Goal: Information Seeking & Learning: Learn about a topic

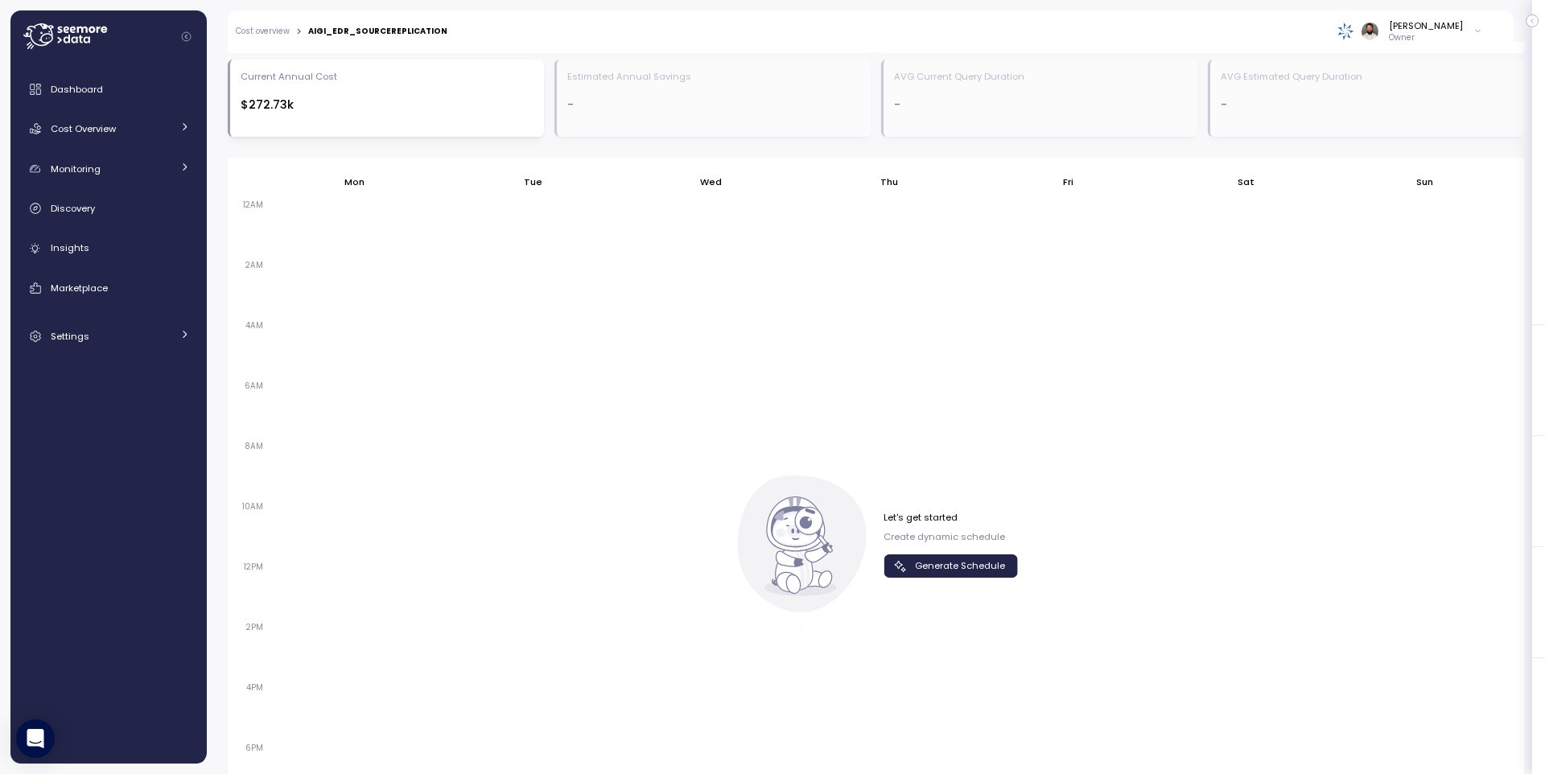
scroll to position [1029, 0]
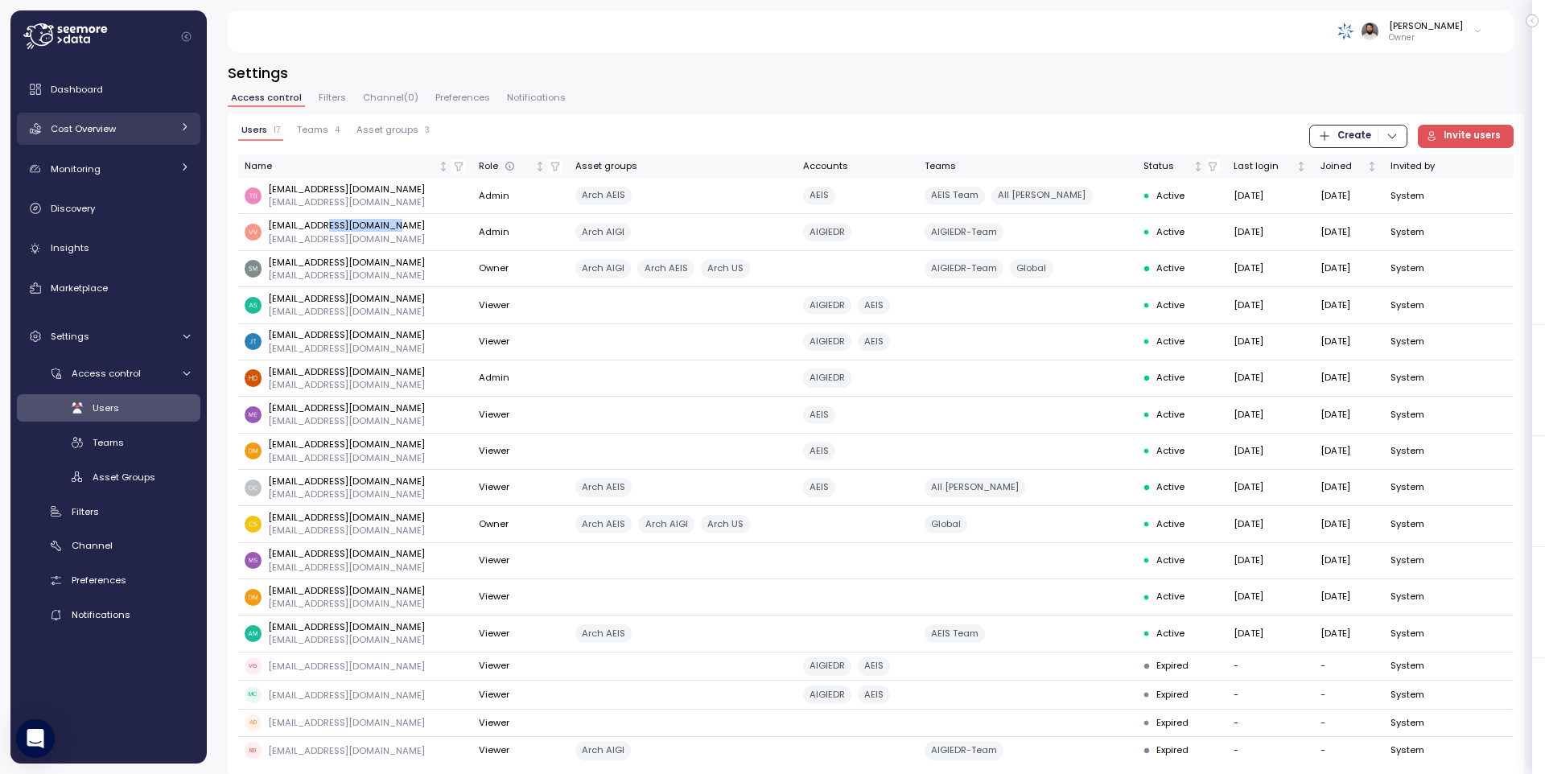
click at [121, 130] on div "Cost Overview" at bounding box center [111, 129] width 121 height 16
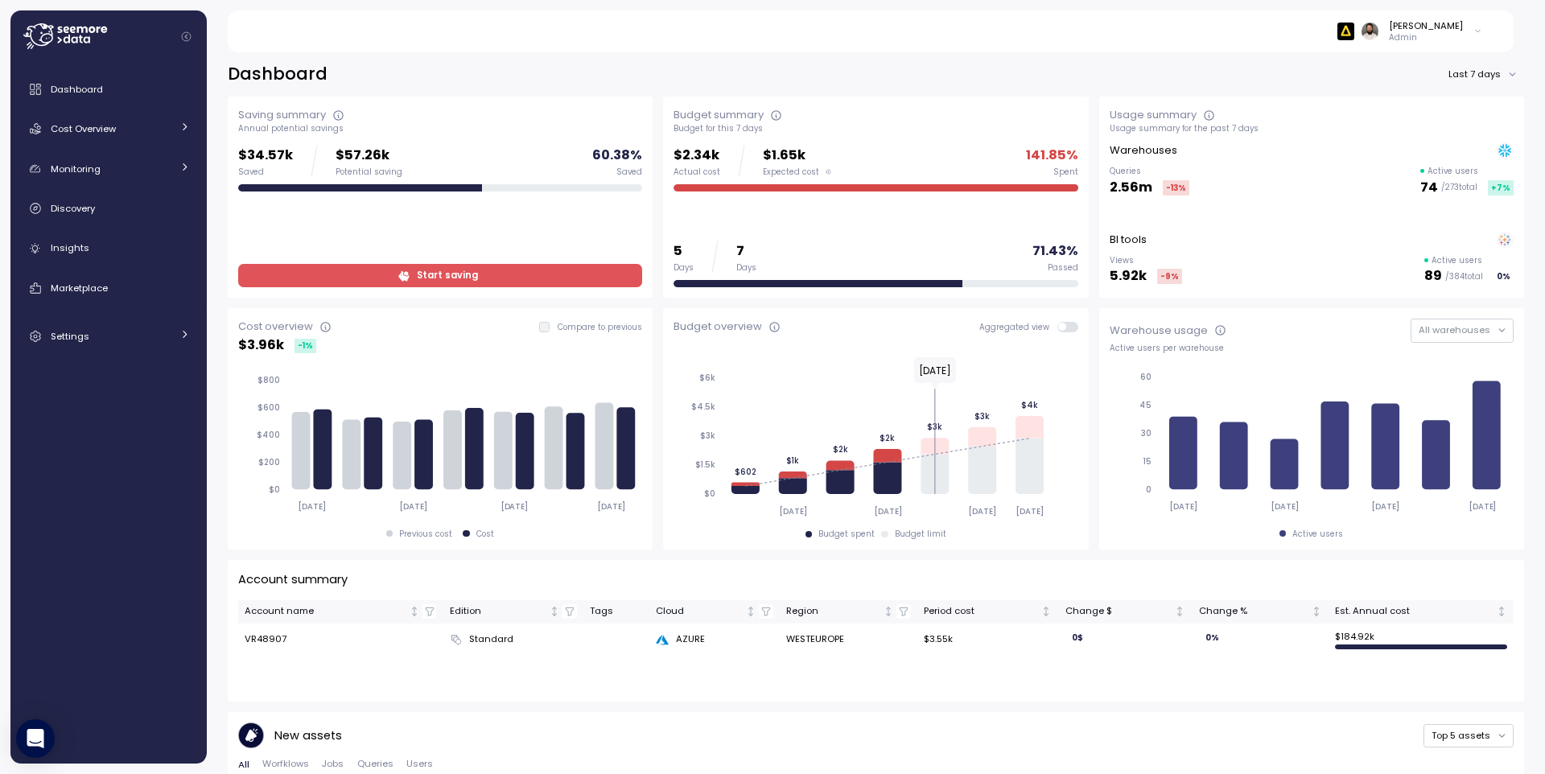
click at [554, 264] on link "Start saving" at bounding box center [440, 275] width 404 height 23
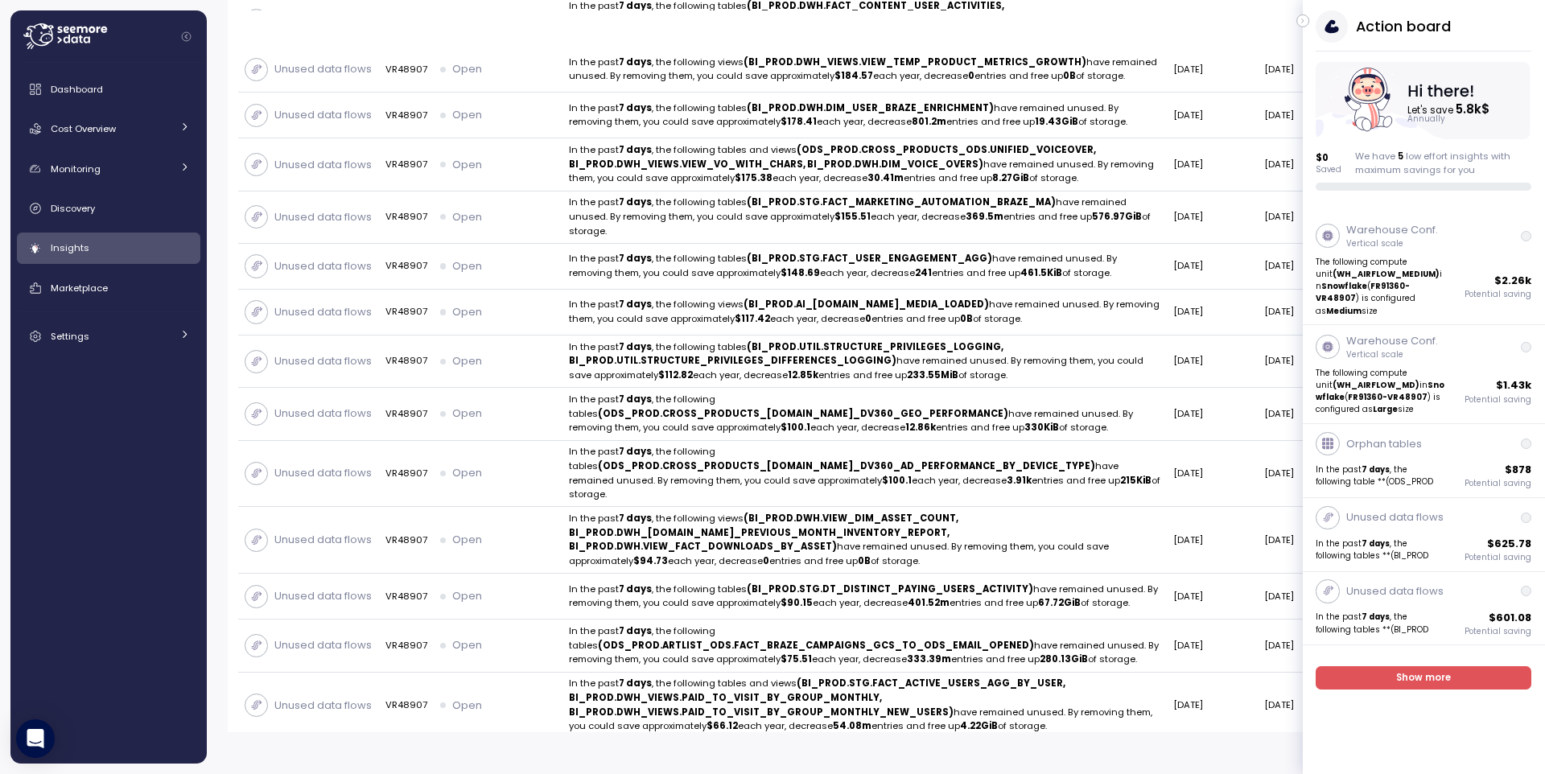
scroll to position [2, 0]
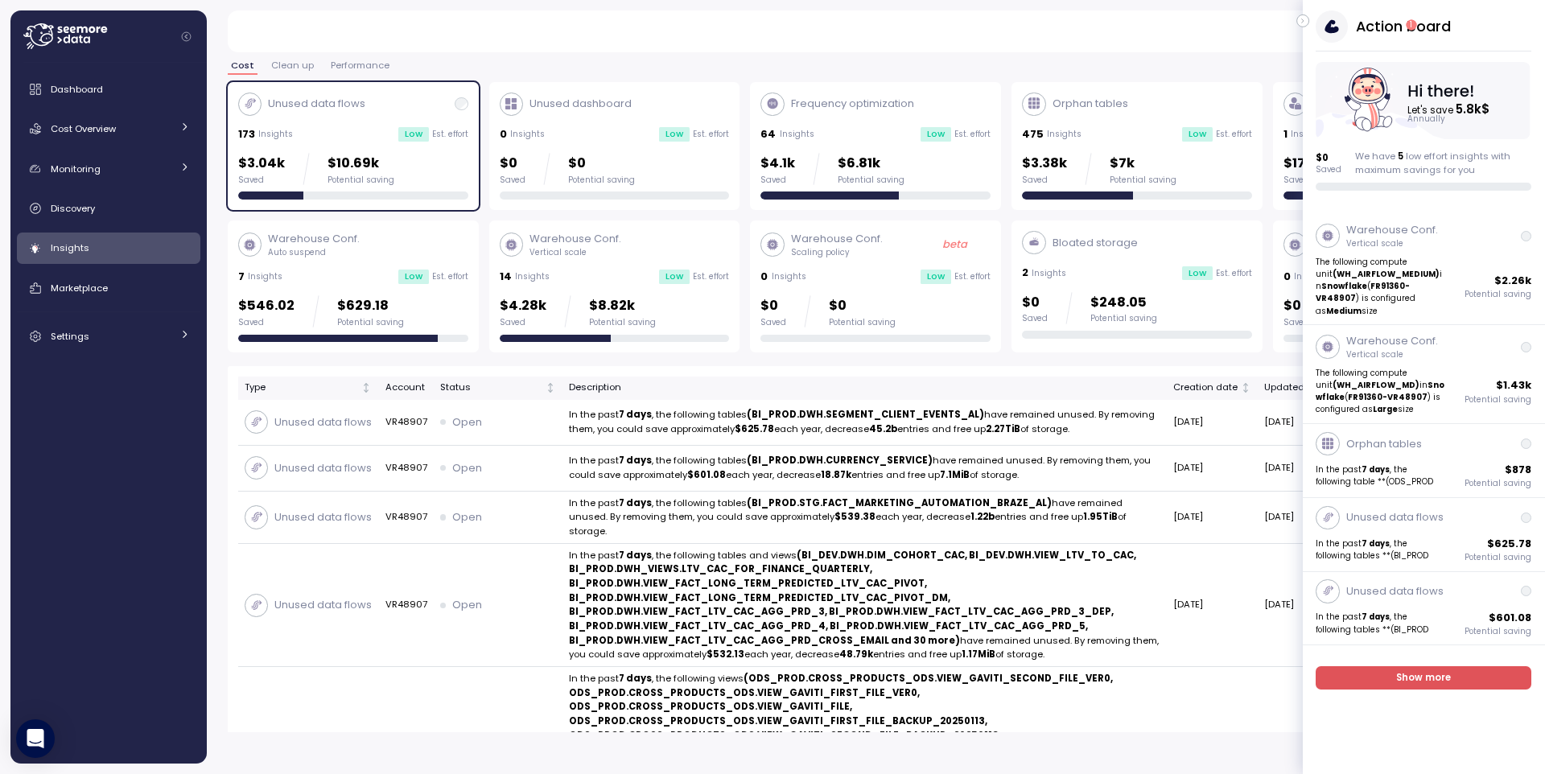
click at [1305, 23] on icon "button" at bounding box center [1303, 20] width 7 height 19
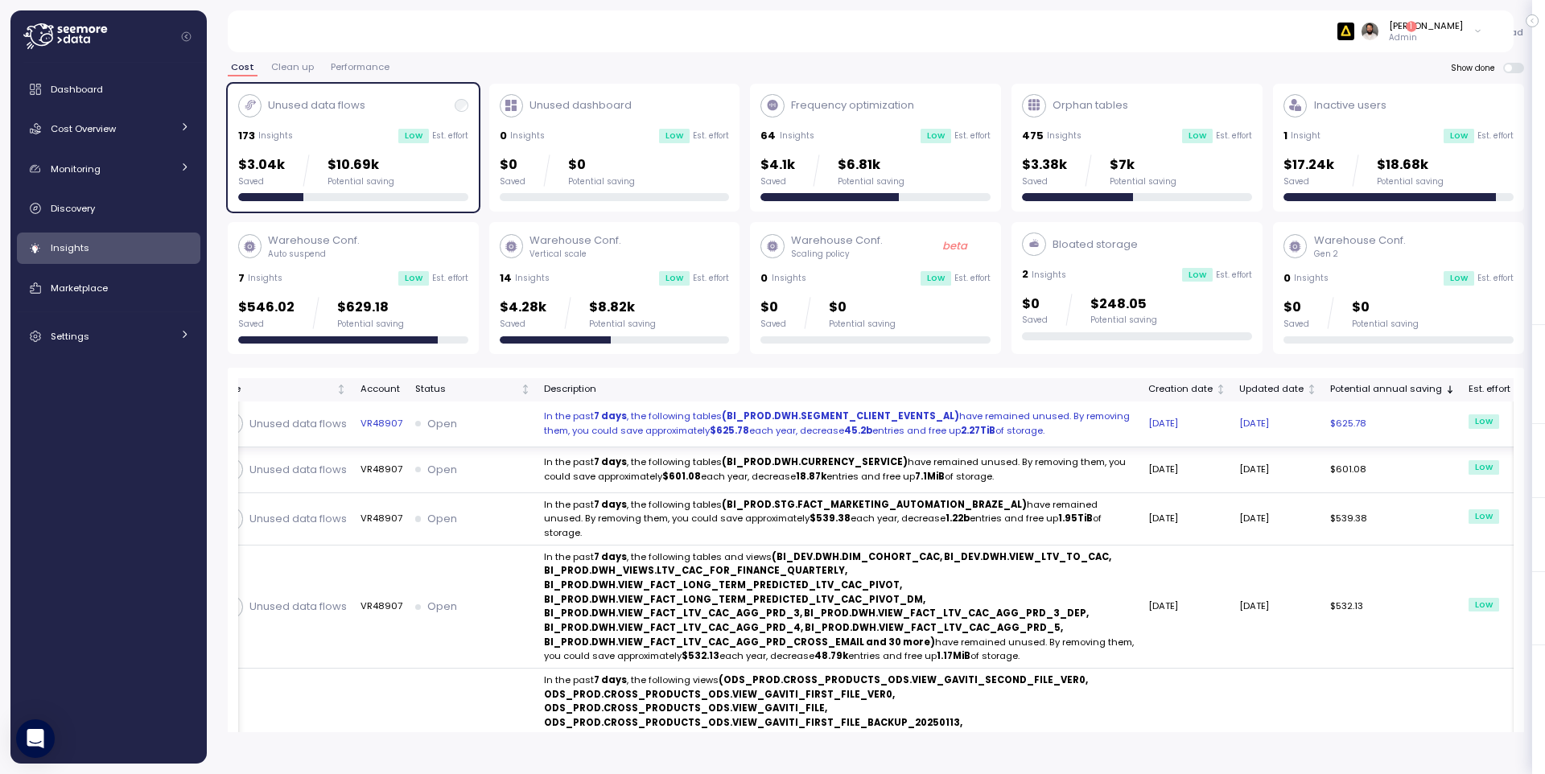
scroll to position [0, 0]
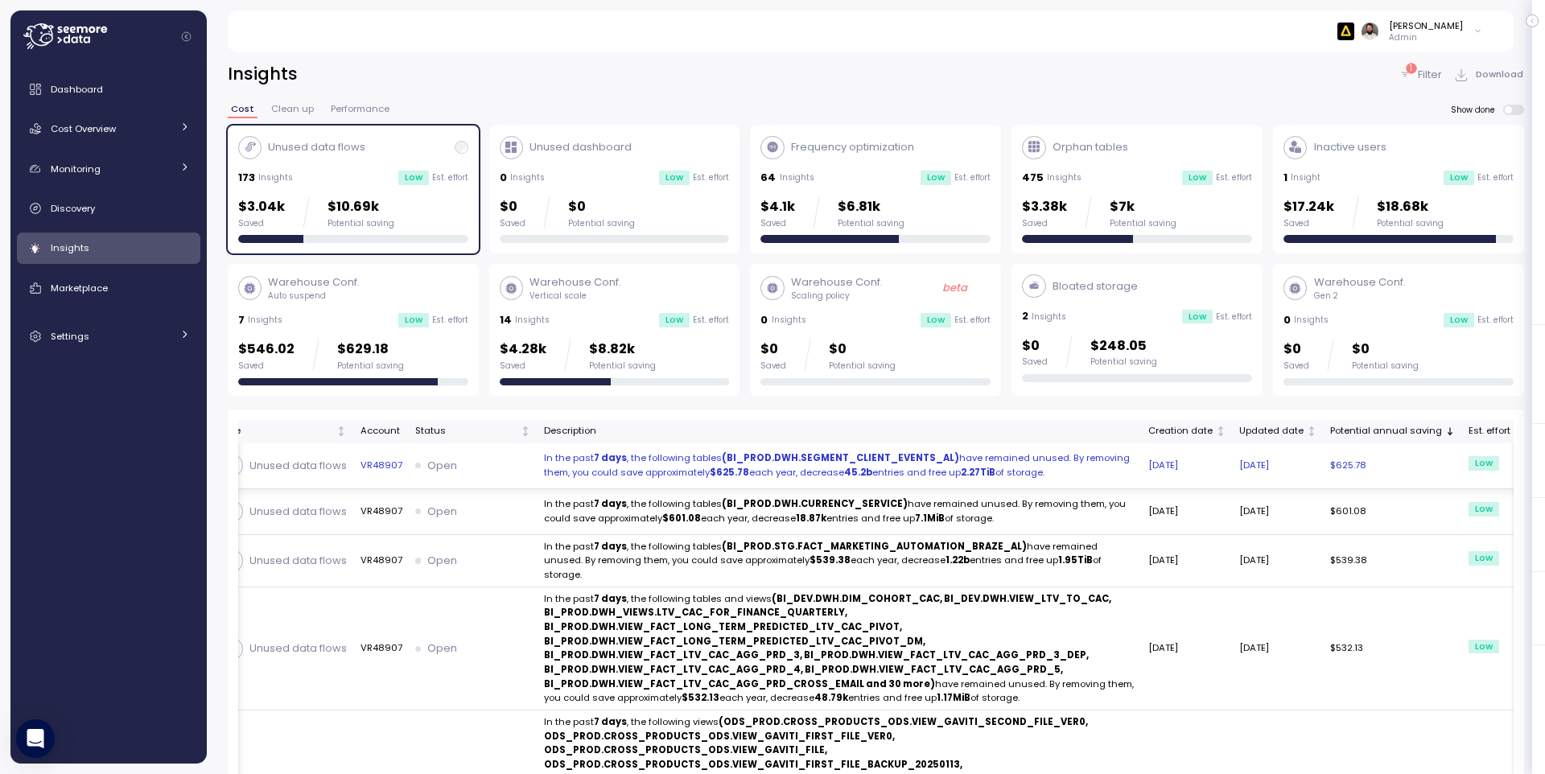
click at [1061, 455] on p "In the past 7 days , the following tables (BI_PROD.DWH.SEGMENT_CLIENT_EVENTS_AL…" at bounding box center [839, 465] width 591 height 28
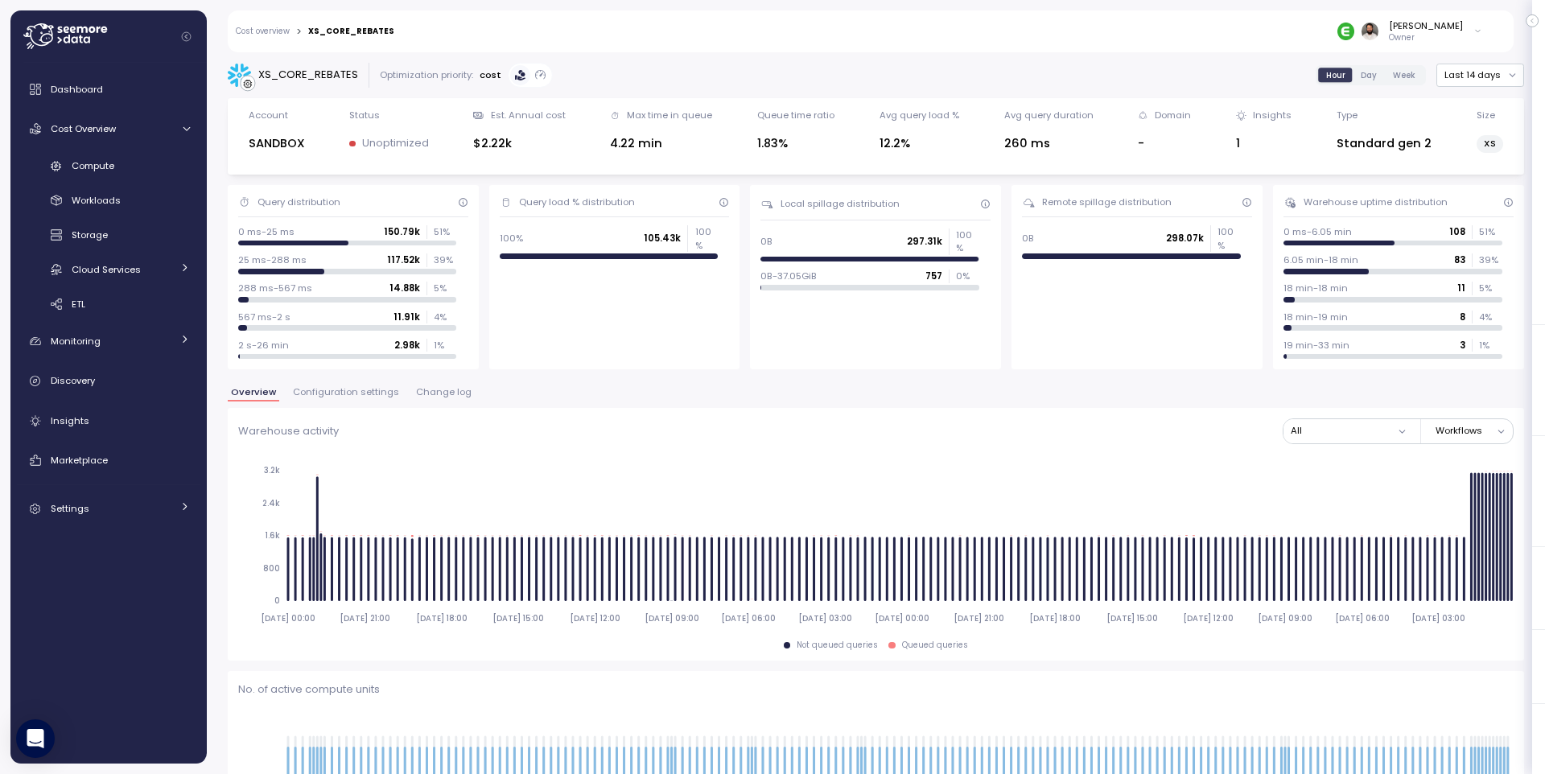
scroll to position [592, 0]
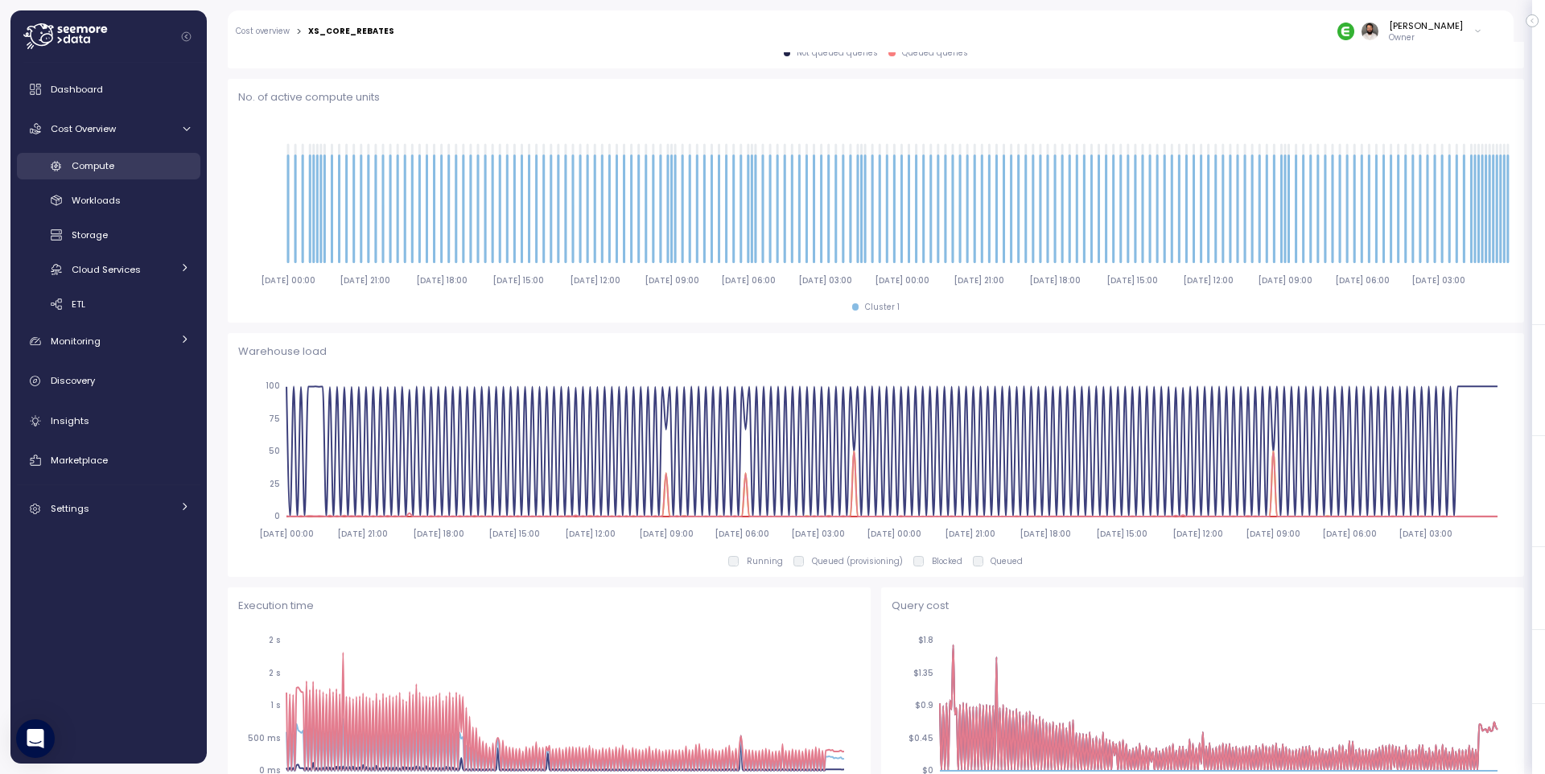
click at [133, 167] on div "Compute" at bounding box center [131, 166] width 118 height 16
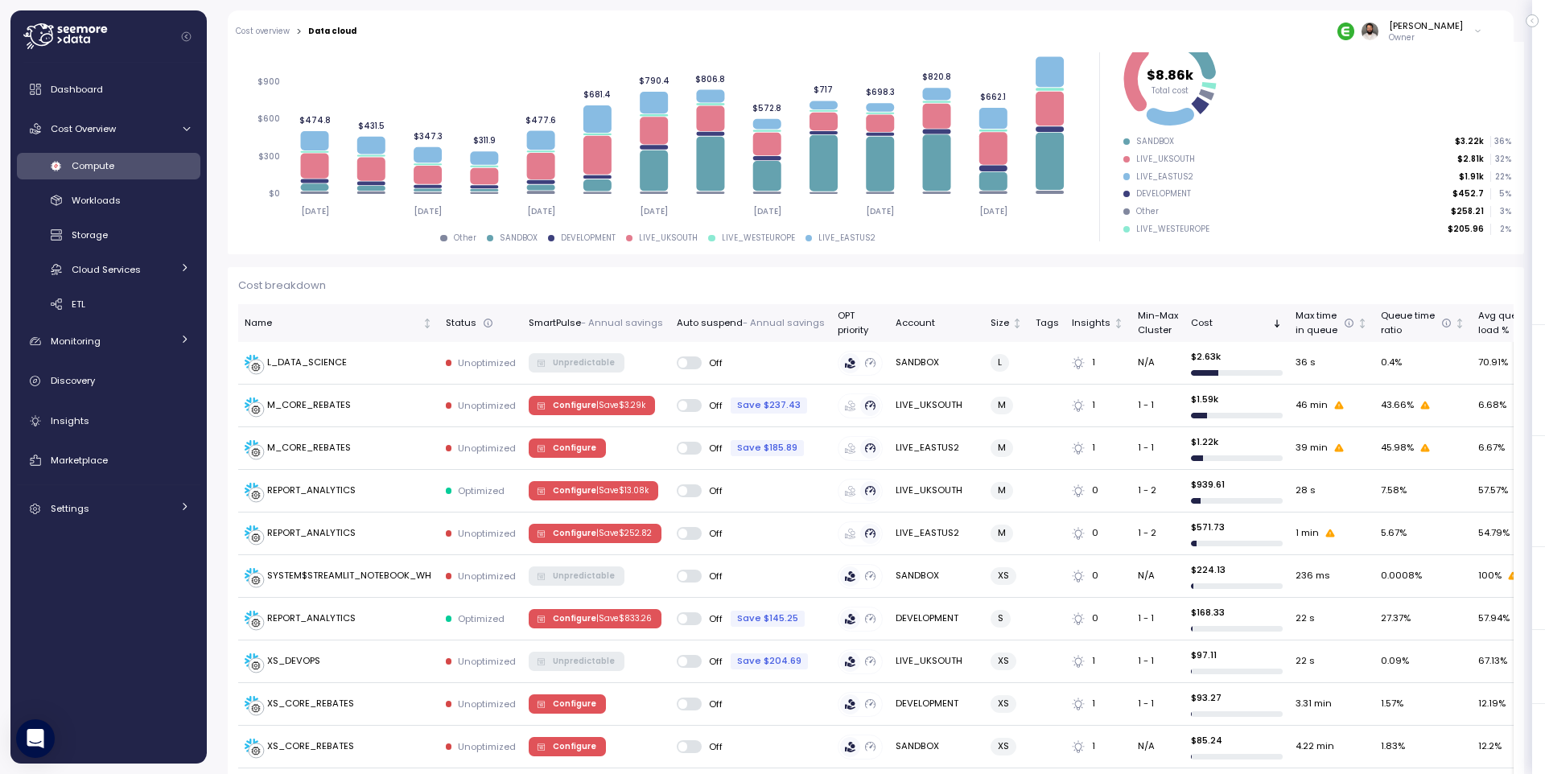
scroll to position [126, 0]
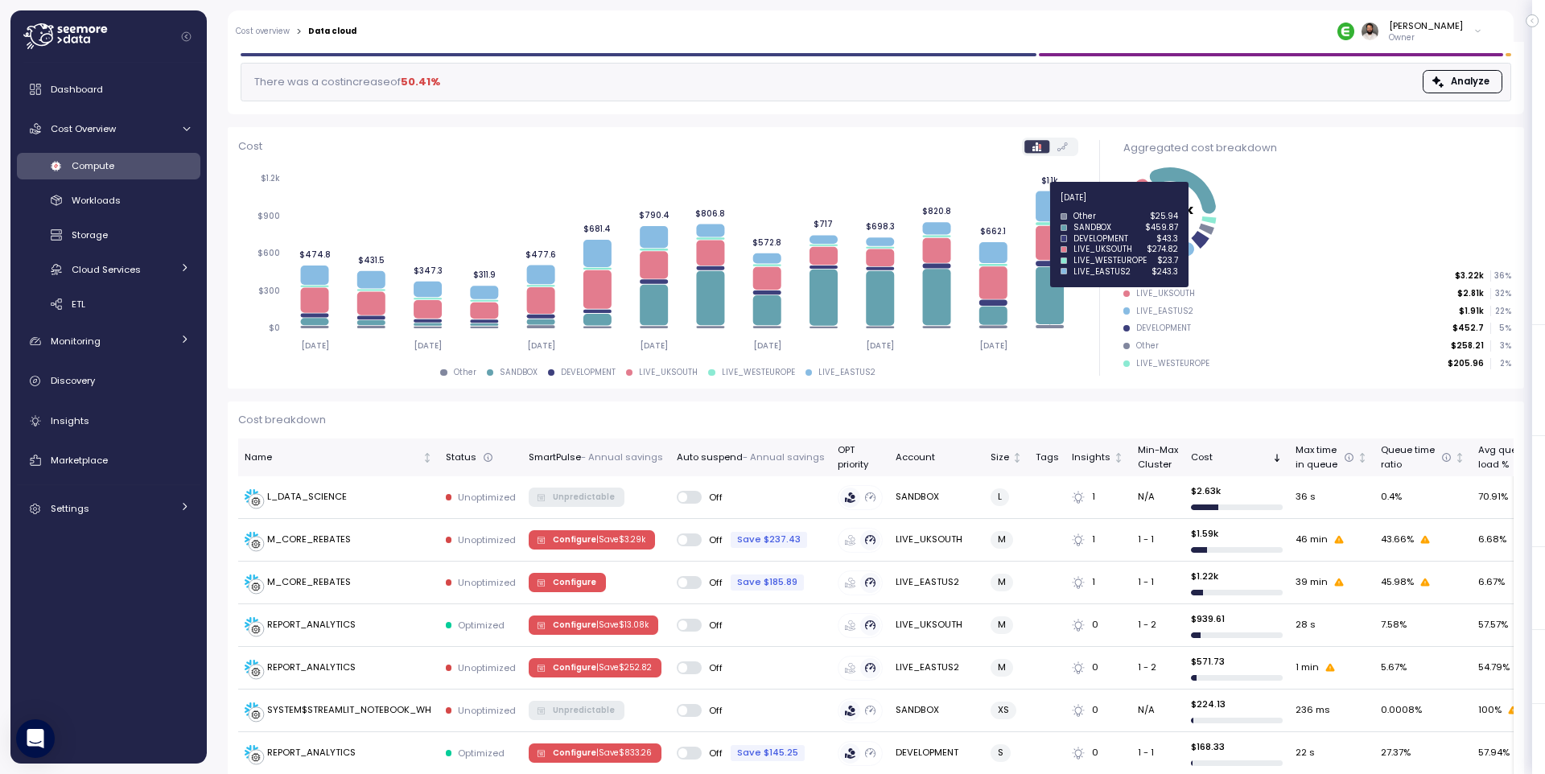
click at [1044, 207] on icon at bounding box center [1050, 206] width 28 height 31
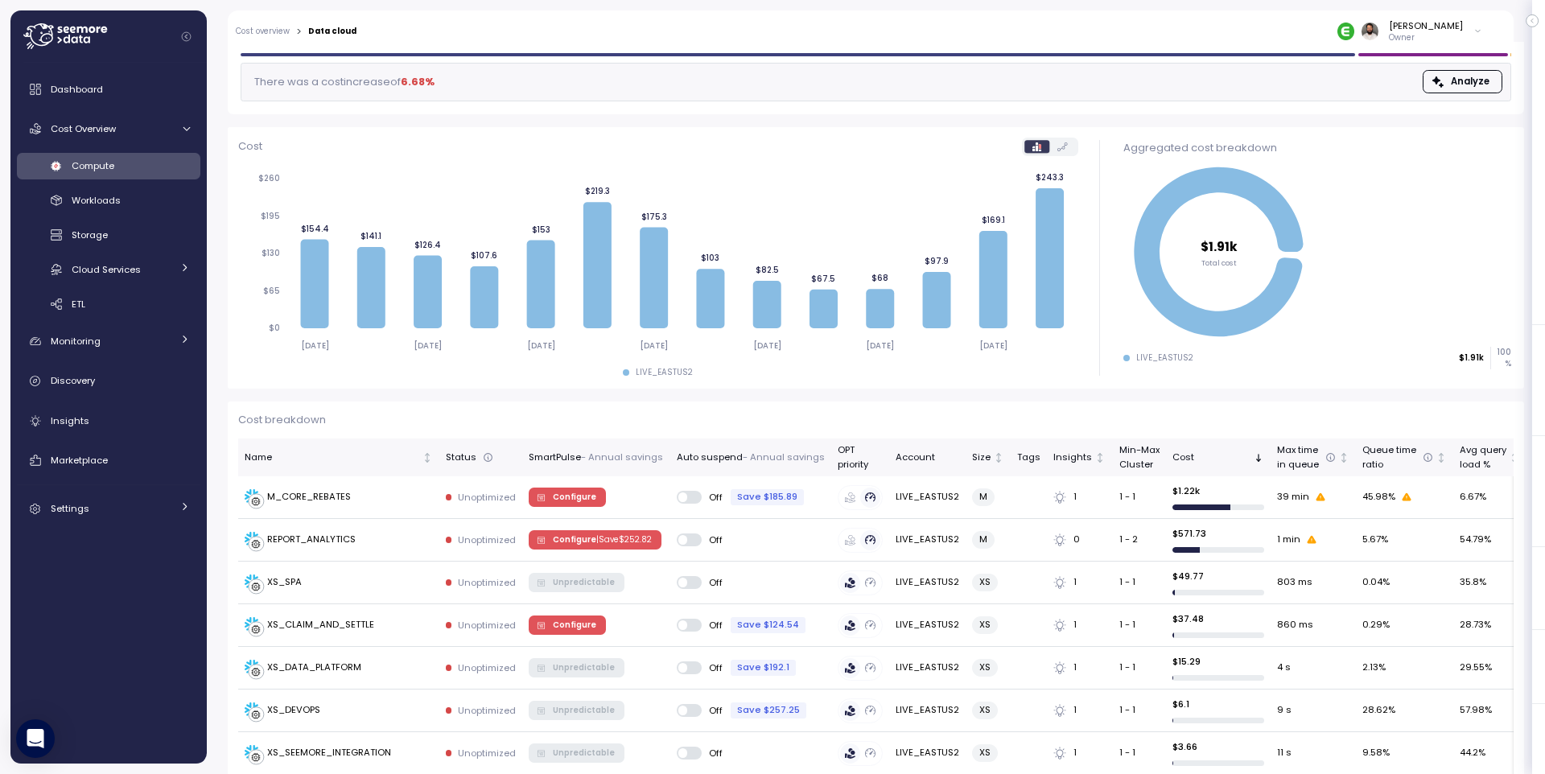
click at [142, 175] on link "Compute" at bounding box center [108, 166] width 183 height 27
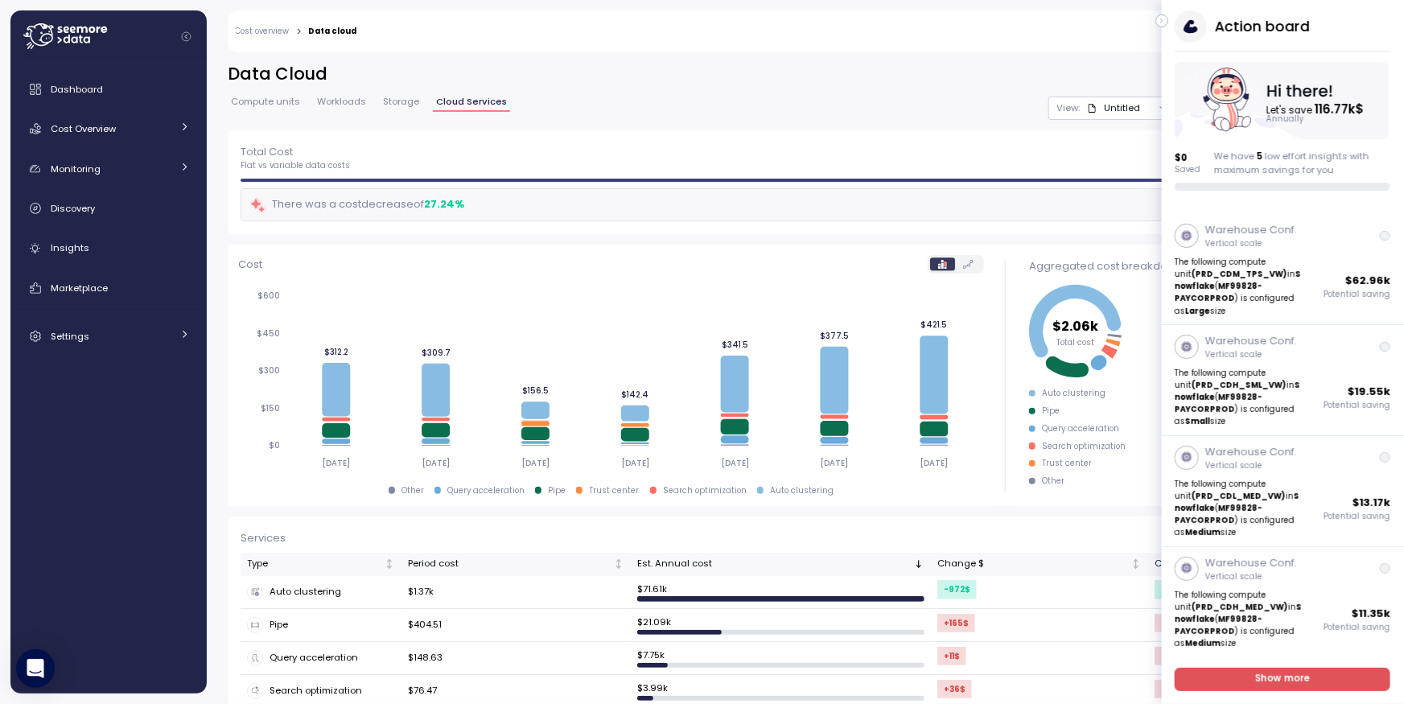
click at [1165, 20] on icon "button" at bounding box center [1162, 20] width 7 height 19
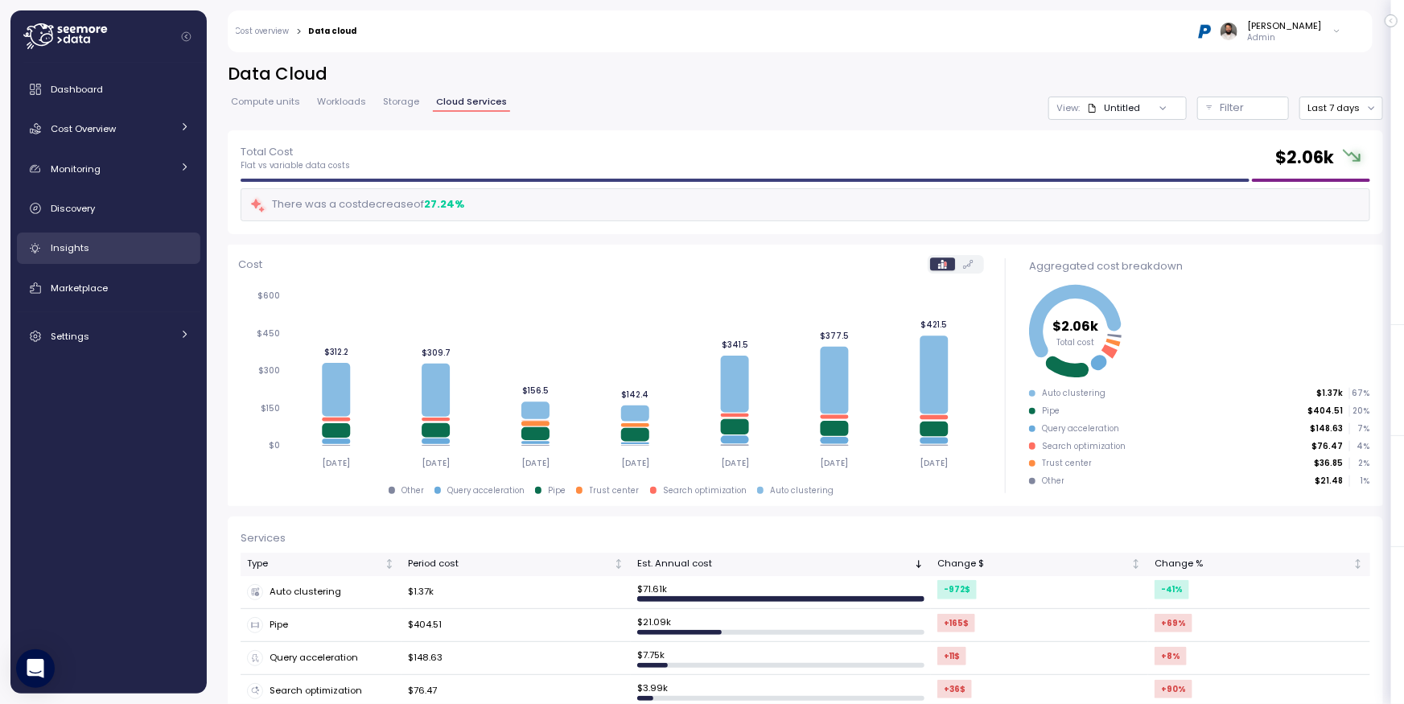
click at [102, 257] on link "Insights" at bounding box center [108, 249] width 183 height 32
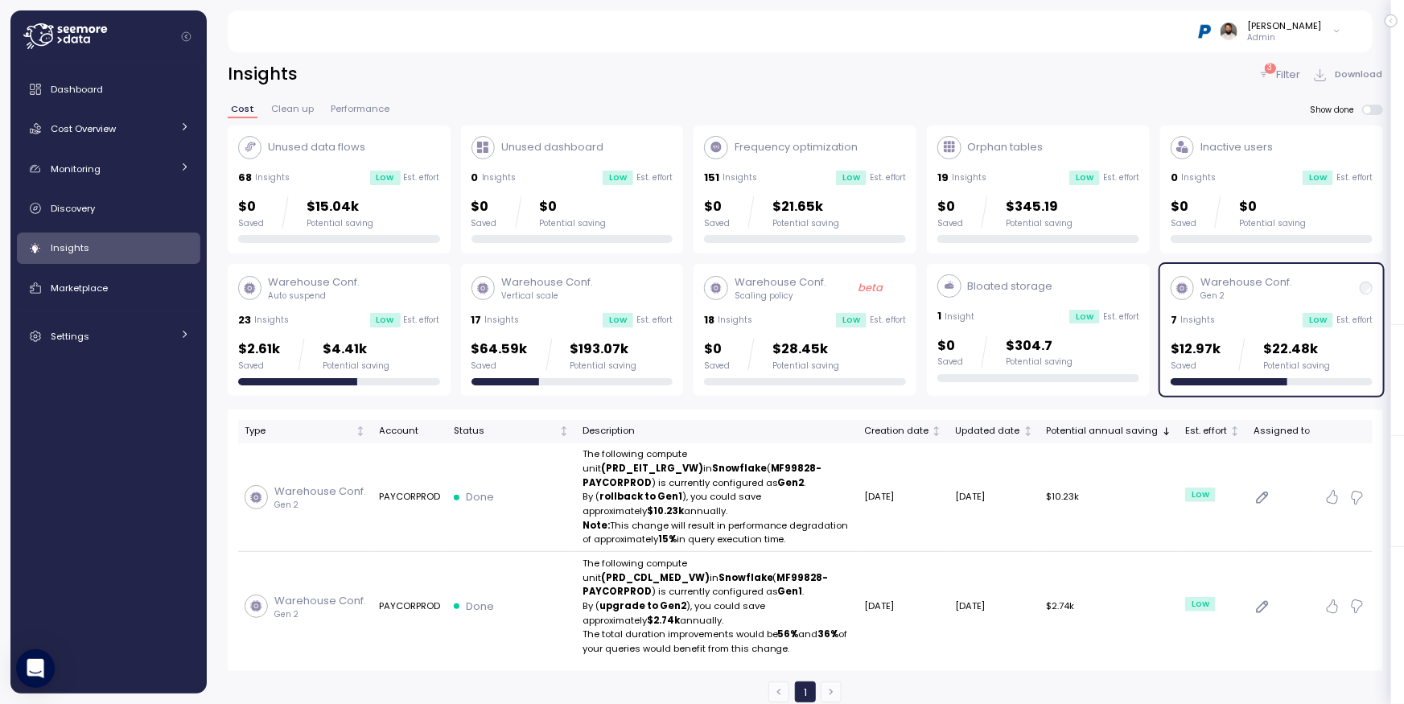
scroll to position [8, 0]
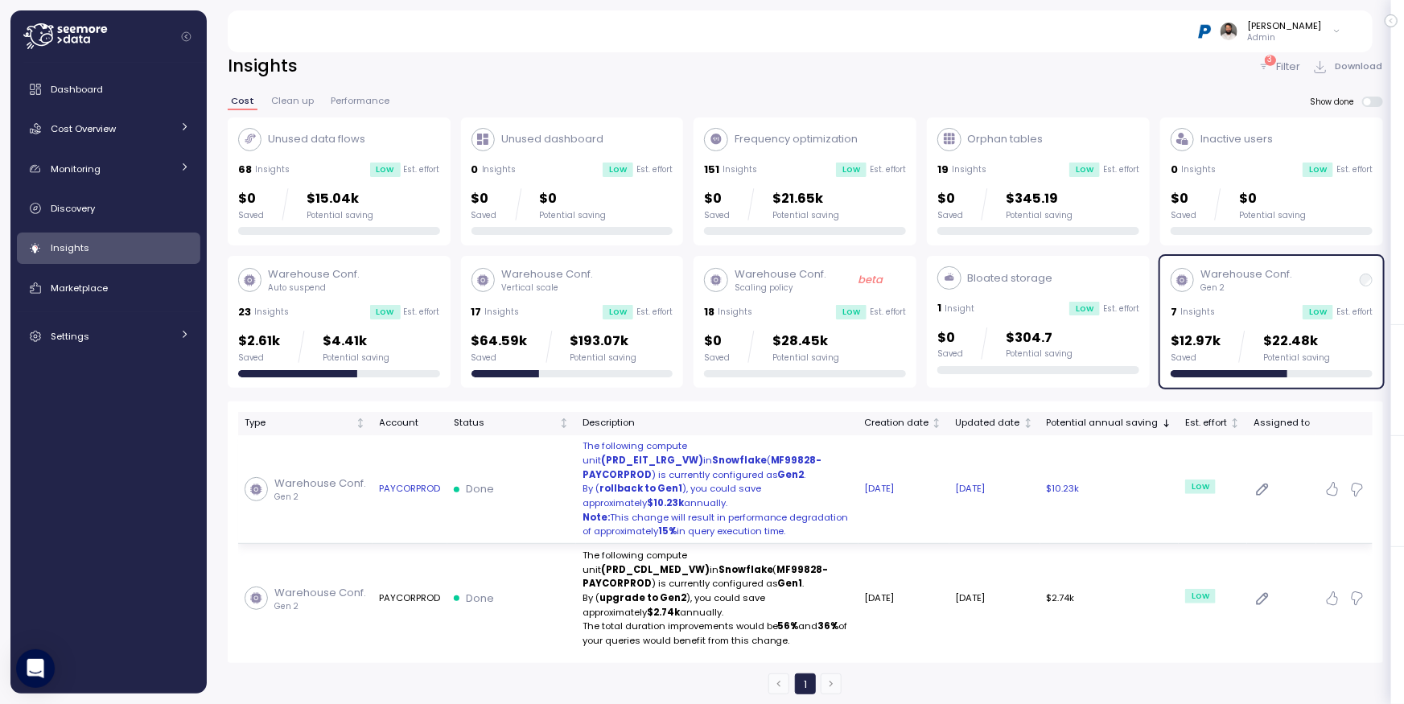
click at [702, 484] on p "By ( rollback to Gen1 ), you could save approximately $10.23k annually." at bounding box center [718, 496] width 270 height 28
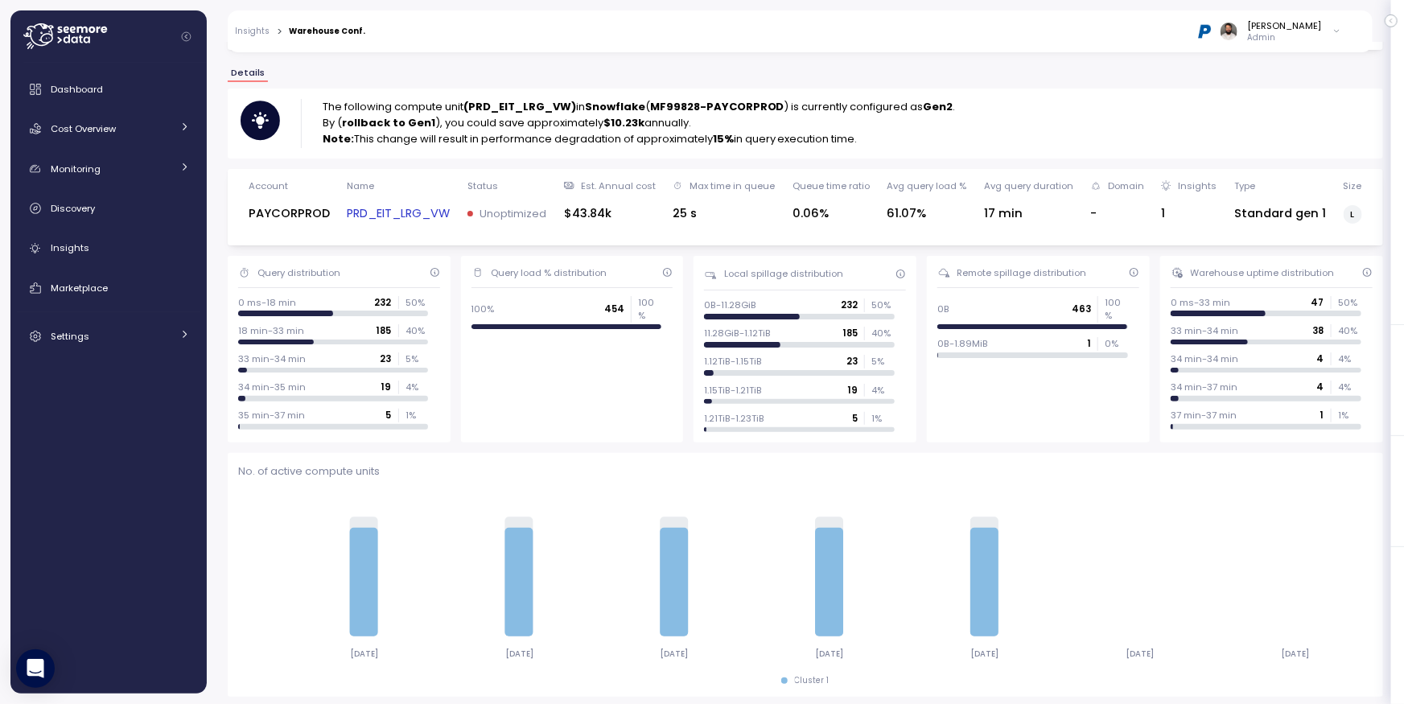
scroll to position [128, 0]
click at [409, 215] on link "PRD_EIT_LRG_VW" at bounding box center [398, 213] width 103 height 19
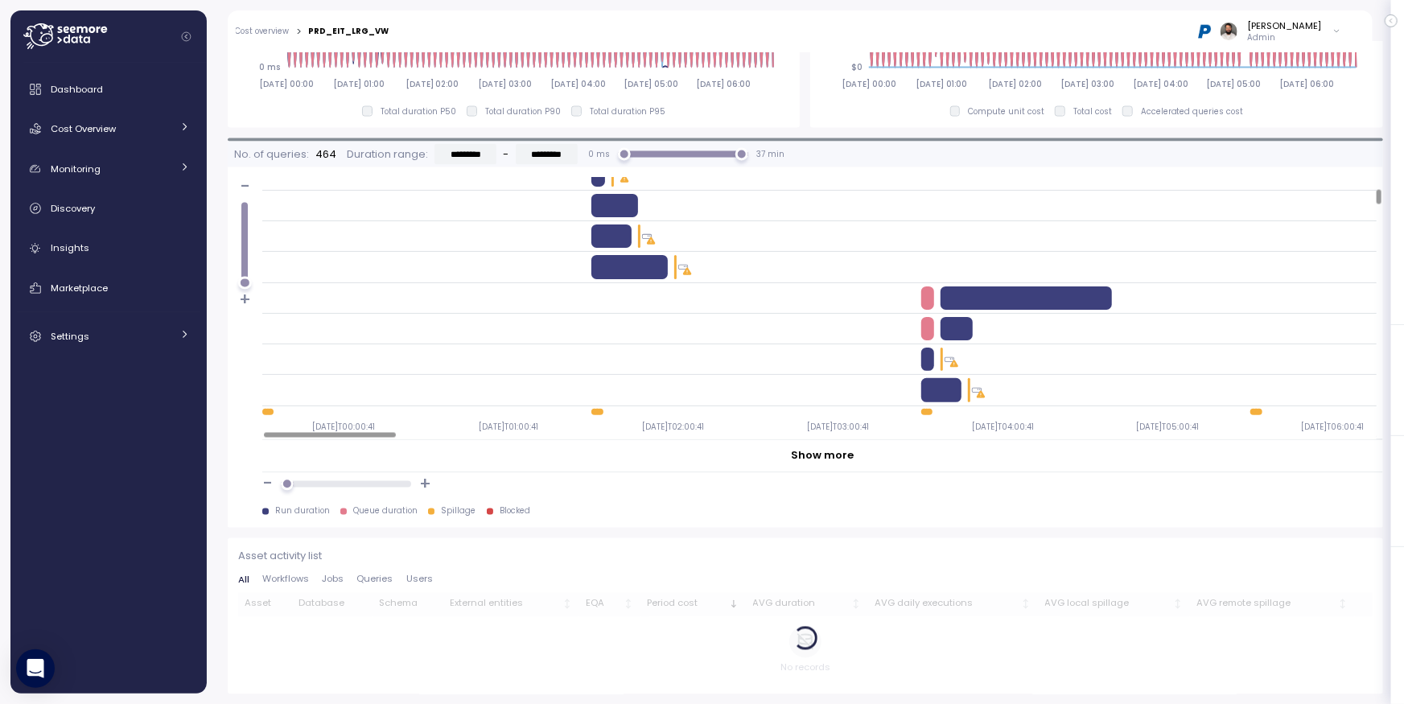
scroll to position [249, 0]
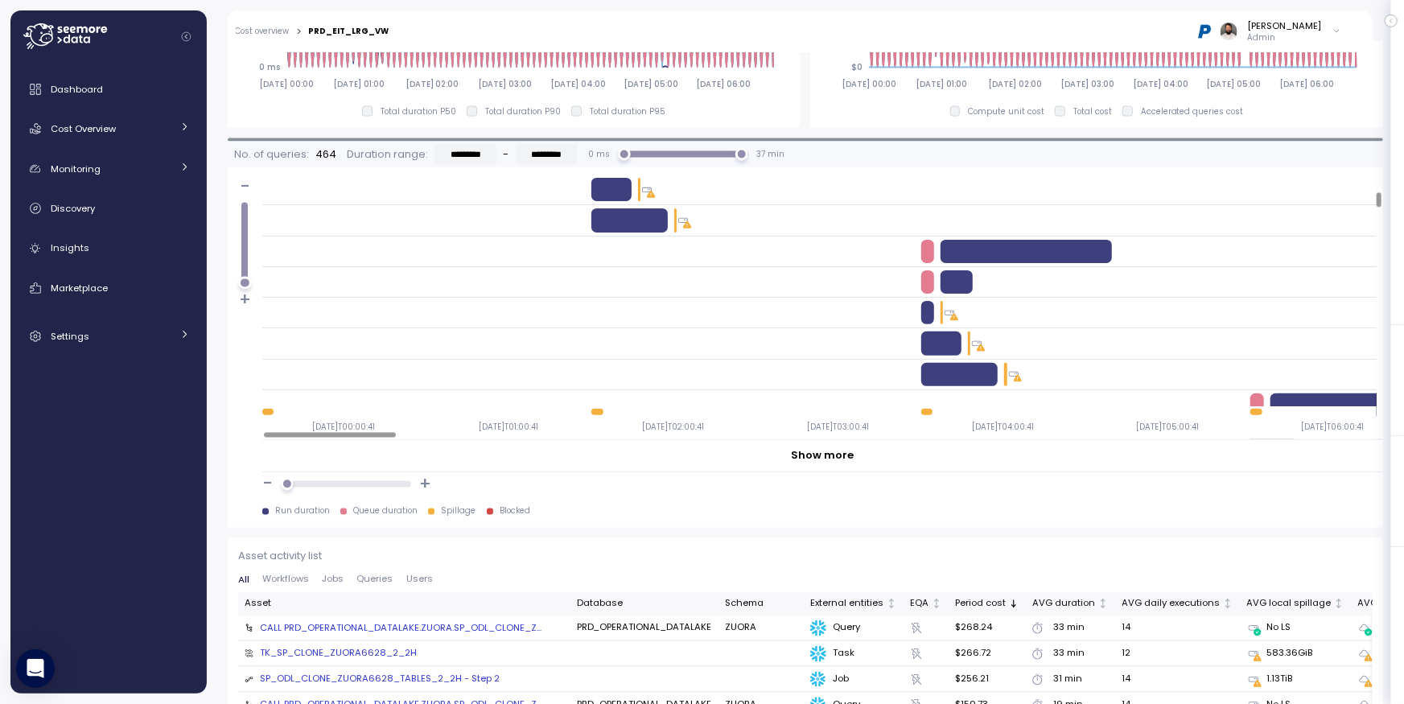
click at [939, 315] on div at bounding box center [1002, 312] width 163 height 23
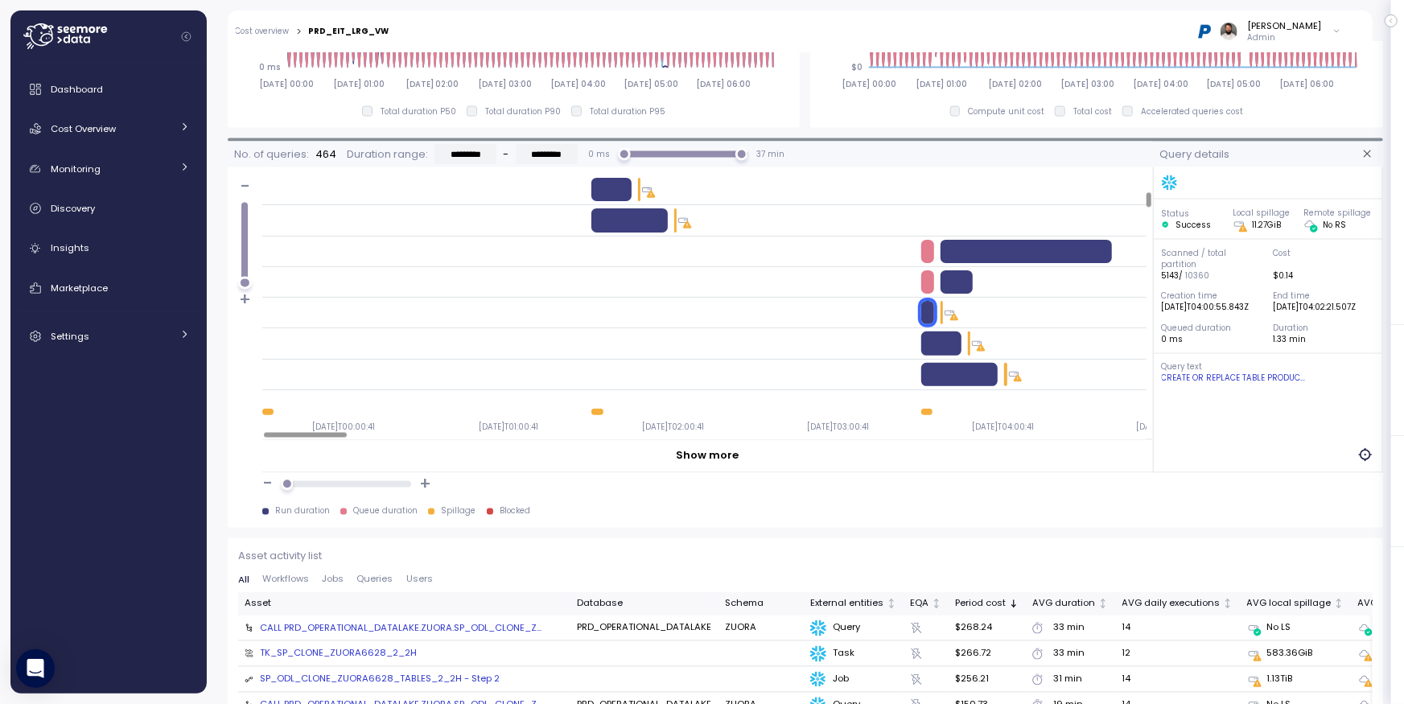
click at [1001, 252] on div at bounding box center [1026, 251] width 171 height 23
drag, startPoint x: 953, startPoint y: 339, endPoint x: 957, endPoint y: 351, distance: 12.7
click at [953, 339] on div at bounding box center [941, 343] width 40 height 23
click at [959, 360] on div at bounding box center [704, 375] width 884 height 31
click at [962, 365] on div at bounding box center [959, 374] width 76 height 23
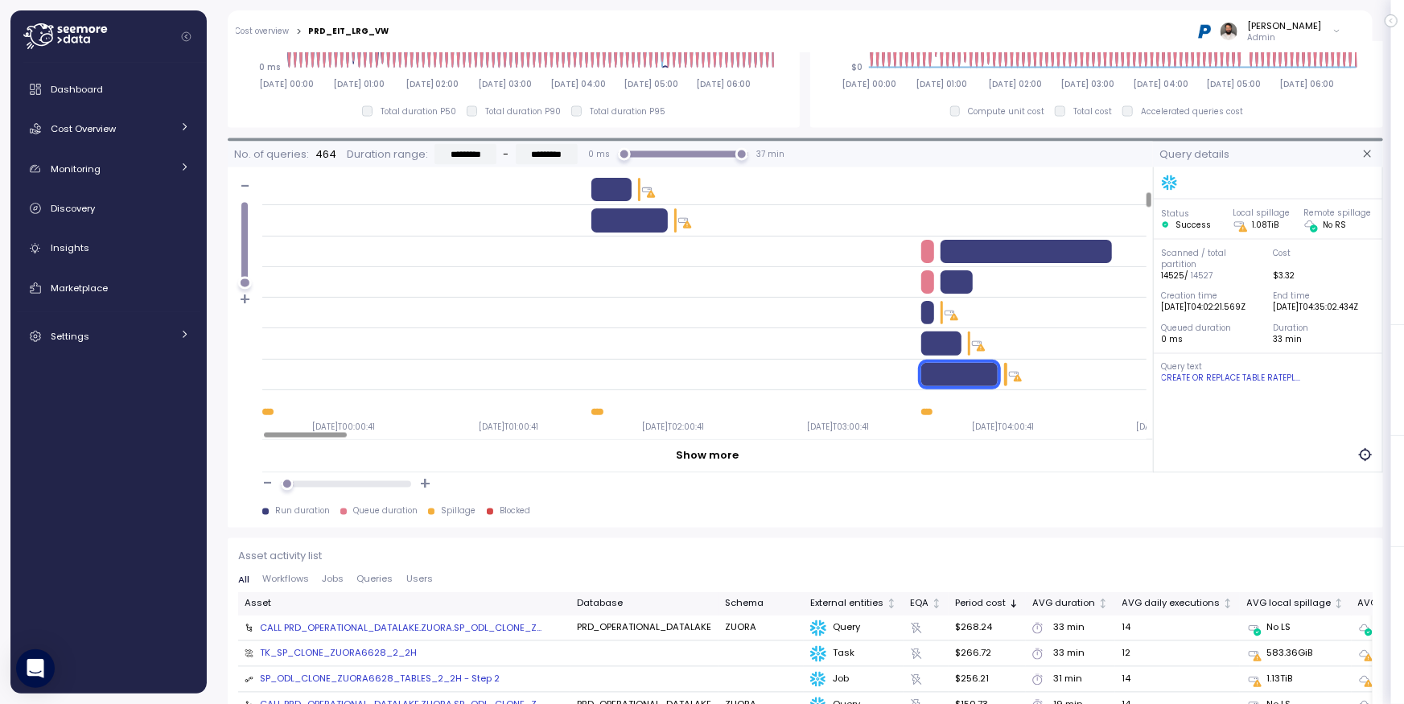
click at [942, 342] on div at bounding box center [941, 343] width 40 height 23
click at [933, 320] on div at bounding box center [927, 312] width 13 height 23
click at [972, 373] on div at bounding box center [959, 374] width 76 height 23
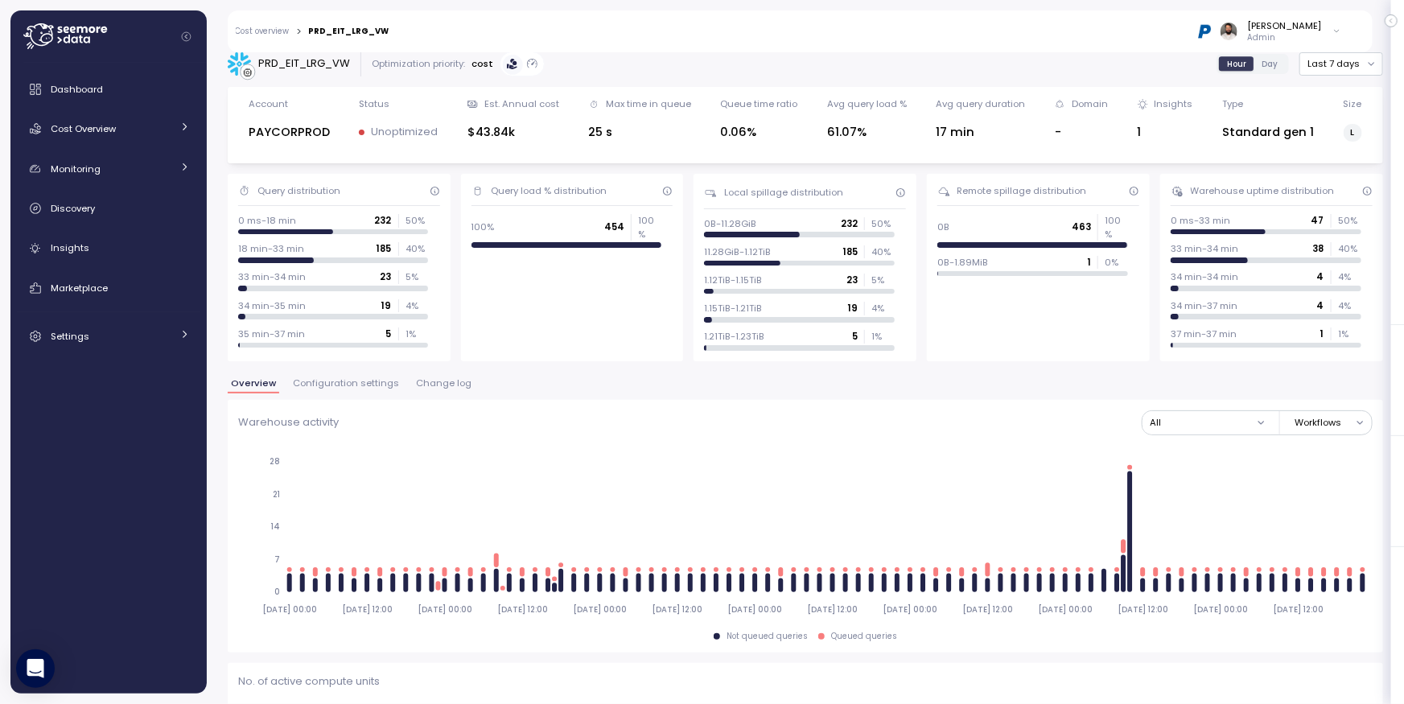
scroll to position [0, 0]
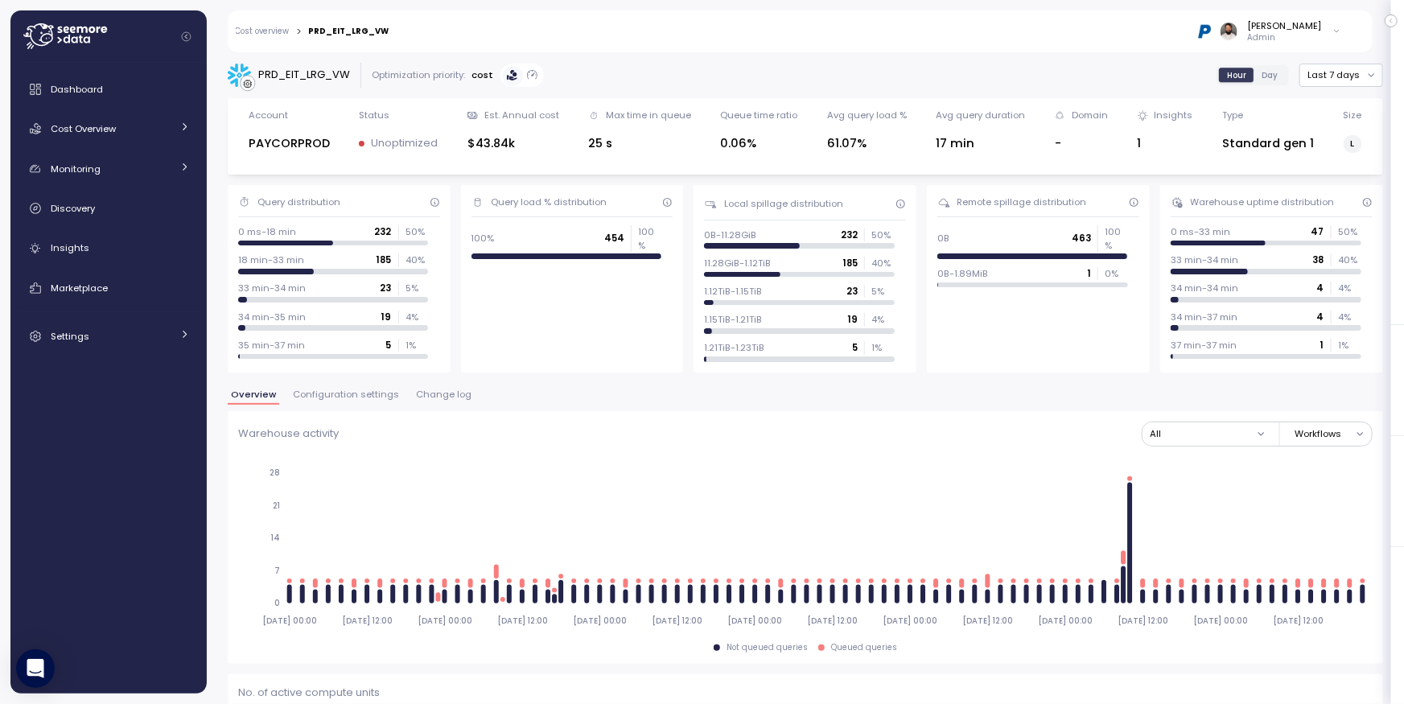
click at [307, 83] on div "PRD_EIT_LRG_VW" at bounding box center [289, 76] width 122 height 24
copy div "PRD_EIT_LRG_VW"
click at [1337, 73] on button "Last 7 days" at bounding box center [1342, 75] width 84 height 23
click at [1350, 190] on div "Last 30 days" at bounding box center [1350, 191] width 60 height 13
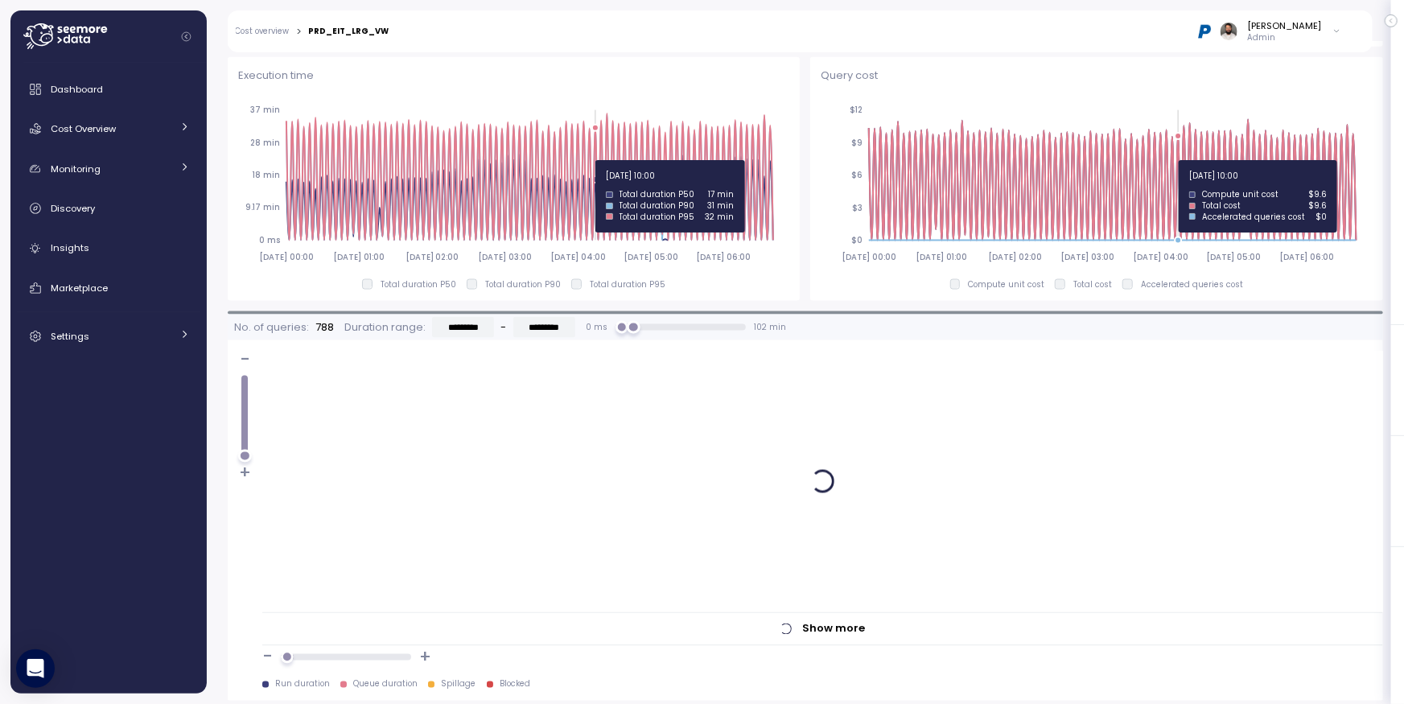
scroll to position [1120, 0]
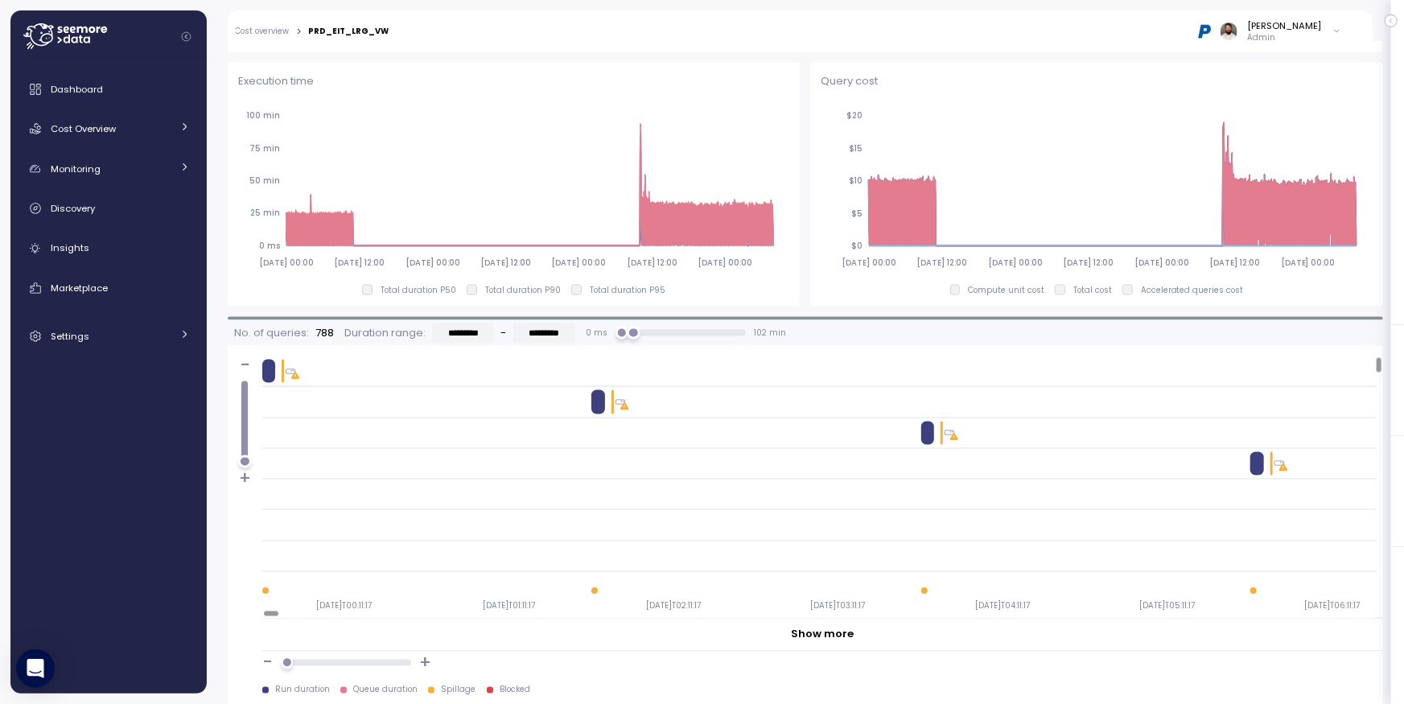
drag, startPoint x: 274, startPoint y: 370, endPoint x: 373, endPoint y: 384, distance: 99.9
click at [282, 372] on div at bounding box center [343, 371] width 163 height 23
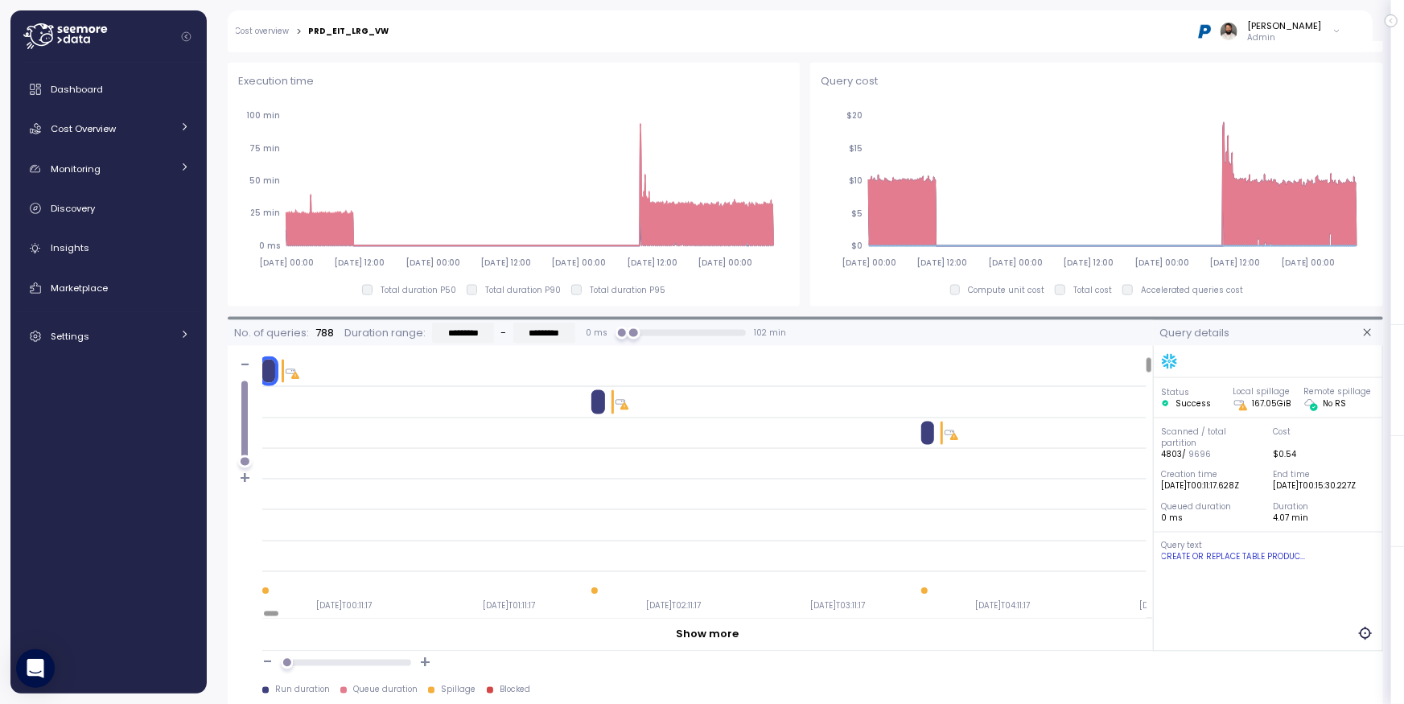
click at [587, 398] on div at bounding box center [704, 401] width 884 height 23
drag, startPoint x: 619, startPoint y: 405, endPoint x: 611, endPoint y: 404, distance: 8.1
click at [614, 404] on div at bounding box center [620, 402] width 13 height 13
drag, startPoint x: 926, startPoint y: 431, endPoint x: 937, endPoint y: 431, distance: 10.5
click at [929, 431] on div at bounding box center [927, 433] width 13 height 23
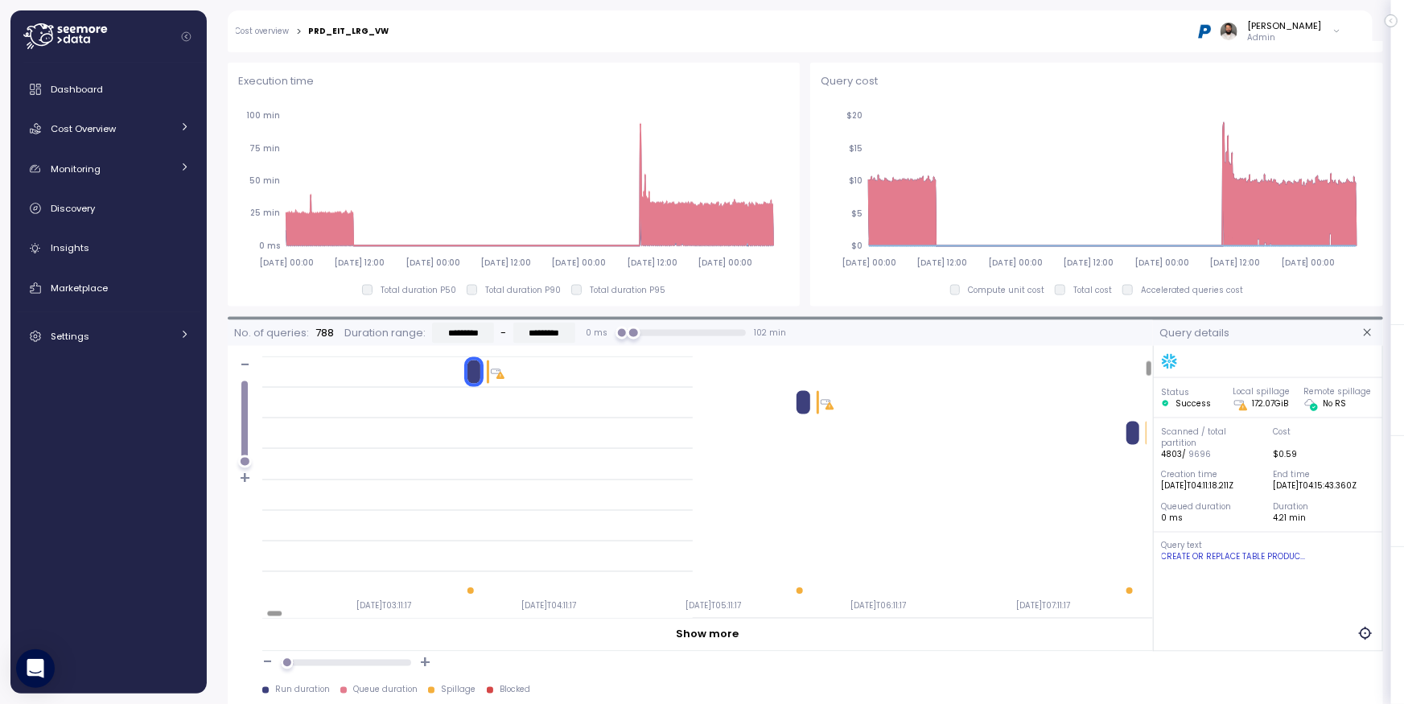
scroll to position [61, 455]
click at [1271, 563] on div "CREATE OR REPLACE TABLE PRODUC..." at bounding box center [1268, 557] width 213 height 11
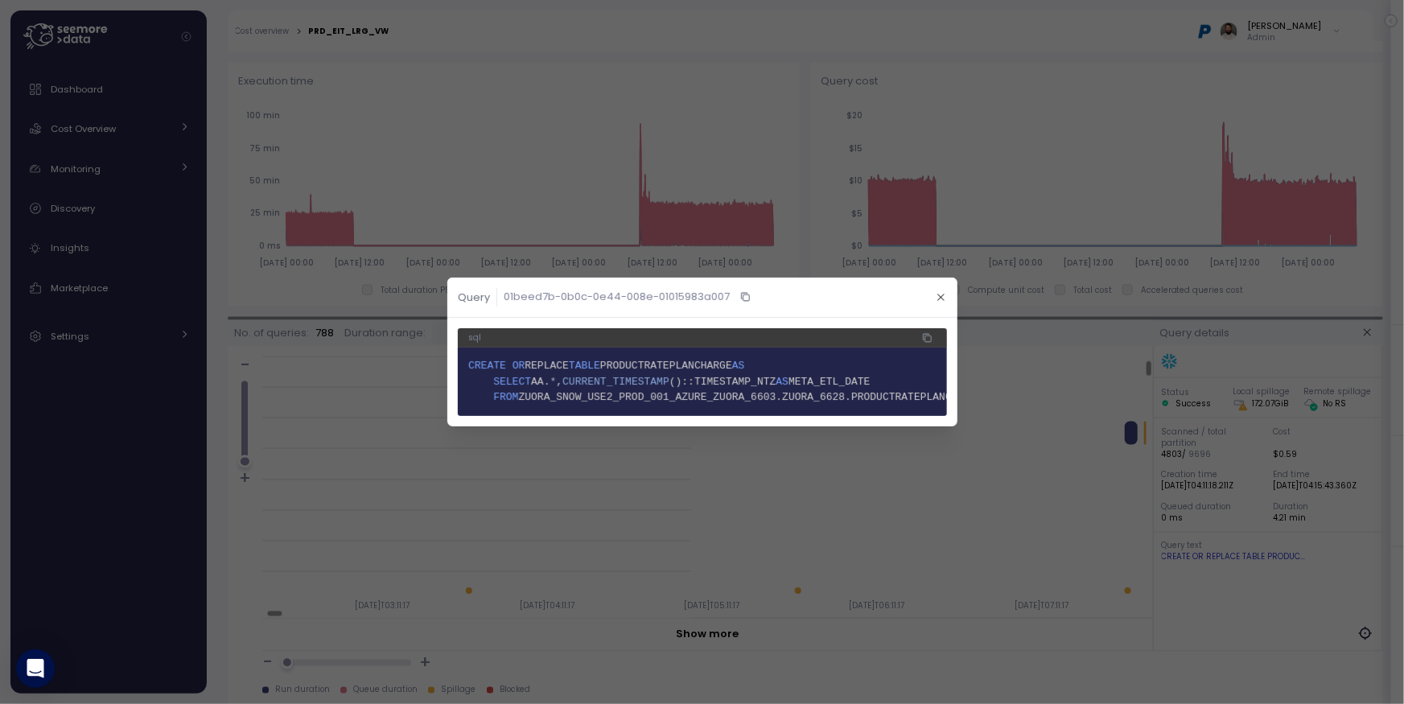
click at [933, 293] on button "button" at bounding box center [941, 297] width 19 height 19
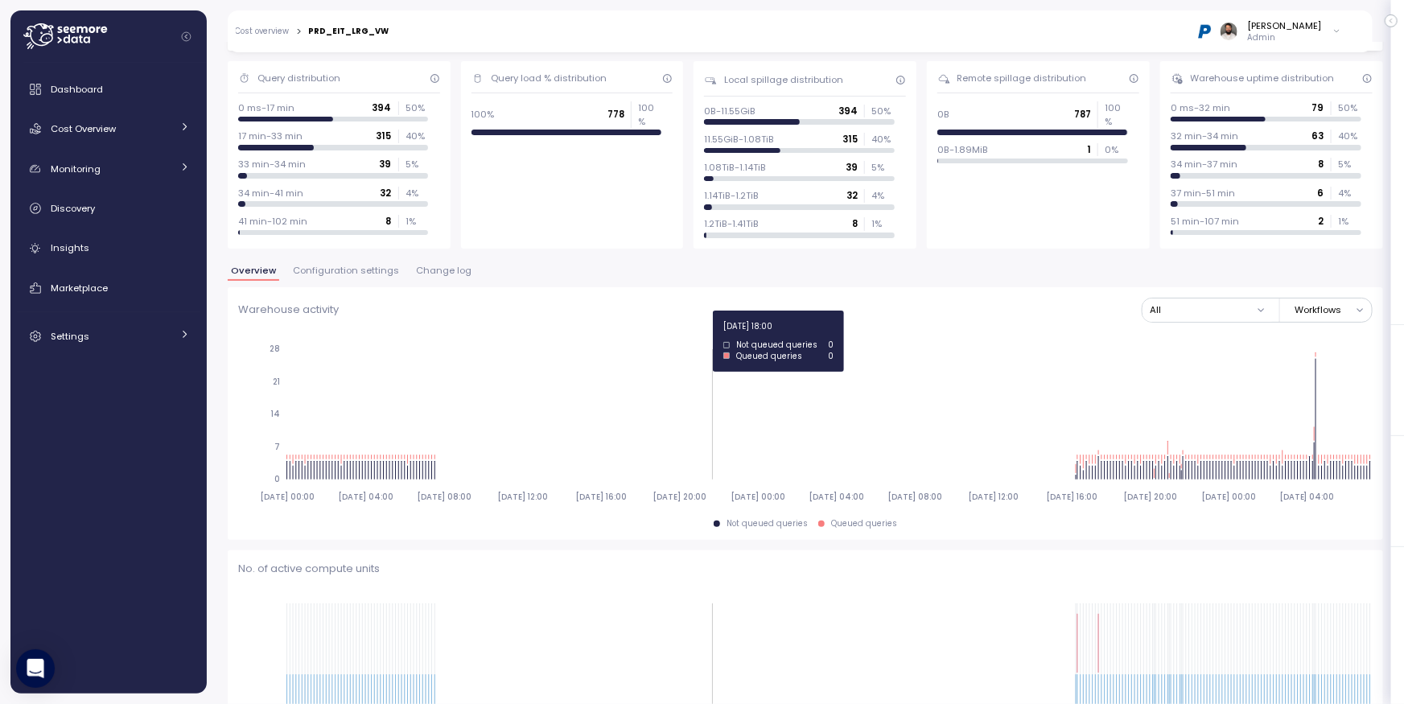
scroll to position [119, 0]
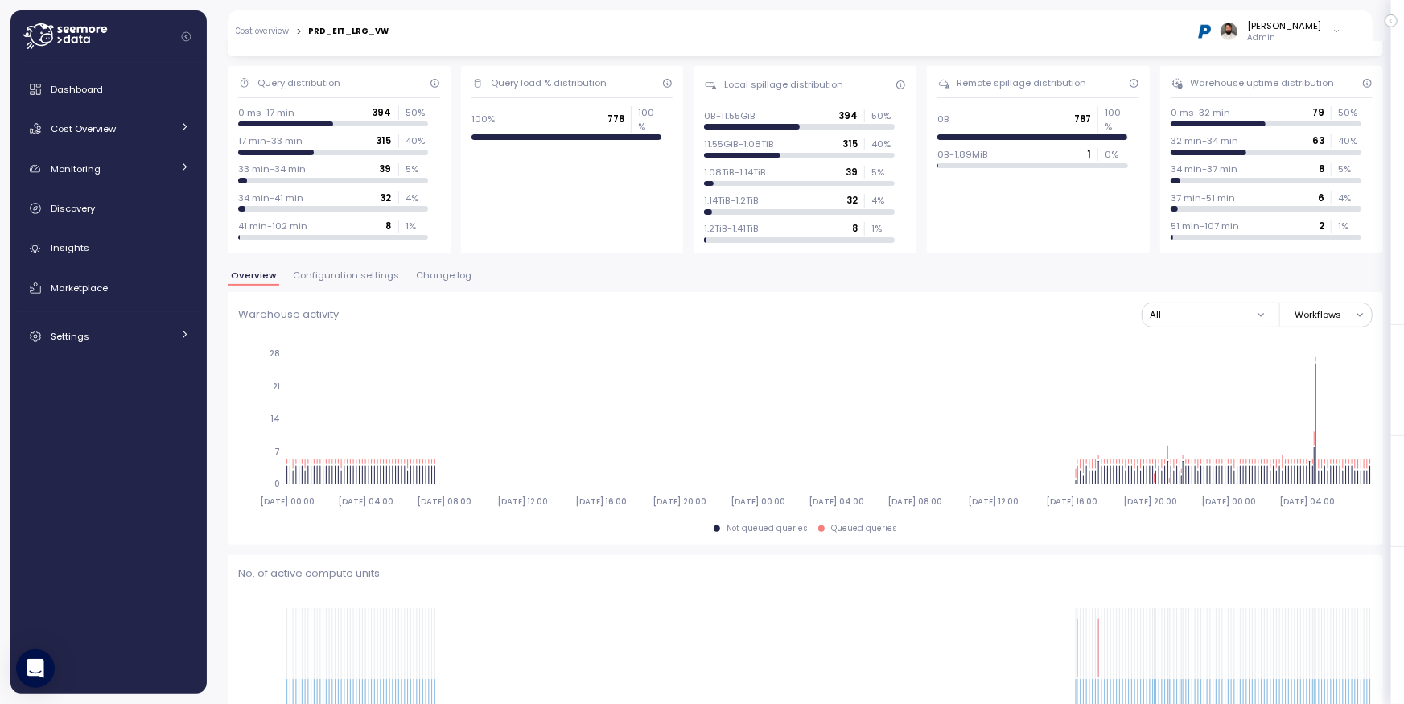
click at [434, 280] on span "Change log" at bounding box center [444, 275] width 56 height 9
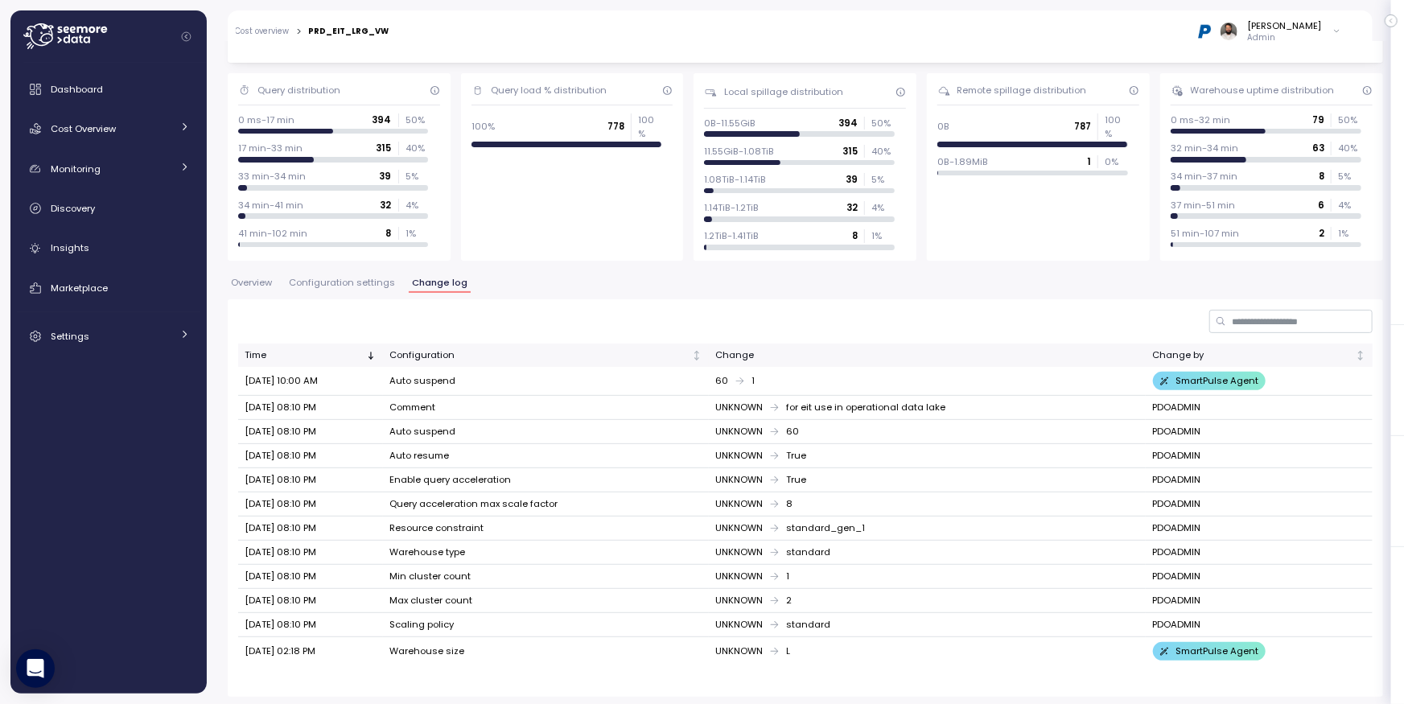
scroll to position [113, 0]
drag, startPoint x: 785, startPoint y: 523, endPoint x: 876, endPoint y: 528, distance: 91.9
click at [876, 528] on div "UNKNOWN standard_gen_1" at bounding box center [927, 528] width 425 height 14
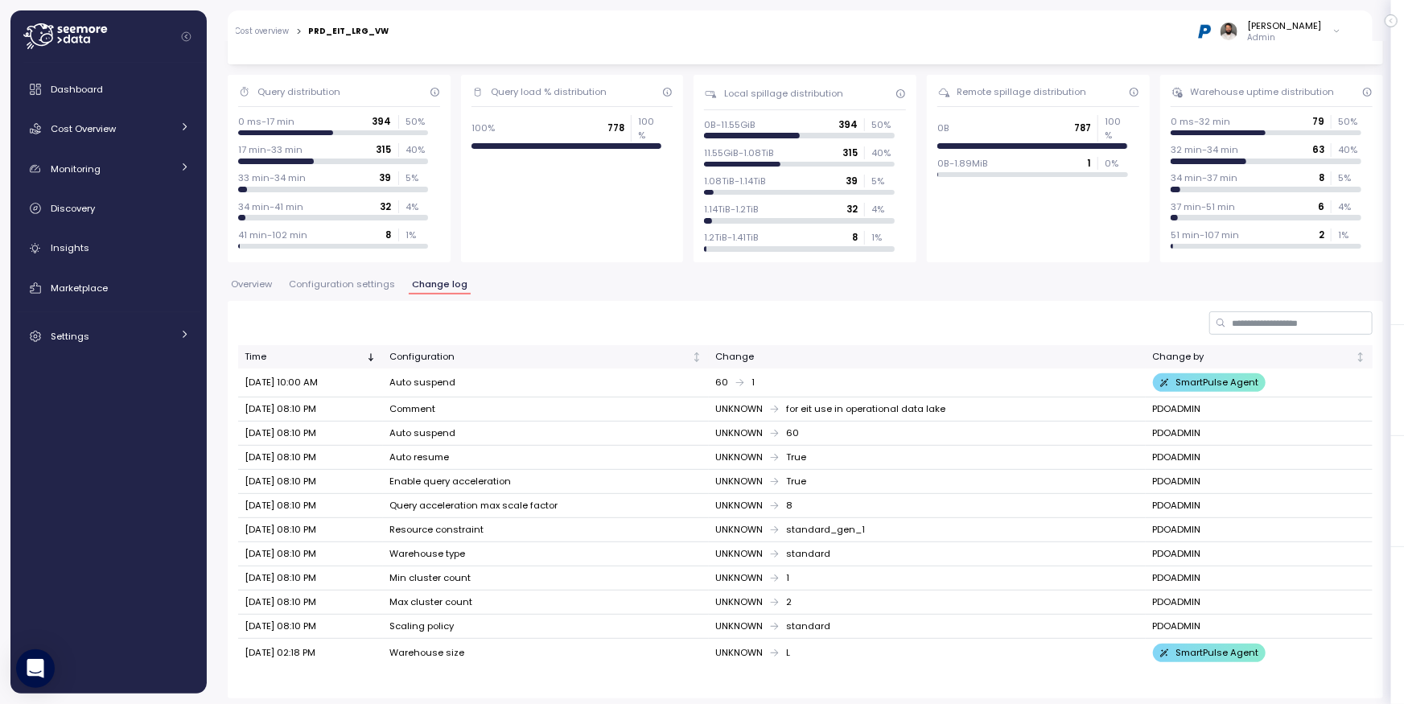
click at [270, 281] on span "Overview" at bounding box center [251, 284] width 41 height 9
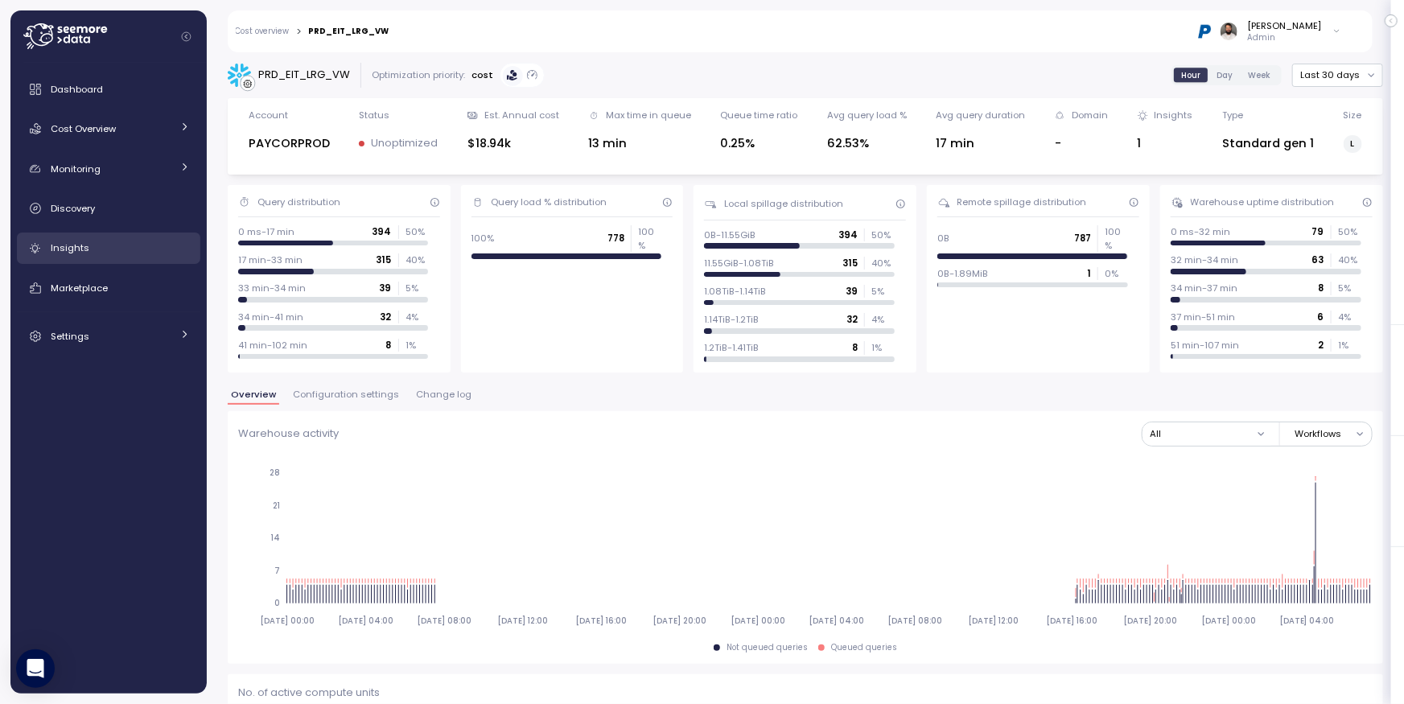
click at [99, 243] on div "Insights" at bounding box center [120, 248] width 139 height 16
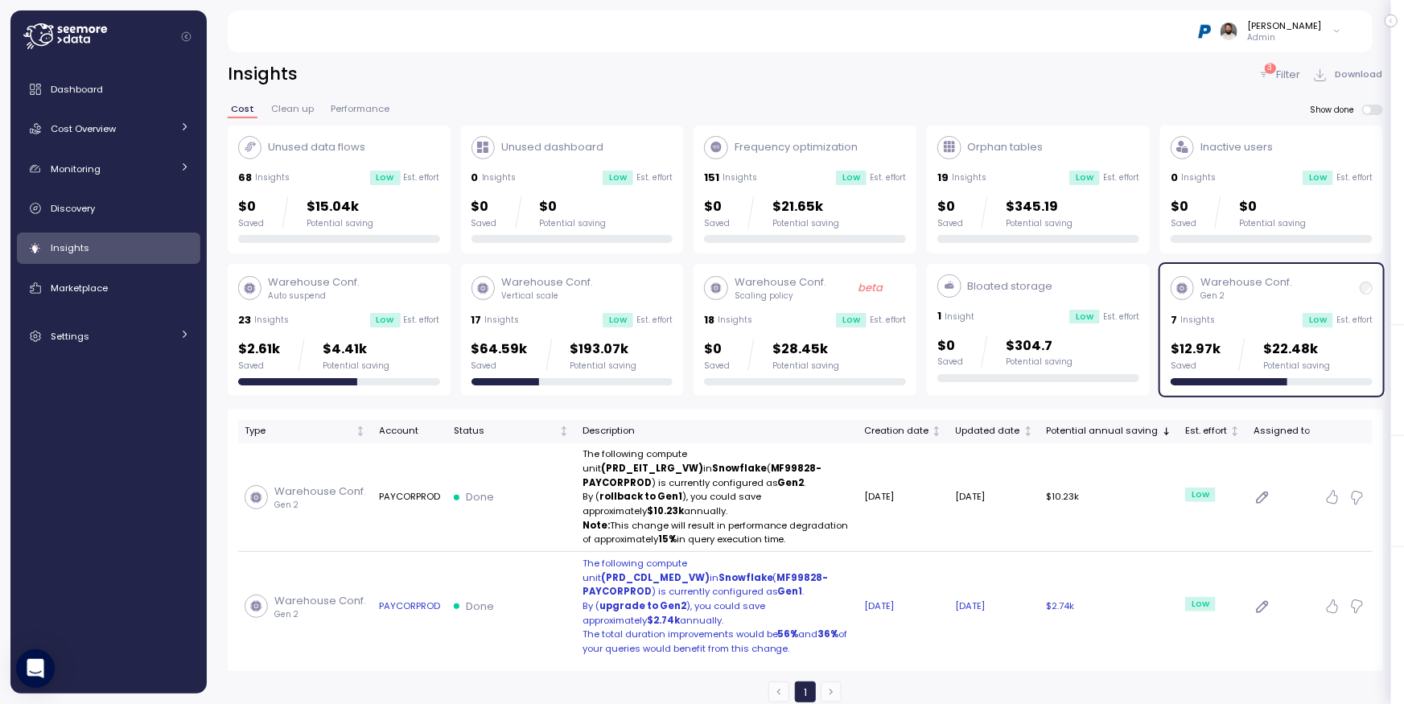
click at [679, 599] on p "By ( upgrade to Gen2 ), you could save approximately $2.74k annually." at bounding box center [718, 613] width 270 height 28
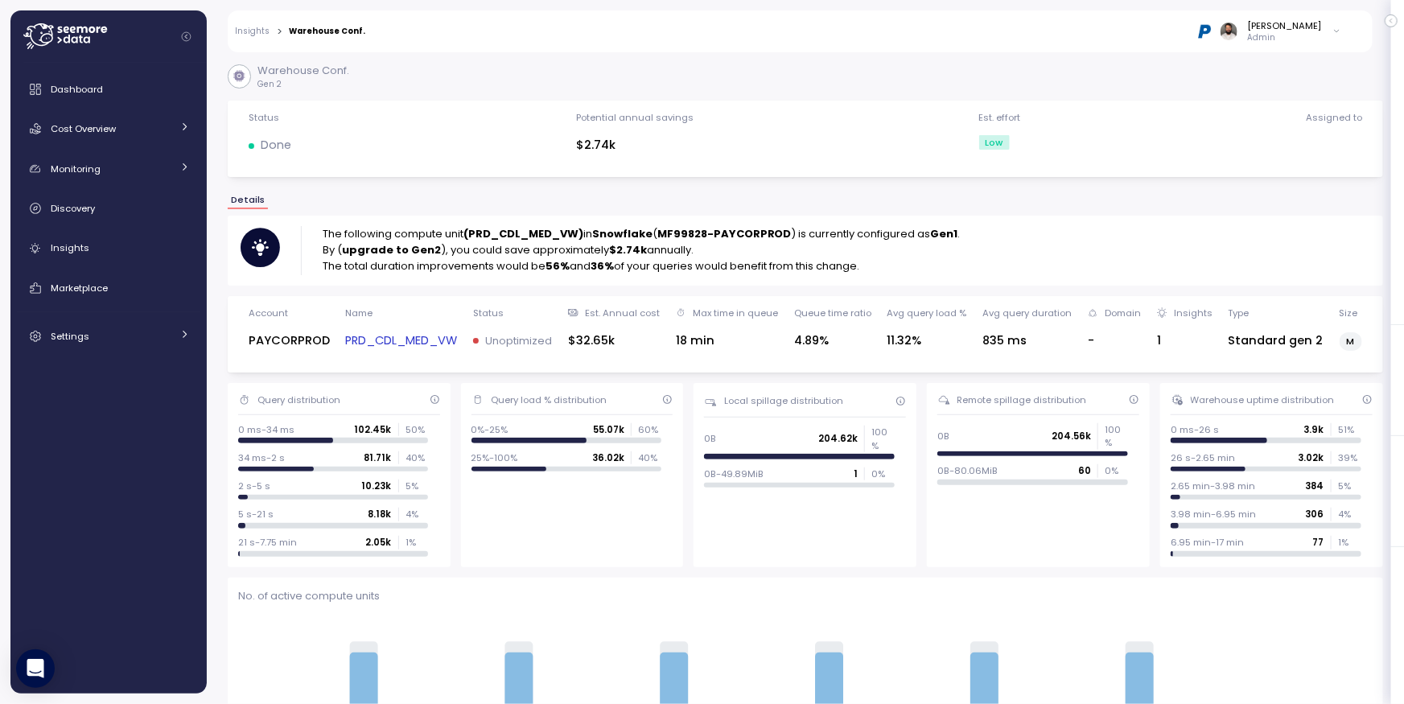
click at [517, 239] on strong "(PRD_CDL_MED_VW)" at bounding box center [523, 233] width 120 height 15
copy strong "PRD_CDL_MED_VW"
click at [426, 343] on link "PRD_CDL_MED_VW" at bounding box center [401, 341] width 112 height 19
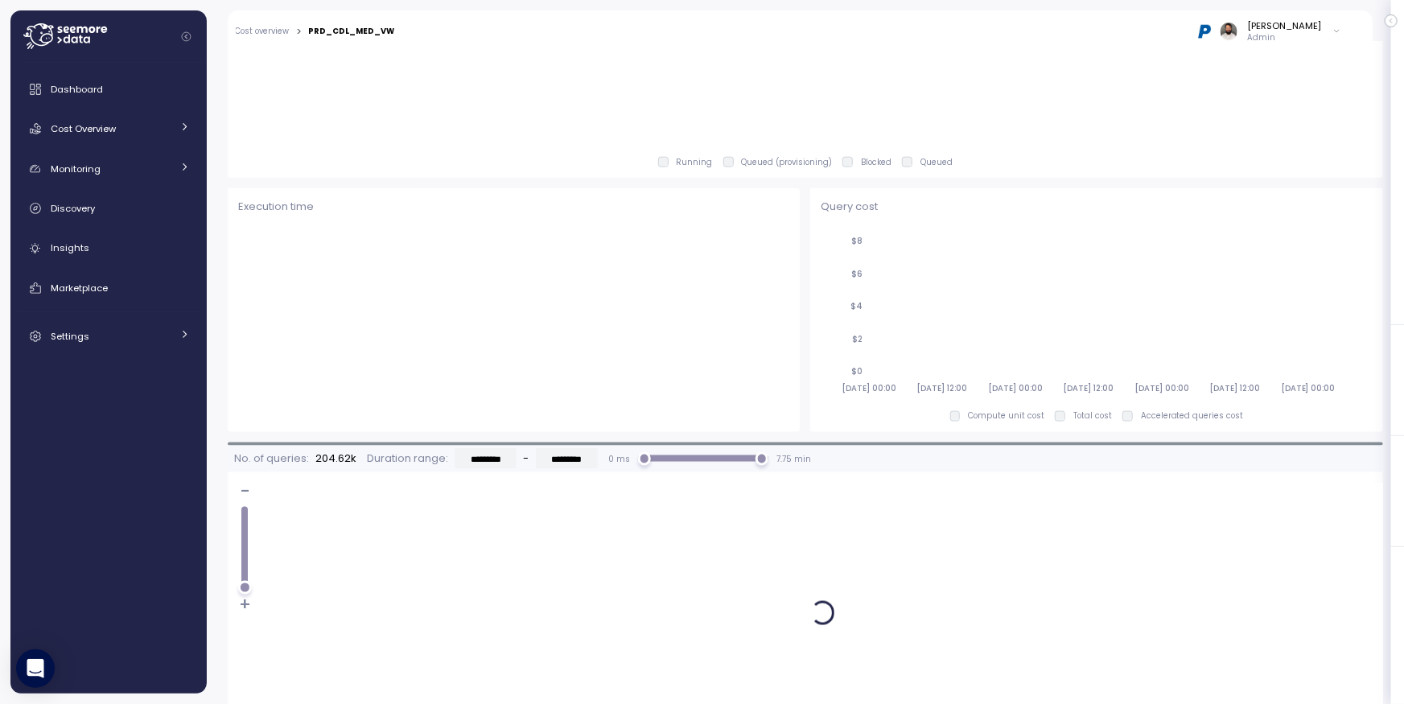
scroll to position [993, 0]
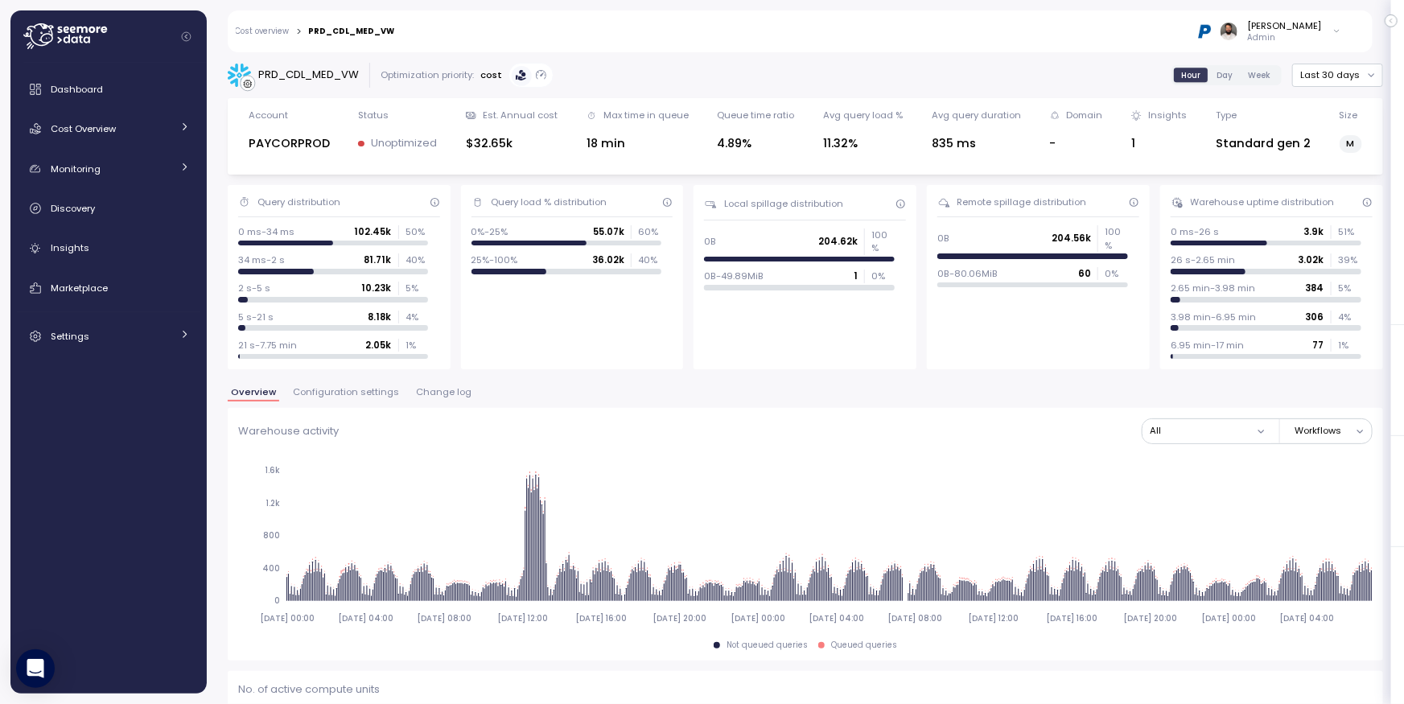
drag, startPoint x: 1349, startPoint y: 145, endPoint x: 1368, endPoint y: 150, distance: 19.1
click at [1370, 145] on div "Account PAYCORPROD Status Unoptimized Est. Annual cost $32.65k Max time in queu…" at bounding box center [805, 137] width 1135 height 56
drag, startPoint x: 1212, startPoint y: 230, endPoint x: 1233, endPoint y: 230, distance: 20.9
click at [1233, 230] on div "0 ms-26 s 3.9k 51 %" at bounding box center [1266, 231] width 190 height 13
drag, startPoint x: 1202, startPoint y: 234, endPoint x: 1211, endPoint y: 233, distance: 8.9
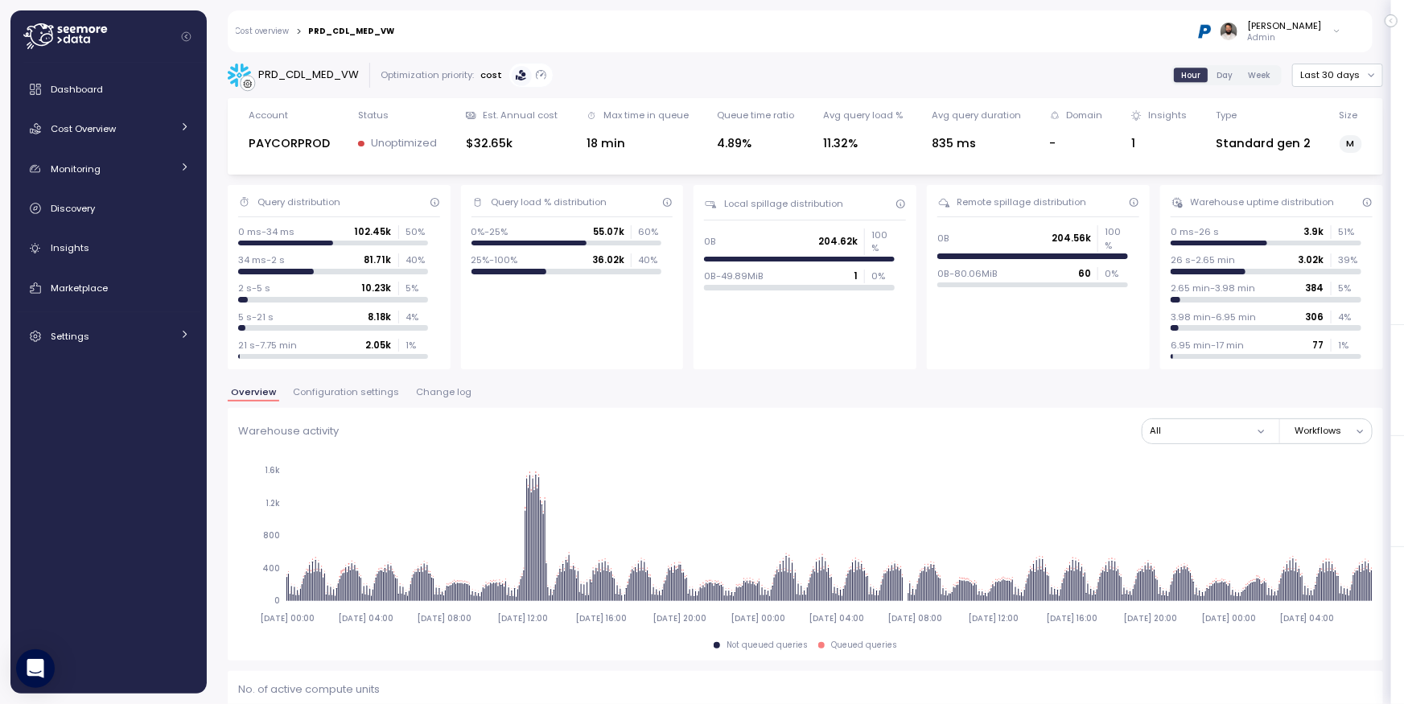
click at [1211, 233] on p "0 ms-26 s" at bounding box center [1195, 231] width 48 height 13
drag, startPoint x: 1213, startPoint y: 234, endPoint x: 1197, endPoint y: 234, distance: 15.3
click at [1197, 234] on div "0 ms-26 s 3.9k 51 %" at bounding box center [1266, 231] width 190 height 13
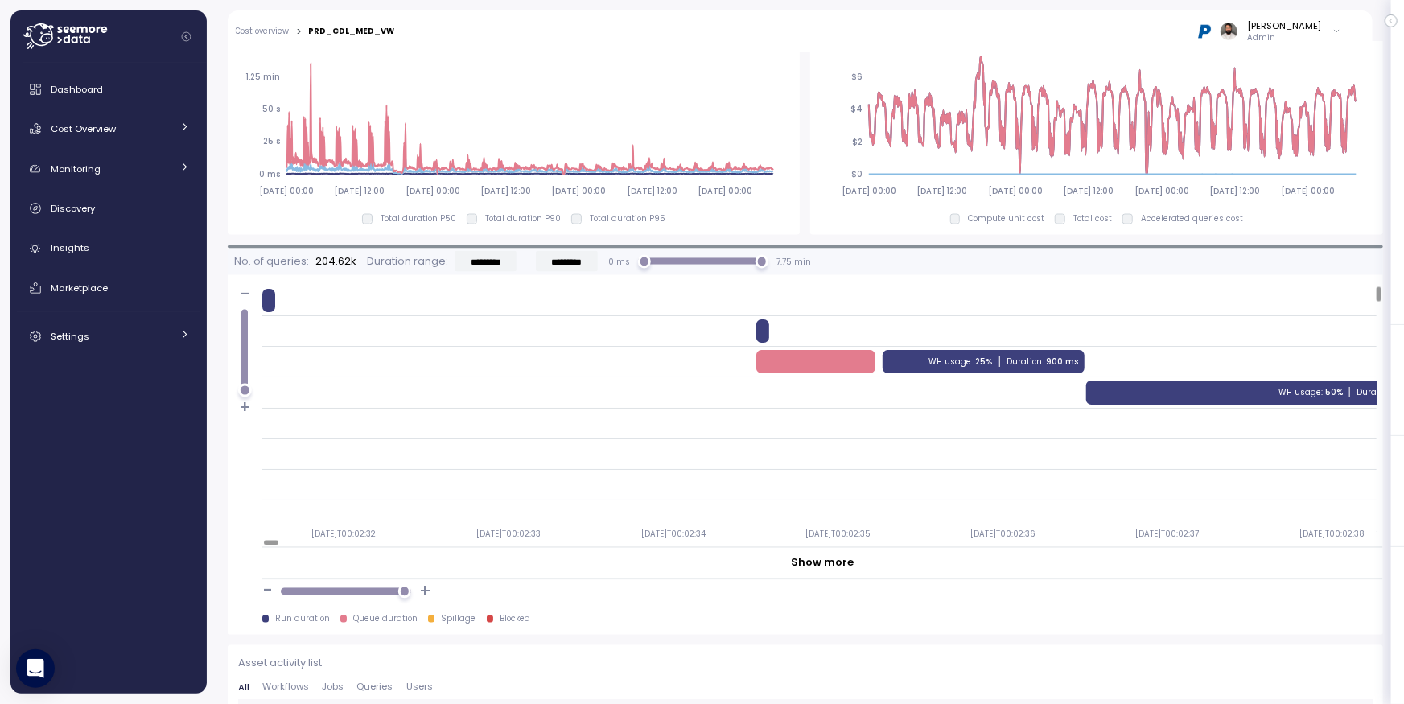
scroll to position [1183, 0]
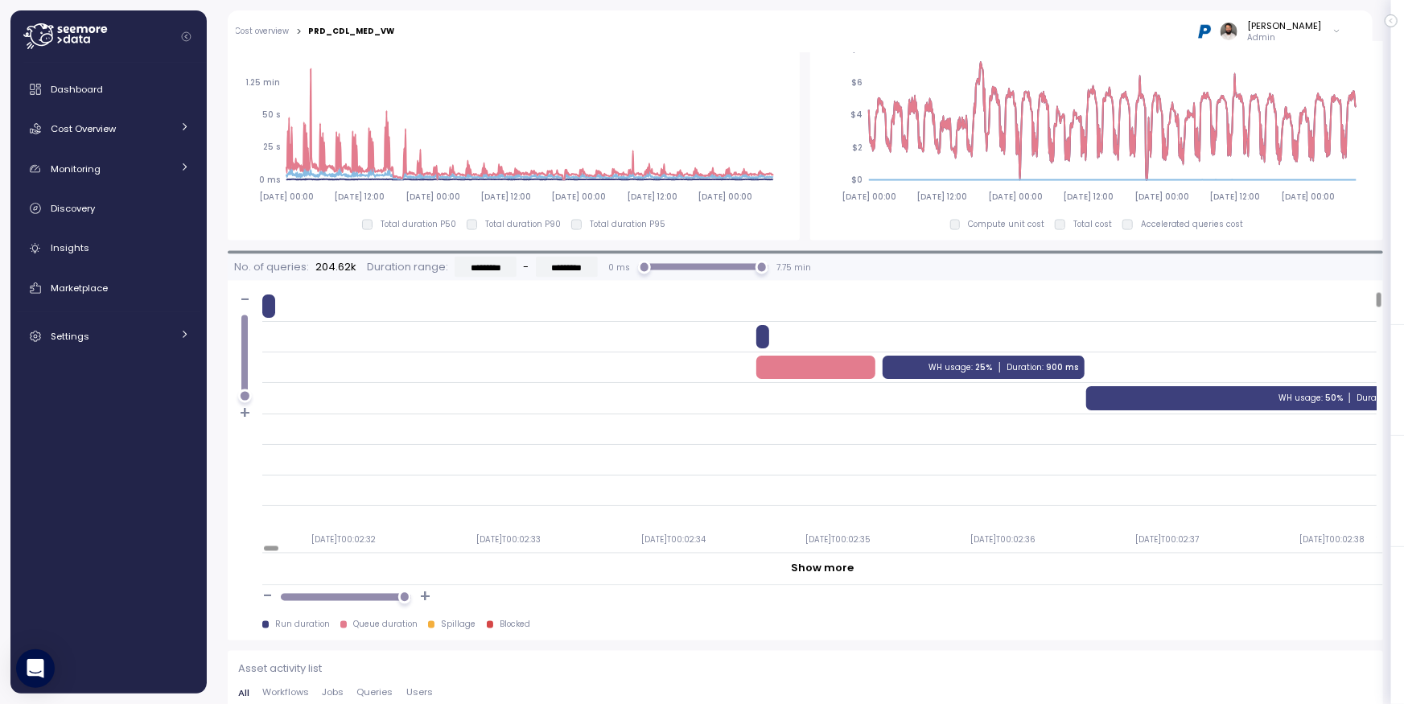
click at [360, 33] on div "PRD_CDL_MED_VW" at bounding box center [351, 31] width 86 height 8
copy div "PRD_CDL_MED_VW"
click at [125, 132] on div "Cost Overview" at bounding box center [111, 129] width 121 height 16
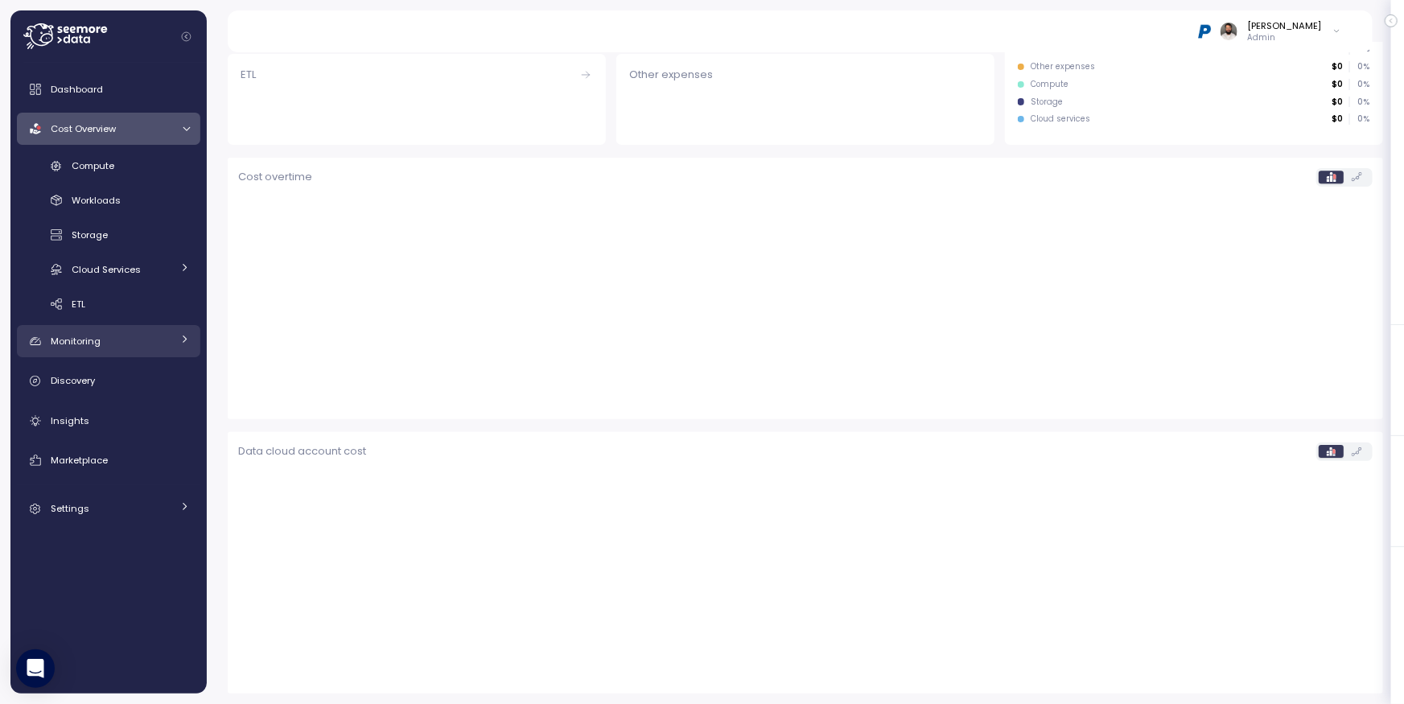
scroll to position [371, 0]
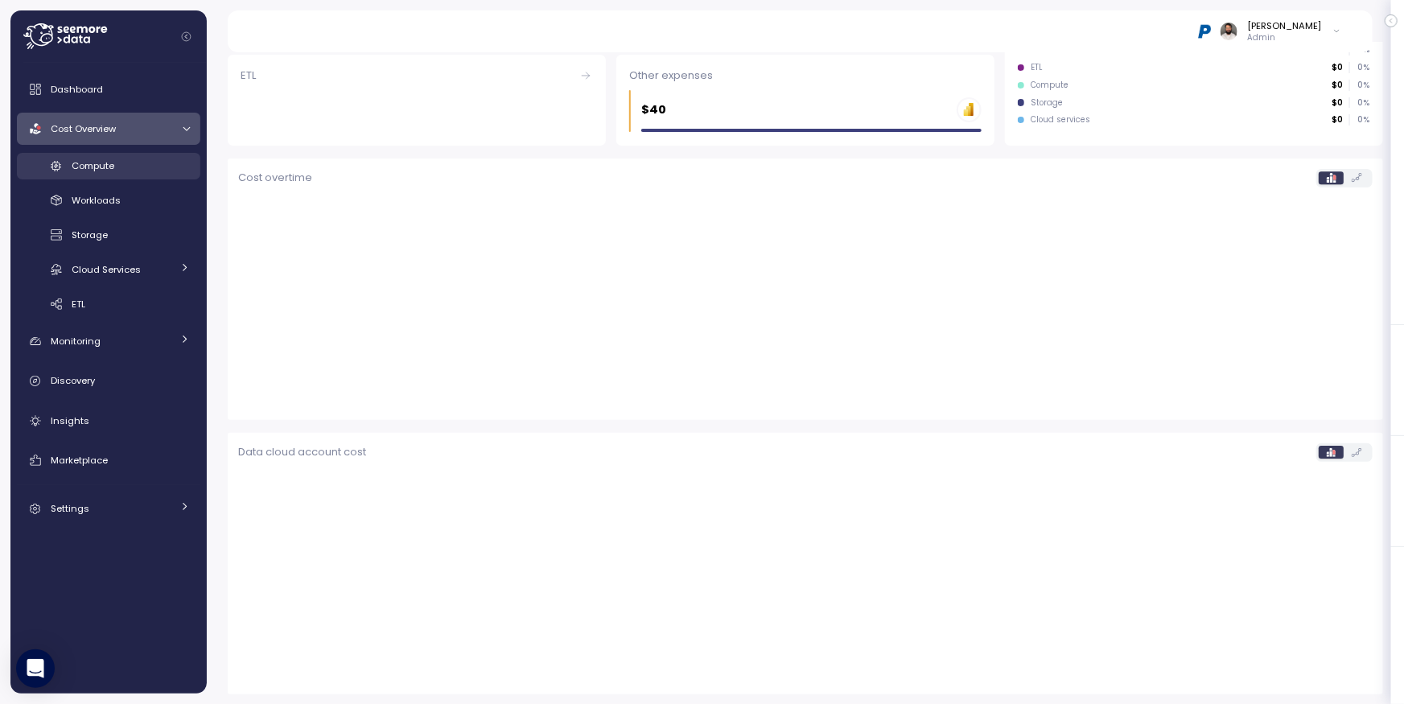
click at [134, 172] on div "Compute" at bounding box center [131, 166] width 118 height 16
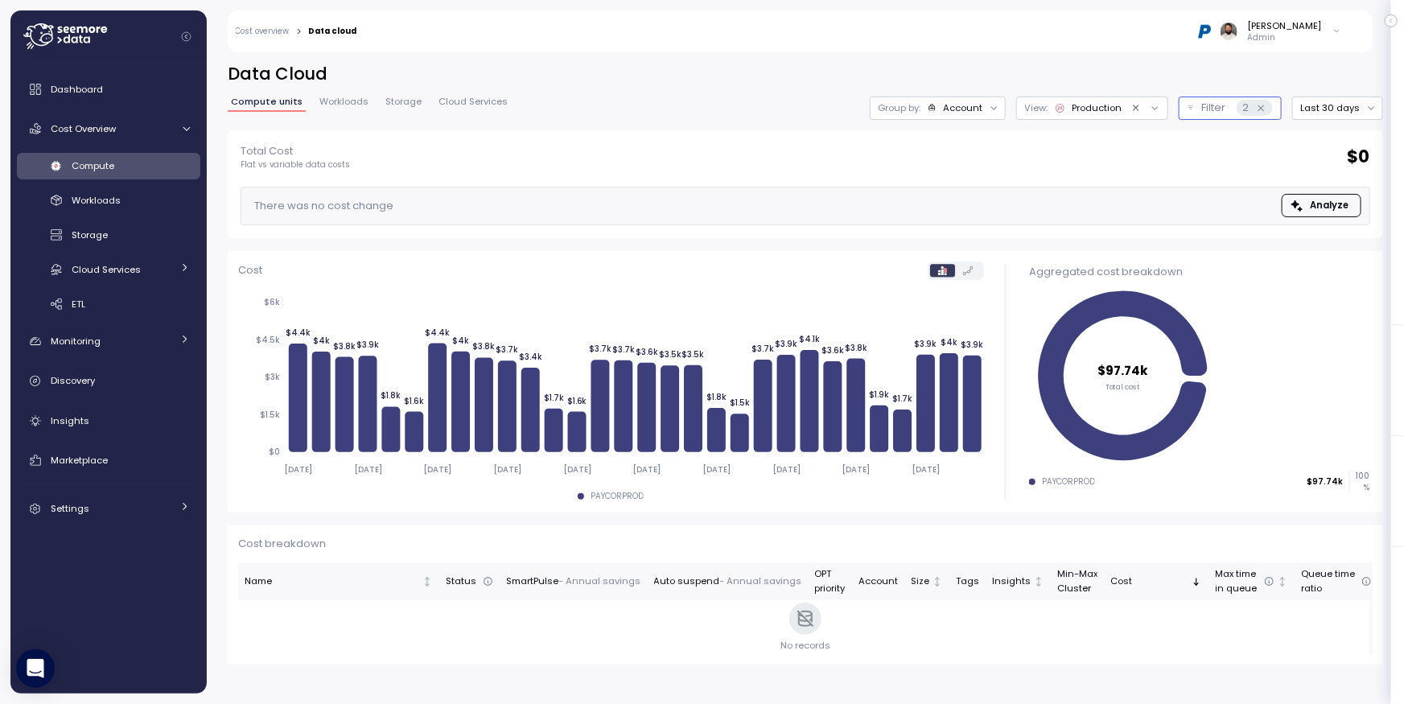
click at [1197, 110] on button "Filter 2" at bounding box center [1230, 108] width 103 height 23
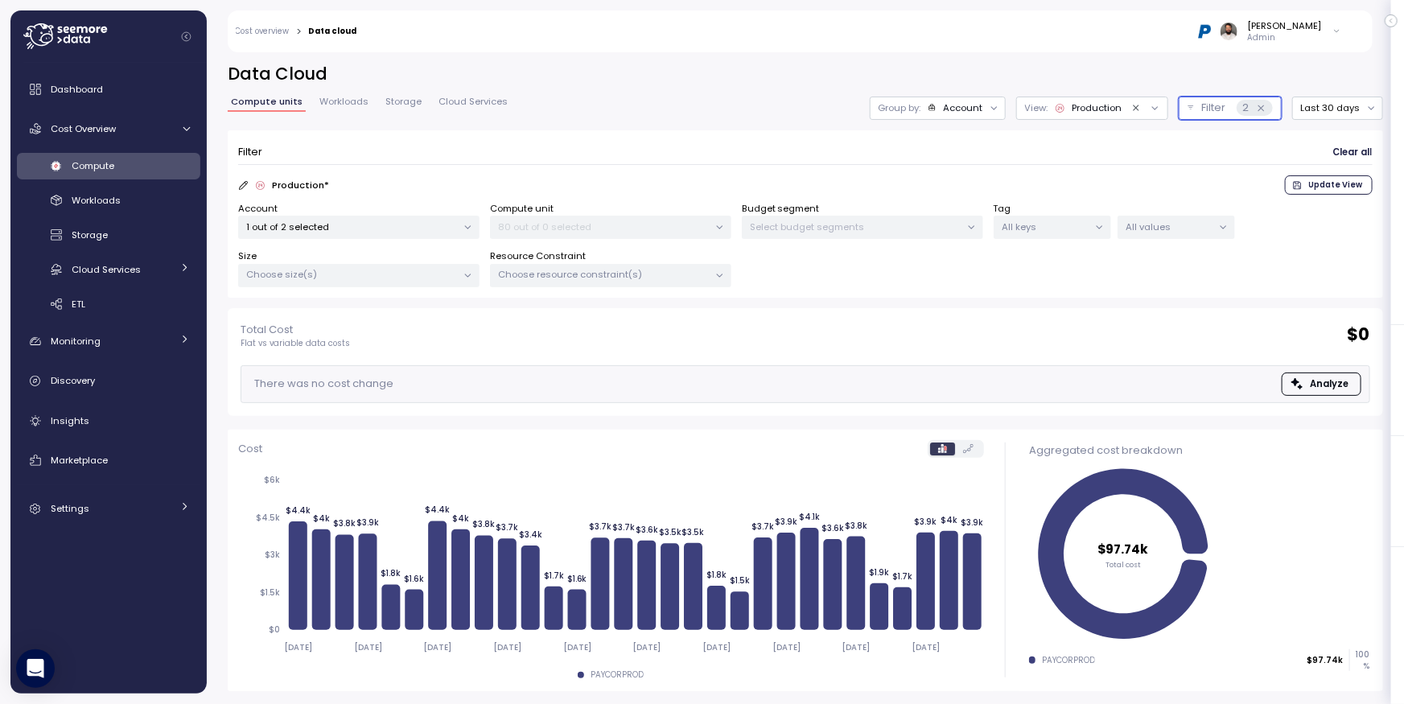
click at [575, 220] on p "80 out of 0 selected" at bounding box center [604, 226] width 210 height 13
click at [595, 230] on p "80 out of 0 selected" at bounding box center [604, 226] width 210 height 13
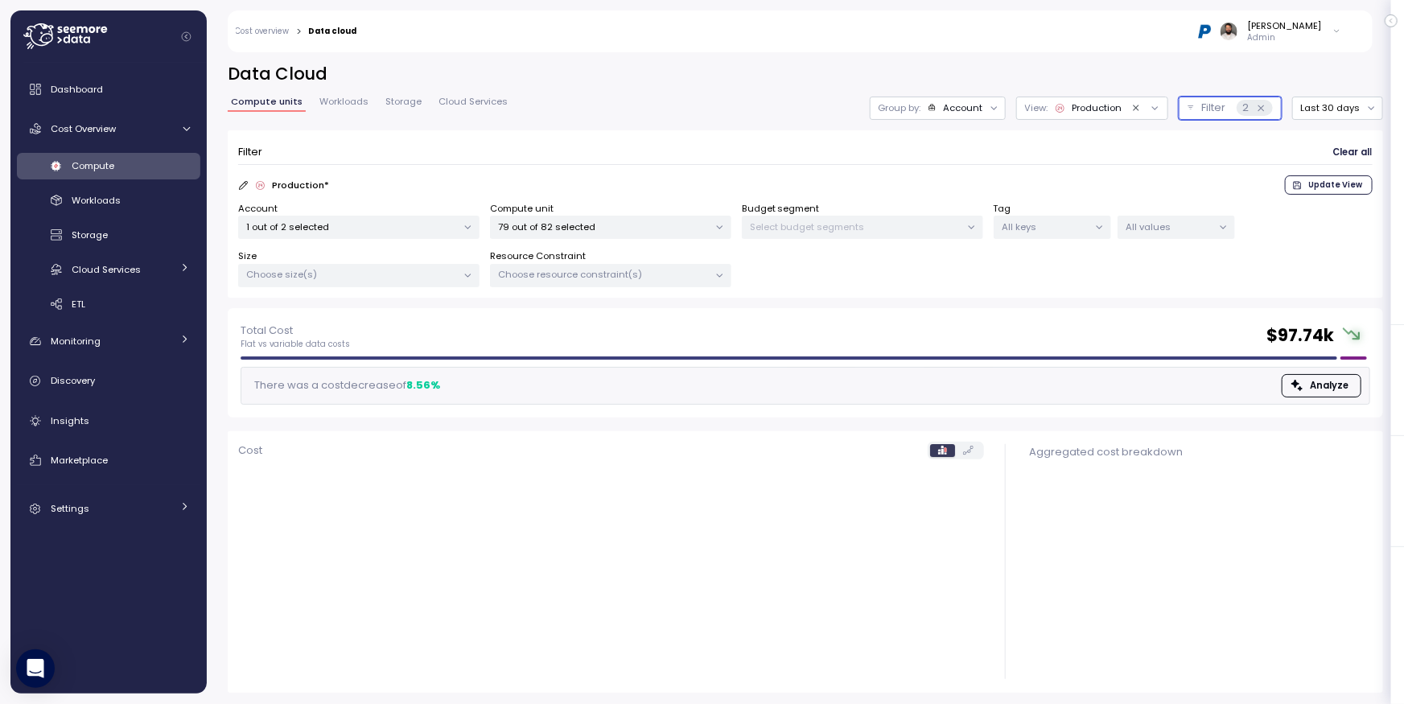
click at [599, 230] on p "79 out of 82 selected" at bounding box center [604, 226] width 210 height 13
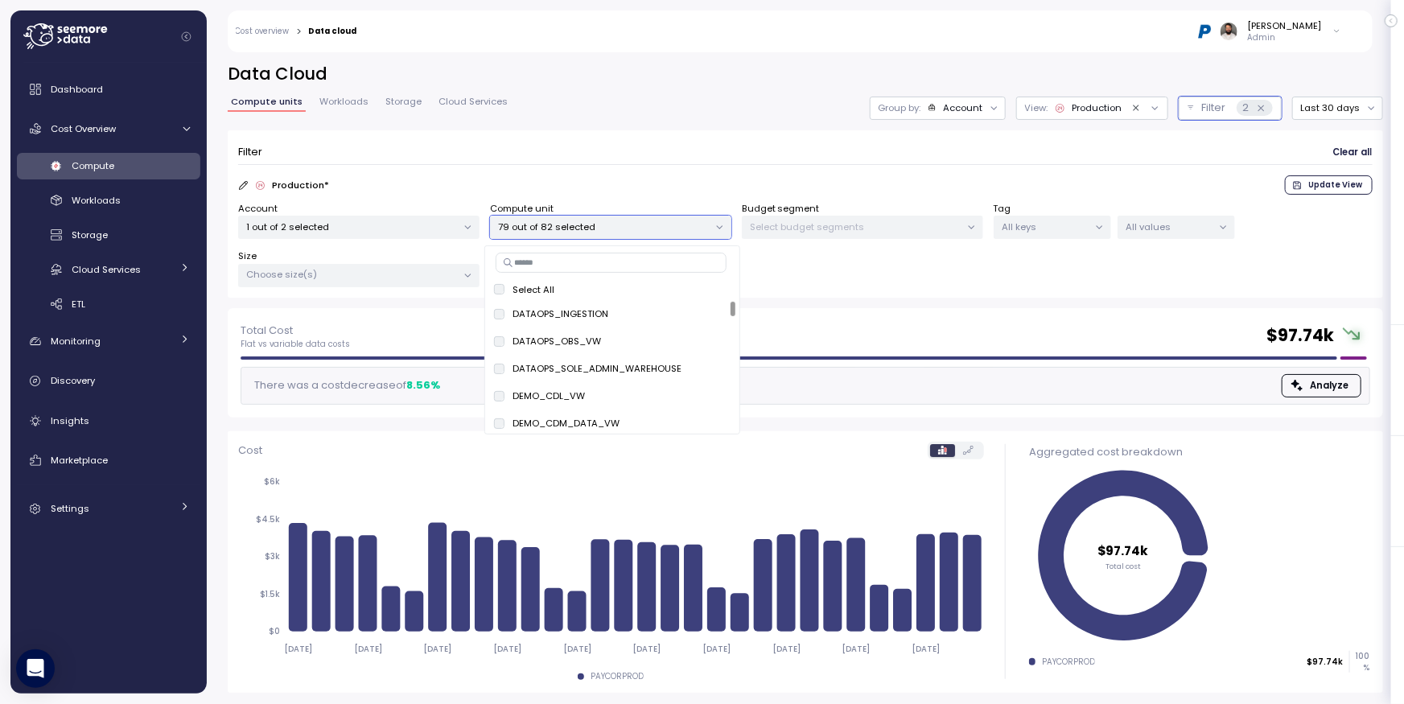
click at [613, 262] on input at bounding box center [611, 262] width 231 height 19
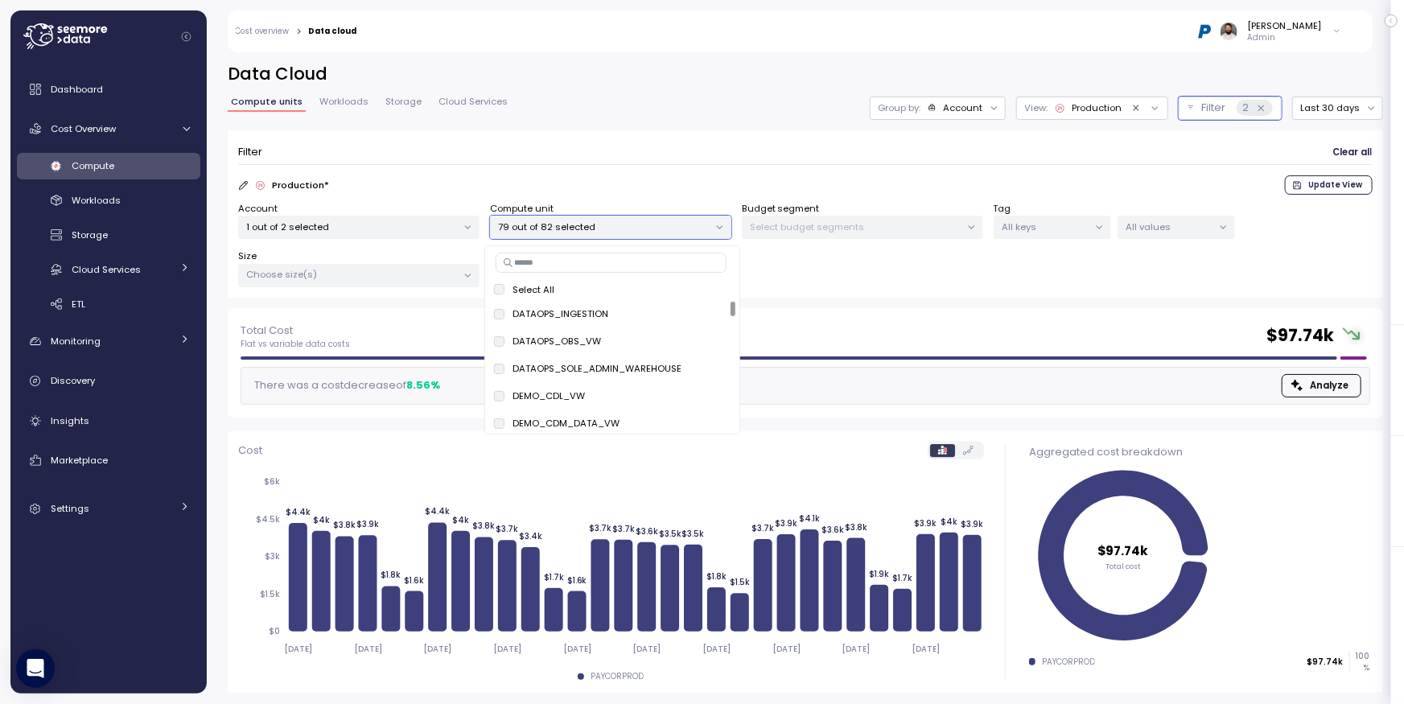
paste input "**********"
type input "**********"
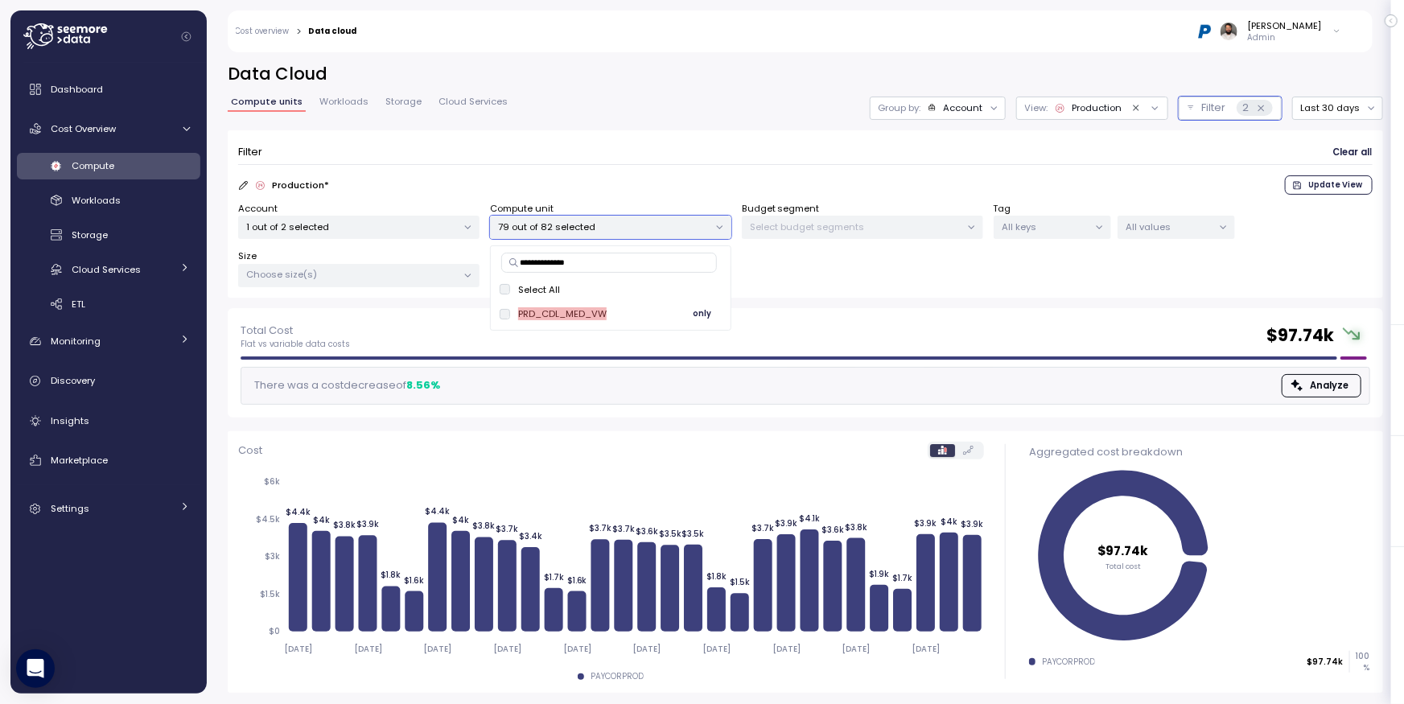
click at [688, 315] on button "only" at bounding box center [702, 313] width 39 height 19
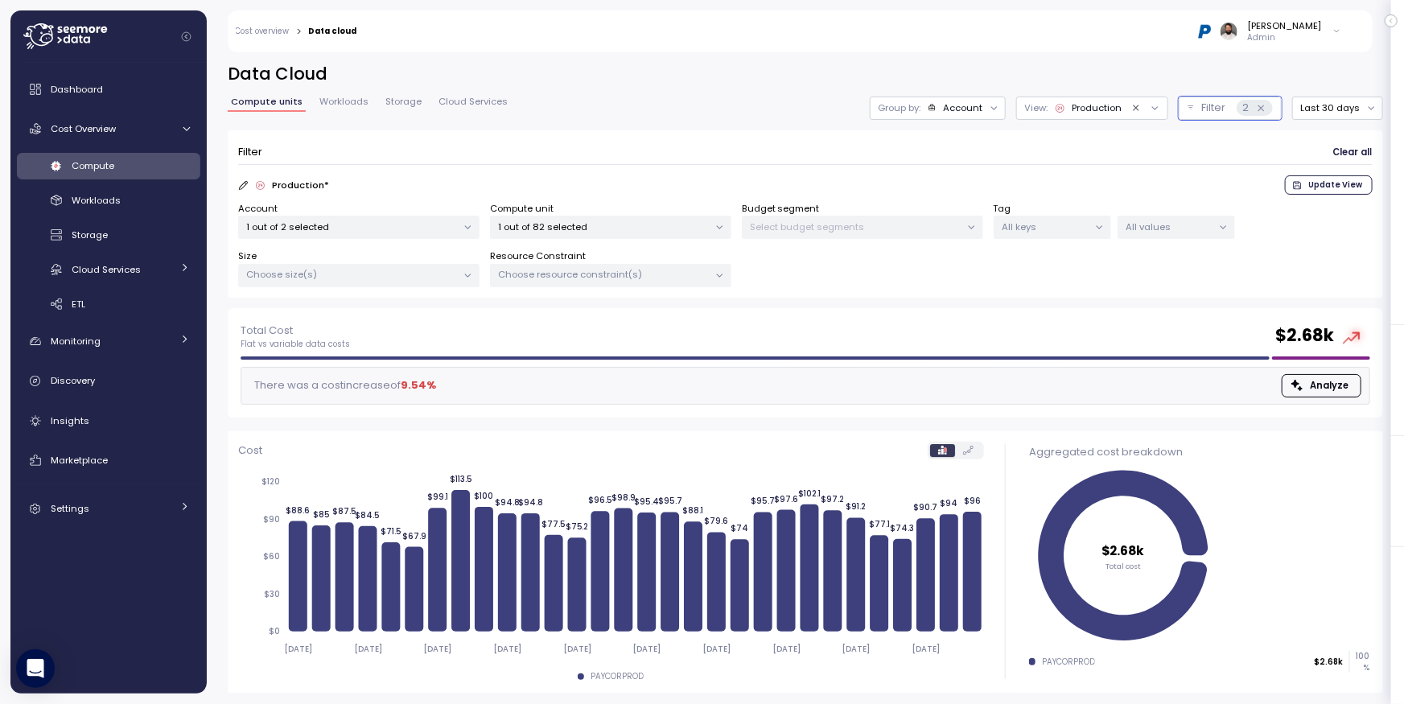
click at [937, 322] on div "Total Cost Flat vs variable data costs $ 2.68k" at bounding box center [806, 336] width 1130 height 29
click at [1343, 109] on button "Last 30 days" at bounding box center [1337, 108] width 91 height 23
click at [1332, 200] on div "Last 14 days" at bounding box center [1344, 203] width 56 height 13
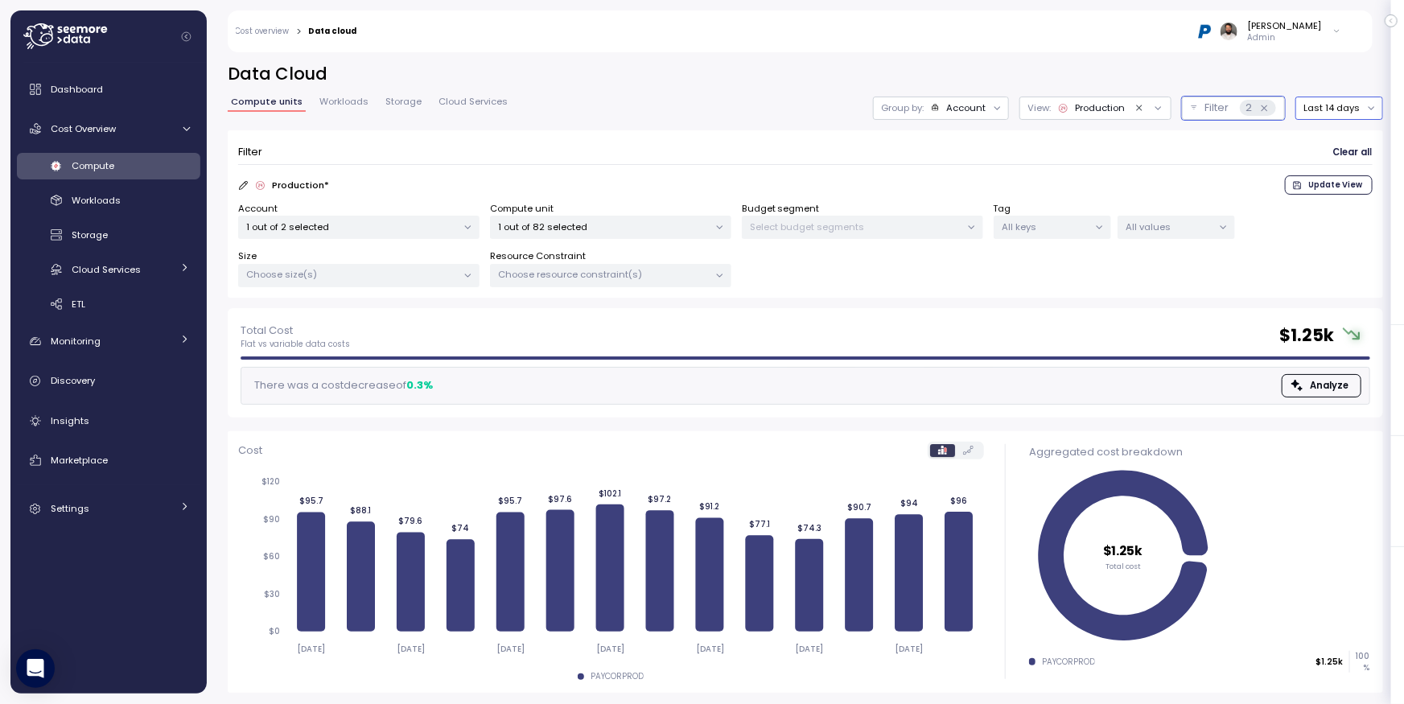
click at [1306, 113] on button "Last 14 days" at bounding box center [1340, 108] width 88 height 23
click at [1331, 226] on div "Last 30 days" at bounding box center [1348, 224] width 60 height 13
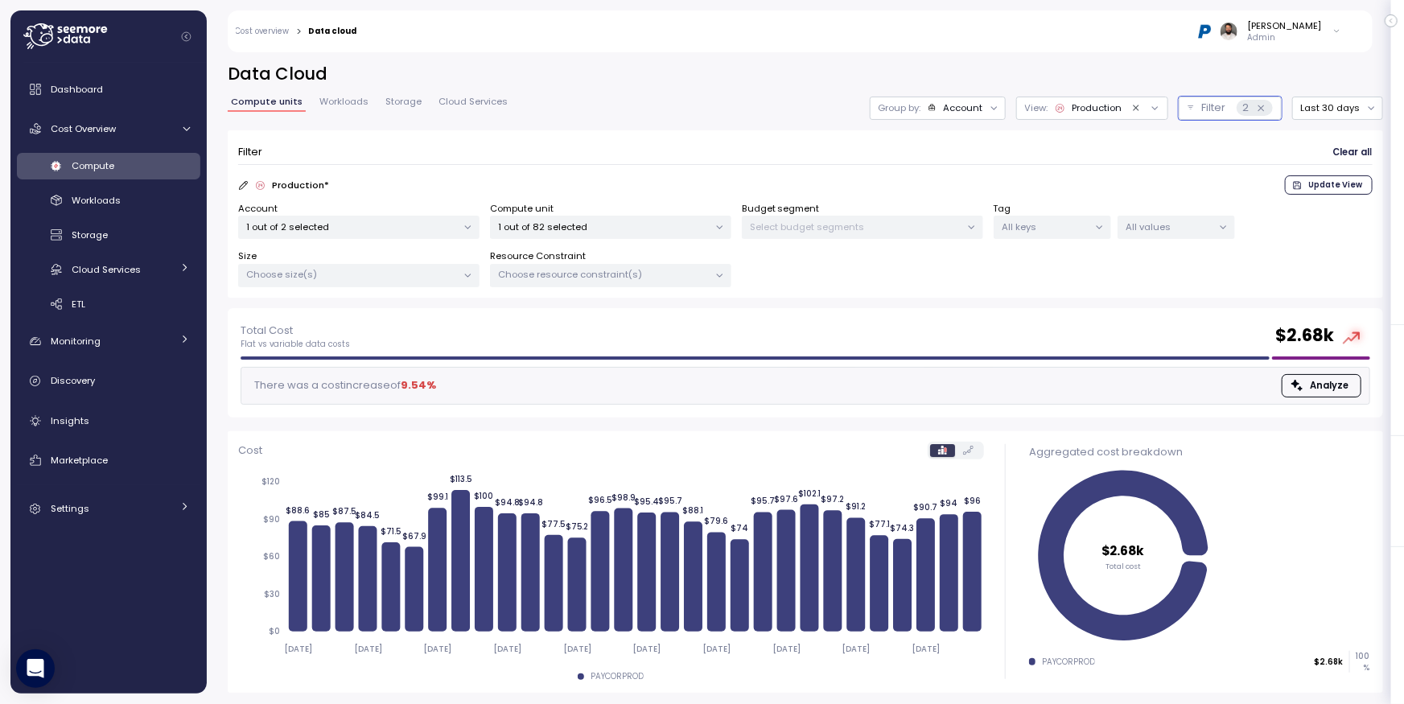
click at [154, 159] on div "Compute" at bounding box center [131, 166] width 118 height 16
click at [1264, 107] on icon at bounding box center [1262, 108] width 6 height 6
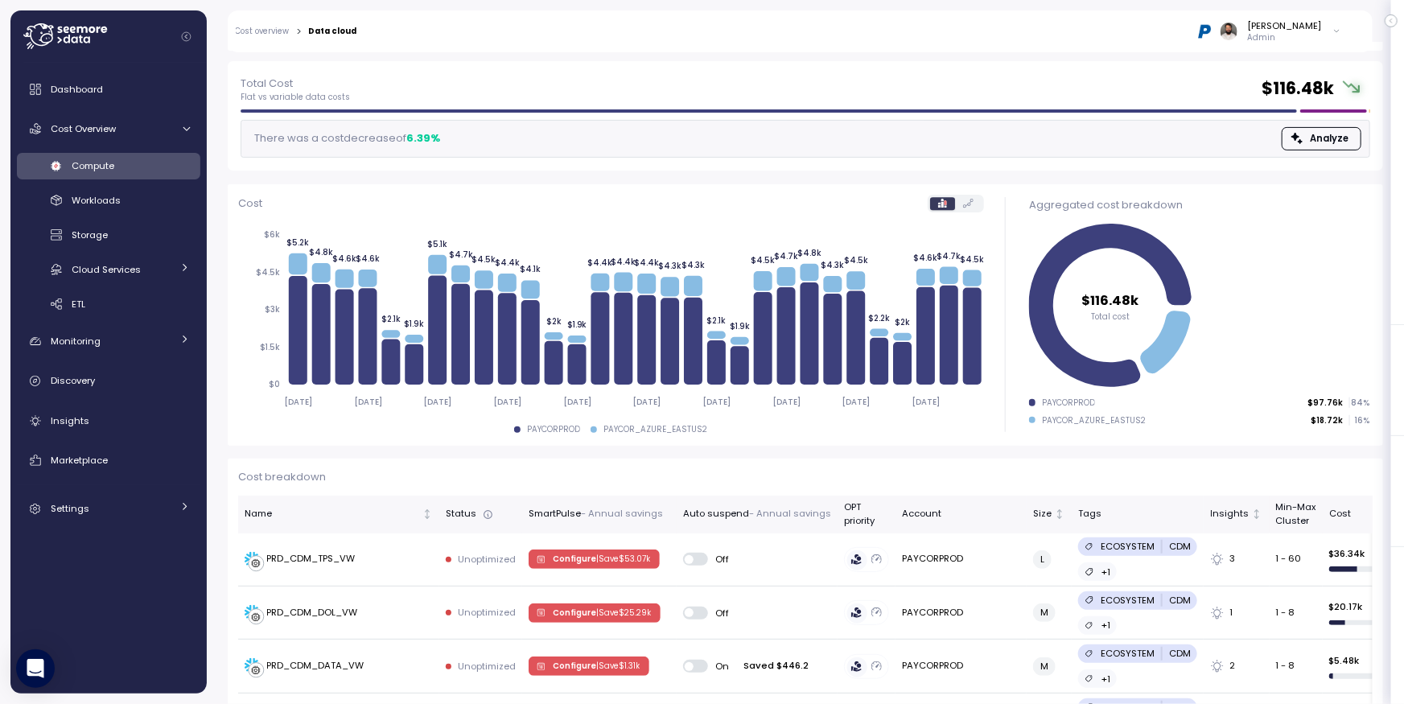
scroll to position [241, 0]
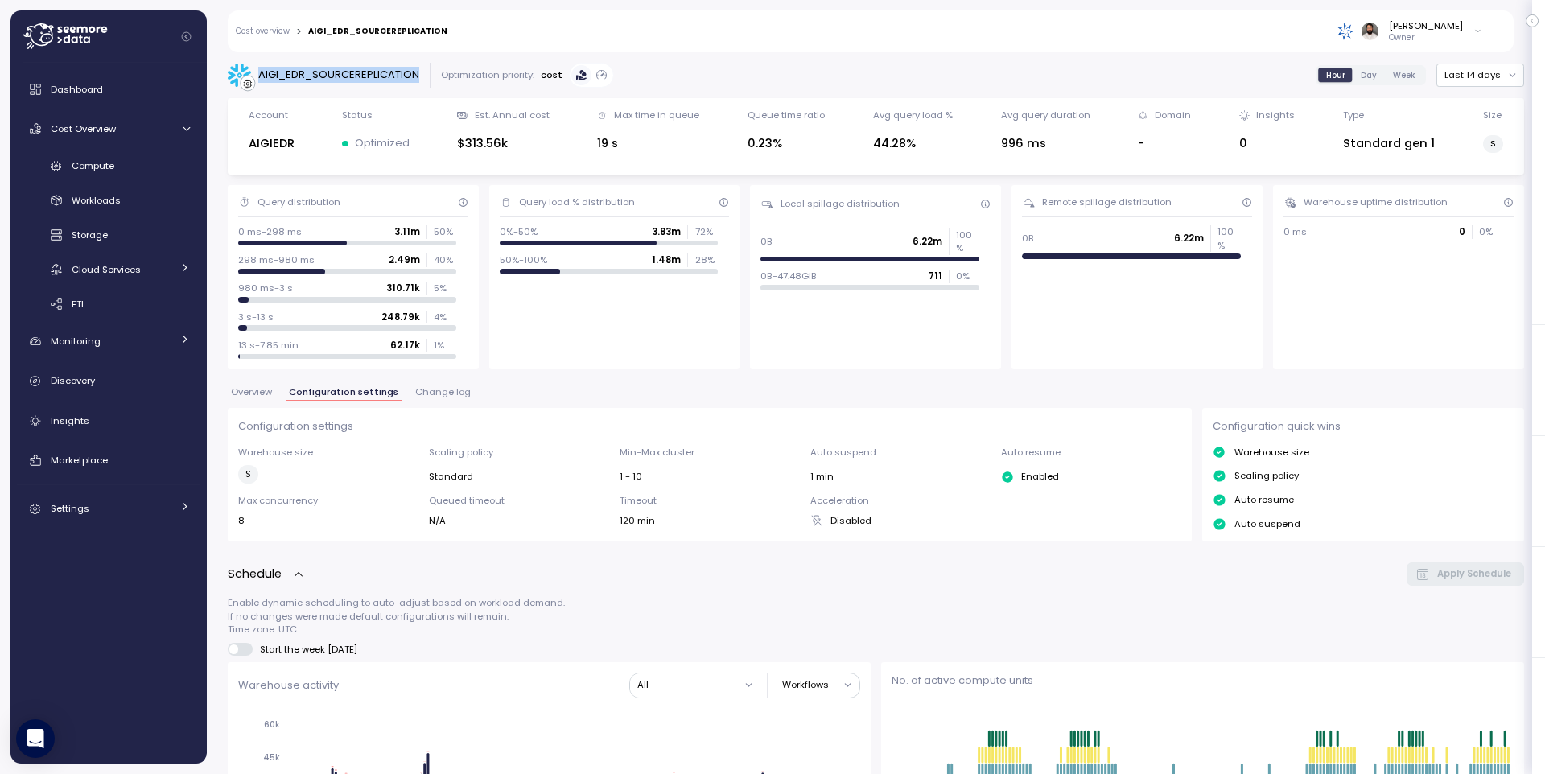
scroll to position [1029, 0]
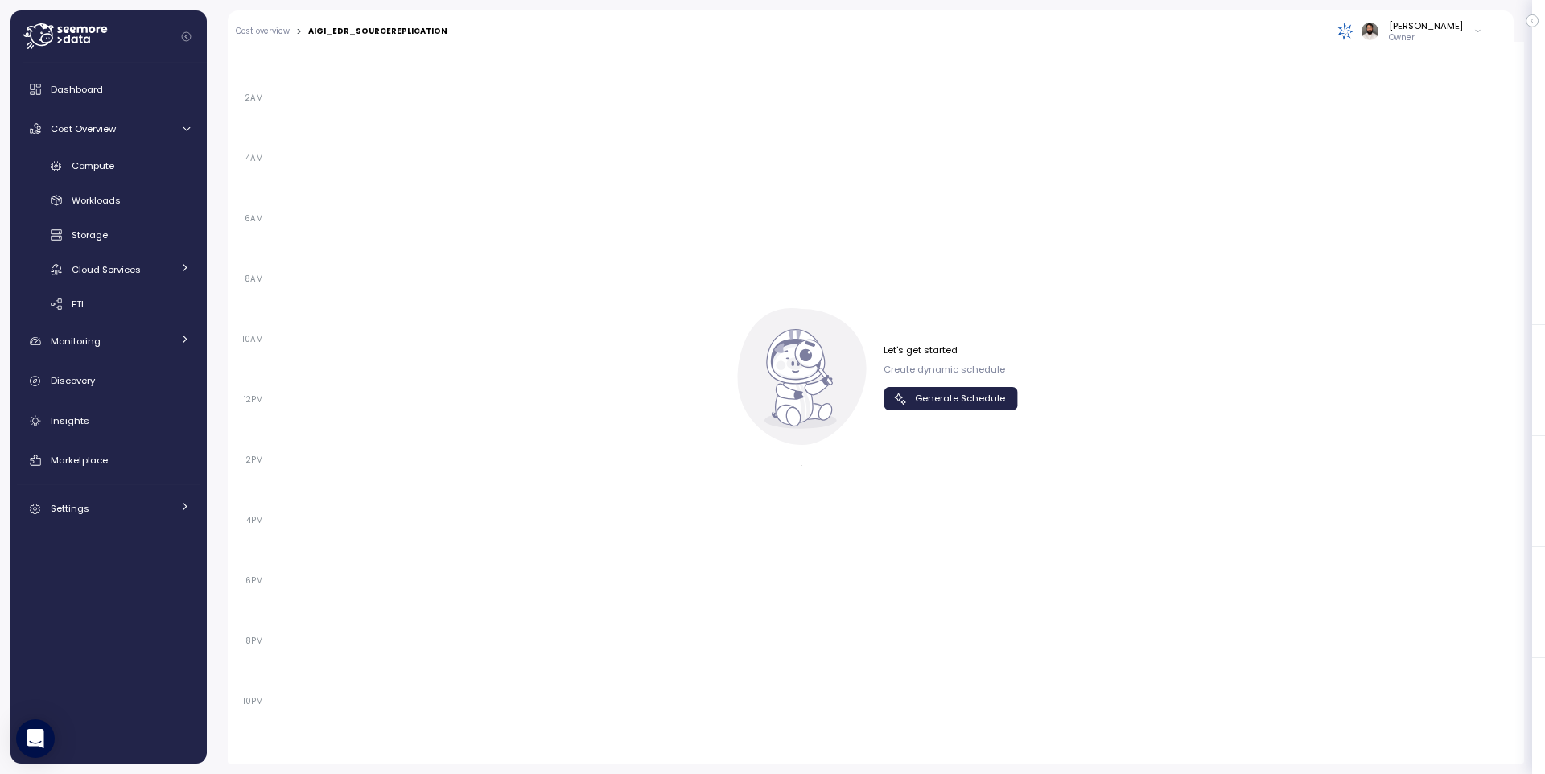
click at [935, 388] on span "Generate Schedule" at bounding box center [960, 399] width 90 height 22
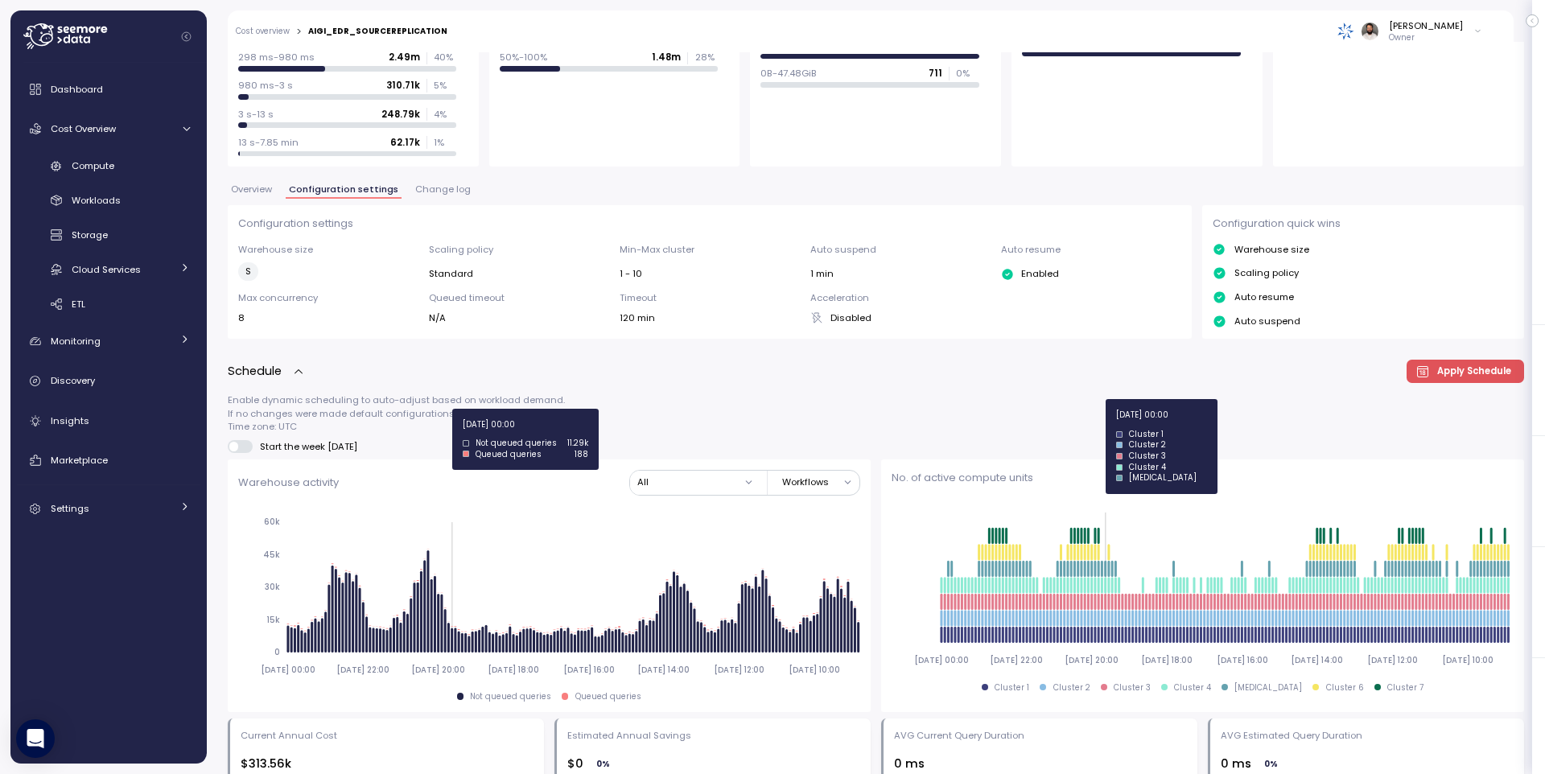
scroll to position [0, 0]
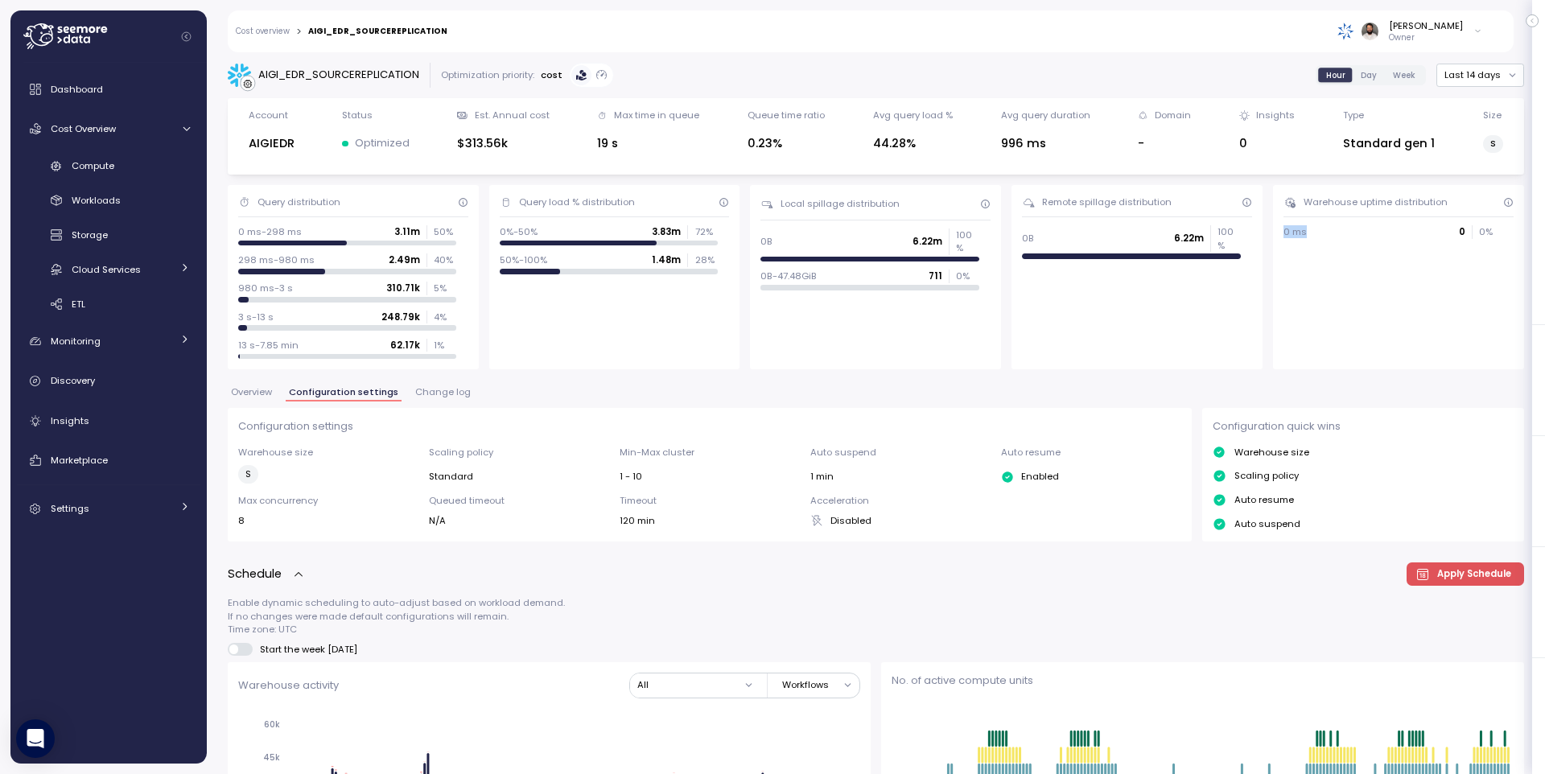
drag, startPoint x: 1284, startPoint y: 233, endPoint x: 1315, endPoint y: 232, distance: 30.6
click at [1315, 232] on div "Warehouse uptime distribution 0 ms 0 0 %" at bounding box center [1398, 277] width 251 height 184
click at [1315, 234] on div "0 ms 0 0 %" at bounding box center [1392, 231] width 218 height 13
click at [254, 392] on span "Overview" at bounding box center [251, 392] width 41 height 9
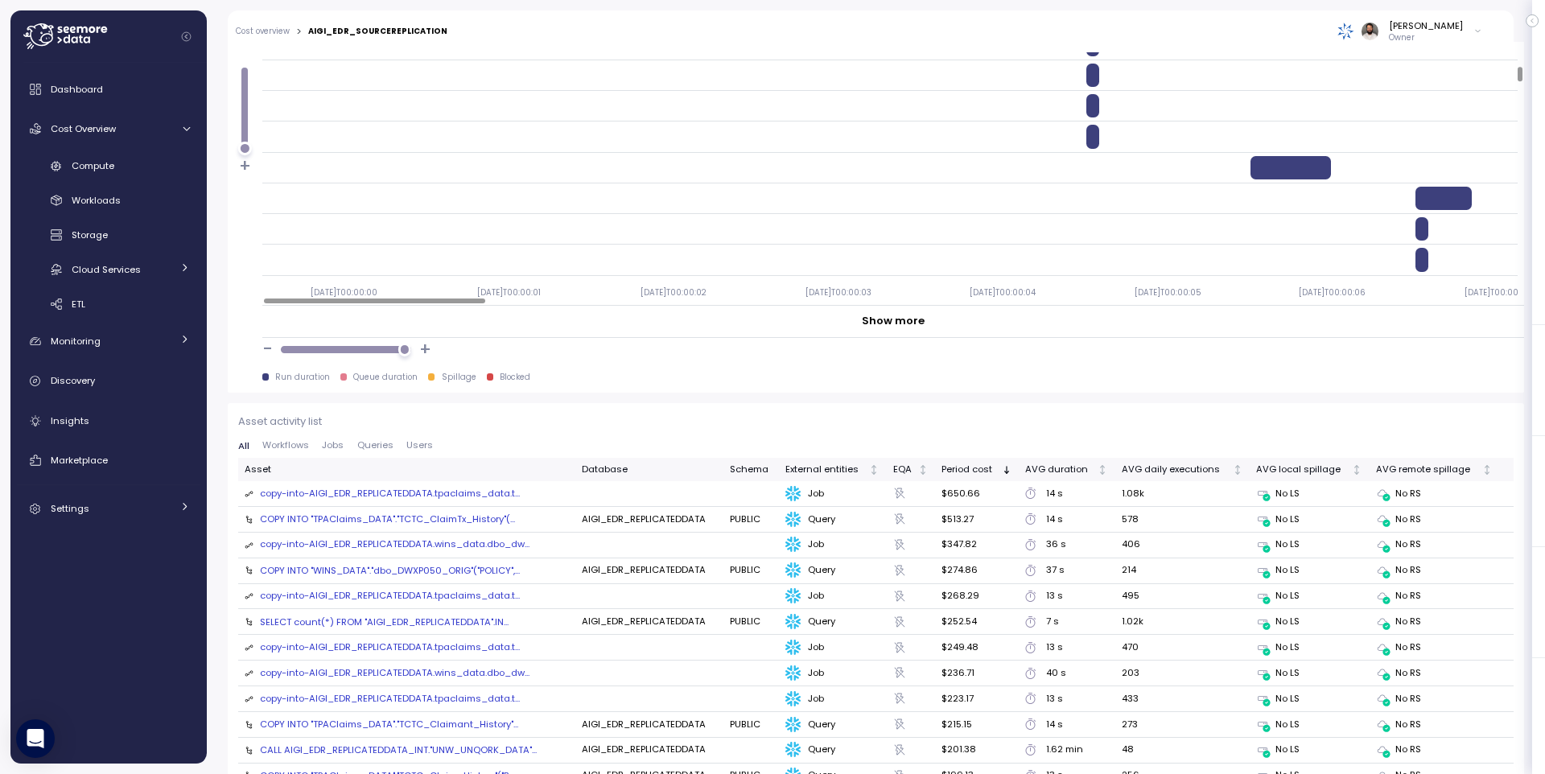
scroll to position [406, 0]
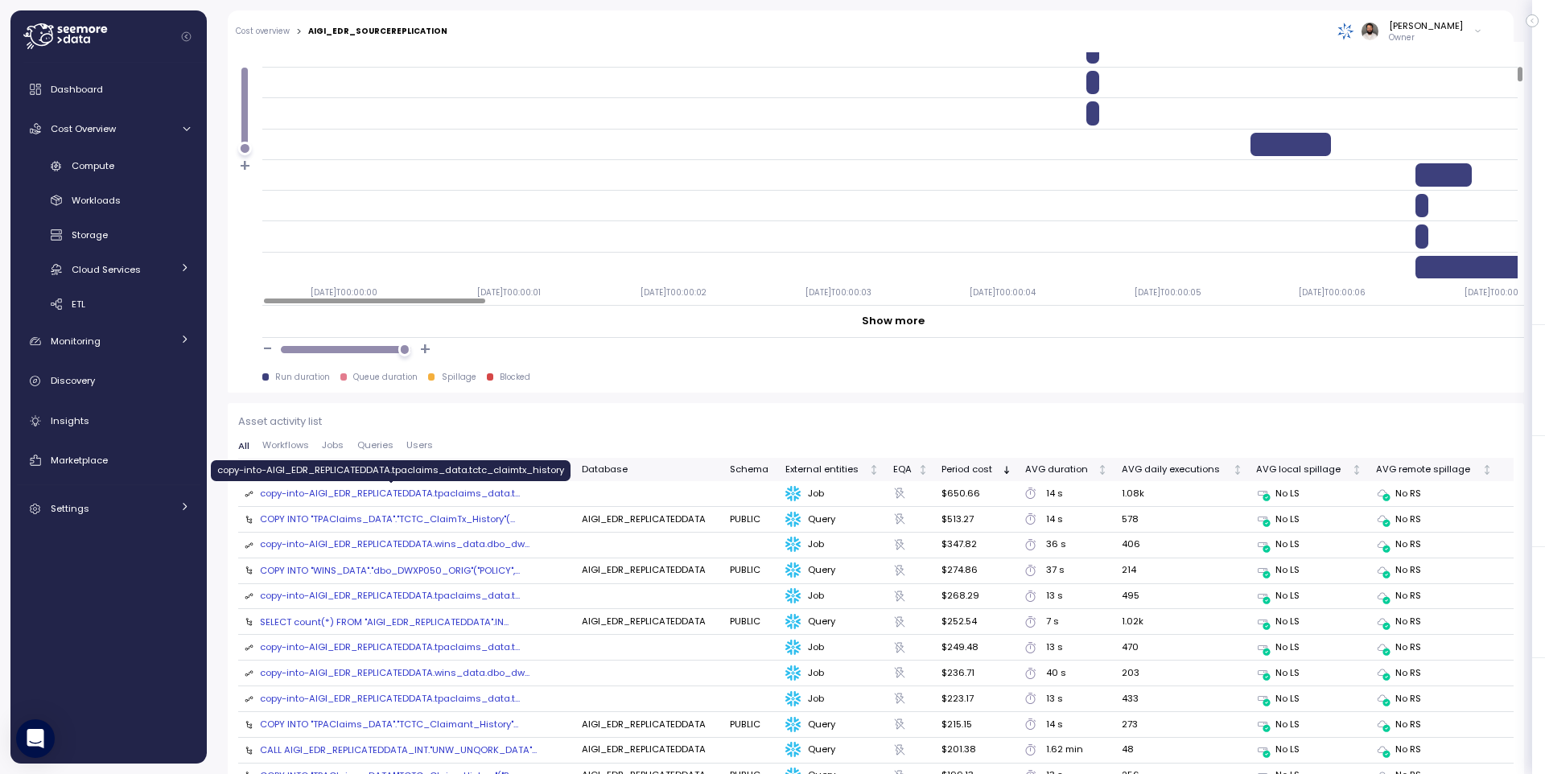
click at [369, 491] on div "copy-into-AIGI_EDR_REPLICATEDDATA.tpaclaims_data.t ..." at bounding box center [390, 494] width 260 height 14
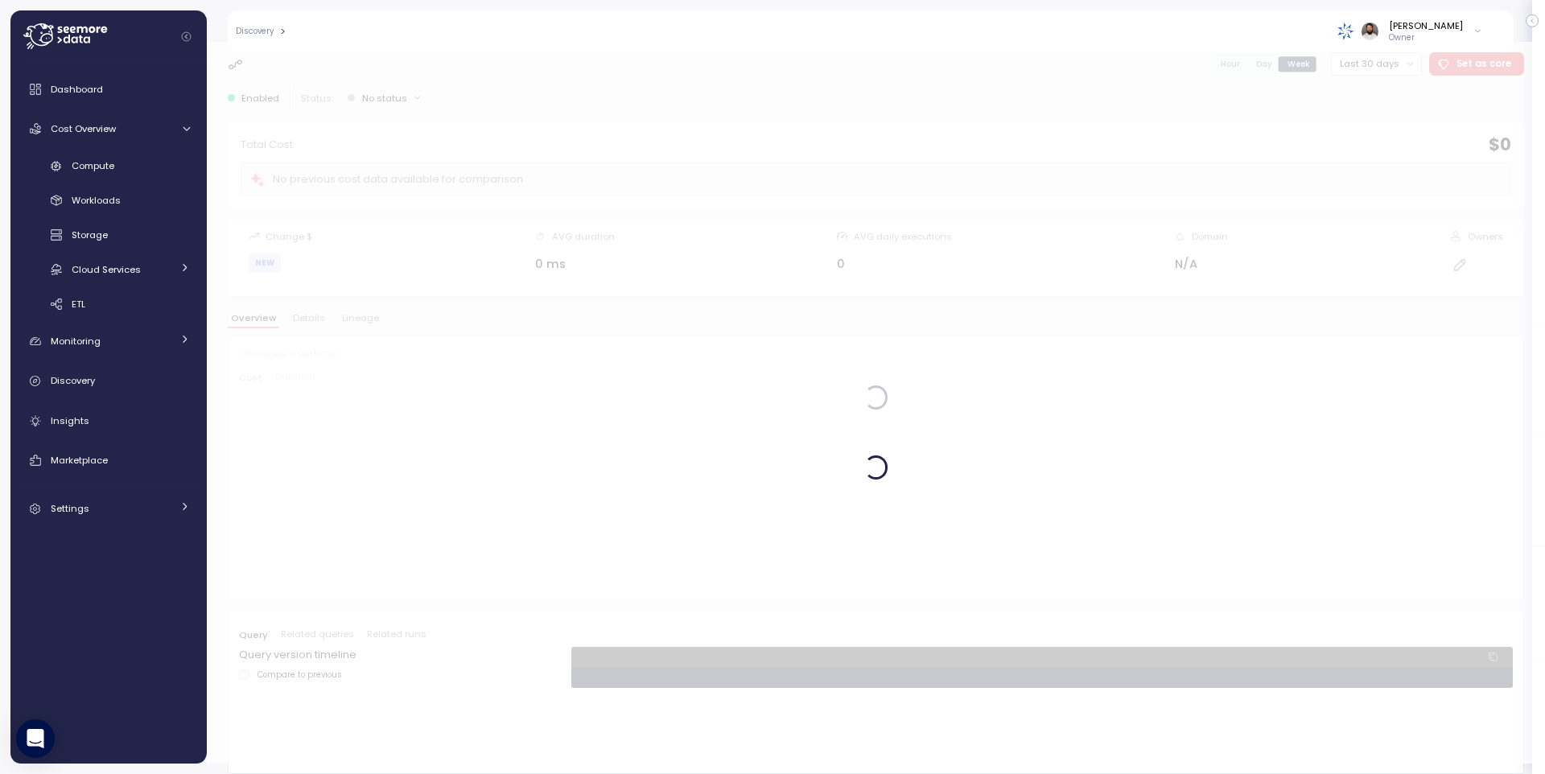
scroll to position [10, 0]
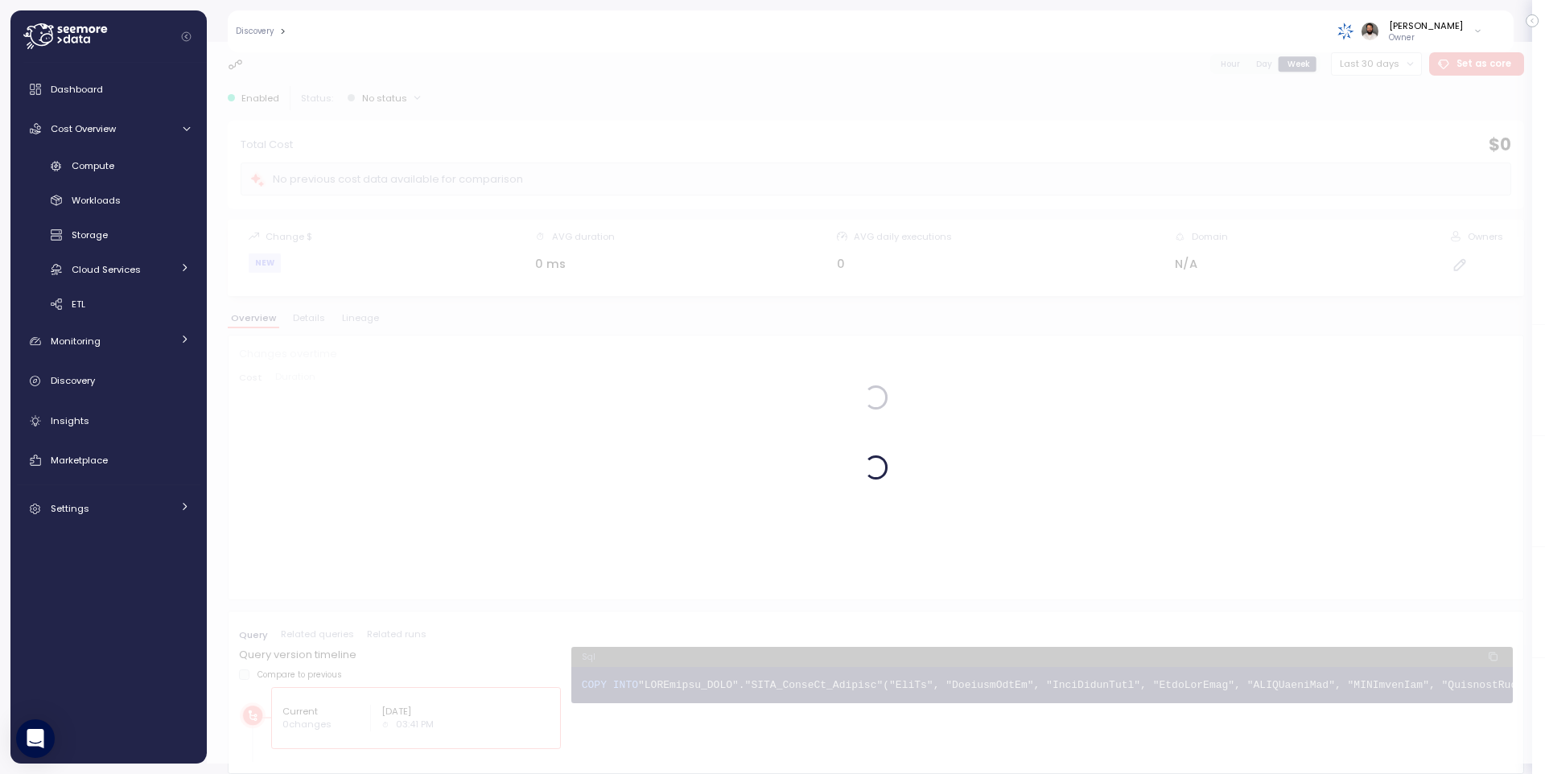
click at [365, 317] on div at bounding box center [876, 397] width 1338 height 732
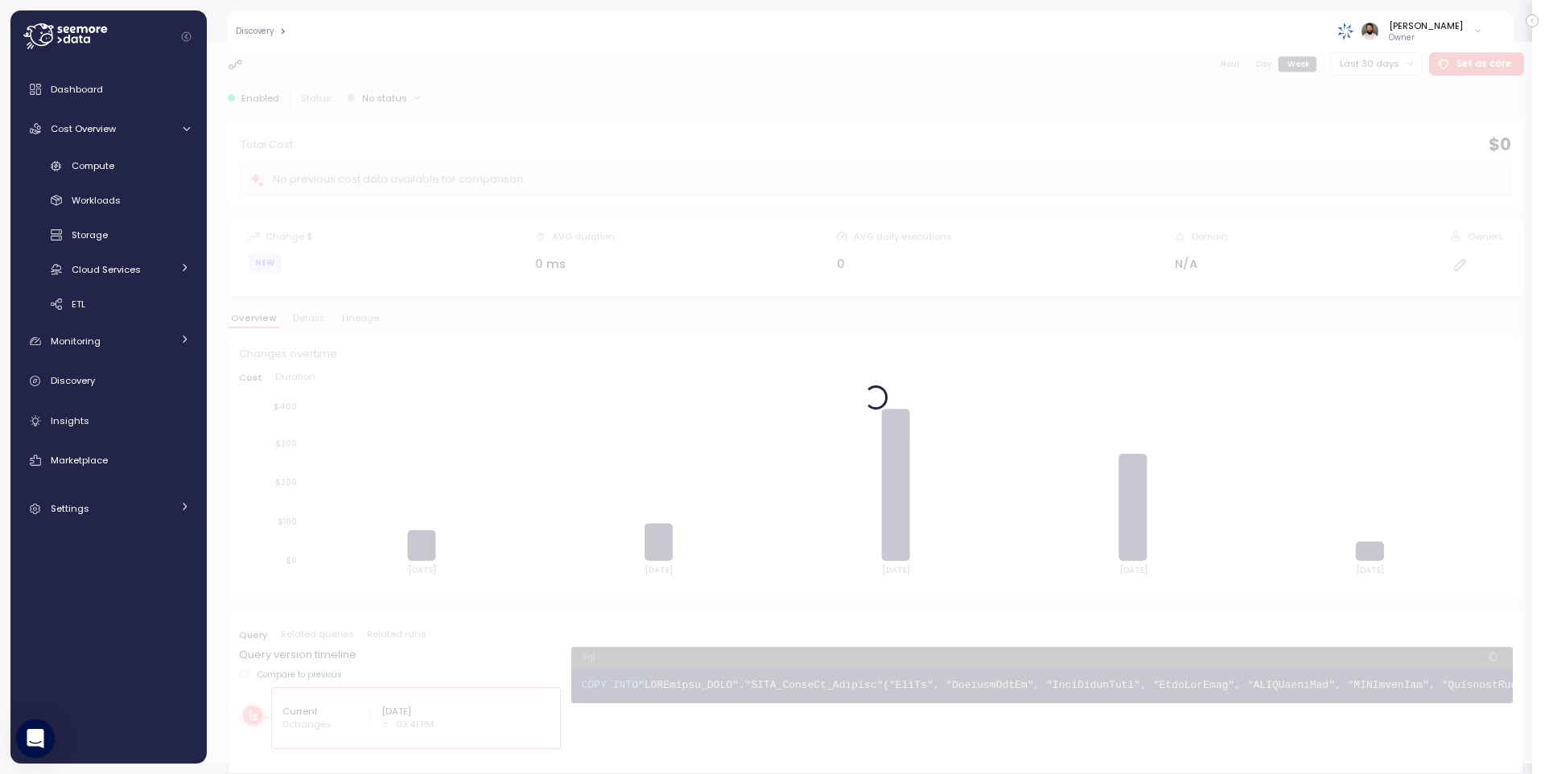
click at [365, 317] on div at bounding box center [876, 397] width 1338 height 732
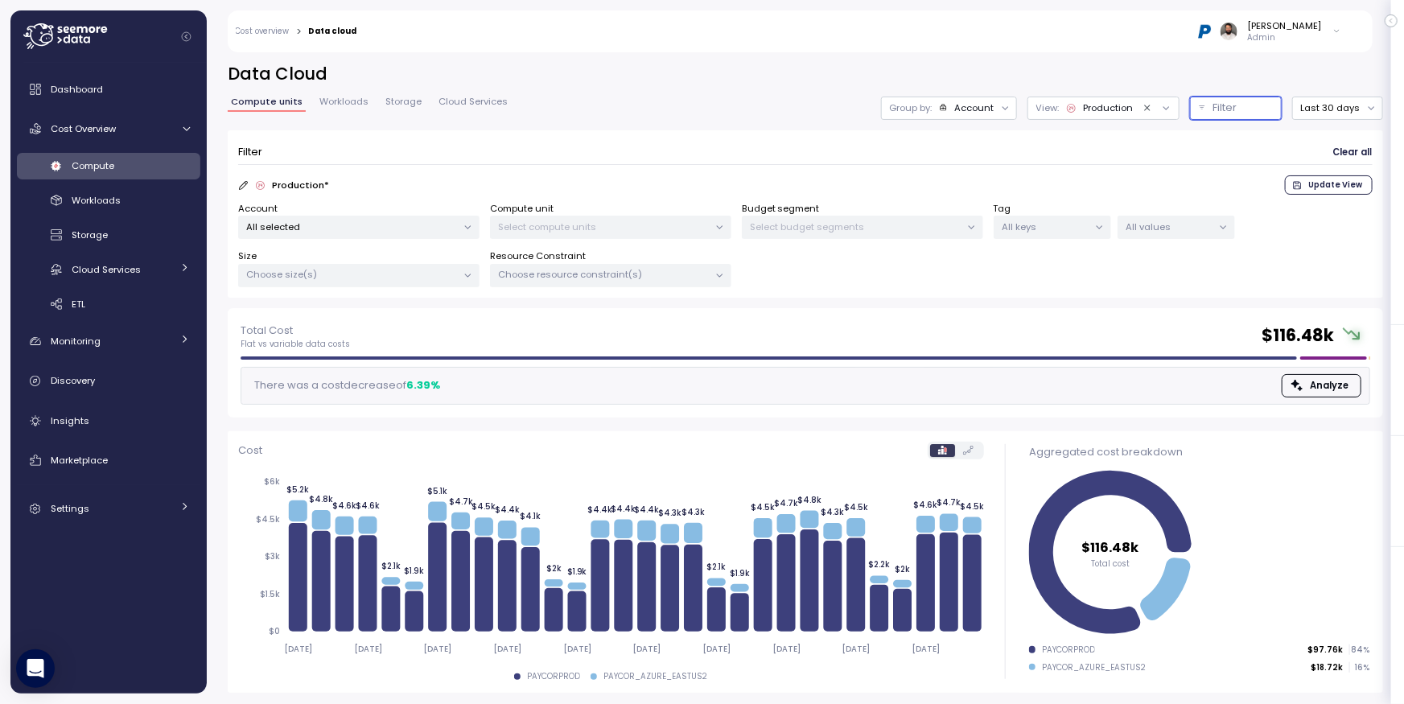
click at [1152, 110] on icon "Clear value" at bounding box center [1148, 108] width 10 height 10
click at [1152, 110] on div at bounding box center [1156, 108] width 46 height 23
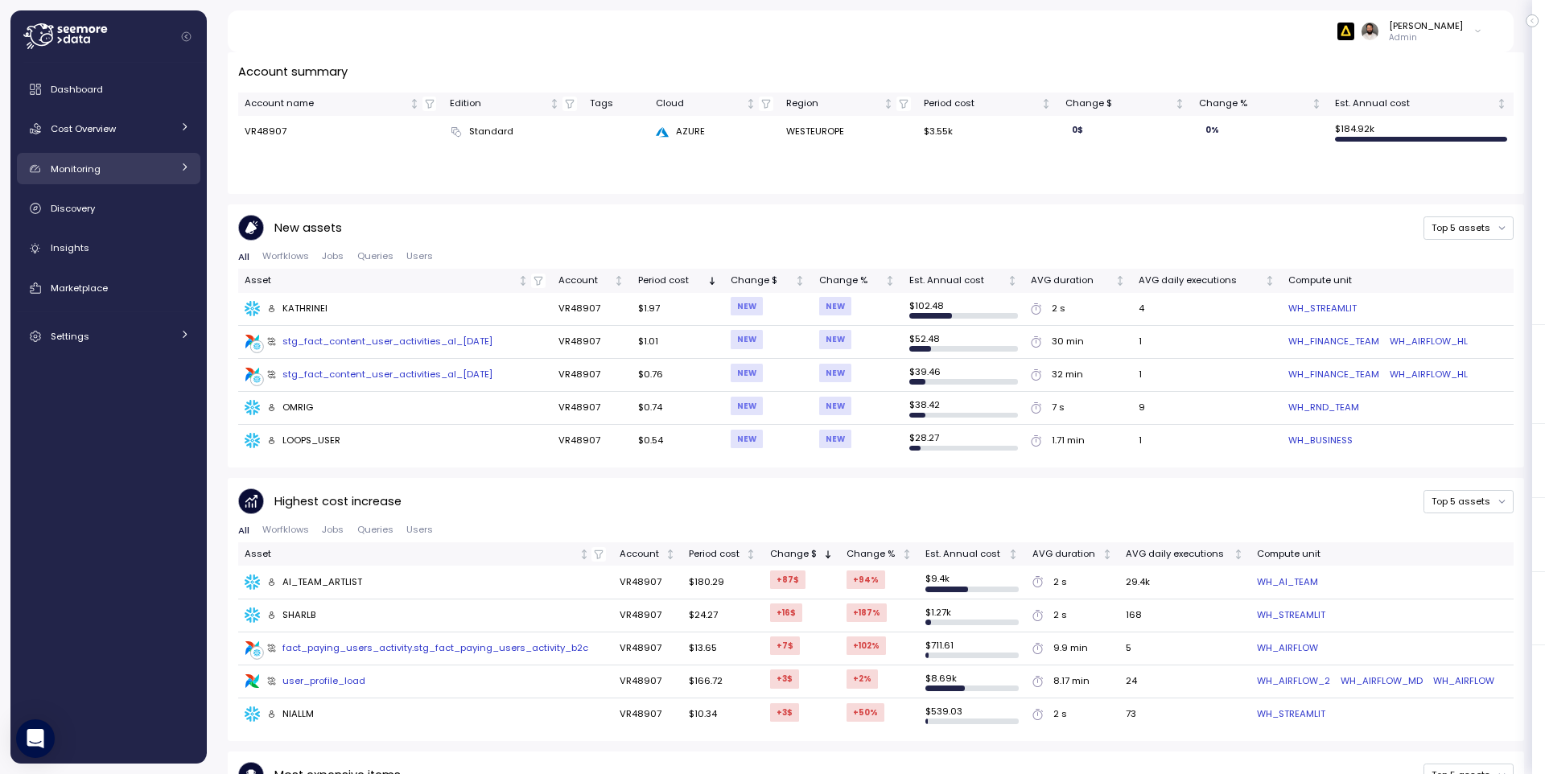
scroll to position [507, 0]
click at [132, 122] on div "Cost Overview" at bounding box center [111, 129] width 121 height 16
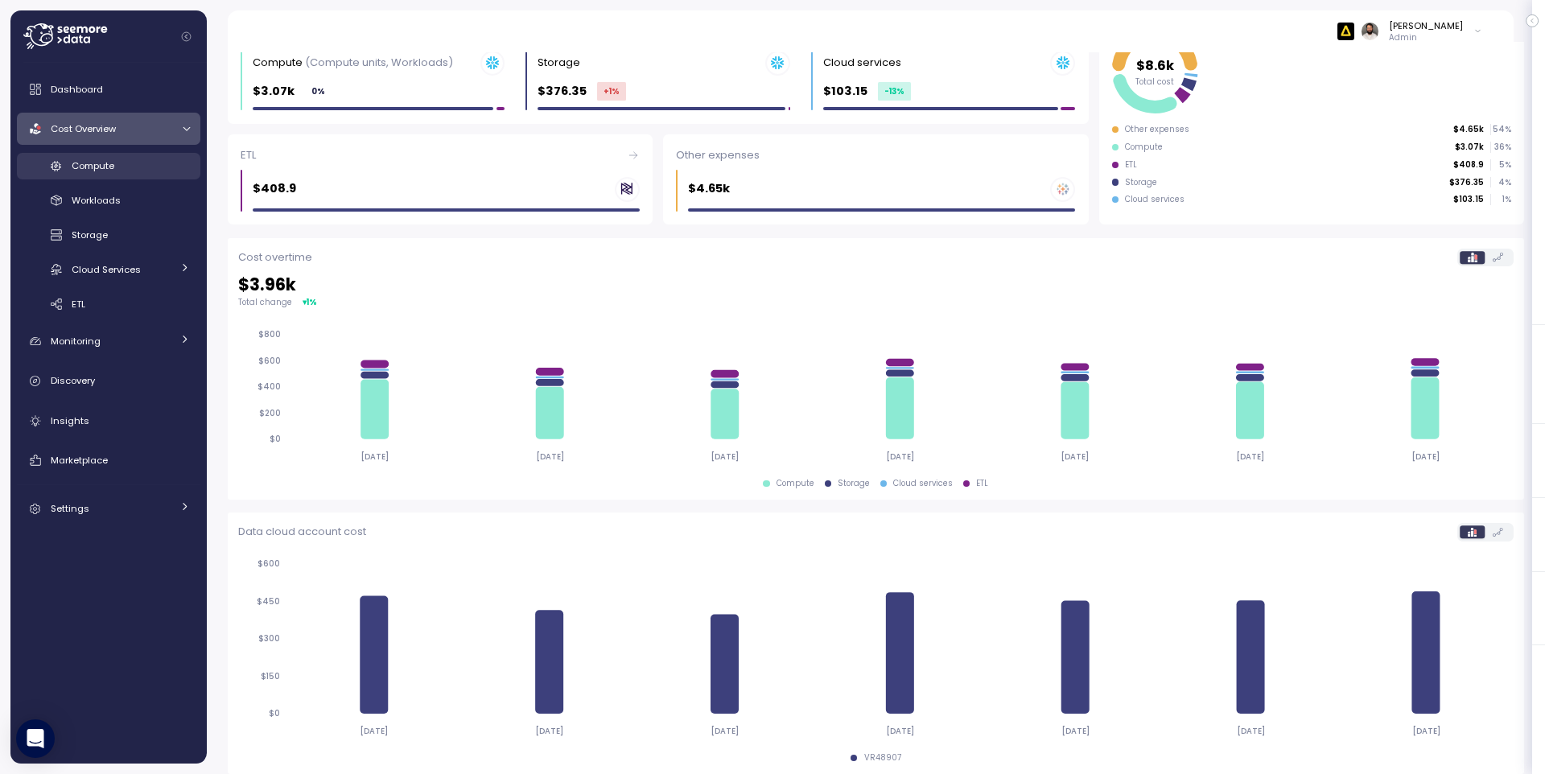
scroll to position [231, 0]
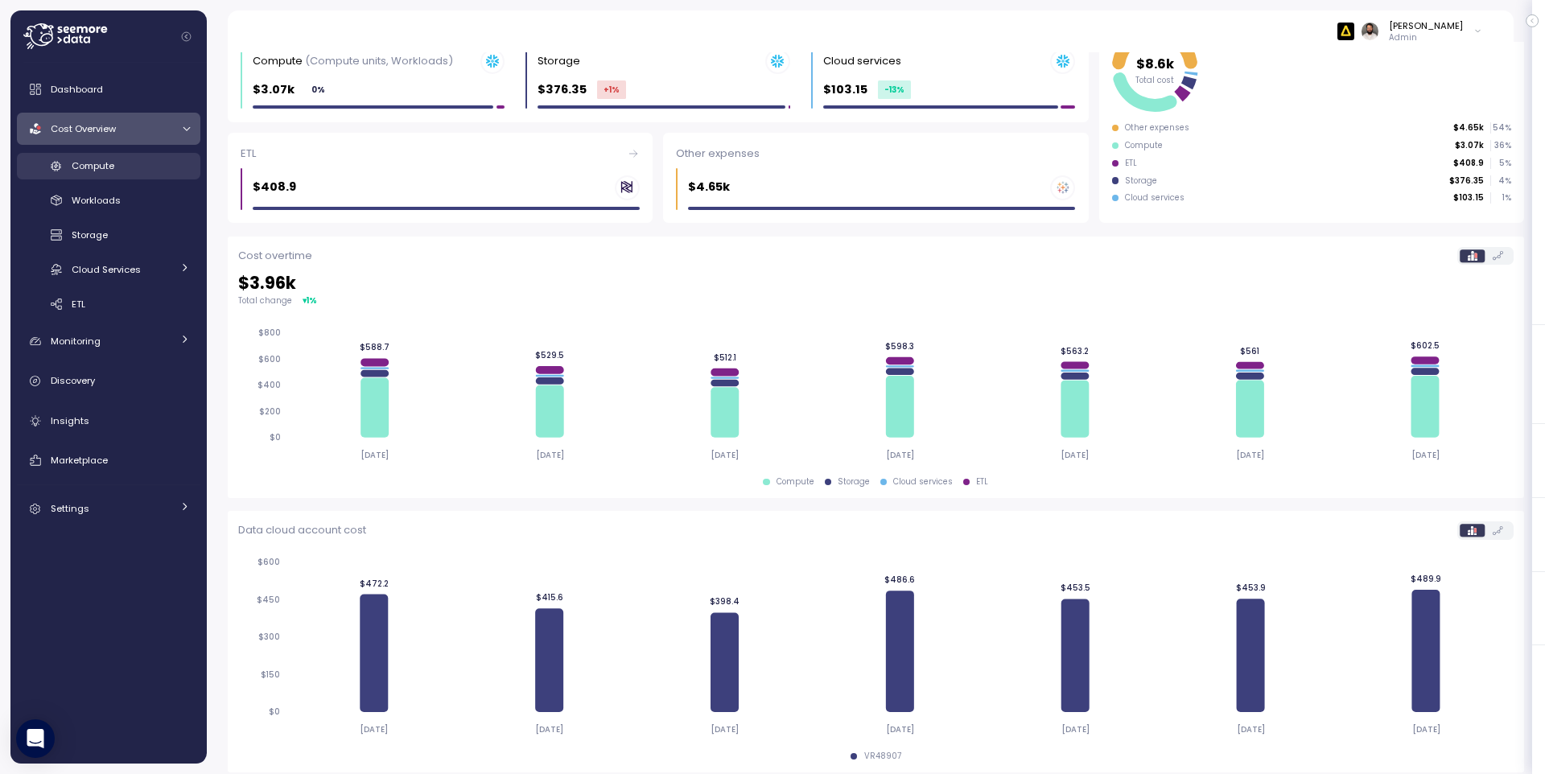
click at [159, 168] on div "Compute" at bounding box center [131, 166] width 118 height 16
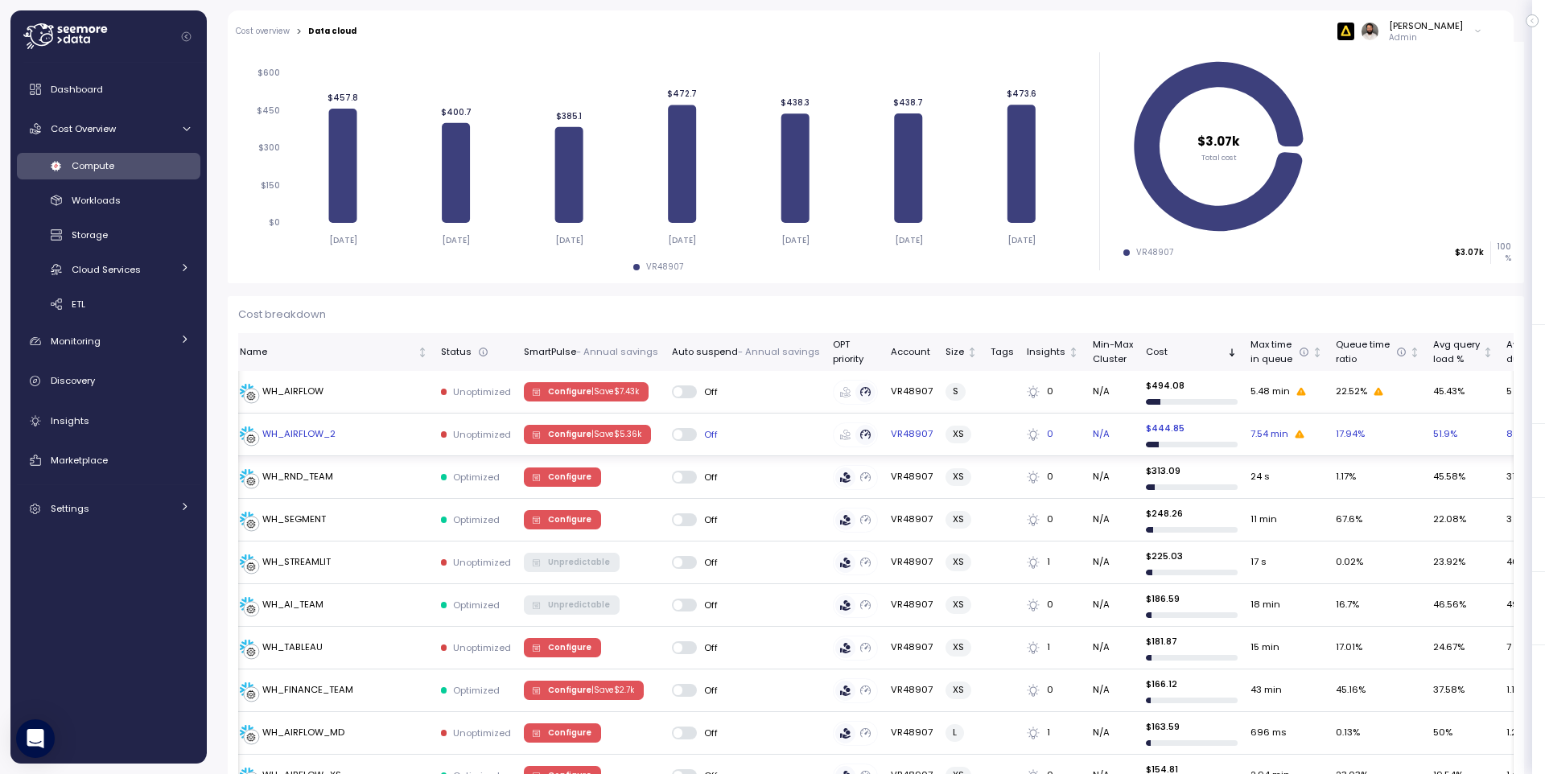
scroll to position [0, 6]
click at [614, 439] on p "| Save $ 5.36k" at bounding box center [616, 434] width 50 height 11
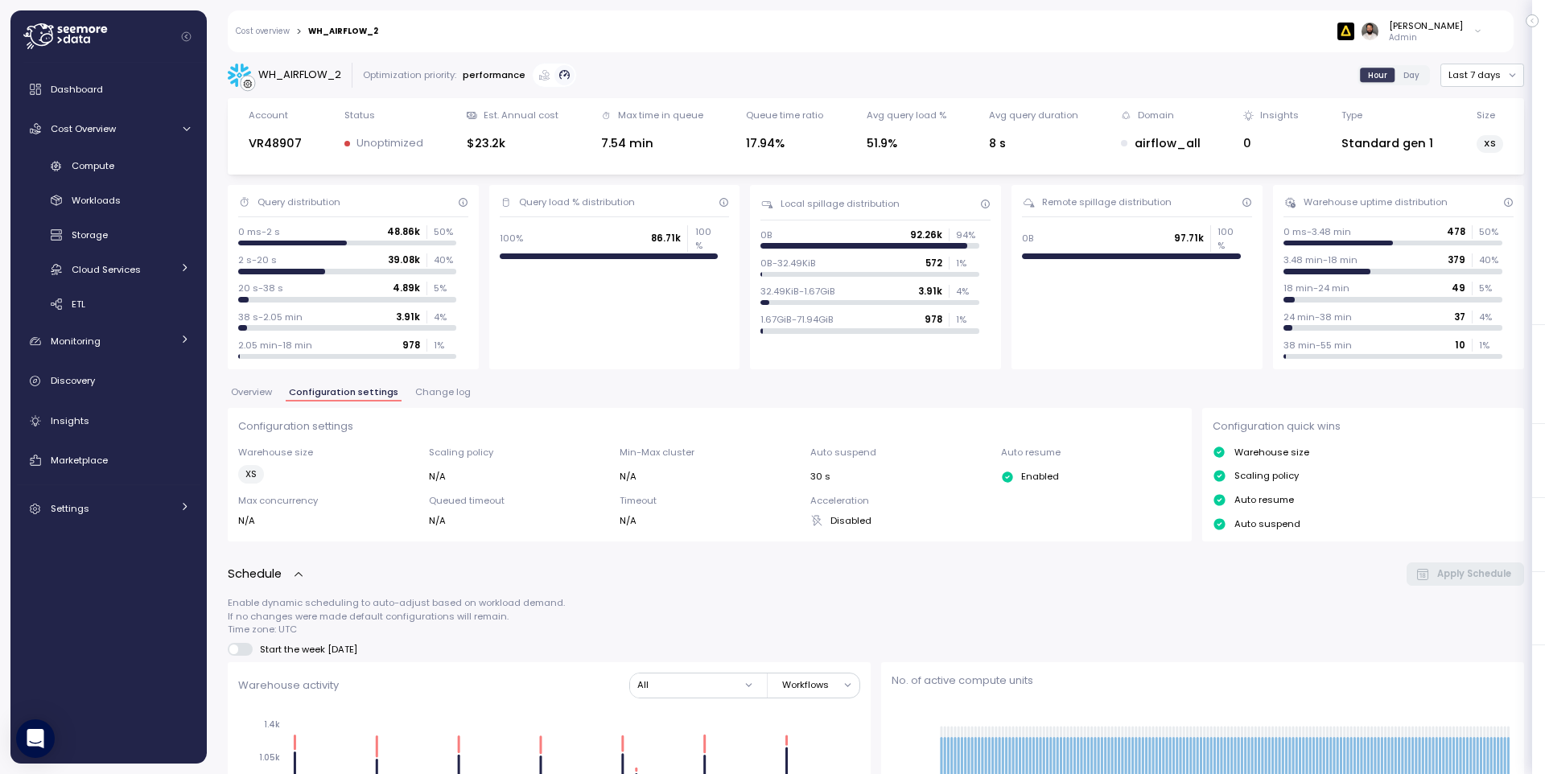
click at [412, 398] on button "Change log" at bounding box center [443, 395] width 62 height 14
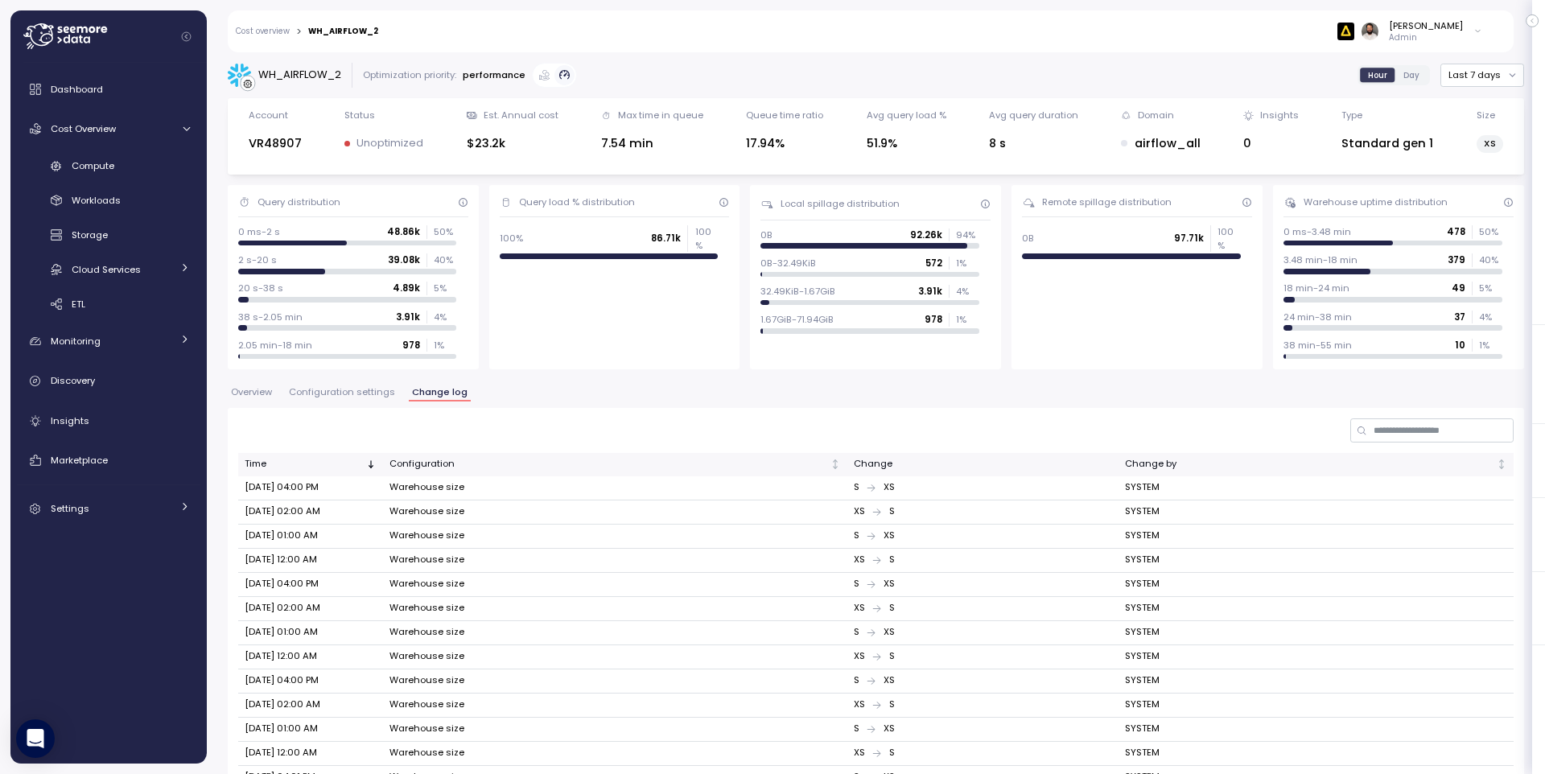
click at [367, 395] on span "Configuration settings" at bounding box center [342, 392] width 106 height 9
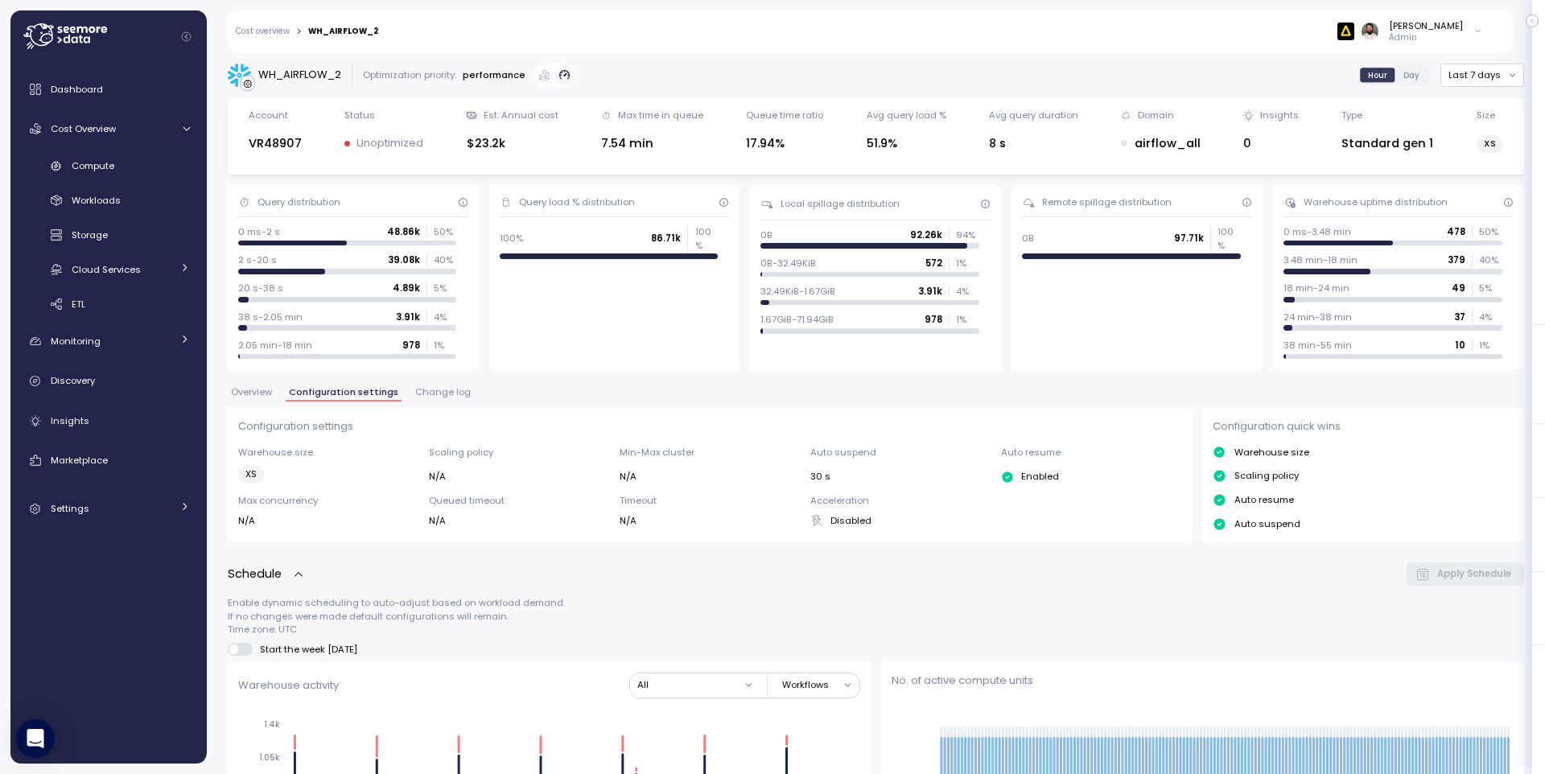
click at [428, 397] on span "Change log" at bounding box center [443, 392] width 56 height 9
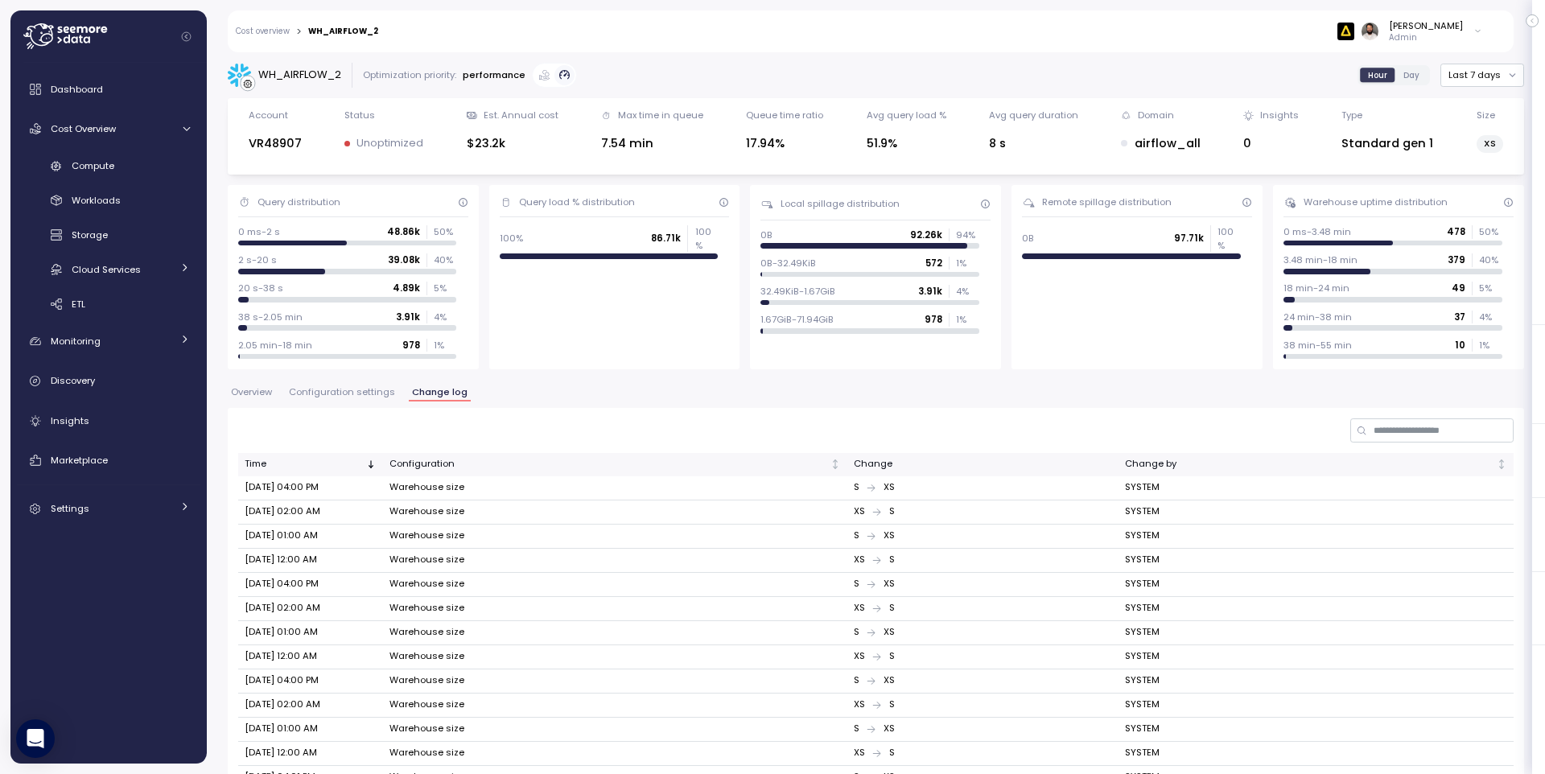
click at [359, 388] on span "Configuration settings" at bounding box center [342, 392] width 106 height 9
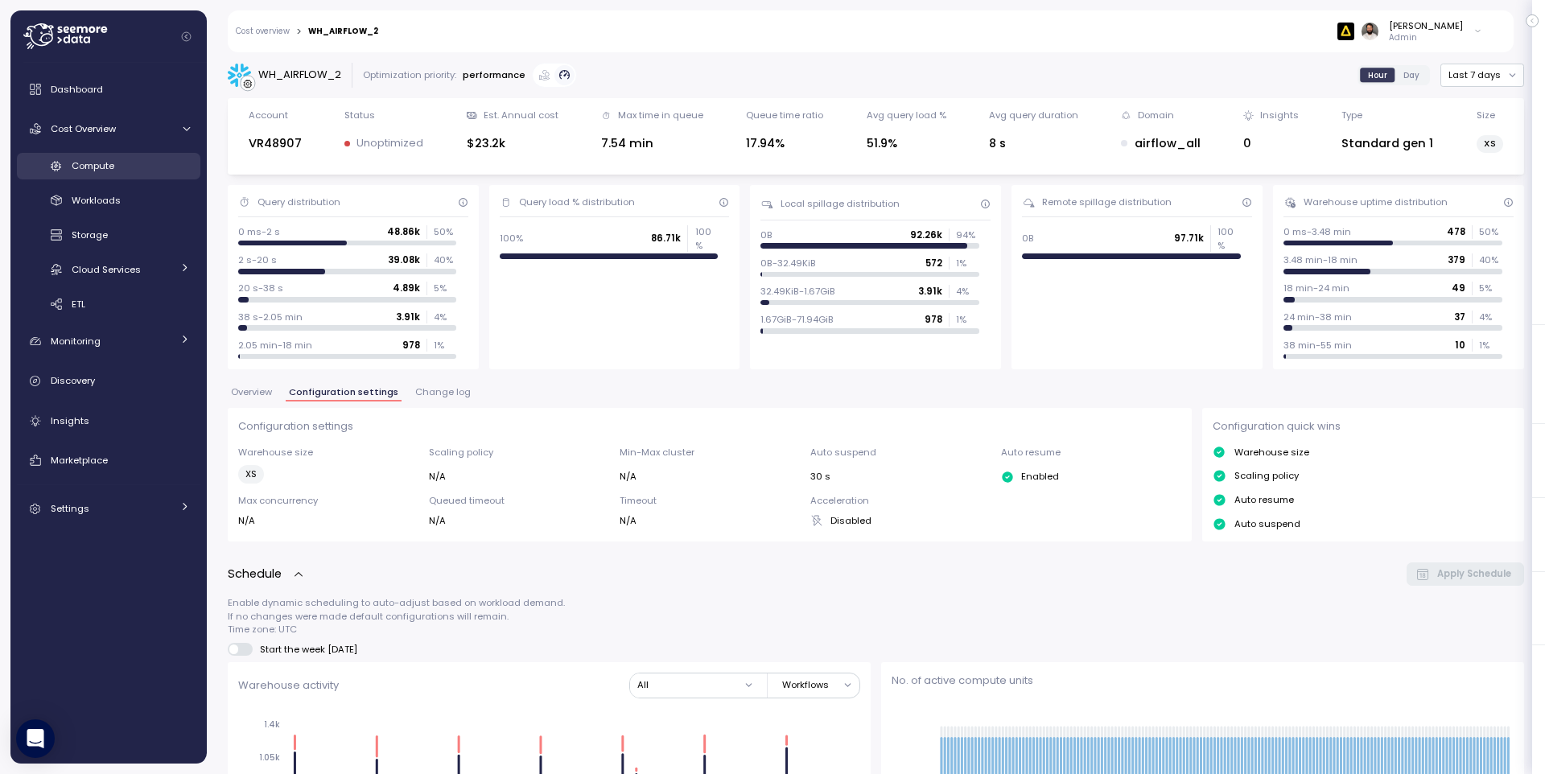
click at [116, 167] on div "Compute" at bounding box center [131, 166] width 118 height 16
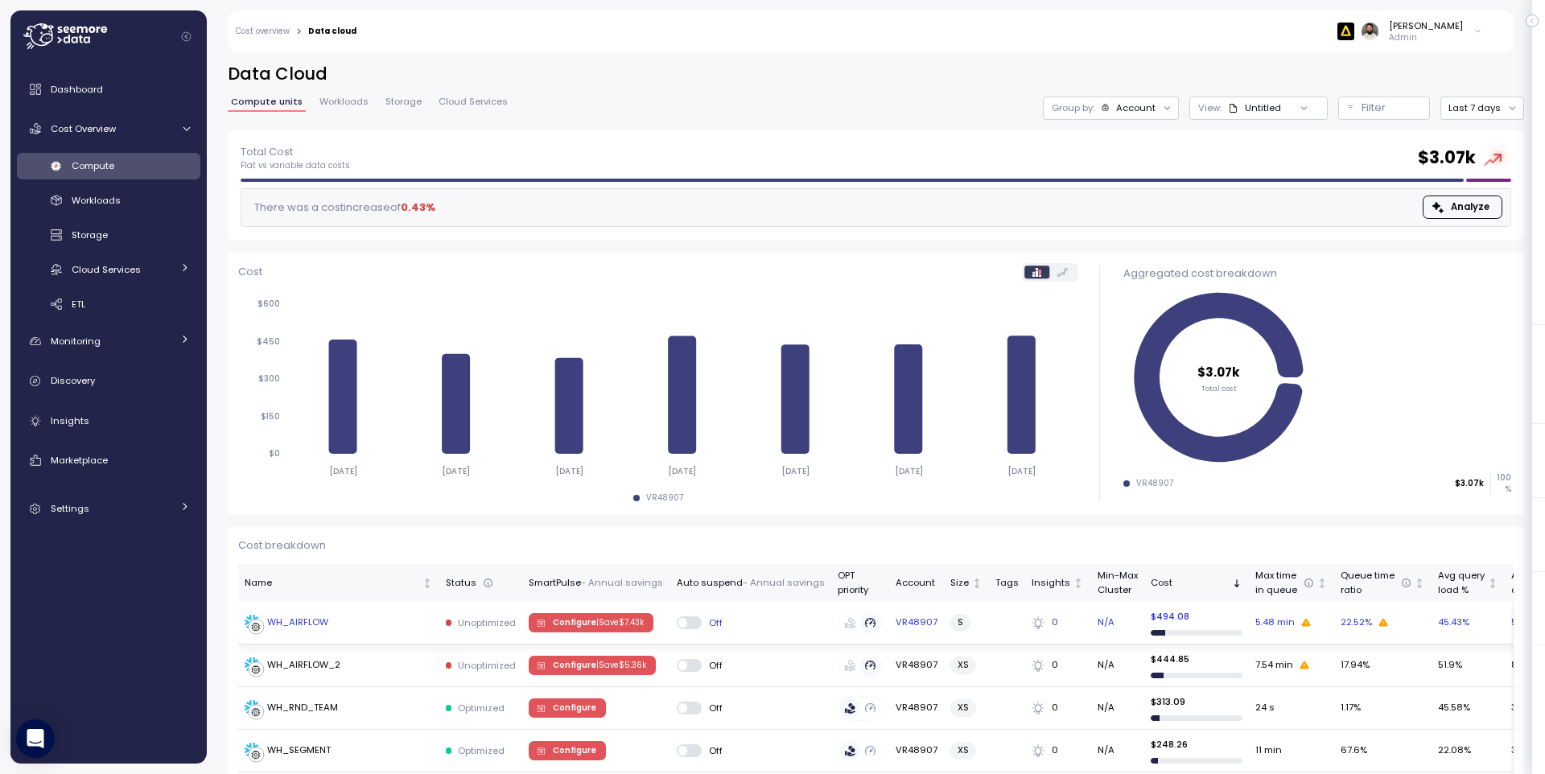
scroll to position [14, 0]
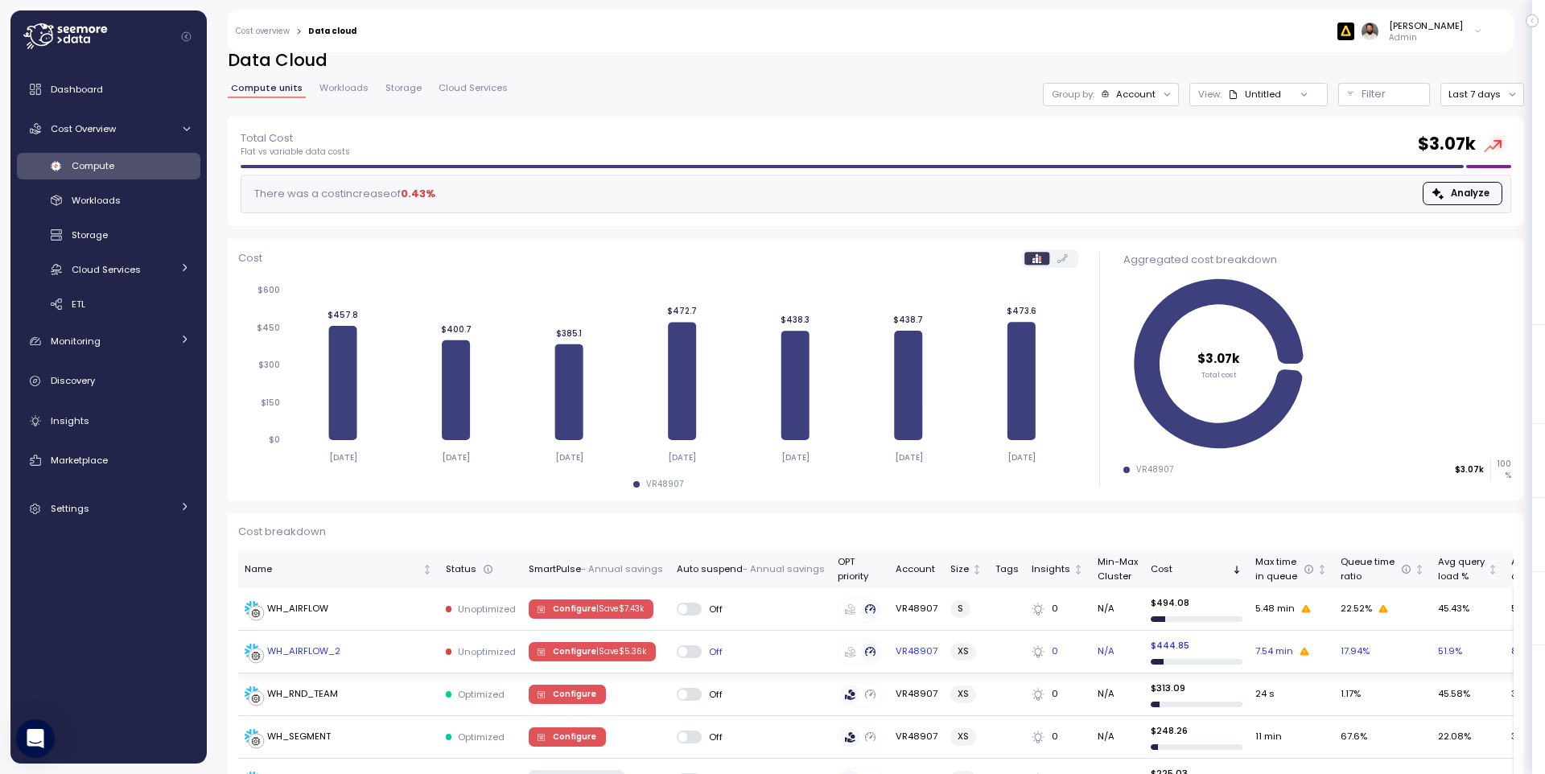
click at [397, 635] on td "WH_AIRFLOW_2" at bounding box center [338, 652] width 201 height 43
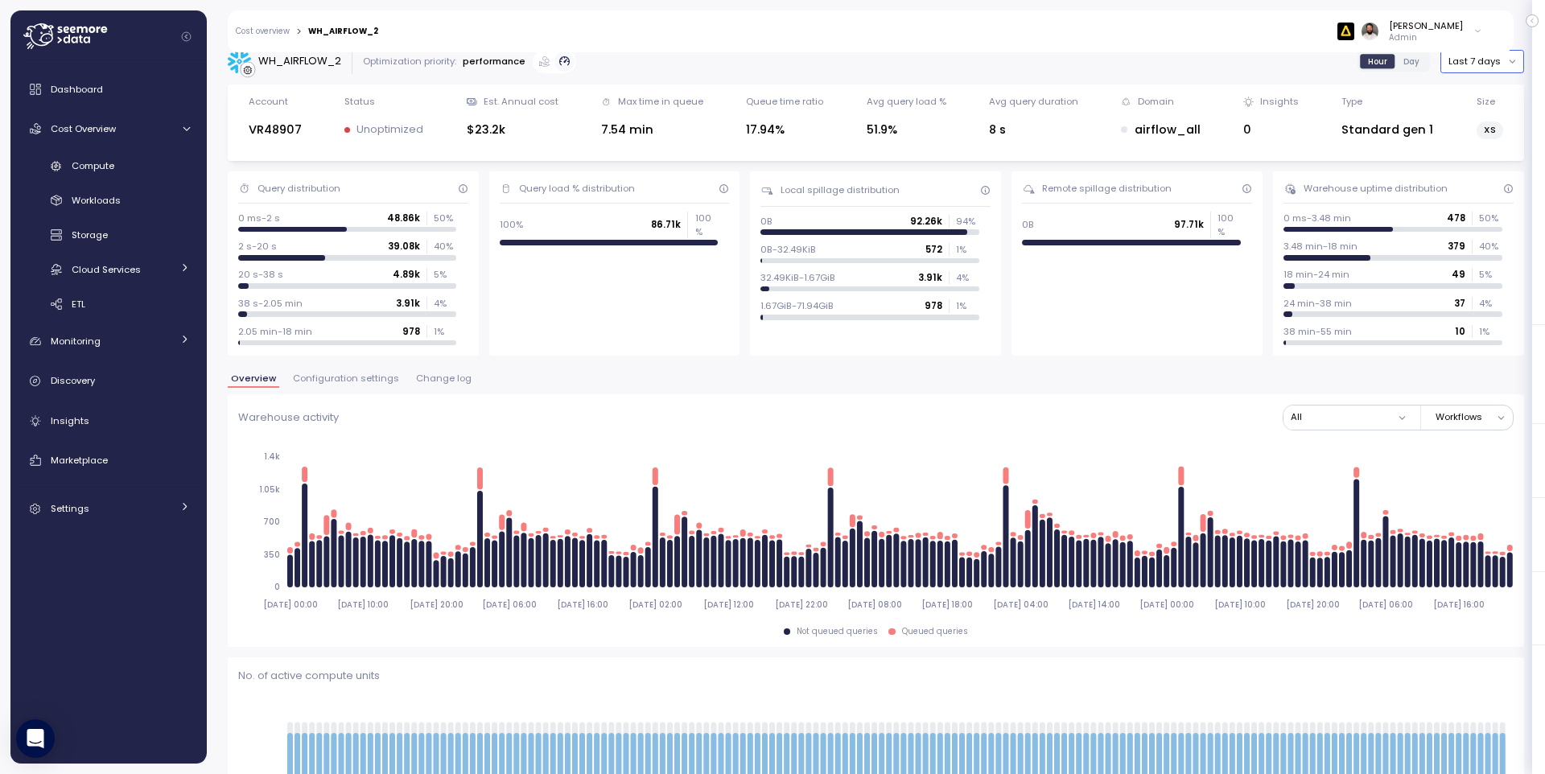
click at [1494, 60] on button "Last 7 days" at bounding box center [1482, 61] width 84 height 23
click at [1480, 183] on div "Last 30 days" at bounding box center [1491, 177] width 60 height 13
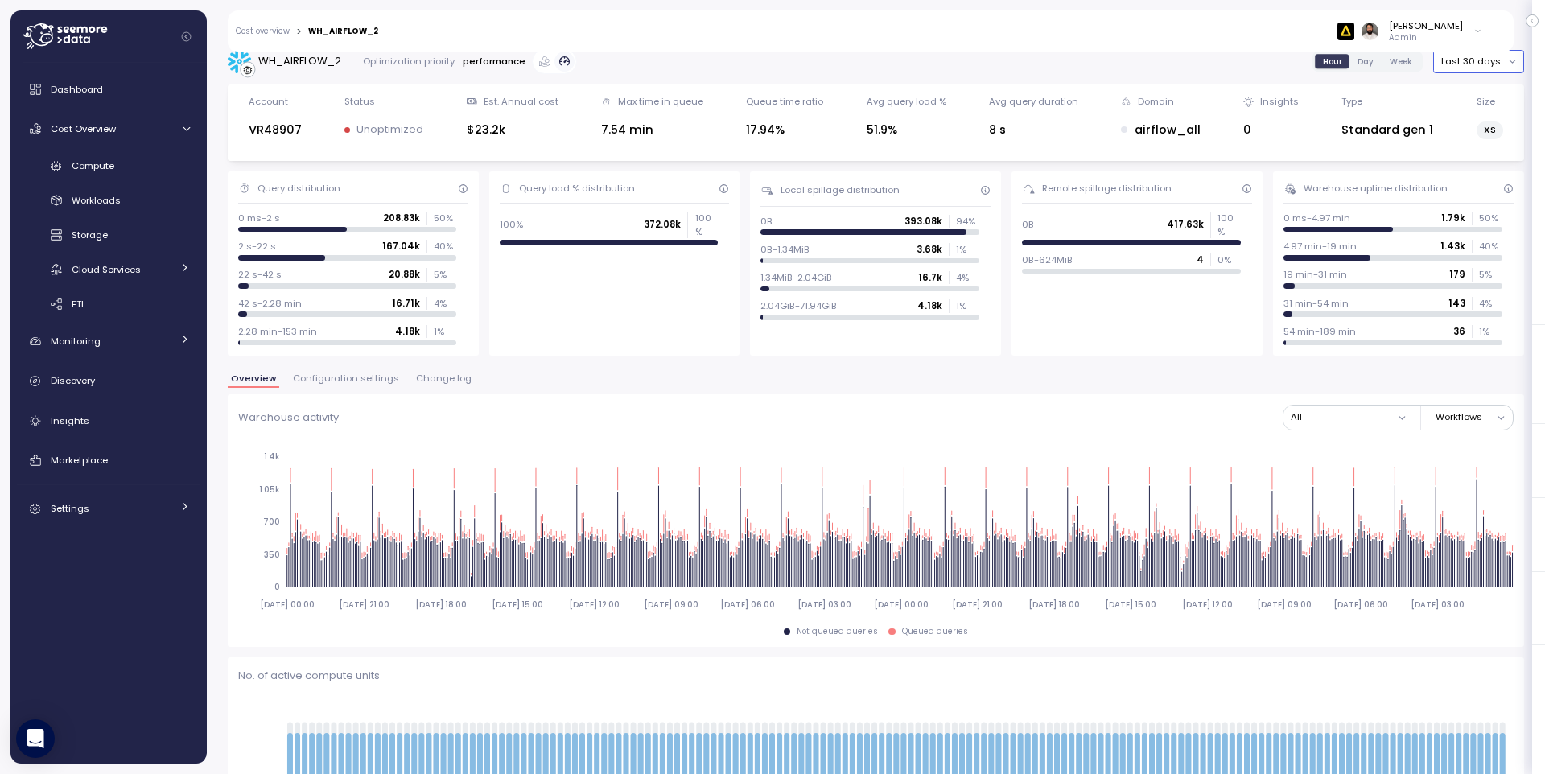
scroll to position [520, 0]
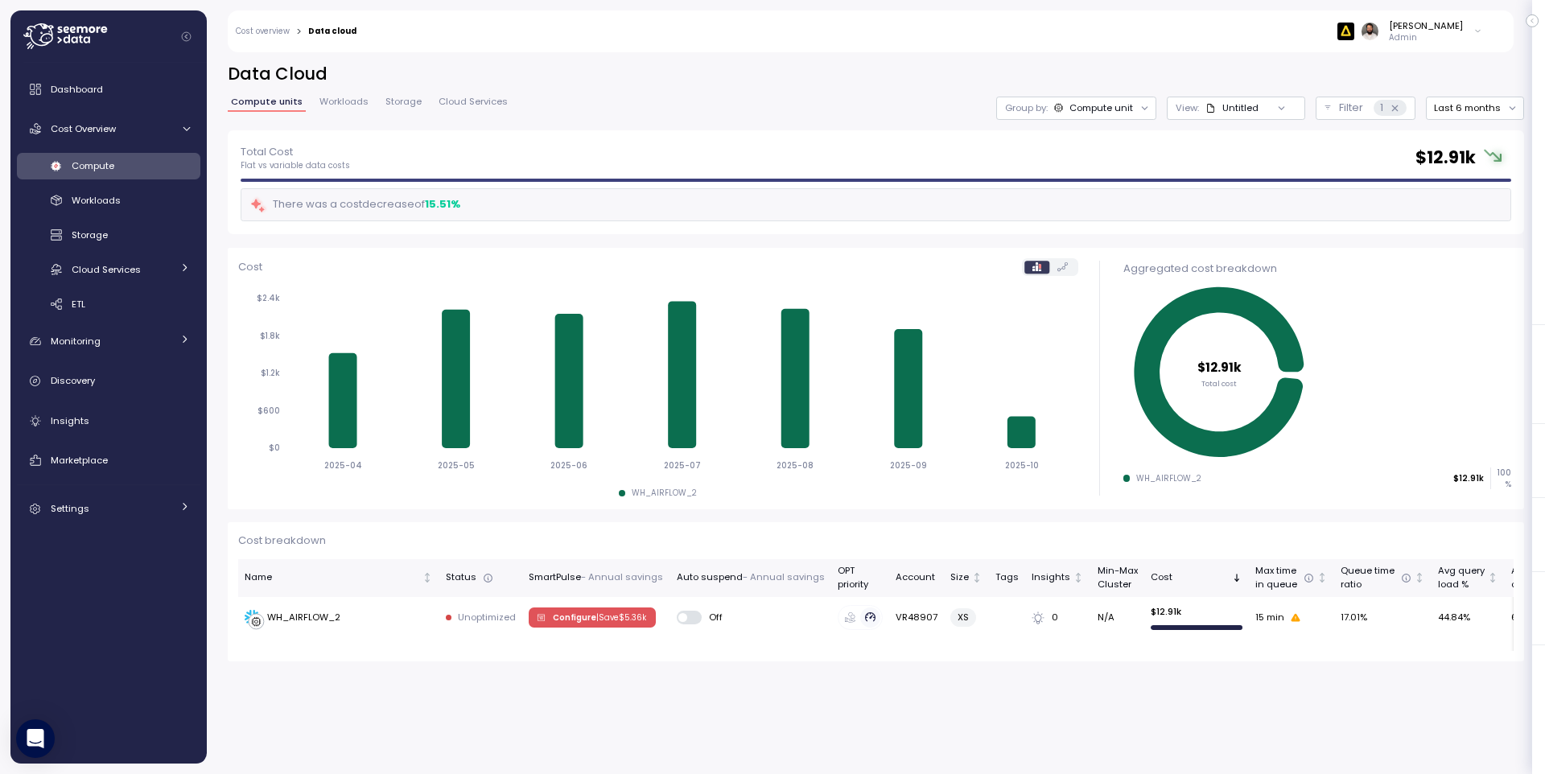
click at [109, 436] on div "Dashboard Cost Overview Compute Workloads Storage Cloud Services Clustering col…" at bounding box center [108, 298] width 183 height 451
click at [111, 432] on link "Insights" at bounding box center [108, 421] width 183 height 32
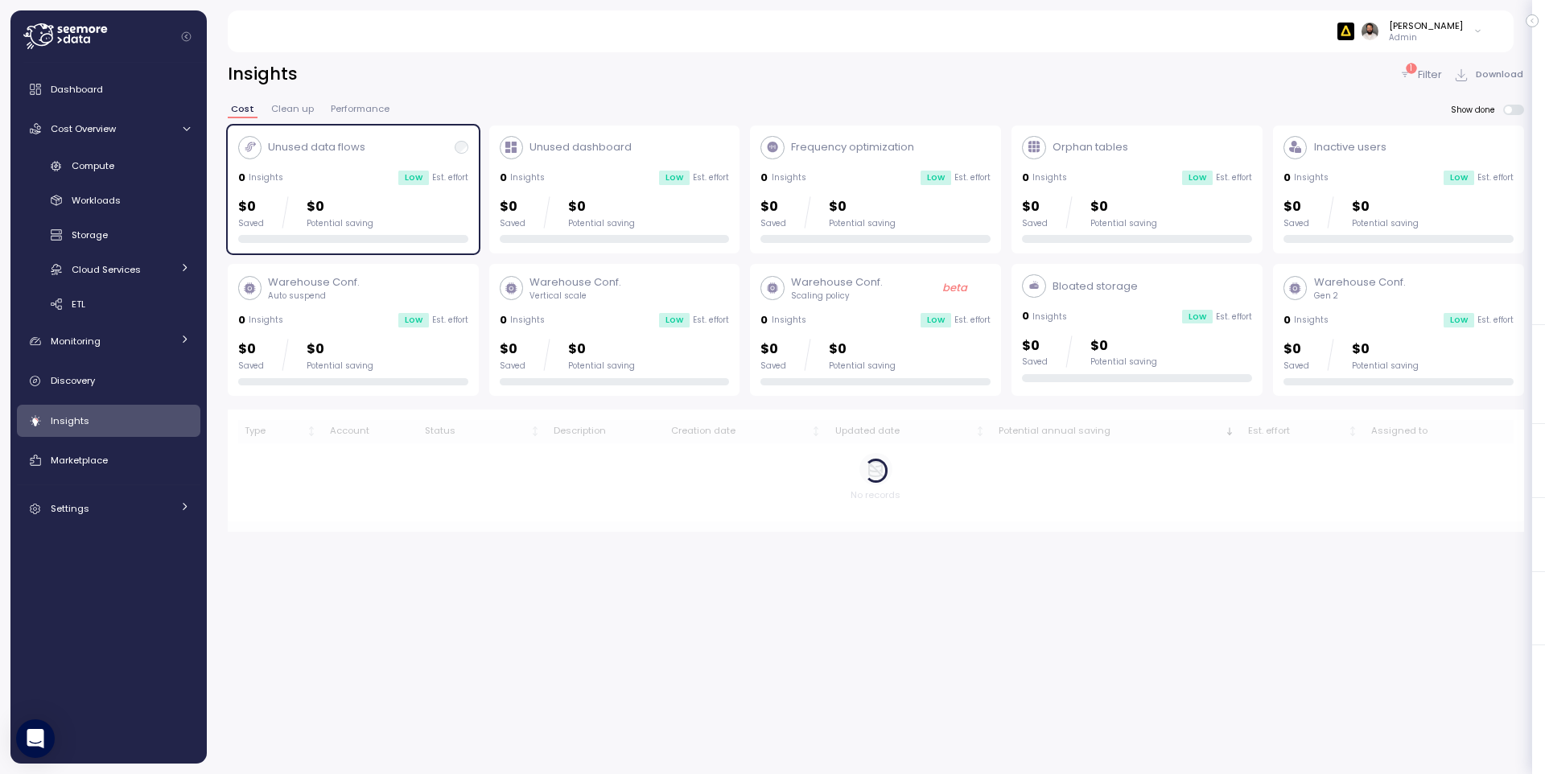
drag, startPoint x: 109, startPoint y: 163, endPoint x: 209, endPoint y: 164, distance: 99.8
click at [109, 163] on span "Compute" at bounding box center [93, 165] width 43 height 13
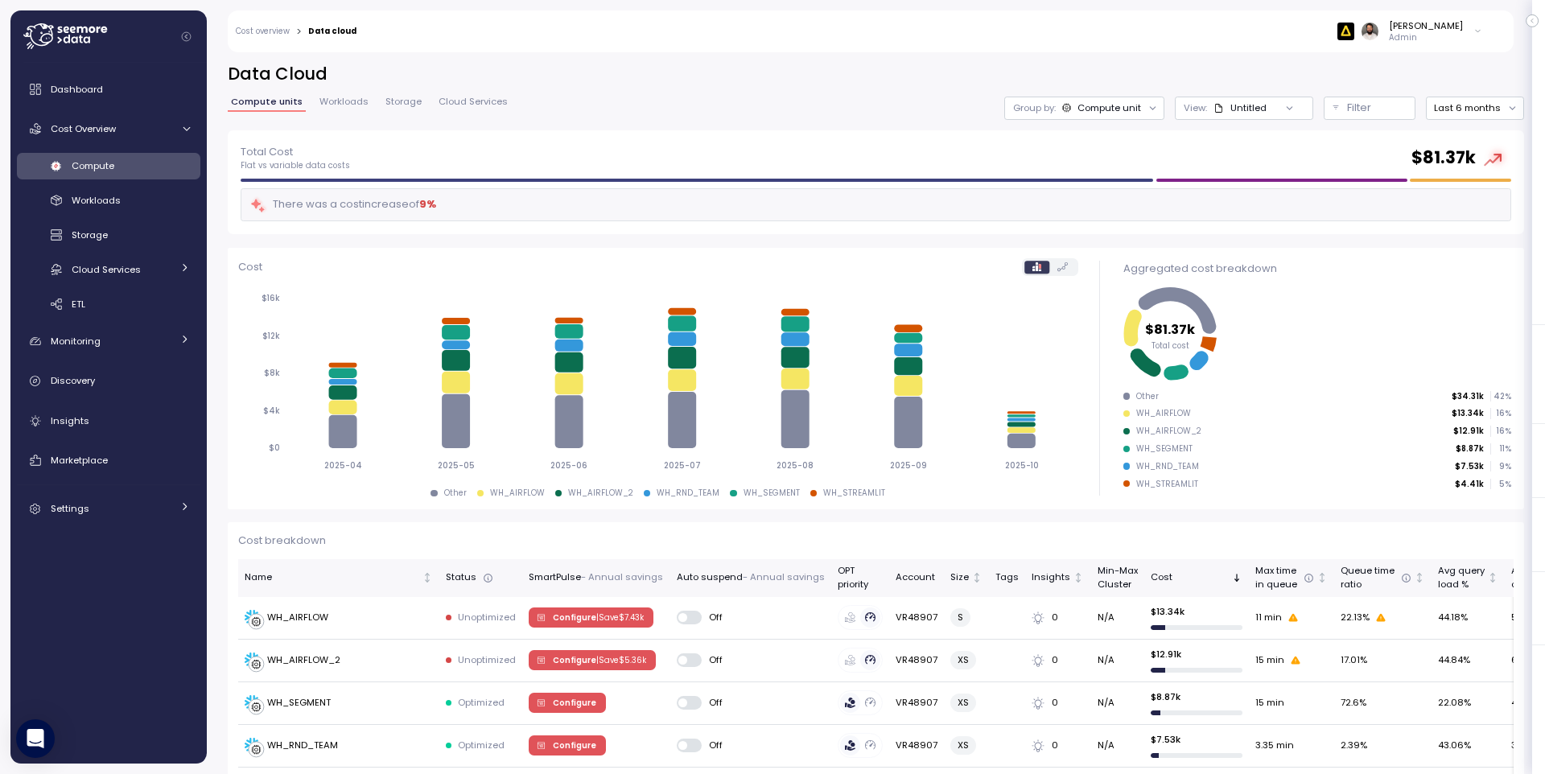
click at [1109, 105] on div "Compute unit" at bounding box center [1109, 107] width 64 height 13
click at [1001, 73] on h2 "Data Cloud" at bounding box center [876, 74] width 1296 height 23
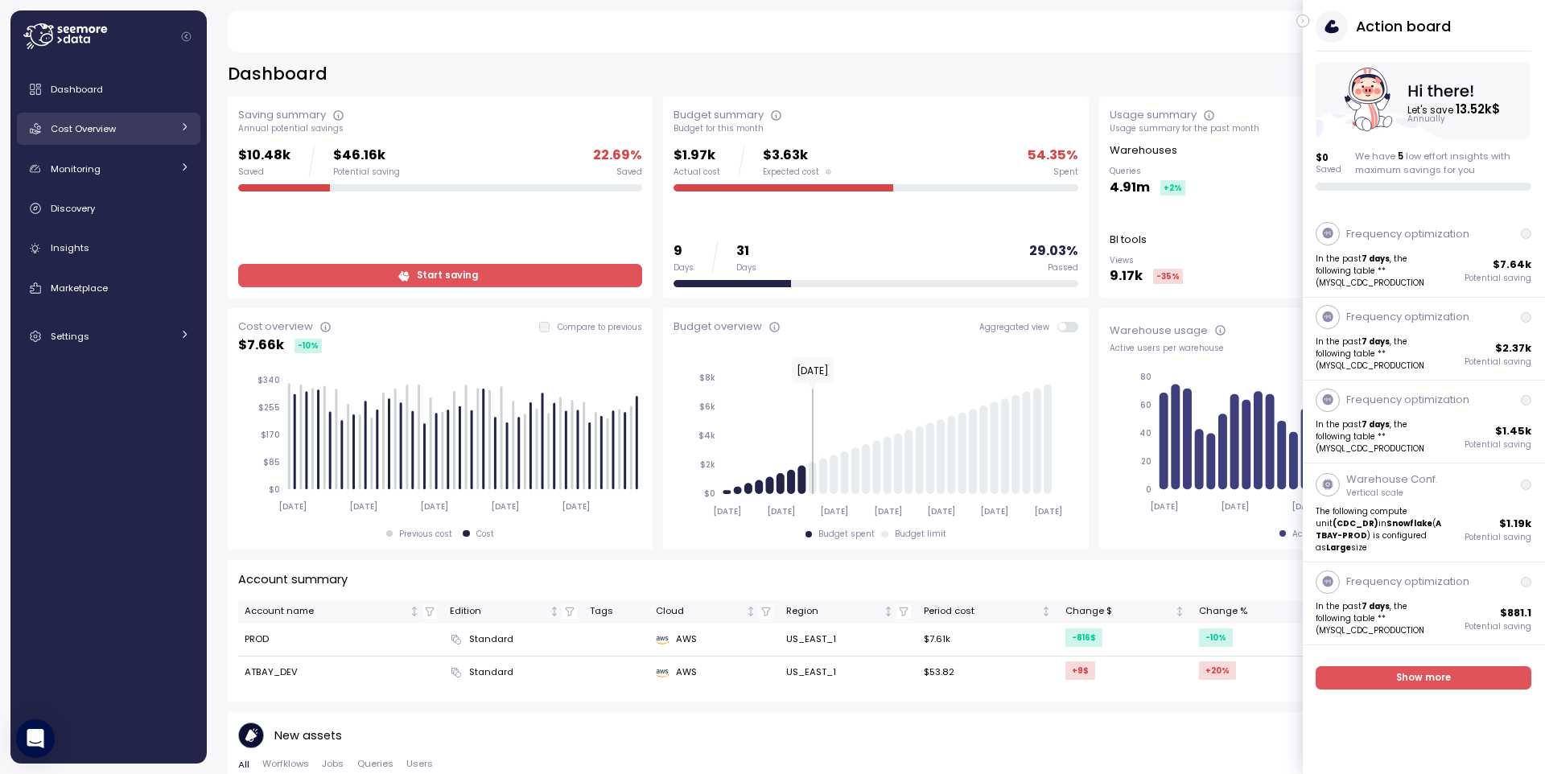
drag, startPoint x: 118, startPoint y: 116, endPoint x: 117, endPoint y: 137, distance: 20.9
click at [118, 117] on link "Cost Overview" at bounding box center [108, 129] width 183 height 32
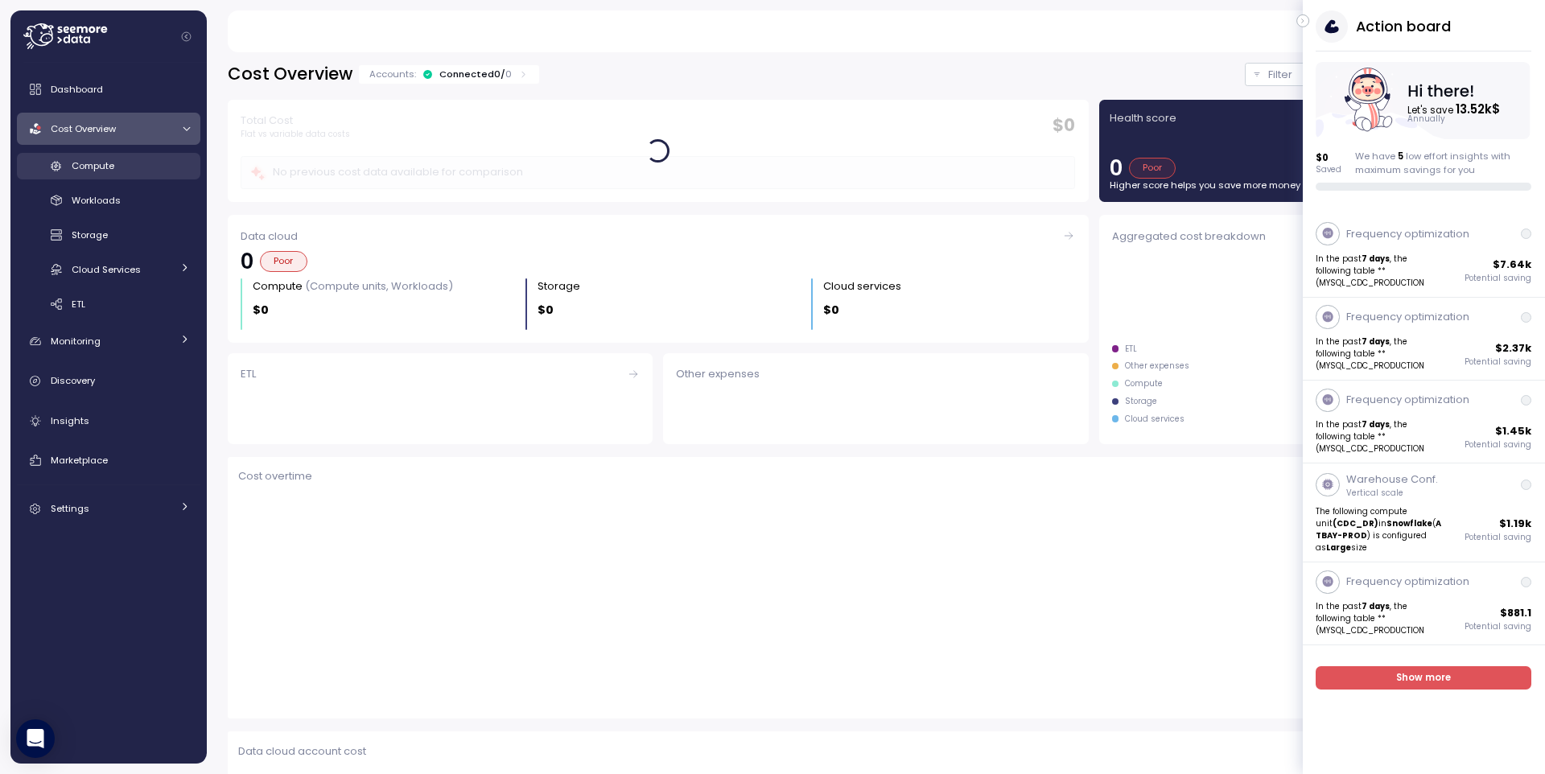
drag, startPoint x: 122, startPoint y: 168, endPoint x: 166, endPoint y: 165, distance: 44.4
click at [122, 168] on div "Compute" at bounding box center [131, 166] width 118 height 16
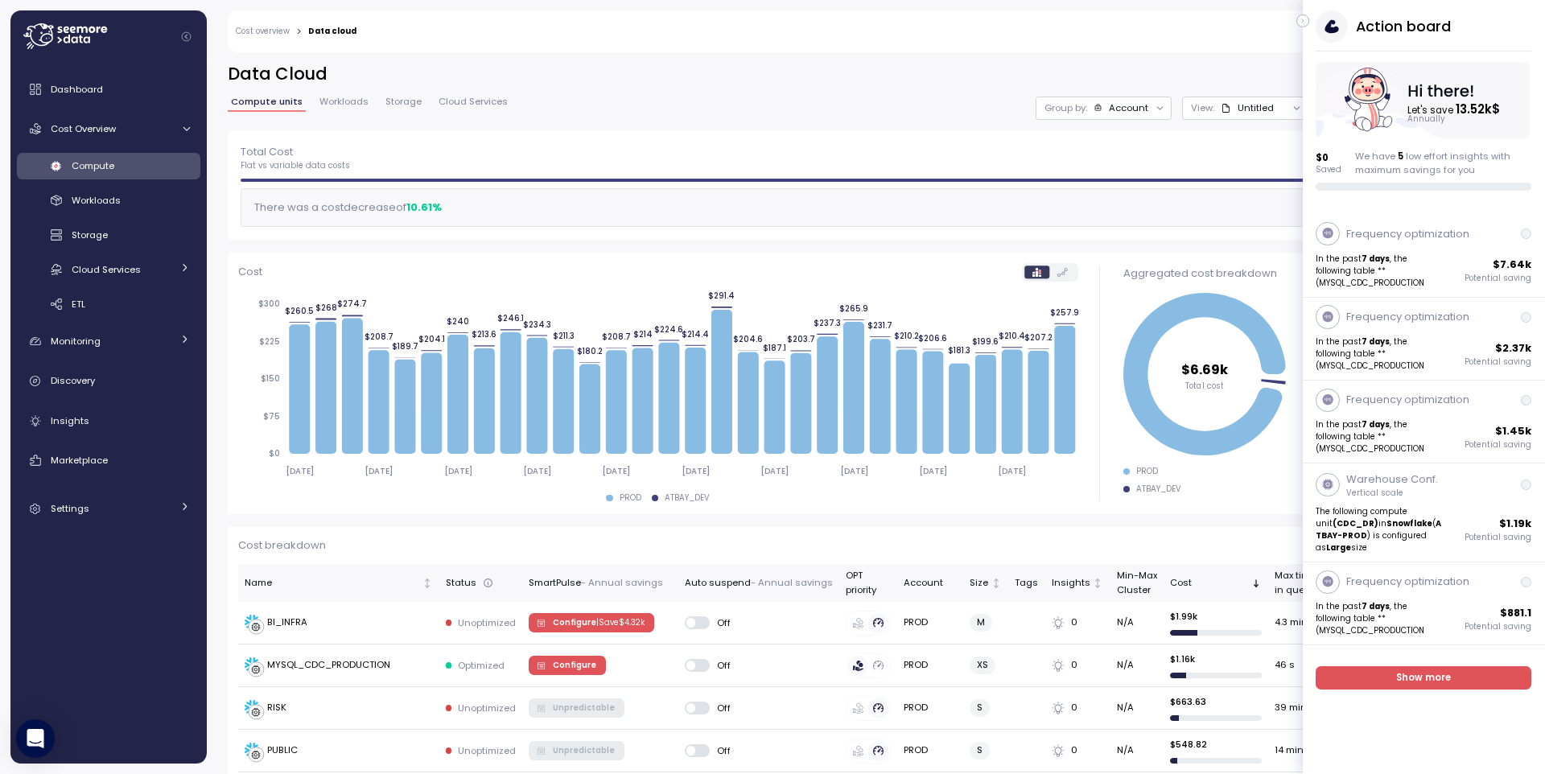
click at [1308, 23] on button "button" at bounding box center [1302, 20] width 13 height 13
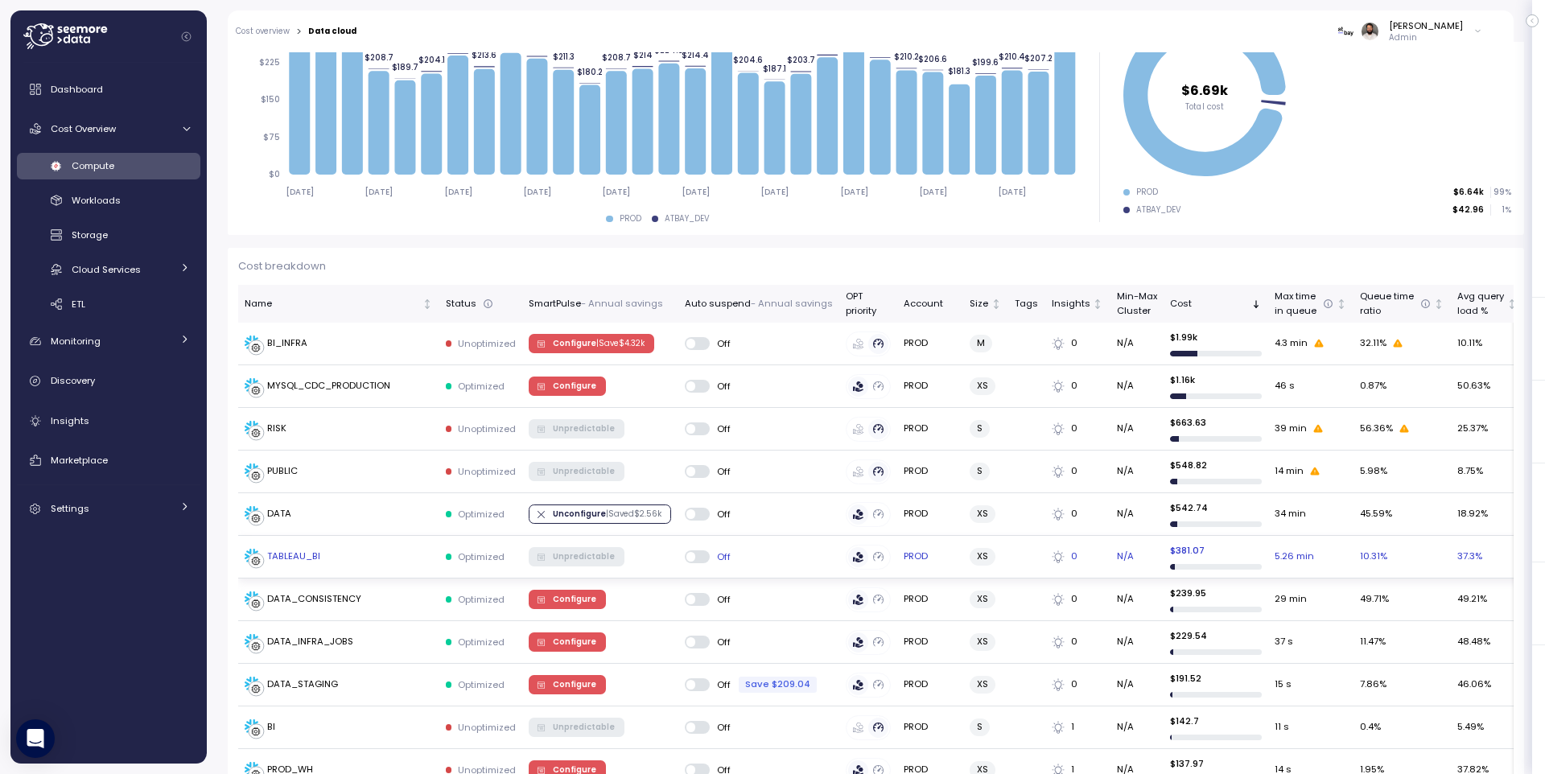
scroll to position [301, 0]
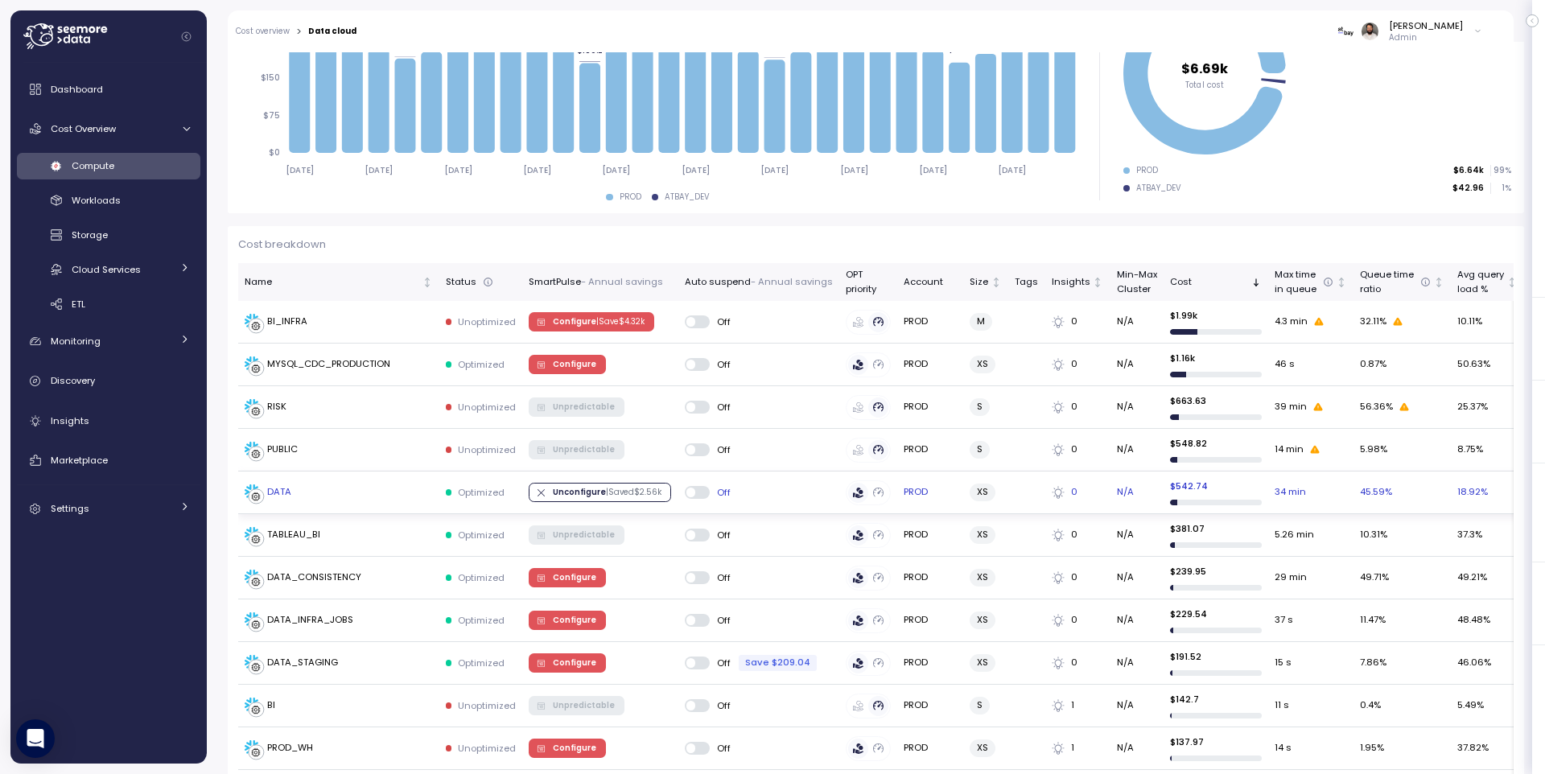
click at [348, 490] on div "DATA" at bounding box center [339, 492] width 188 height 16
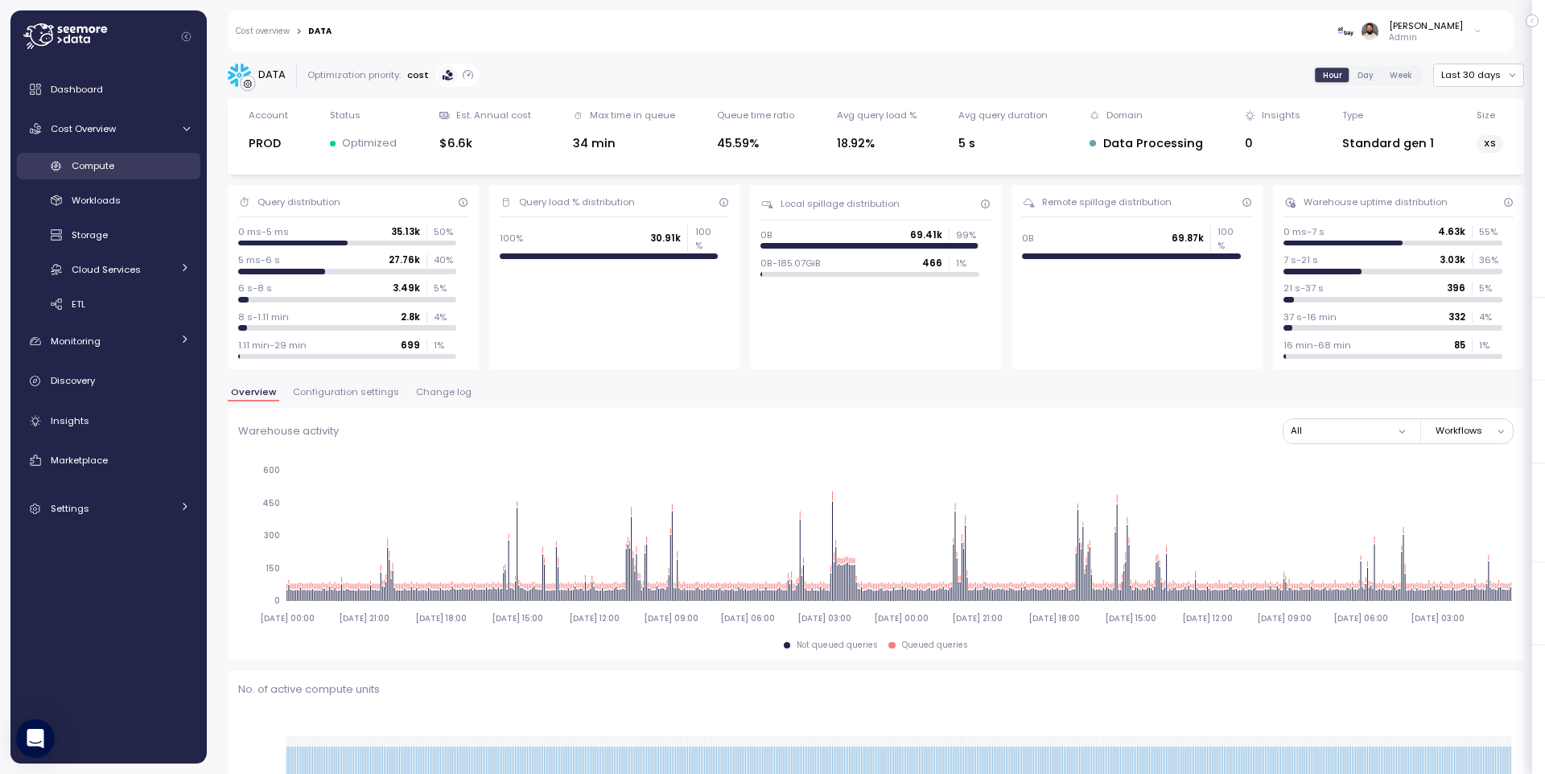
click at [109, 171] on span "Compute" at bounding box center [93, 165] width 43 height 13
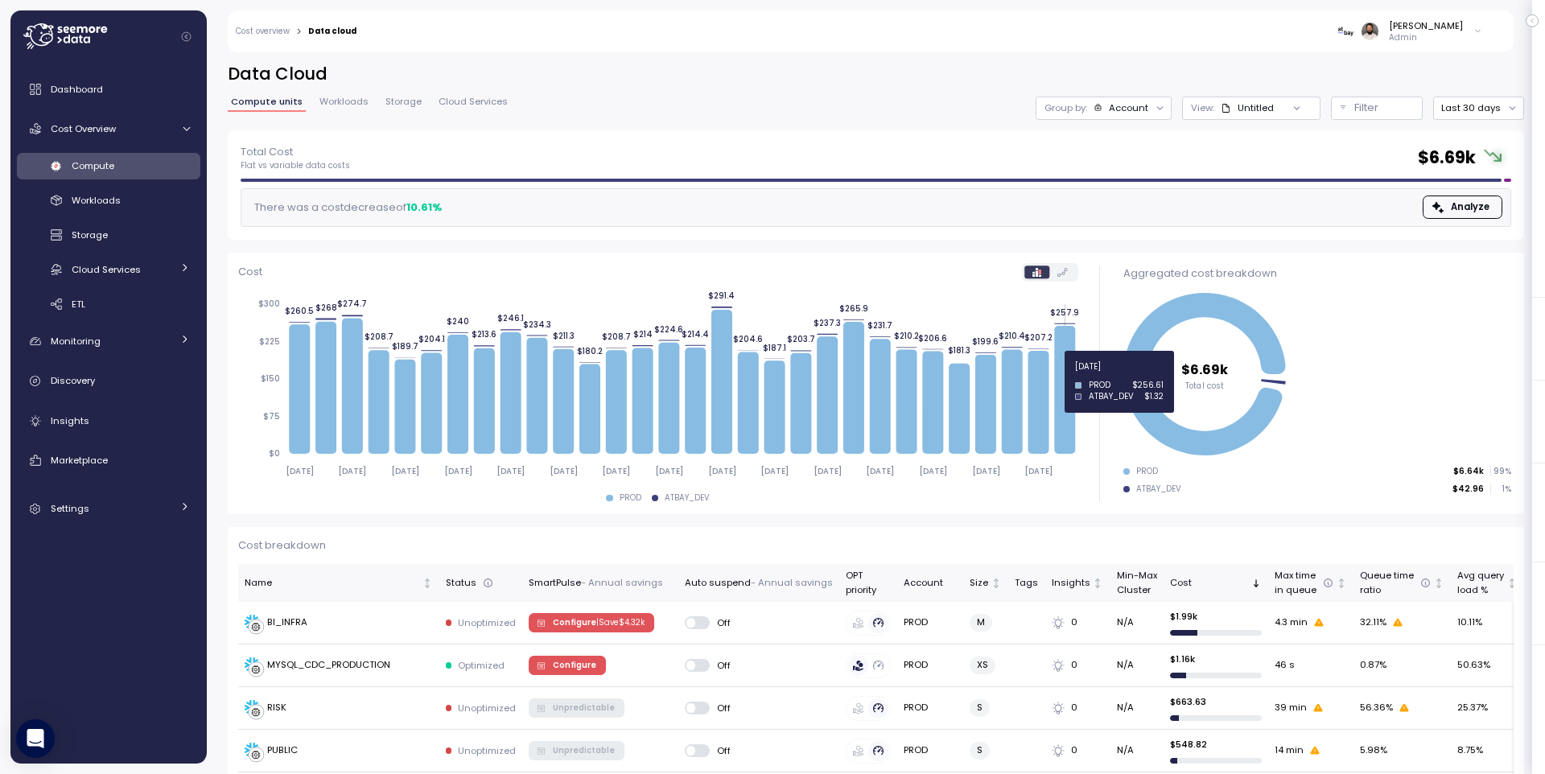
click at [1066, 376] on icon at bounding box center [1064, 390] width 21 height 128
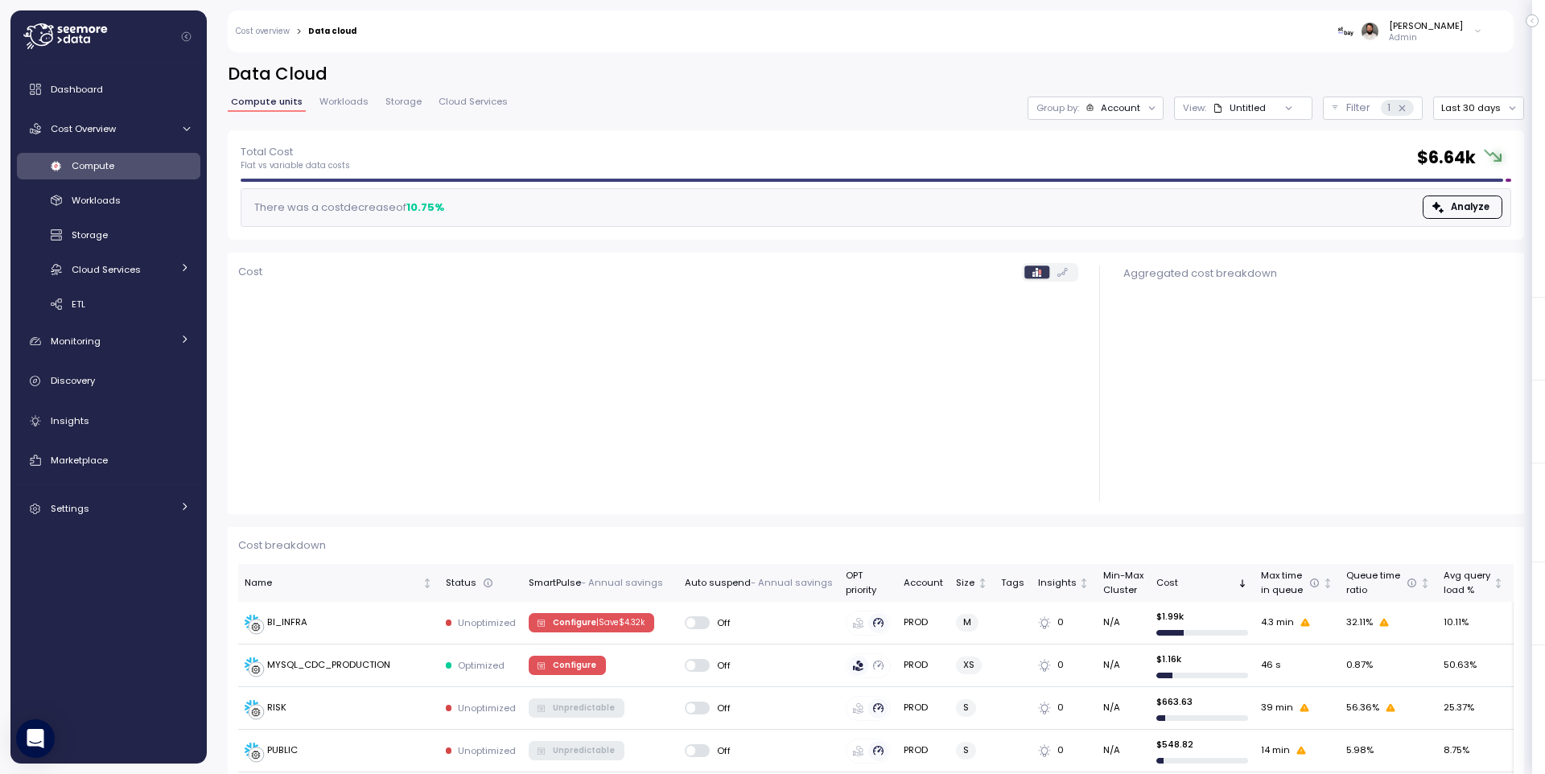
drag, startPoint x: 1122, startPoint y: 103, endPoint x: 1127, endPoint y: 126, distance: 23.0
click at [1123, 105] on div "Account" at bounding box center [1120, 107] width 39 height 13
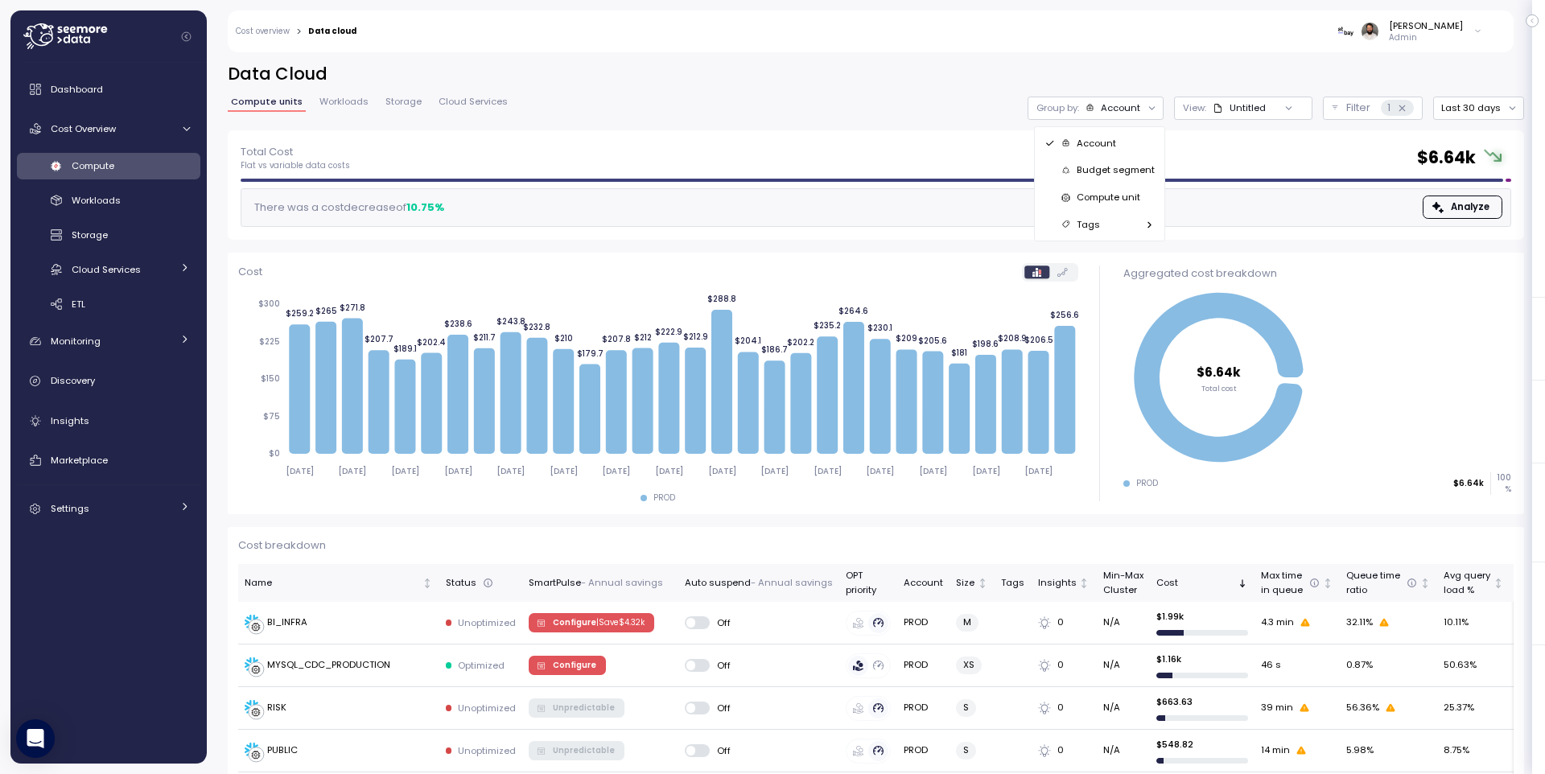
click at [1131, 204] on div "Compute unit" at bounding box center [1099, 196] width 111 height 19
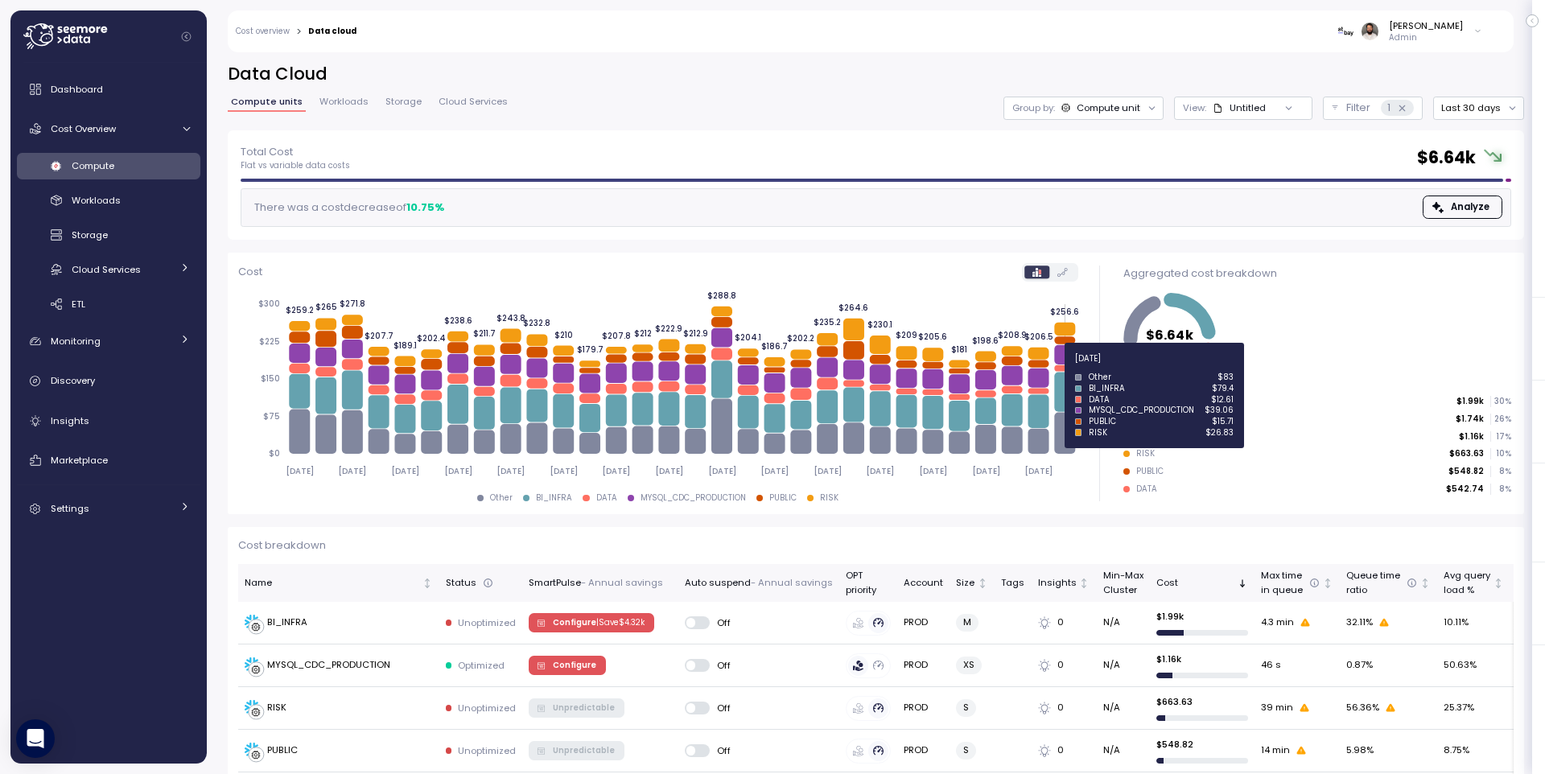
click at [1068, 368] on icon at bounding box center [1064, 368] width 21 height 6
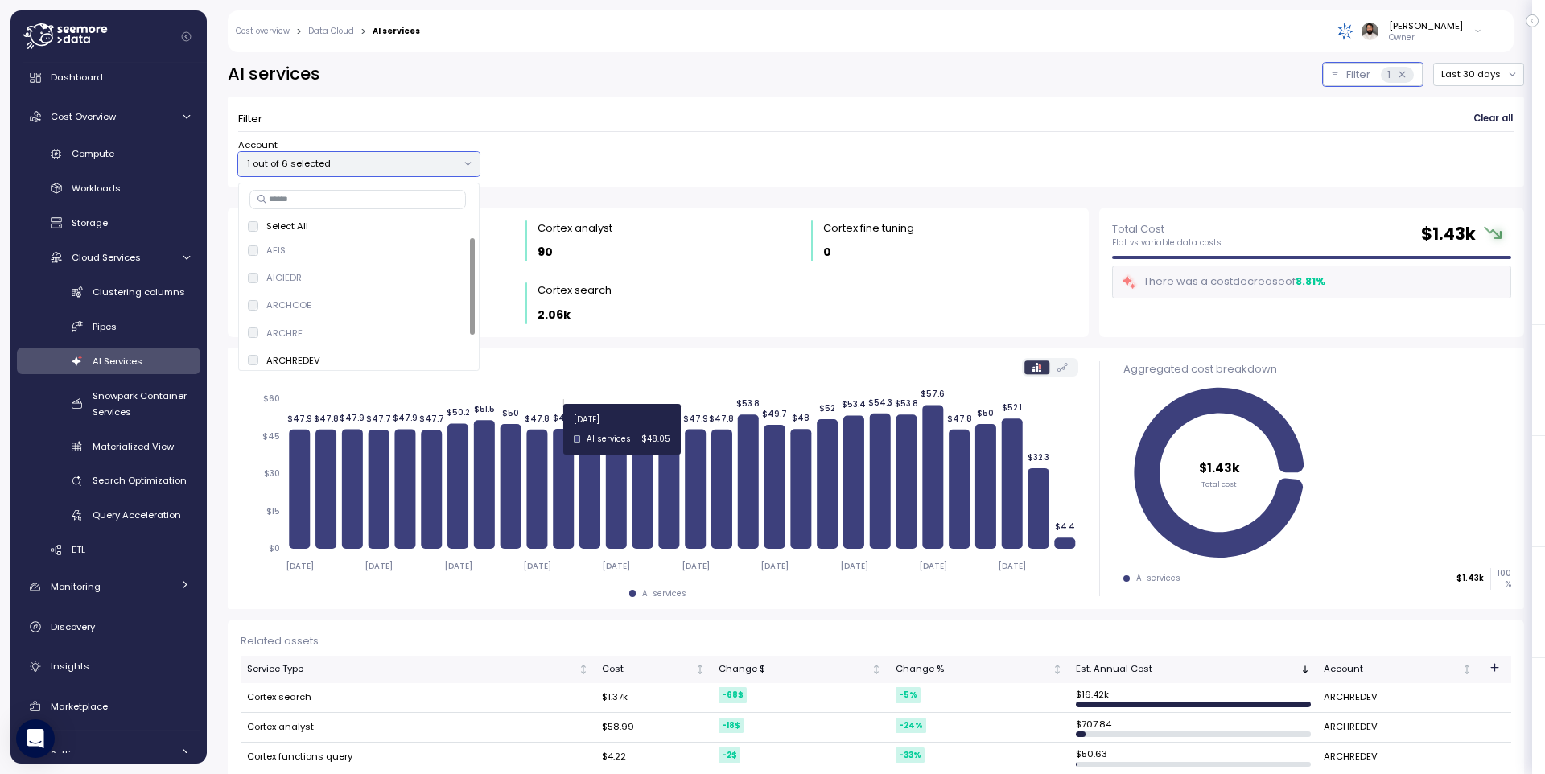
scroll to position [81, 0]
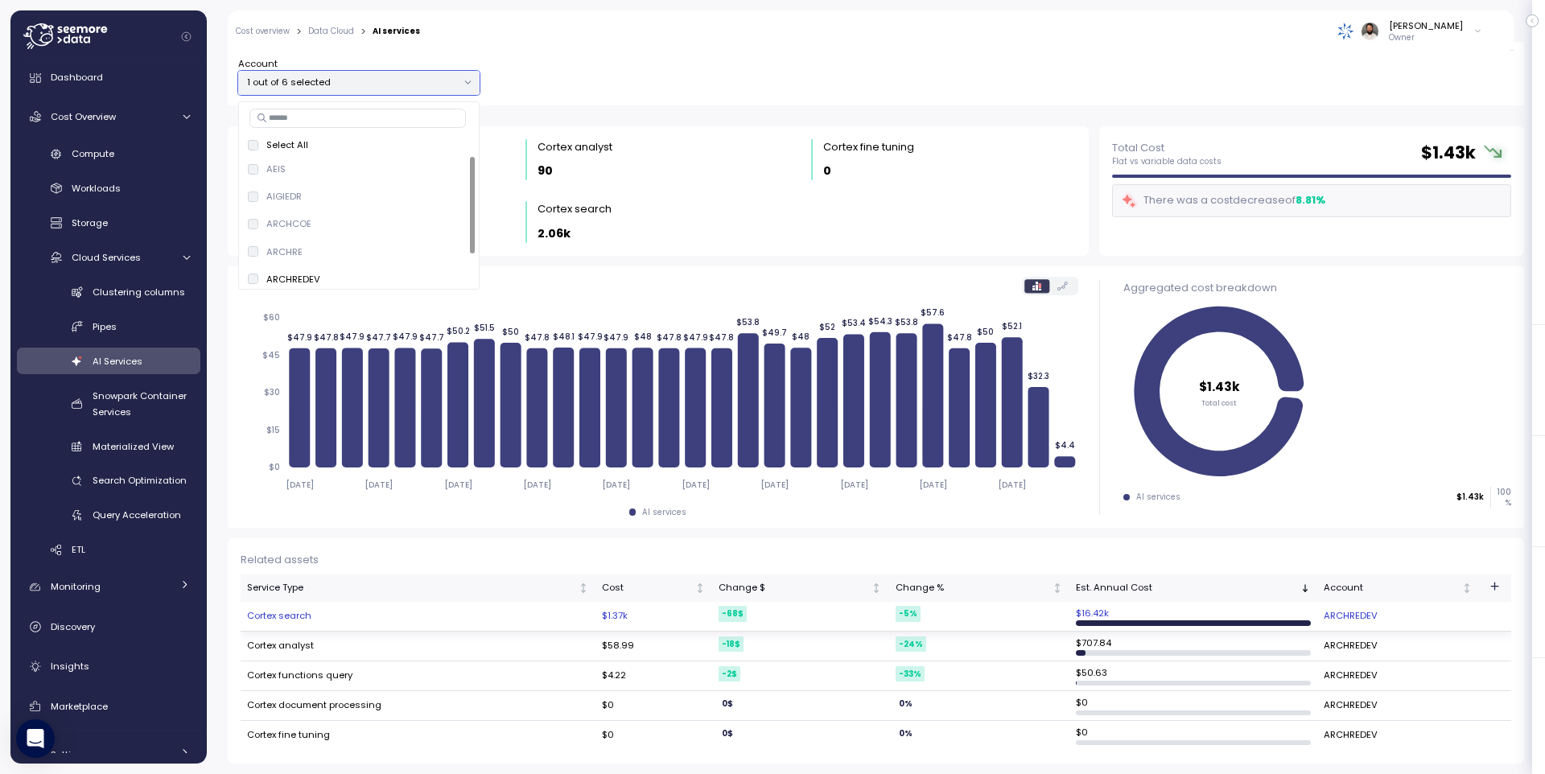
click at [293, 621] on td "Cortex search" at bounding box center [418, 617] width 355 height 30
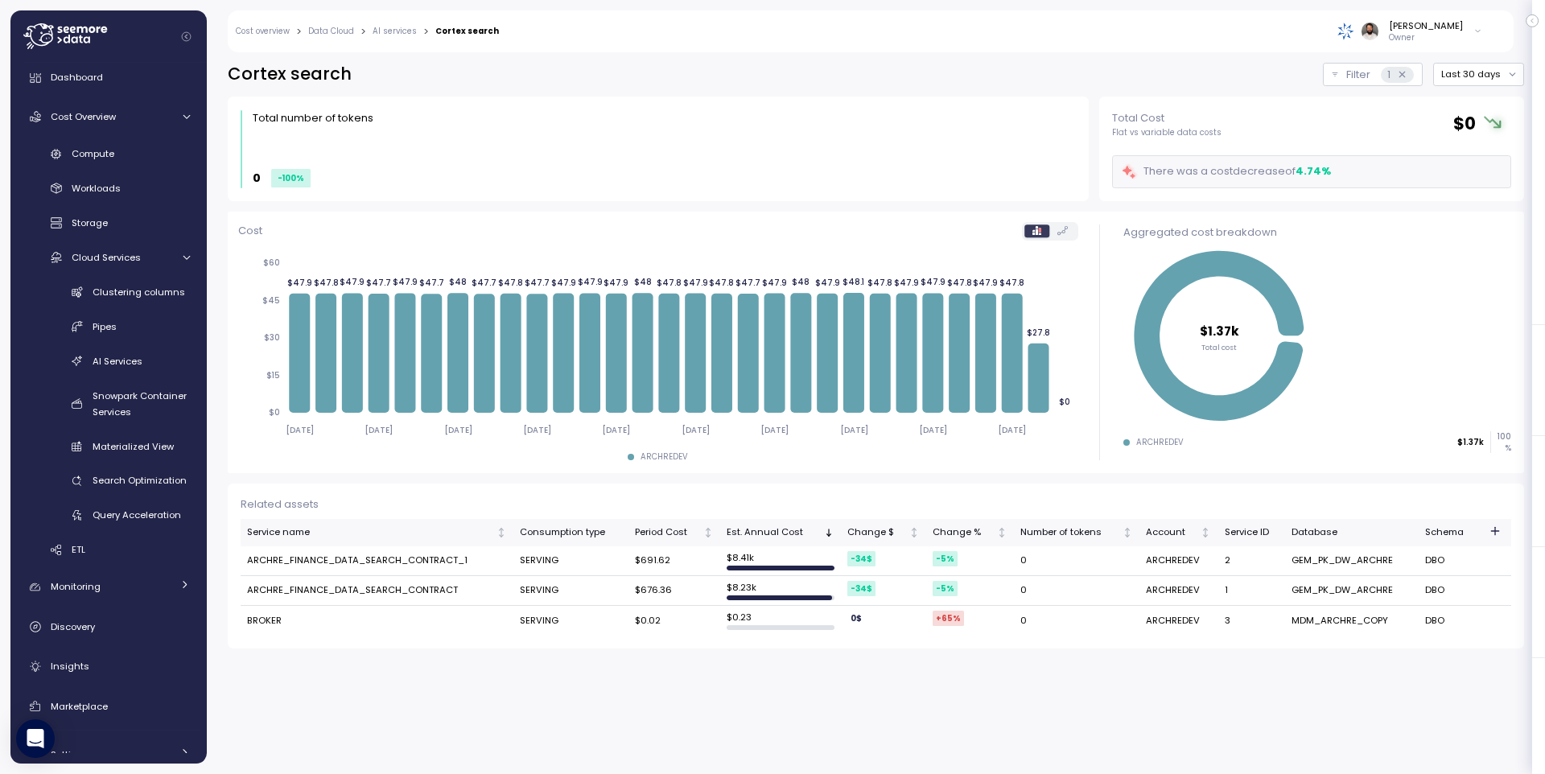
click at [1485, 534] on div at bounding box center [1494, 533] width 19 height 19
click at [1492, 532] on icon "button" at bounding box center [1495, 531] width 13 height 13
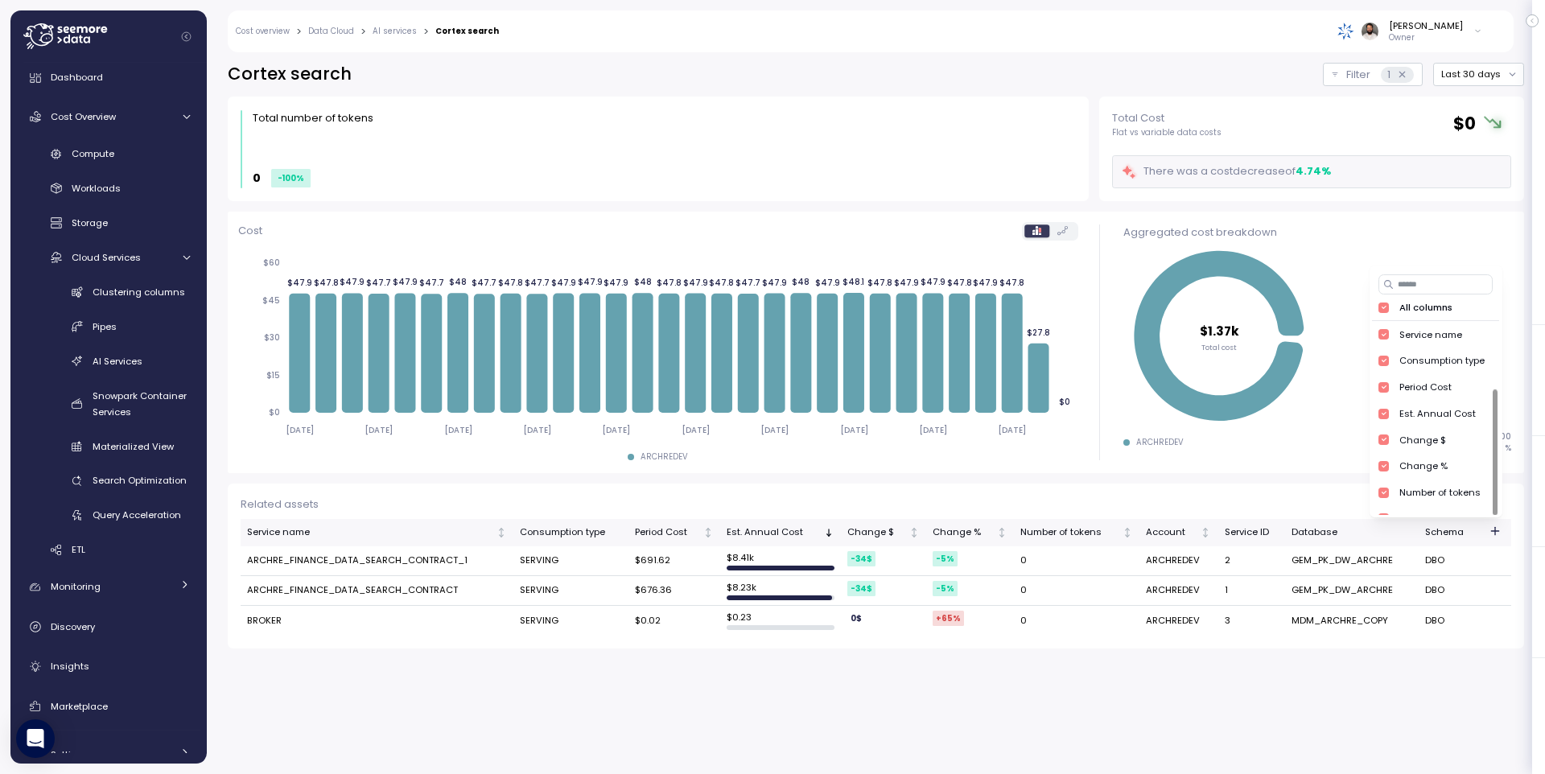
scroll to position [104, 0]
click at [937, 464] on div "Cost [DATE] [DATE] [DATE] [DATE] [DATE] [DATE] [DATE] [DATE] [DATE] [DATE] $0 $…" at bounding box center [658, 343] width 861 height 262
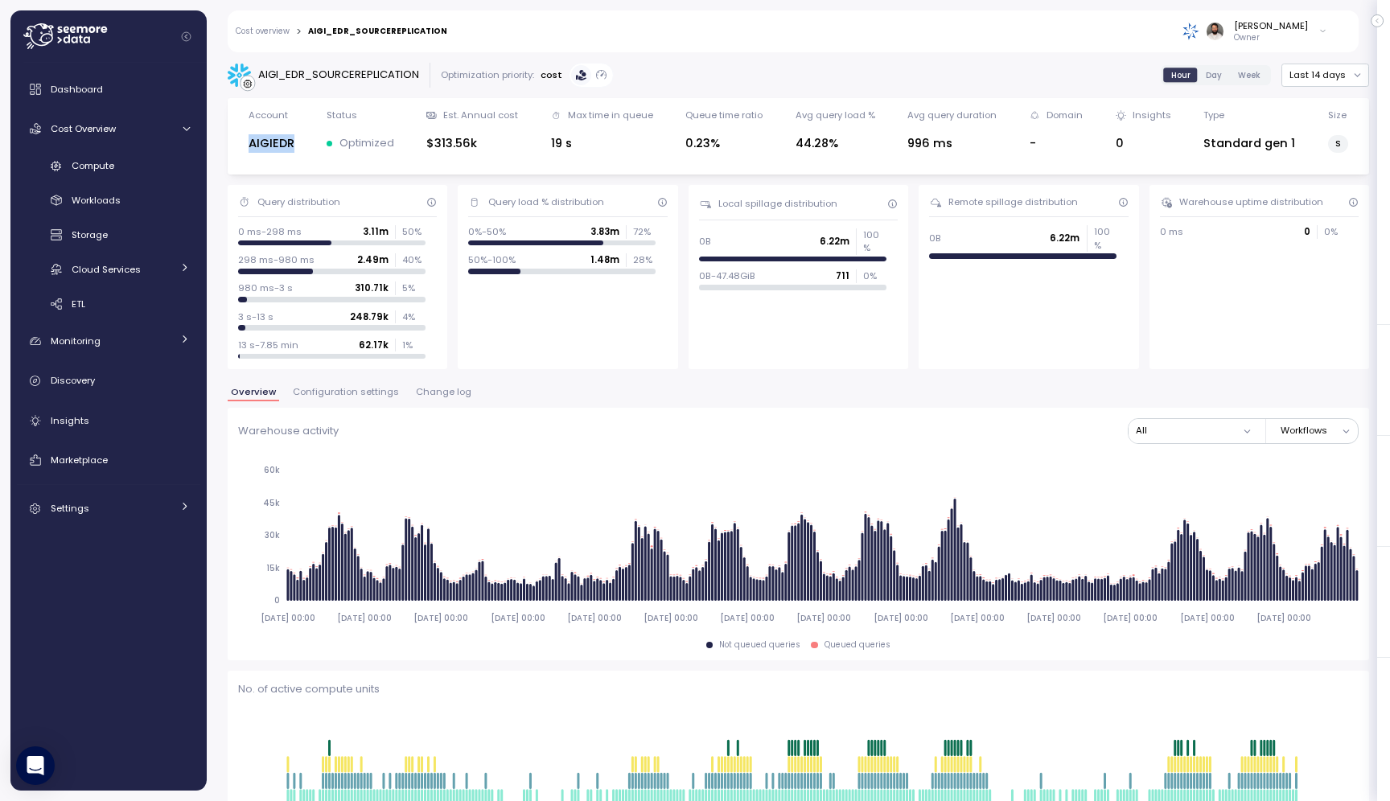
scroll to position [912, 0]
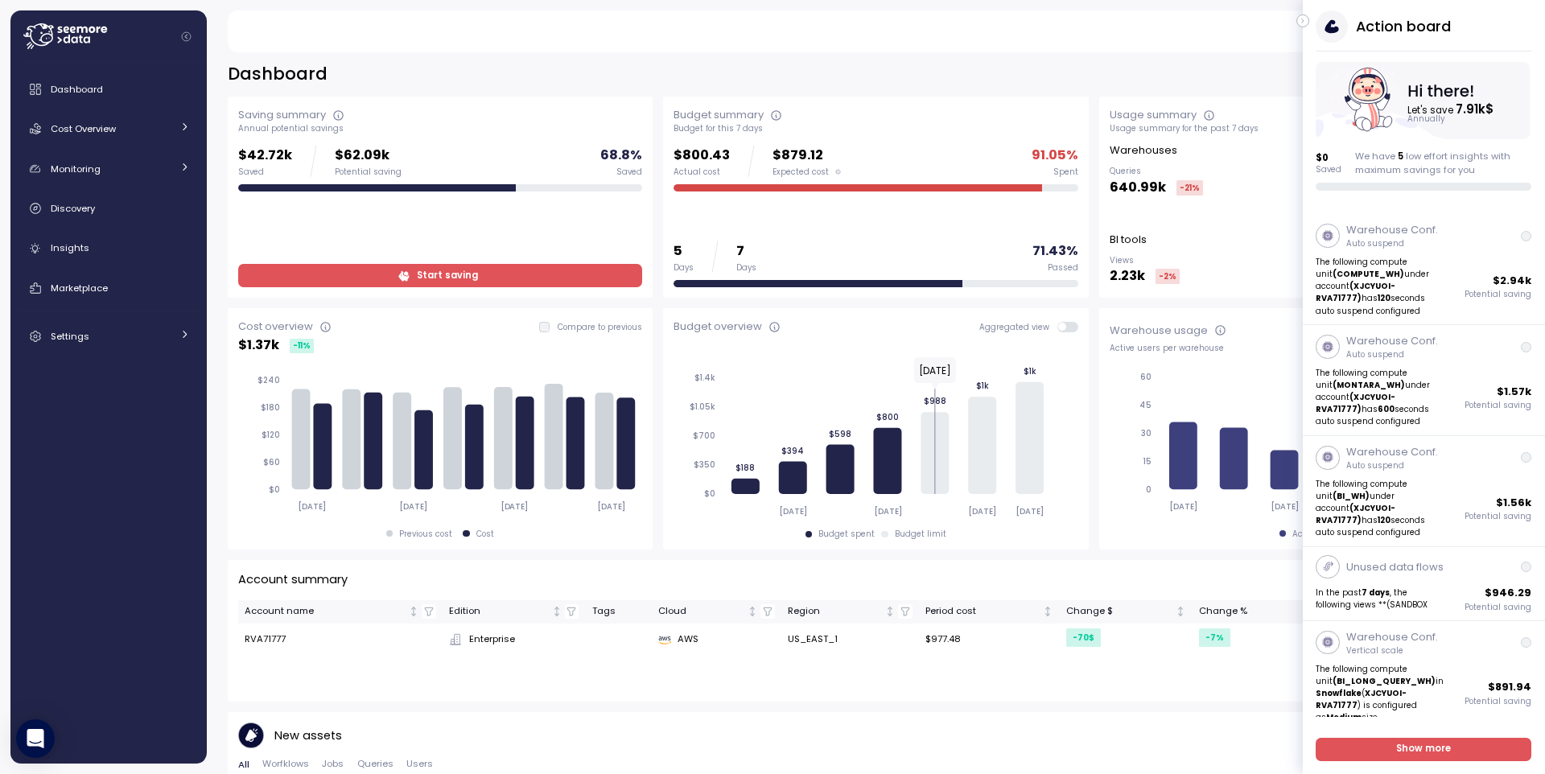
click at [781, 82] on div "Dashboard Last 7 days" at bounding box center [876, 74] width 1296 height 23
click at [781, 83] on div "Dashboard Last 7 days" at bounding box center [876, 74] width 1296 height 23
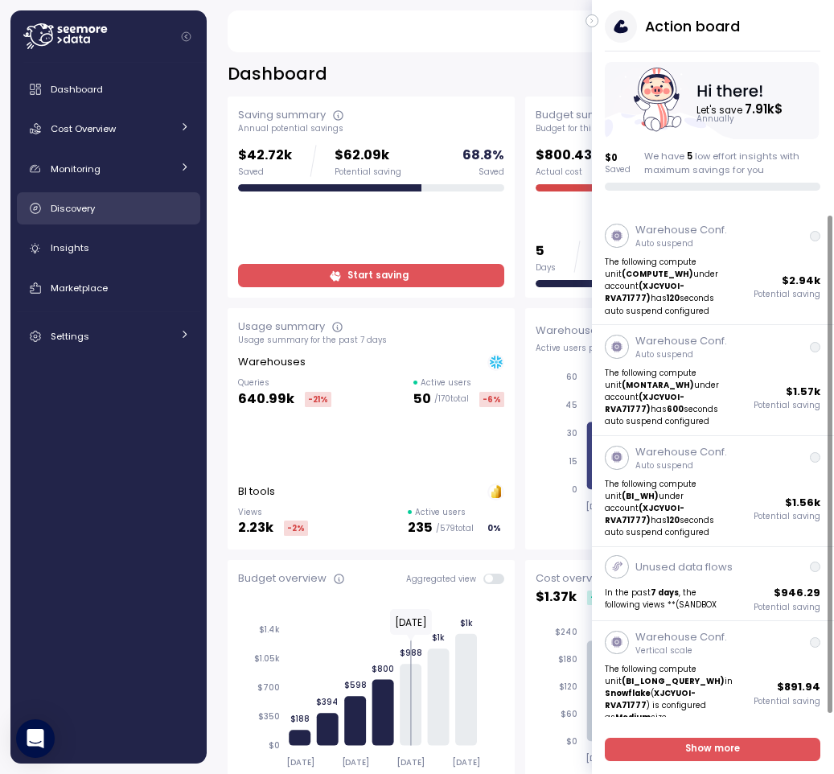
click at [97, 210] on div "Discovery" at bounding box center [120, 208] width 139 height 16
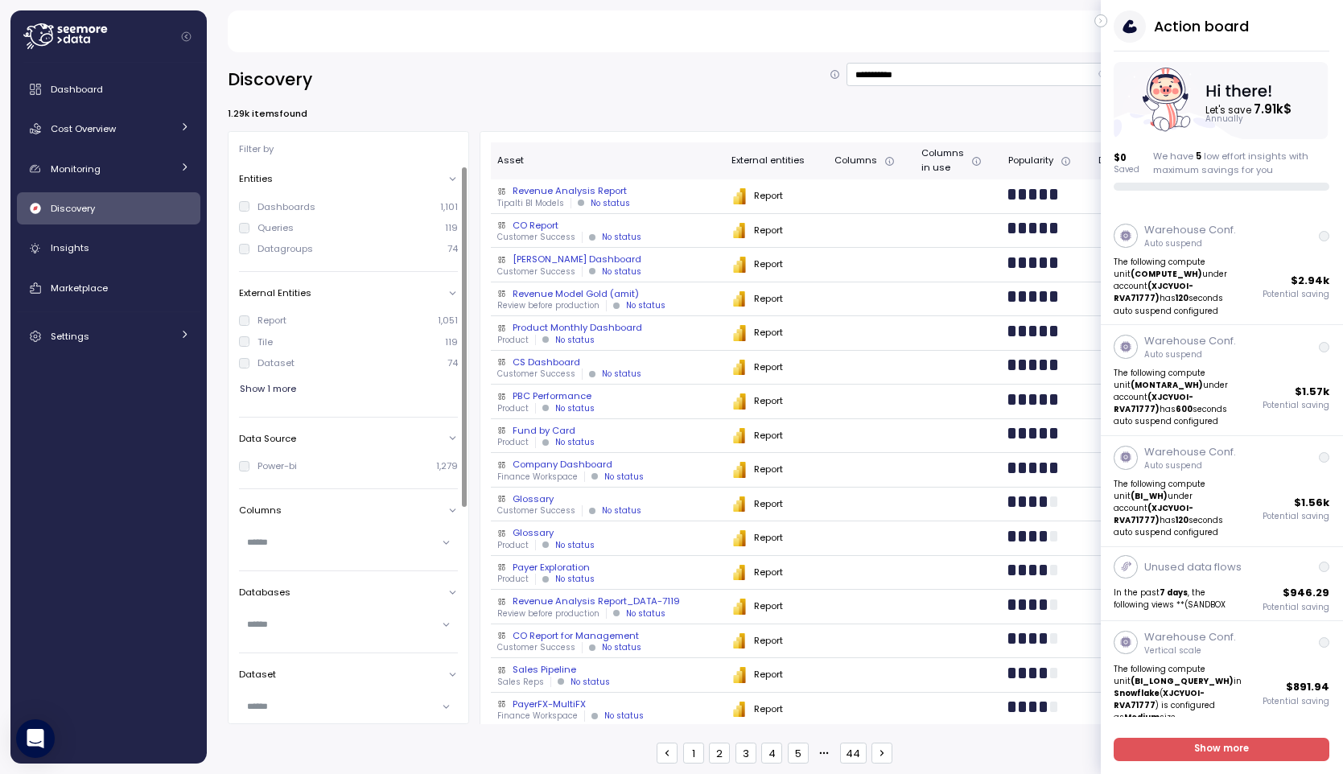
click at [695, 187] on div "Revenue Analysis Report" at bounding box center [607, 190] width 221 height 13
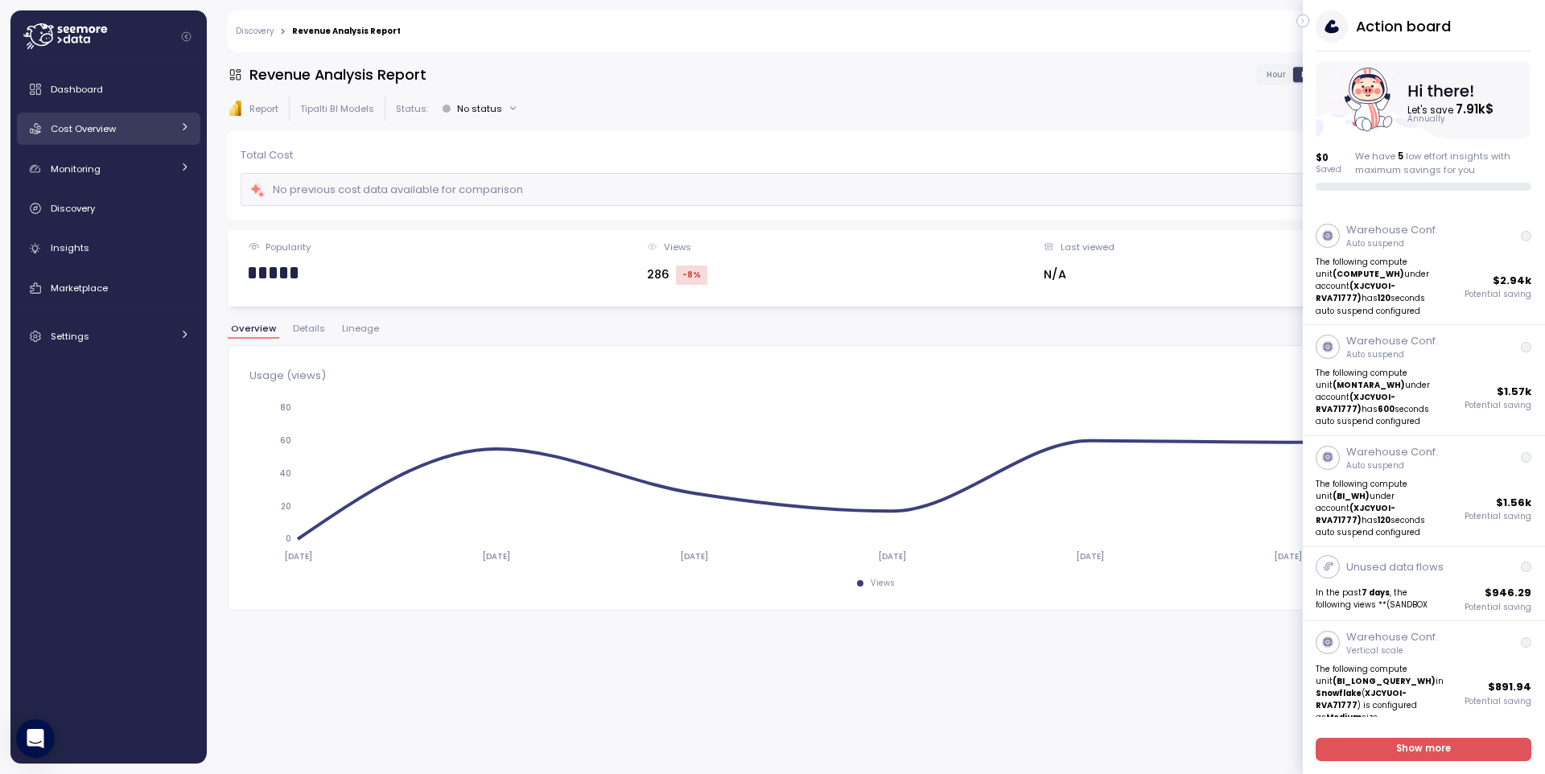
click at [148, 126] on div "Cost Overview" at bounding box center [111, 129] width 121 height 16
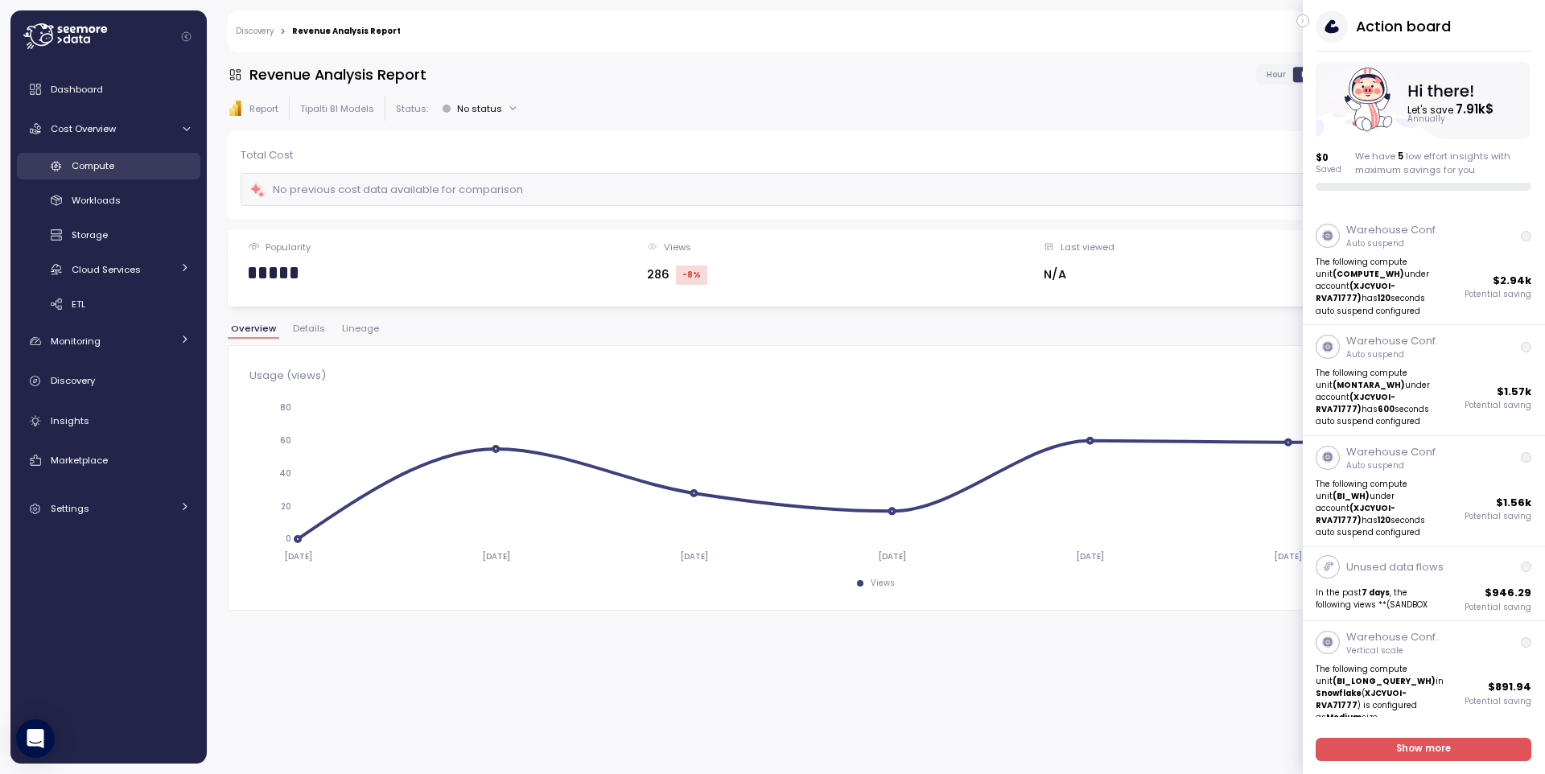
click at [142, 162] on div "Compute" at bounding box center [131, 166] width 118 height 16
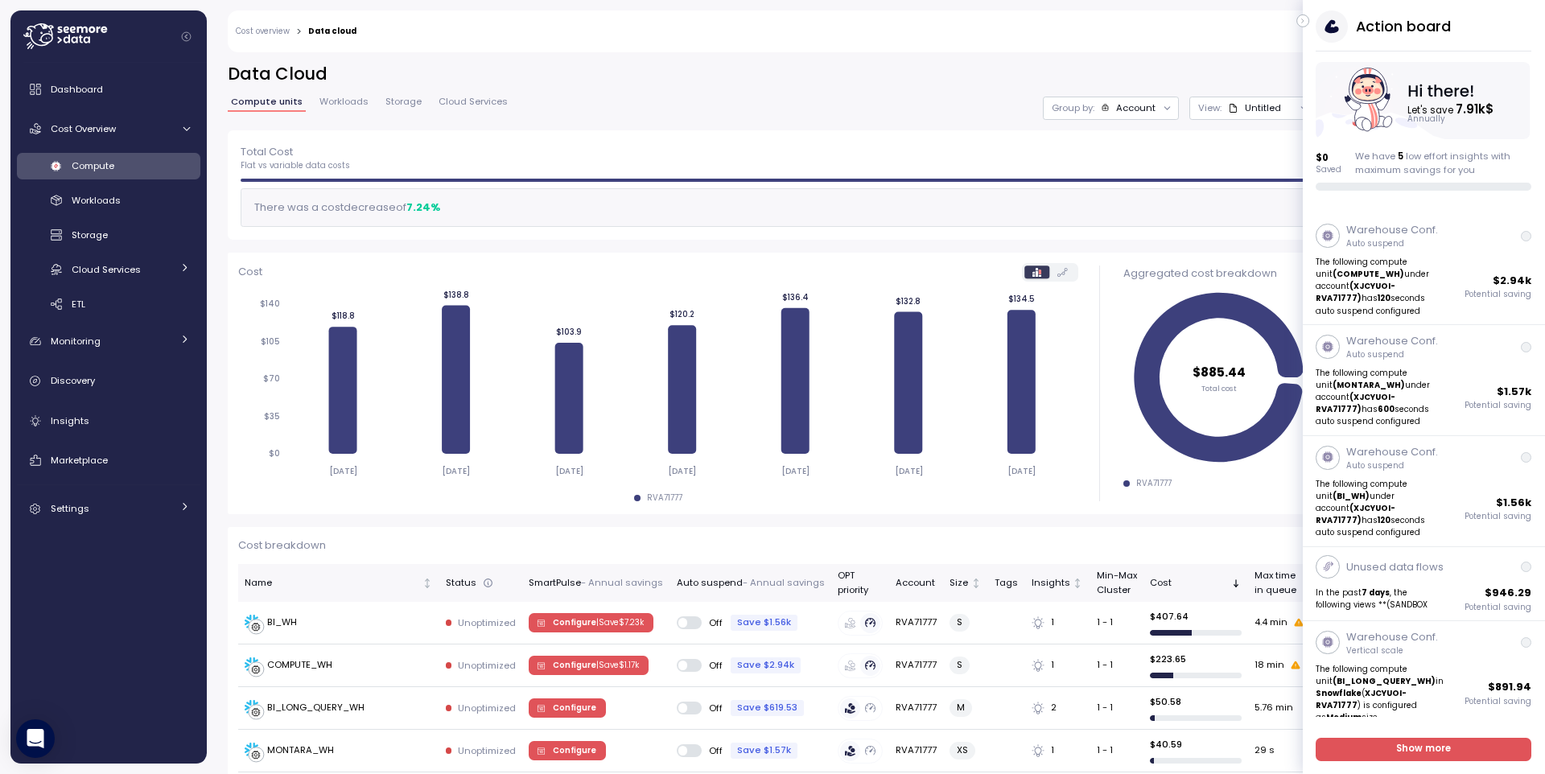
click at [1303, 25] on icon "button" at bounding box center [1303, 20] width 7 height 19
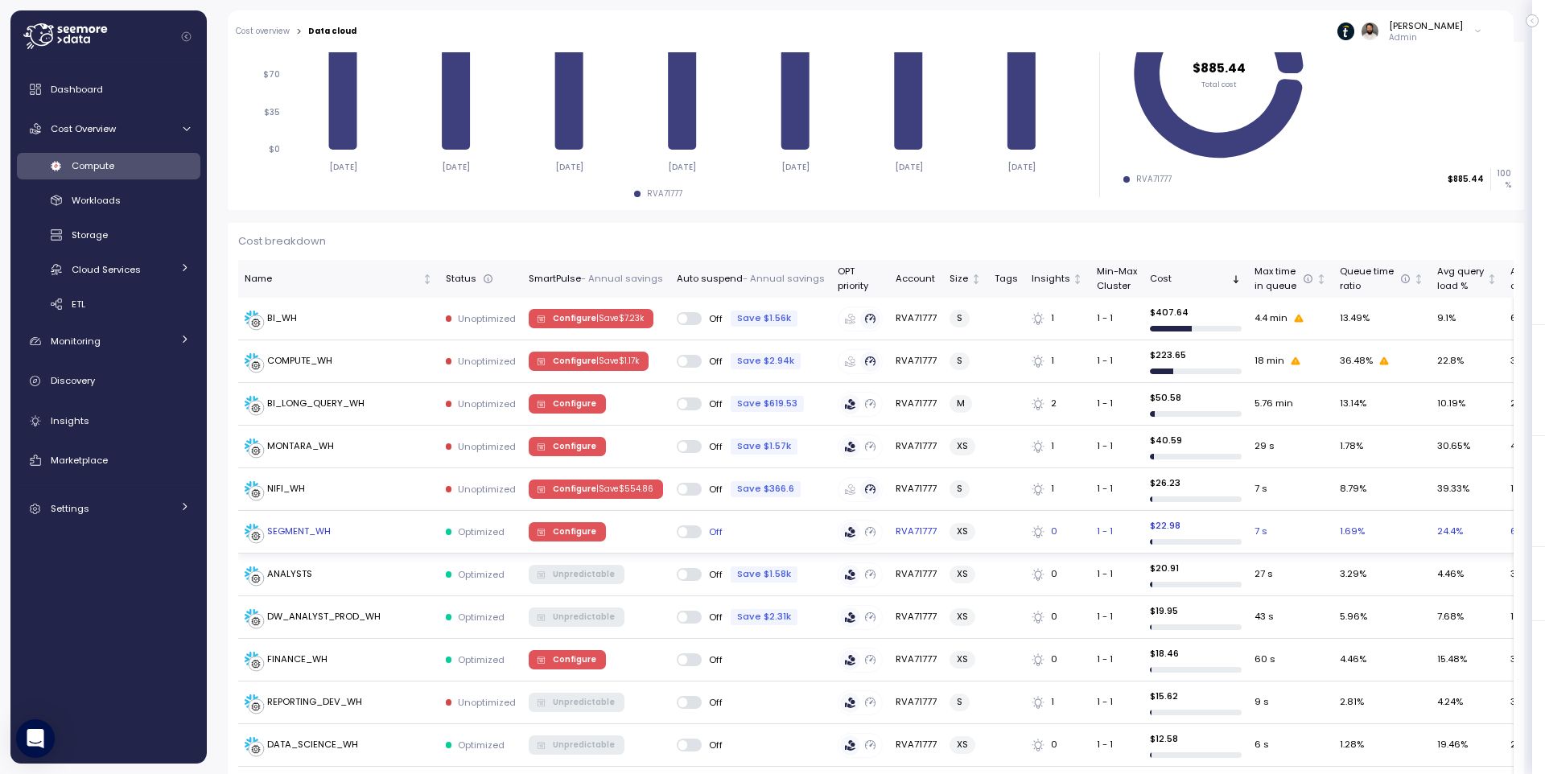
scroll to position [304, 0]
click at [154, 176] on link "Compute" at bounding box center [108, 166] width 183 height 27
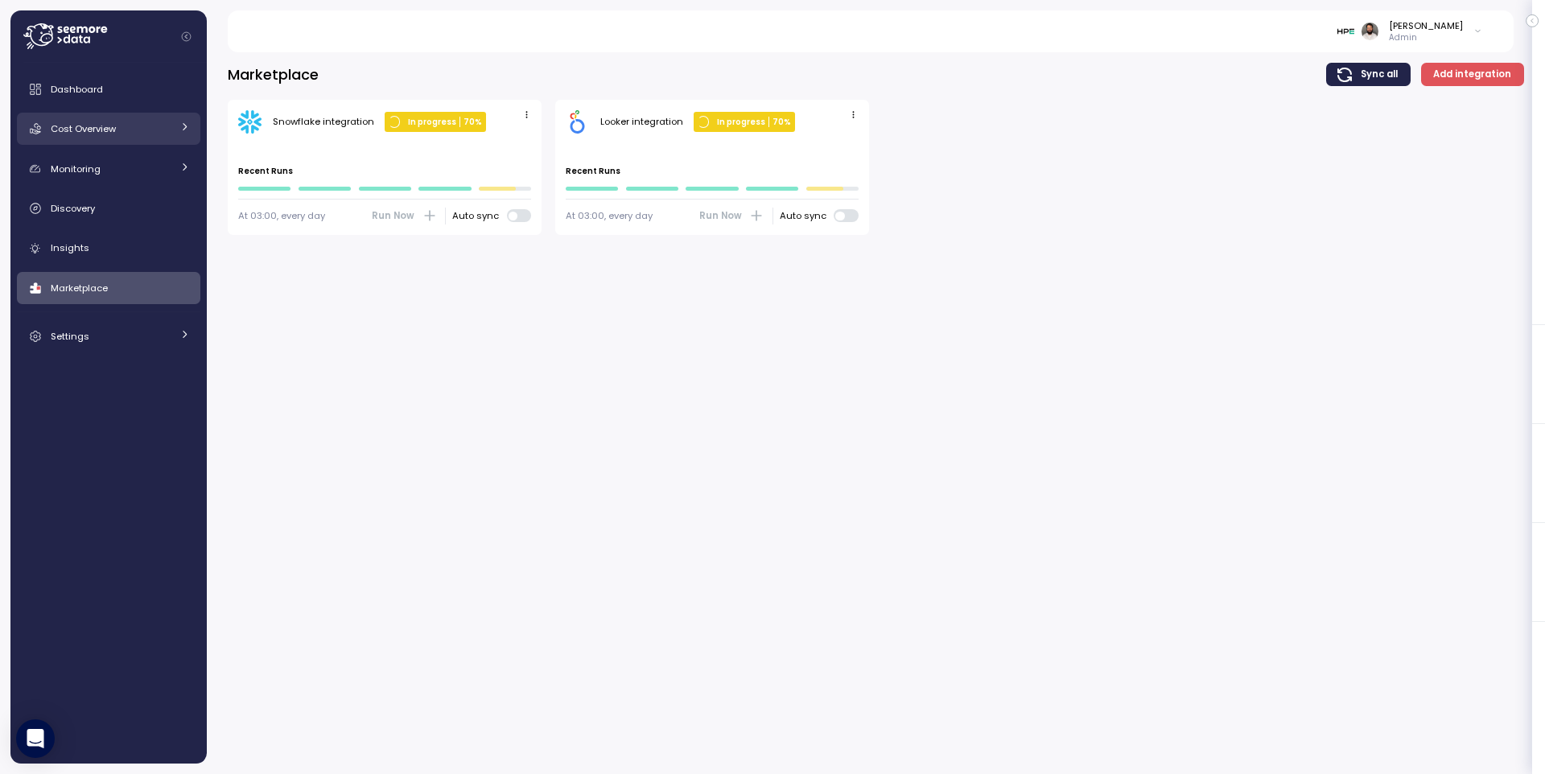
click at [165, 125] on div "Cost Overview" at bounding box center [111, 129] width 121 height 16
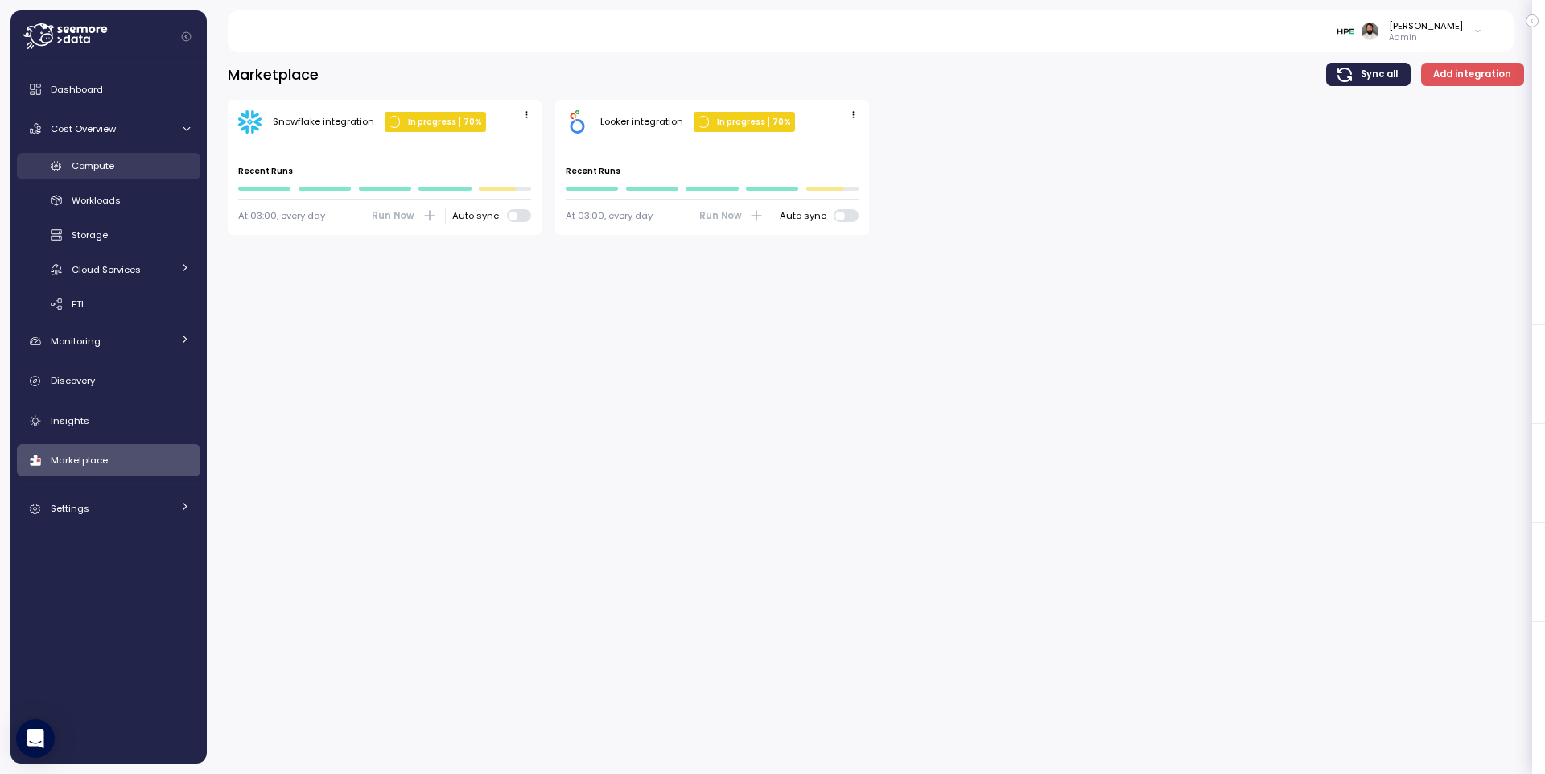
click at [163, 171] on div "Compute" at bounding box center [131, 166] width 118 height 16
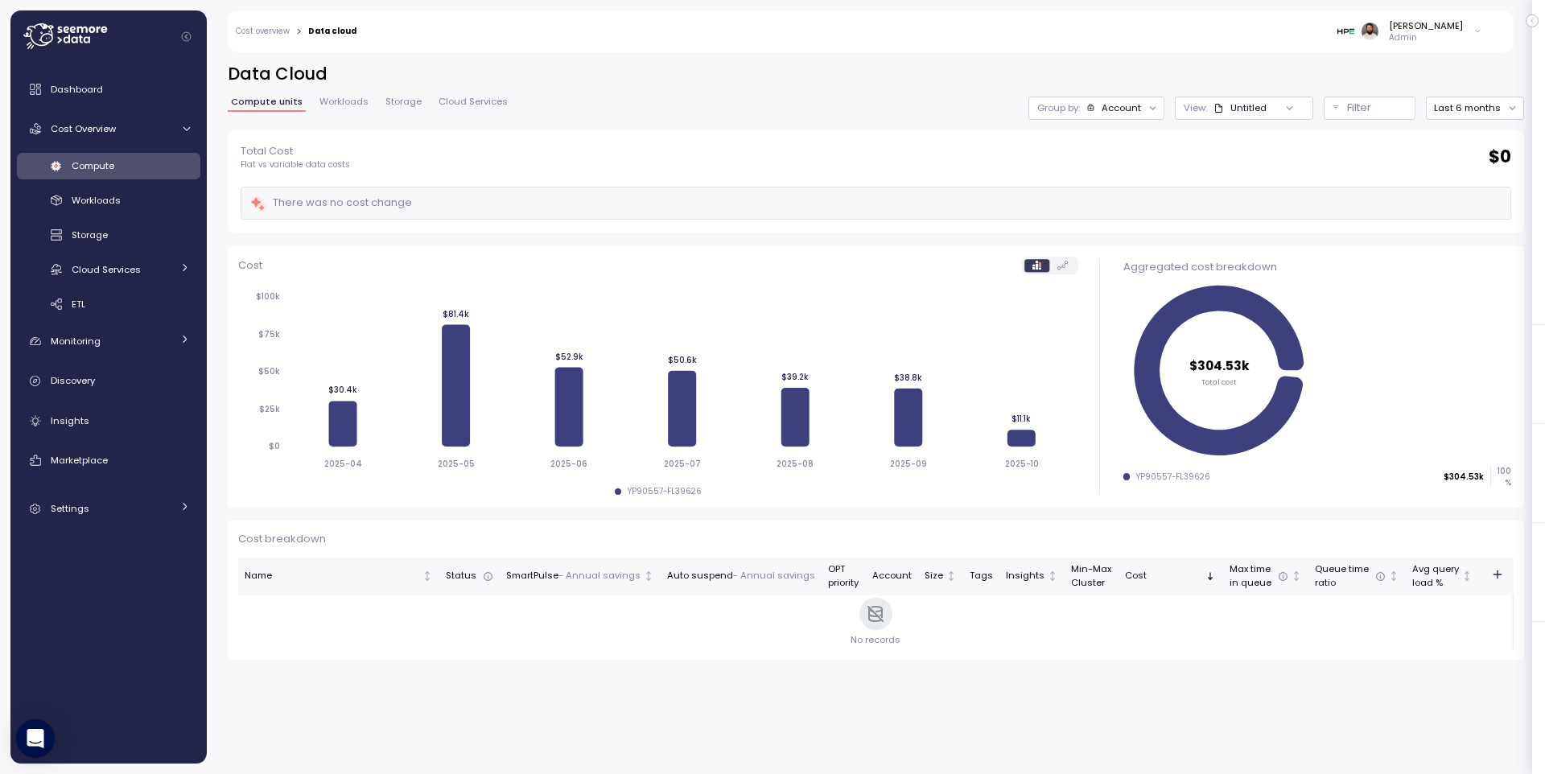
click at [1471, 101] on button "Last 6 months" at bounding box center [1475, 108] width 98 height 23
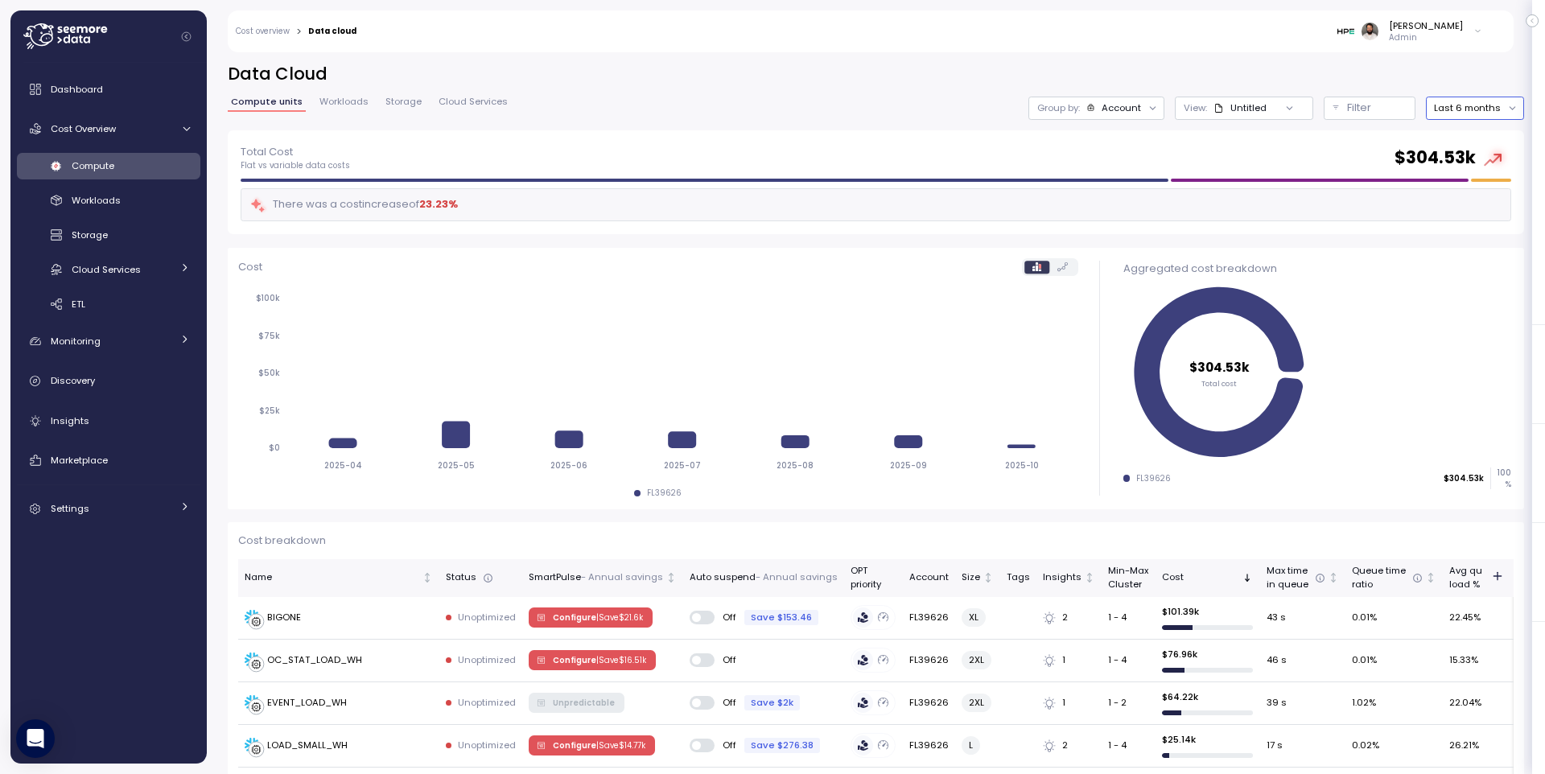
click at [1480, 113] on button "Last 6 months" at bounding box center [1475, 108] width 98 height 23
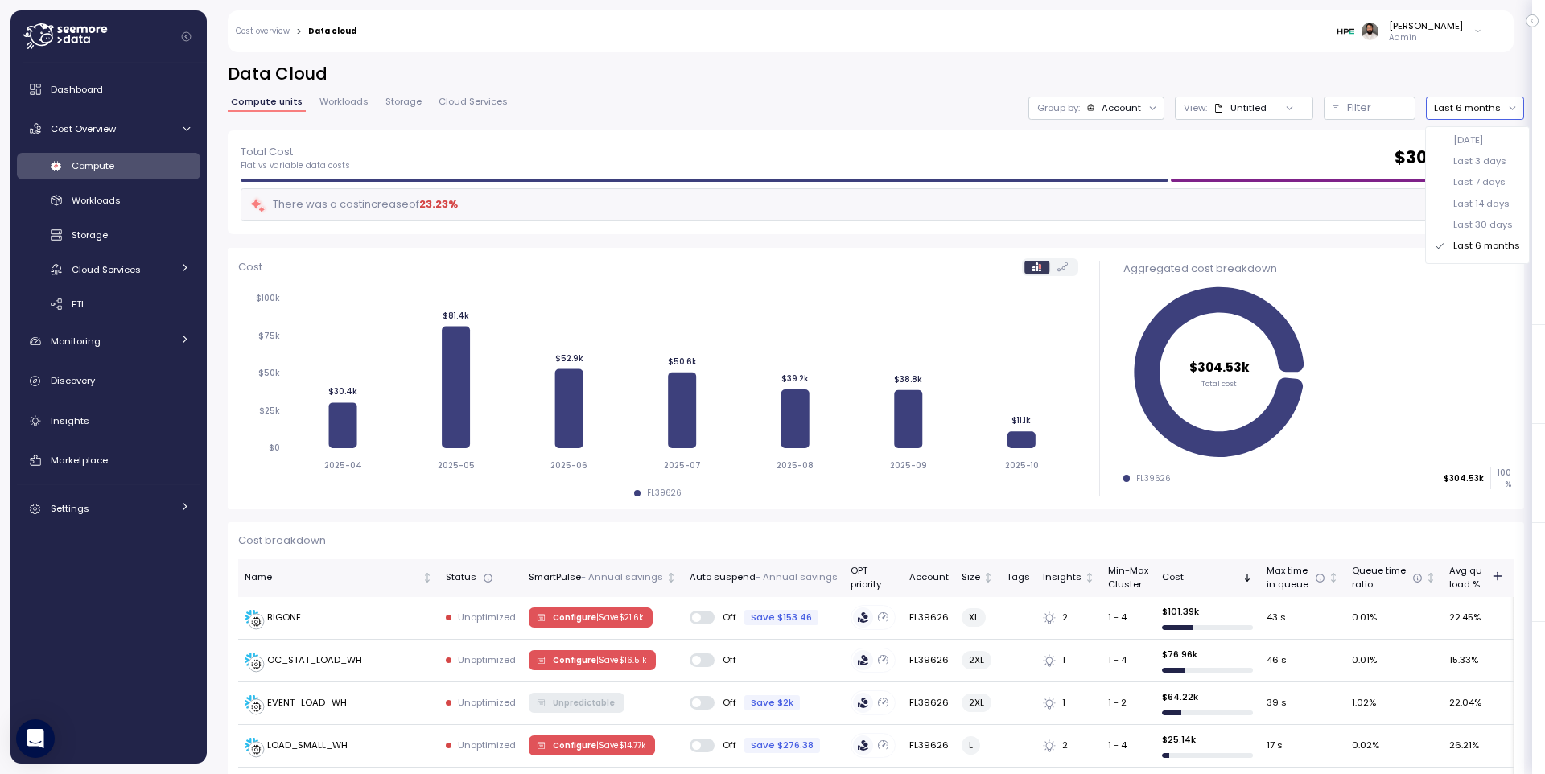
click at [1472, 231] on div "Last 30 days" at bounding box center [1477, 224] width 98 height 21
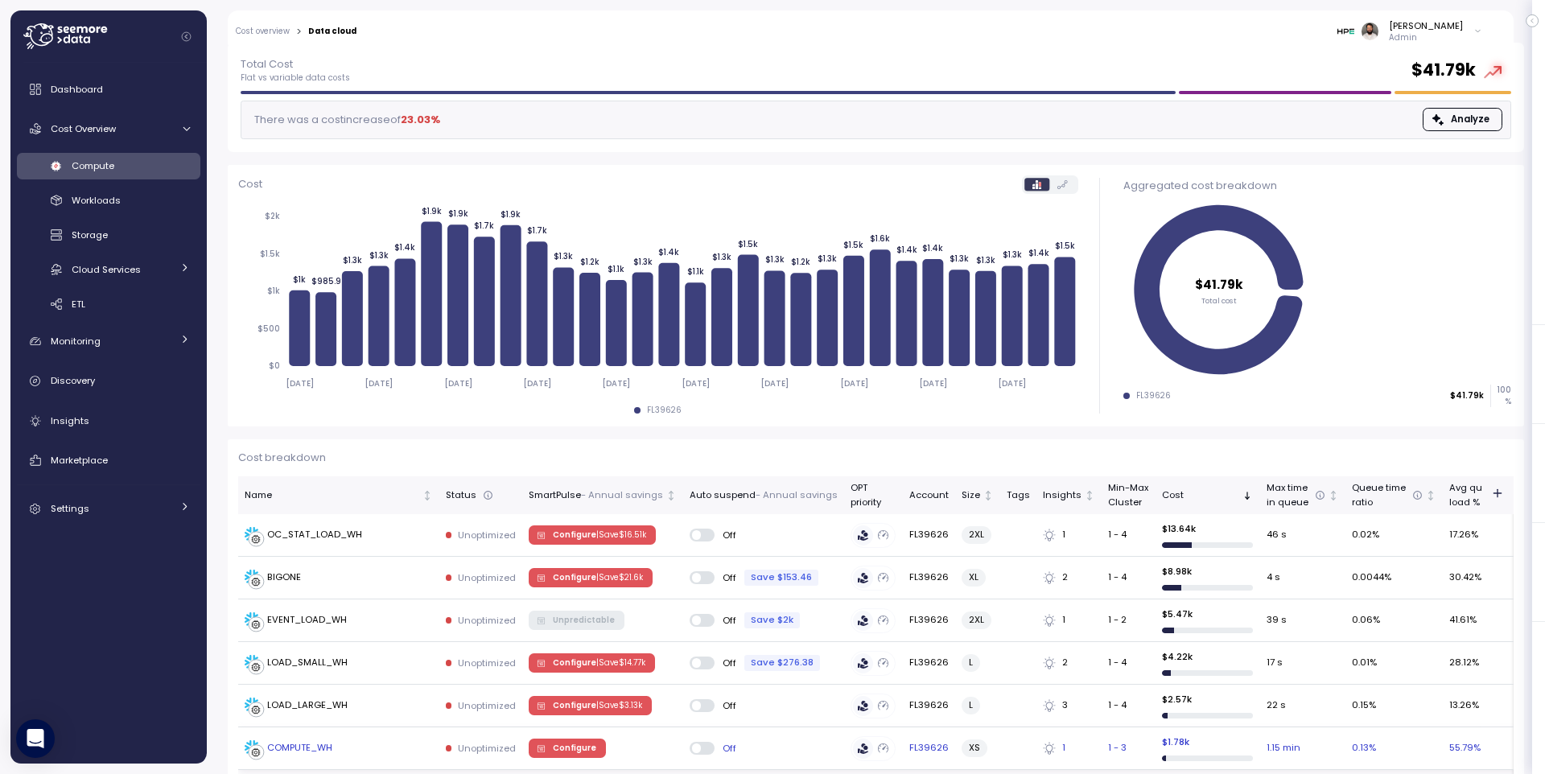
scroll to position [46, 0]
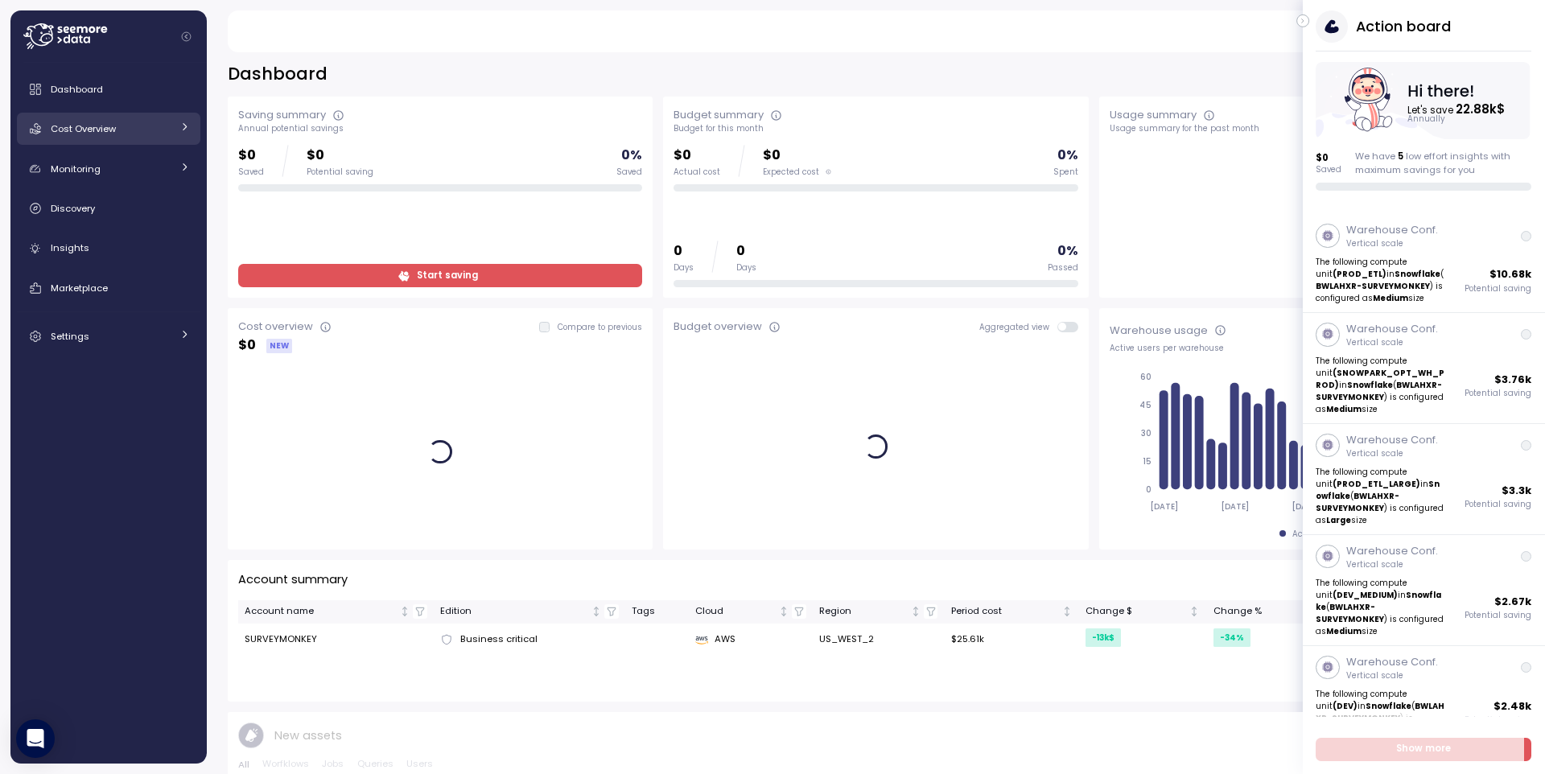
click at [96, 124] on span "Cost Overview" at bounding box center [83, 128] width 65 height 13
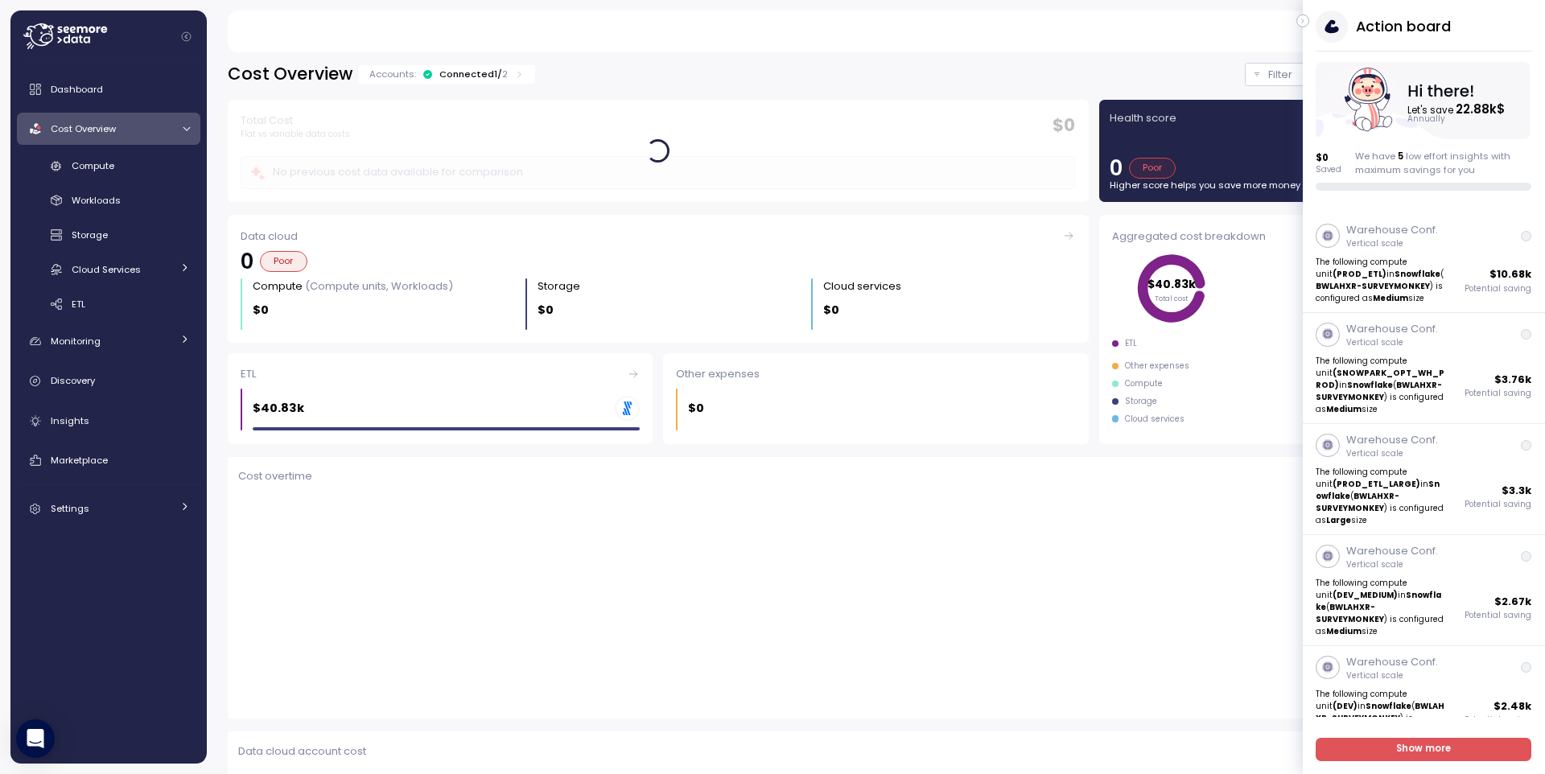
click at [1300, 21] on icon "button" at bounding box center [1303, 20] width 7 height 19
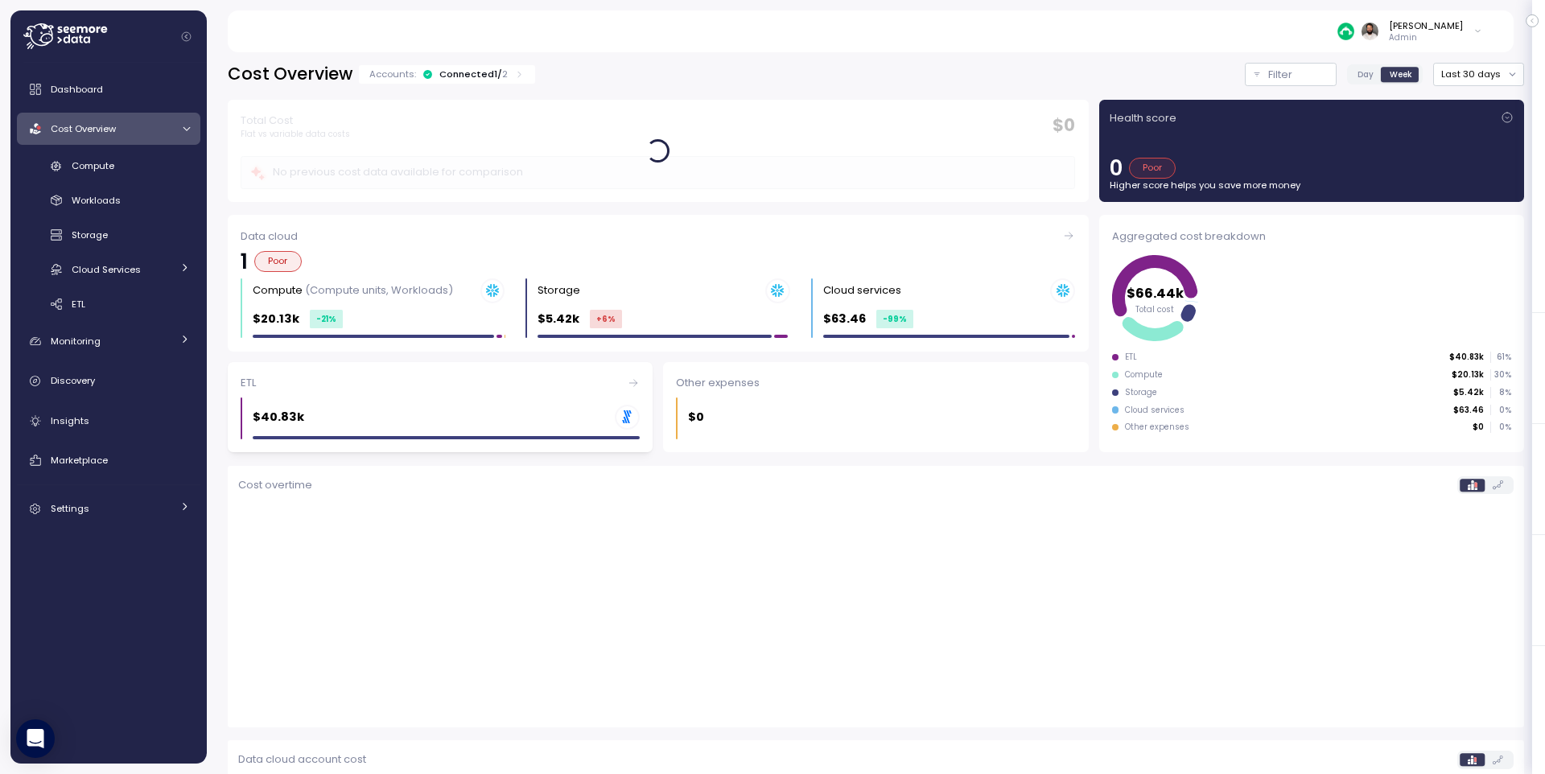
click at [487, 422] on div "$40.83k .st0{fill:#0073FF;}" at bounding box center [446, 417] width 387 height 25
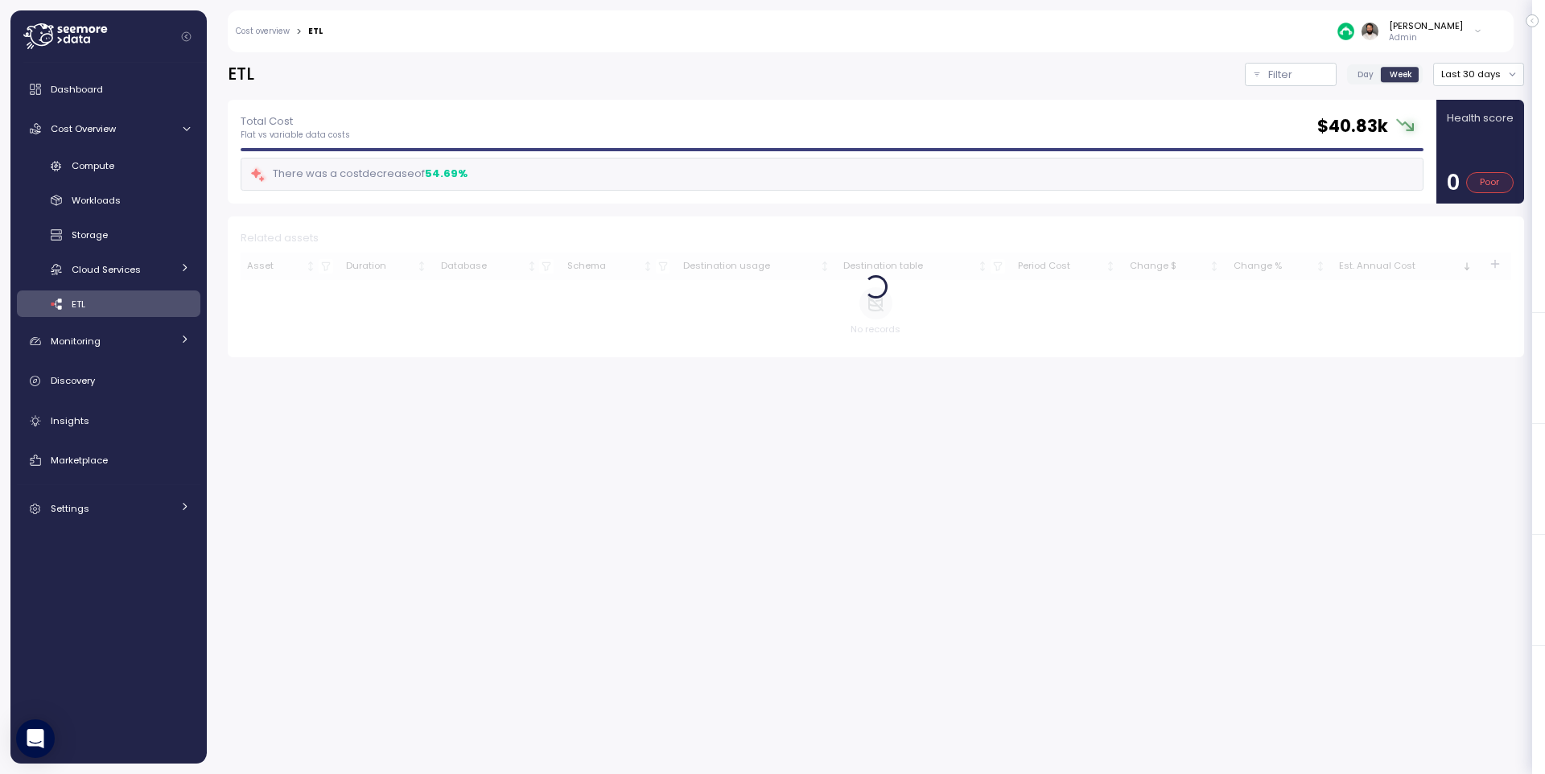
click at [126, 310] on div "ETL" at bounding box center [131, 304] width 118 height 16
click at [143, 162] on div "Compute" at bounding box center [131, 166] width 118 height 16
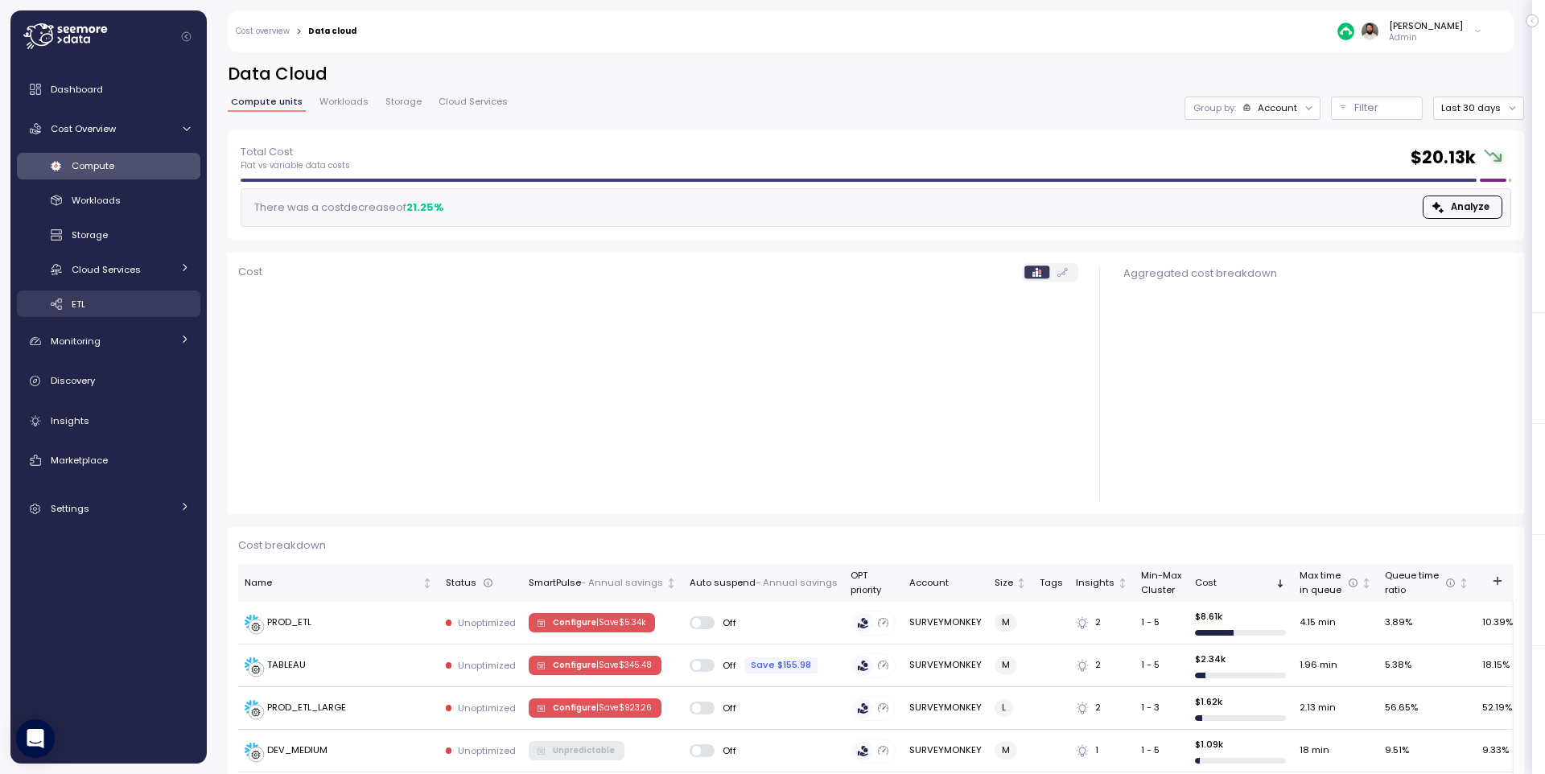
click at [136, 309] on div "ETL" at bounding box center [131, 304] width 118 height 16
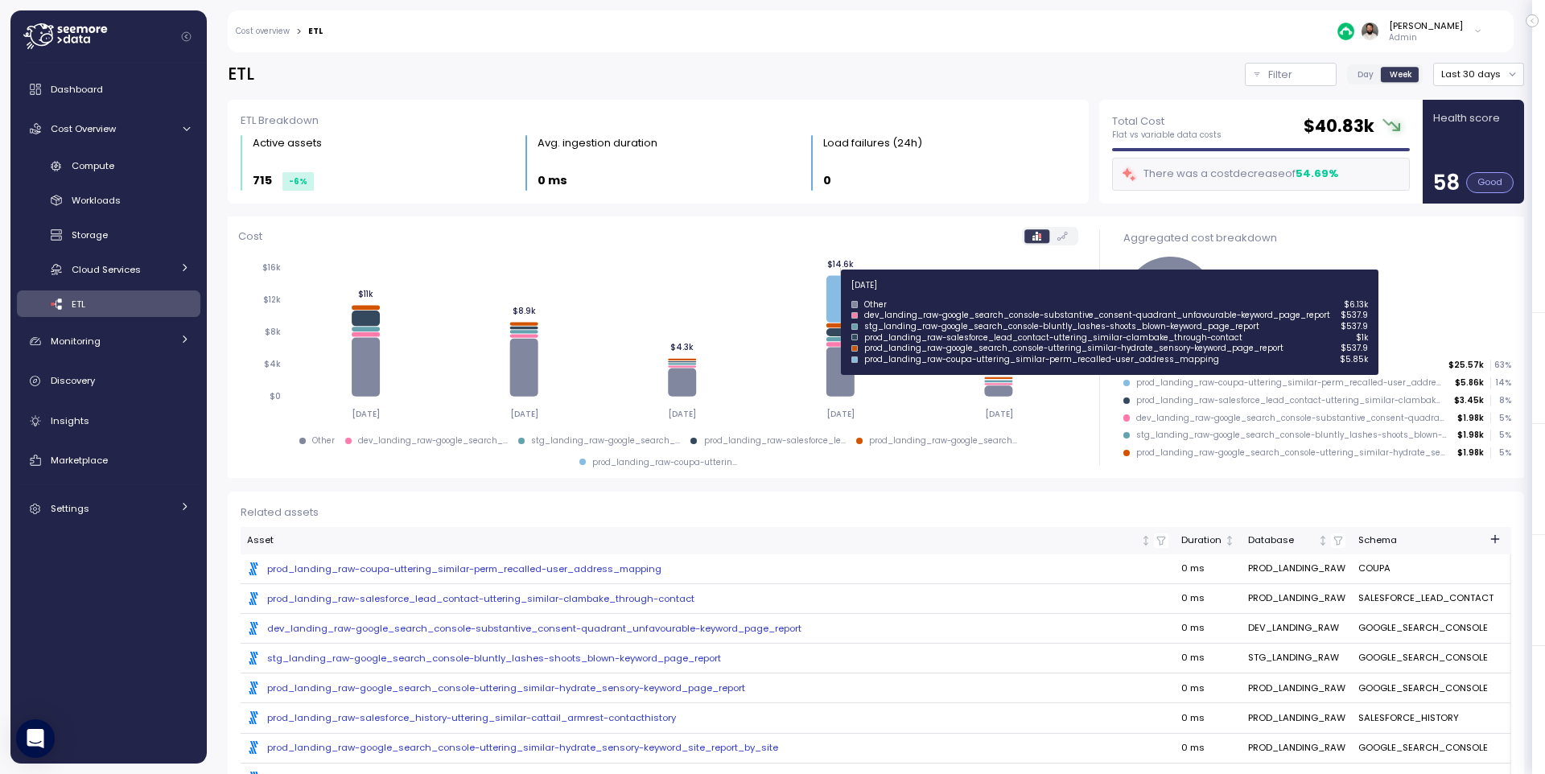
click at [831, 295] on icon at bounding box center [840, 299] width 28 height 47
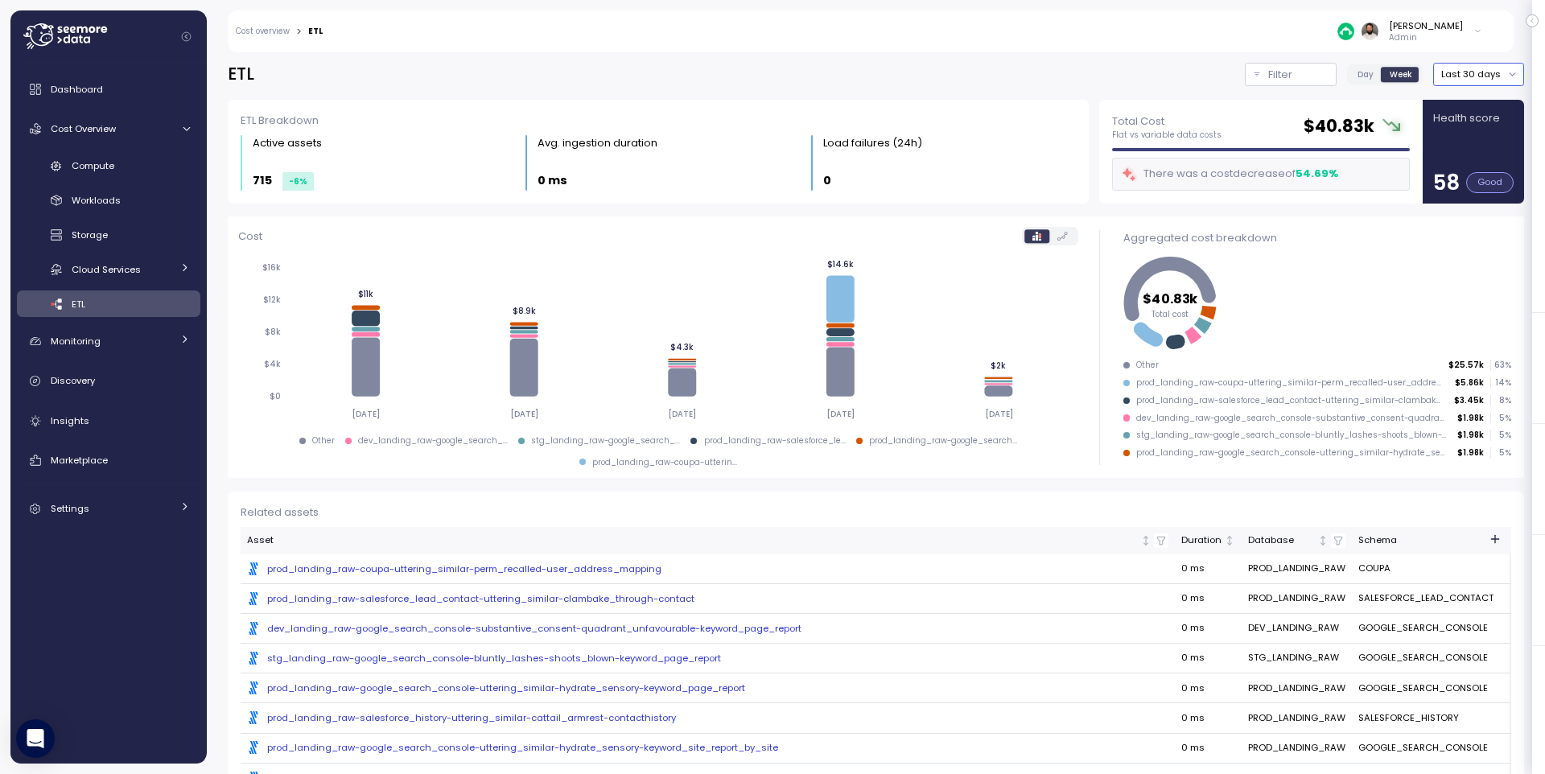
click at [1460, 72] on button "Last 30 days" at bounding box center [1478, 74] width 91 height 23
click at [1372, 81] on label "Day" at bounding box center [1365, 74] width 32 height 14
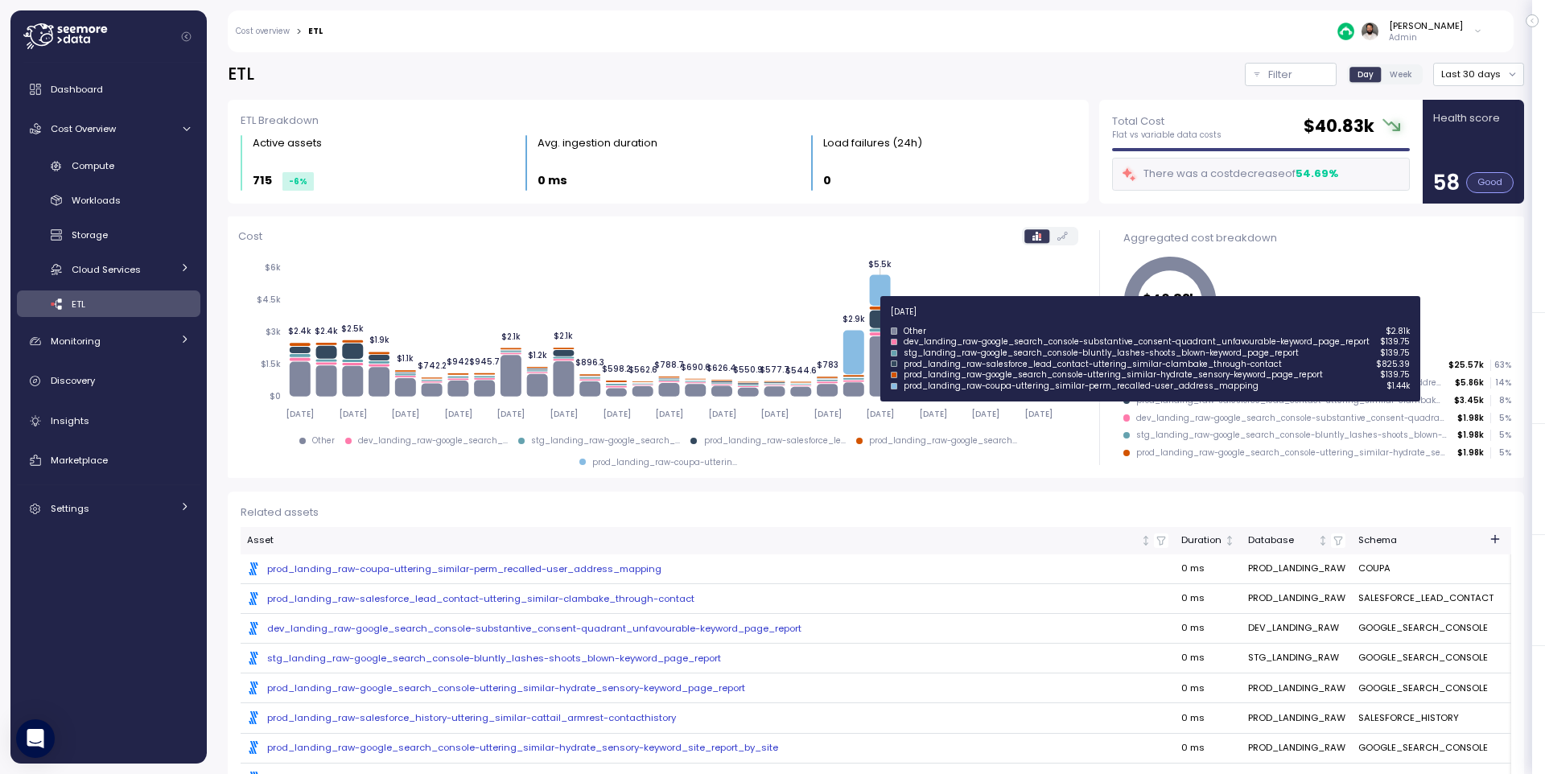
click at [879, 321] on icon at bounding box center [879, 320] width 21 height 18
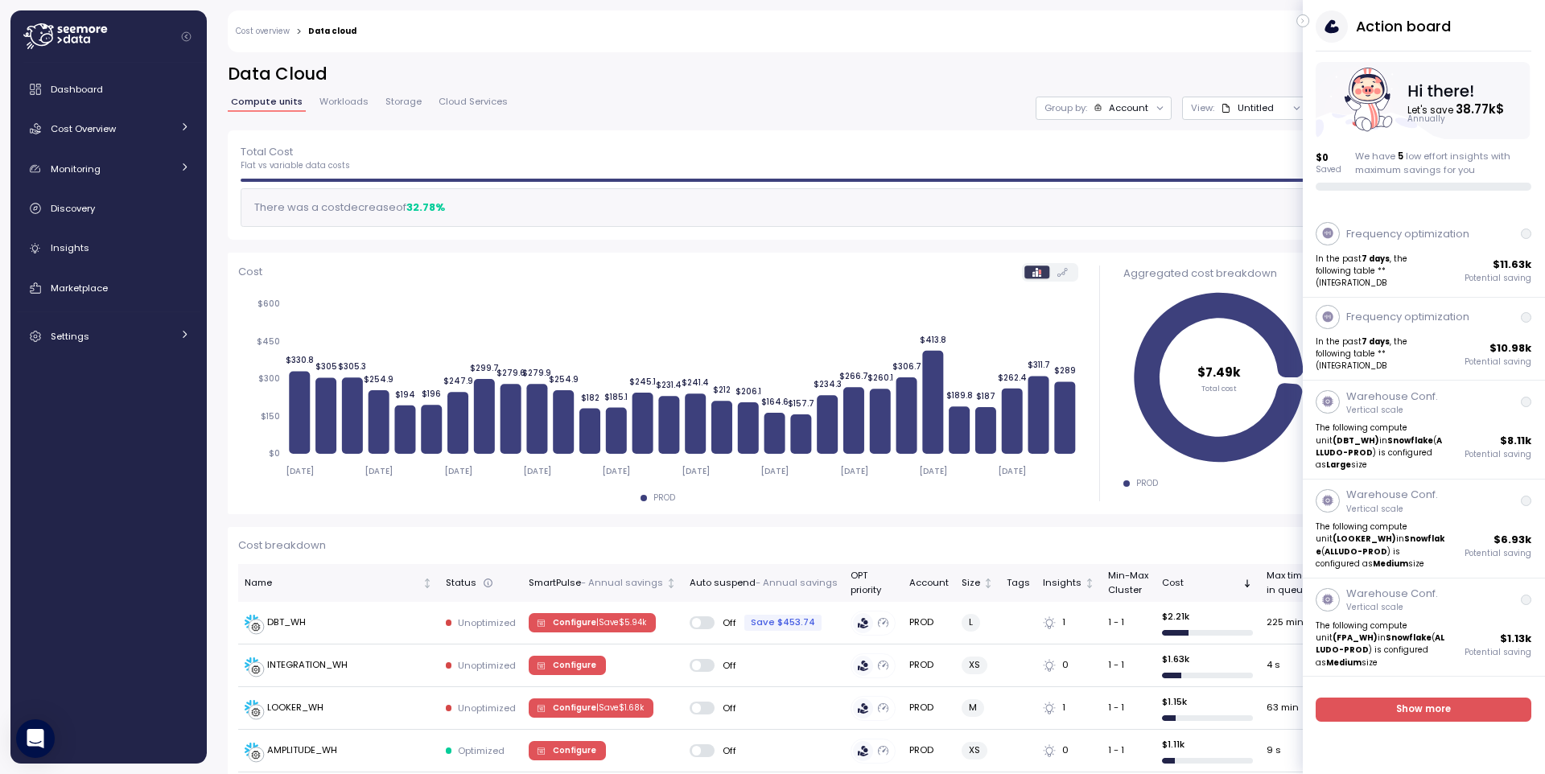
click at [1235, 23] on icon "button" at bounding box center [1303, 20] width 7 height 19
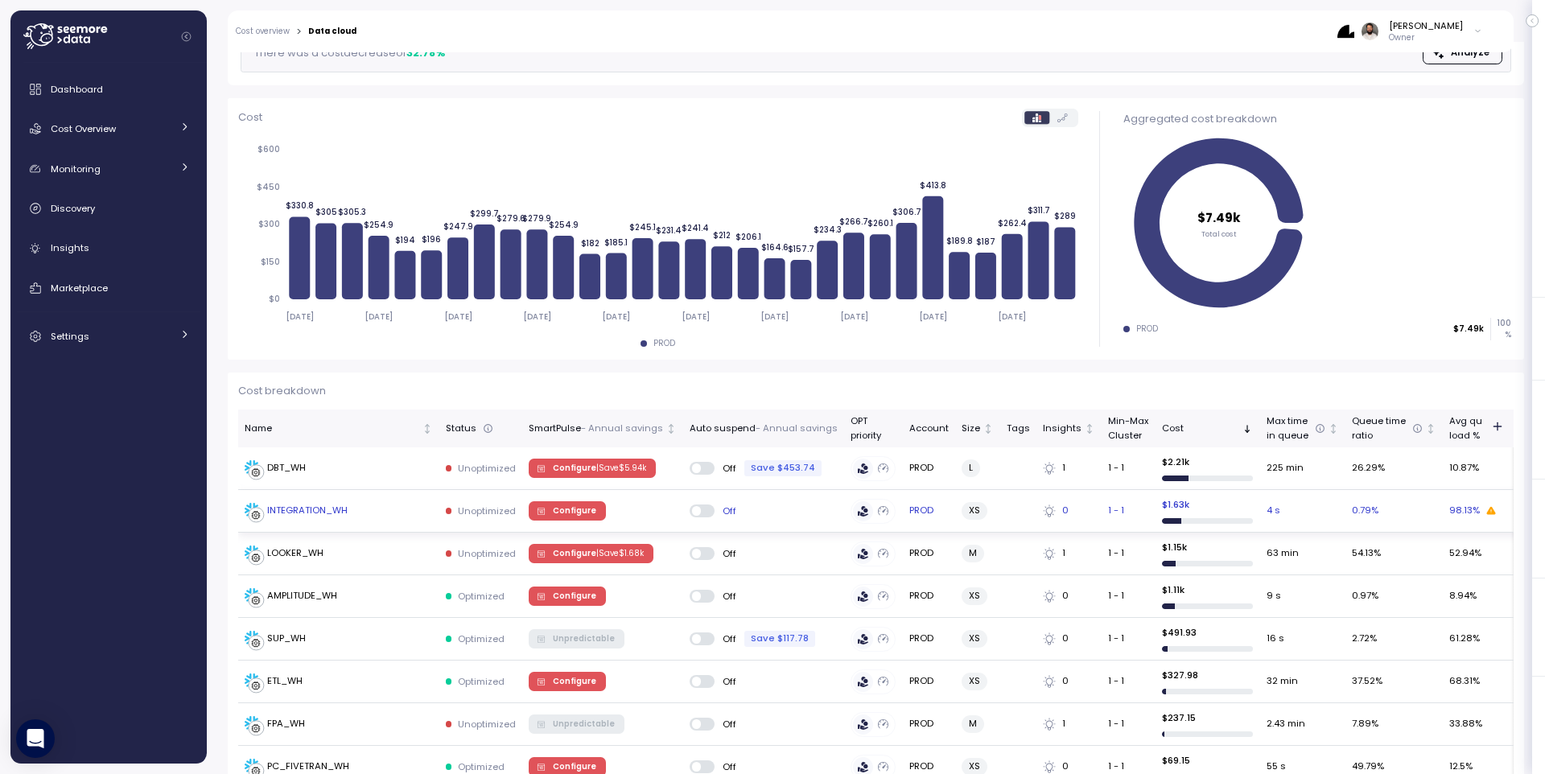
scroll to position [152, 0]
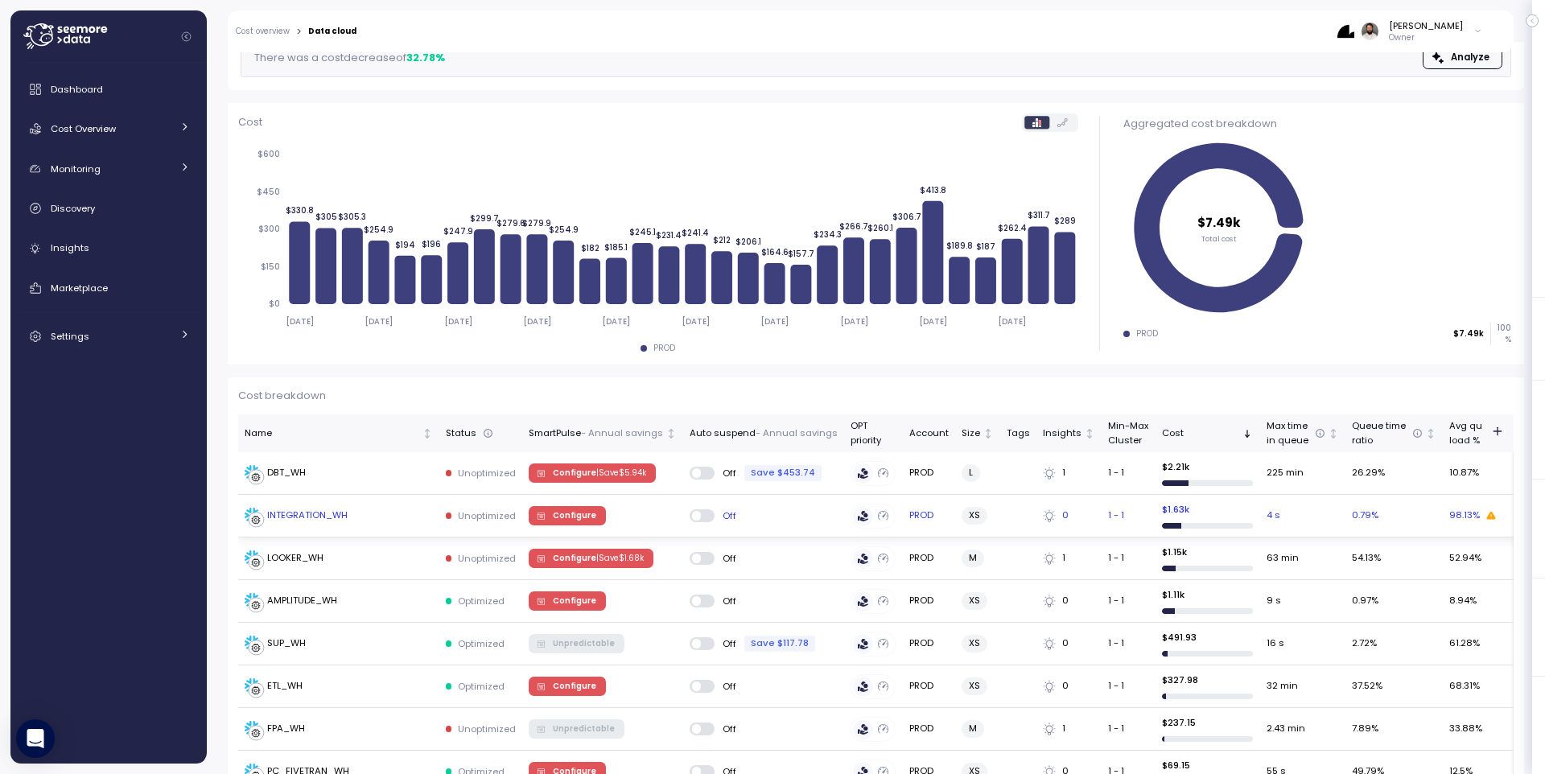
click at [382, 513] on div "INTEGRATION_WH" at bounding box center [339, 516] width 188 height 16
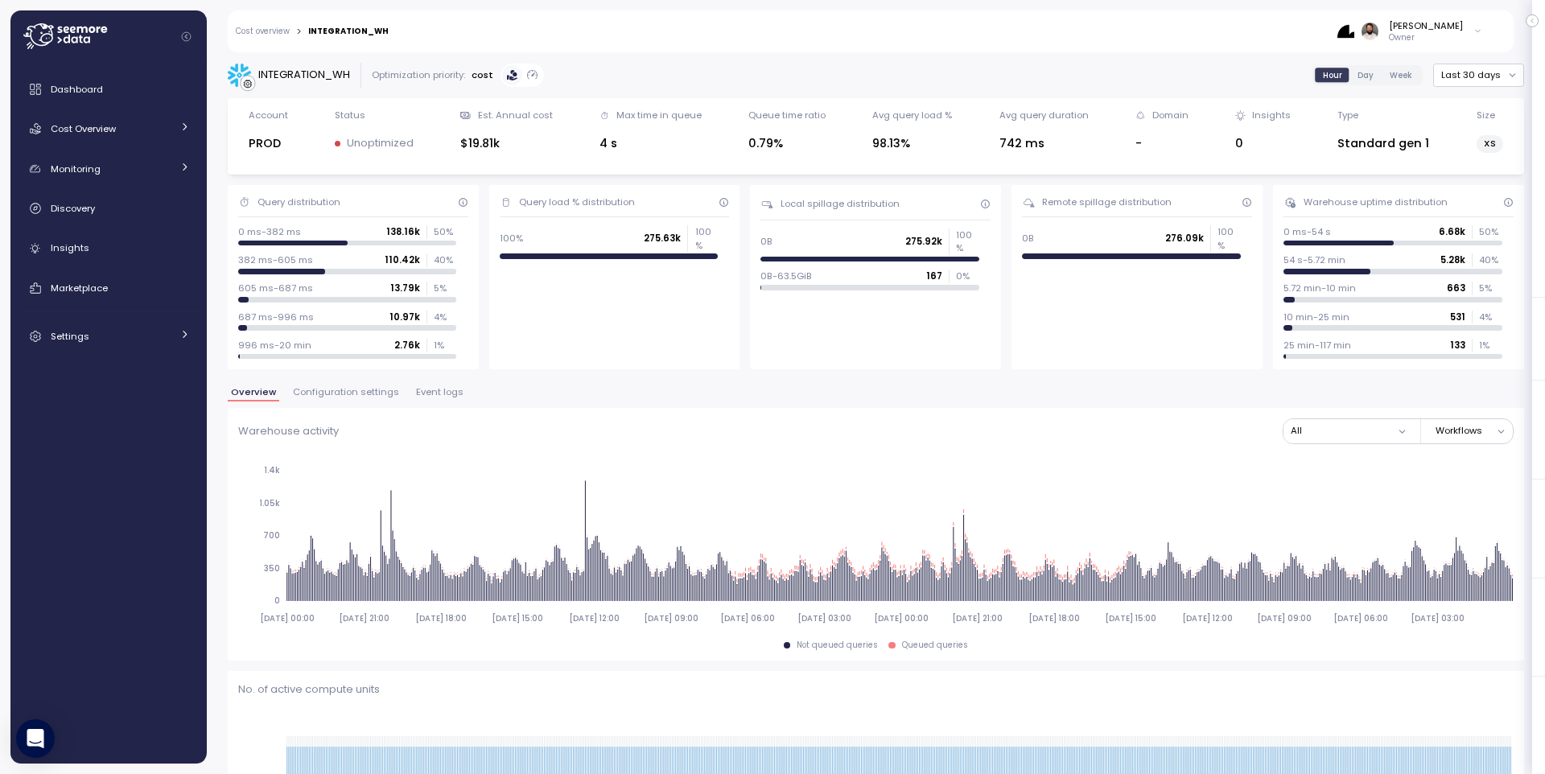
click at [428, 398] on button "Event logs" at bounding box center [440, 395] width 54 height 14
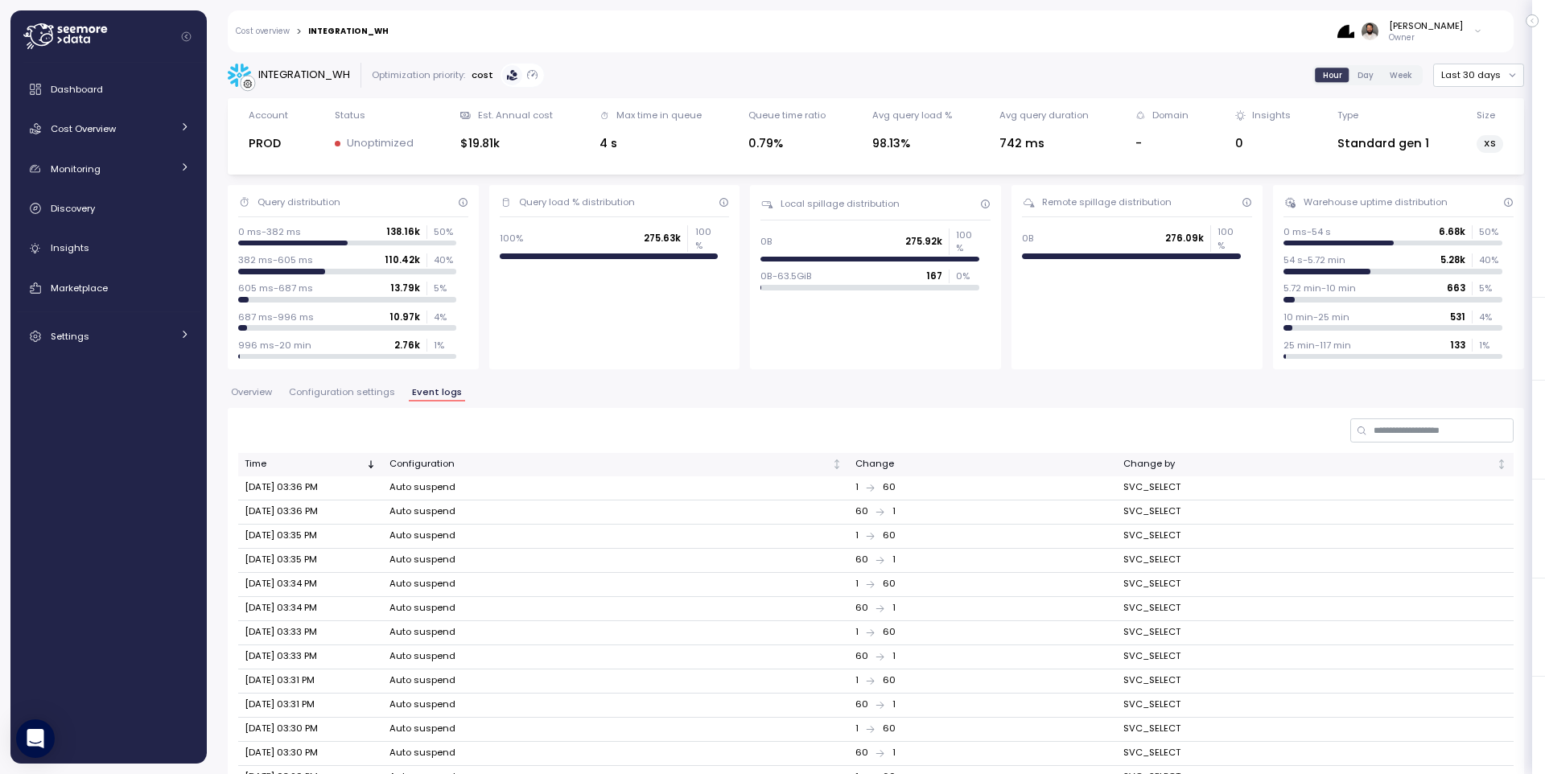
click at [381, 394] on span "Configuration settings" at bounding box center [342, 392] width 106 height 9
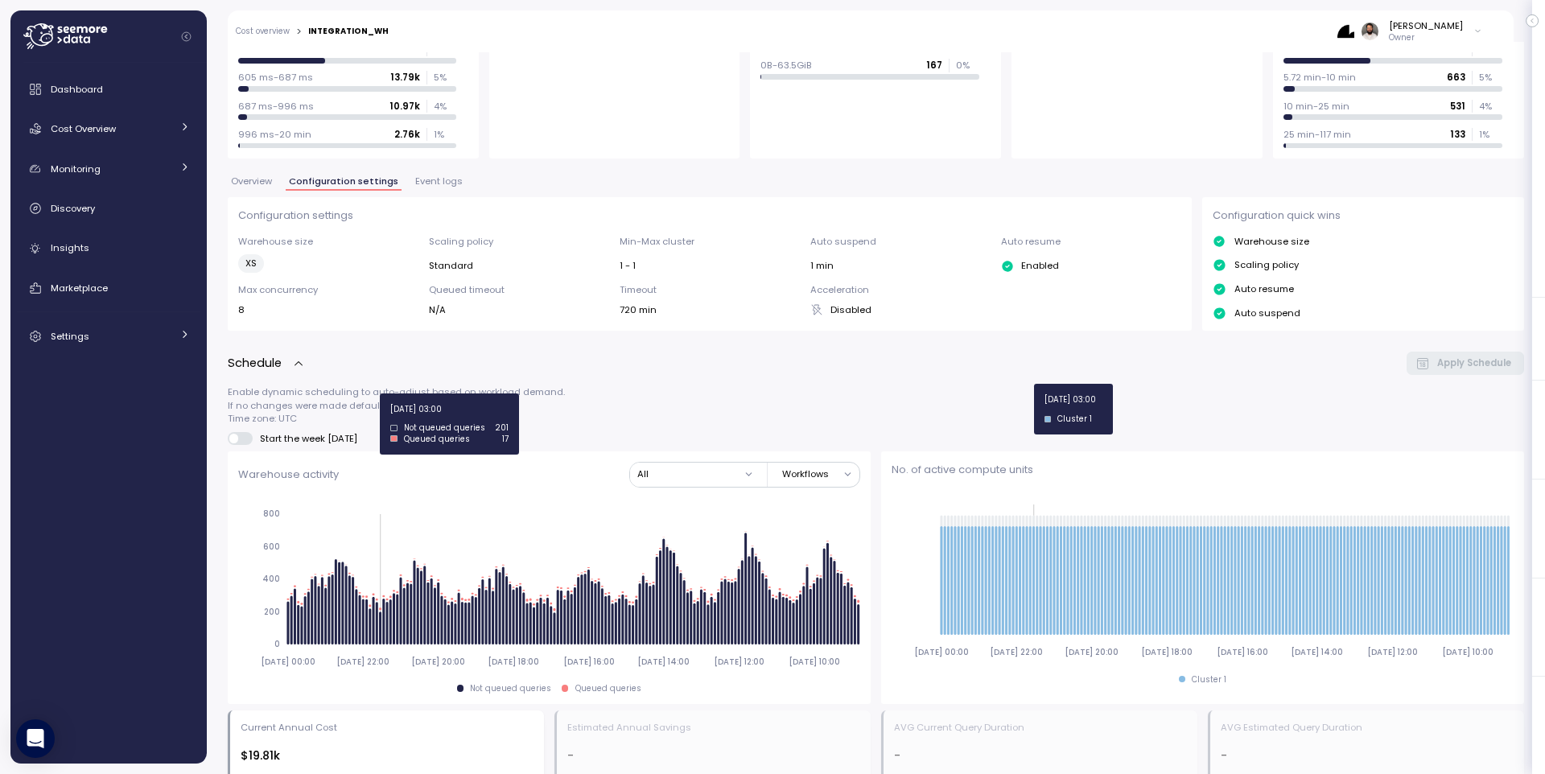
scroll to position [204, 0]
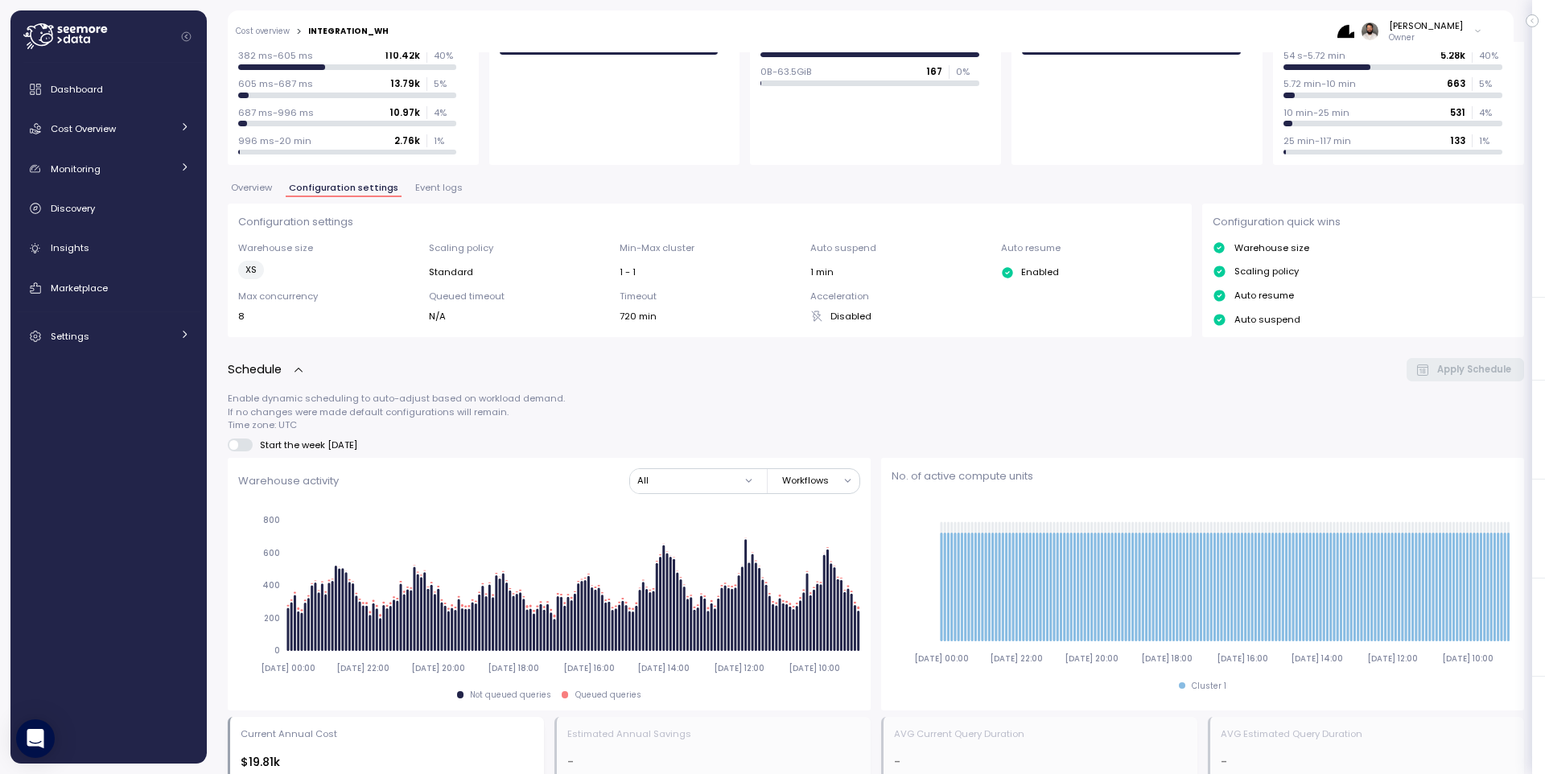
click at [420, 183] on span "Event logs" at bounding box center [438, 187] width 47 height 9
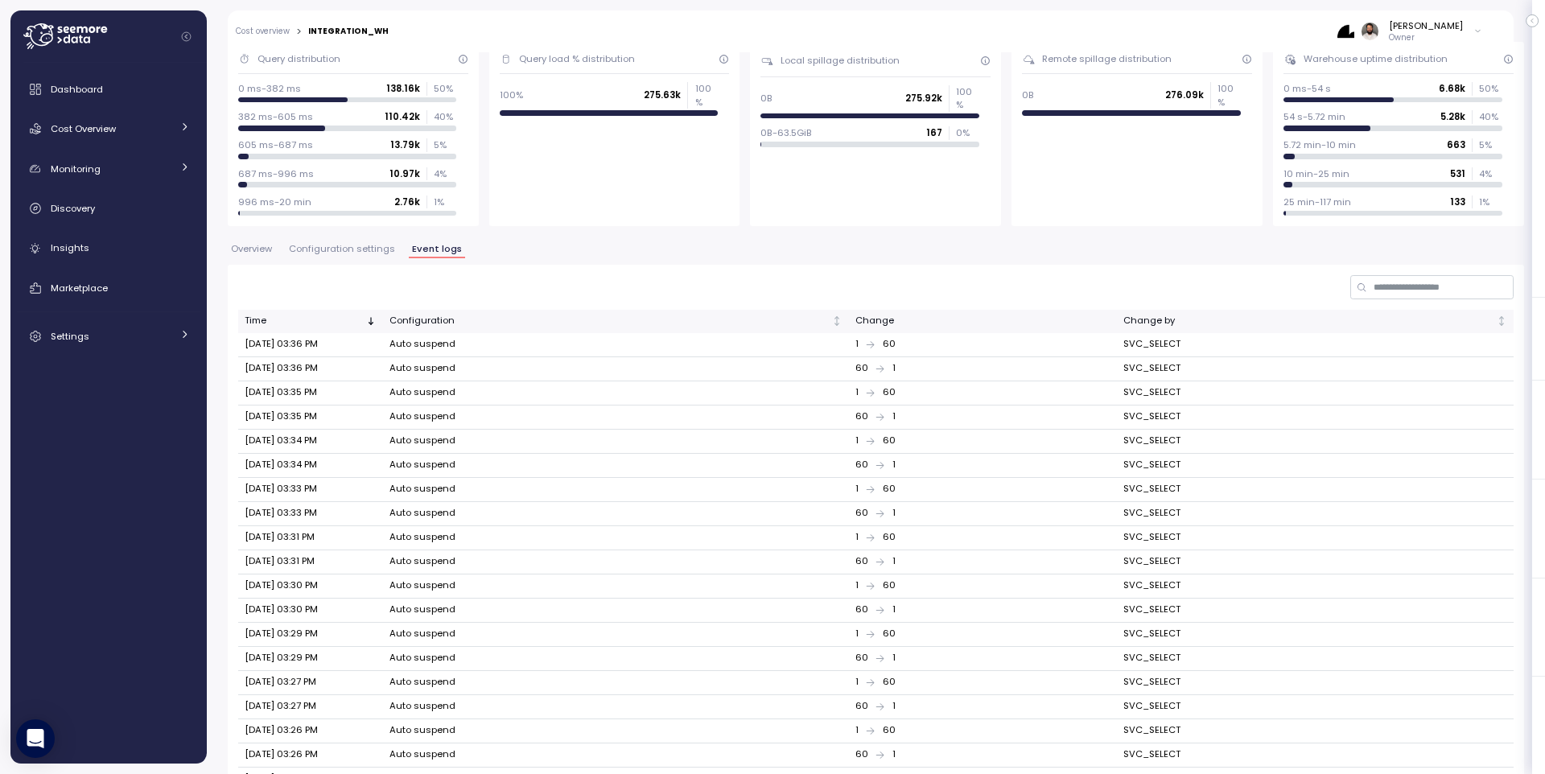
scroll to position [140, 0]
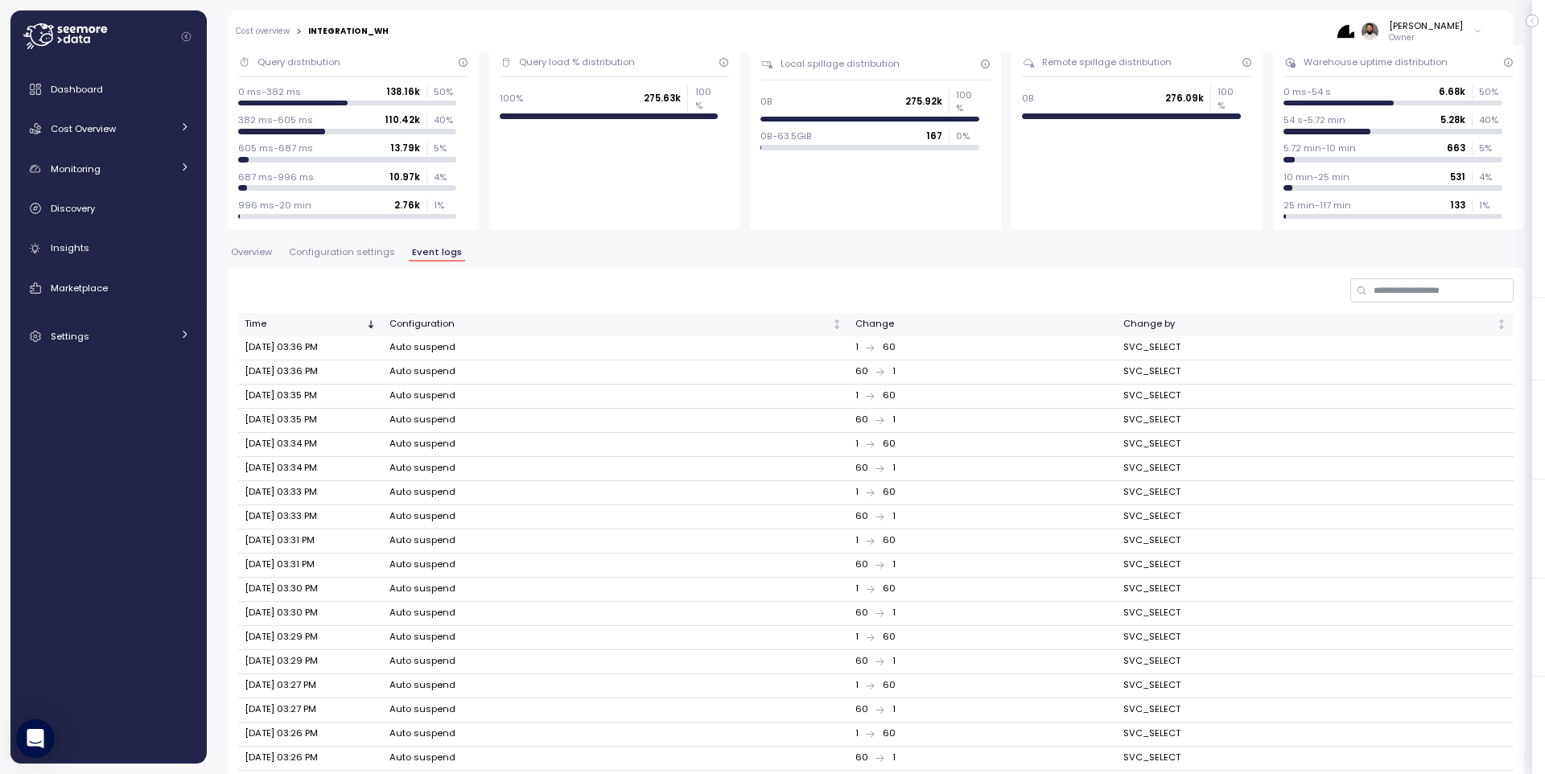
click at [385, 251] on span "Configuration settings" at bounding box center [342, 252] width 106 height 9
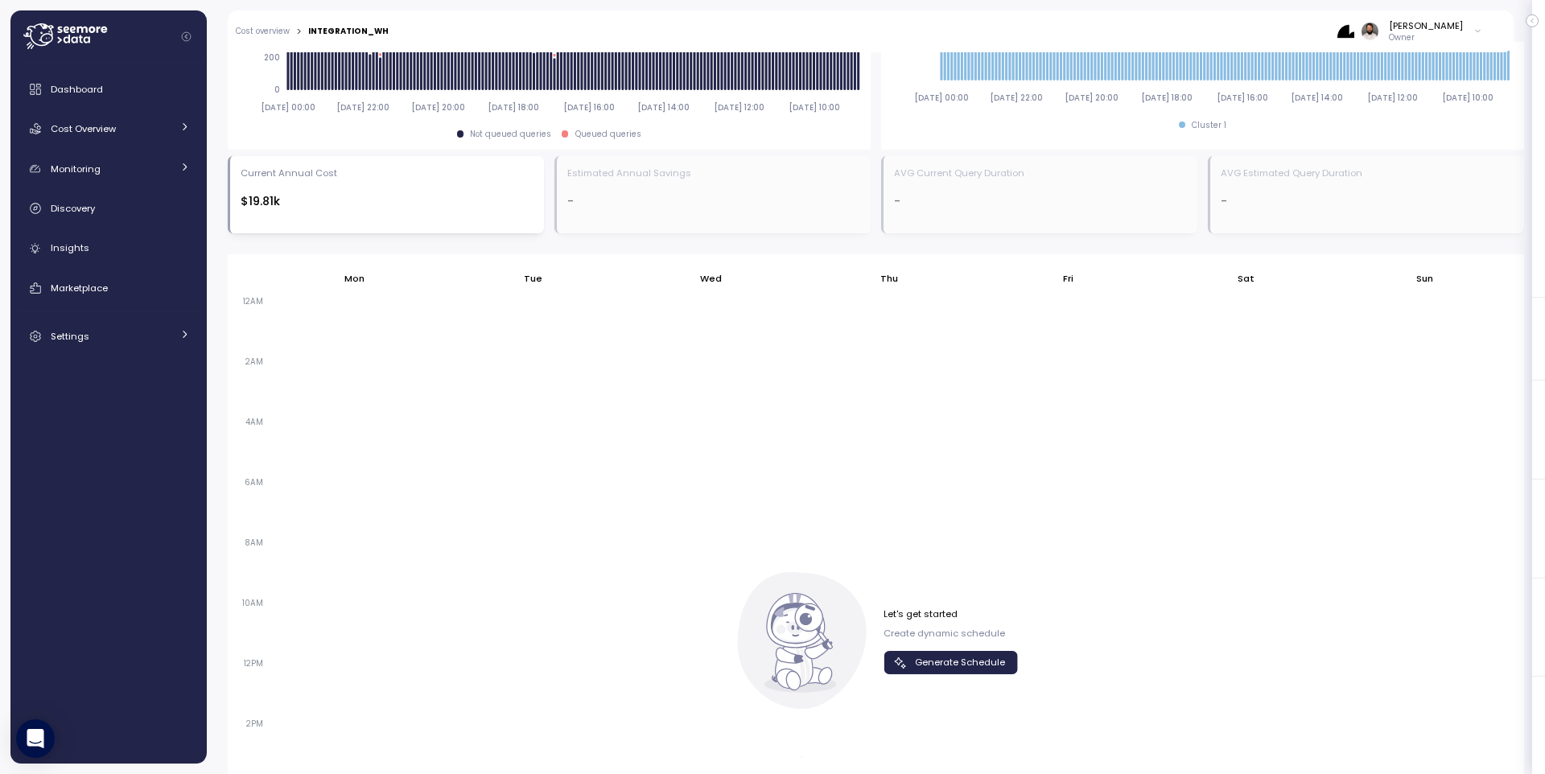
scroll to position [1029, 0]
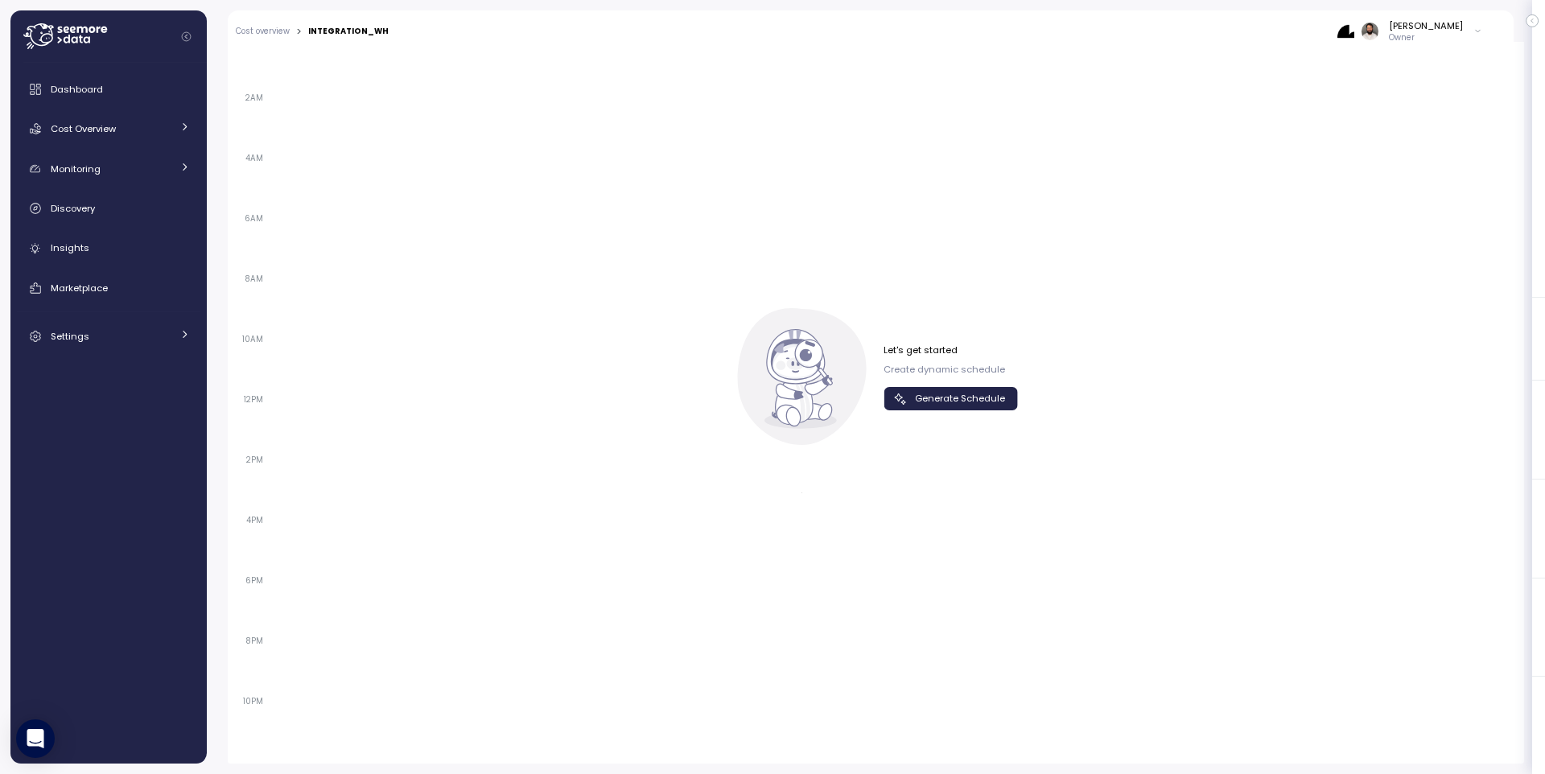
click at [924, 385] on div "Let's get started Create dynamic schedule Generate Schedule" at bounding box center [951, 377] width 134 height 67
click at [166, 126] on div "Cost Overview" at bounding box center [111, 129] width 121 height 16
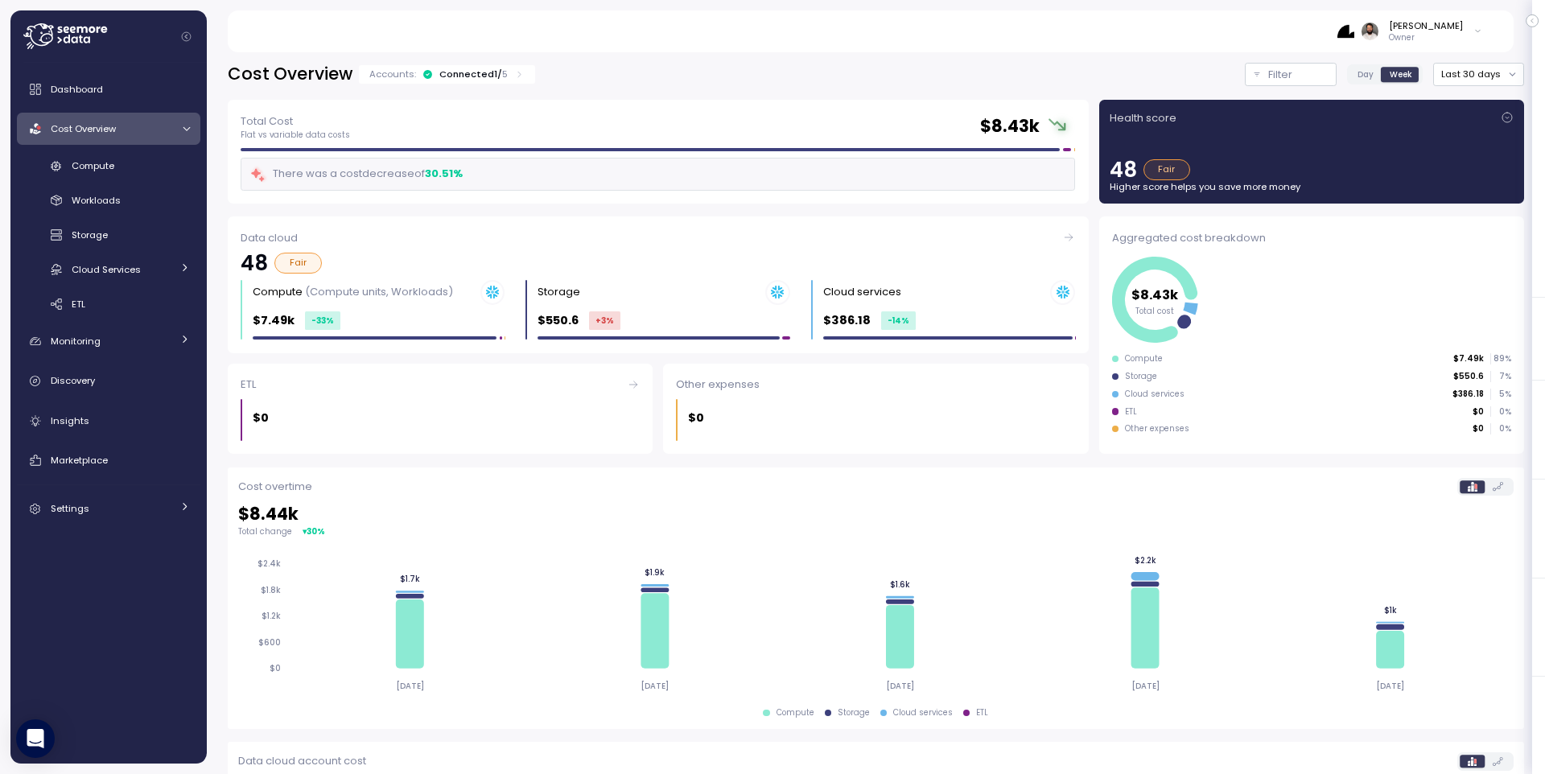
click at [502, 71] on p "5" at bounding box center [505, 74] width 6 height 13
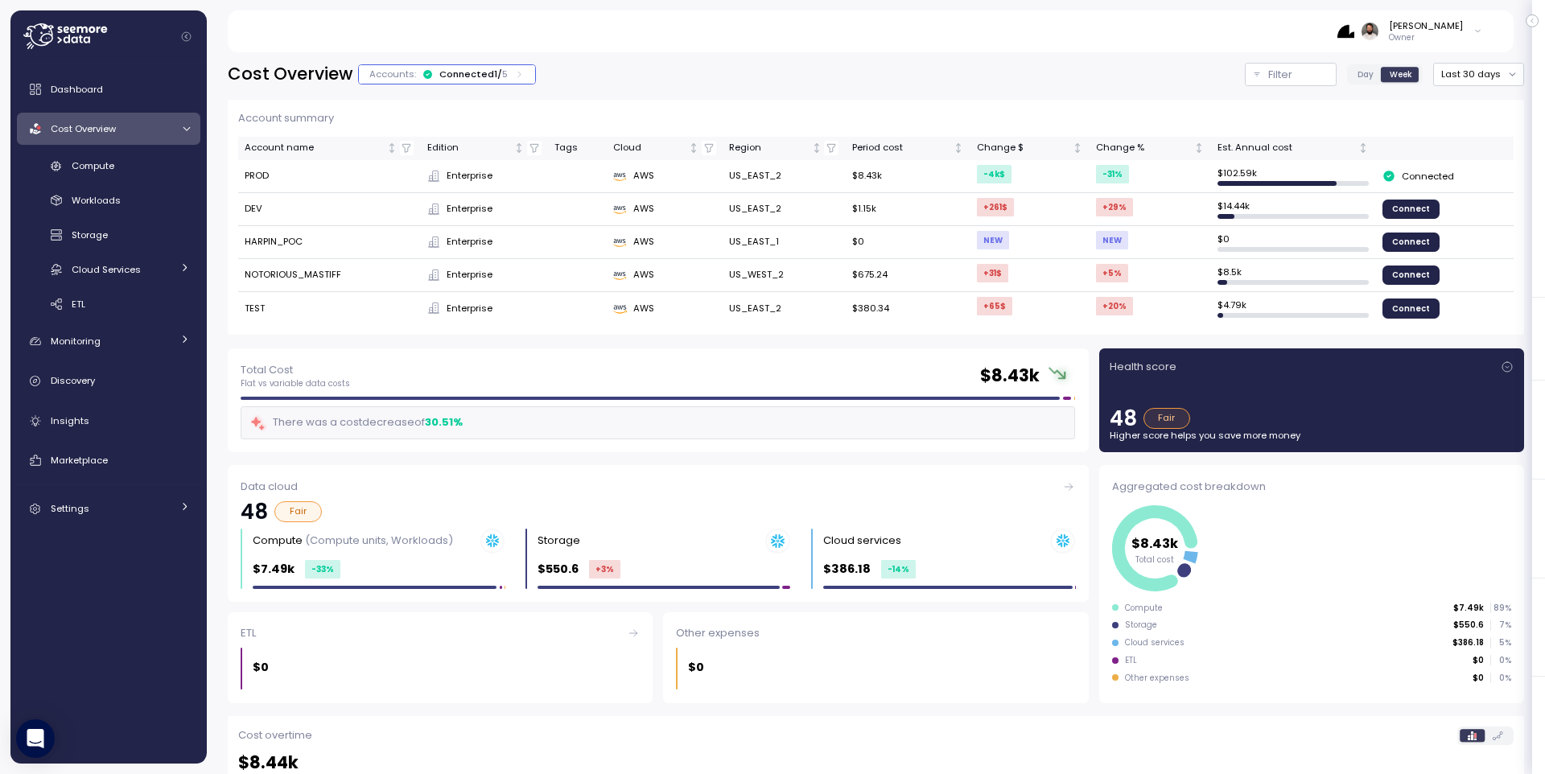
click at [502, 72] on p "5" at bounding box center [505, 74] width 6 height 13
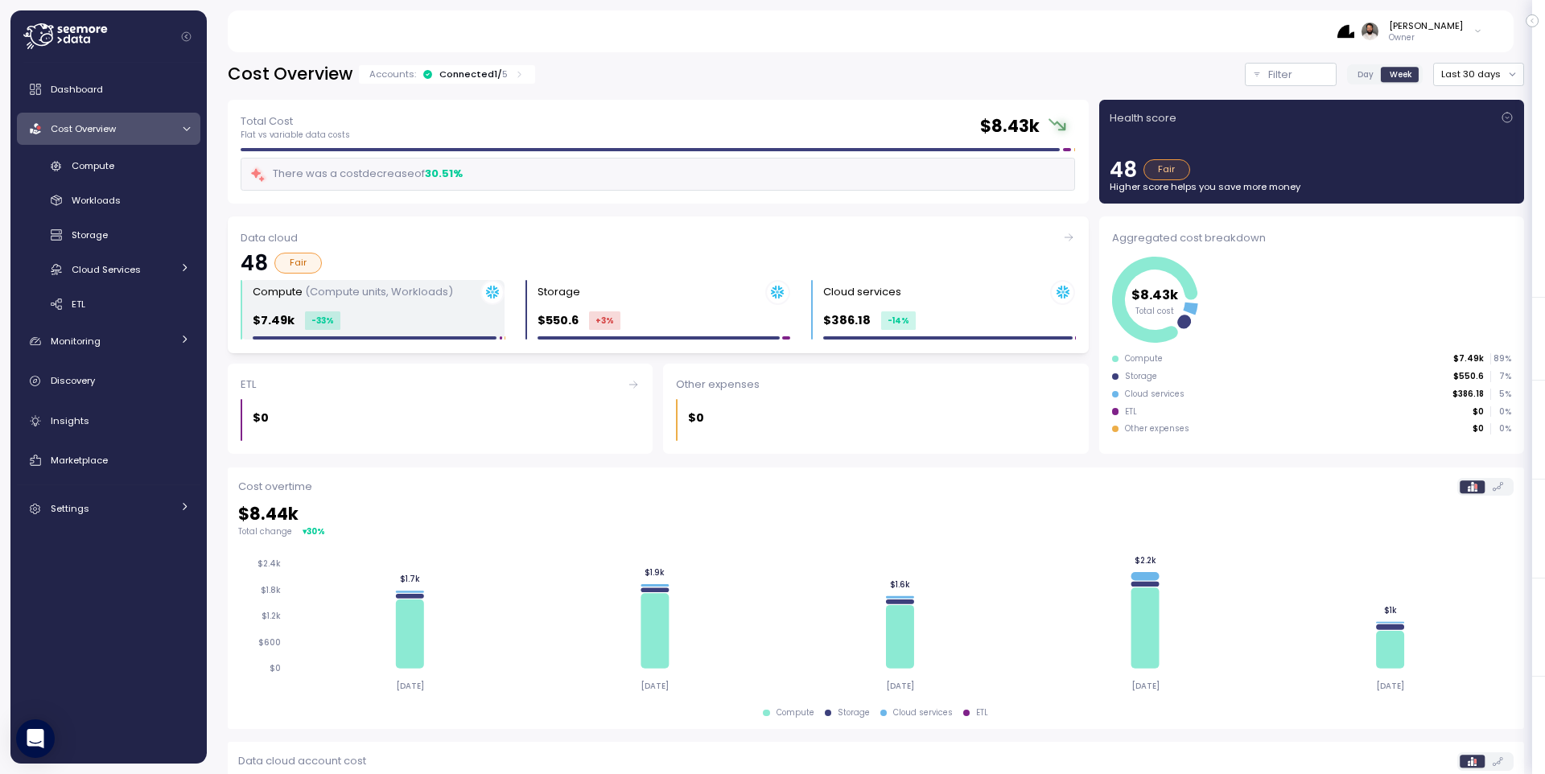
click at [412, 302] on div "Compute (Compute units, Workloads)" at bounding box center [379, 292] width 252 height 25
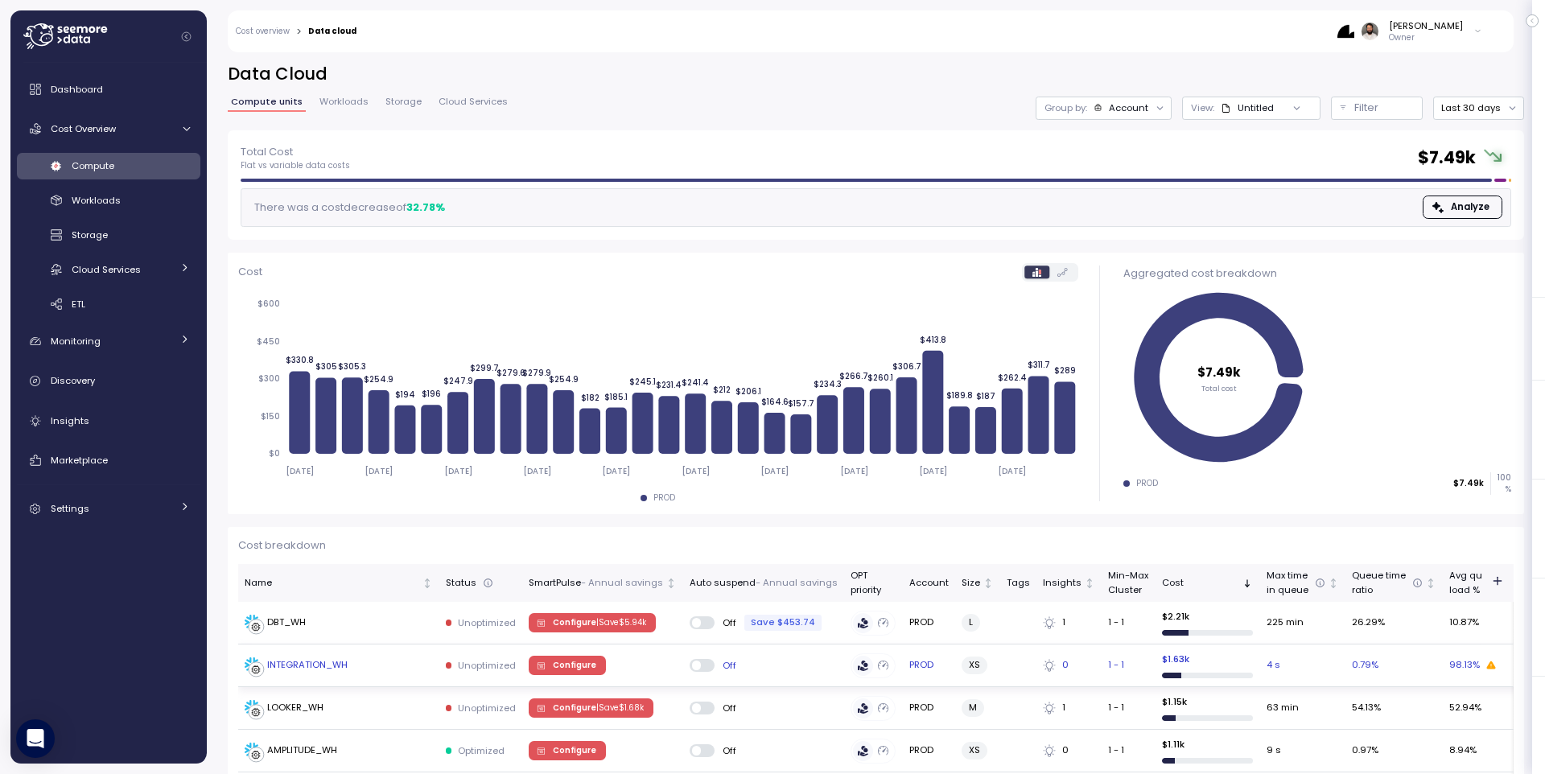
click at [662, 619] on td "Configure" at bounding box center [602, 666] width 161 height 43
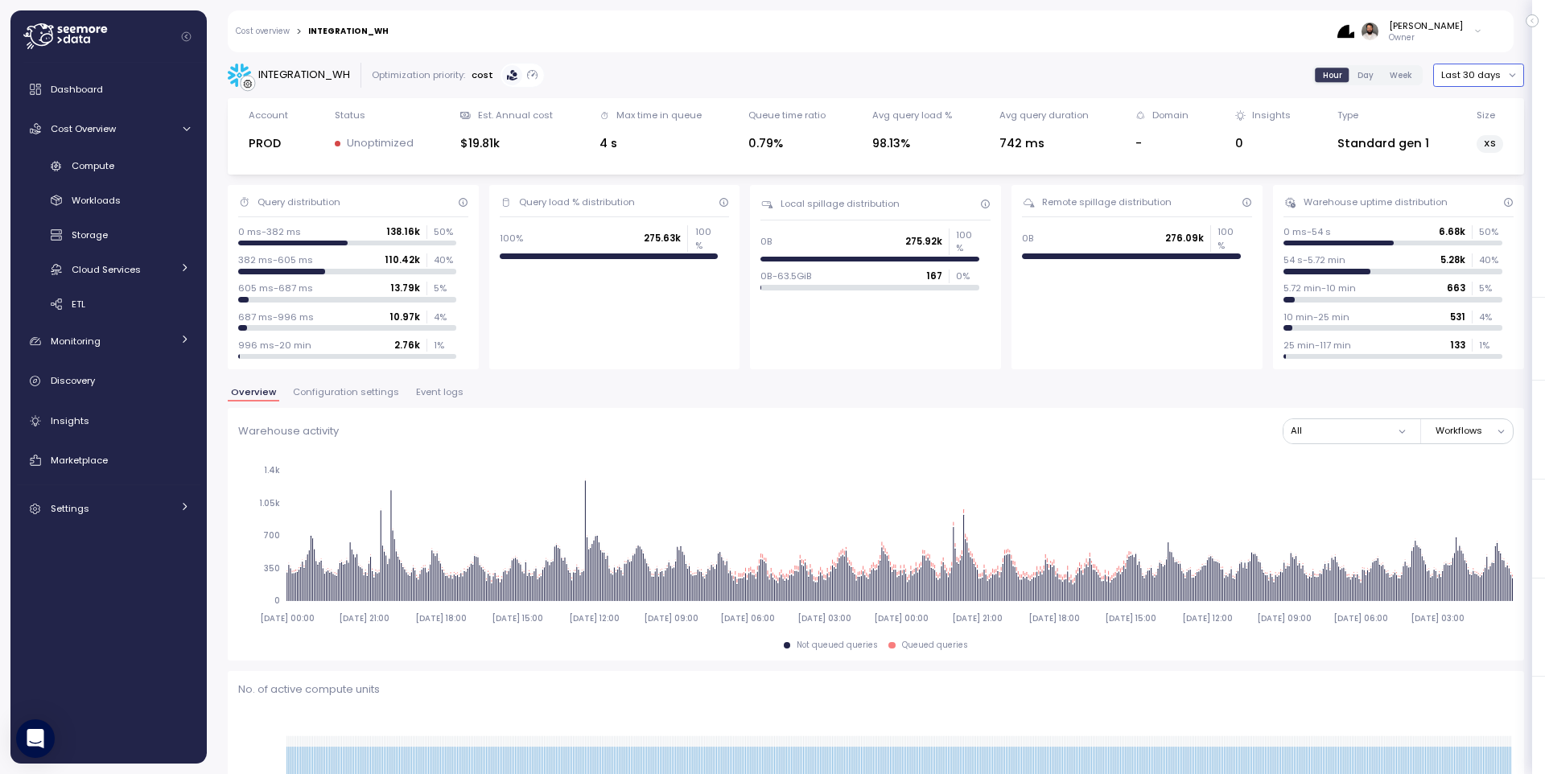
drag, startPoint x: 1453, startPoint y: 79, endPoint x: 1480, endPoint y: 200, distance: 123.6
click at [1235, 79] on button "Last 30 days" at bounding box center [1478, 75] width 91 height 23
click at [1235, 204] on div "Last 6 months" at bounding box center [1481, 213] width 98 height 21
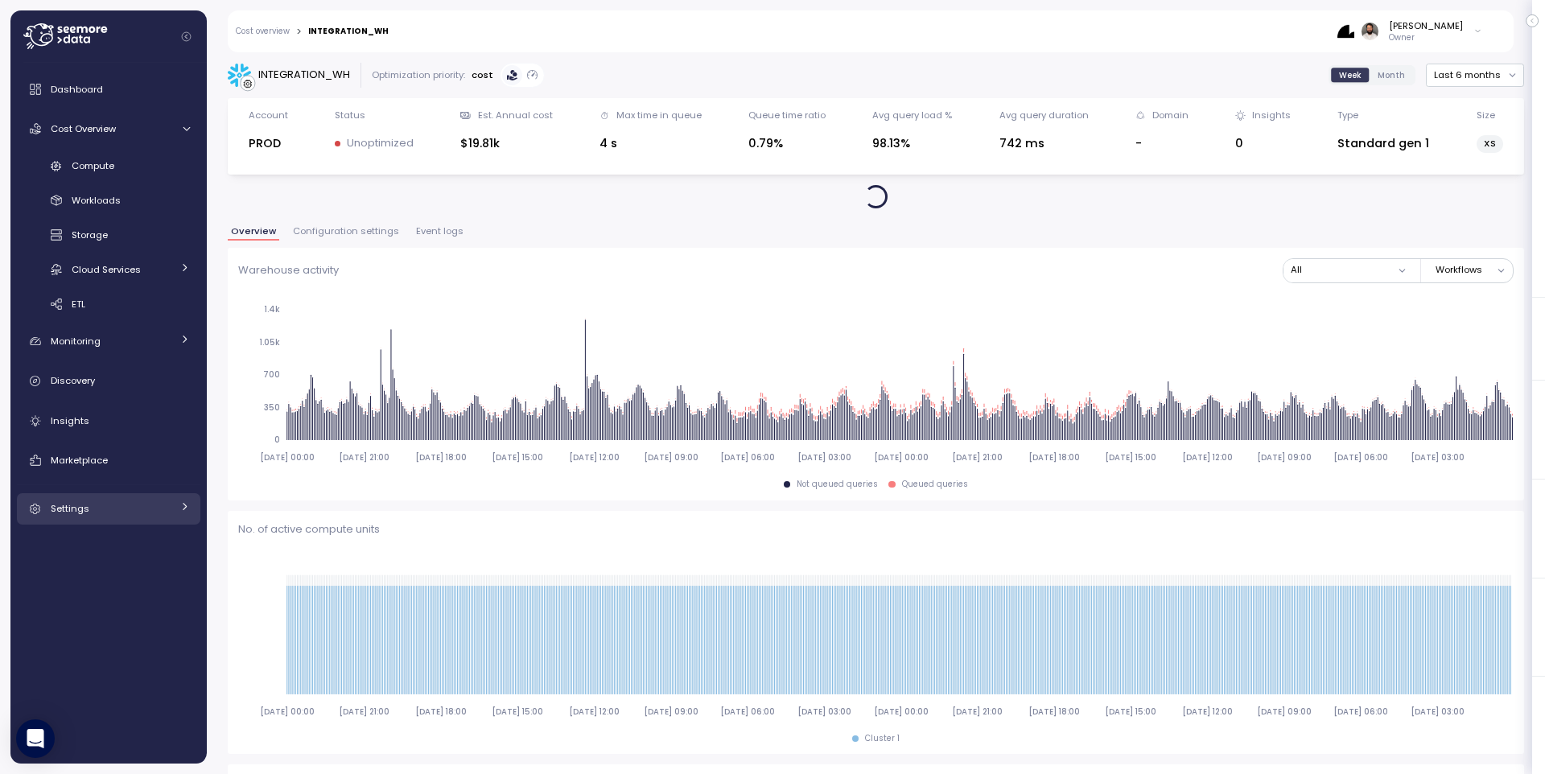
click at [150, 514] on div "Settings" at bounding box center [111, 509] width 121 height 16
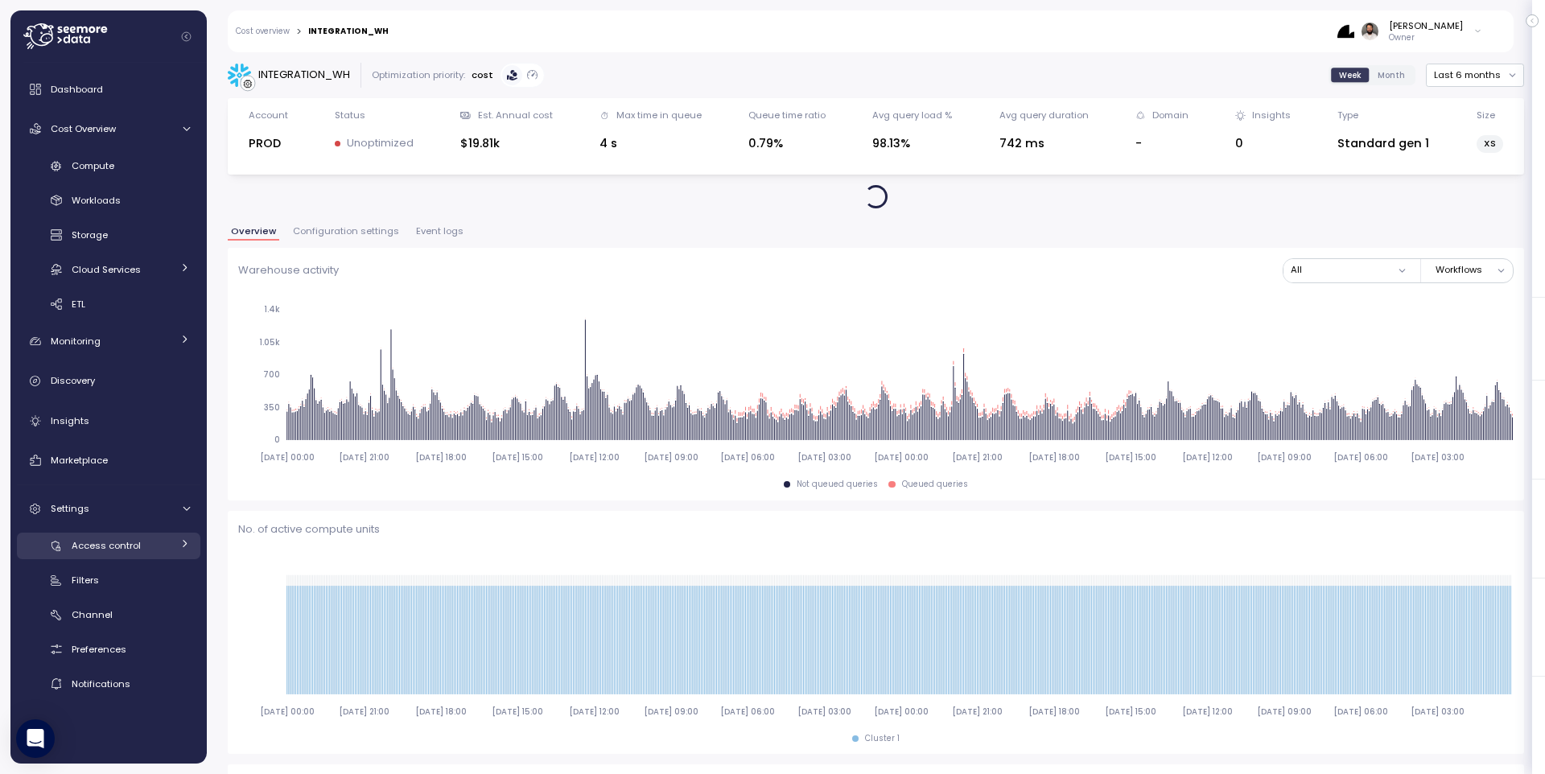
click at [151, 549] on div "Access control" at bounding box center [122, 546] width 100 height 16
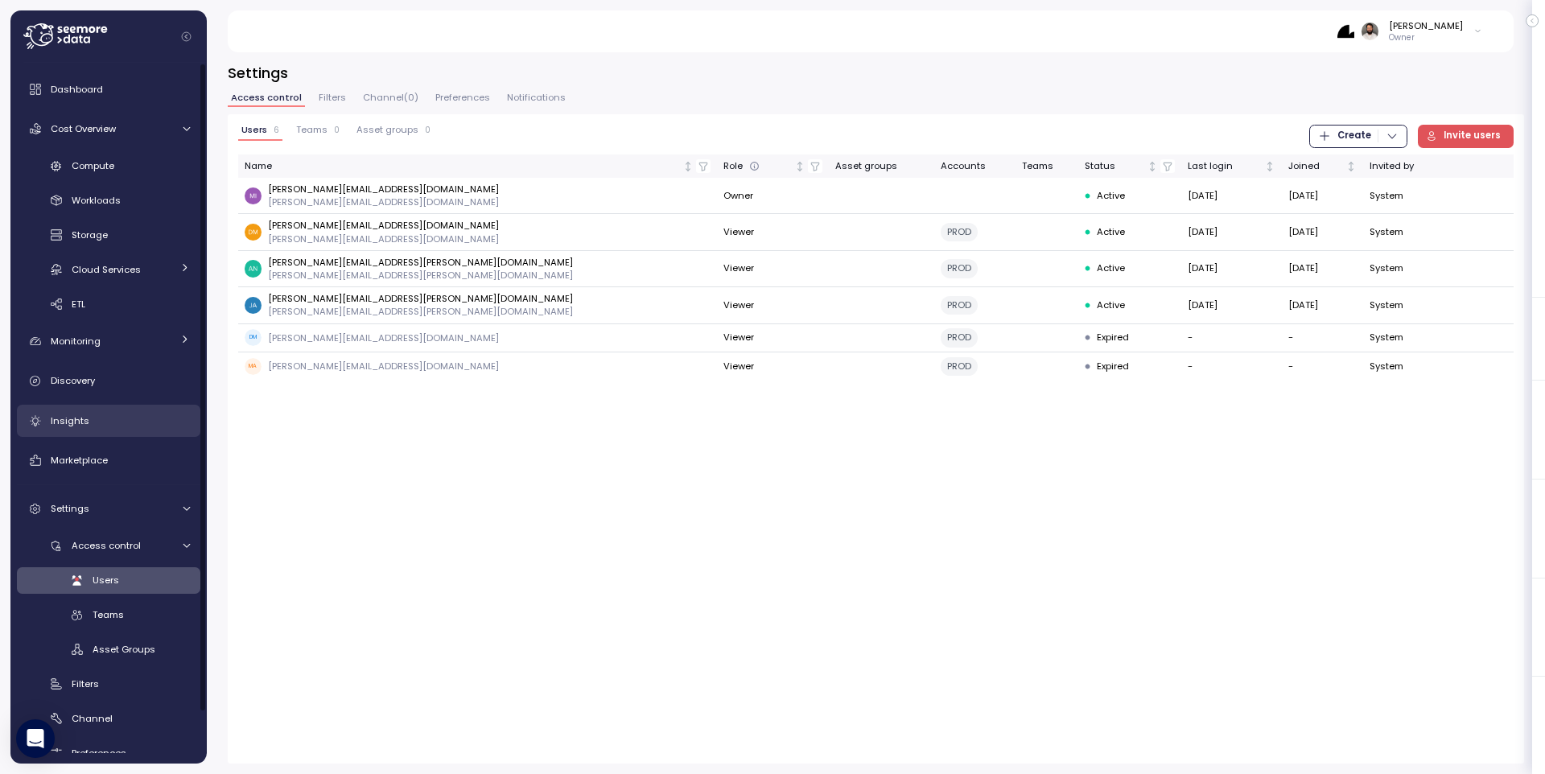
click at [132, 426] on div "Insights" at bounding box center [120, 421] width 139 height 16
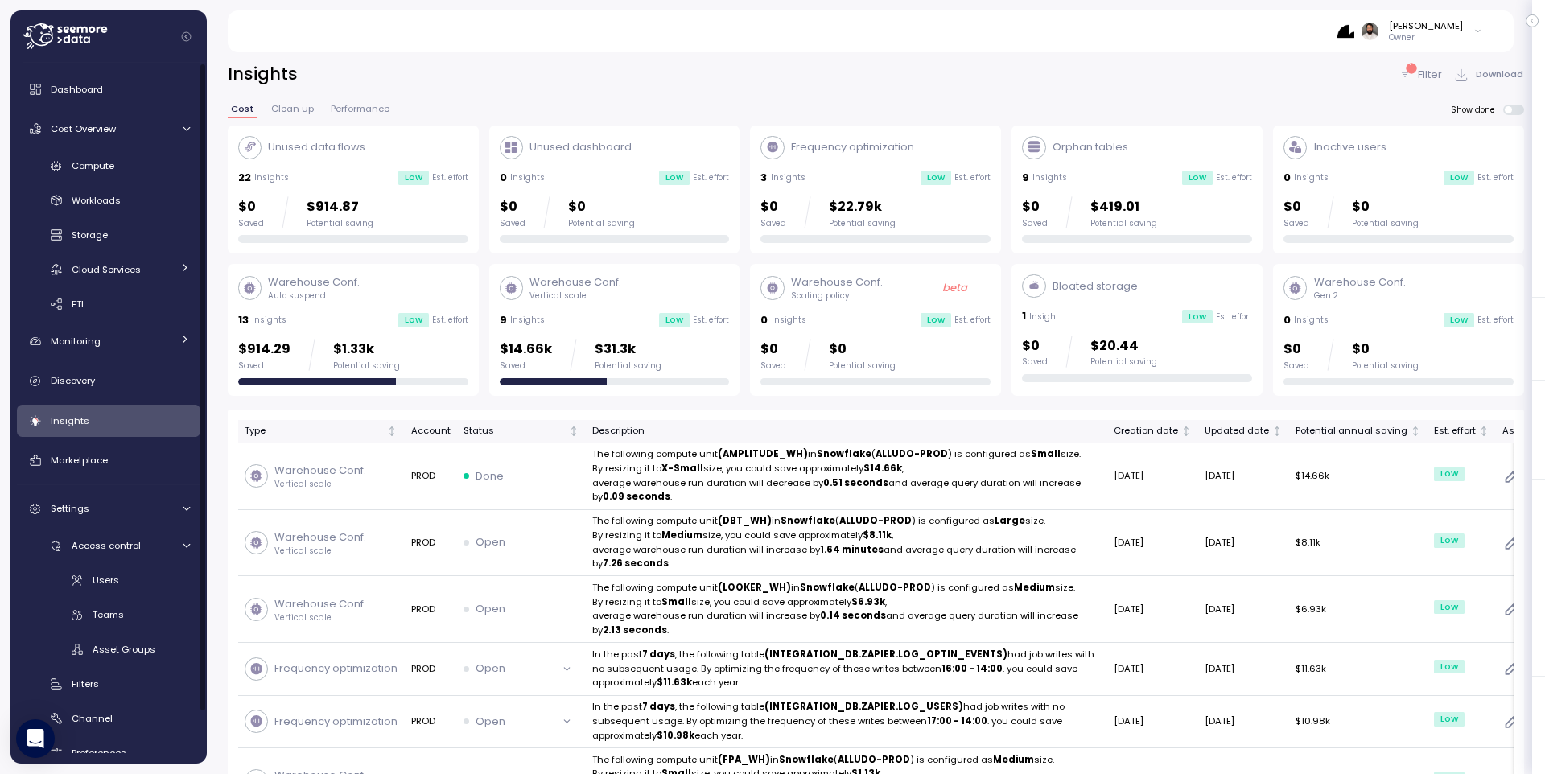
click at [569, 344] on div "$14.66k Saved $31.3k Potential saving" at bounding box center [581, 355] width 162 height 32
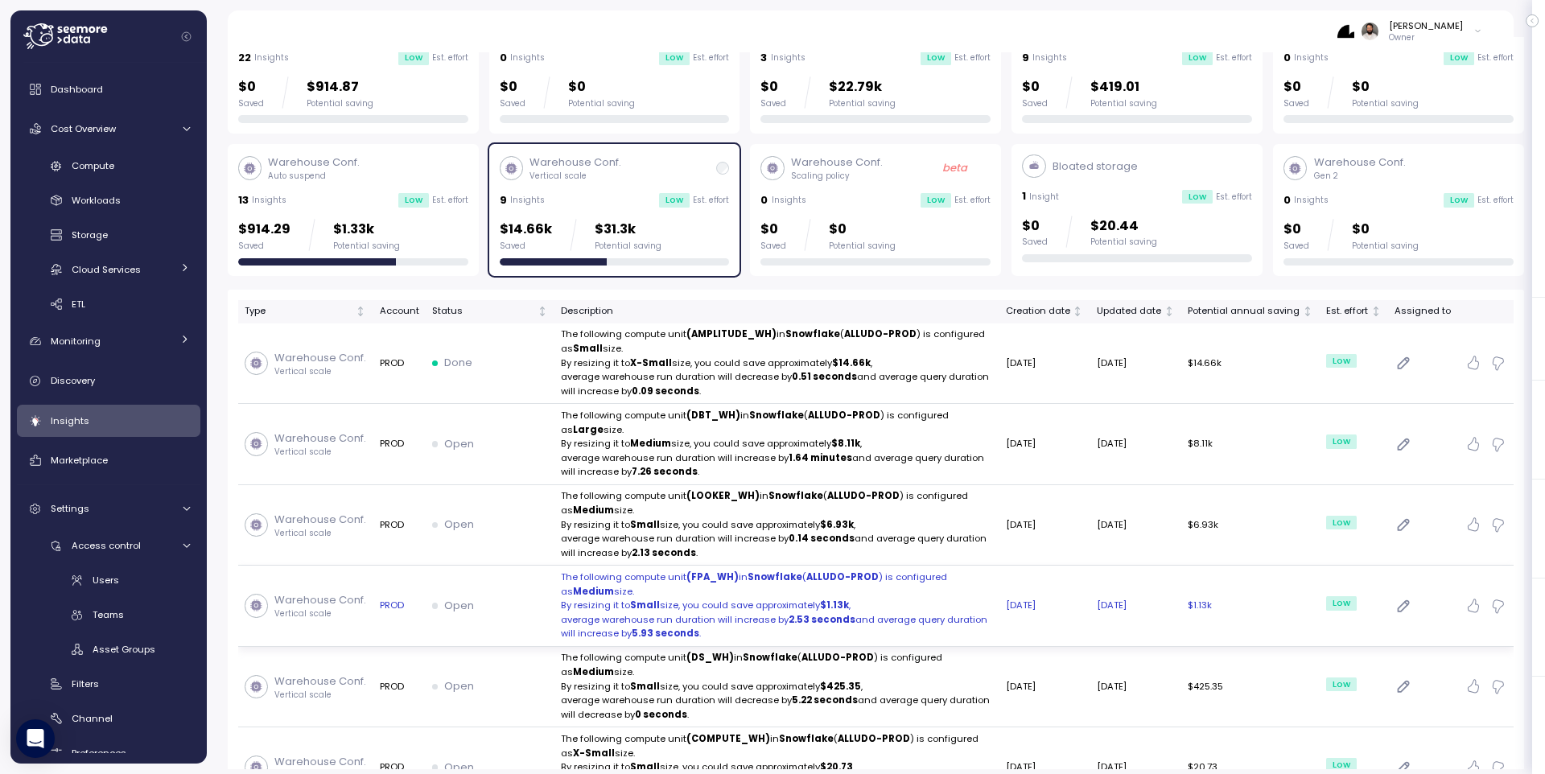
scroll to position [120, 0]
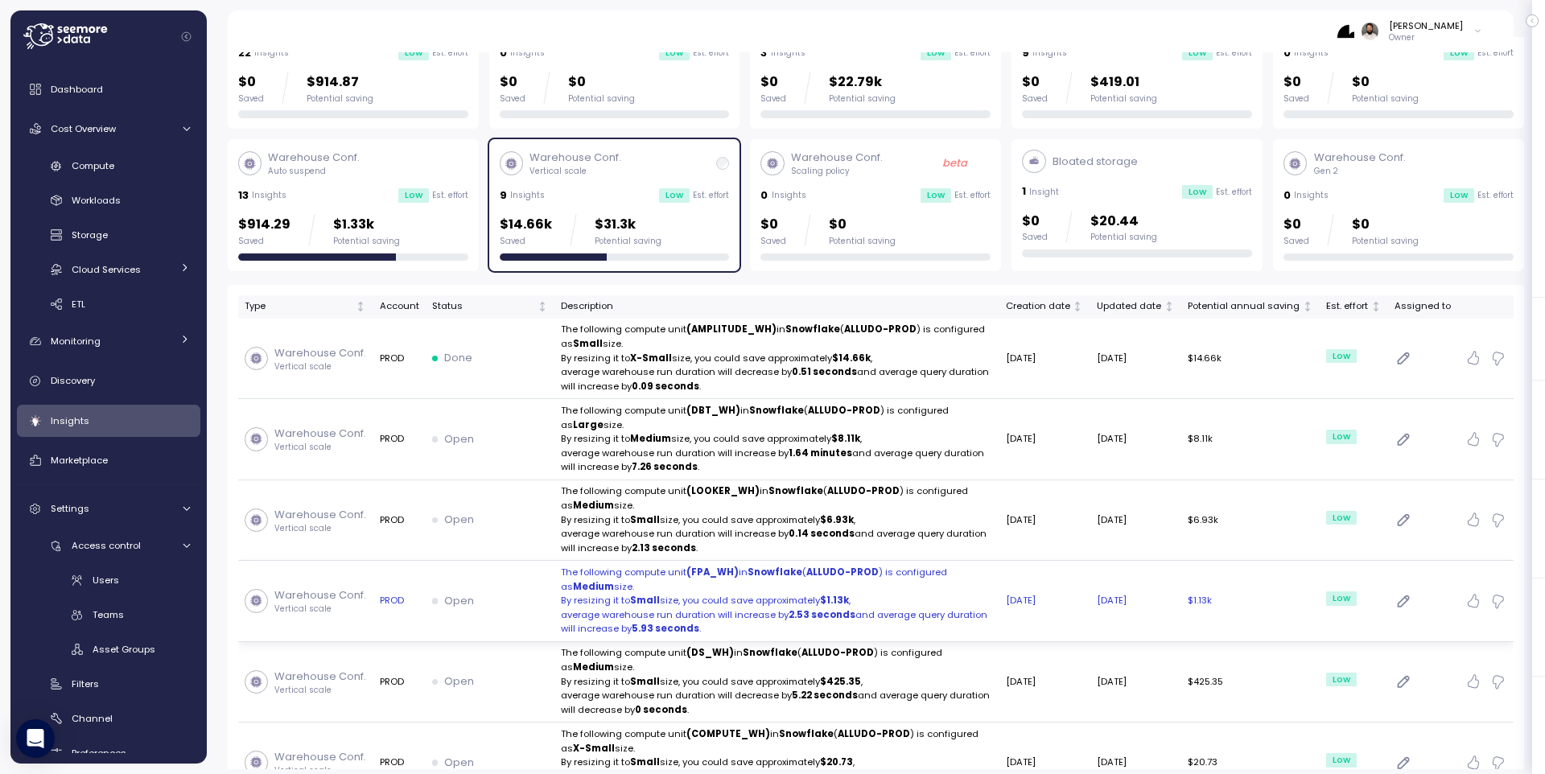
click at [885, 566] on p "The following compute unit (FPA_WH) in Snowflake ( ALLUDO-PROD ) is configured …" at bounding box center [777, 580] width 432 height 28
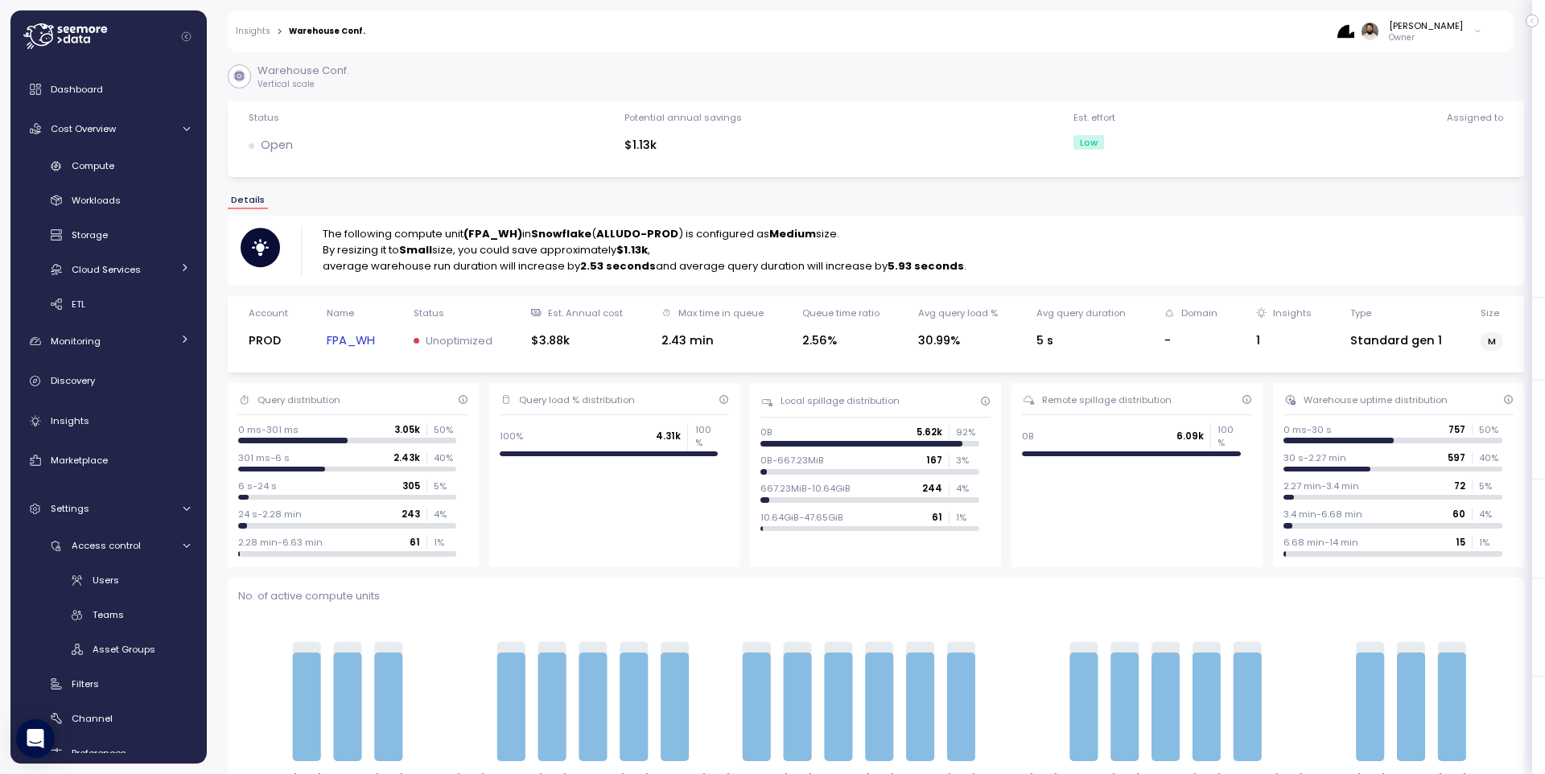
click at [347, 344] on link "FPA_WH" at bounding box center [351, 341] width 48 height 19
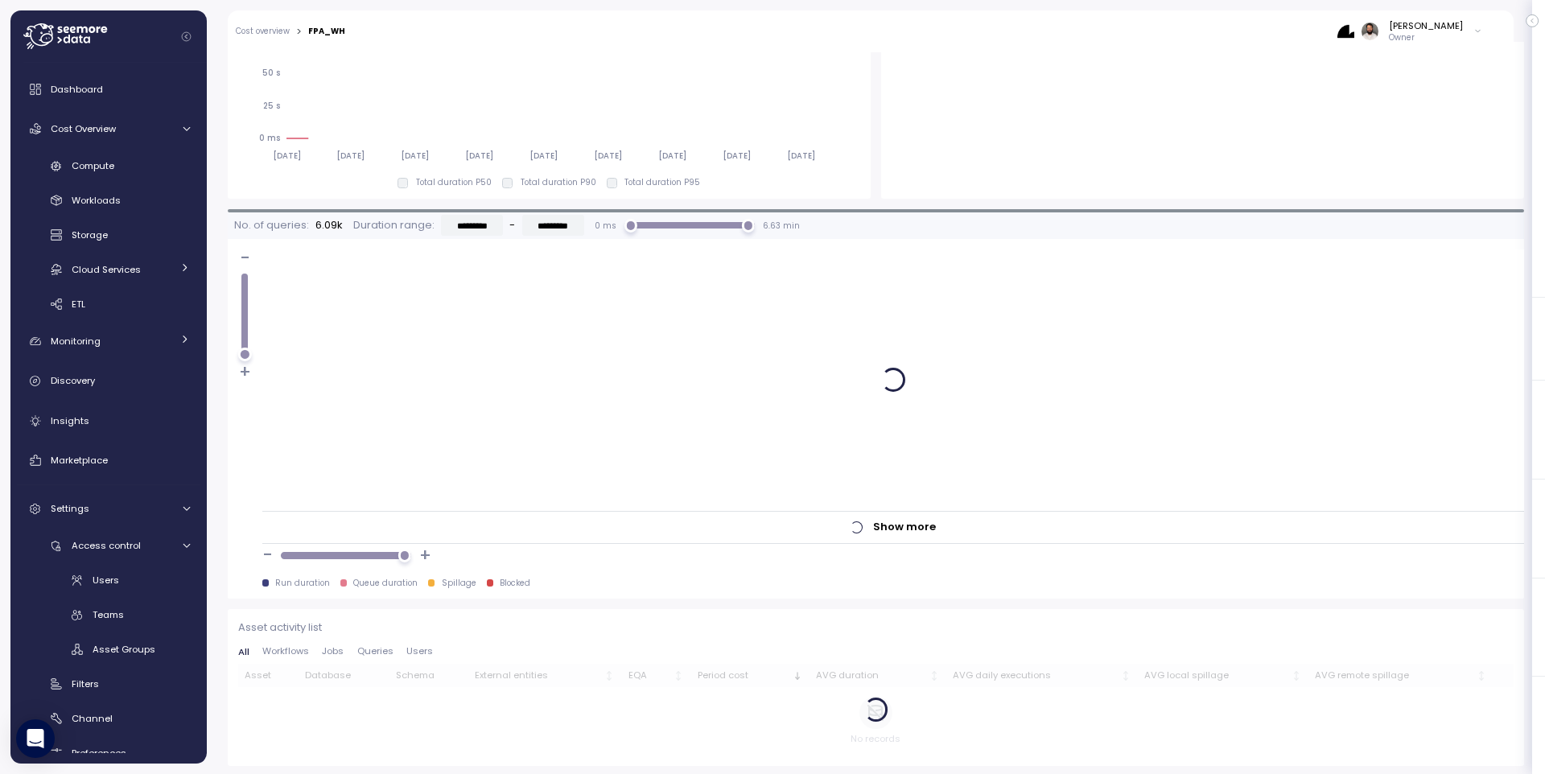
type input "*********"
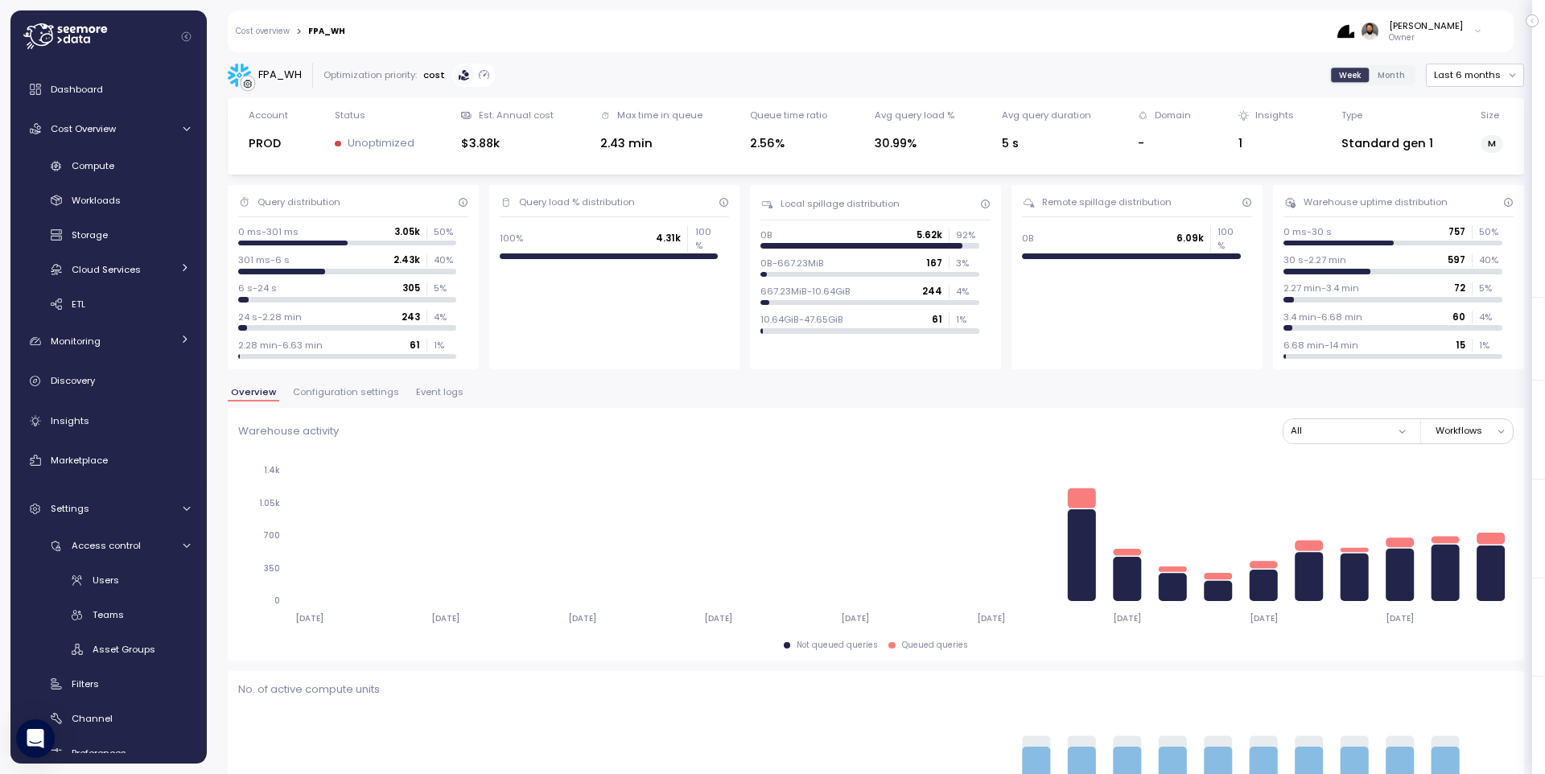
click at [344, 391] on span "Configuration settings" at bounding box center [346, 392] width 106 height 9
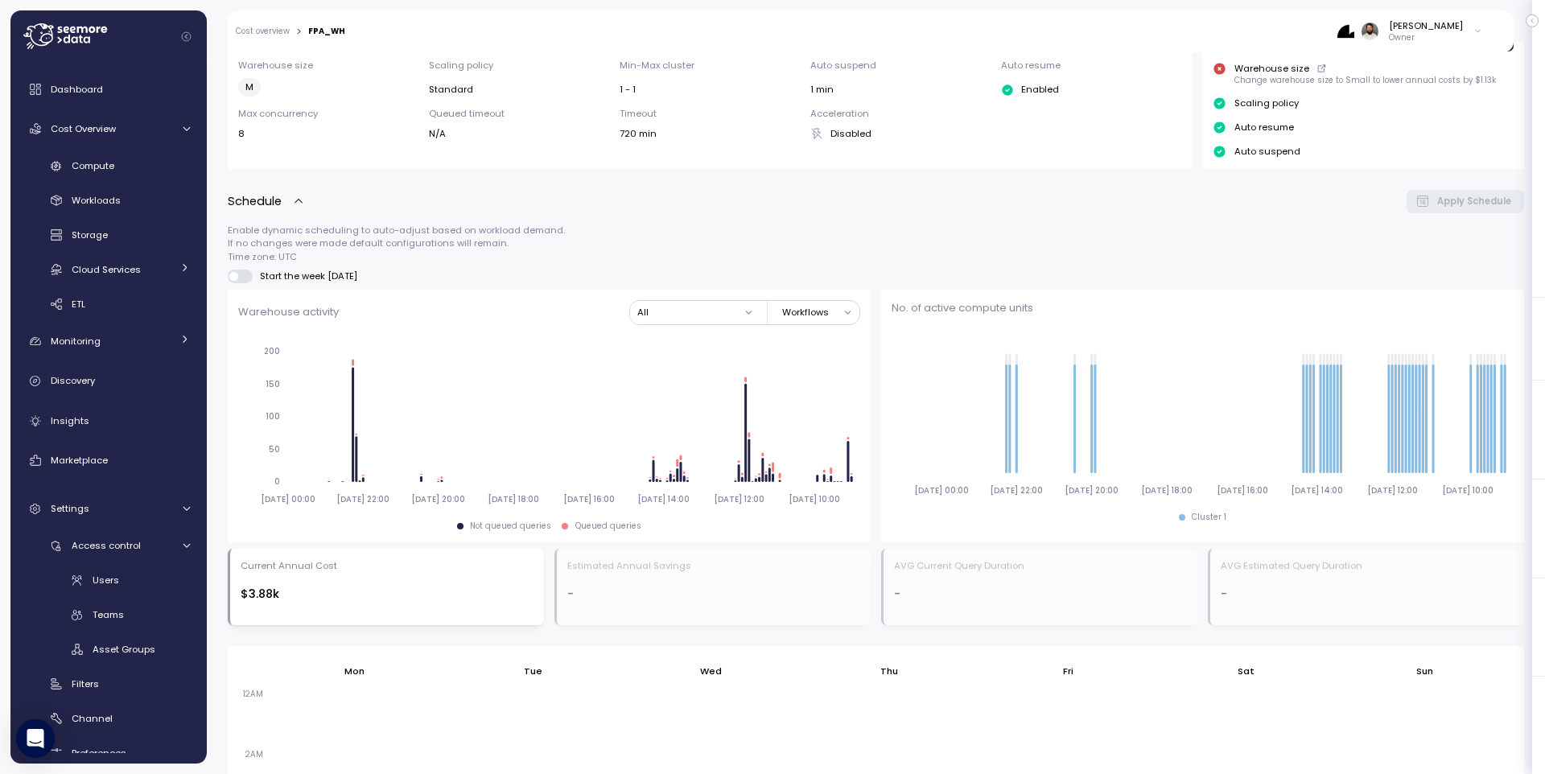
scroll to position [248, 0]
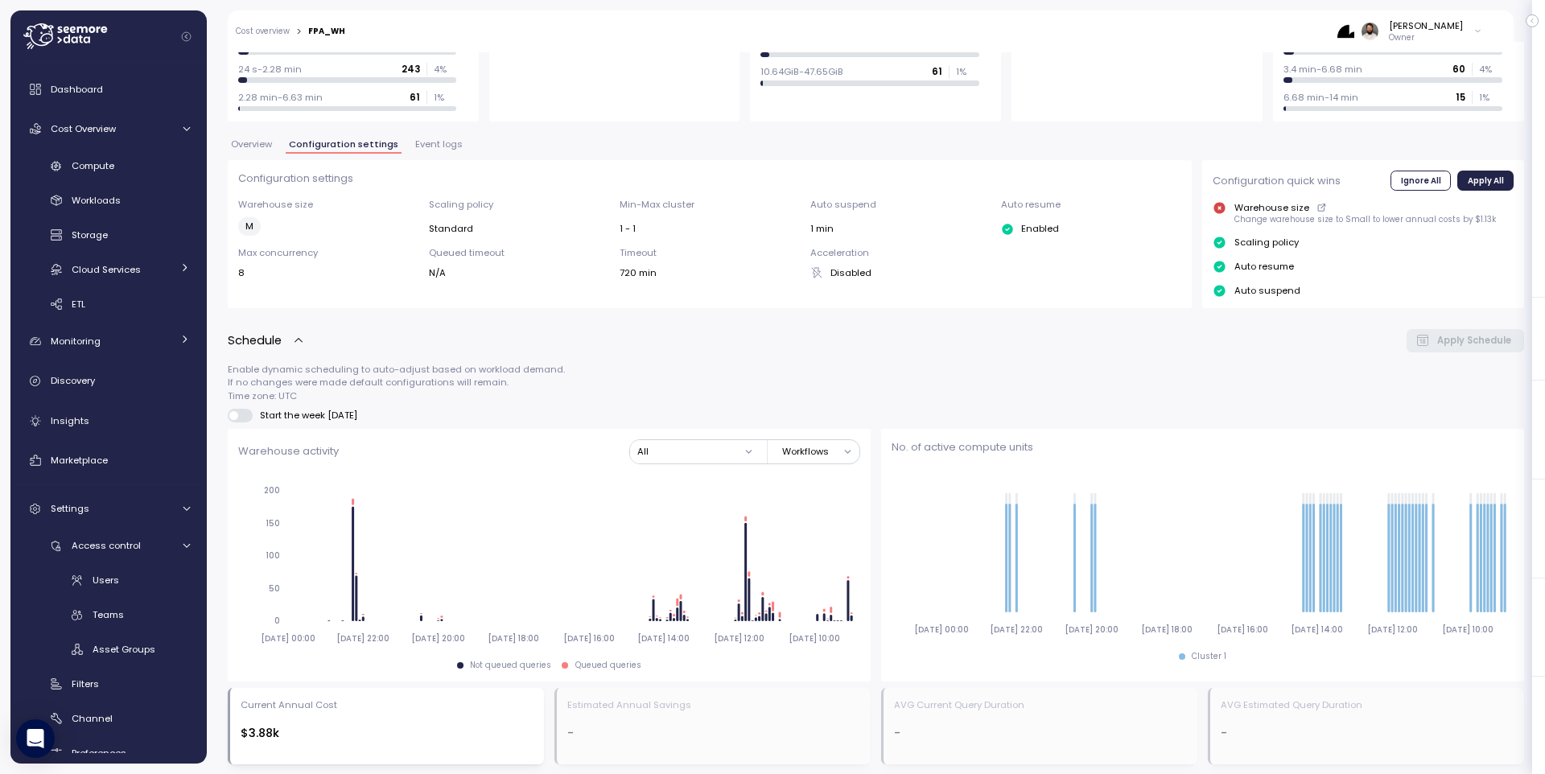
click at [263, 154] on div "Overview Configuration settings Event logs" at bounding box center [876, 150] width 1296 height 21
click at [263, 150] on button "Overview" at bounding box center [251, 147] width 47 height 14
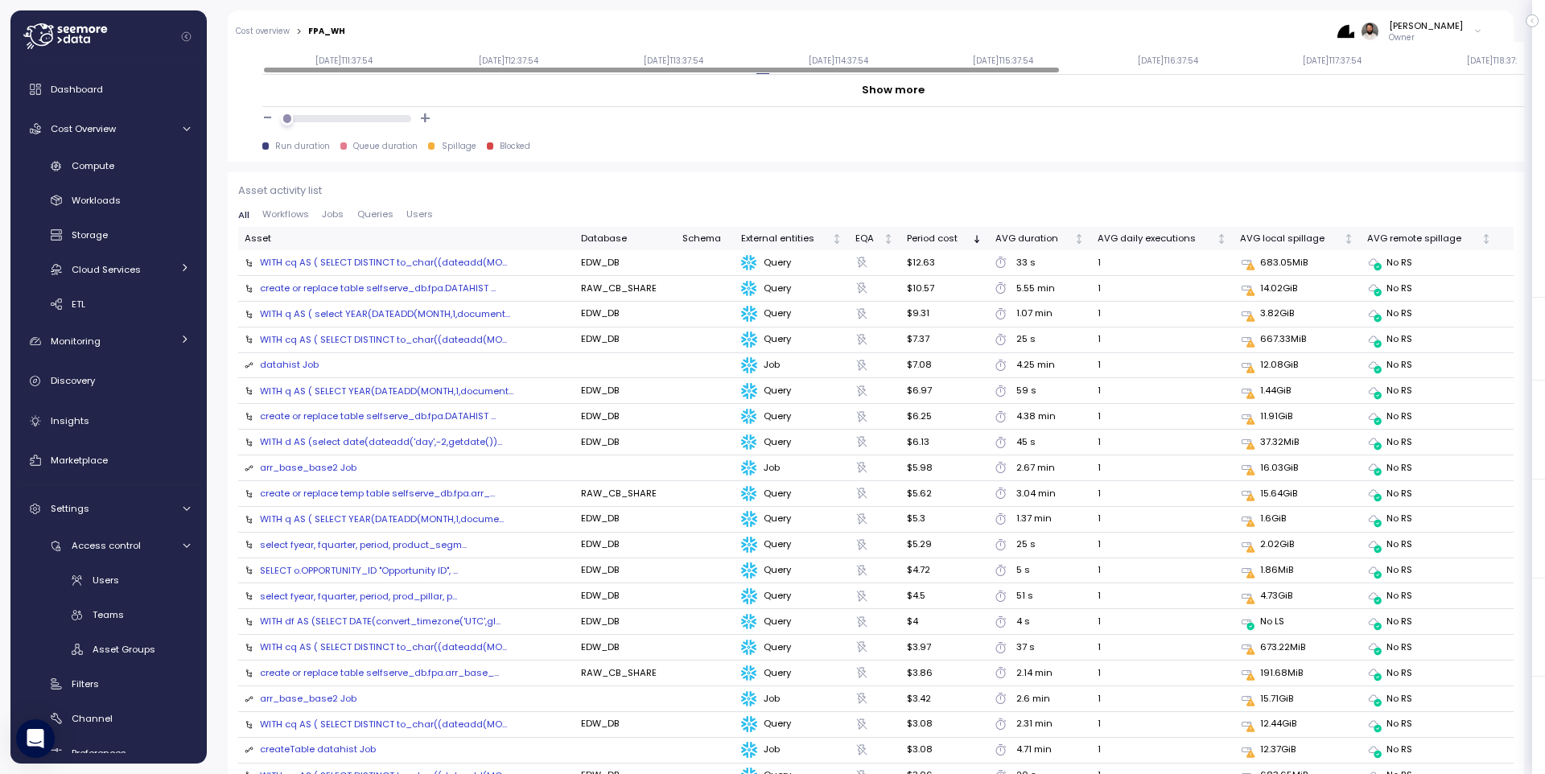
scroll to position [1492, 0]
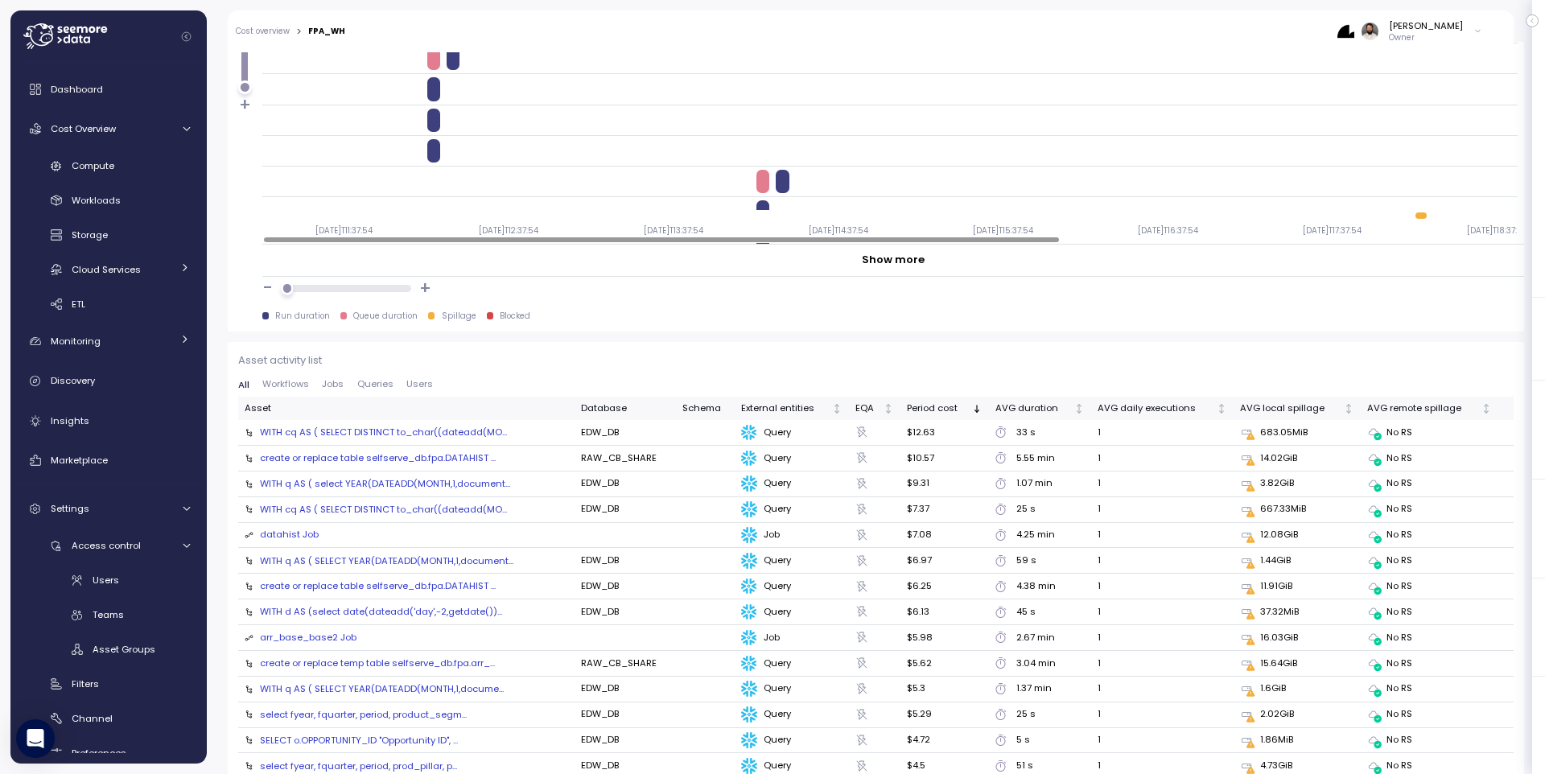
click at [456, 455] on div "create or replace table selfserve_db.fpa.DATAHIST..." at bounding box center [378, 457] width 236 height 13
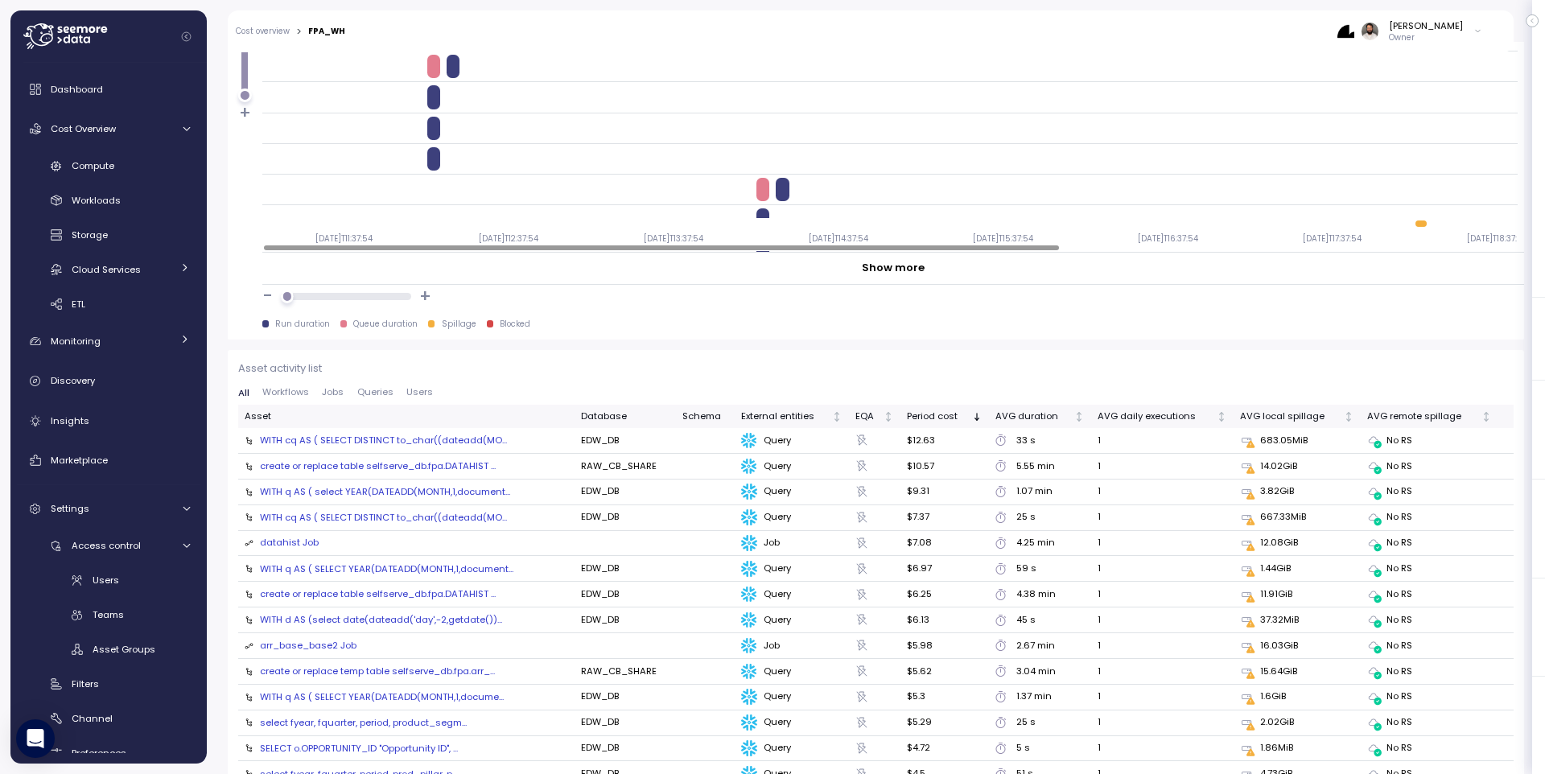
scroll to position [1483, 0]
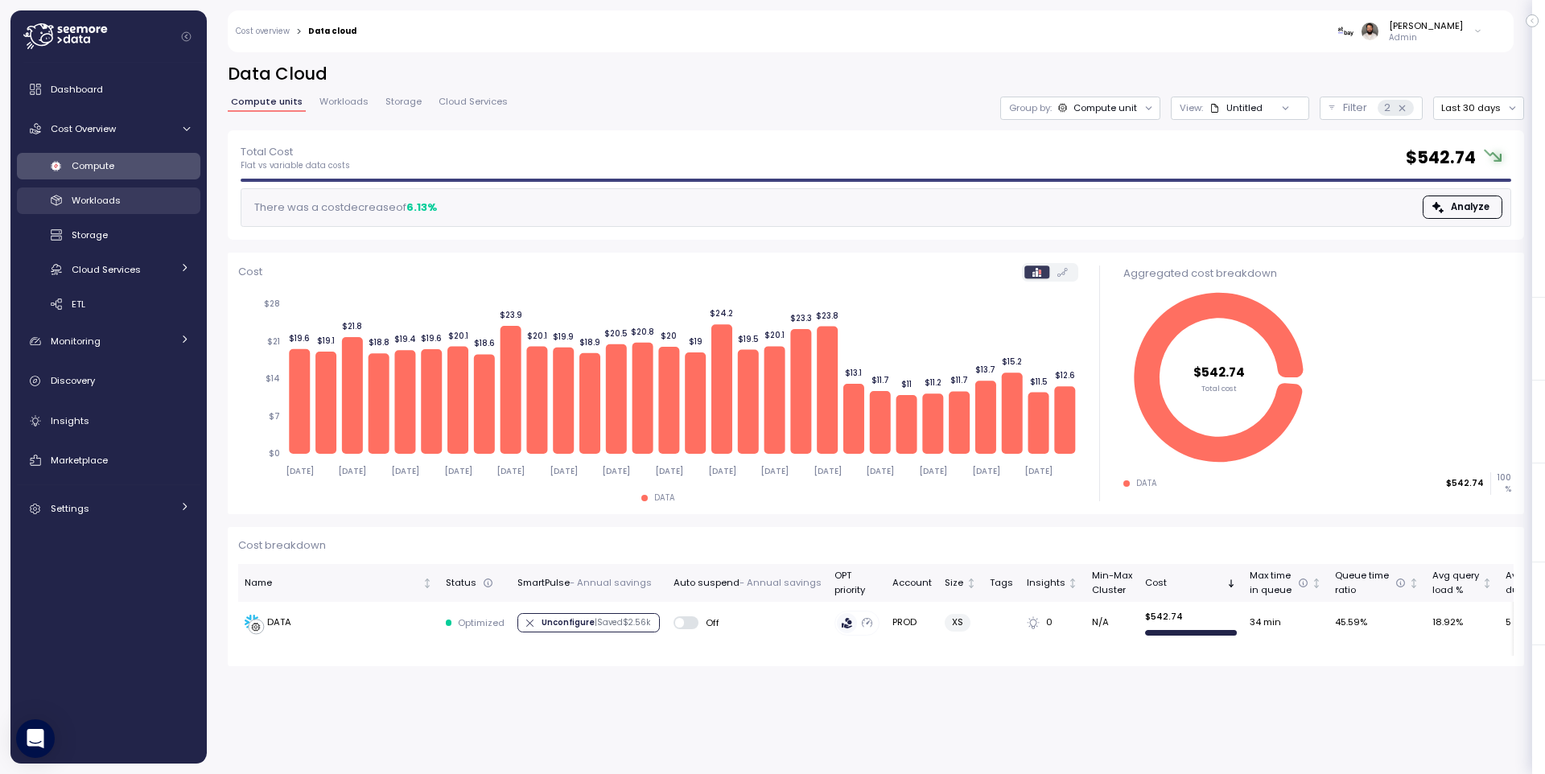
click at [183, 187] on link "Workloads" at bounding box center [108, 200] width 183 height 27
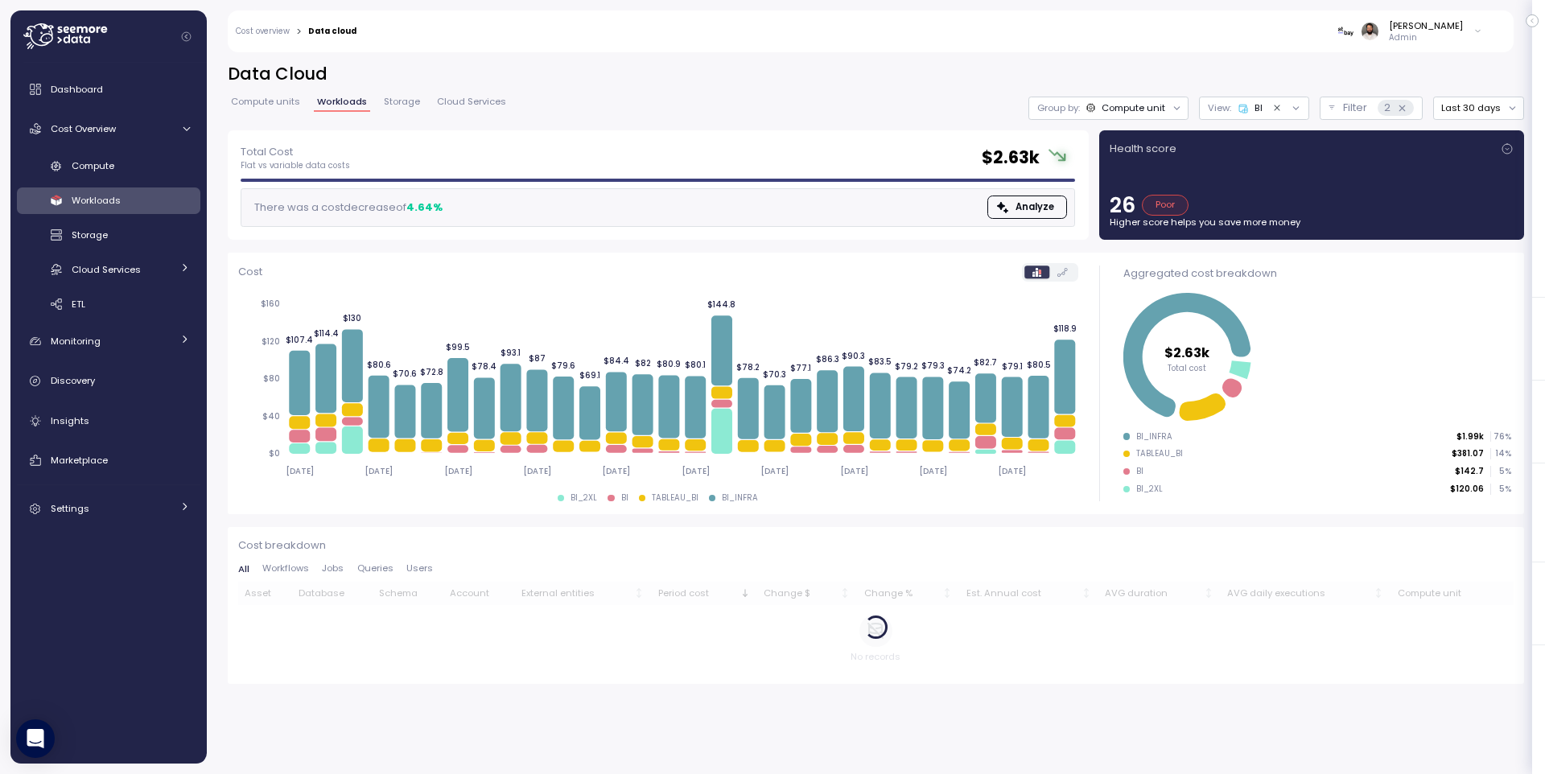
click at [1152, 114] on div "Group by: Compute unit" at bounding box center [1108, 108] width 160 height 23
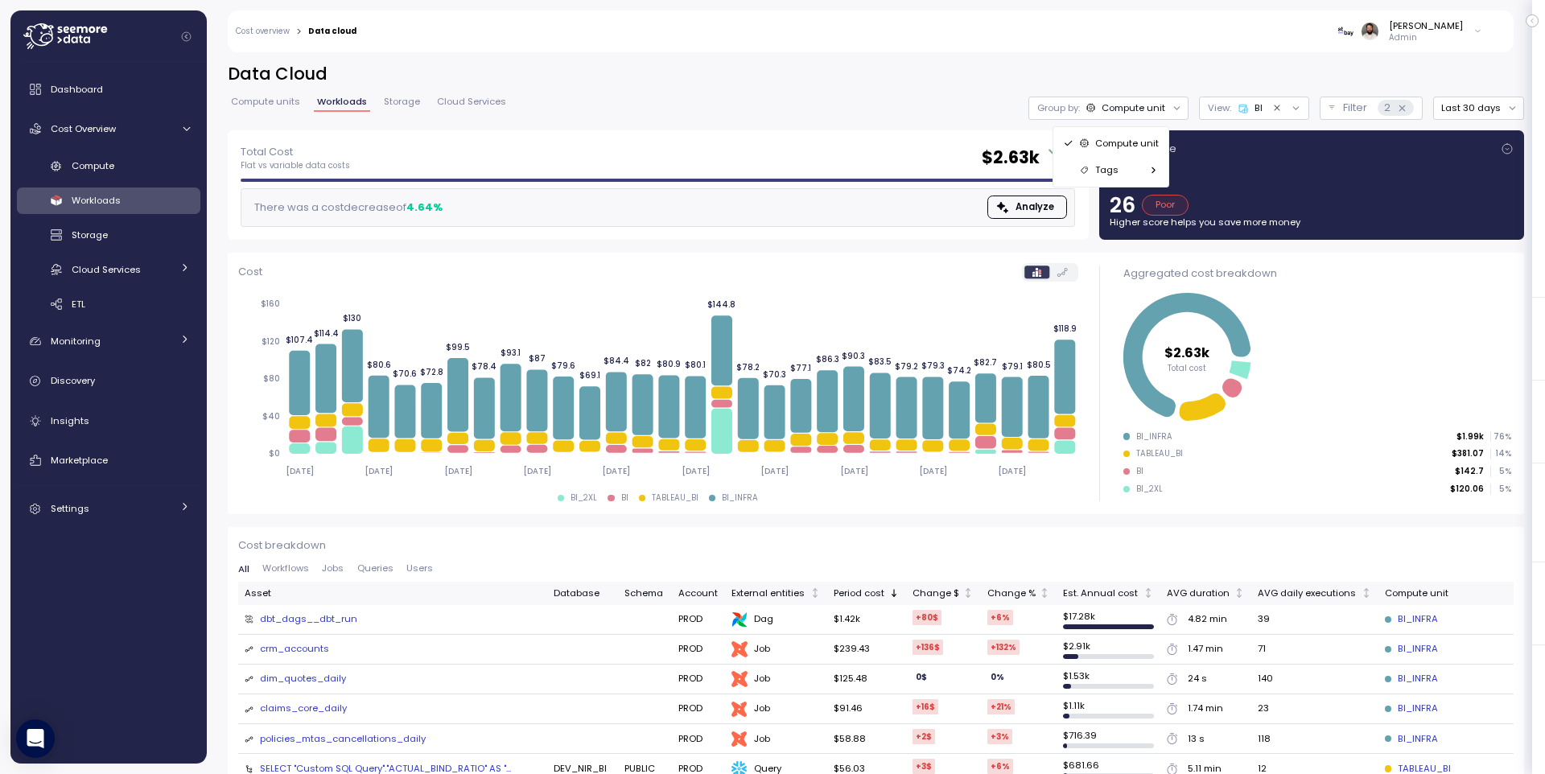
click at [1092, 75] on h2 "Data Cloud" at bounding box center [876, 74] width 1296 height 23
drag, startPoint x: 335, startPoint y: 570, endPoint x: 372, endPoint y: 571, distance: 37.0
click at [335, 570] on span "Jobs" at bounding box center [333, 568] width 22 height 9
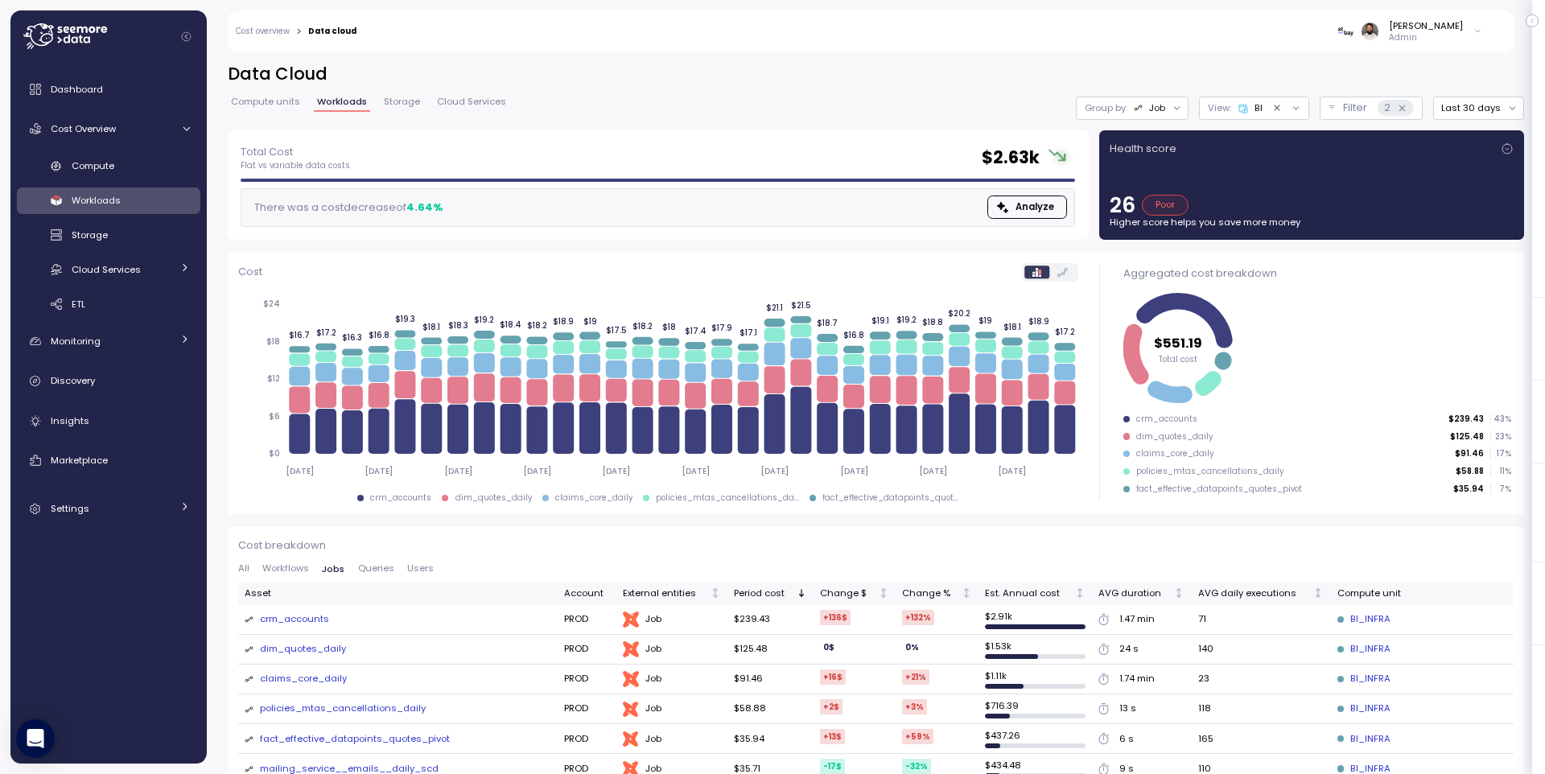
scroll to position [1, 0]
click at [303, 619] on div "crm_accounts" at bounding box center [294, 619] width 69 height 14
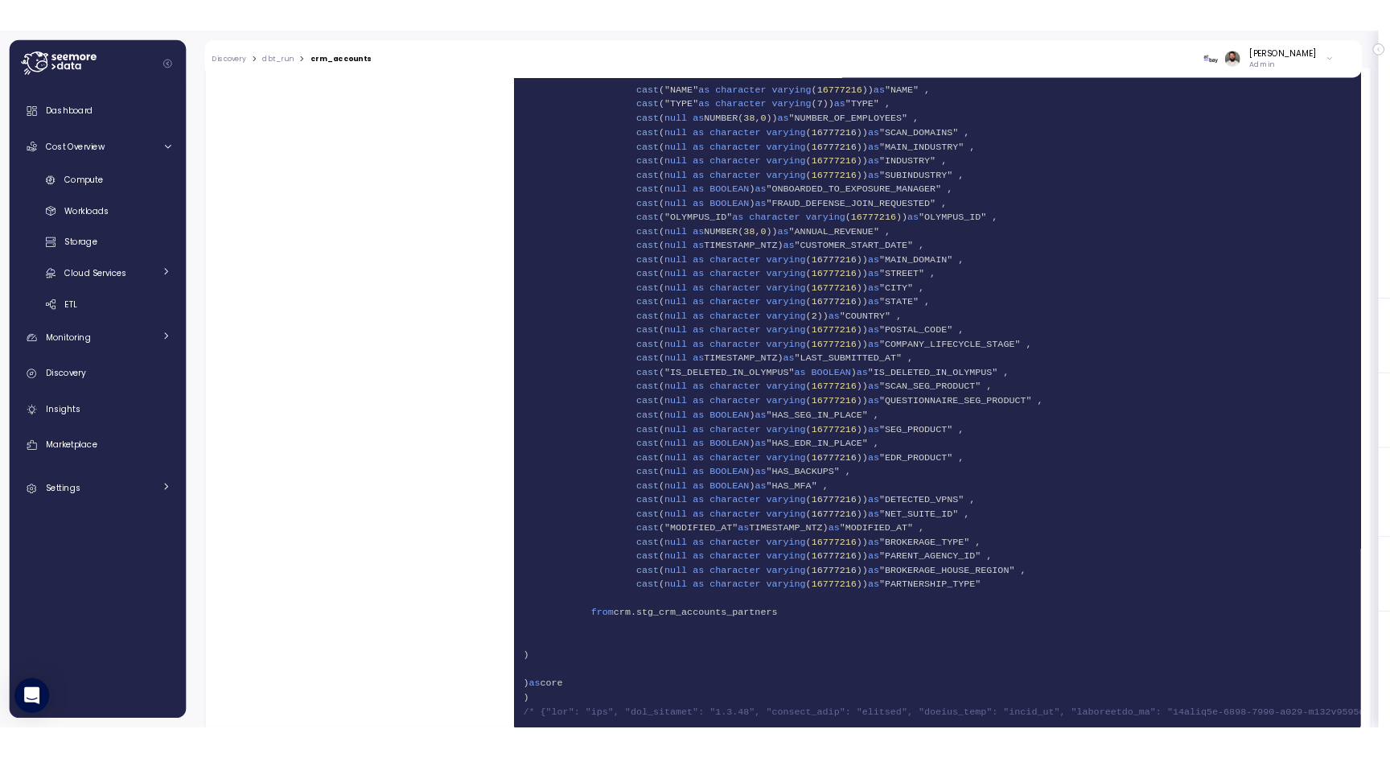
scroll to position [4294, 0]
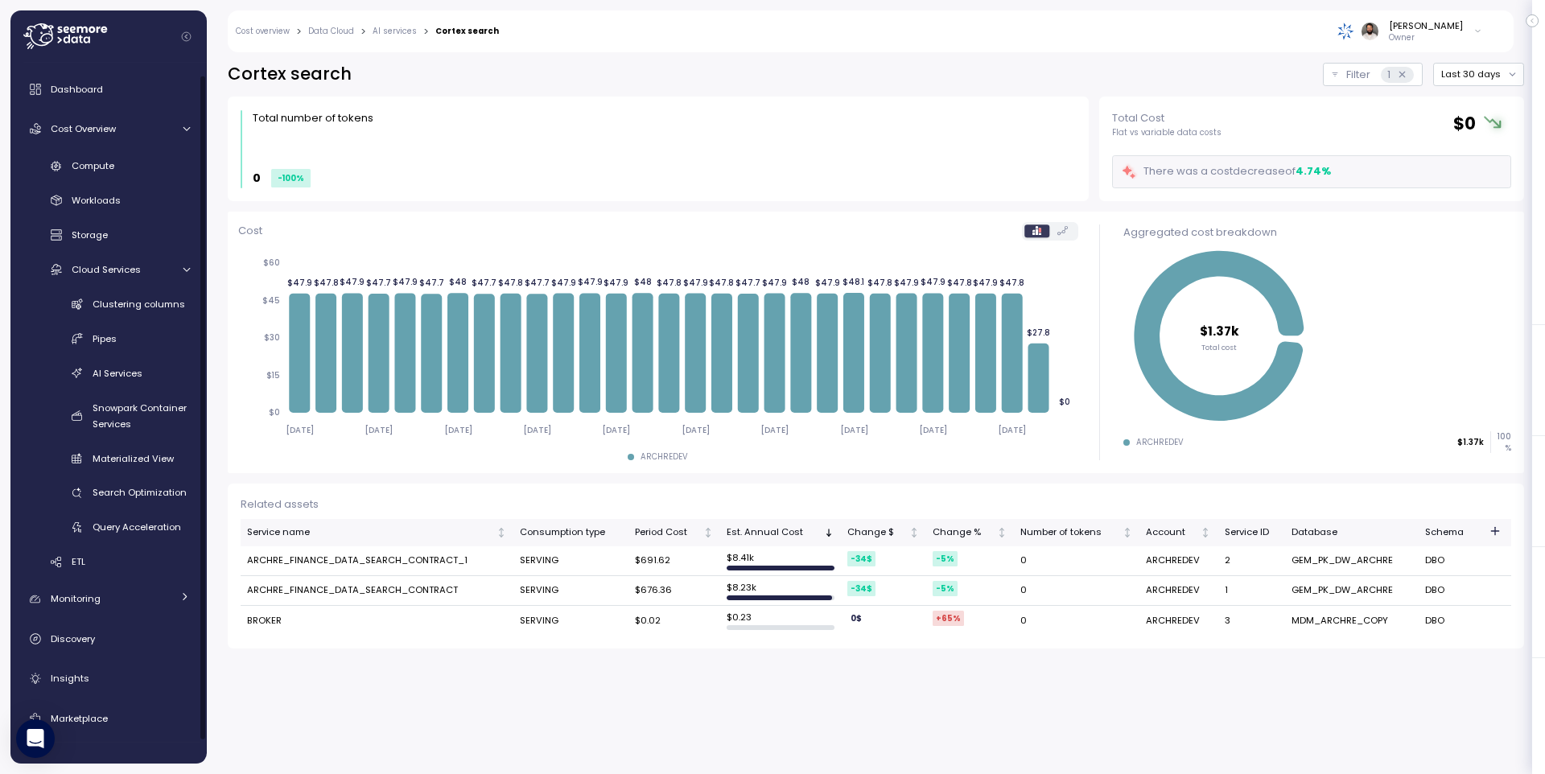
scroll to position [12, 0]
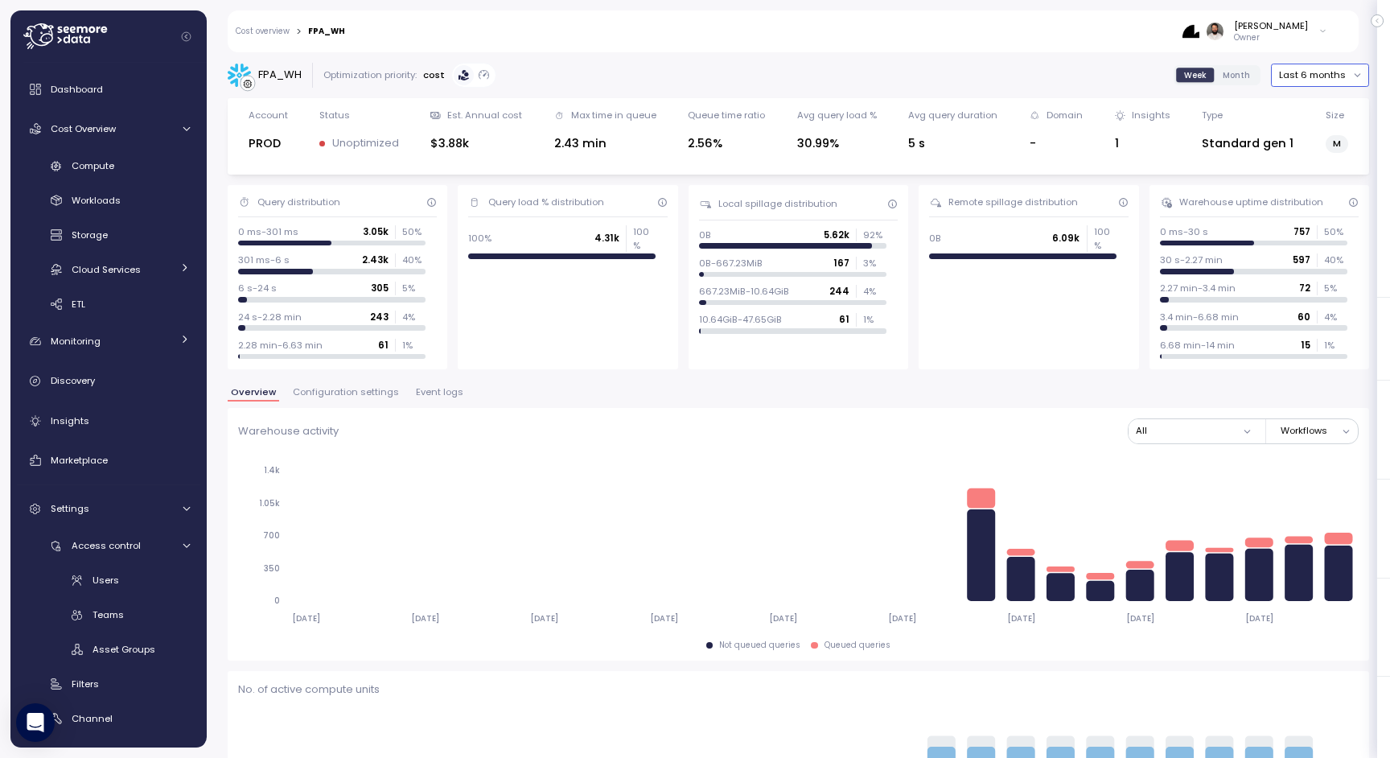
click at [1341, 68] on button "Last 6 months" at bounding box center [1320, 75] width 98 height 23
click at [1322, 150] on div "Last 7 days" at bounding box center [1325, 149] width 52 height 13
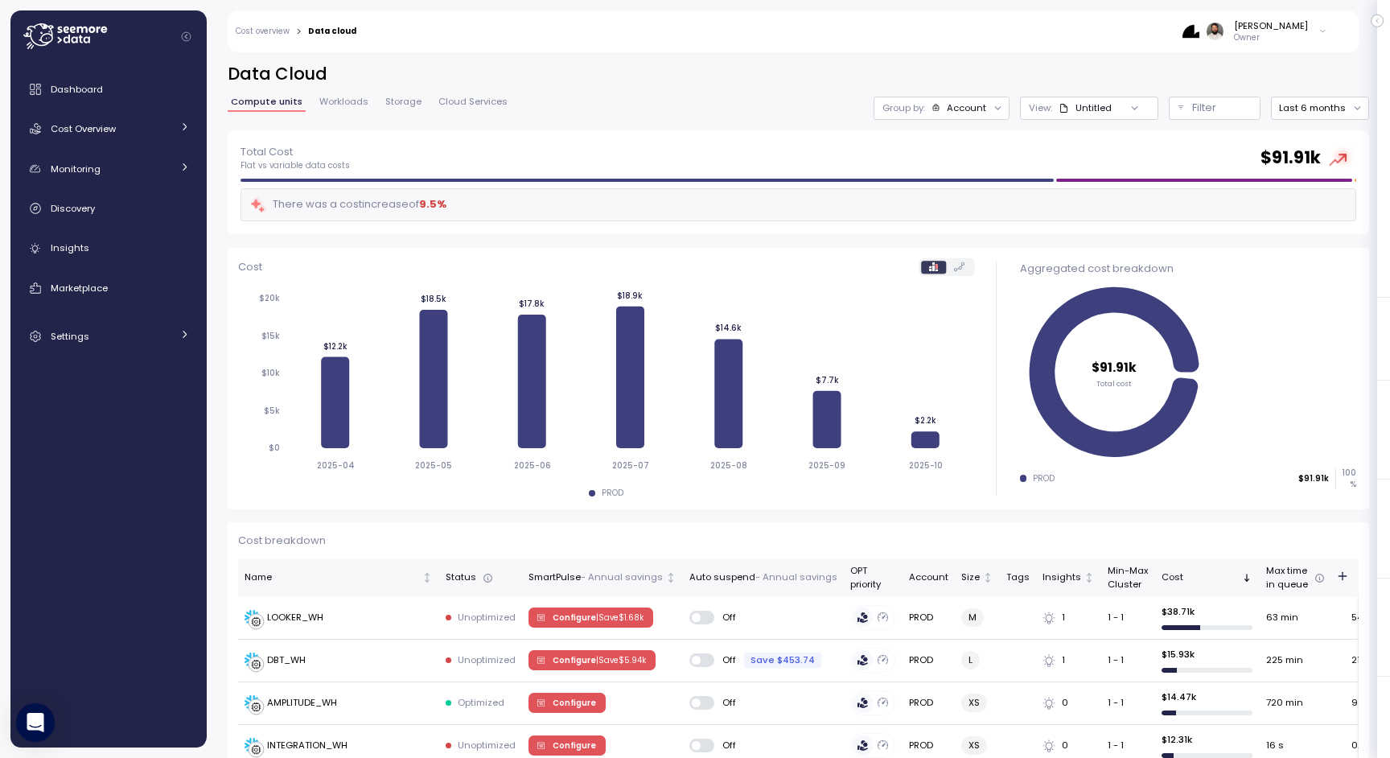
click at [954, 113] on div "Account" at bounding box center [960, 107] width 56 height 13
click at [955, 191] on p "Compute unit" at bounding box center [957, 197] width 64 height 13
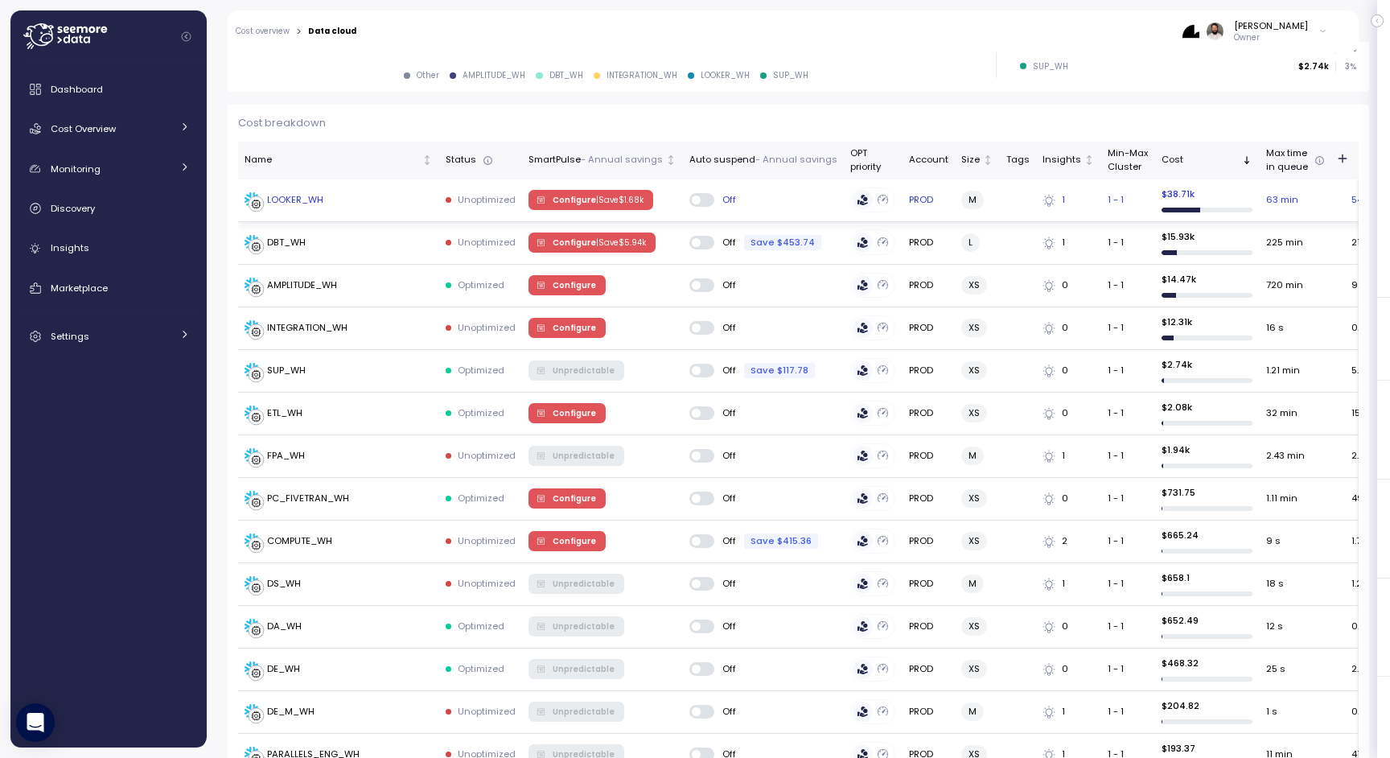
scroll to position [190, 0]
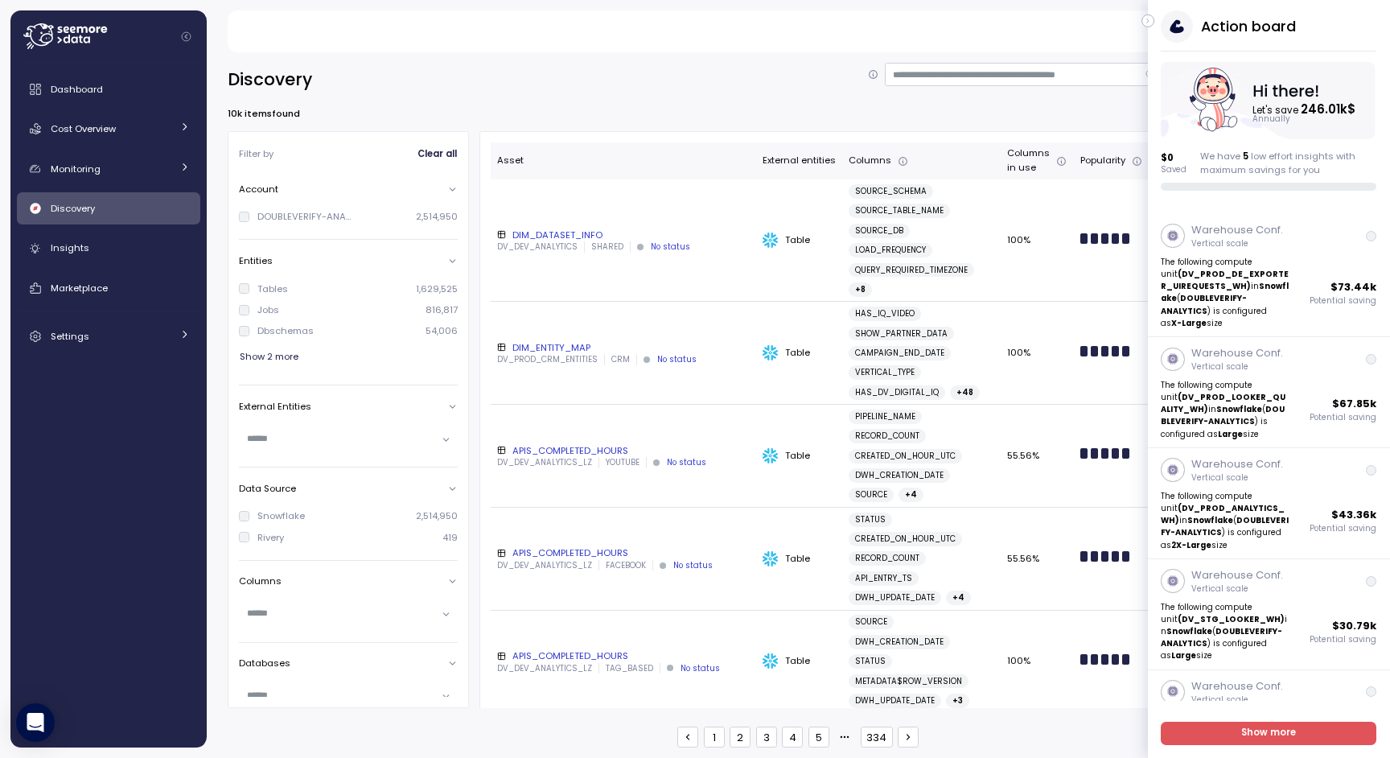
click at [926, 18] on icon "button" at bounding box center [1148, 20] width 7 height 19
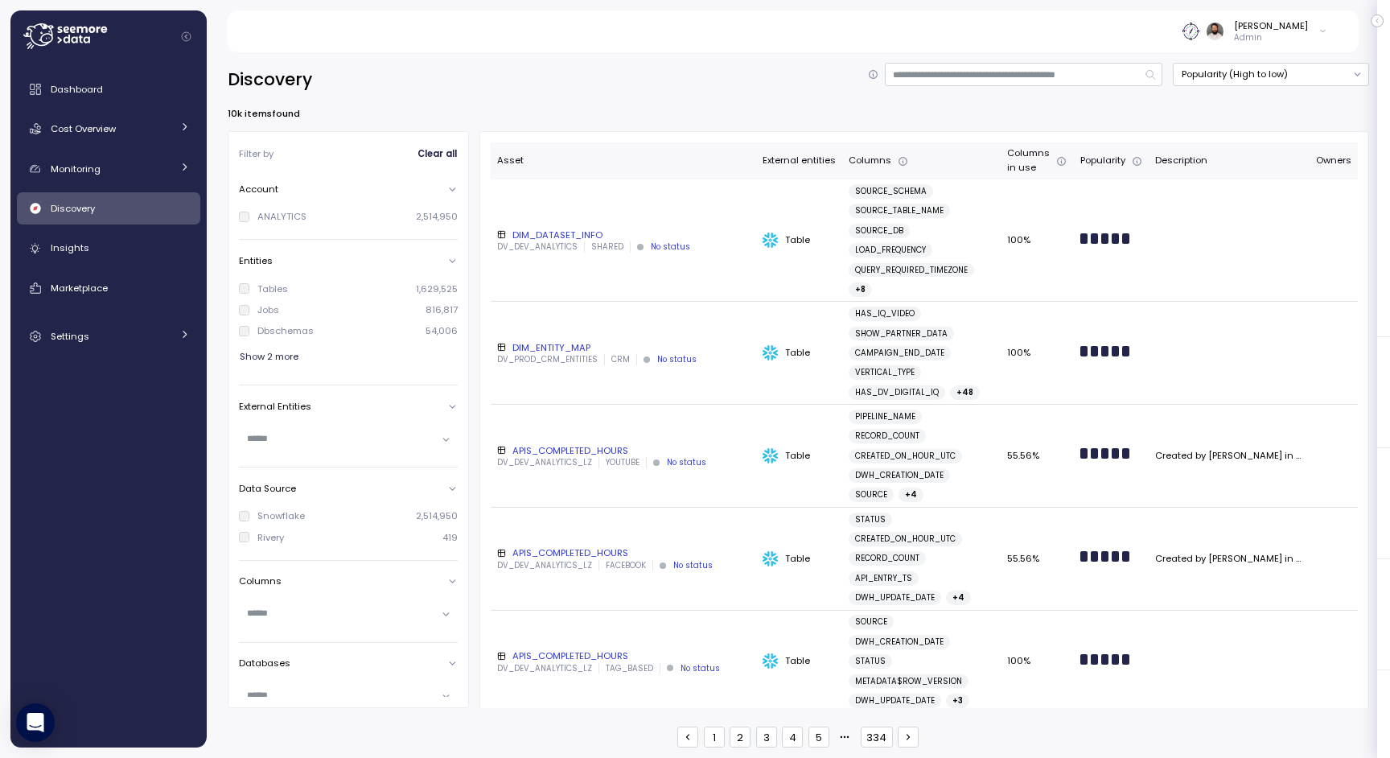
click at [778, 63] on div "Discovery Popularity (High to low)" at bounding box center [799, 80] width 1142 height 34
click at [136, 124] on div "Cost Overview" at bounding box center [111, 129] width 121 height 16
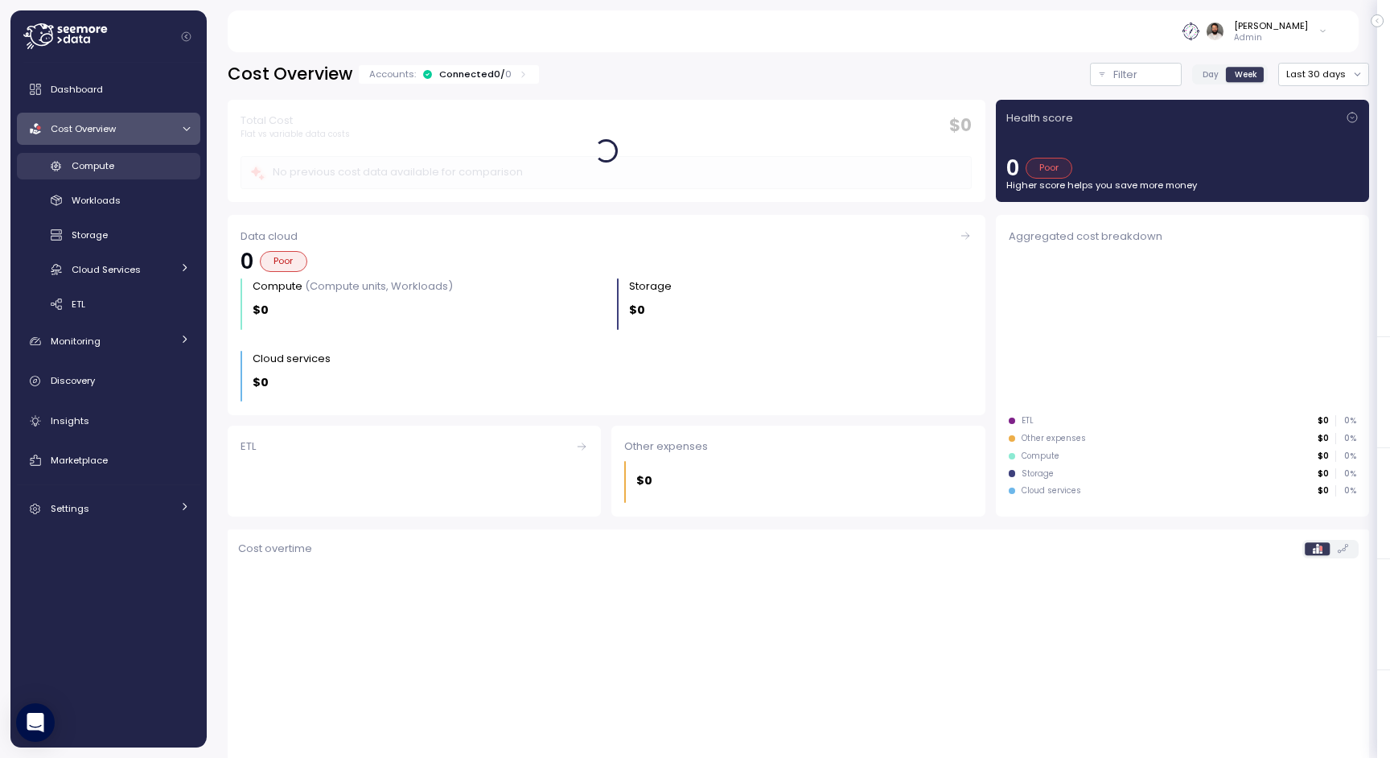
click at [150, 166] on div "Compute" at bounding box center [131, 166] width 118 height 16
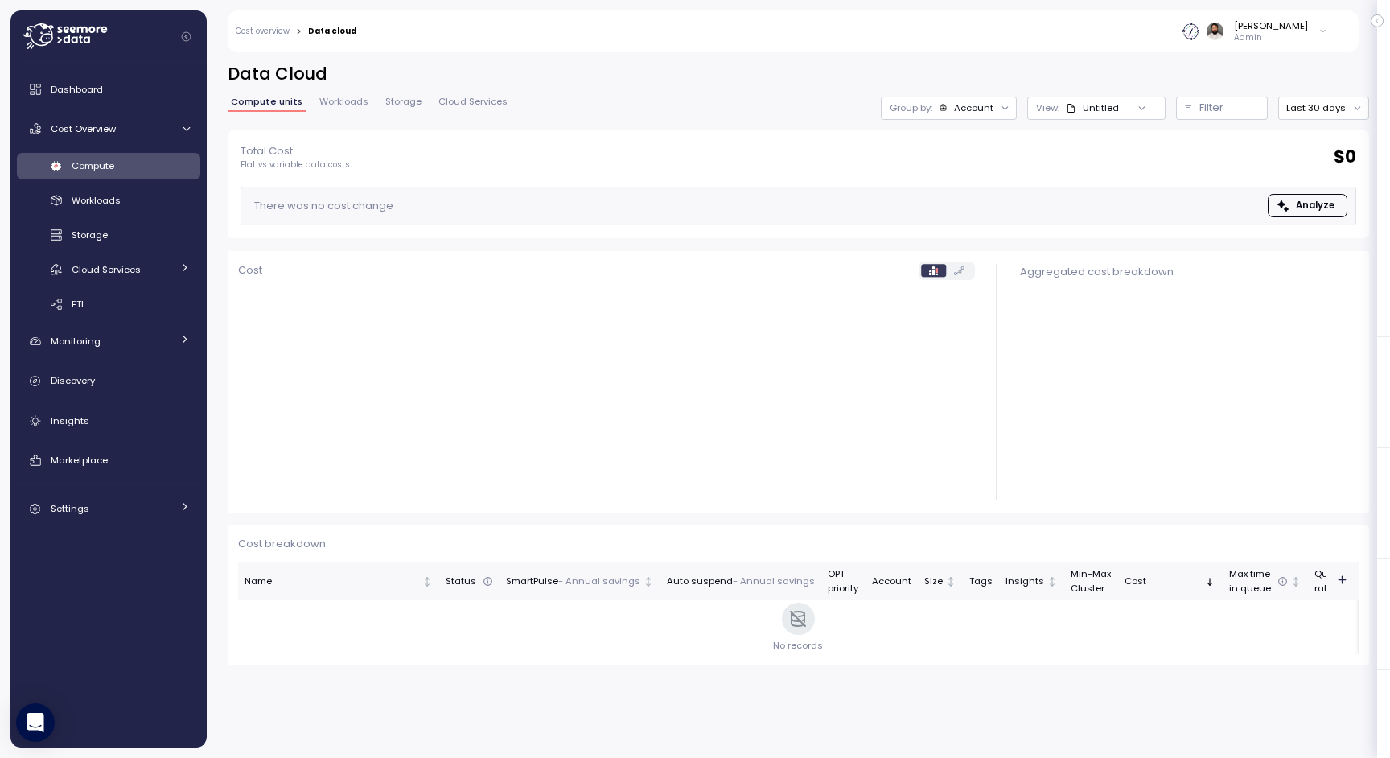
click at [836, 88] on div "Data Cloud Compute units Workloads Storage Cloud Services Group by: Account Vie…" at bounding box center [799, 97] width 1142 height 68
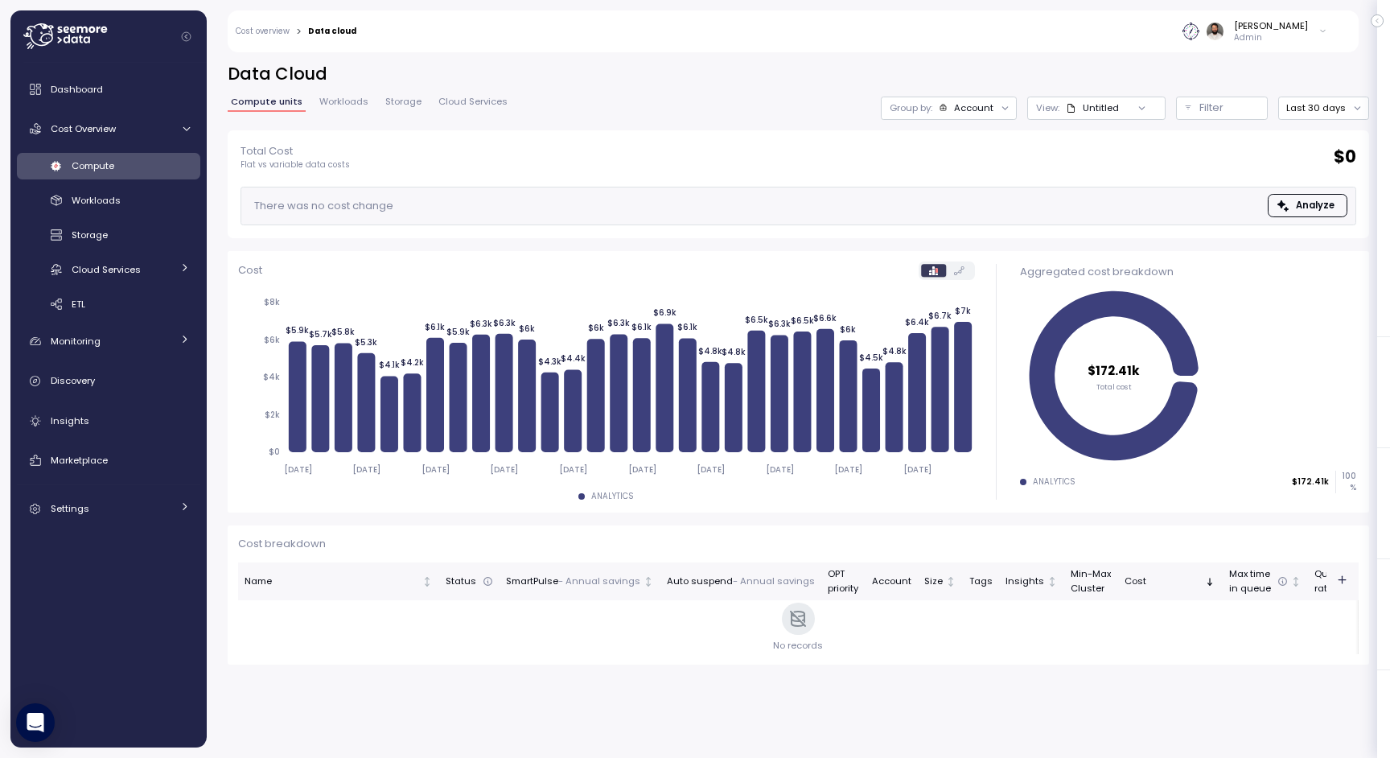
click at [926, 110] on div "Account" at bounding box center [973, 107] width 39 height 13
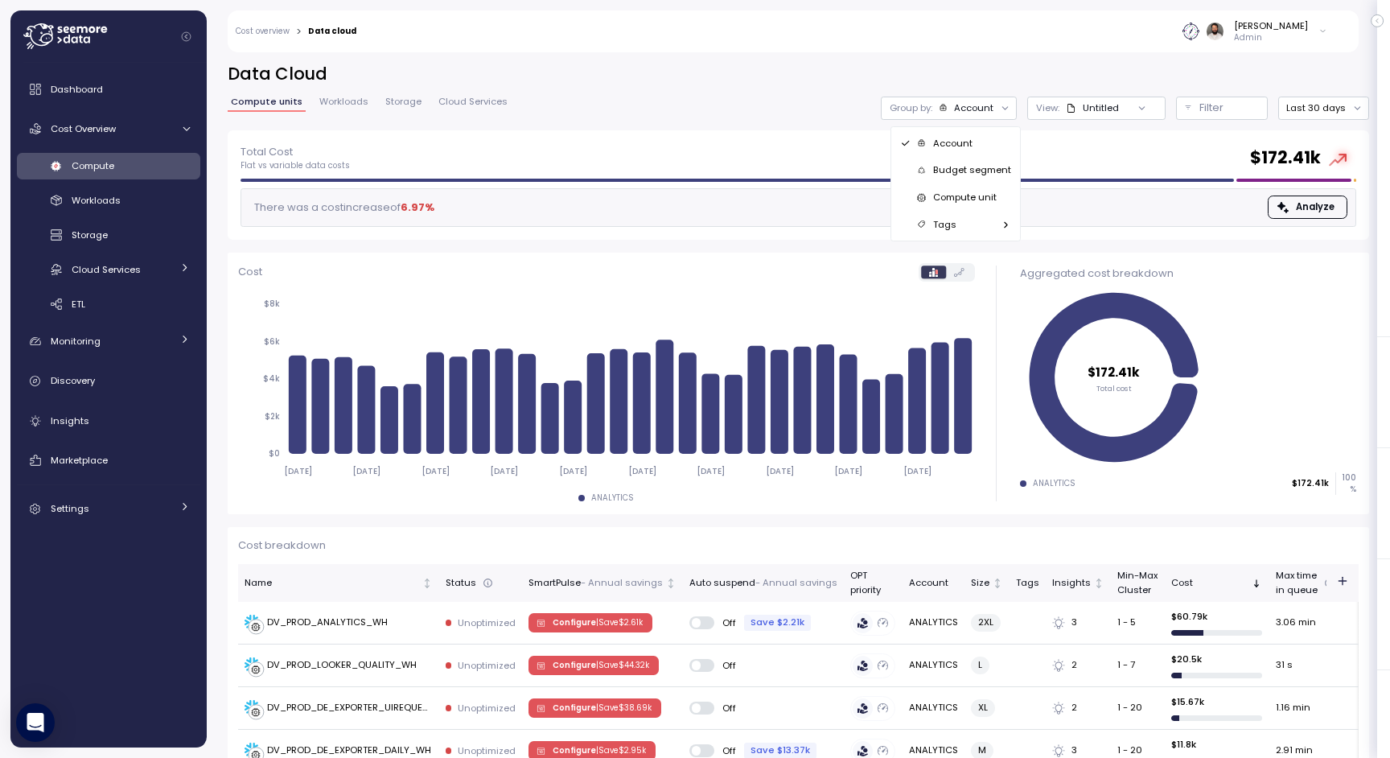
click at [926, 195] on p "Compute unit" at bounding box center [965, 197] width 64 height 13
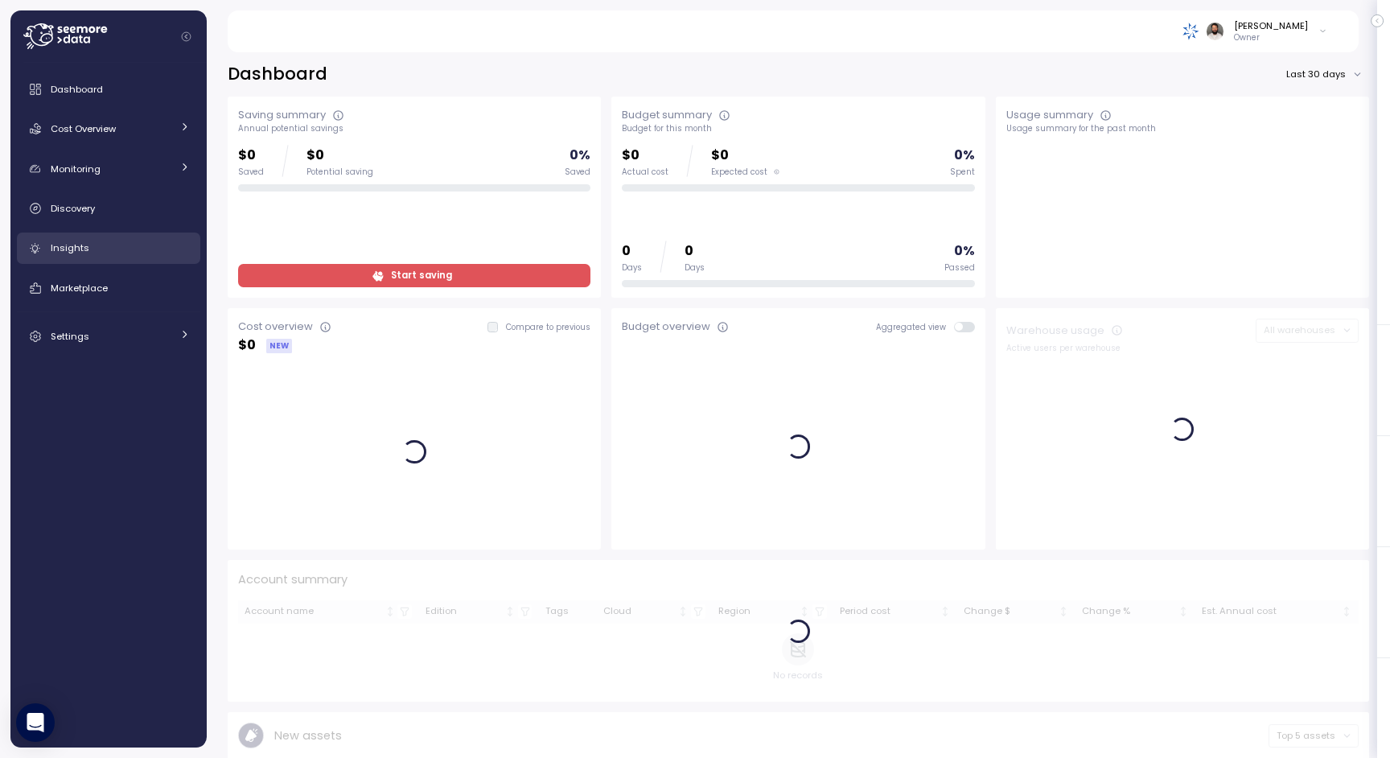
click at [145, 243] on div "Insights" at bounding box center [120, 248] width 139 height 16
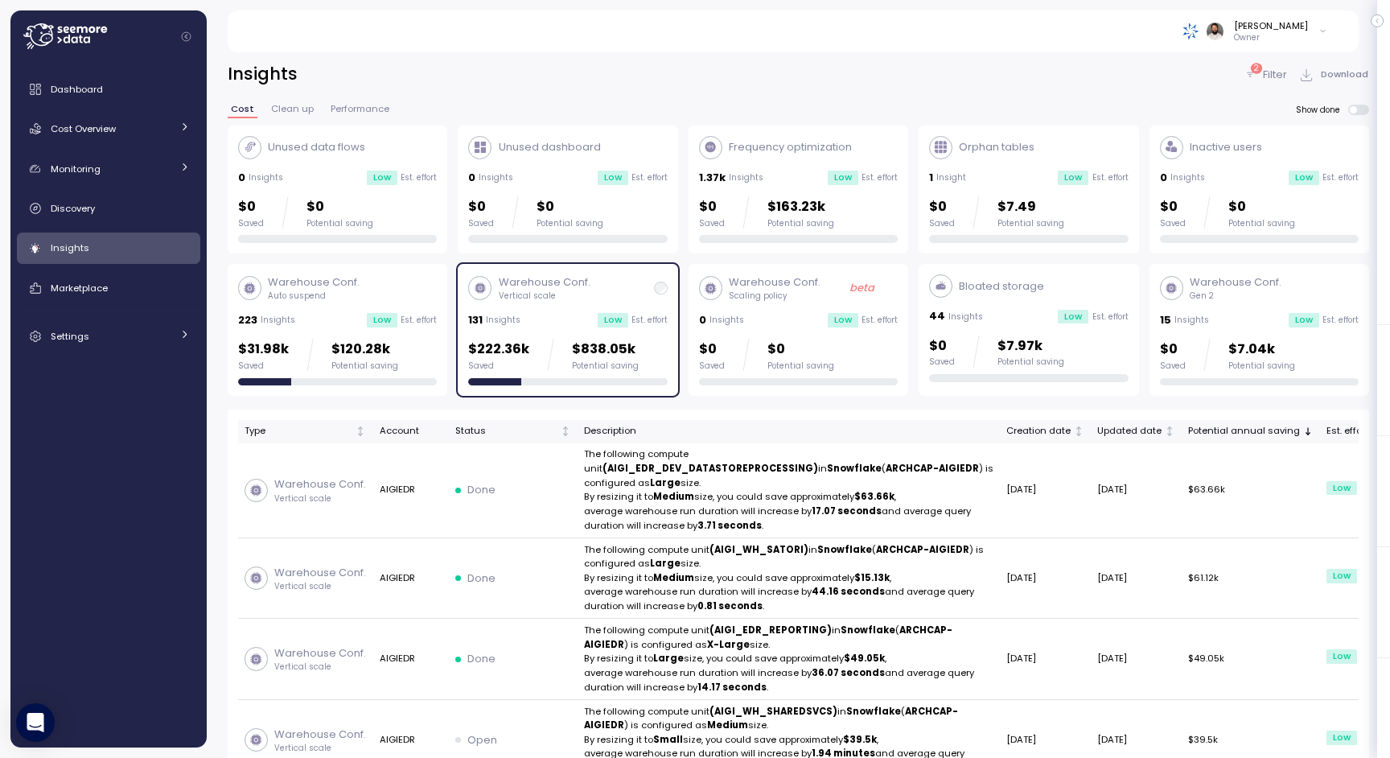
click at [1358, 108] on span at bounding box center [1354, 110] width 8 height 8
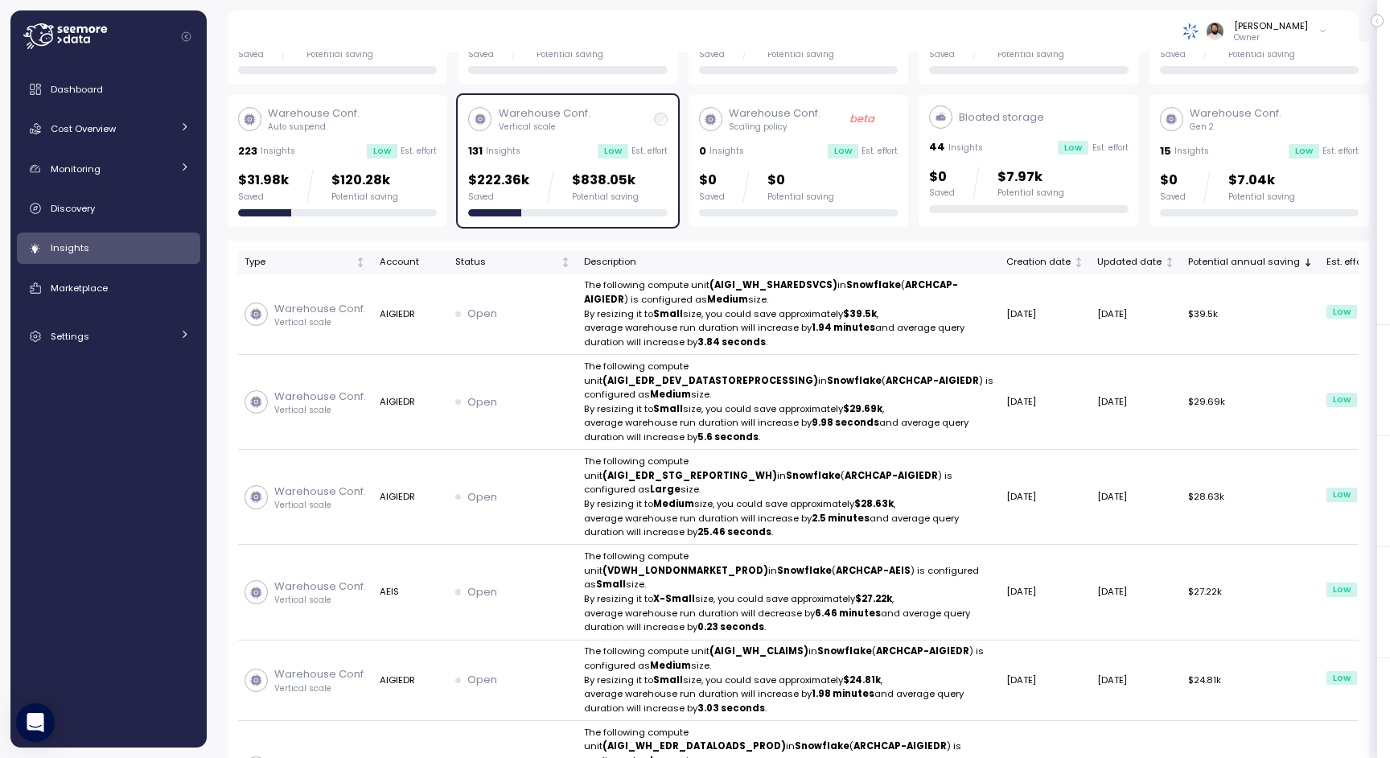
scroll to position [188, 0]
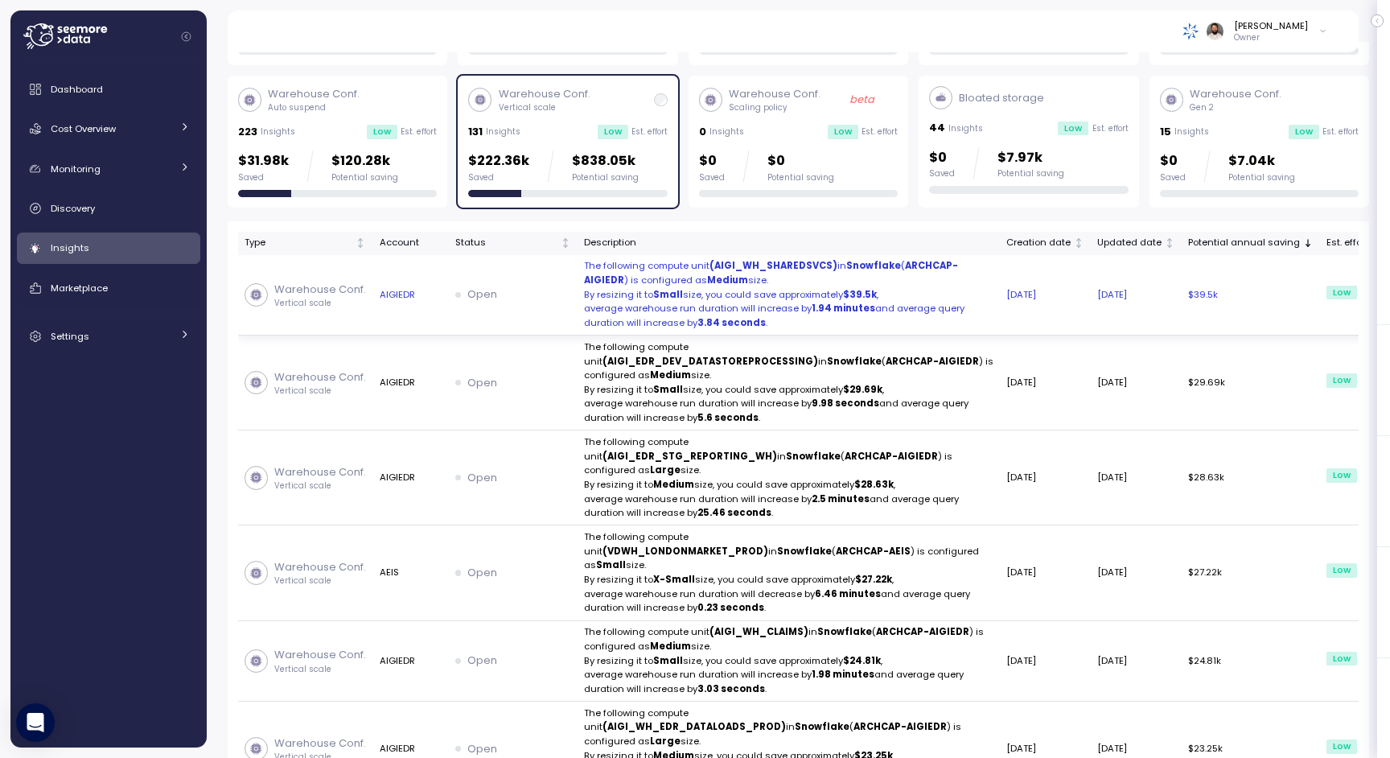
click at [503, 336] on td "Open" at bounding box center [513, 295] width 129 height 81
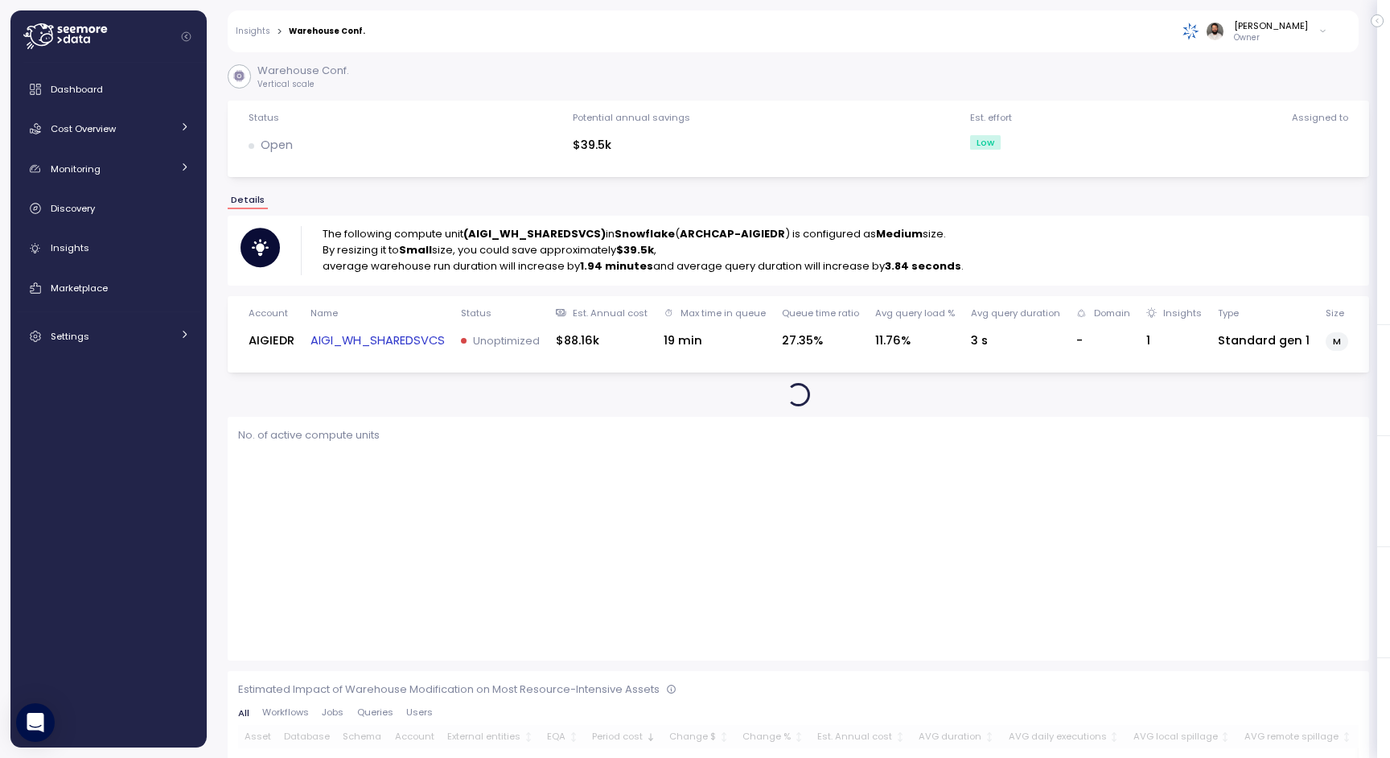
scroll to position [7, 0]
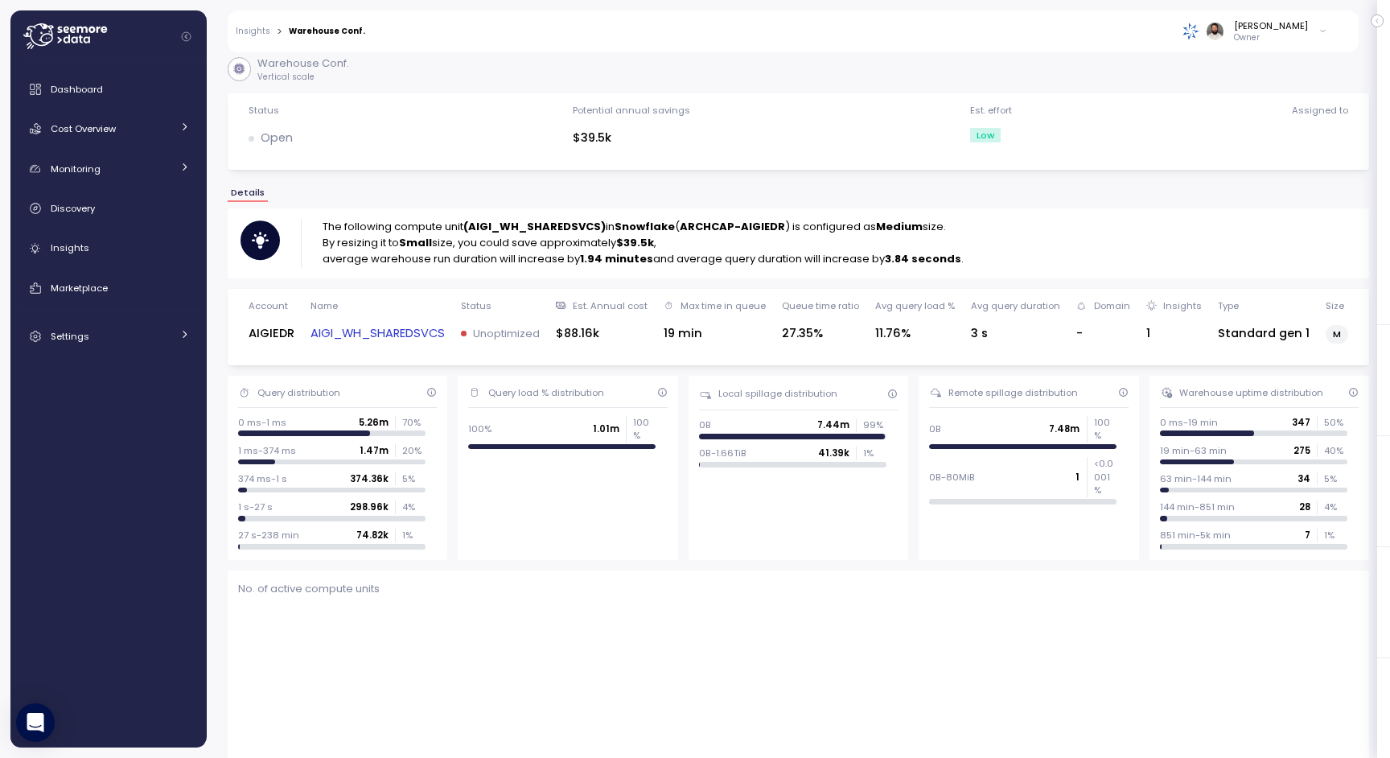
click at [402, 338] on link "AIGI_WH_SHAREDSVCS" at bounding box center [378, 333] width 134 height 19
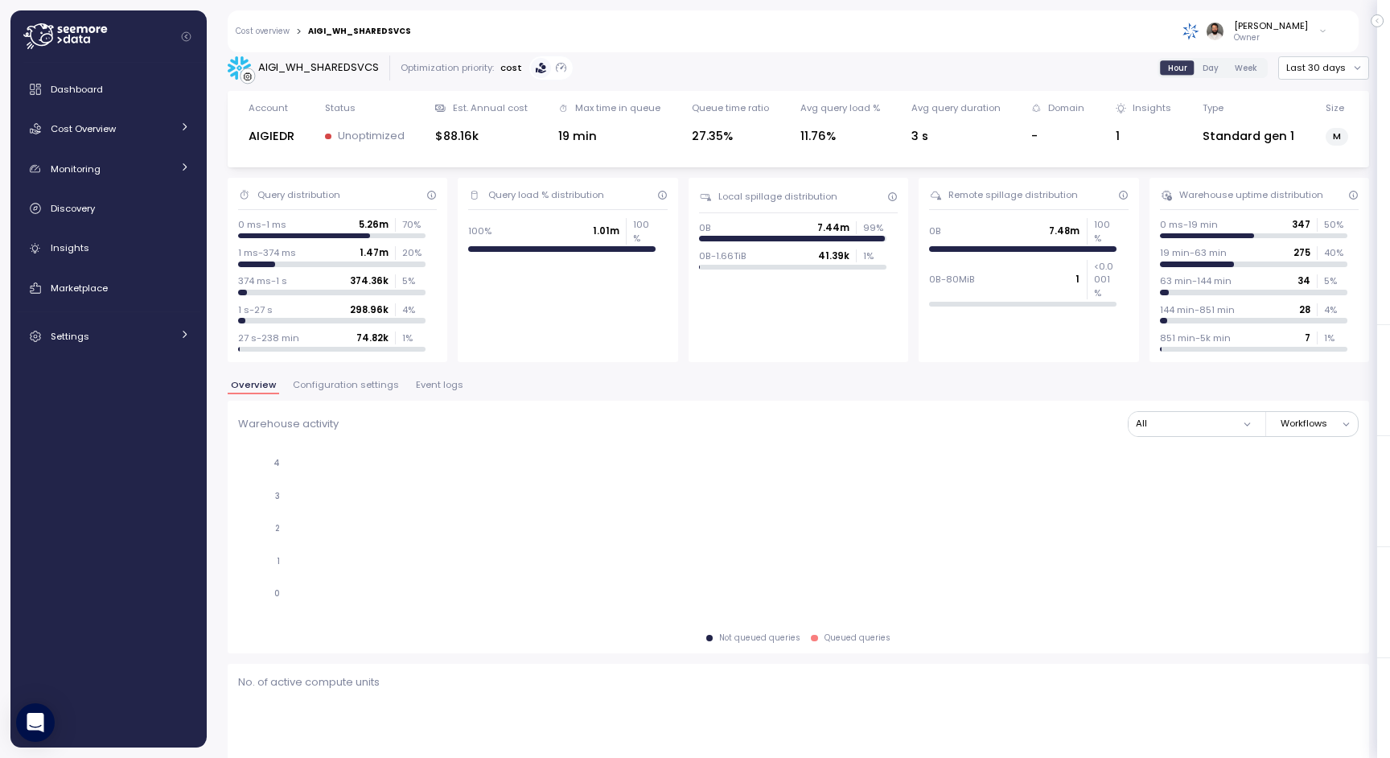
click at [416, 385] on span "Event logs" at bounding box center [439, 385] width 47 height 9
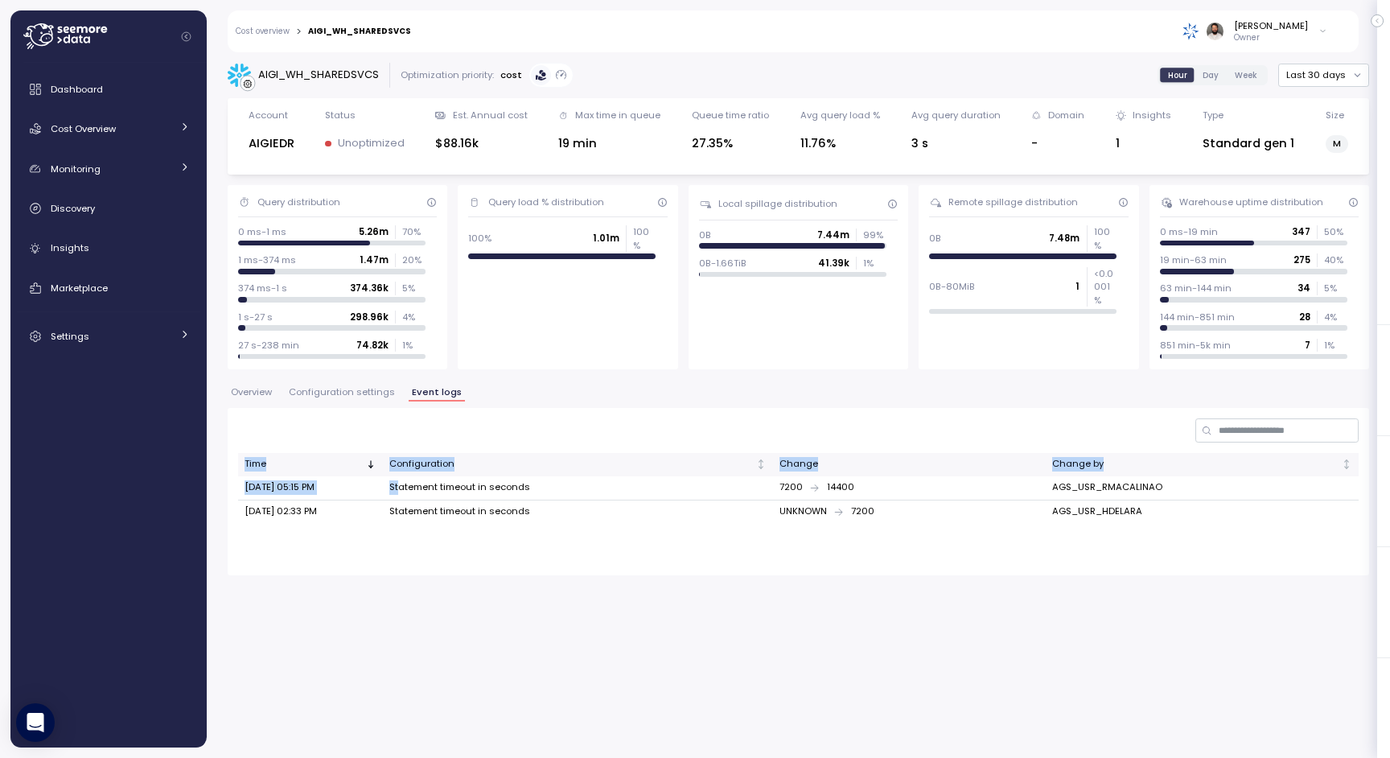
drag, startPoint x: 397, startPoint y: 484, endPoint x: 468, endPoint y: 531, distance: 85.9
click at [469, 531] on div "Time Configuration Change Change by Sep 22, 2025 05:15 PM Statement timeout in …" at bounding box center [798, 499] width 1121 height 92
click at [468, 531] on div "Time Configuration Change Change by Sep 22, 2025 05:15 PM Statement timeout in …" at bounding box center [798, 499] width 1121 height 92
click at [372, 398] on button "Configuration settings" at bounding box center [342, 395] width 113 height 14
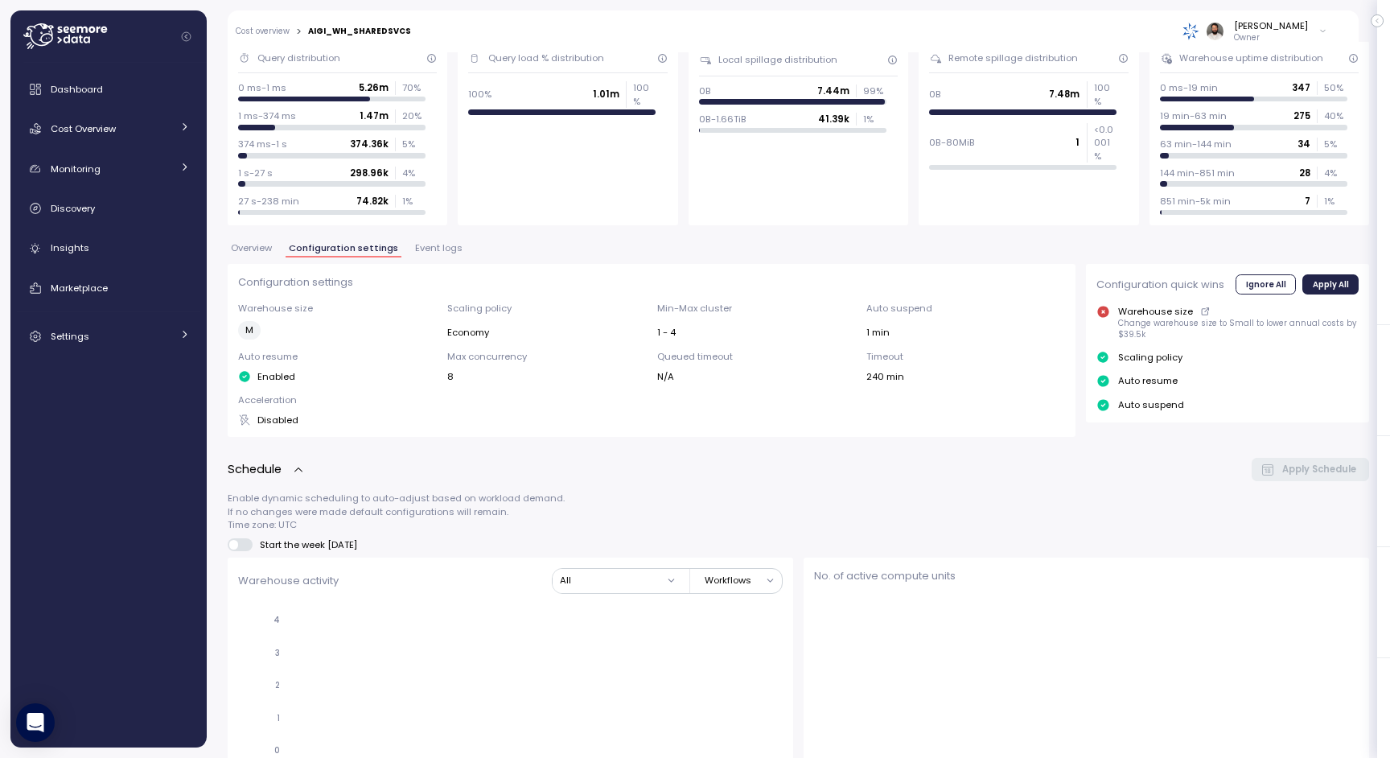
scroll to position [172, 0]
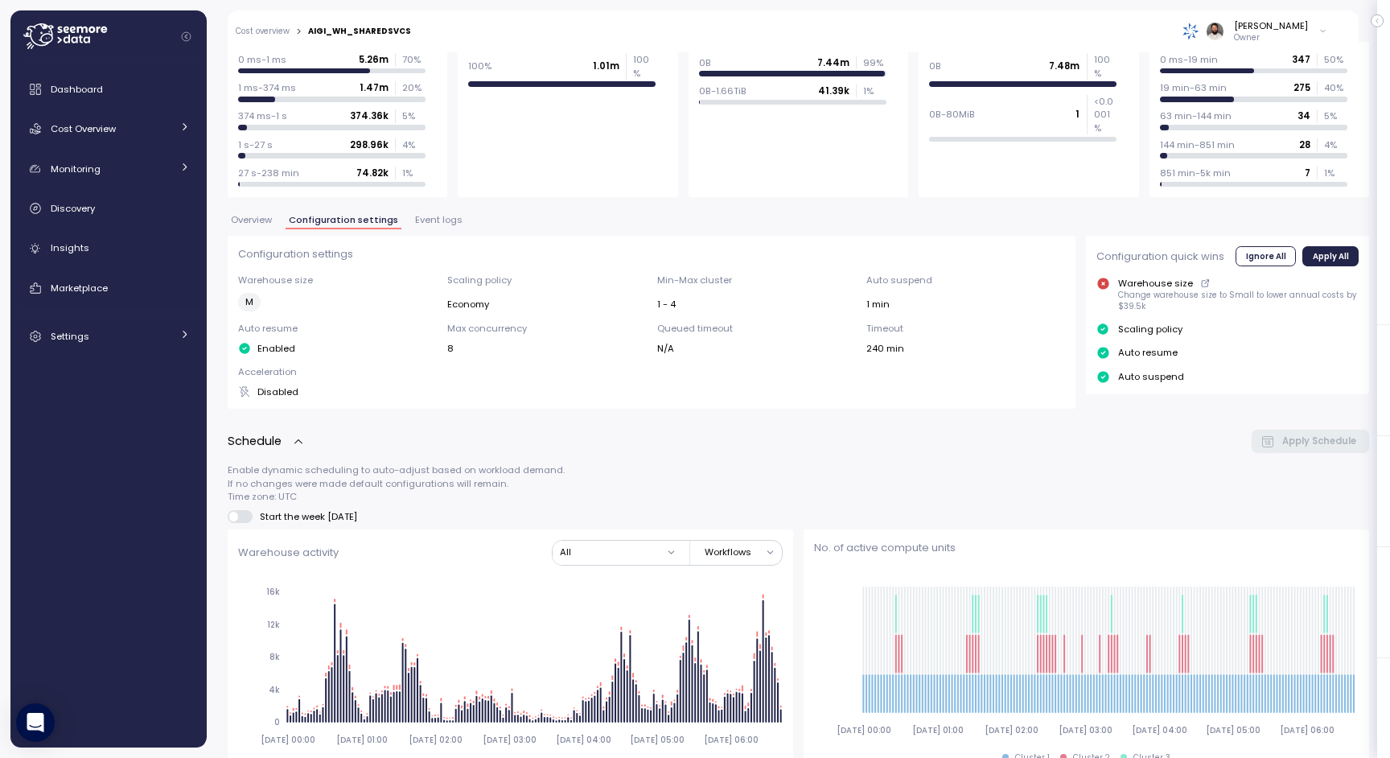
click at [404, 223] on div "Overview Configuration settings Event logs" at bounding box center [799, 226] width 1142 height 21
click at [418, 221] on span "Event logs" at bounding box center [438, 220] width 47 height 9
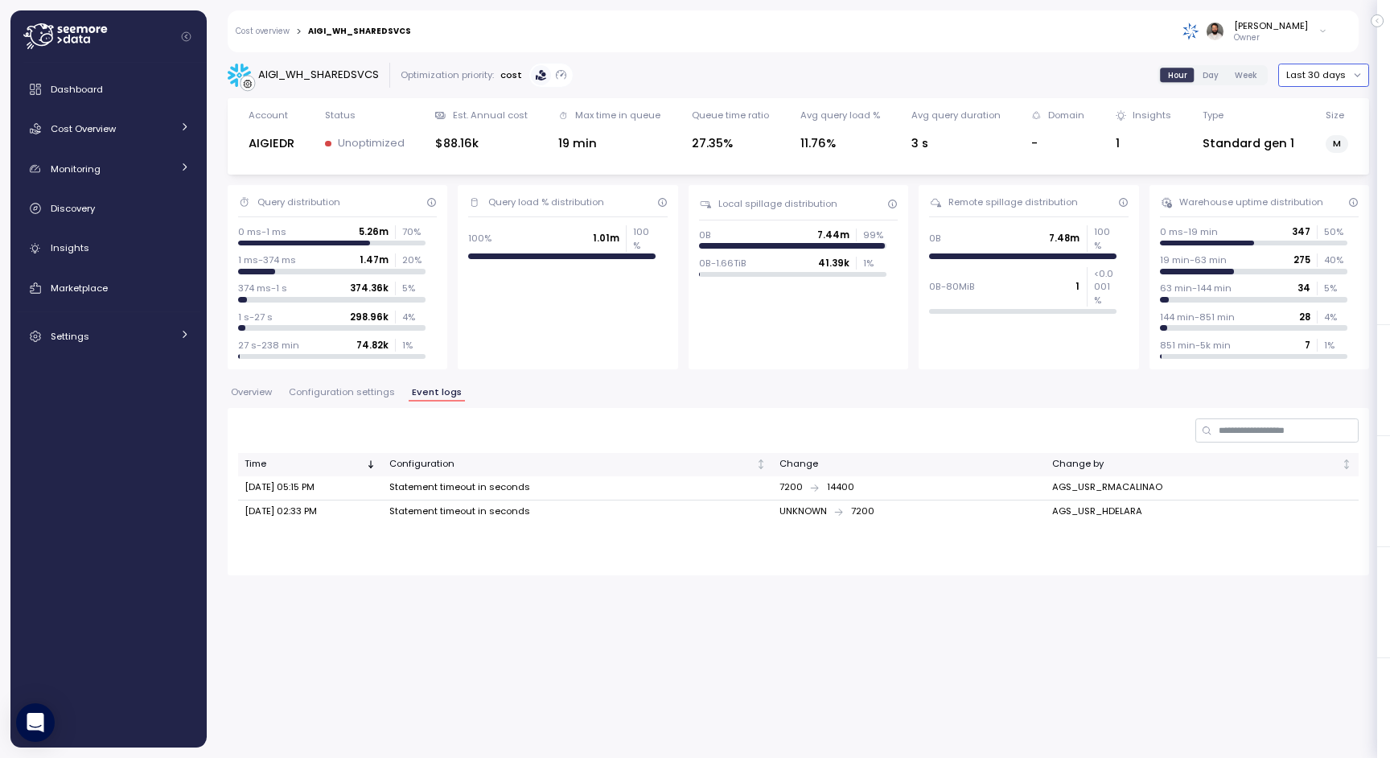
click at [1349, 70] on button "Last 30 days" at bounding box center [1324, 75] width 91 height 23
click at [1325, 220] on div "Last 6 months" at bounding box center [1327, 213] width 98 height 21
click at [1339, 79] on button "Last 6 months" at bounding box center [1320, 75] width 98 height 23
click at [1334, 150] on div "Last 7 days" at bounding box center [1325, 149] width 52 height 13
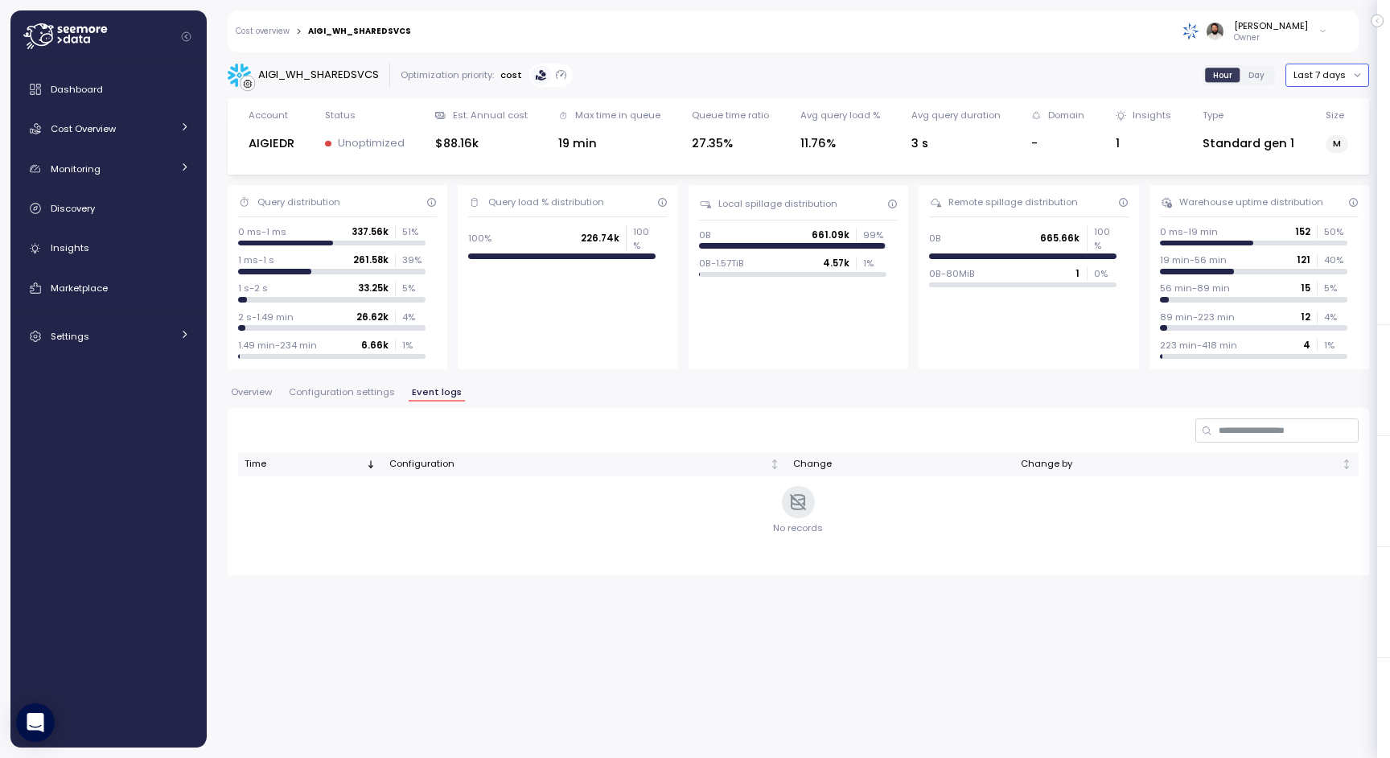
click at [1339, 80] on button "Last 7 days" at bounding box center [1328, 75] width 84 height 23
click at [1333, 183] on div "Last 30 days" at bounding box center [1330, 191] width 98 height 21
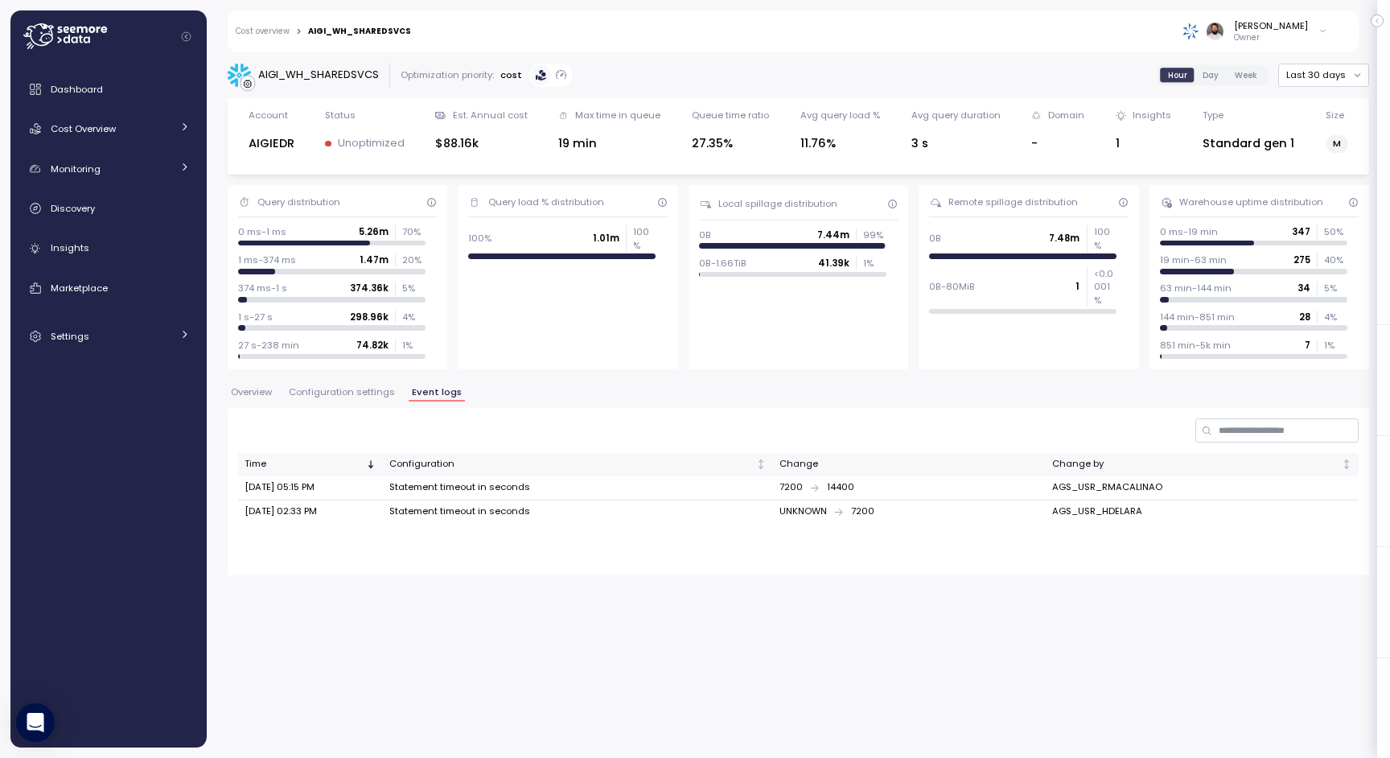
click at [356, 389] on span "Configuration settings" at bounding box center [342, 392] width 106 height 9
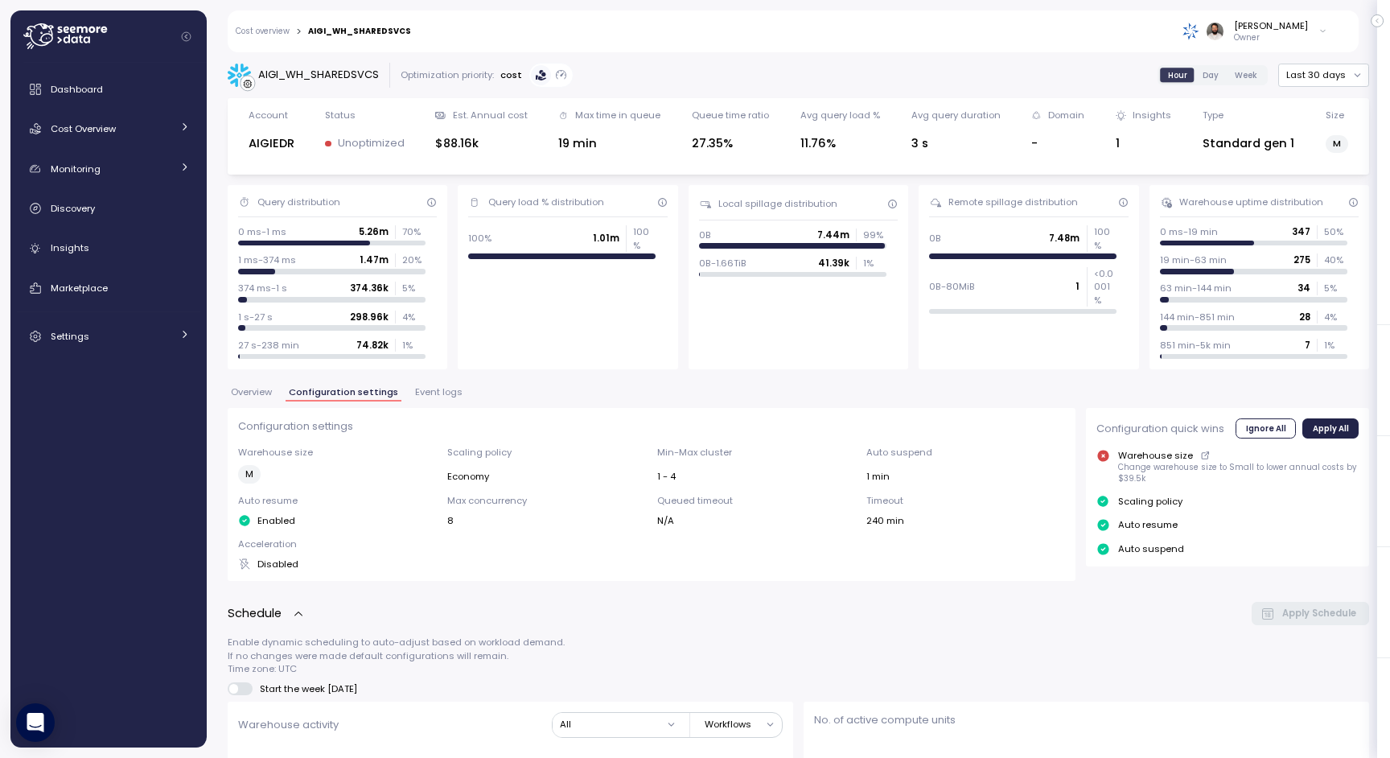
click at [415, 390] on span "Event logs" at bounding box center [438, 392] width 47 height 9
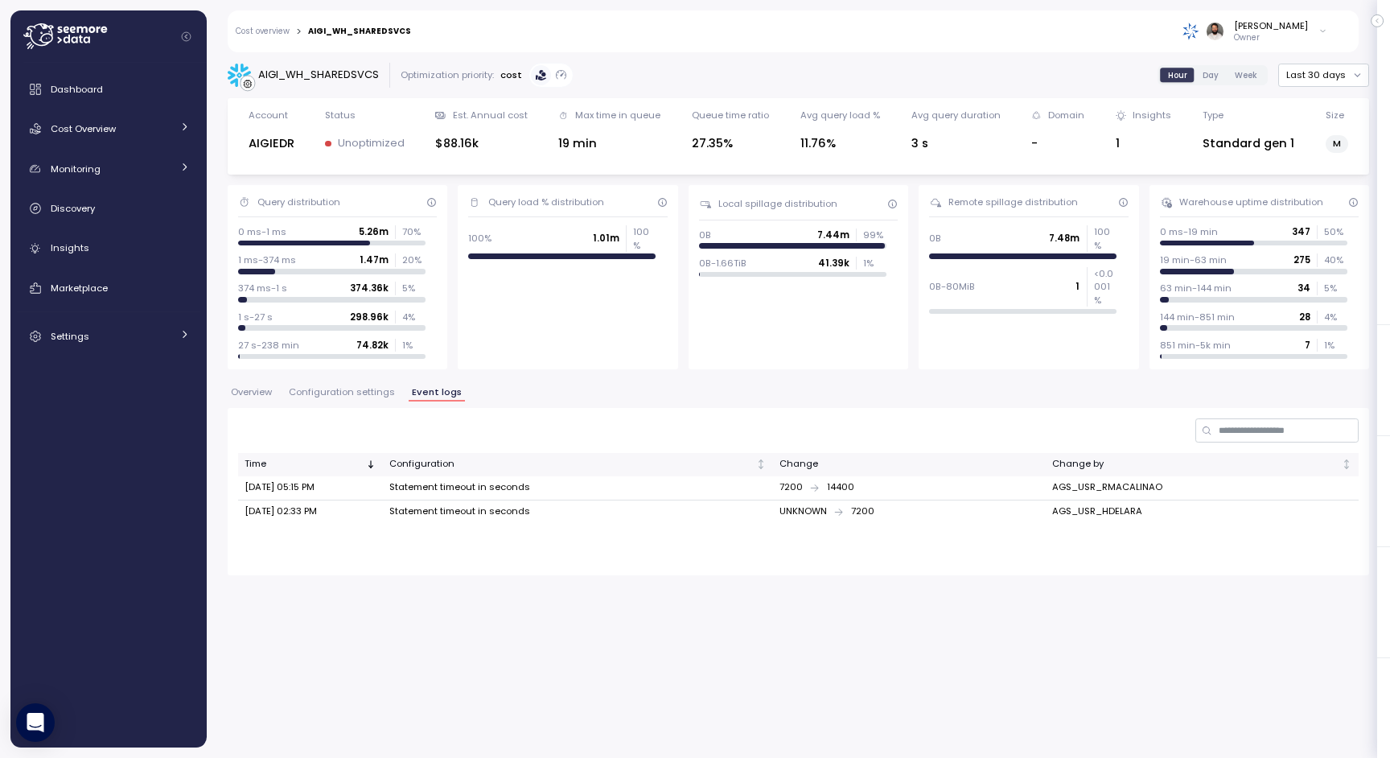
click at [261, 397] on span "Overview" at bounding box center [251, 392] width 41 height 9
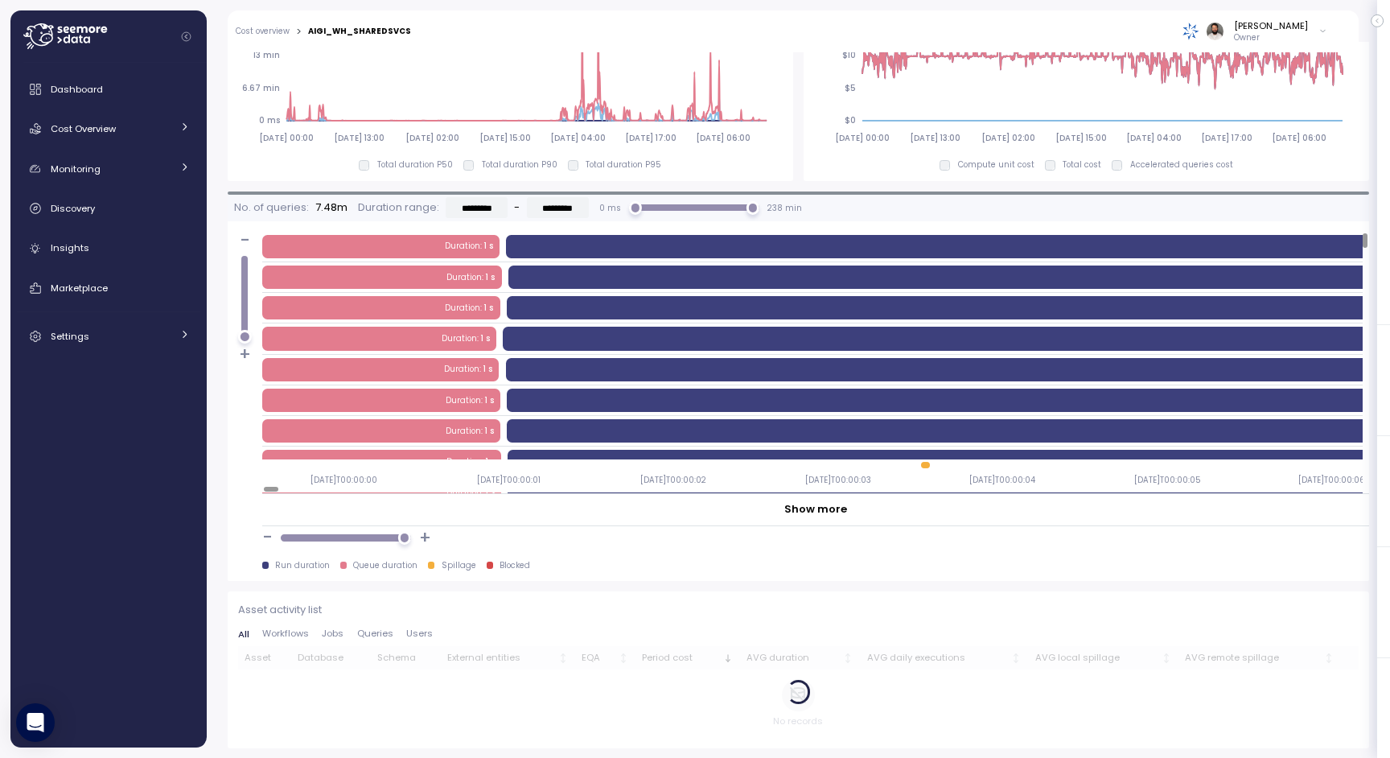
scroll to position [1178, 0]
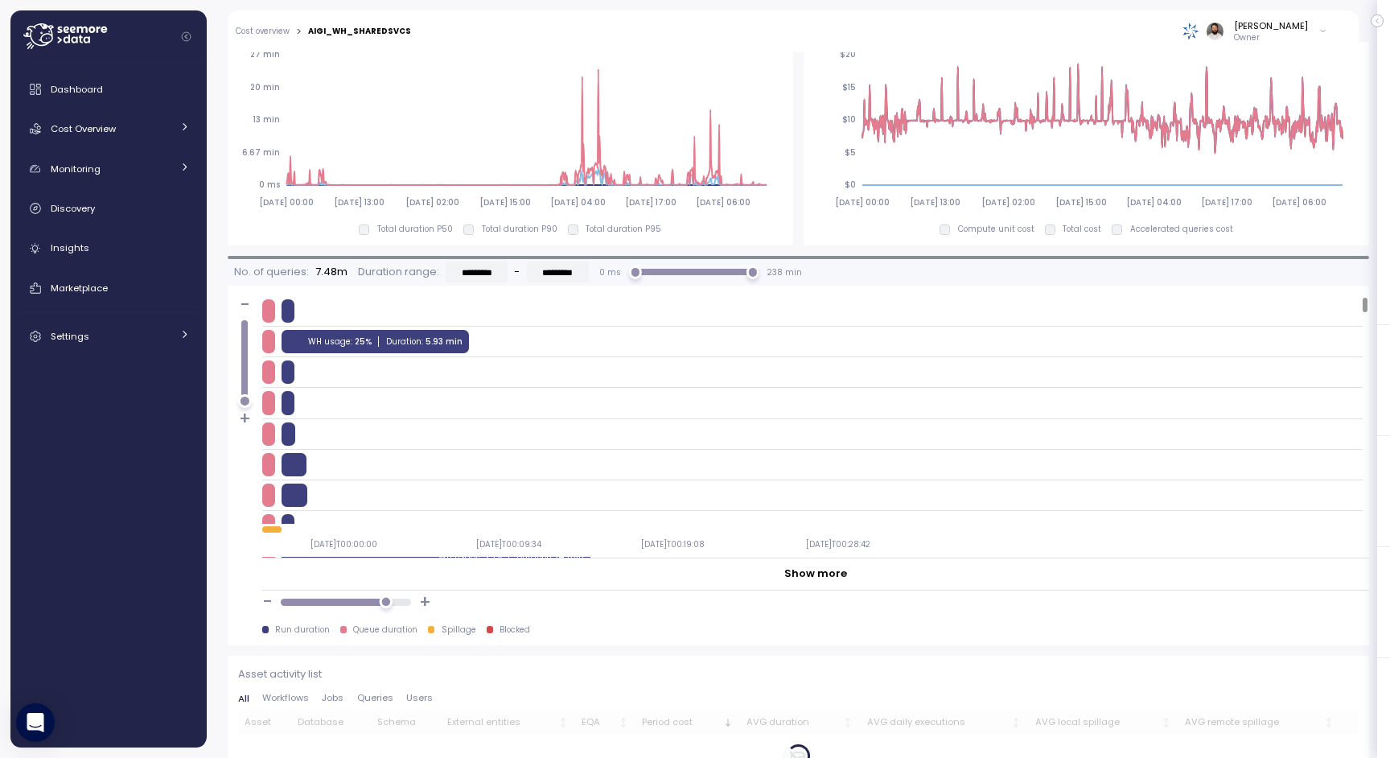
drag, startPoint x: 398, startPoint y: 599, endPoint x: 385, endPoint y: 599, distance: 12.1
click at [385, 599] on div at bounding box center [386, 602] width 14 height 14
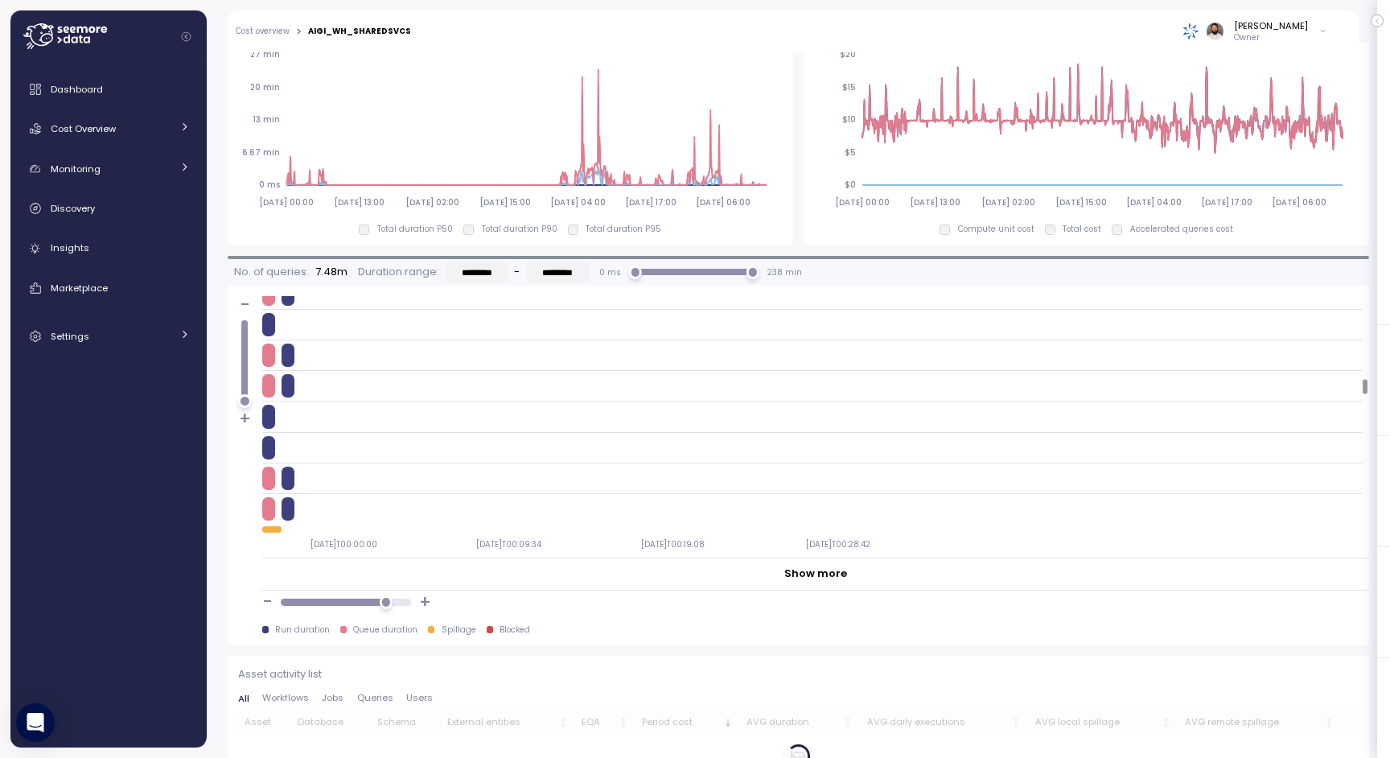
scroll to position [1510, 0]
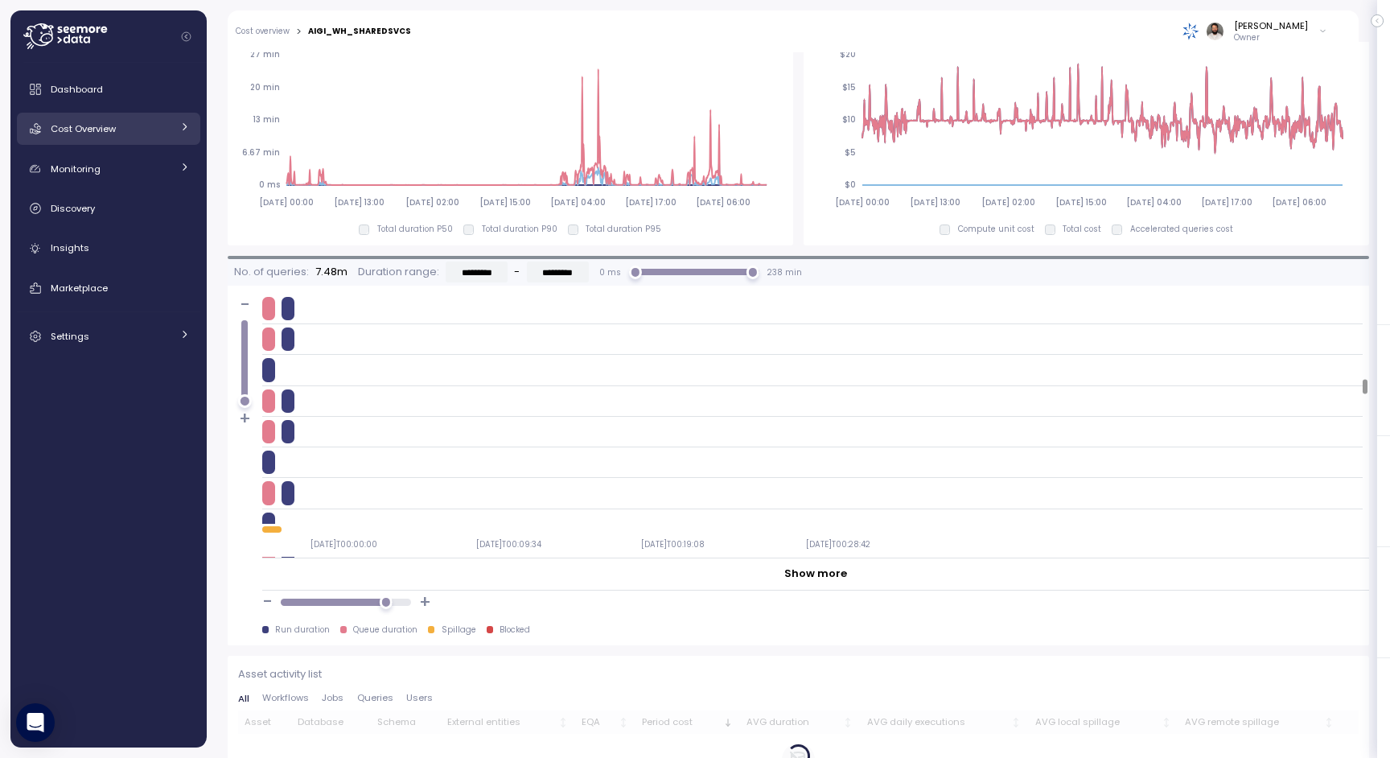
click at [125, 131] on div "Cost Overview" at bounding box center [111, 129] width 121 height 16
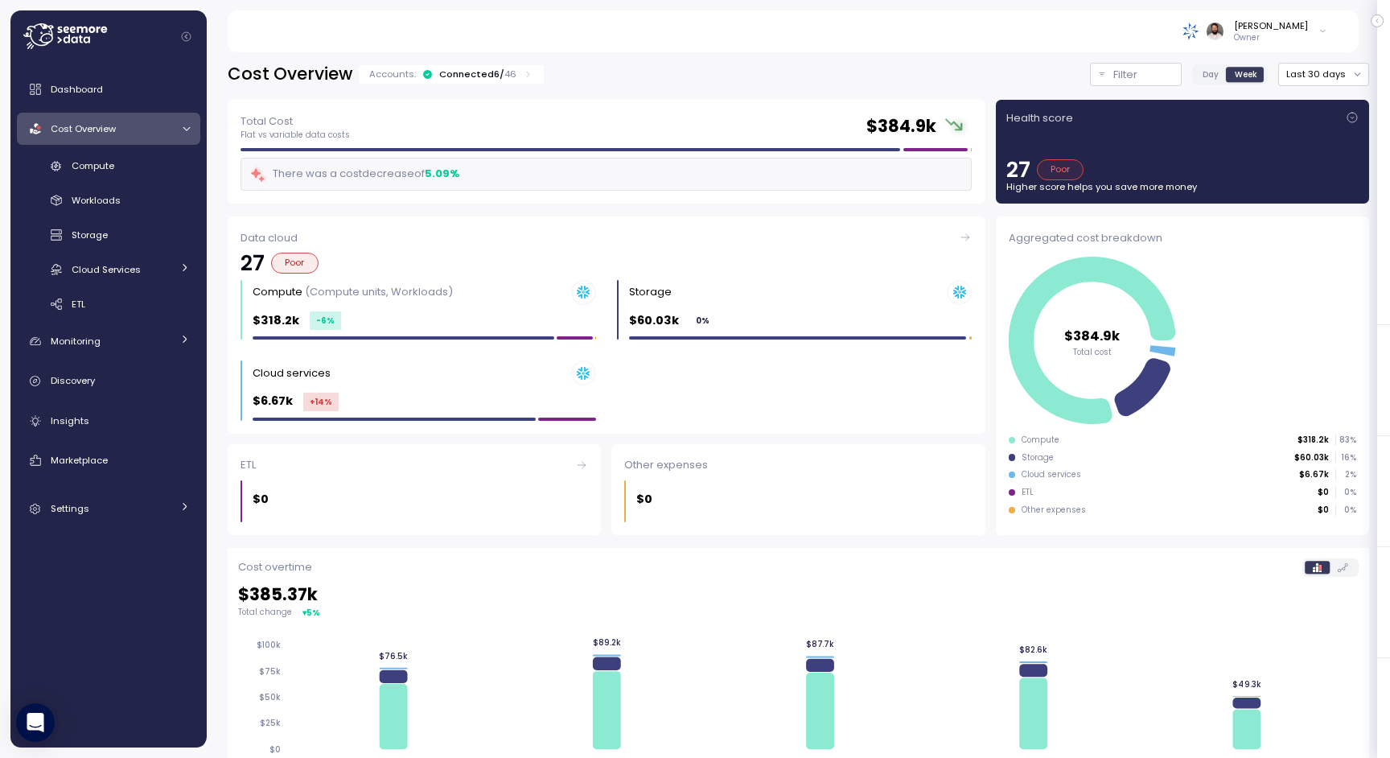
click at [1207, 75] on label "Day" at bounding box center [1211, 74] width 32 height 14
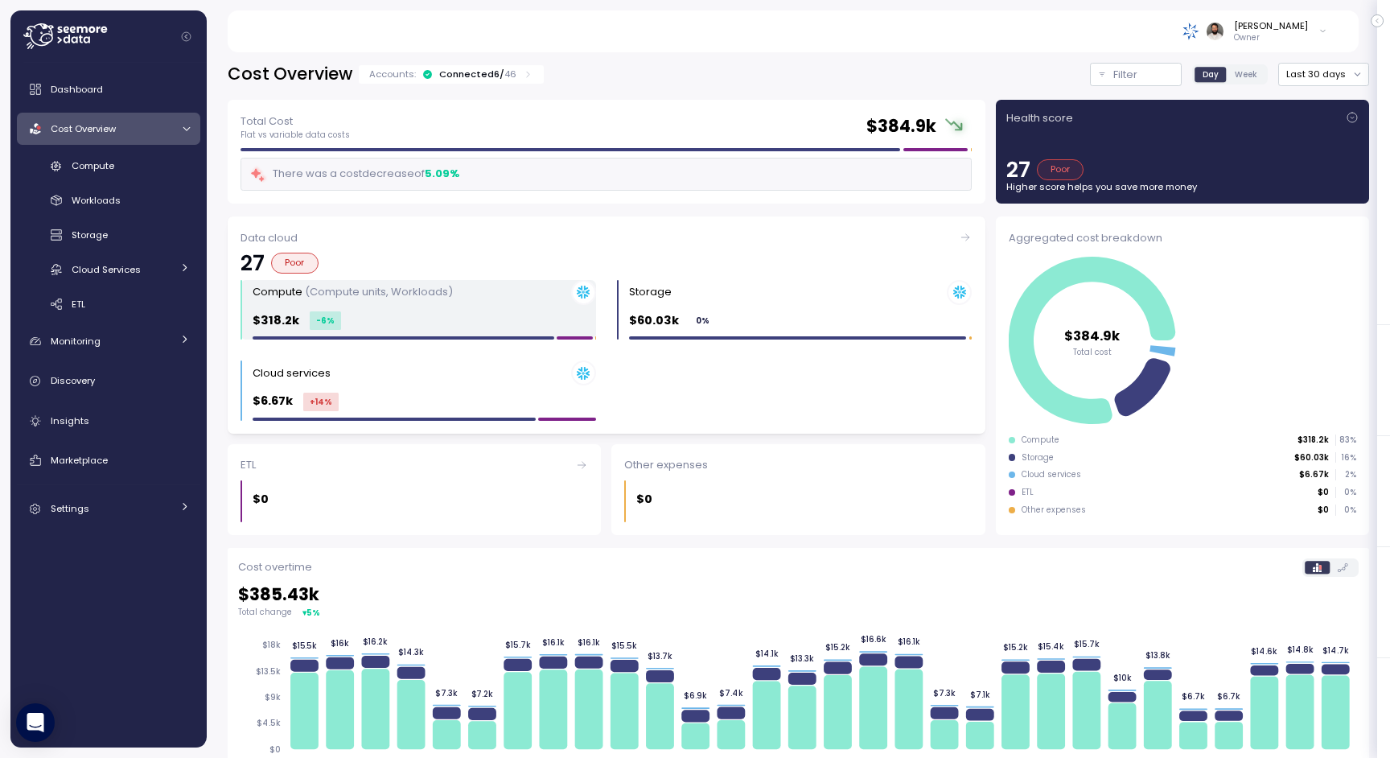
click at [537, 317] on div "$318.2k -6 %" at bounding box center [425, 320] width 344 height 19
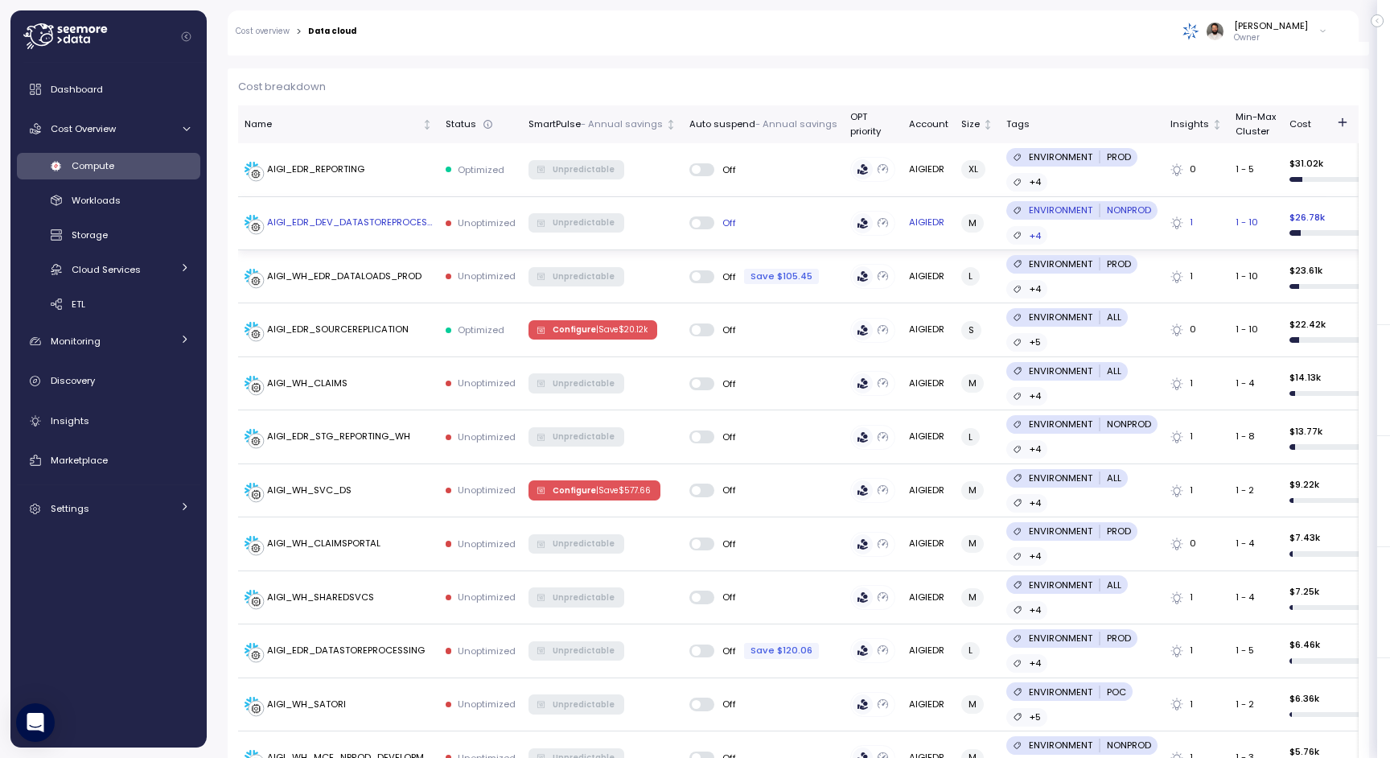
scroll to position [455, 0]
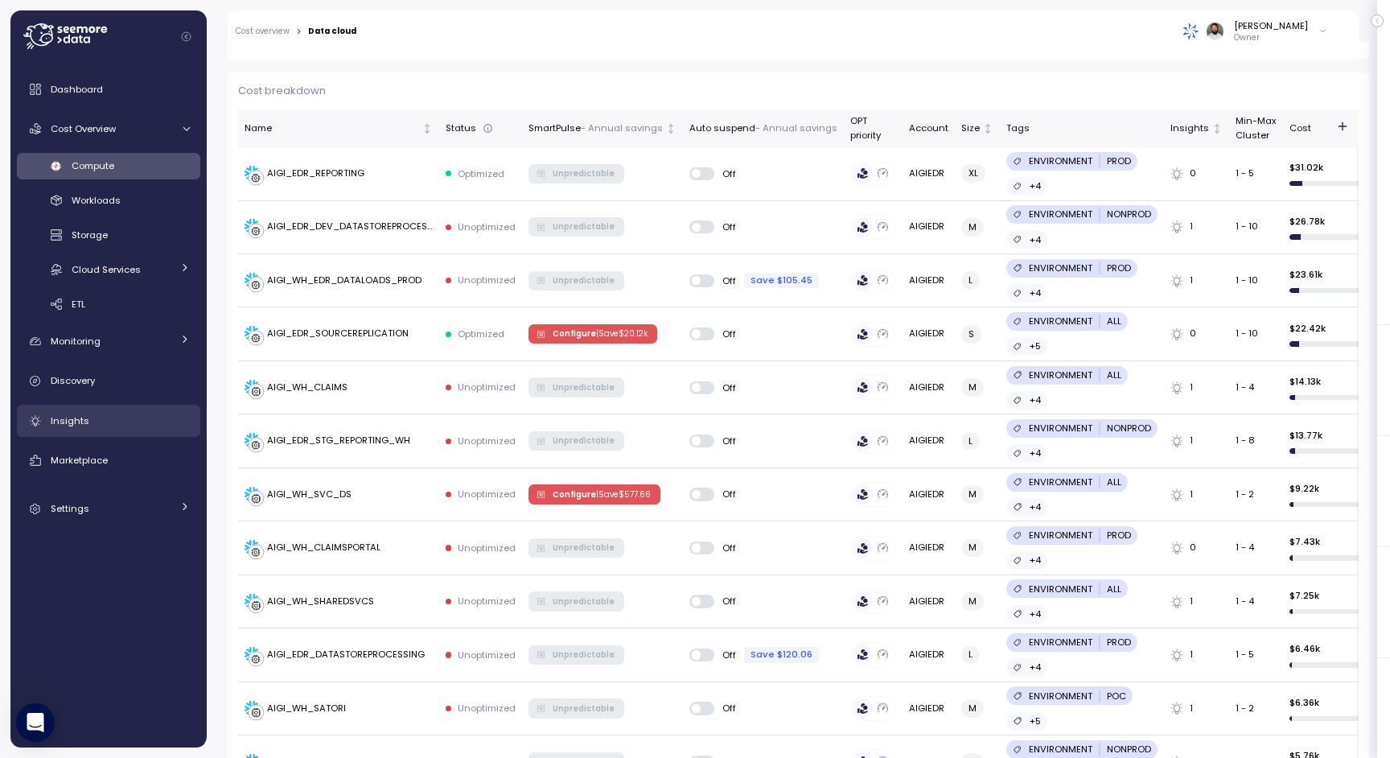
click at [153, 414] on div "Insights" at bounding box center [120, 421] width 139 height 16
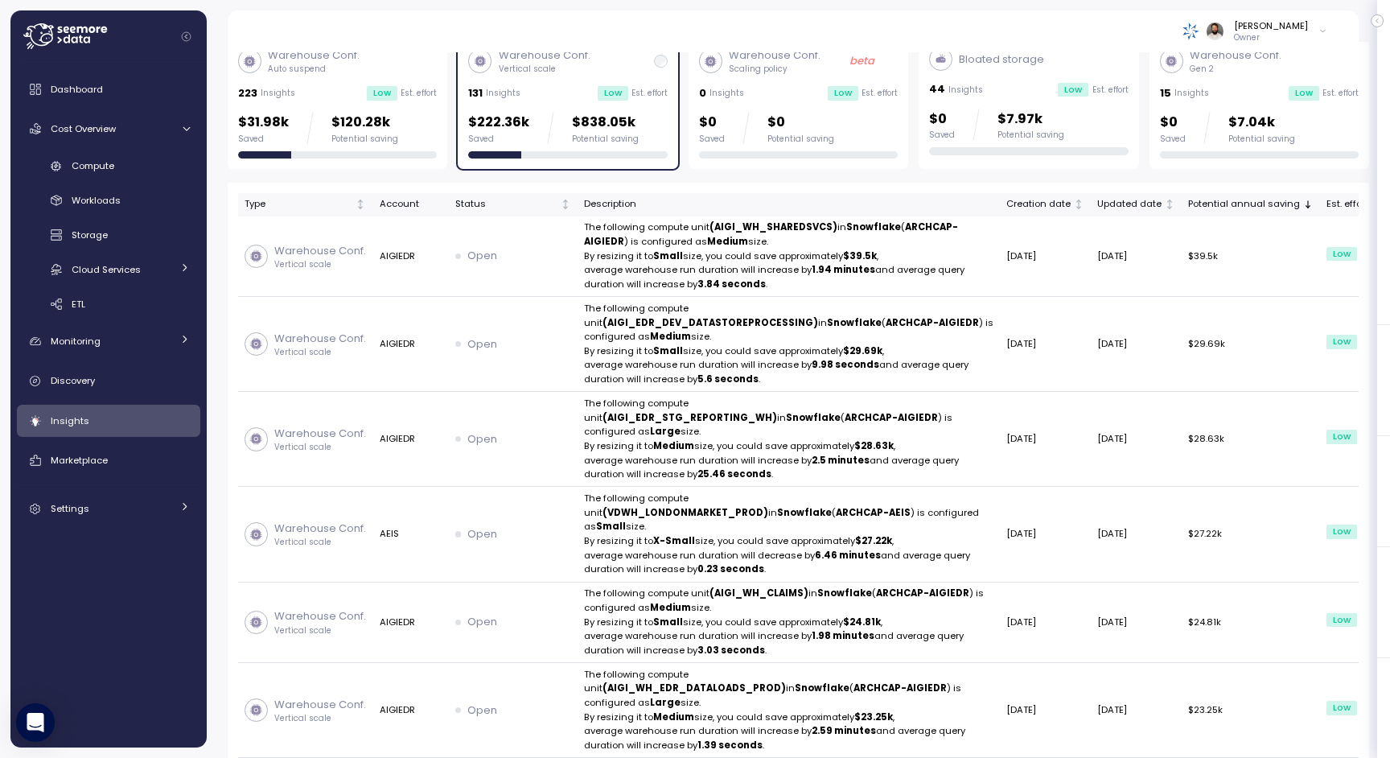
scroll to position [198, 0]
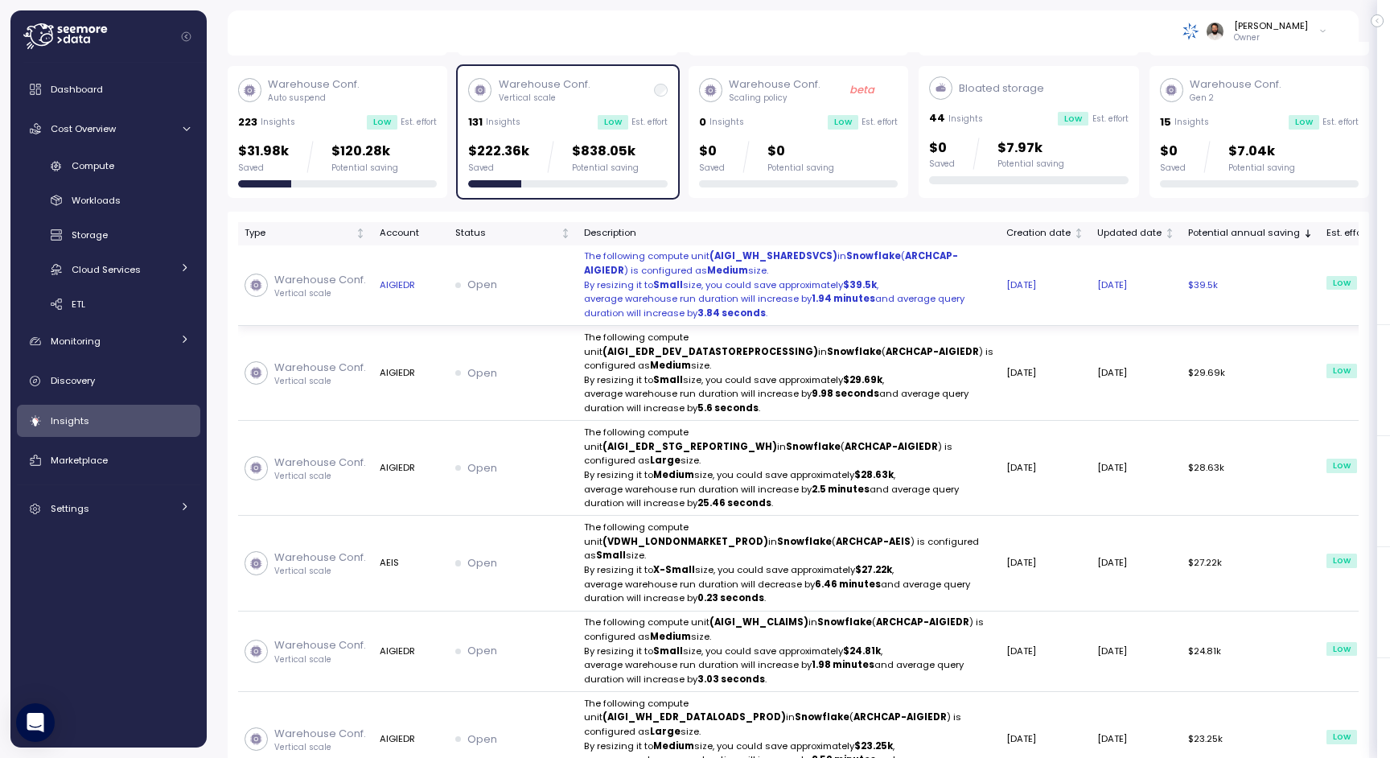
click at [781, 293] on p "By resizing it to Small size, you could save approximately $39.5k ," at bounding box center [789, 285] width 410 height 14
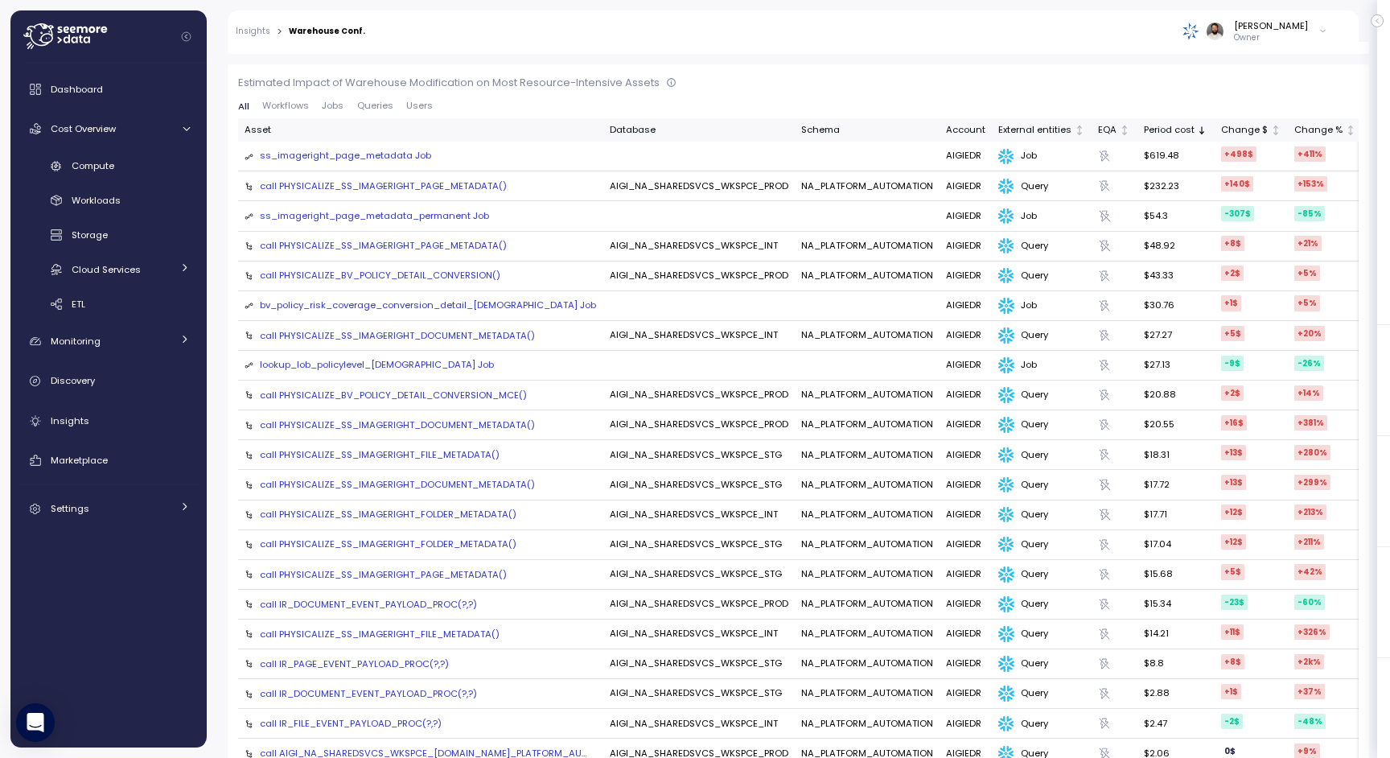
scroll to position [748, 0]
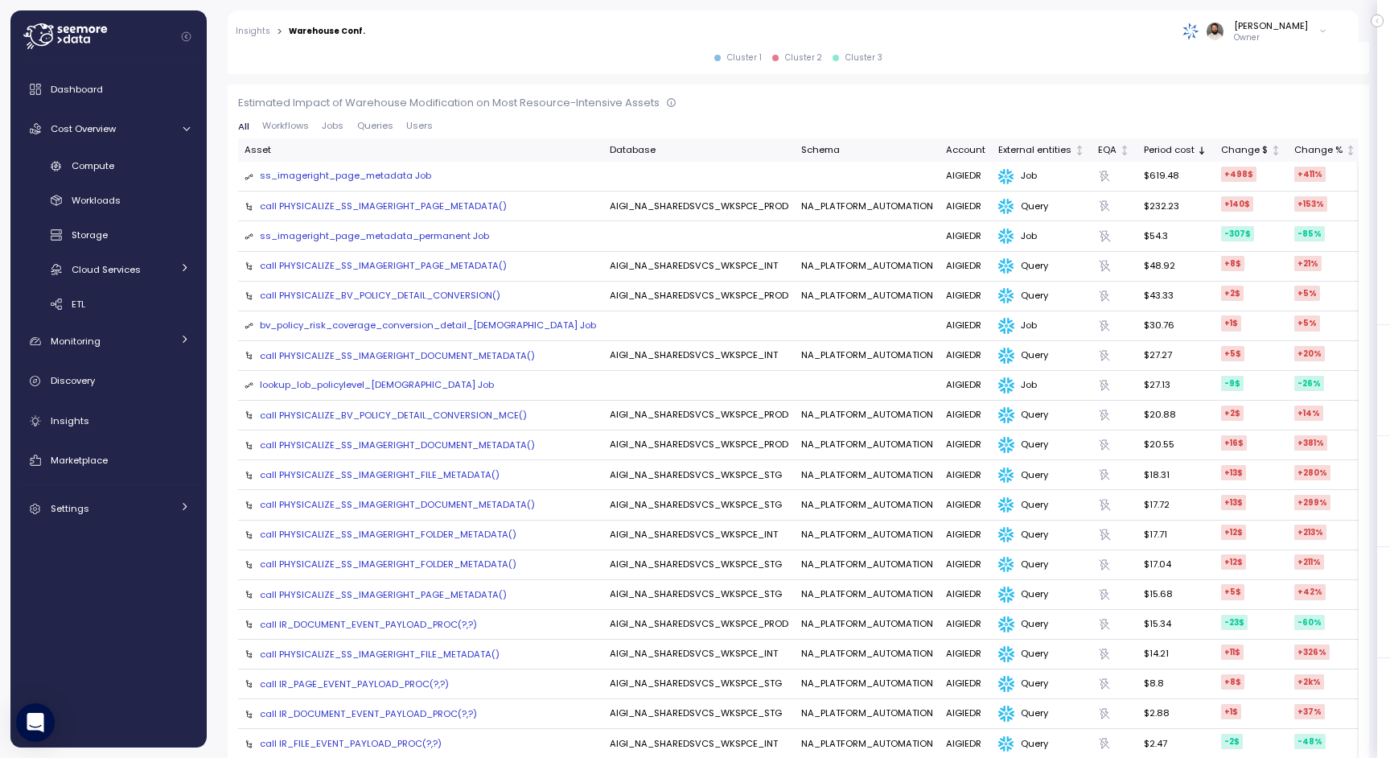
click at [412, 176] on div "ss_imageright_page_metadata Job" at bounding box center [345, 176] width 171 height 14
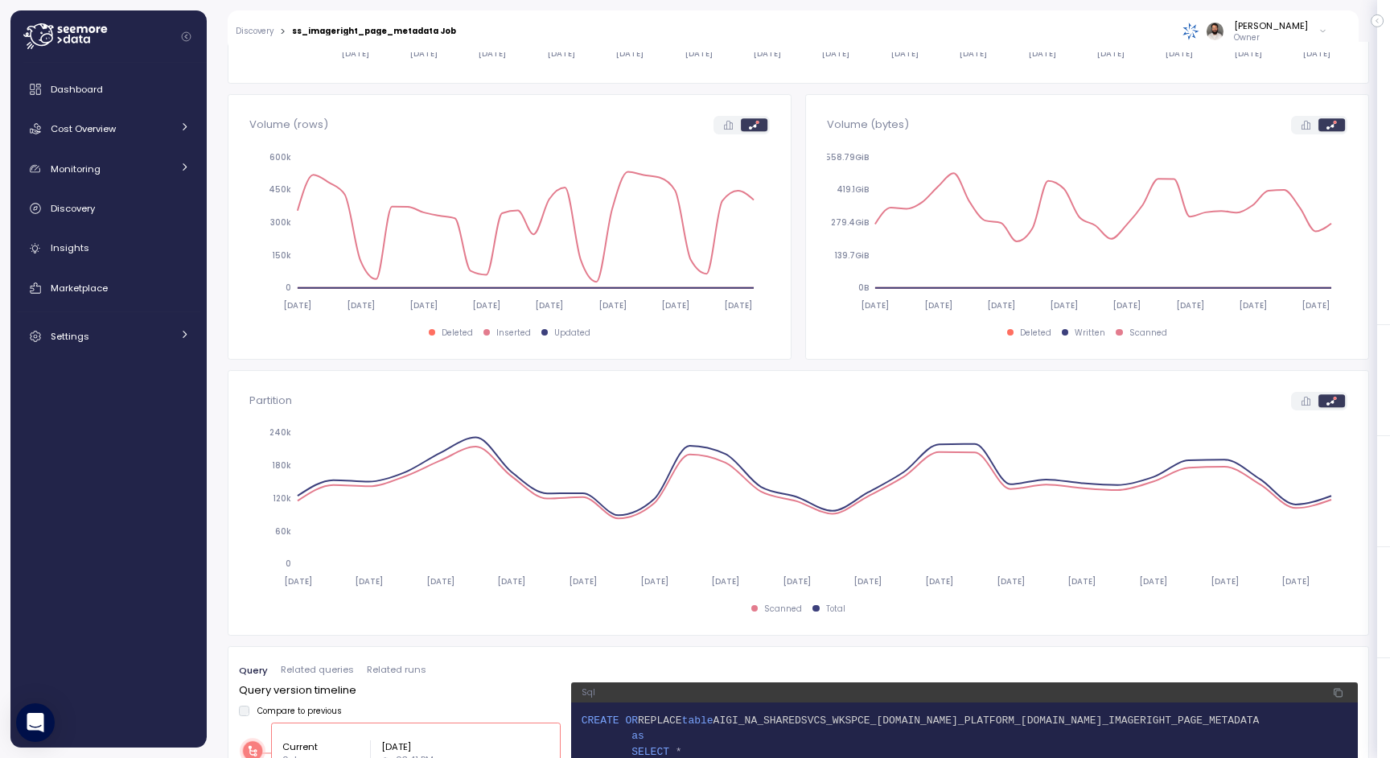
scroll to position [650, 0]
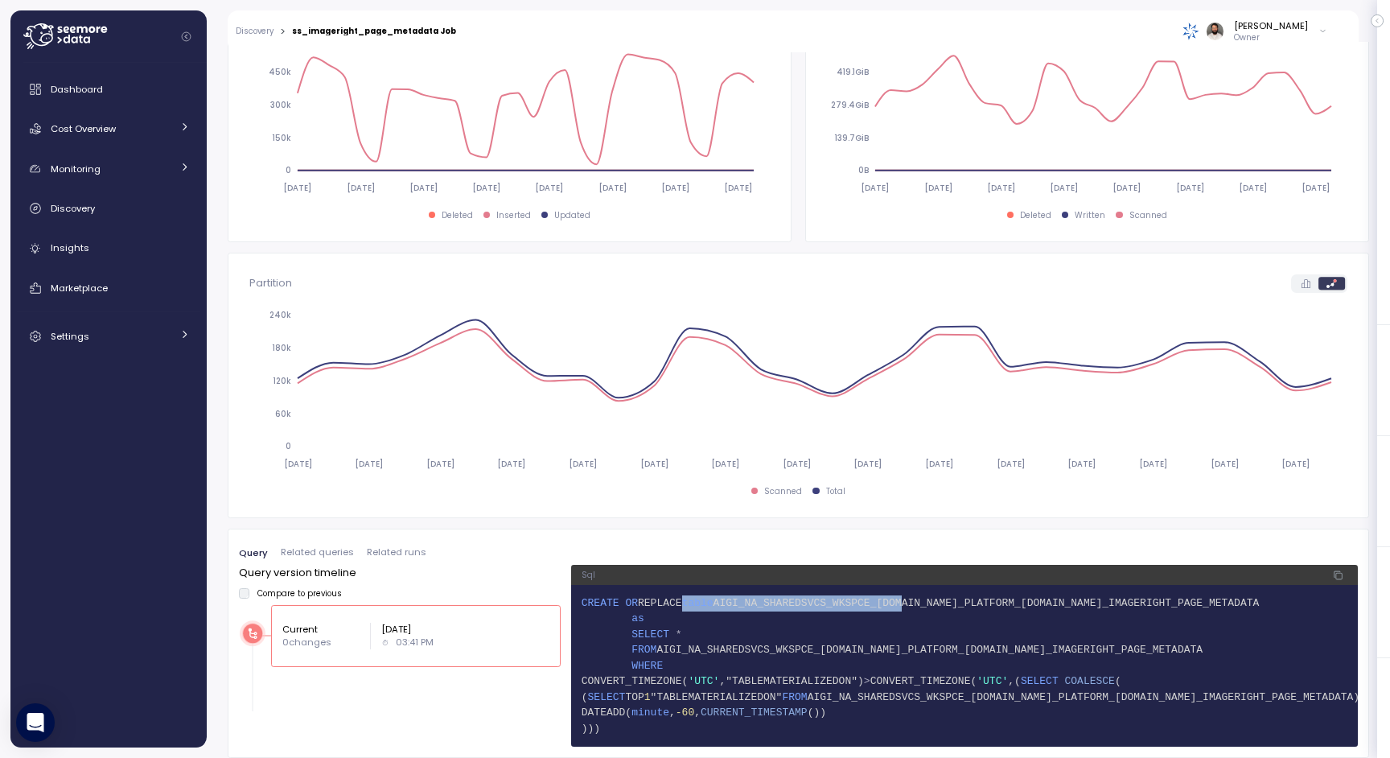
drag, startPoint x: 706, startPoint y: 606, endPoint x: 915, endPoint y: 604, distance: 209.2
click at [915, 604] on span "1 CREATE OR REPLACE table AIGI_NA_SHAREDSVCS_WKSPCE_PROD.NA_PLATFORM_AUTOMATION…" at bounding box center [965, 603] width 766 height 16
click at [915, 604] on span "AIGI_NA_SHAREDSVCS_WKSPCE_PROD.NA_PLATFORM_AUTOMATION.SS_IMAGERIGHT_PAGE_METADA…" at bounding box center [987, 603] width 546 height 12
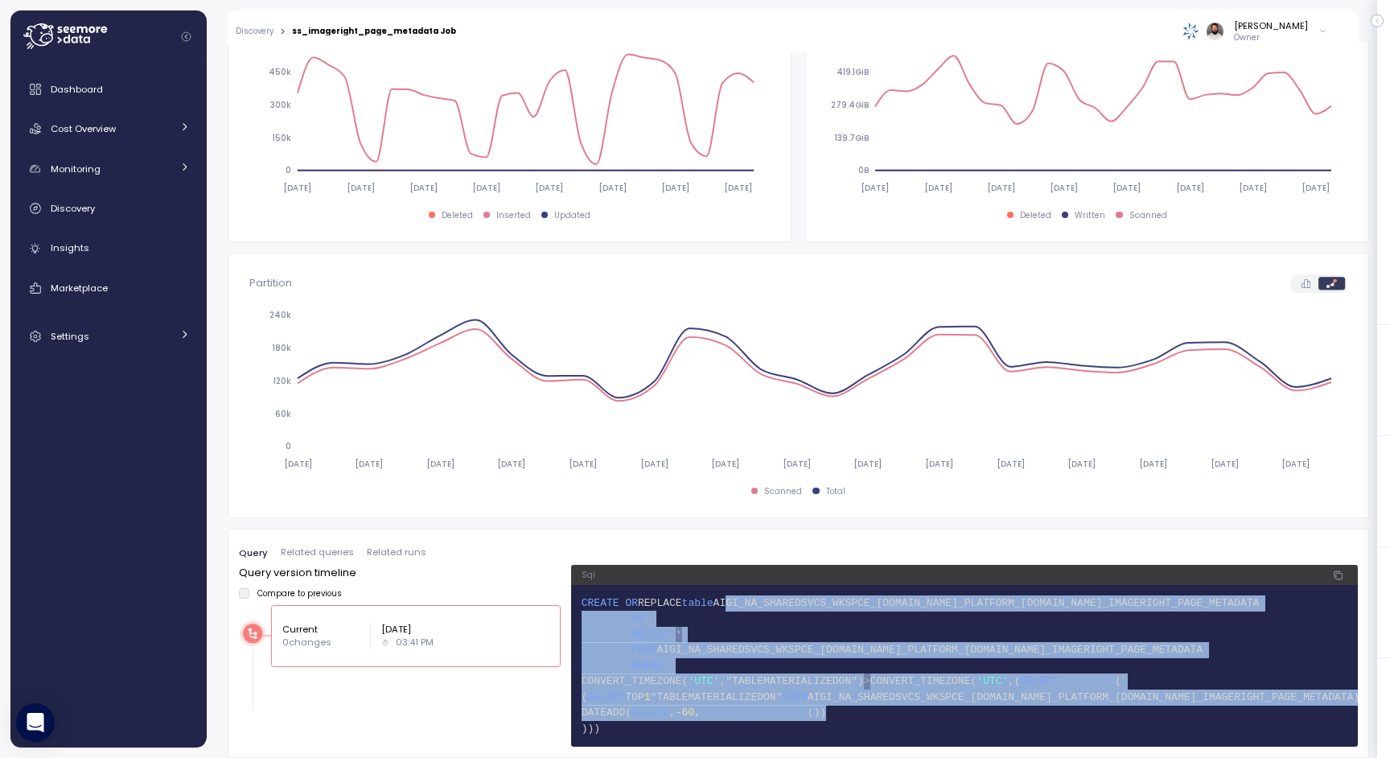
drag, startPoint x: 739, startPoint y: 602, endPoint x: 979, endPoint y: 710, distance: 263.7
click at [979, 710] on code "1 CREATE OR REPLACE table AIGI_NA_SHAREDSVCS_WKSPCE_PROD.NA_PLATFORM_AUTOMATION…" at bounding box center [965, 666] width 766 height 142
click at [979, 710] on span "8 DATEADD( minute , -60 , CURRENT_TIMESTAMP ())" at bounding box center [965, 713] width 766 height 16
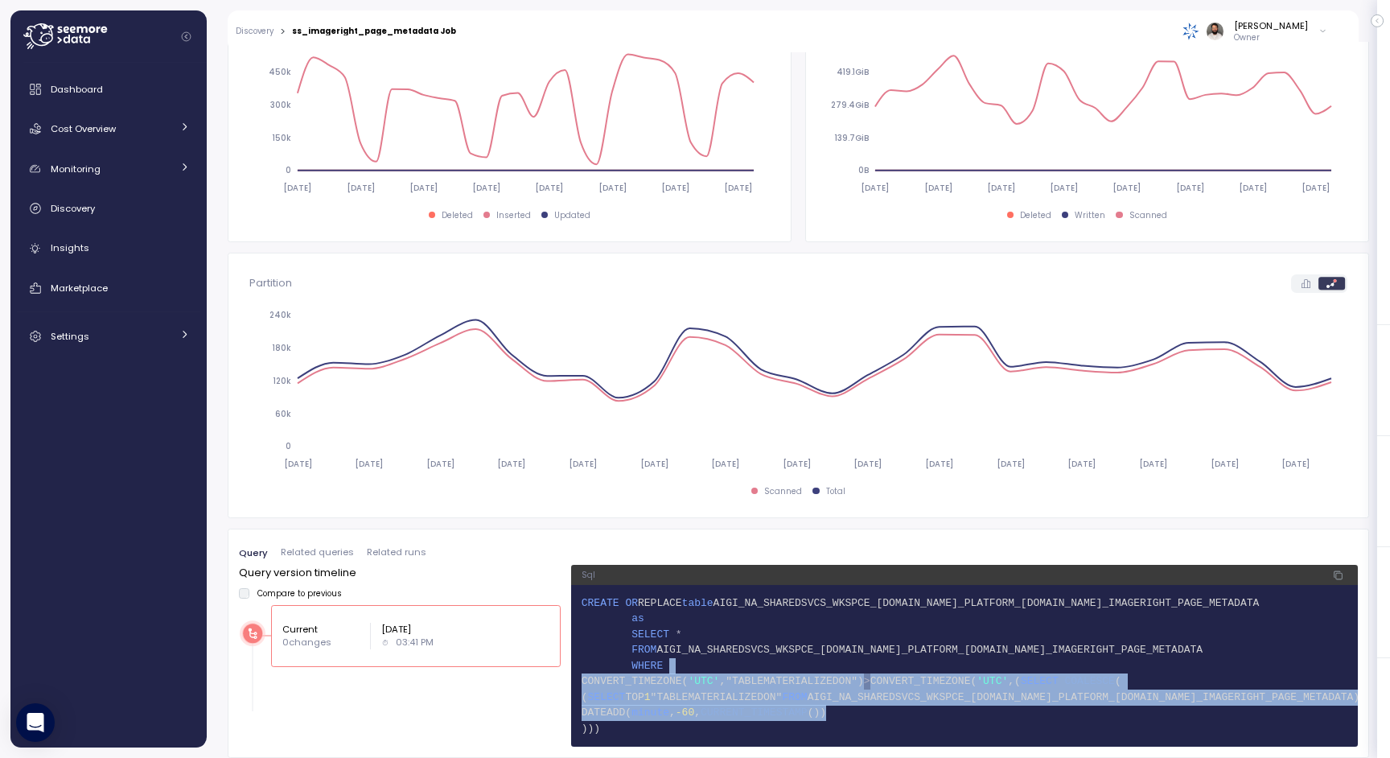
drag, startPoint x: 973, startPoint y: 711, endPoint x: 732, endPoint y: 665, distance: 244.9
click at [732, 665] on code "1 CREATE OR REPLACE table AIGI_NA_SHAREDSVCS_WKSPCE_PROD.NA_PLATFORM_AUTOMATION…" at bounding box center [965, 666] width 766 height 142
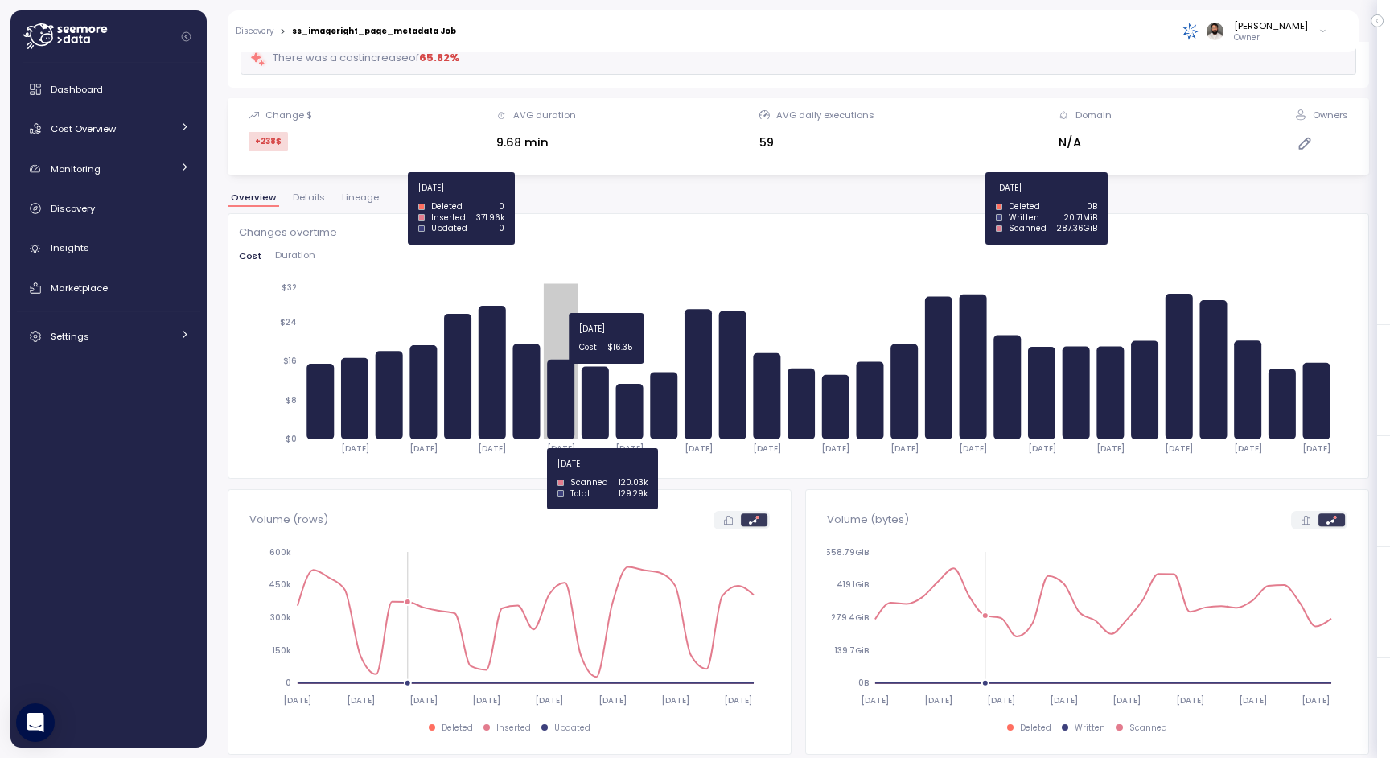
scroll to position [0, 0]
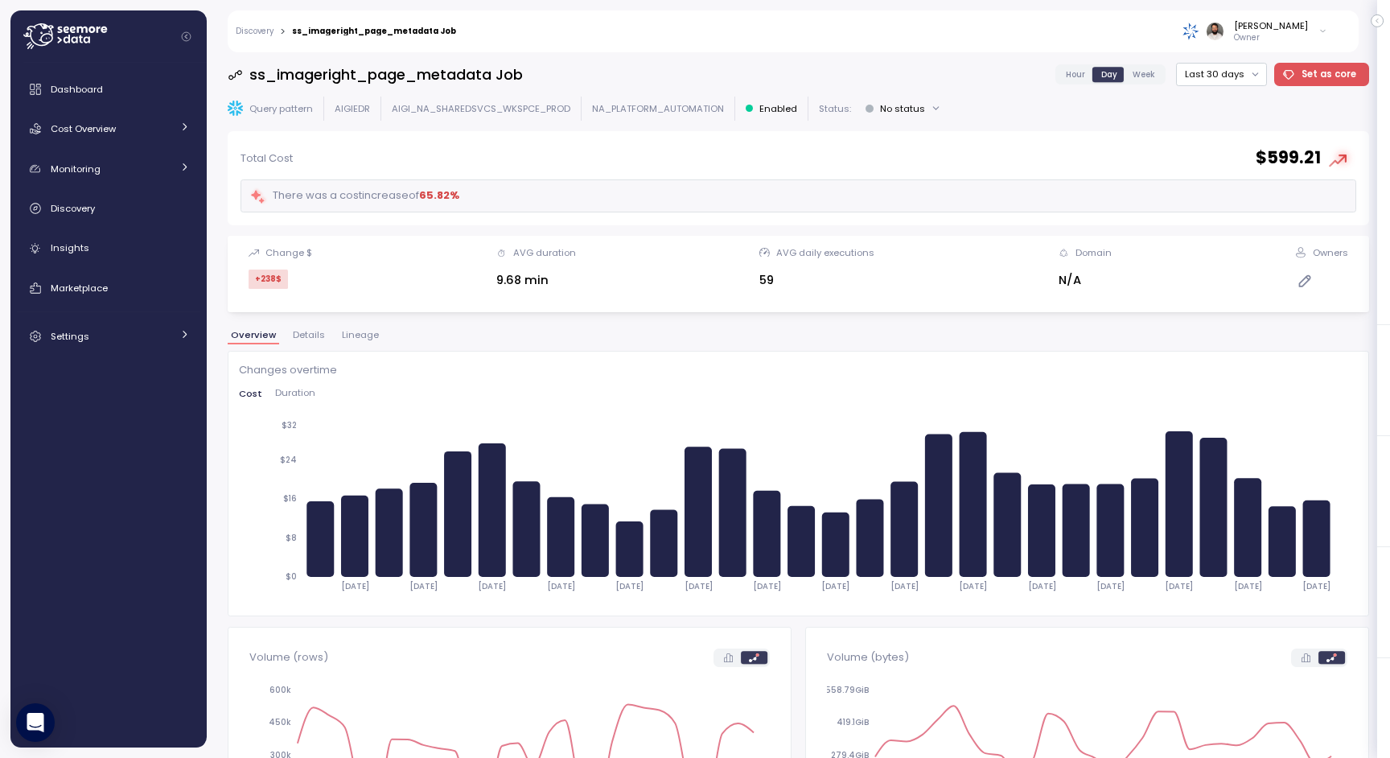
click at [359, 332] on span "Lineage" at bounding box center [360, 335] width 37 height 9
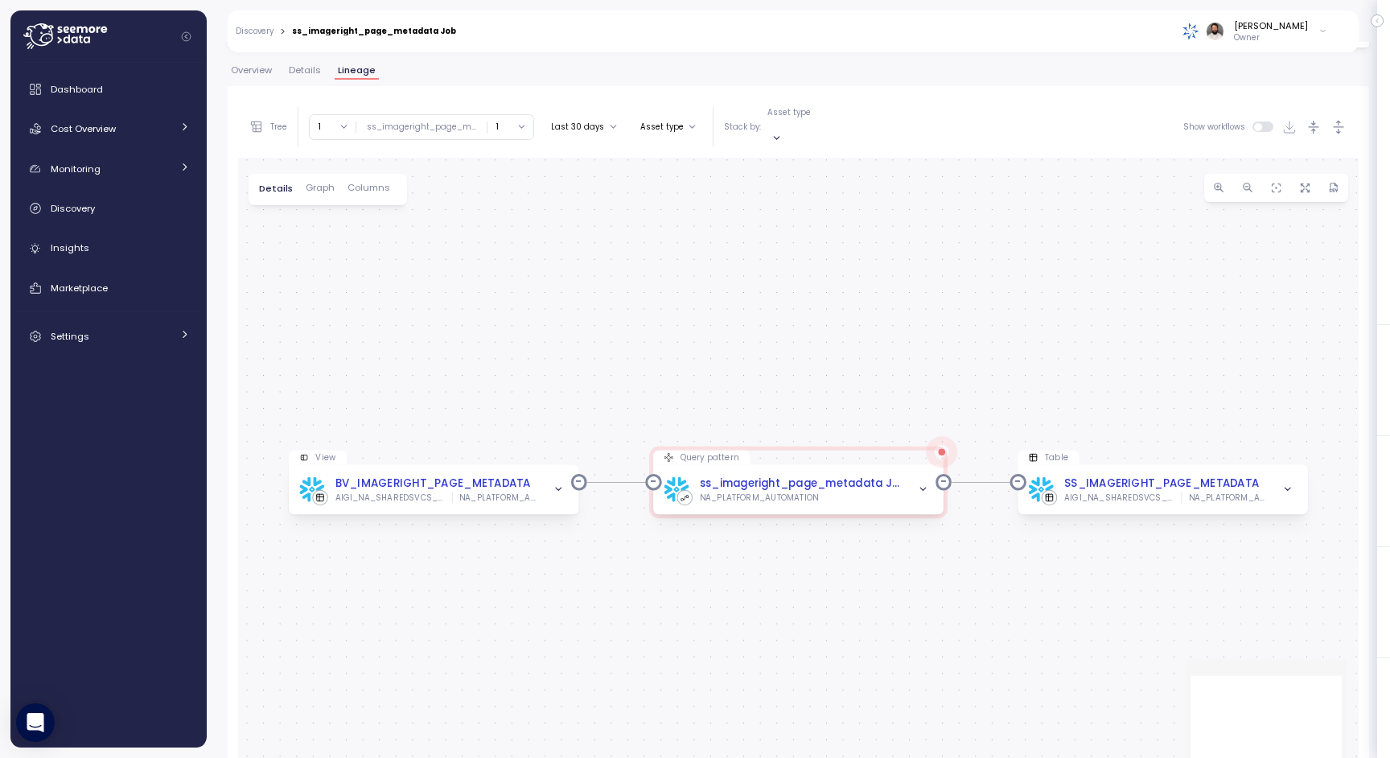
scroll to position [309, 0]
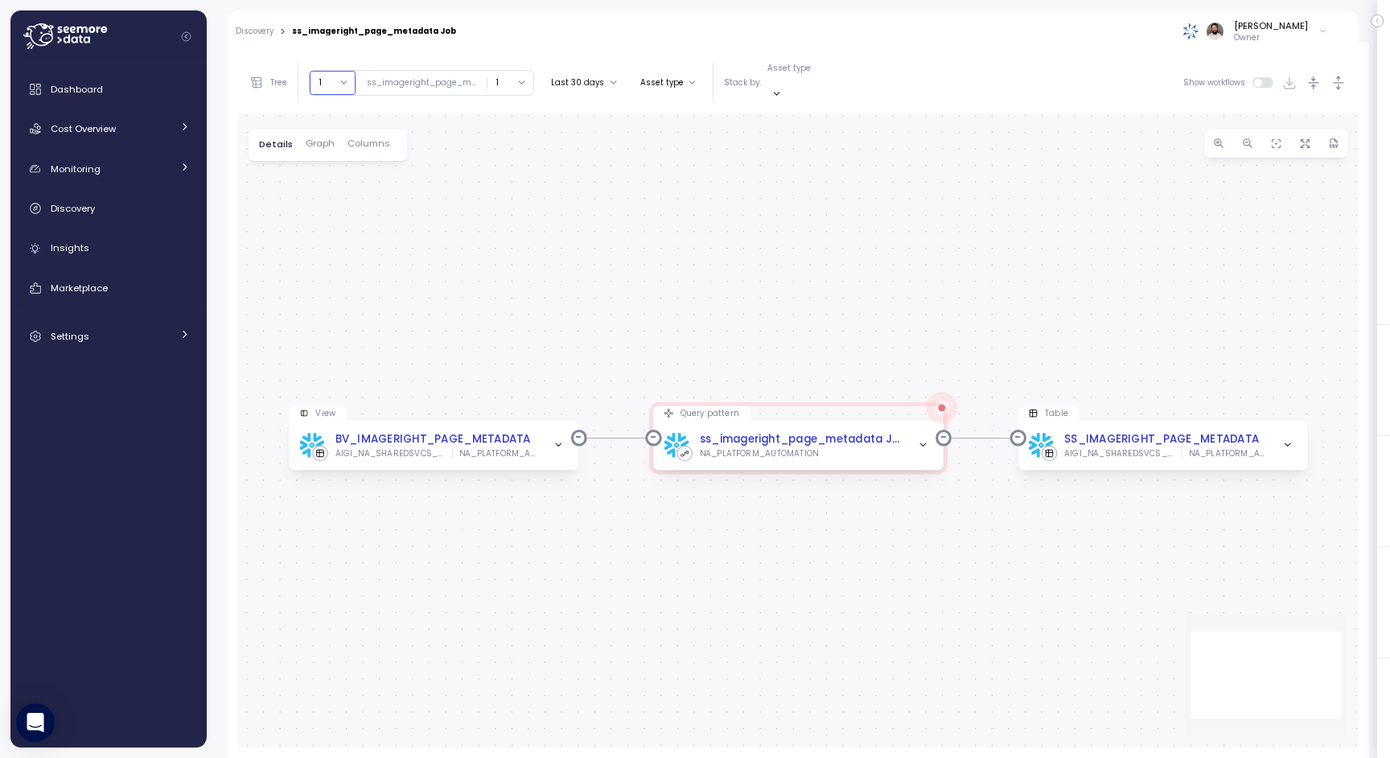
click at [337, 71] on button "1" at bounding box center [333, 82] width 46 height 23
click at [338, 208] on div "4" at bounding box center [338, 213] width 6 height 13
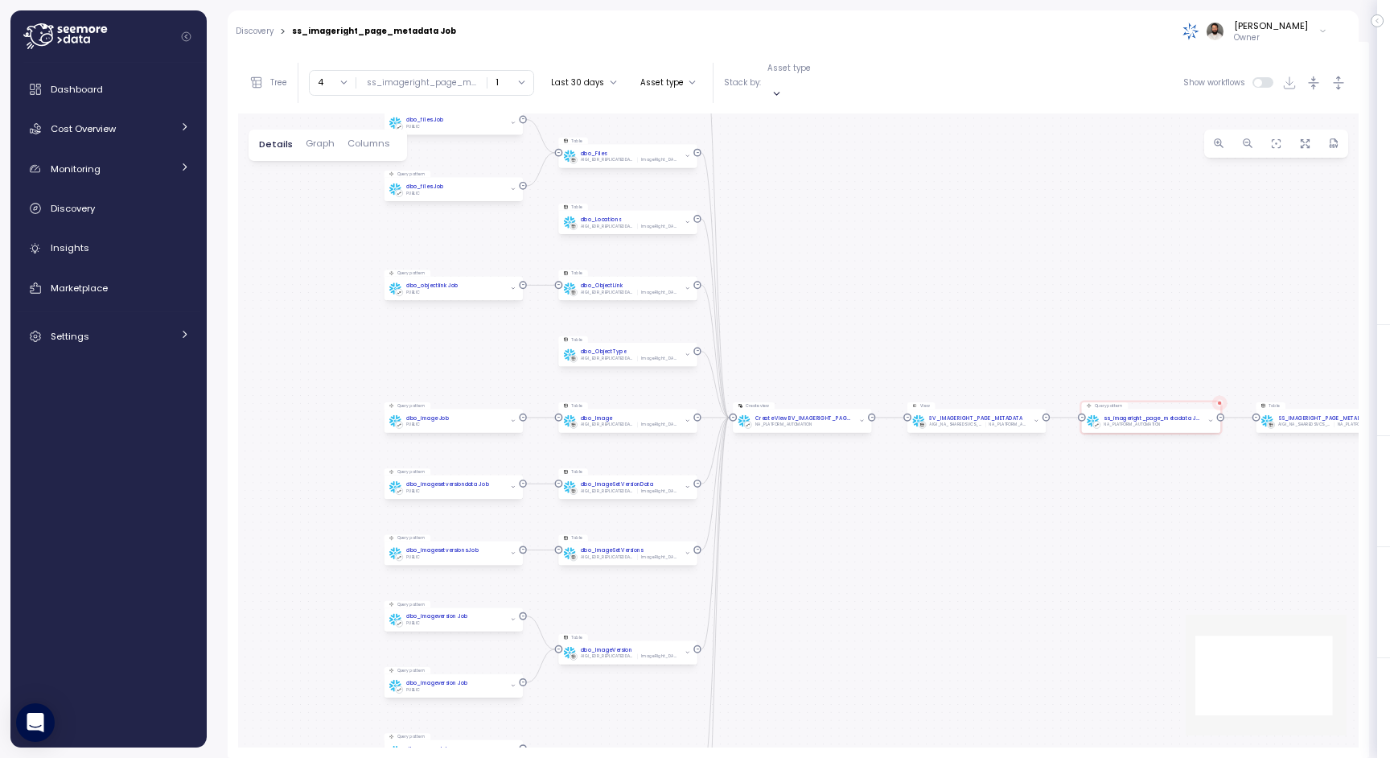
click at [328, 89] on div "Tree Clear all AIGI_NA_SHAREDSVCS_WKSPCE_PROD AIGI_EDR_REPLICATEDDATA 4 ∞ 0 1 2…" at bounding box center [798, 82] width 1121 height 60
click at [328, 77] on button "4" at bounding box center [333, 82] width 46 height 23
click at [335, 185] on div "7" at bounding box center [337, 182] width 5 height 13
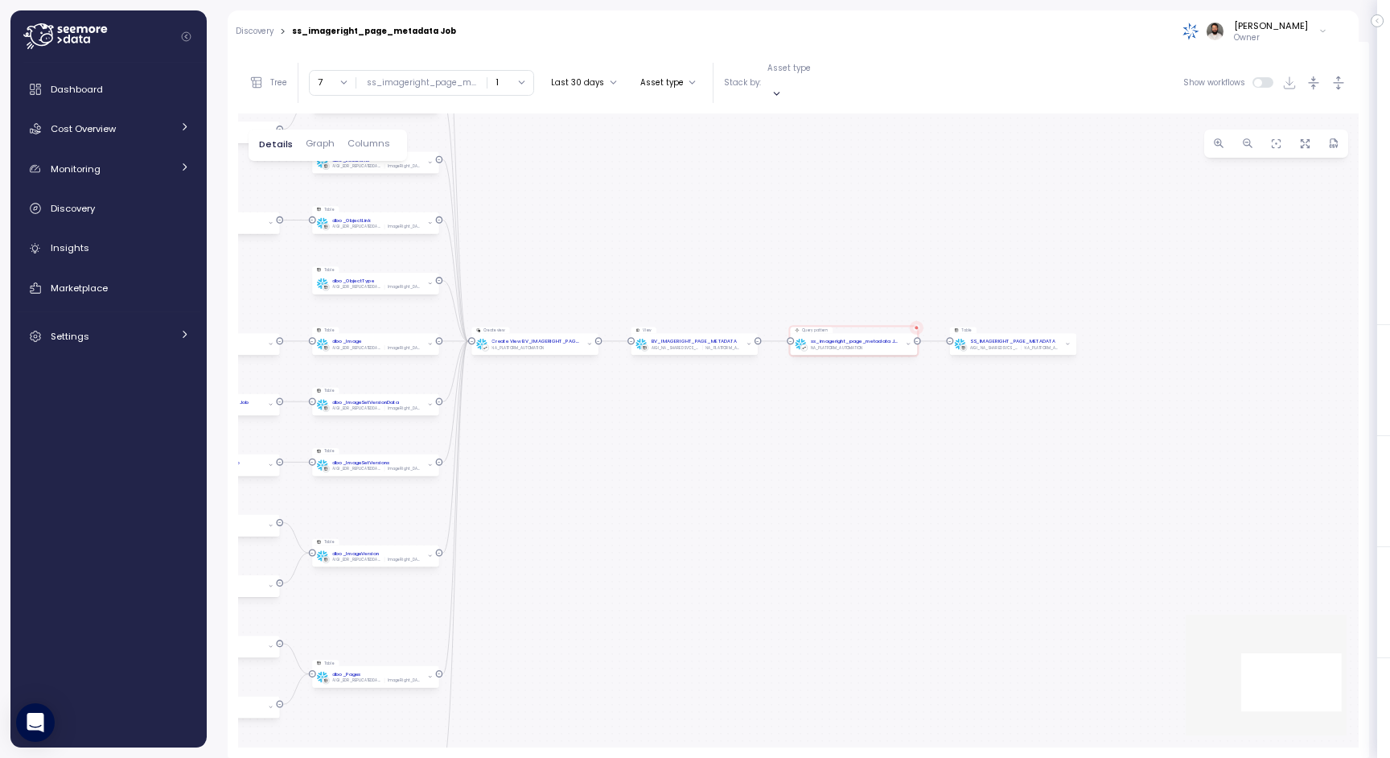
drag, startPoint x: 1188, startPoint y: 426, endPoint x: 637, endPoint y: 409, distance: 550.7
click at [637, 409] on div "View BV_IMAGERIGHT_PAGE_METADATA AIGI_NA_SHAREDSVCS_WKSPCE_PROD NA_PLATFORM_AUT…" at bounding box center [798, 430] width 1121 height 635
click at [510, 72] on button "1" at bounding box center [511, 82] width 46 height 23
click at [508, 150] on div "4" at bounding box center [508, 156] width 6 height 13
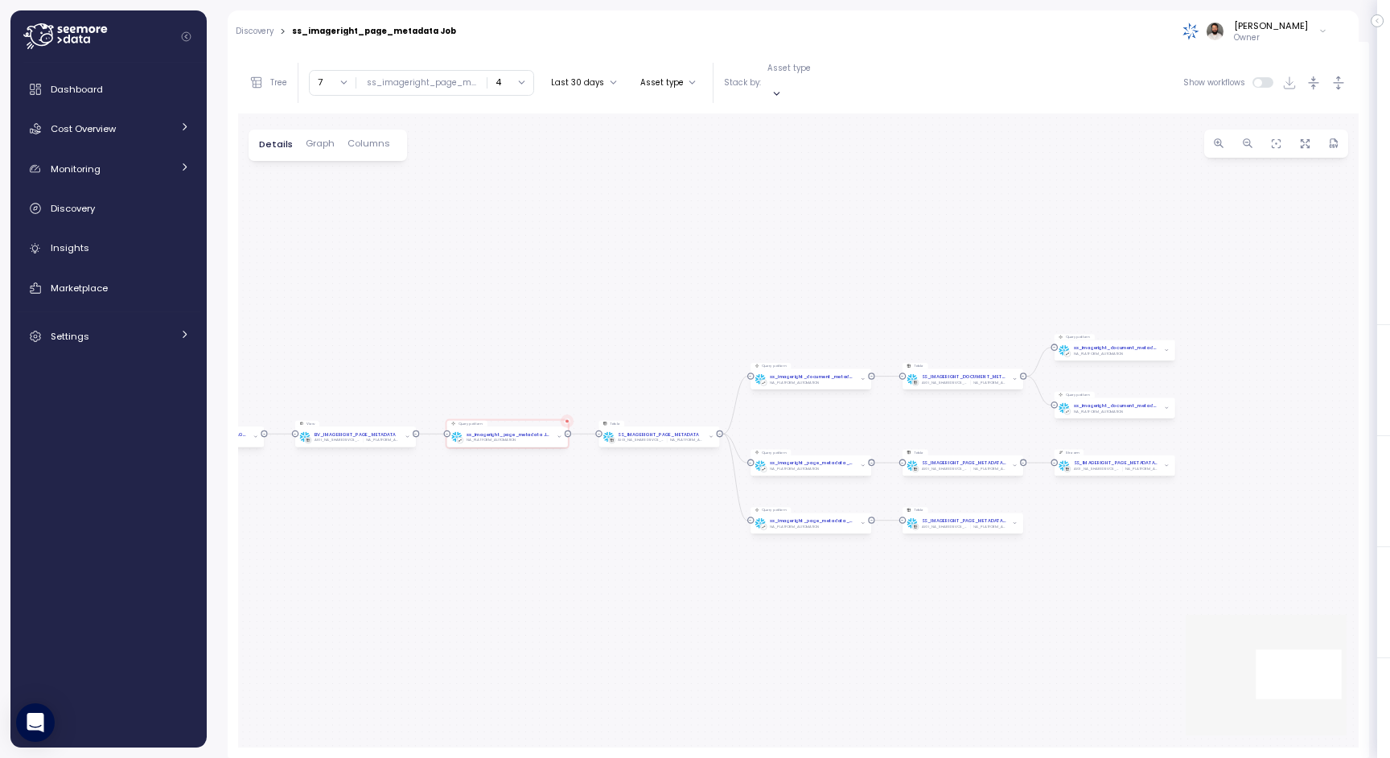
drag, startPoint x: 1032, startPoint y: 427, endPoint x: 698, endPoint y: 427, distance: 334.7
click at [698, 427] on div "View BV_IMAGERIGHT_PAGE_METADATA AIGI_NA_SHAREDSVCS_WKSPCE_PROD NA_PLATFORM_AUT…" at bounding box center [798, 430] width 1121 height 635
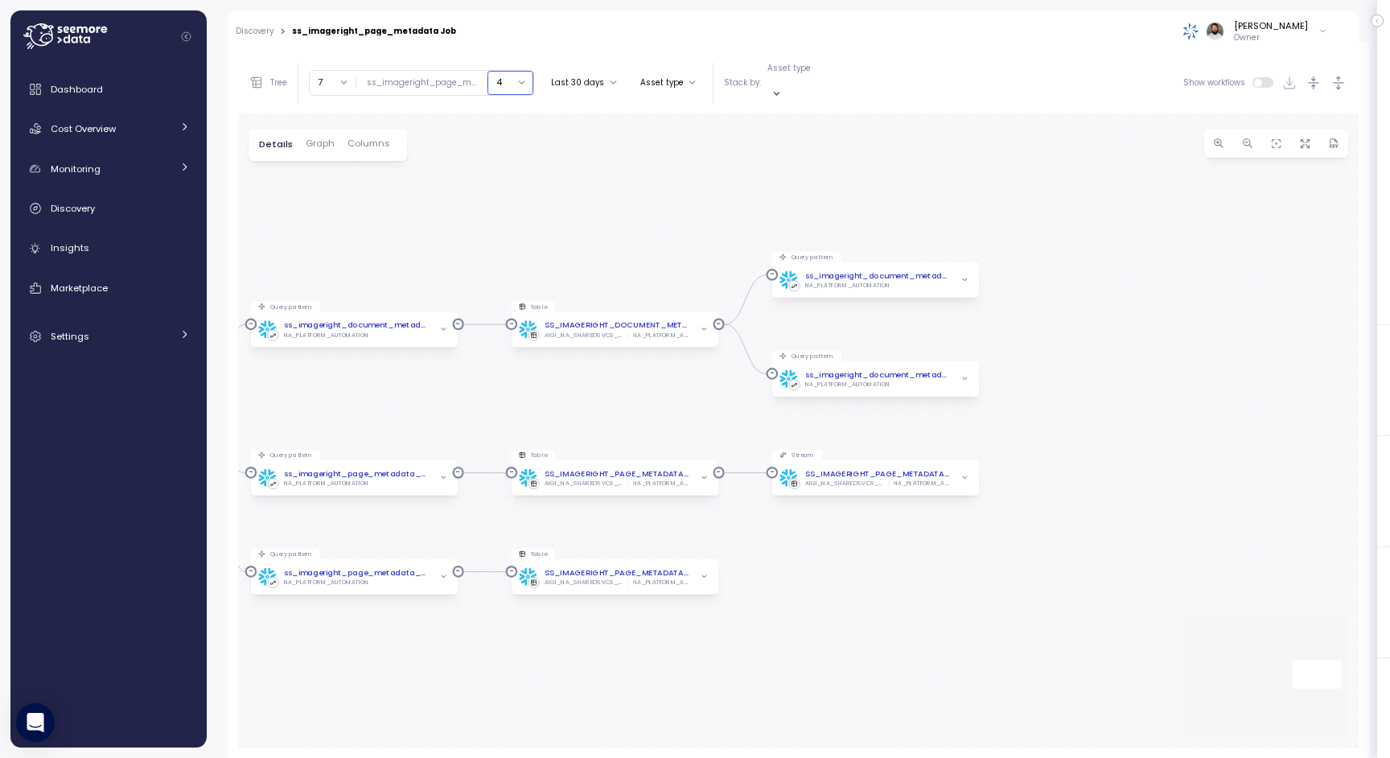
click at [498, 77] on button "4" at bounding box center [511, 82] width 46 height 23
click at [512, 207] on div "7" at bounding box center [504, 205] width 33 height 13
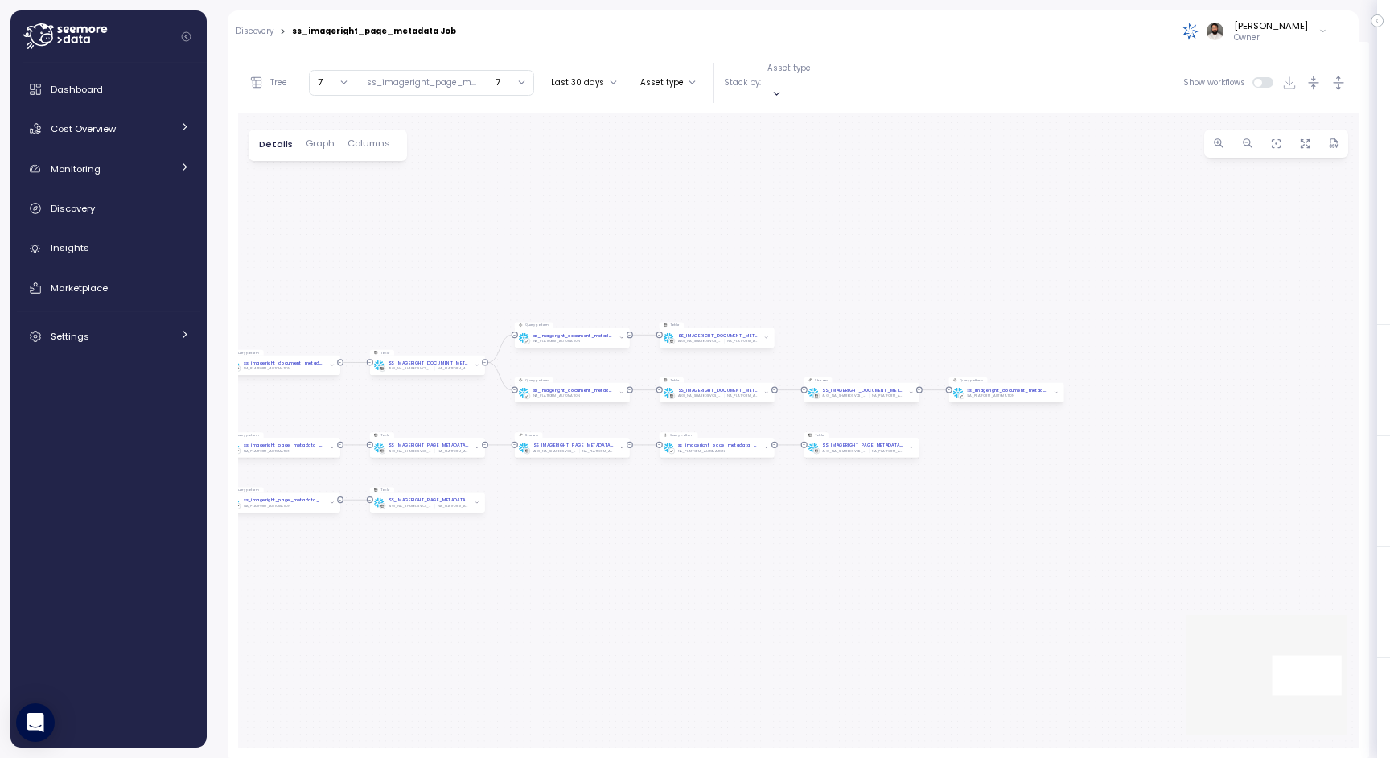
drag, startPoint x: 1293, startPoint y: 416, endPoint x: 934, endPoint y: 404, distance: 359.1
click at [934, 404] on div "View BV_IMAGERIGHT_PAGE_METADATA AIGI_NA_SHAREDSVCS_WKSPCE_PROD NA_PLATFORM_AUT…" at bounding box center [798, 430] width 1121 height 635
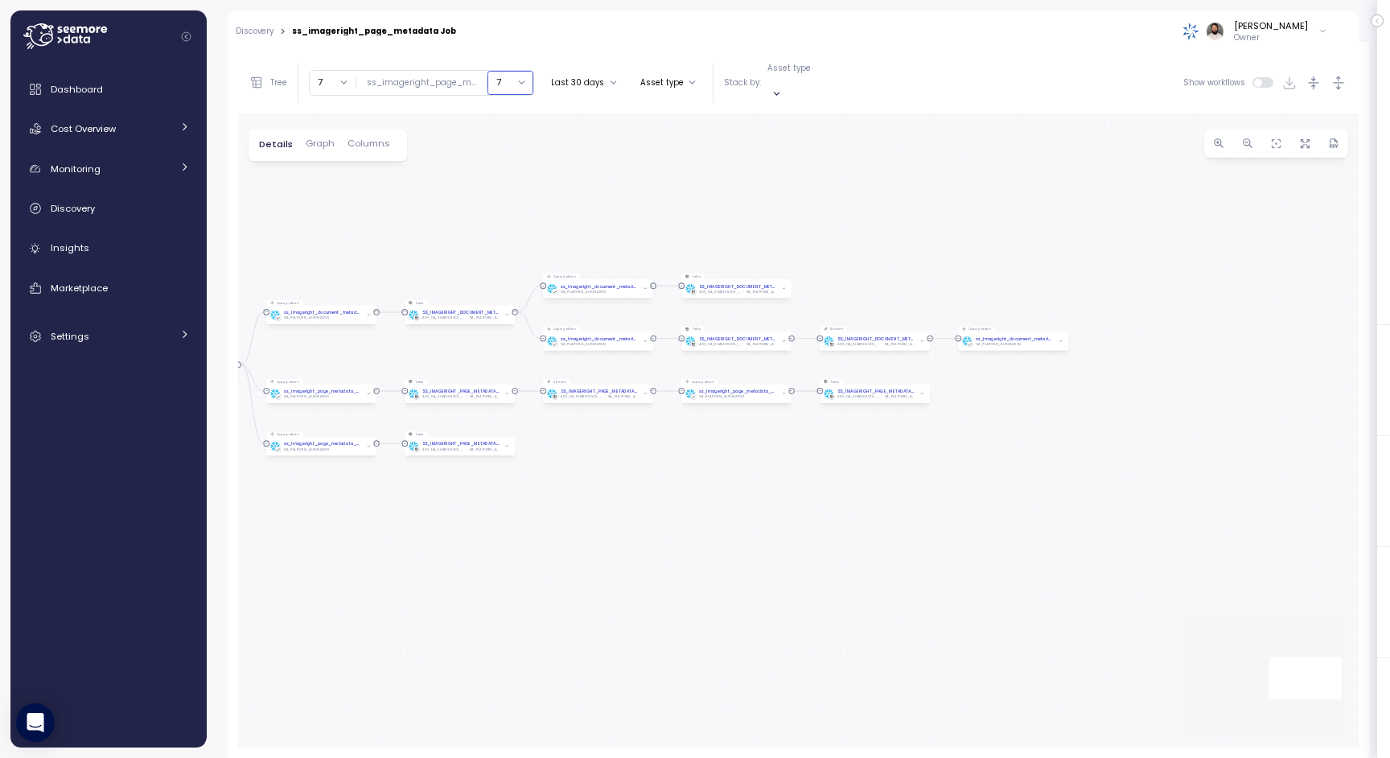
click at [502, 76] on button "7" at bounding box center [511, 82] width 46 height 23
click at [502, 204] on div "10" at bounding box center [504, 209] width 33 height 13
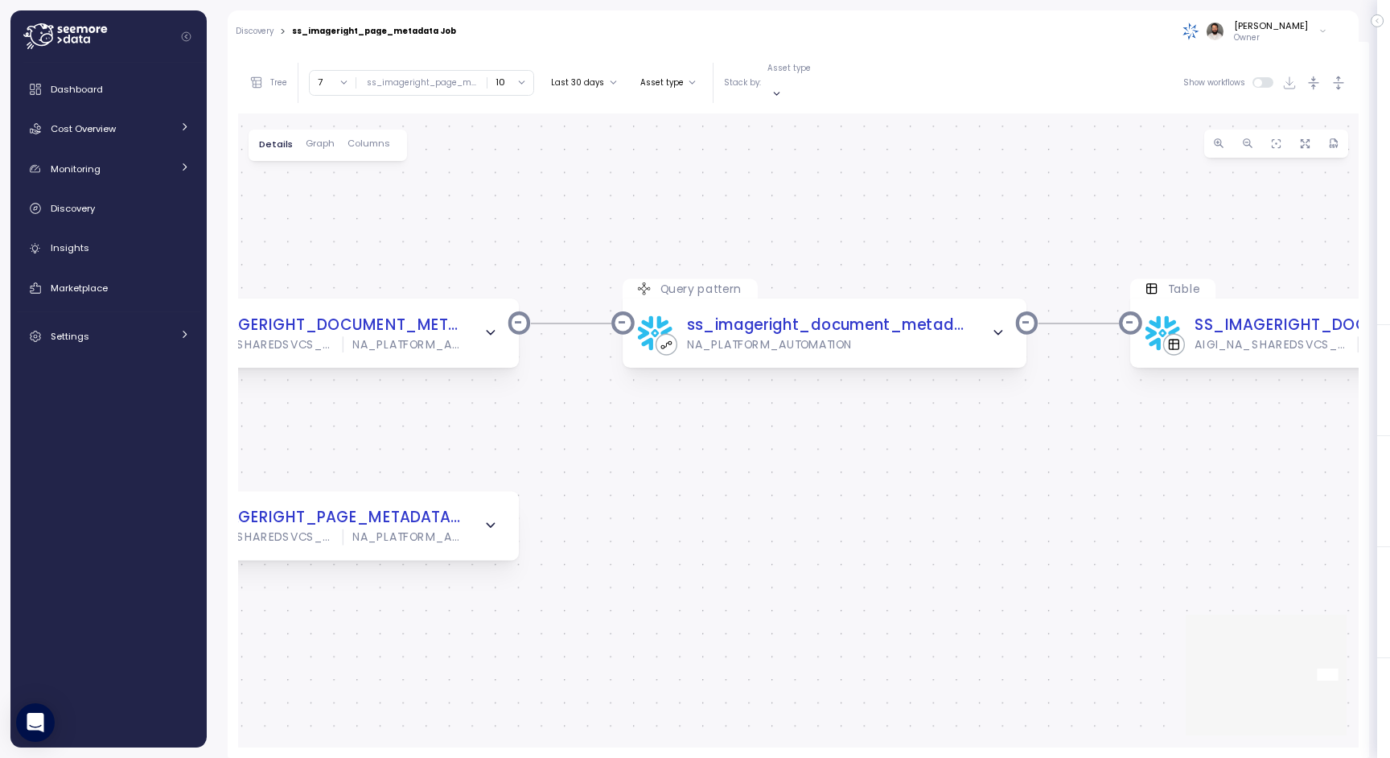
drag, startPoint x: 1095, startPoint y: 436, endPoint x: 793, endPoint y: 437, distance: 302.6
click at [793, 436] on div "View BV_IMAGERIGHT_PAGE_METADATA AIGI_NA_SHAREDSVCS_WKSPCE_PROD NA_PLATFORM_AUT…" at bounding box center [798, 430] width 1121 height 635
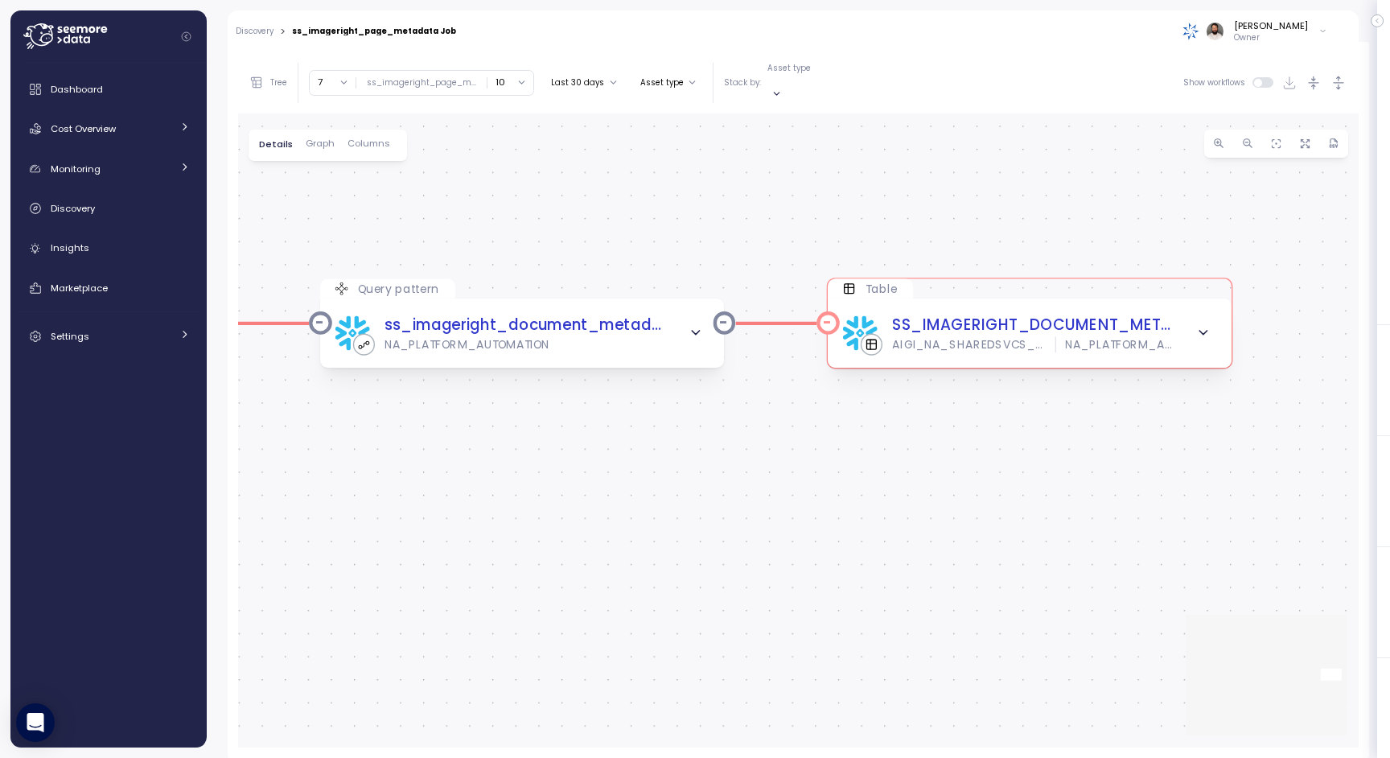
click at [1201, 325] on icon "button" at bounding box center [1203, 332] width 15 height 15
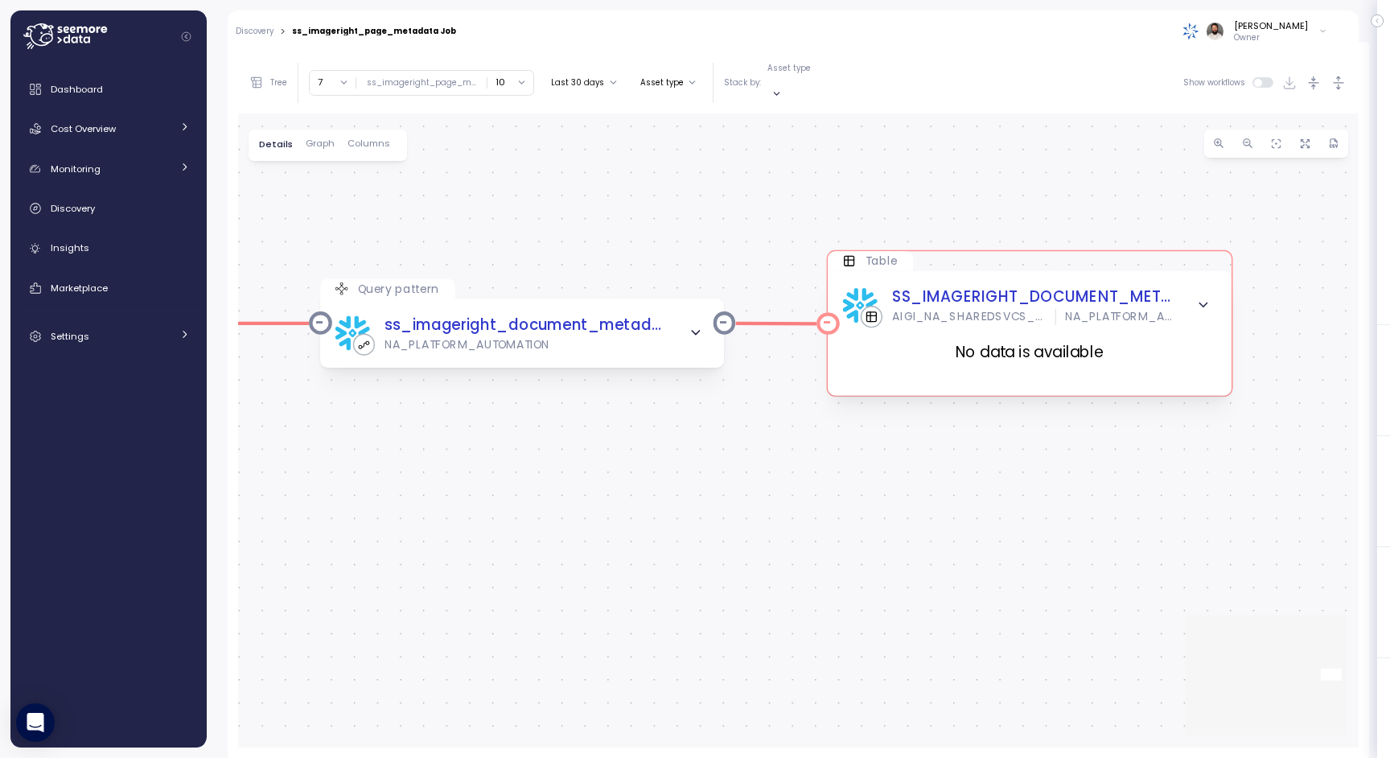
click at [1205, 298] on icon "button" at bounding box center [1203, 305] width 15 height 15
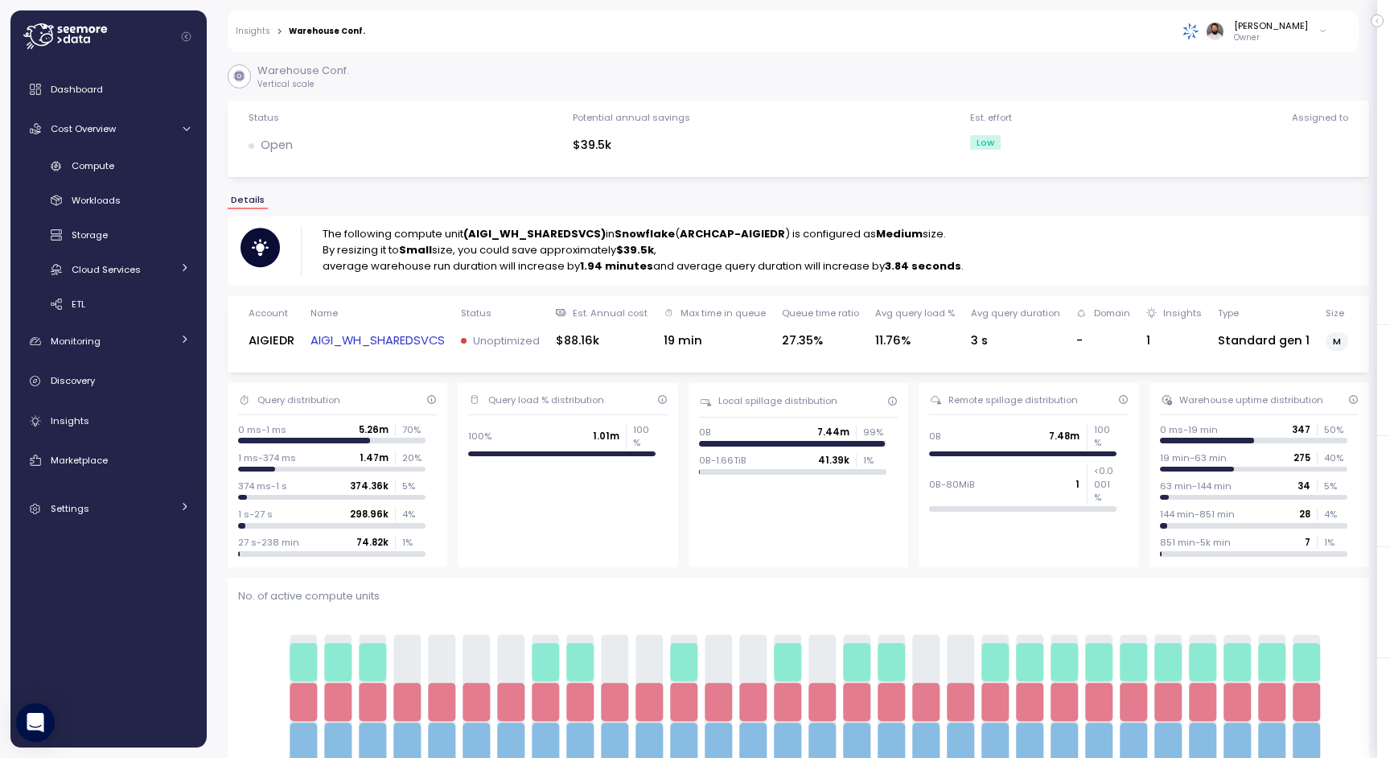
click at [398, 345] on link "AIGI_WH_SHAREDSVCS" at bounding box center [378, 341] width 134 height 19
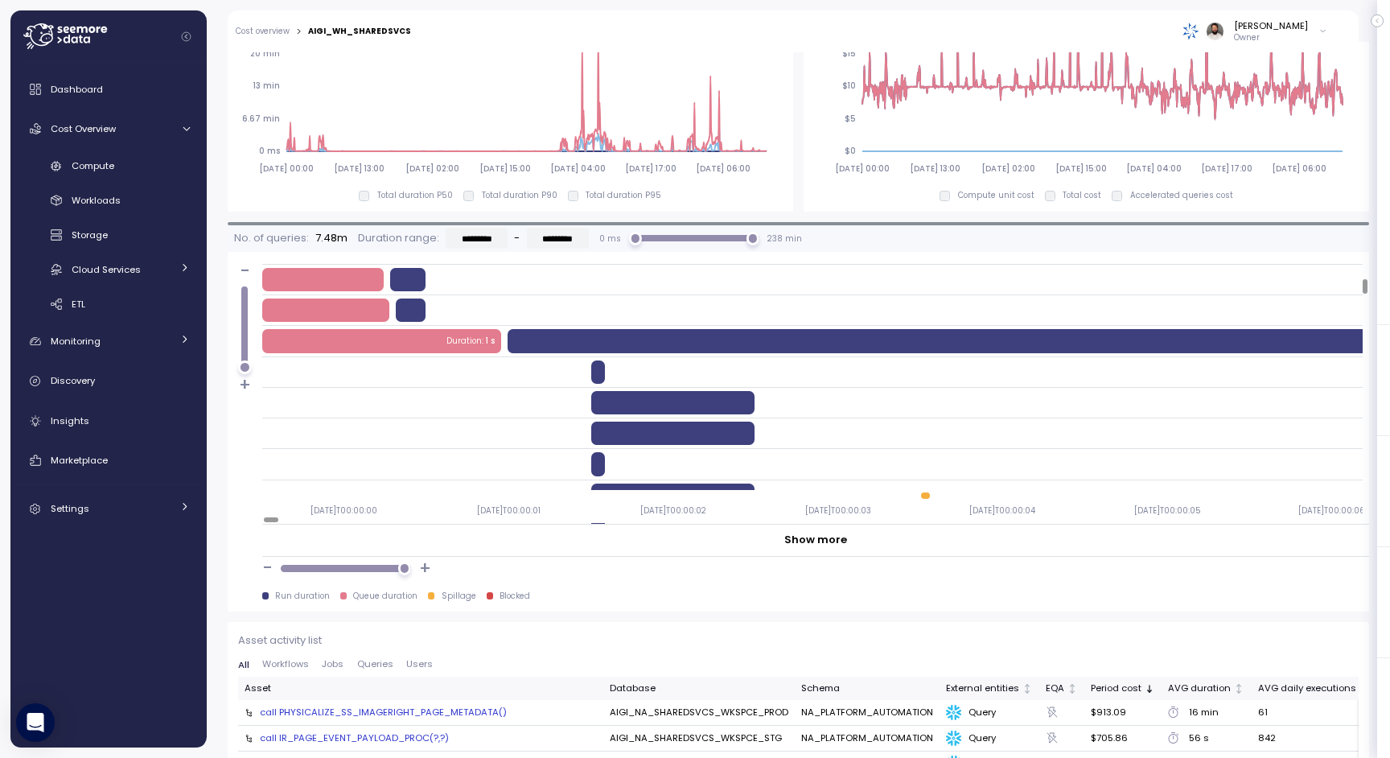
scroll to position [275, 0]
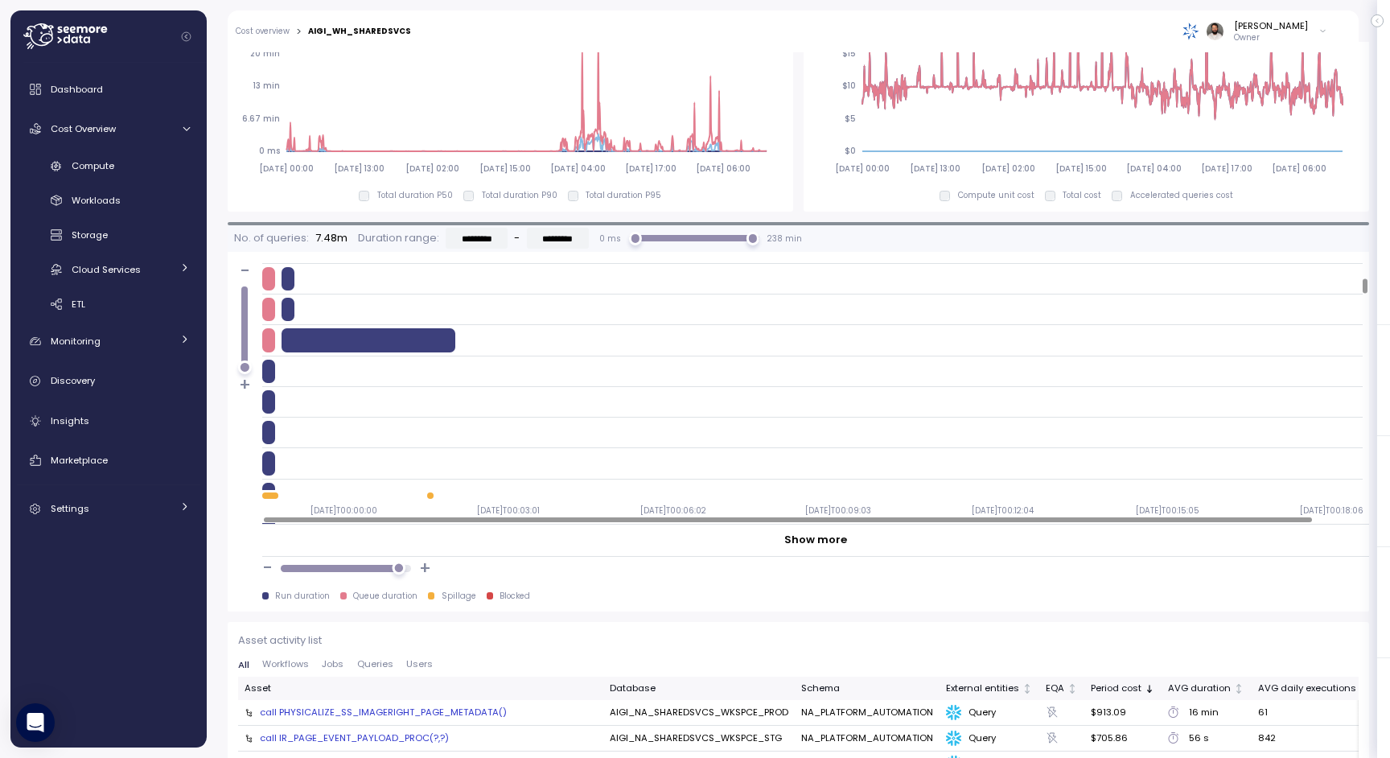
click at [398, 566] on div at bounding box center [399, 569] width 14 height 14
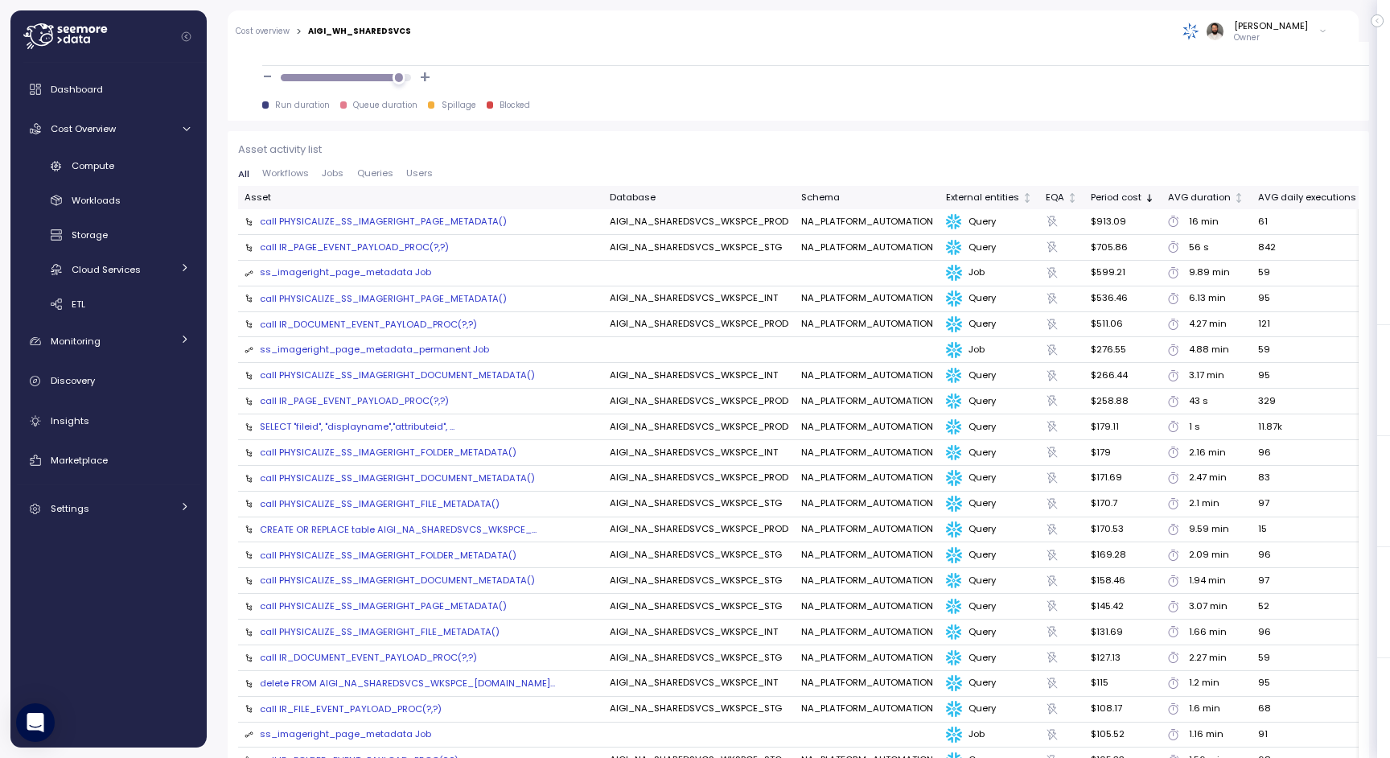
scroll to position [1700, 0]
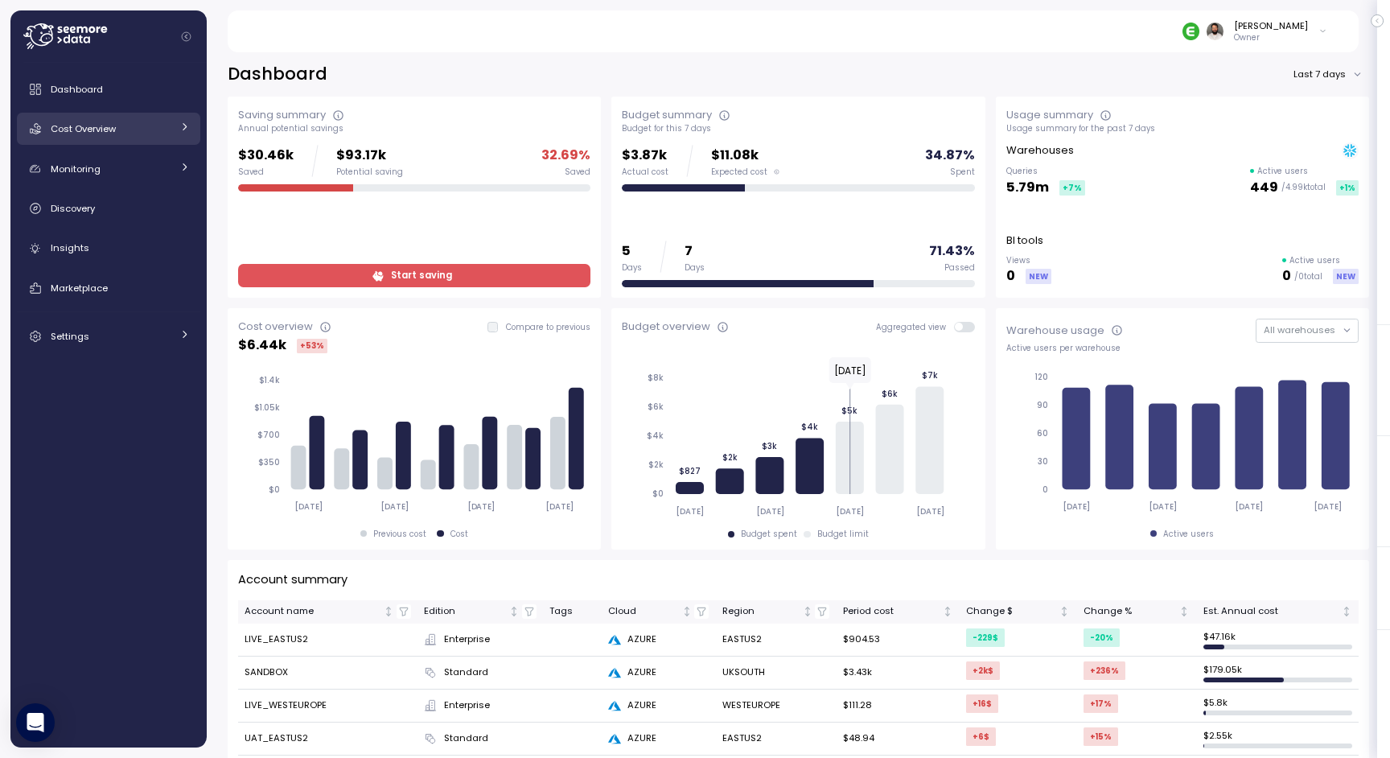
click at [156, 128] on div "Cost Overview" at bounding box center [111, 129] width 121 height 16
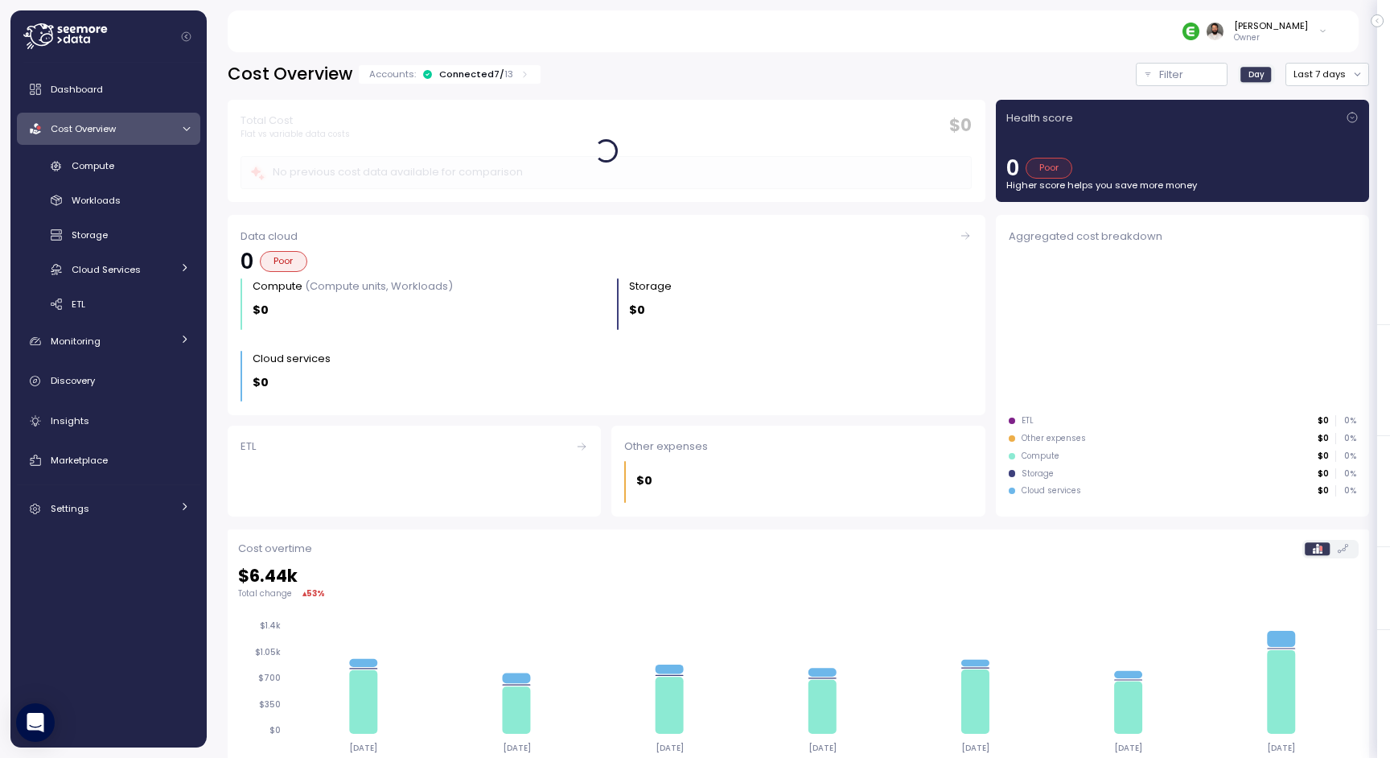
click at [510, 73] on div "Accounts: Connected 7 / 13" at bounding box center [449, 74] width 161 height 13
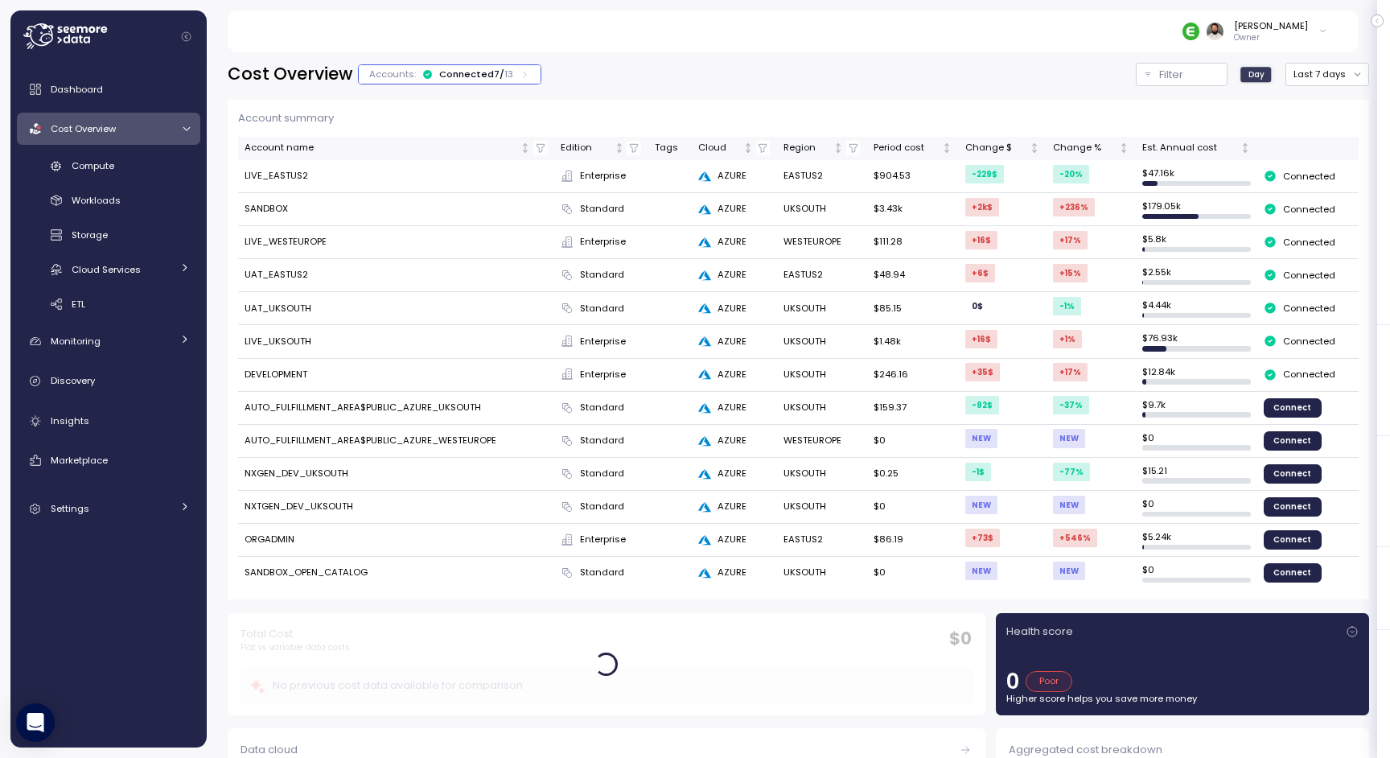
click at [510, 73] on div "Accounts: Connected 7 / 13" at bounding box center [449, 74] width 161 height 13
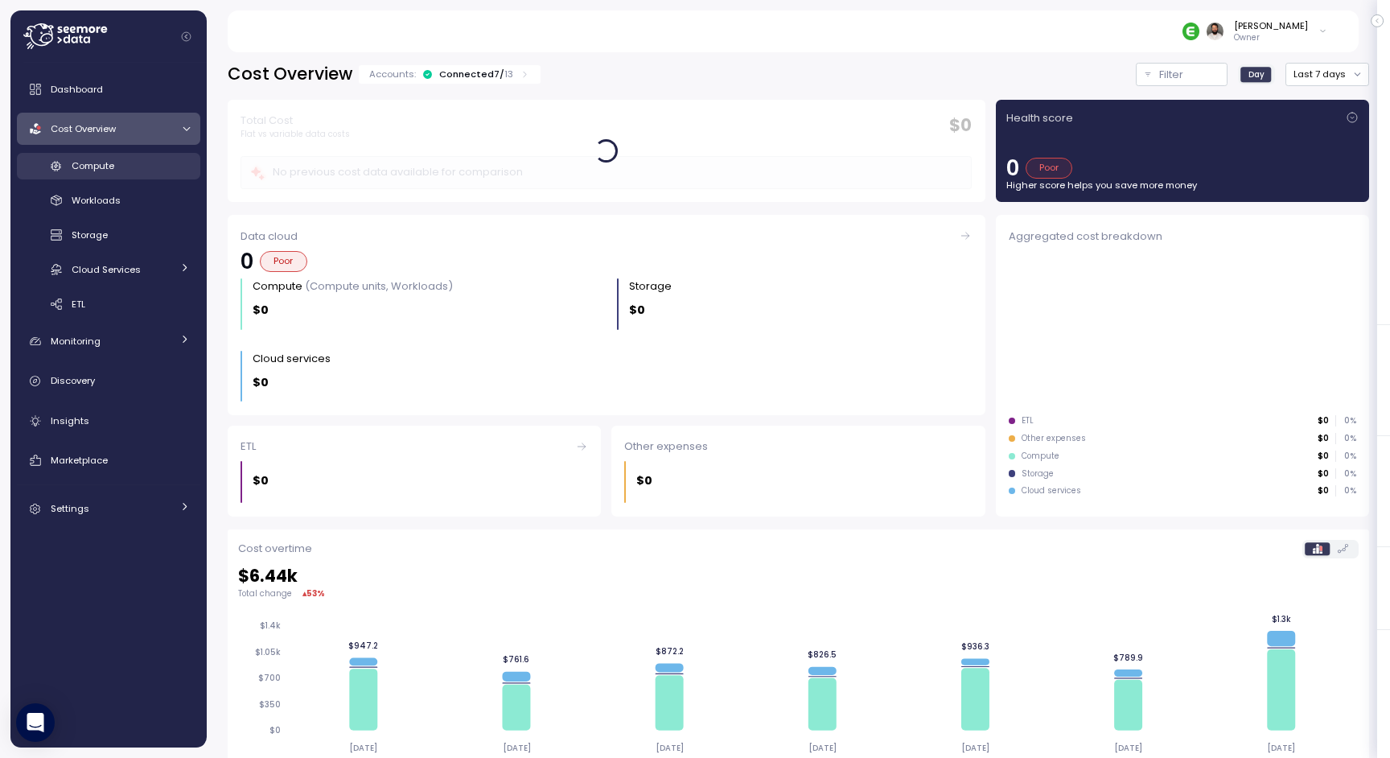
click at [136, 167] on div "Compute" at bounding box center [131, 166] width 118 height 16
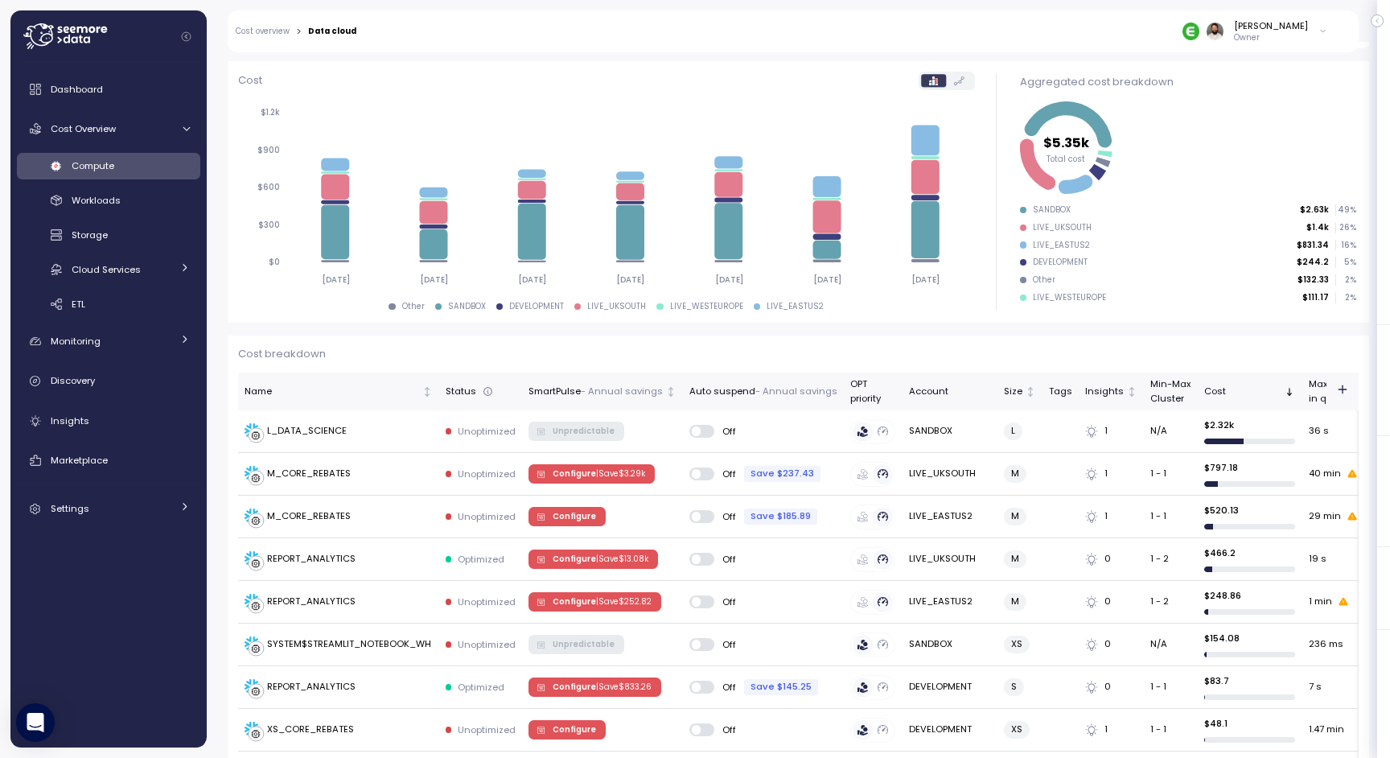
scroll to position [204, 0]
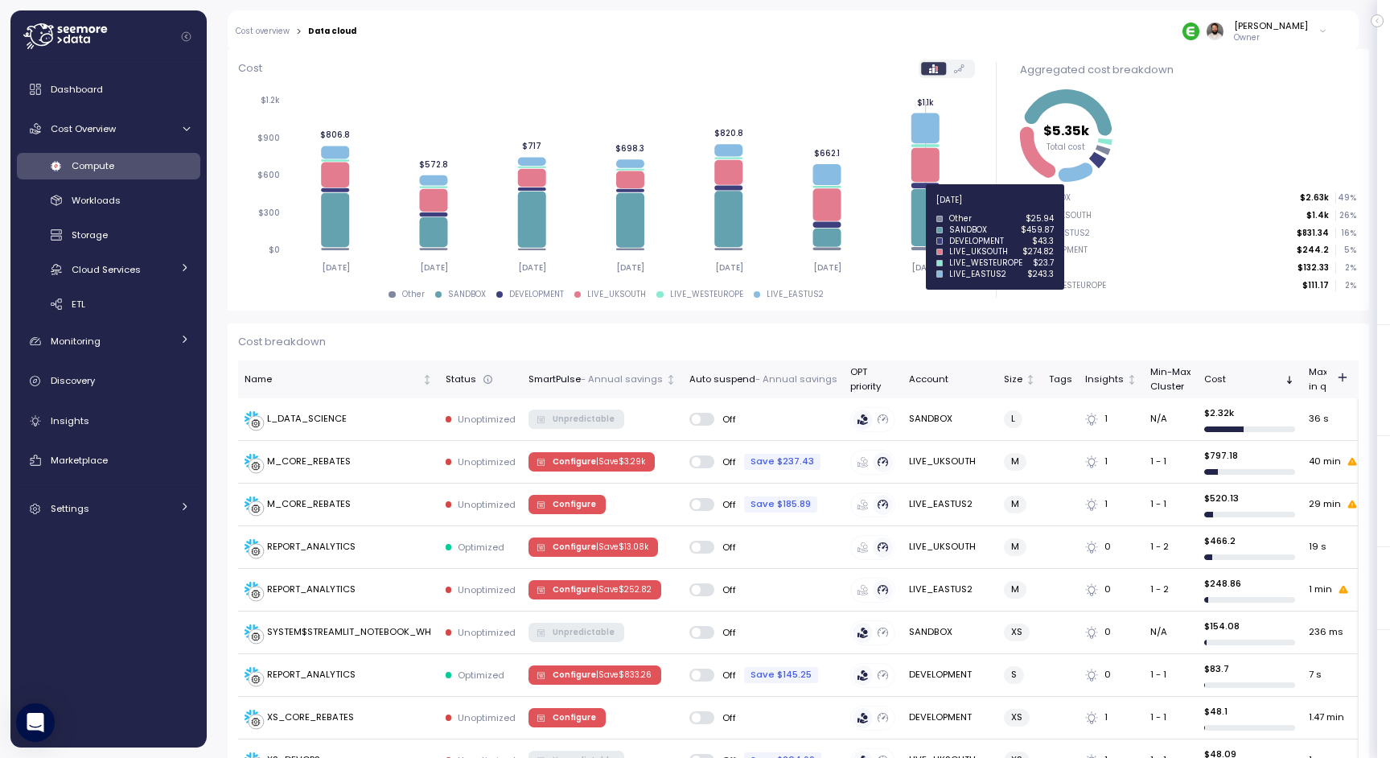
click at [923, 209] on icon at bounding box center [926, 217] width 28 height 57
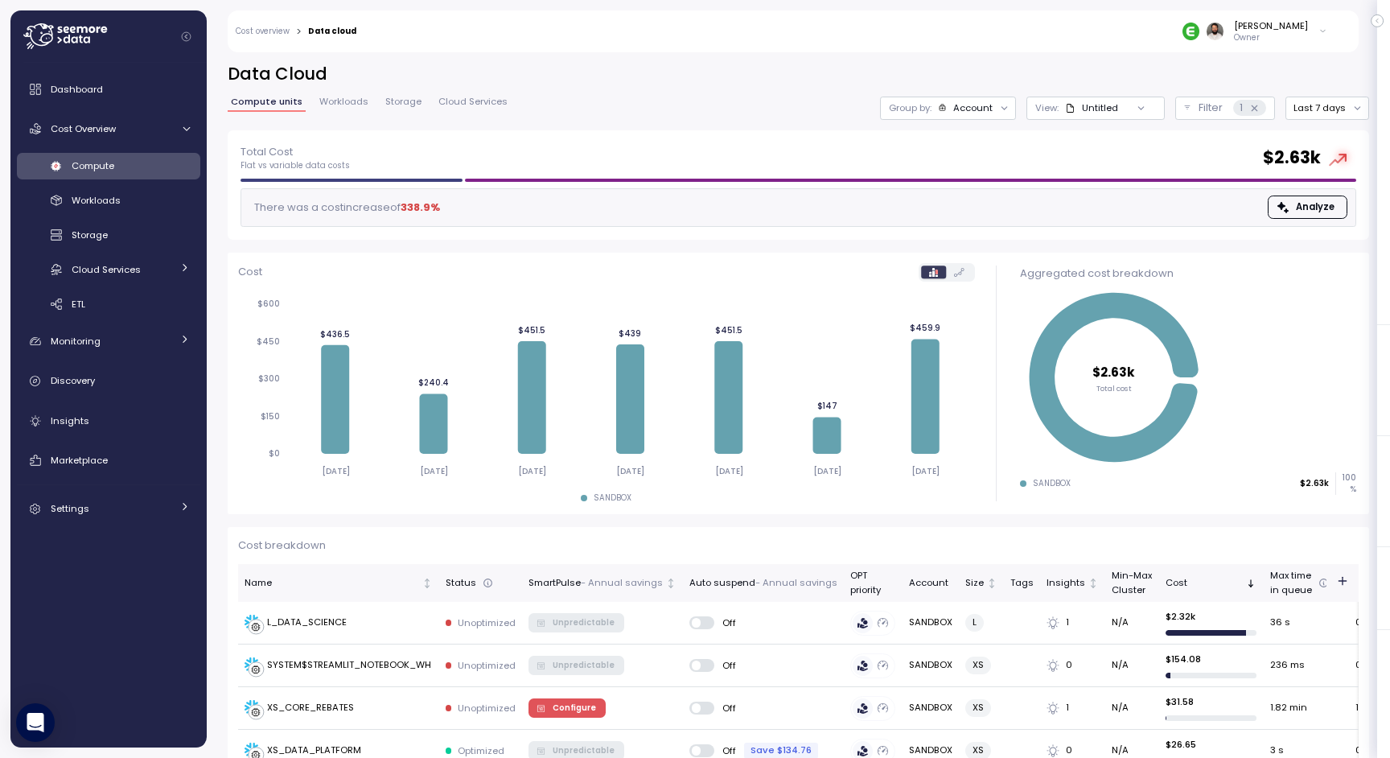
click at [1321, 122] on div "Data Cloud Compute units Workloads Storage Cloud Services Group by: Account Vie…" at bounding box center [799, 97] width 1142 height 68
click at [1321, 108] on button "Last 7 days" at bounding box center [1328, 108] width 84 height 23
click at [1332, 218] on div "Last 30 days" at bounding box center [1336, 224] width 60 height 13
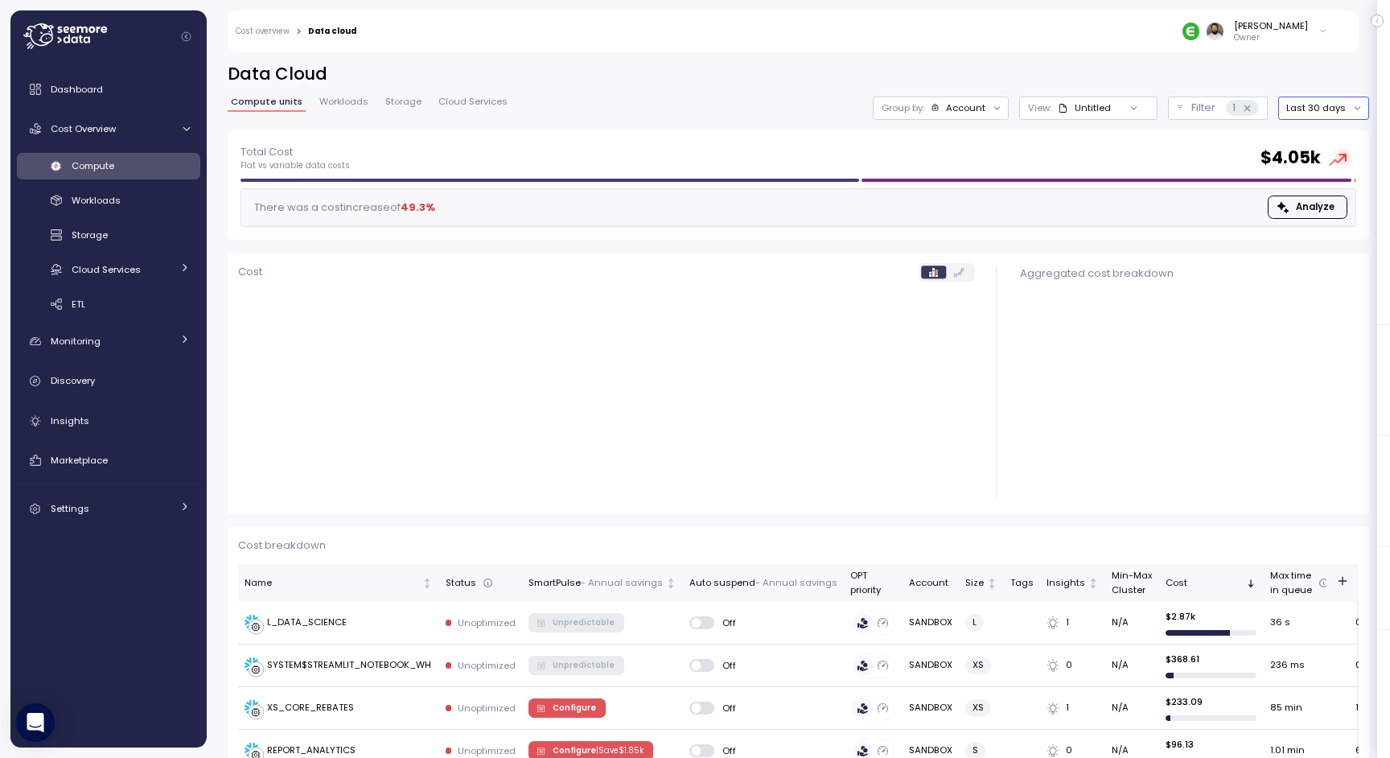
scroll to position [214, 0]
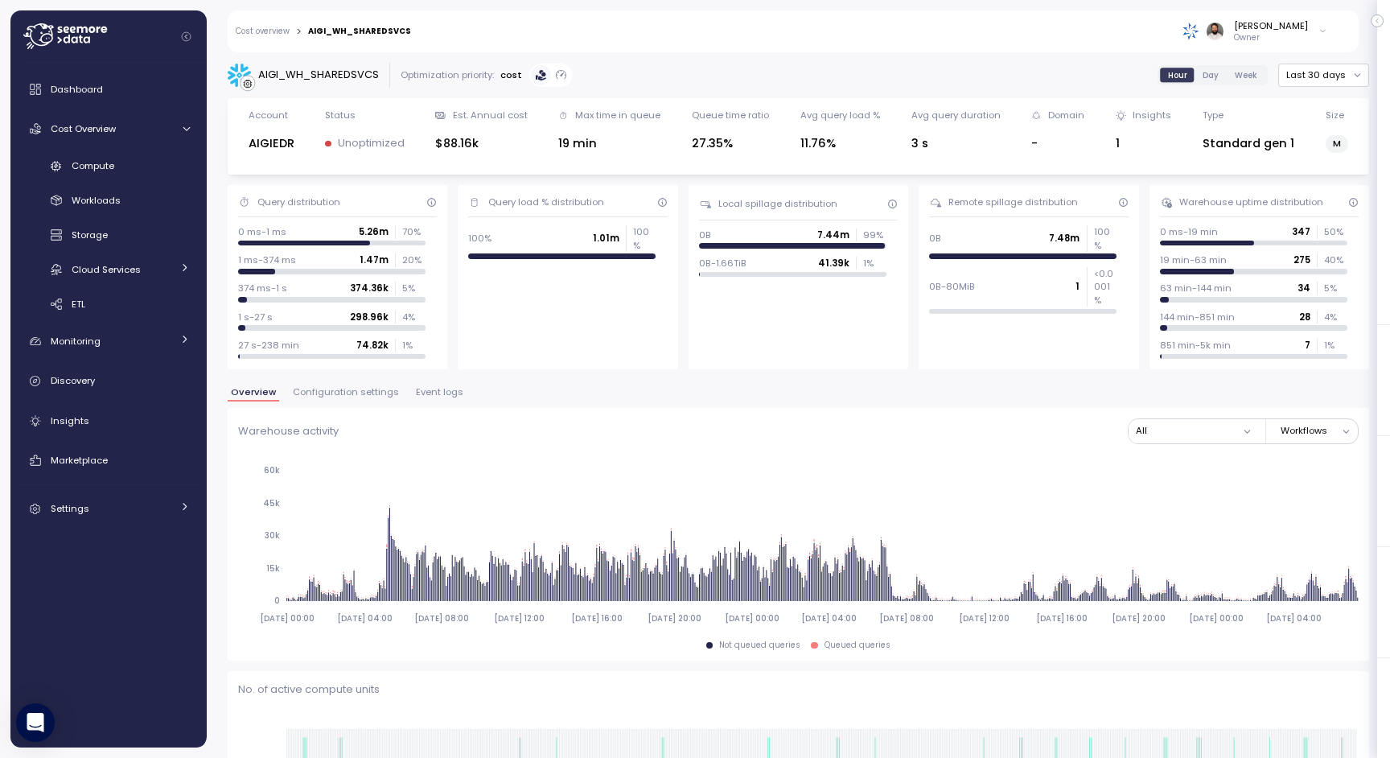
click at [377, 393] on span "Configuration settings" at bounding box center [346, 392] width 106 height 9
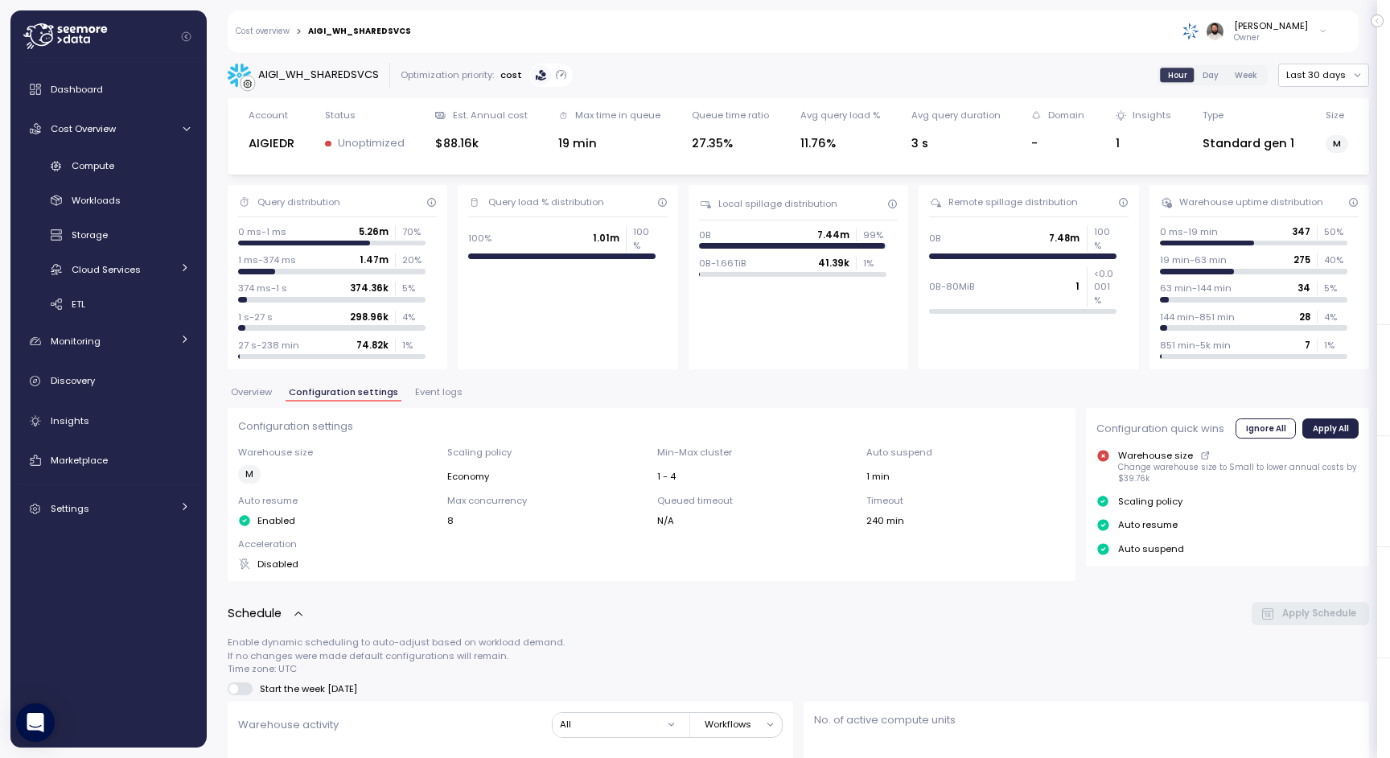
click at [289, 391] on span "Configuration settings" at bounding box center [343, 392] width 109 height 9
click at [268, 391] on span "Overview" at bounding box center [251, 392] width 41 height 9
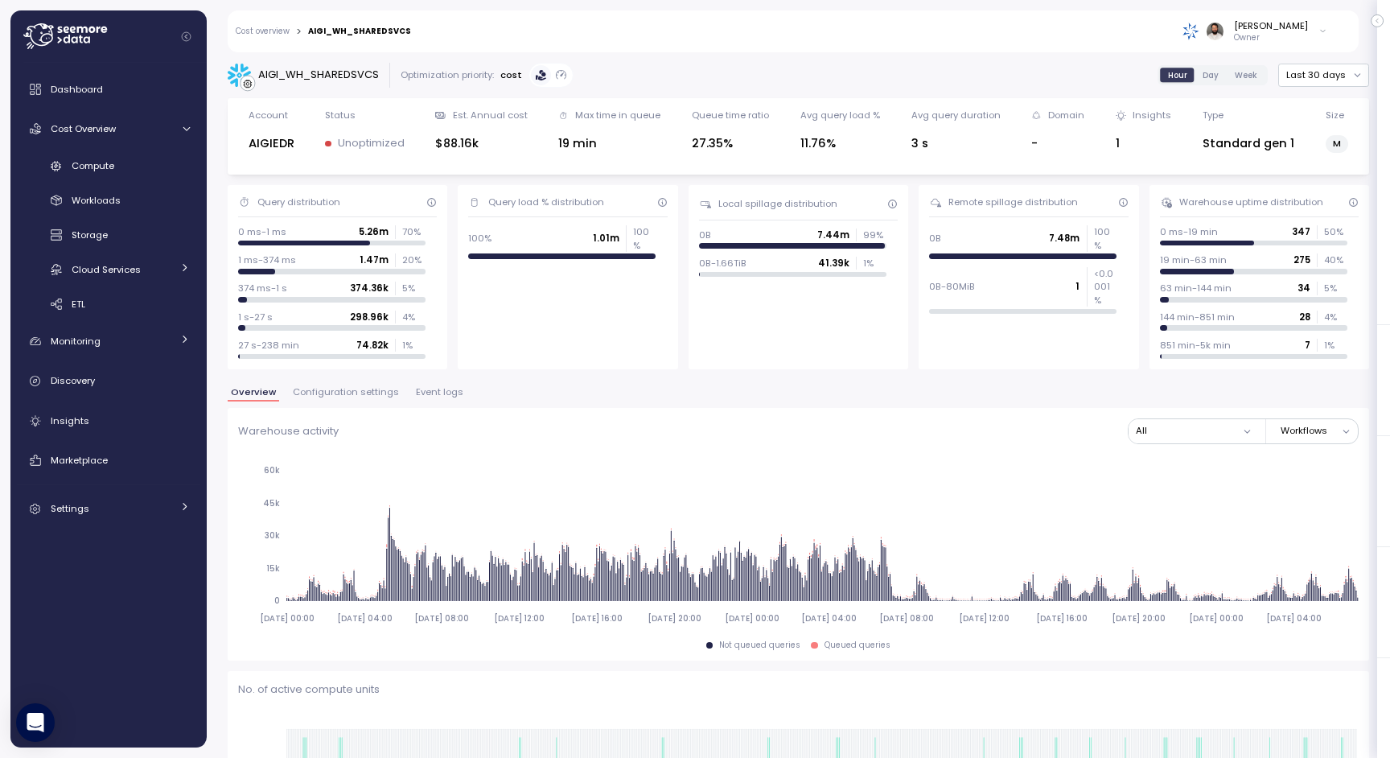
click at [351, 72] on div "AIGI_WH_SHAREDSVCS" at bounding box center [318, 75] width 121 height 16
copy div "AIGI_WH_SHAREDSVCS"
click at [109, 163] on span "Compute" at bounding box center [93, 165] width 43 height 13
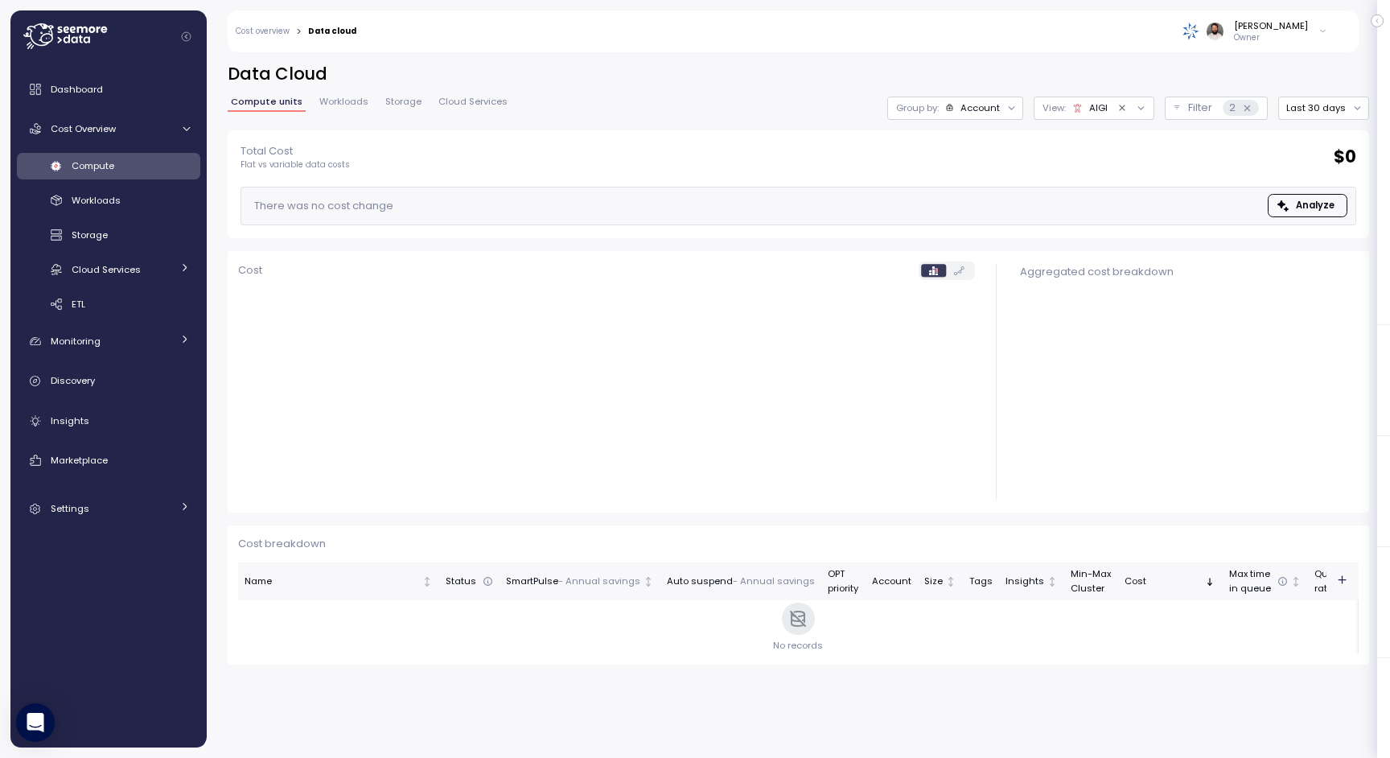
click at [992, 113] on div "Account" at bounding box center [980, 107] width 39 height 13
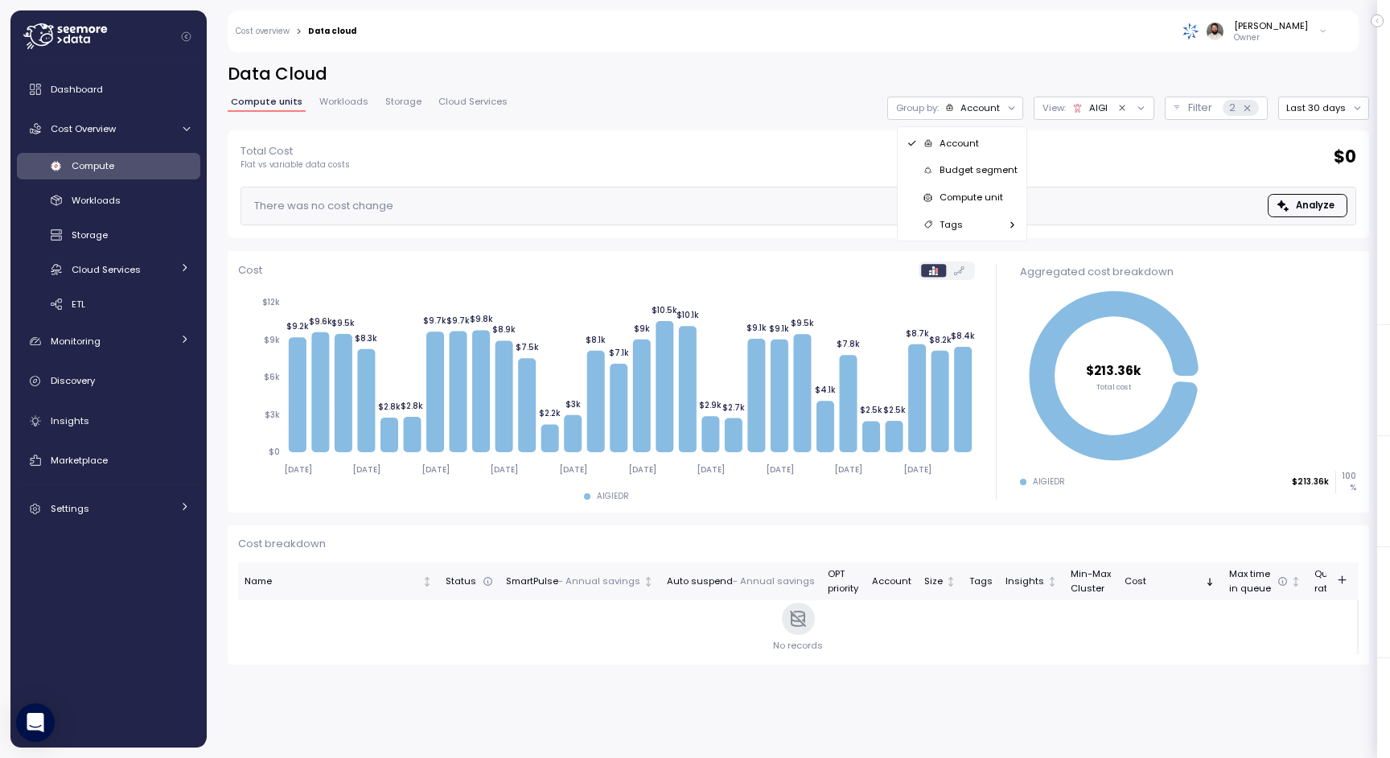
click at [983, 195] on p "Compute unit" at bounding box center [972, 197] width 64 height 13
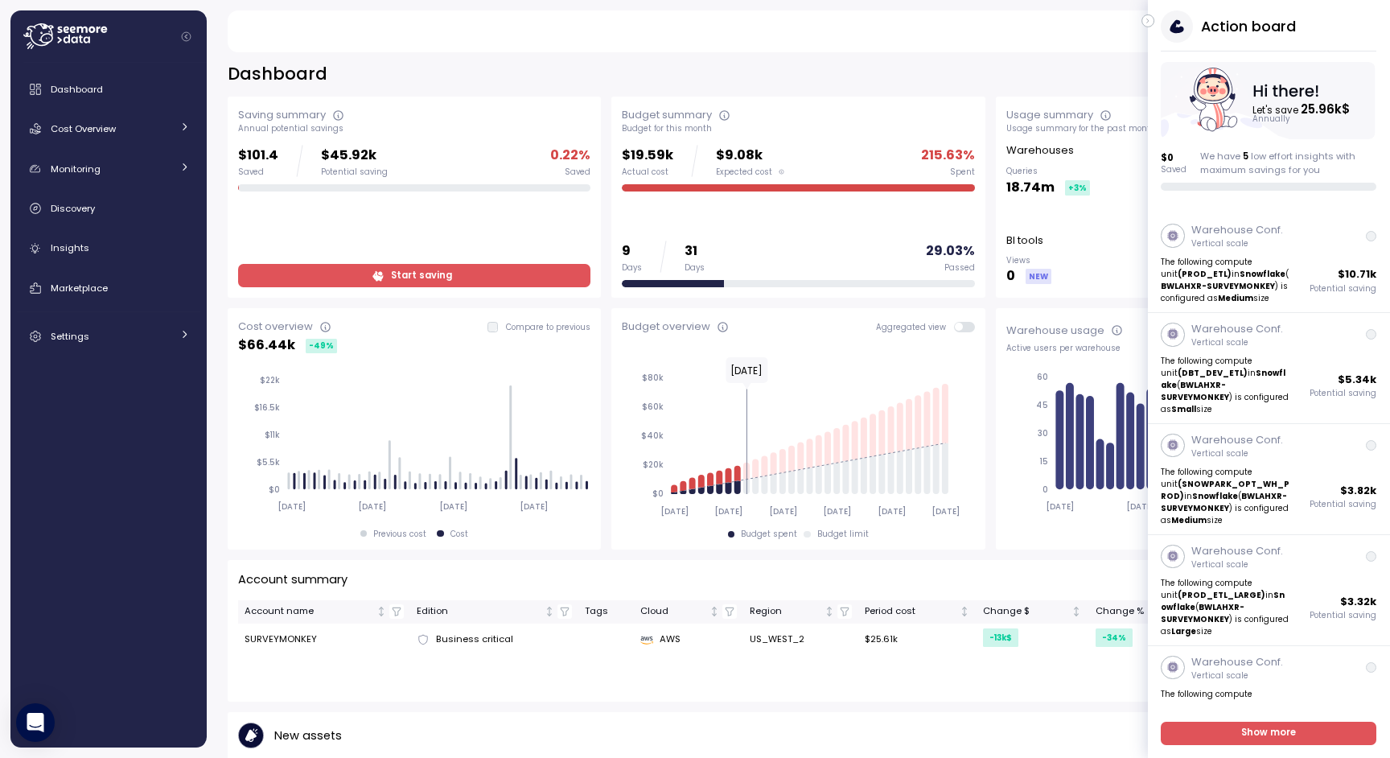
click at [1150, 16] on icon "button" at bounding box center [1148, 20] width 7 height 19
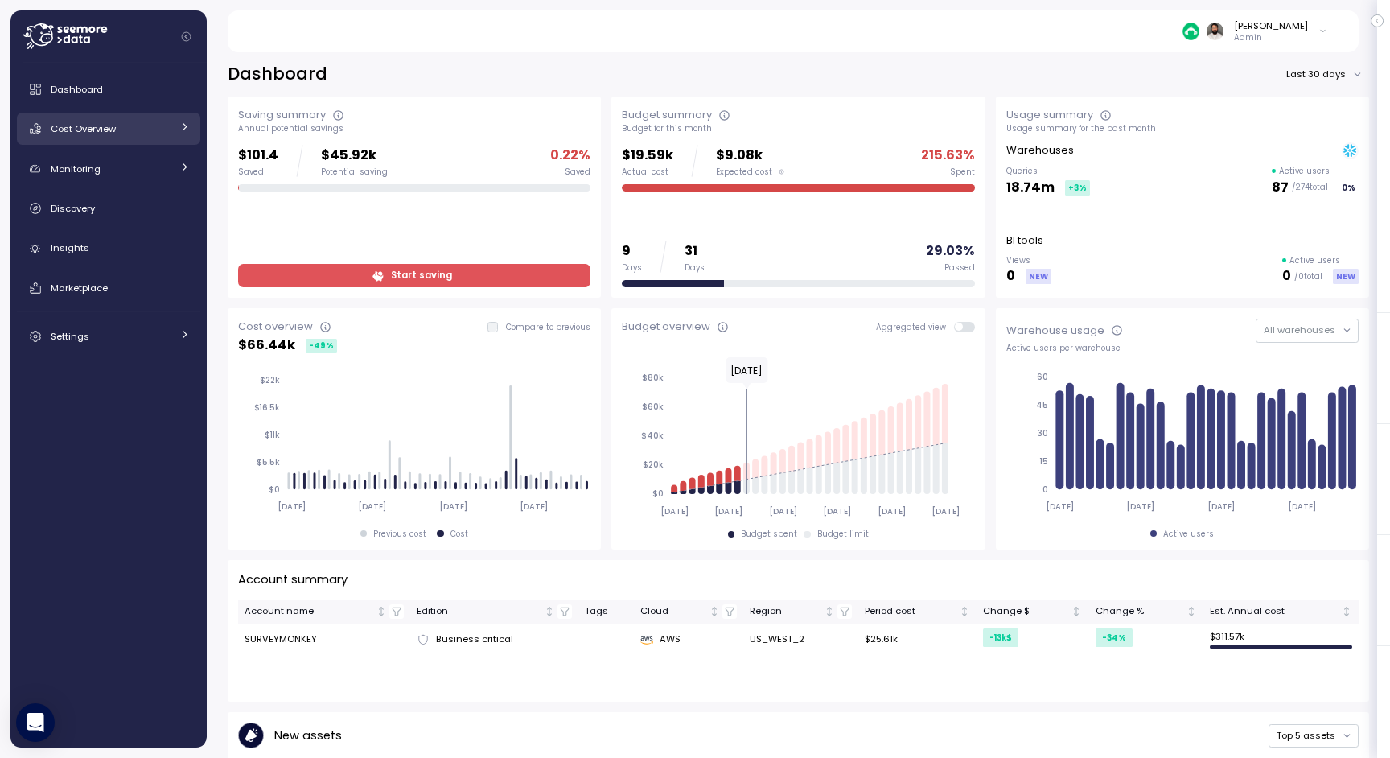
click at [198, 126] on link "Cost Overview" at bounding box center [108, 129] width 183 height 32
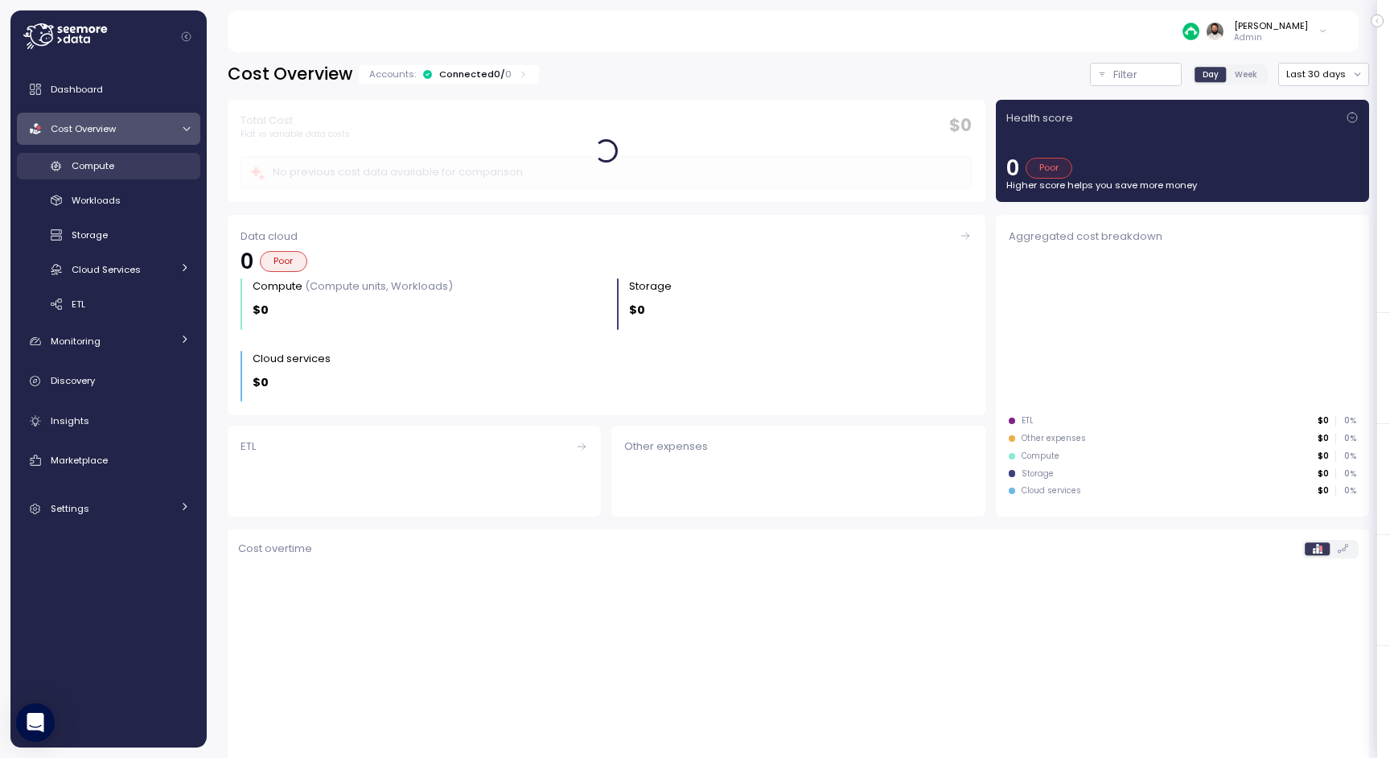
click at [179, 163] on div "Compute" at bounding box center [131, 166] width 118 height 16
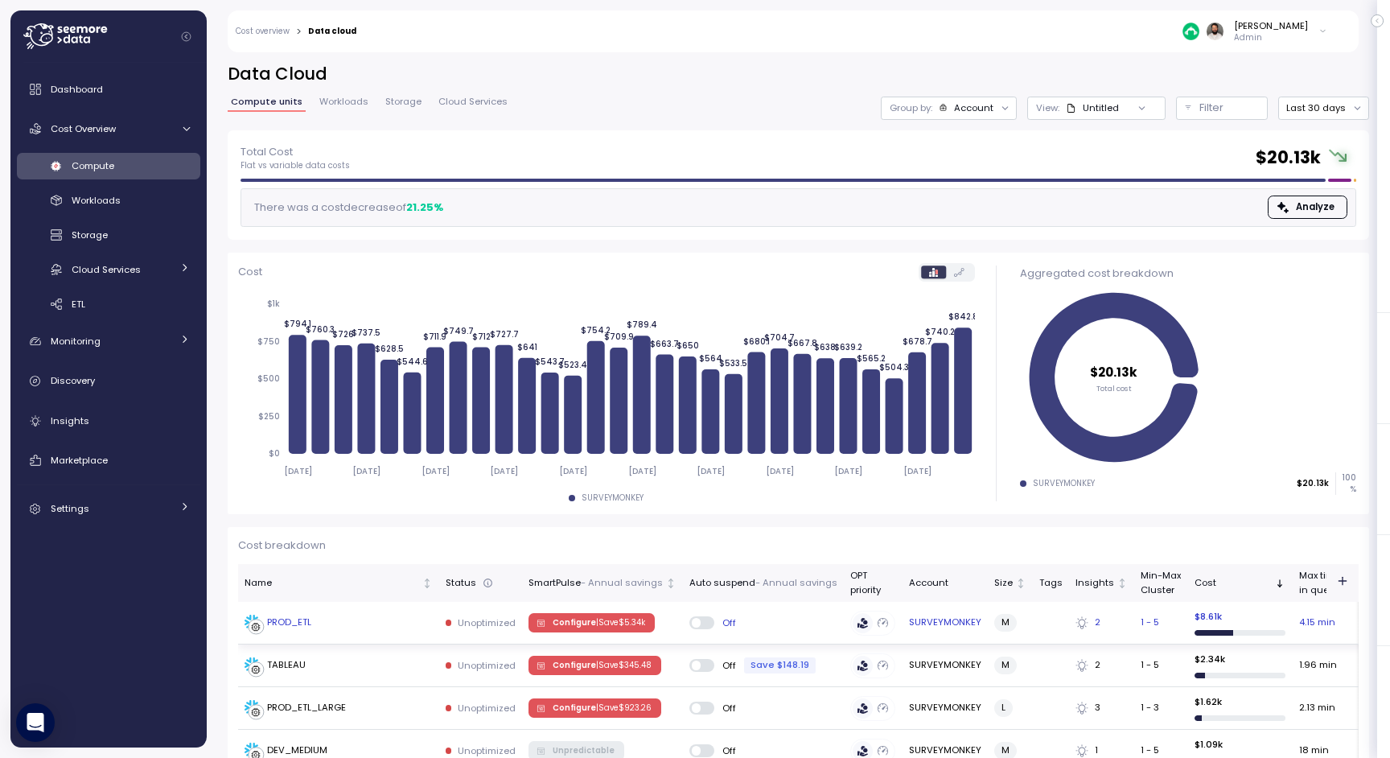
click at [402, 616] on div "PROD_ETL" at bounding box center [339, 623] width 188 height 16
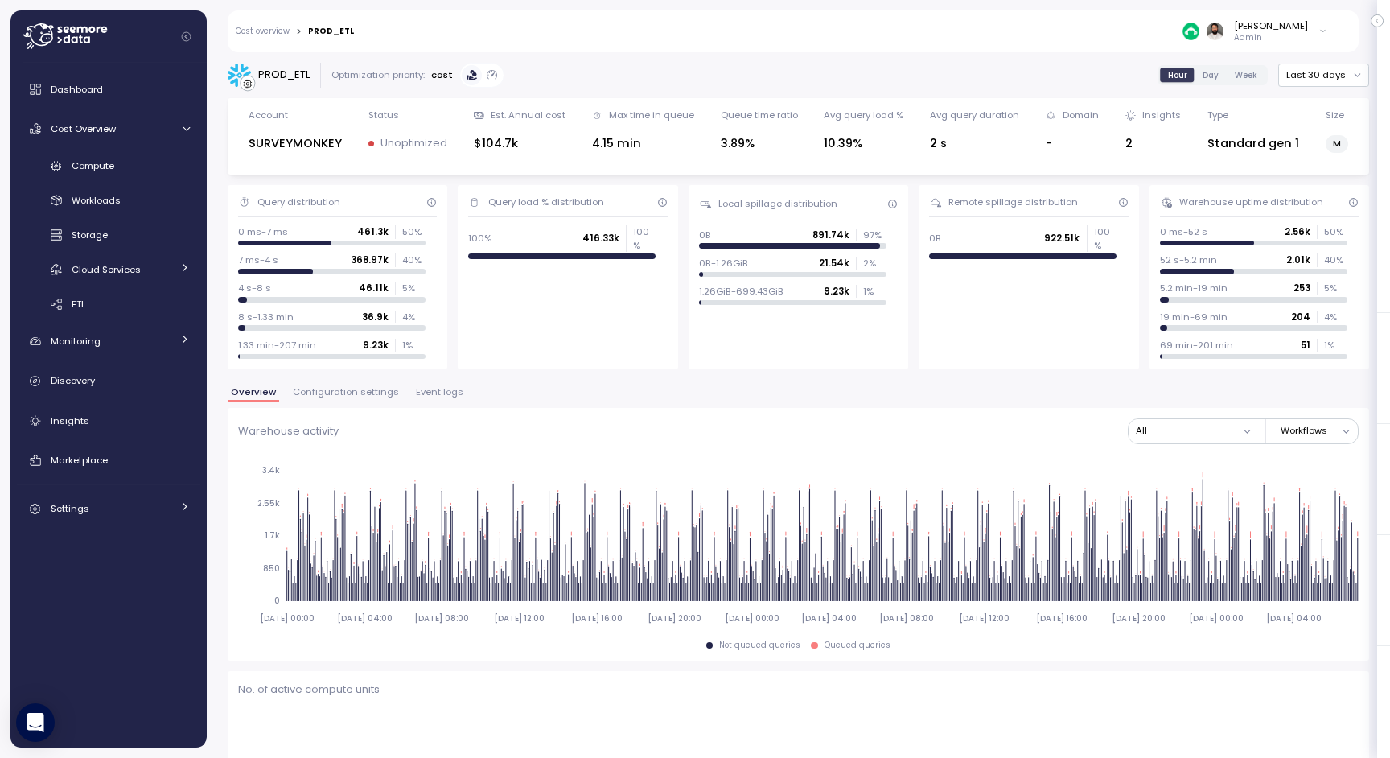
click at [416, 390] on span "Event logs" at bounding box center [439, 392] width 47 height 9
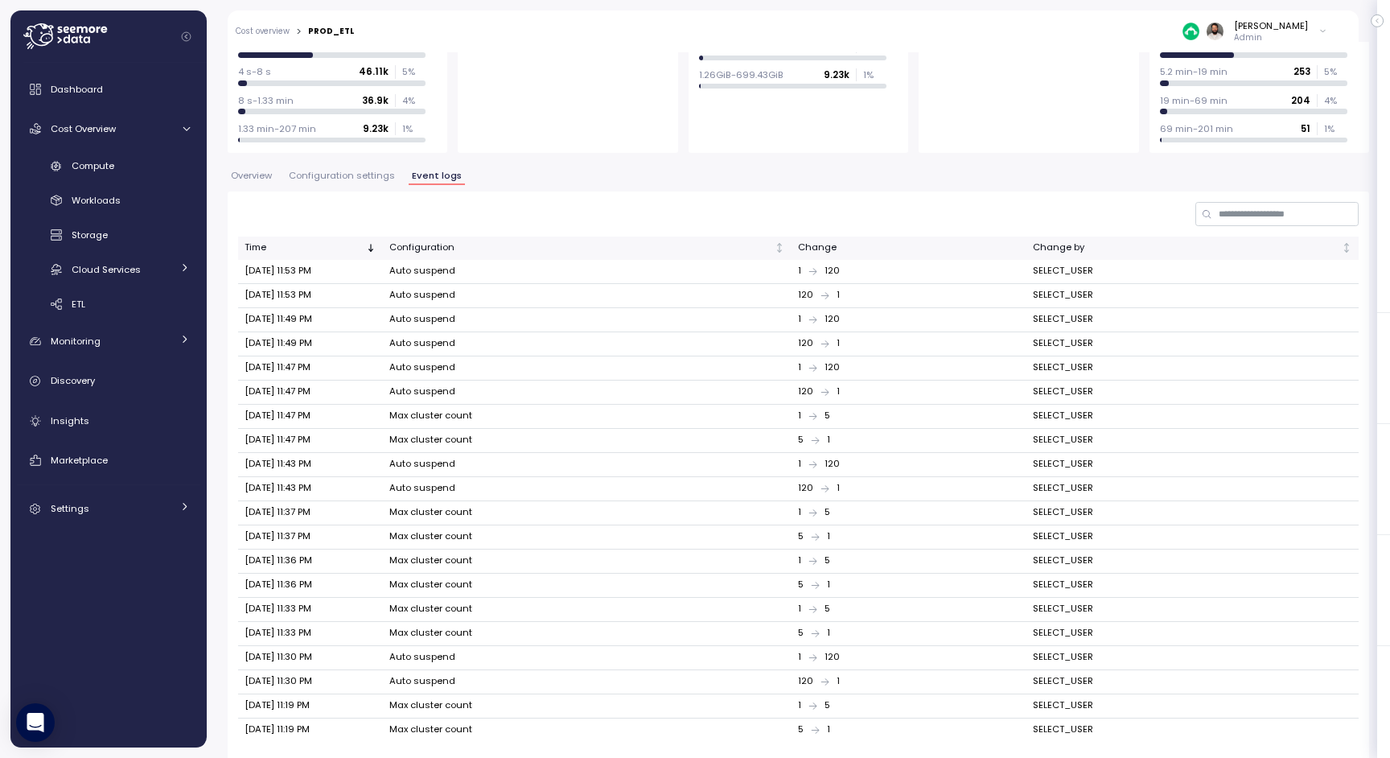
scroll to position [254, 0]
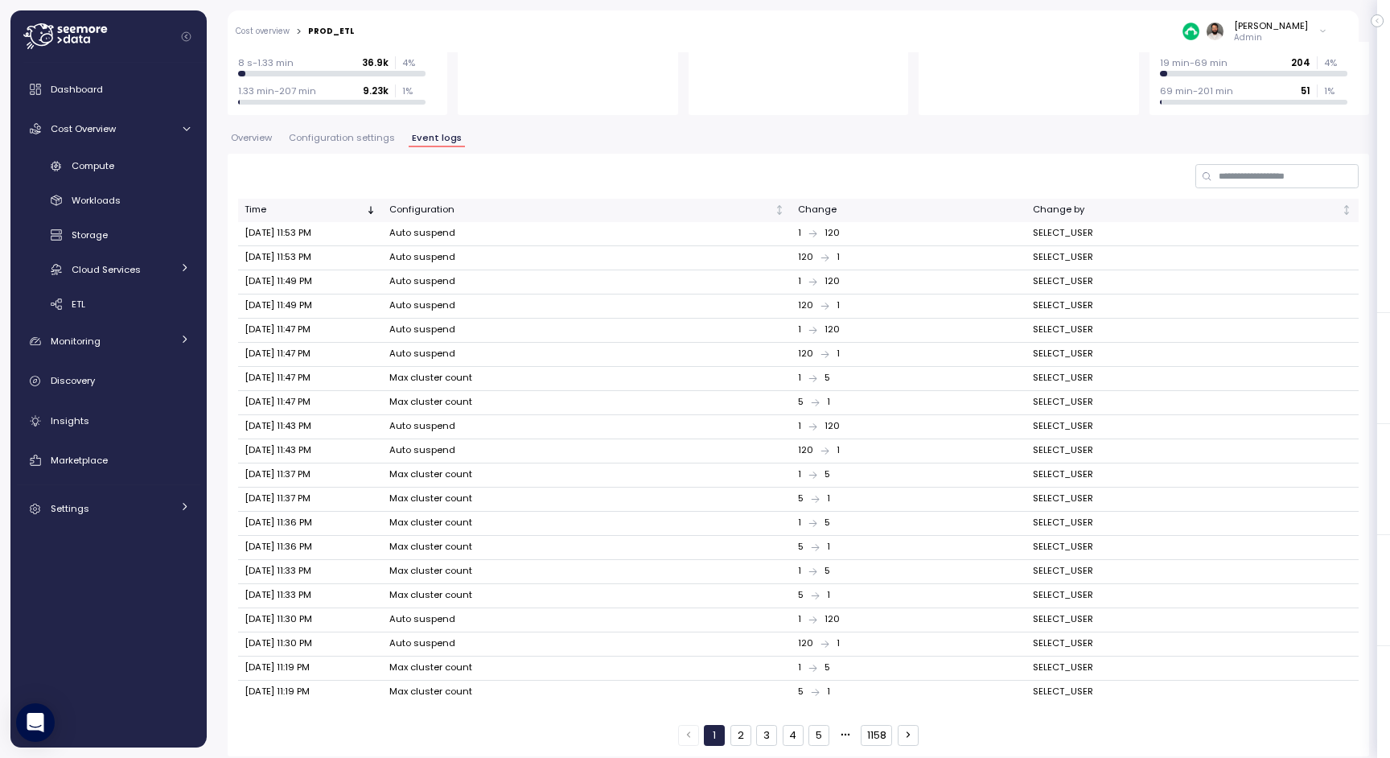
click at [731, 733] on button "2" at bounding box center [741, 735] width 21 height 21
click at [719, 730] on button "1" at bounding box center [714, 735] width 21 height 21
click at [730, 729] on div "1 2 3 4 5 1158" at bounding box center [798, 735] width 241 height 21
click at [735, 729] on button "2" at bounding box center [741, 735] width 21 height 21
click at [764, 725] on button "3" at bounding box center [766, 735] width 21 height 21
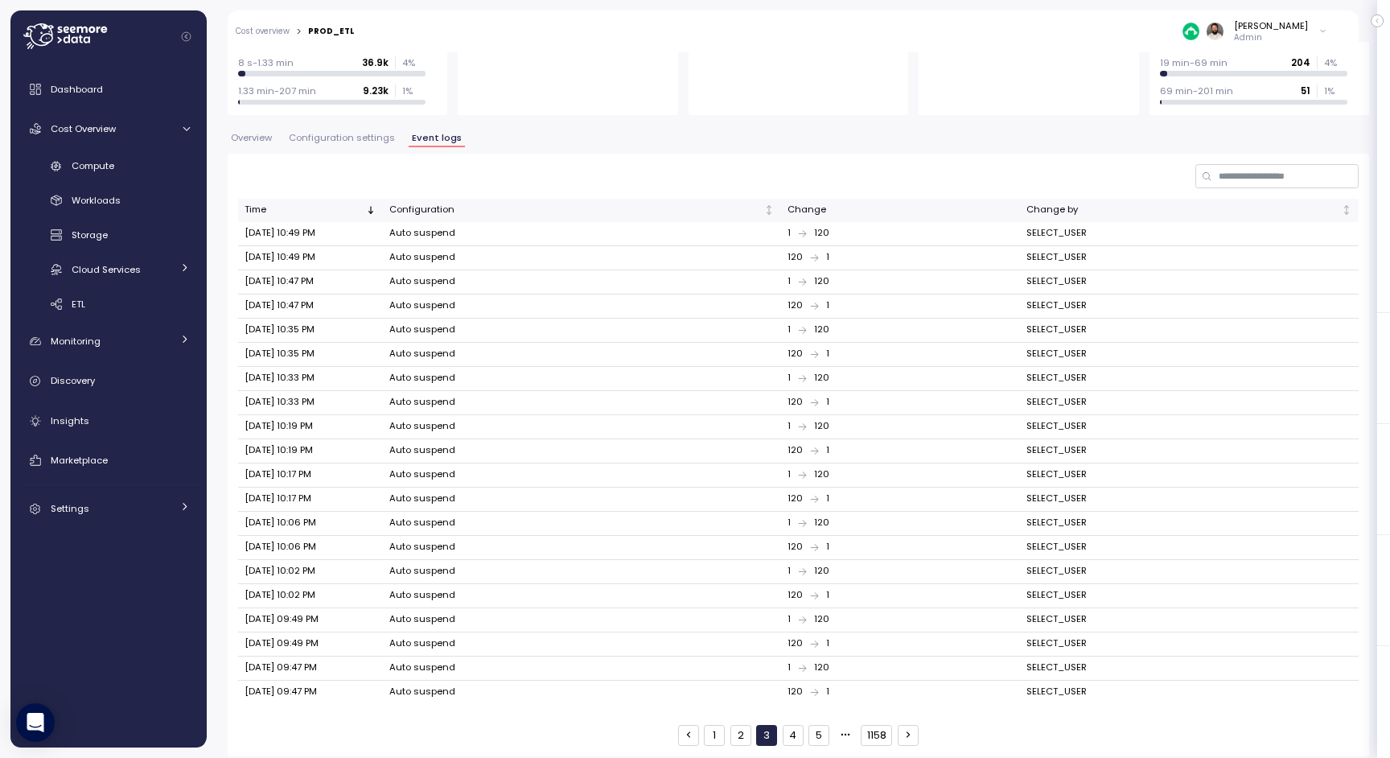
click at [748, 725] on button "2" at bounding box center [741, 735] width 21 height 21
click at [1226, 171] on input at bounding box center [1277, 175] width 163 height 23
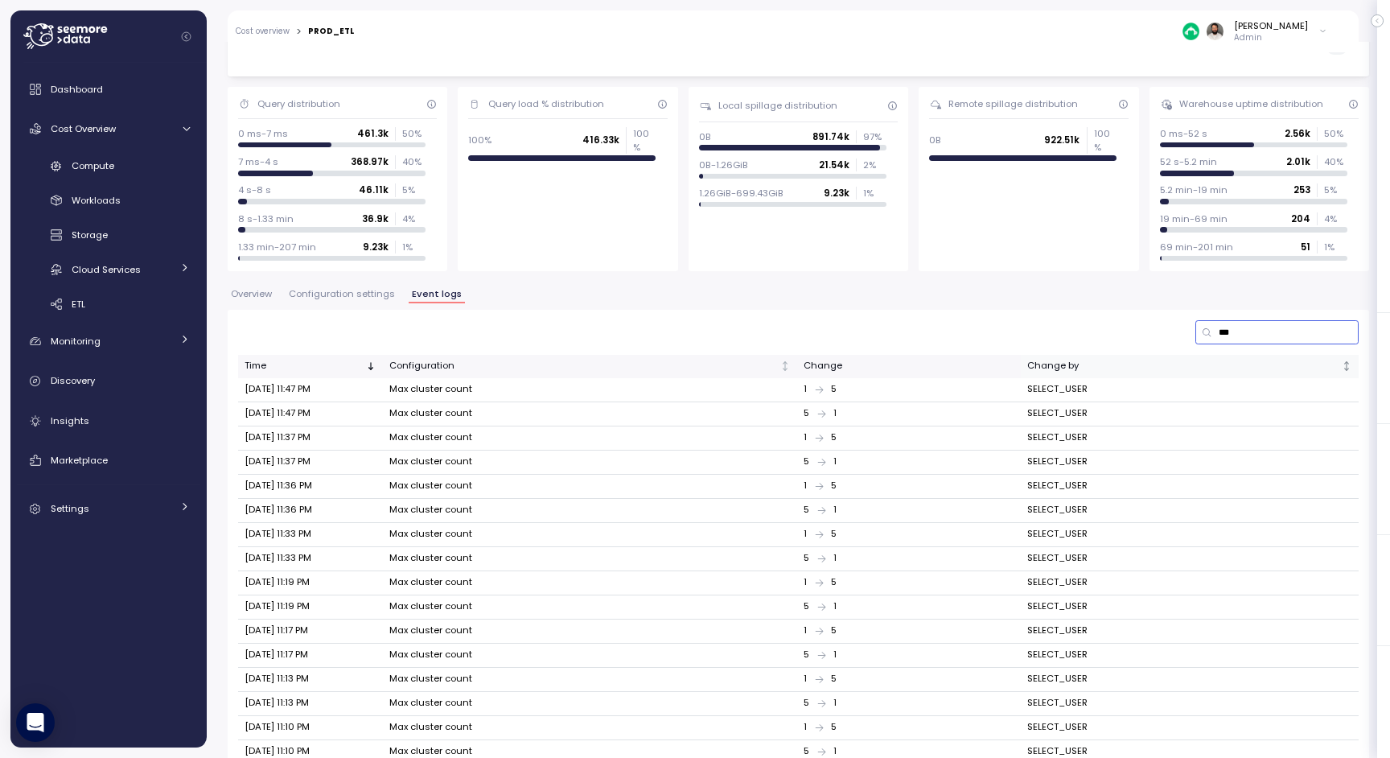
scroll to position [80, 0]
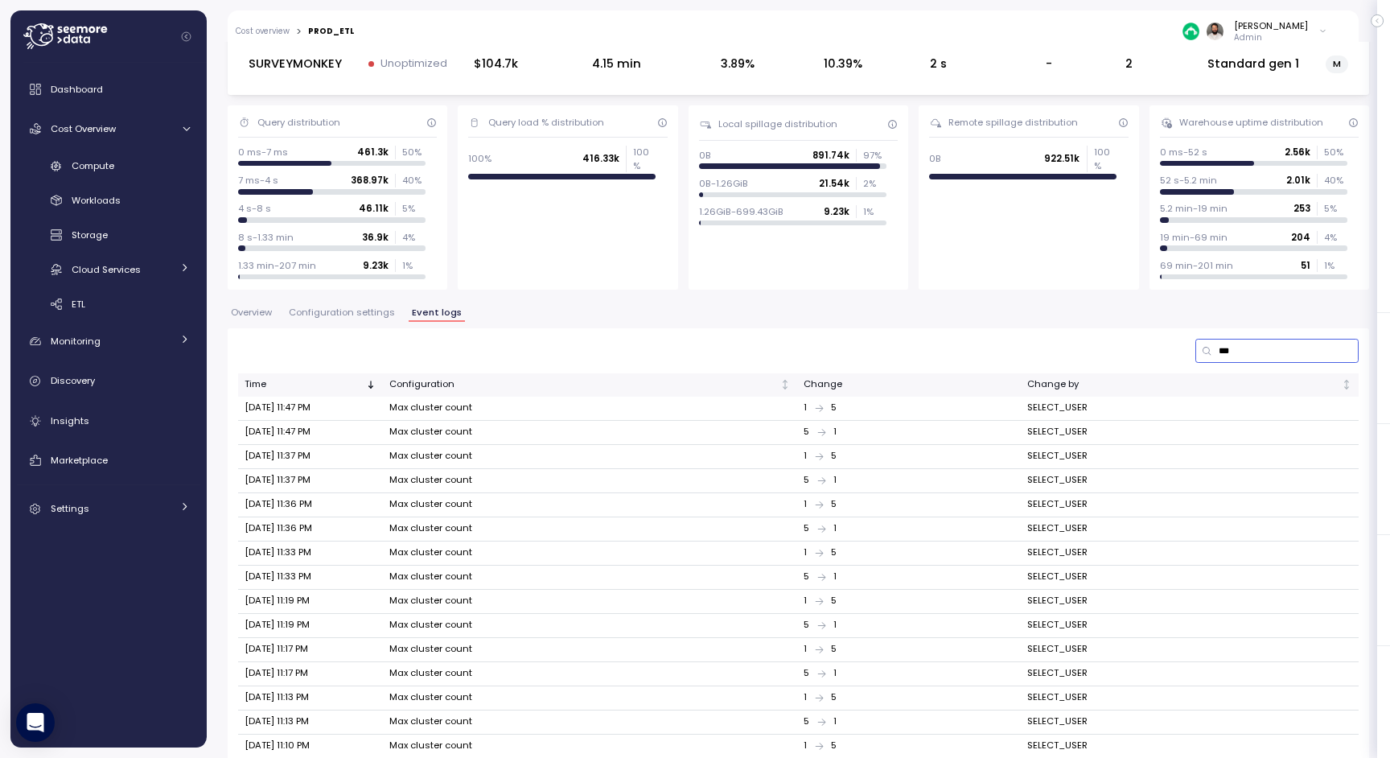
type input "***"
click at [369, 320] on button "Configuration settings" at bounding box center [342, 315] width 113 height 14
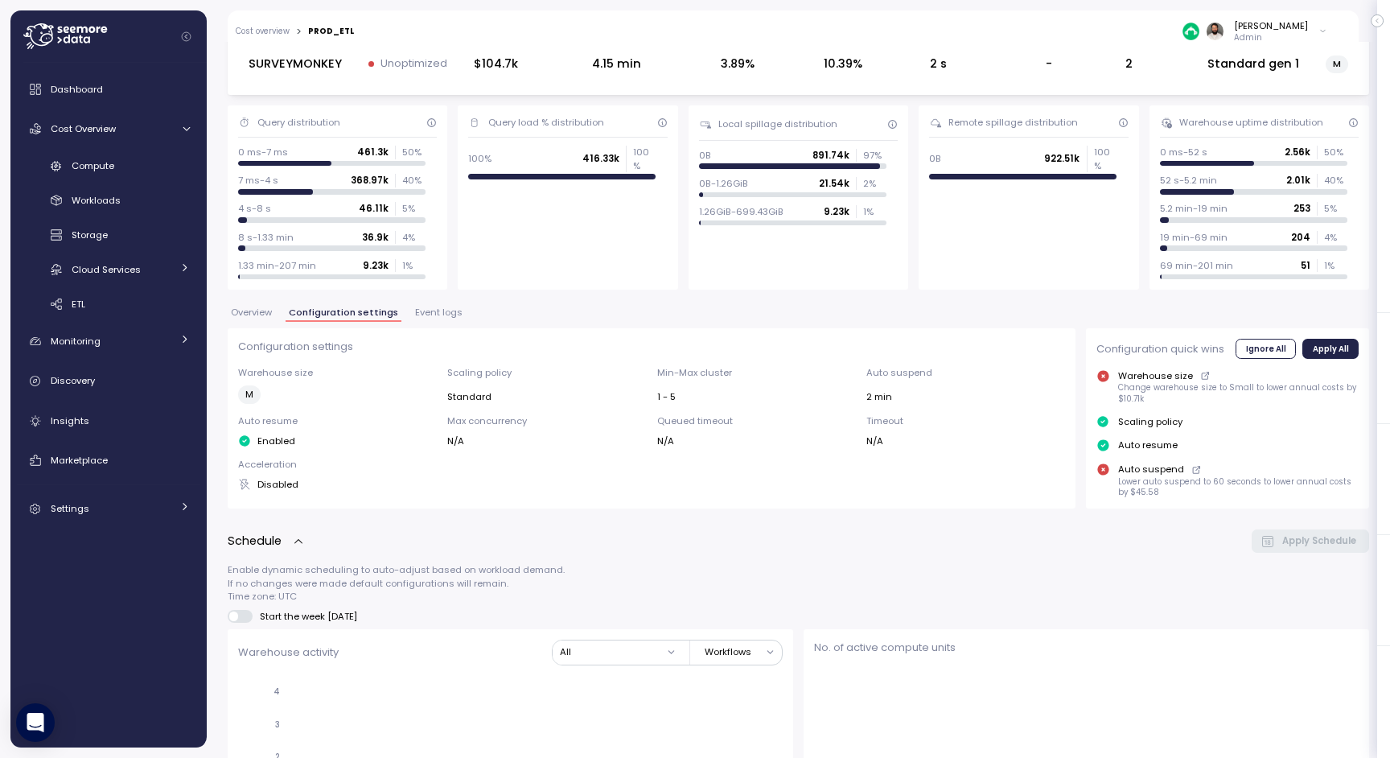
click at [430, 312] on span "Event logs" at bounding box center [438, 312] width 47 height 9
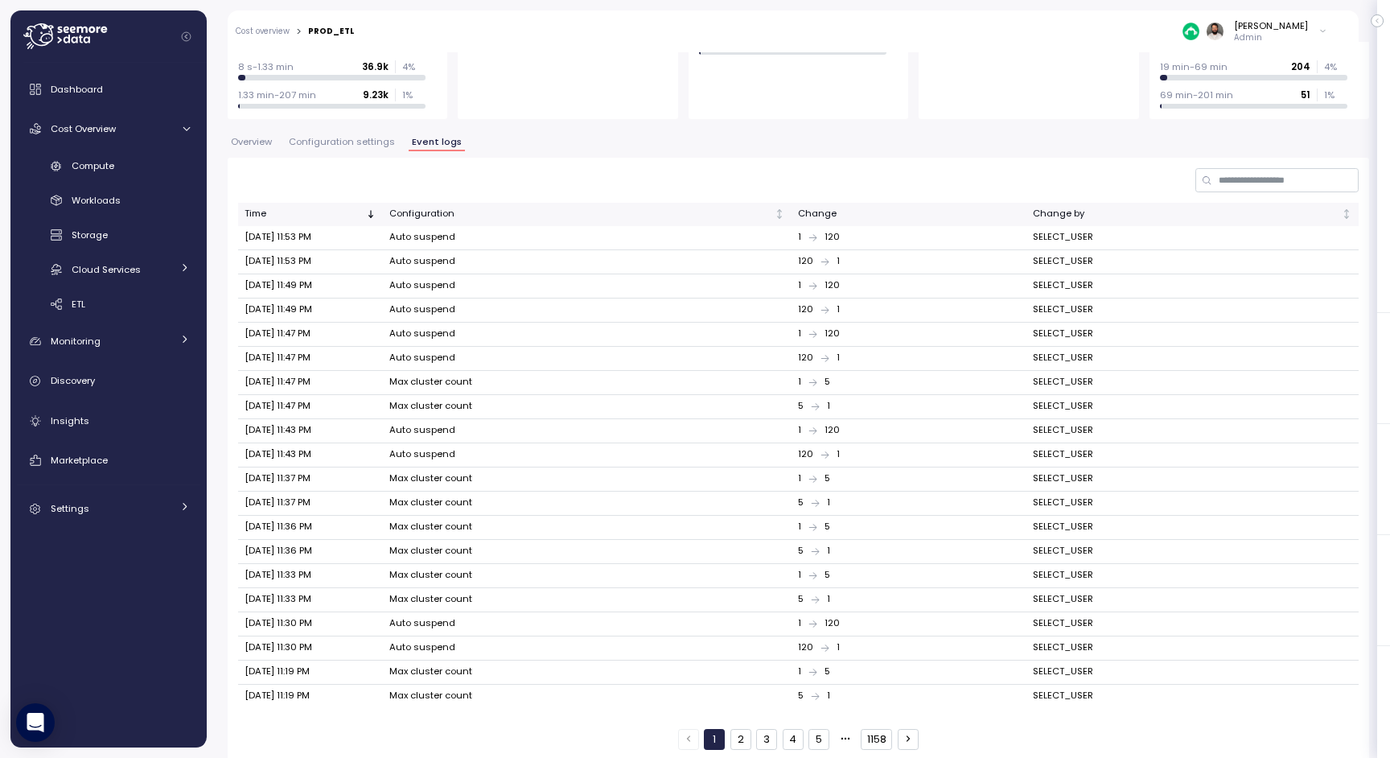
scroll to position [254, 0]
click at [1291, 179] on input at bounding box center [1277, 175] width 163 height 23
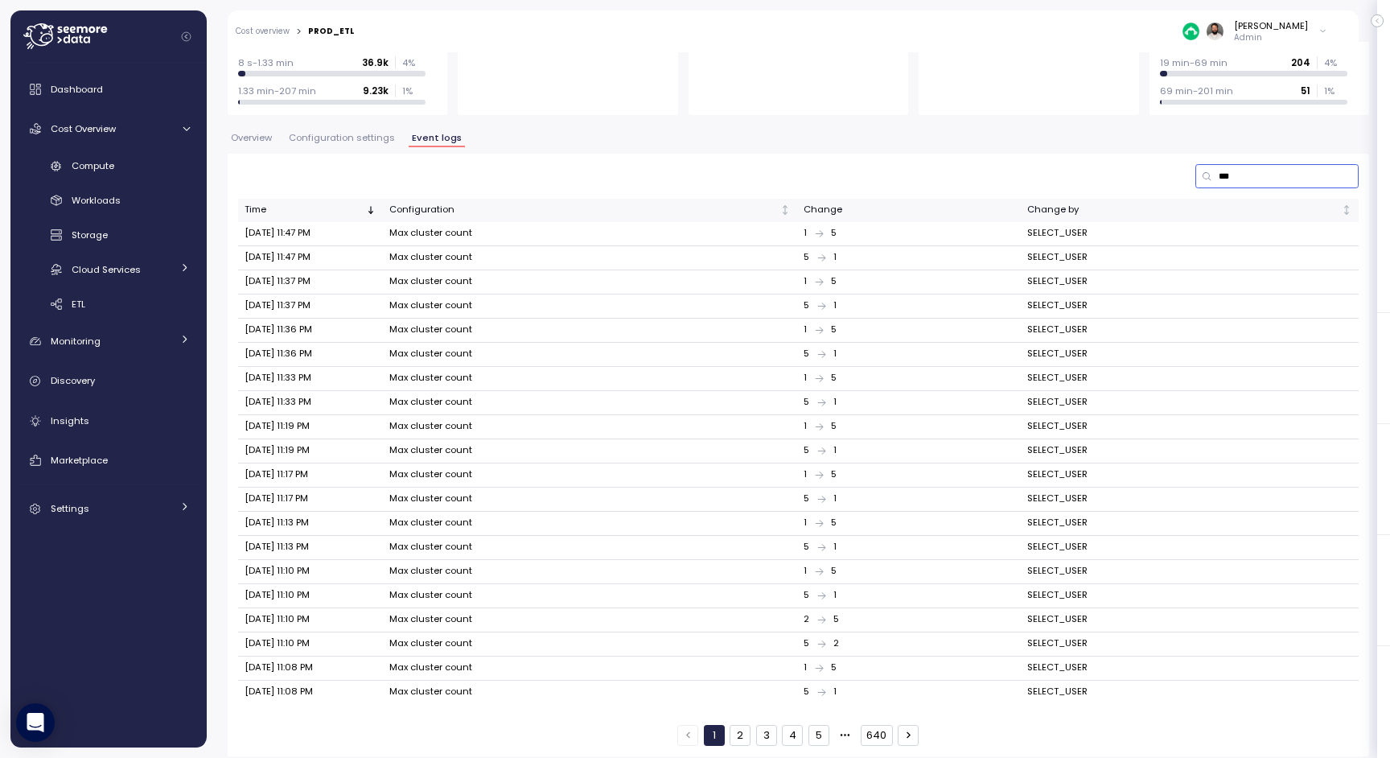
type input "***"
click at [748, 725] on button "2" at bounding box center [740, 735] width 21 height 21
click at [771, 735] on button "3" at bounding box center [766, 735] width 21 height 21
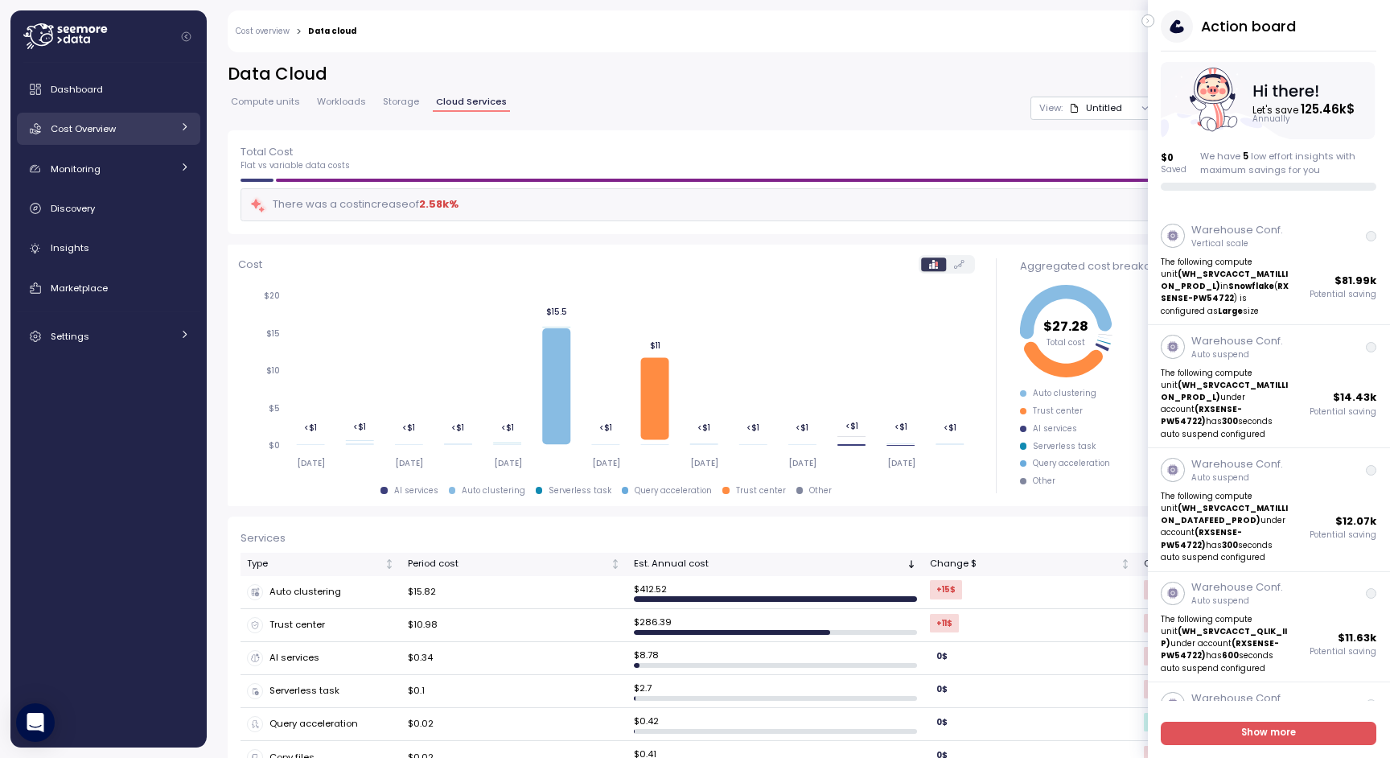
click at [174, 141] on link "Cost Overview" at bounding box center [108, 129] width 183 height 32
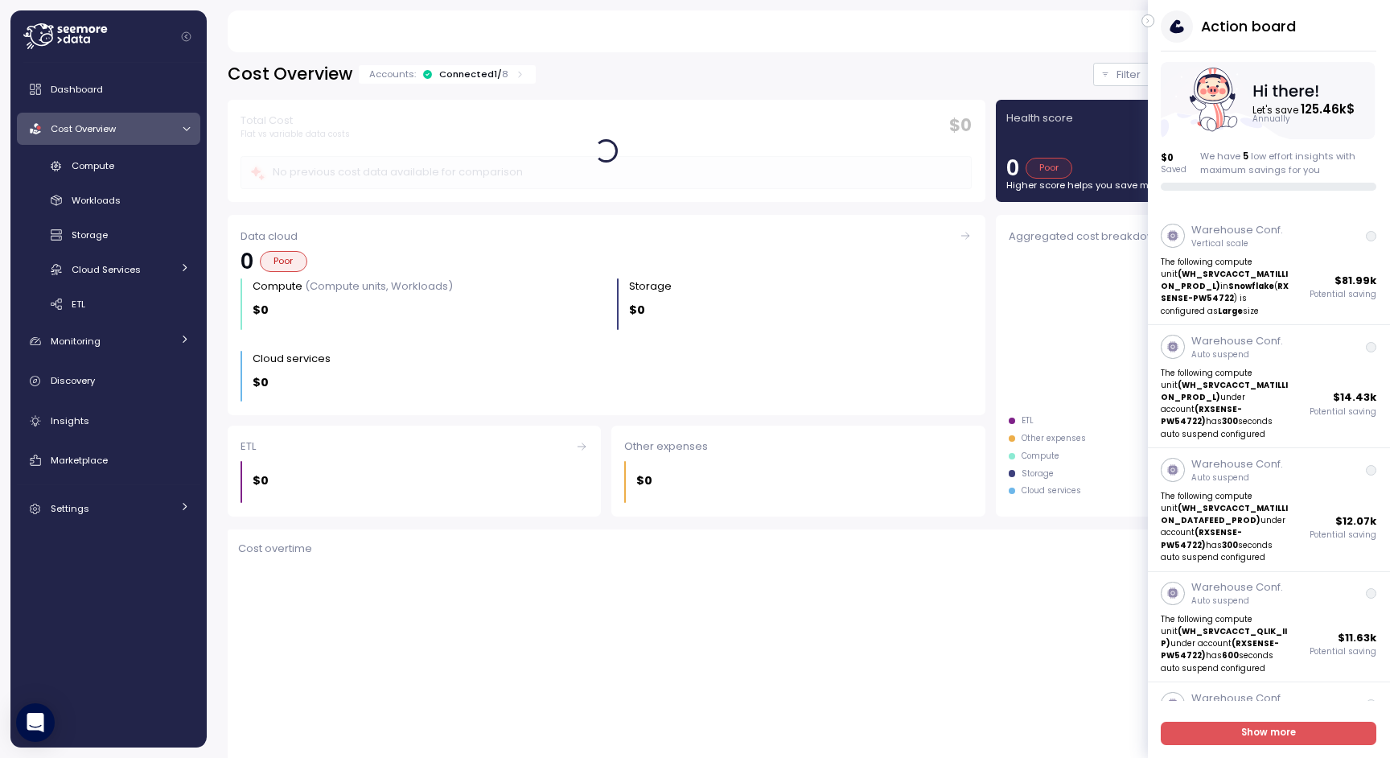
click at [926, 24] on icon "button" at bounding box center [1148, 20] width 7 height 19
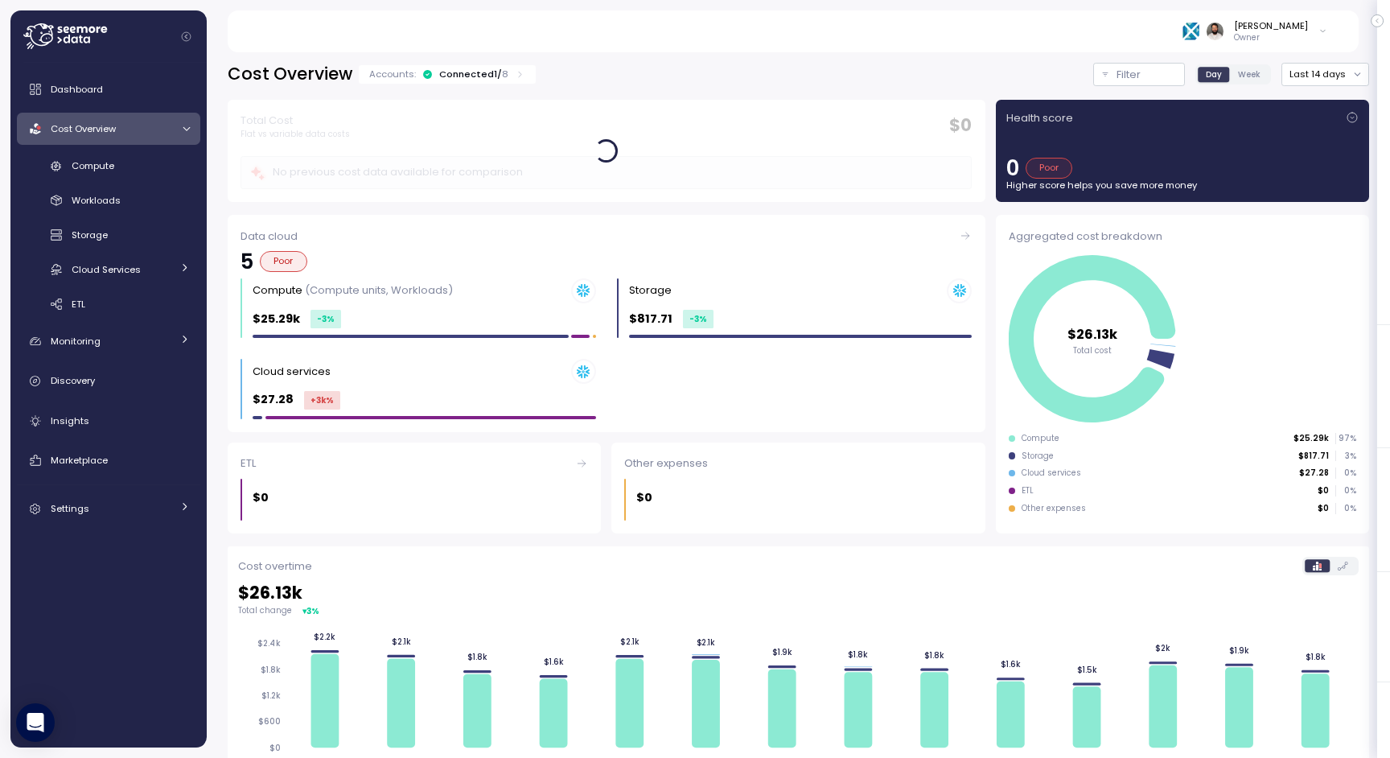
click at [515, 69] on icon at bounding box center [520, 74] width 10 height 10
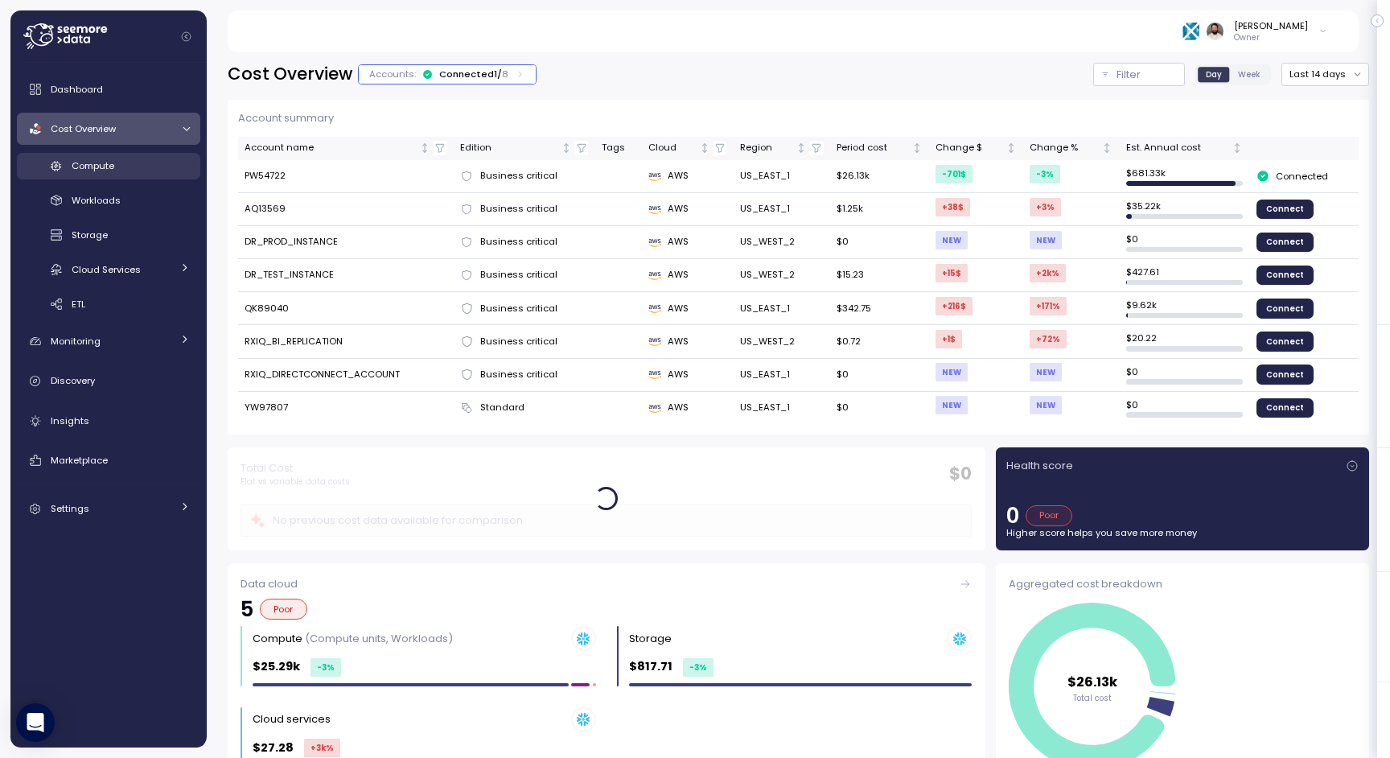
click at [147, 164] on div "Compute" at bounding box center [131, 166] width 118 height 16
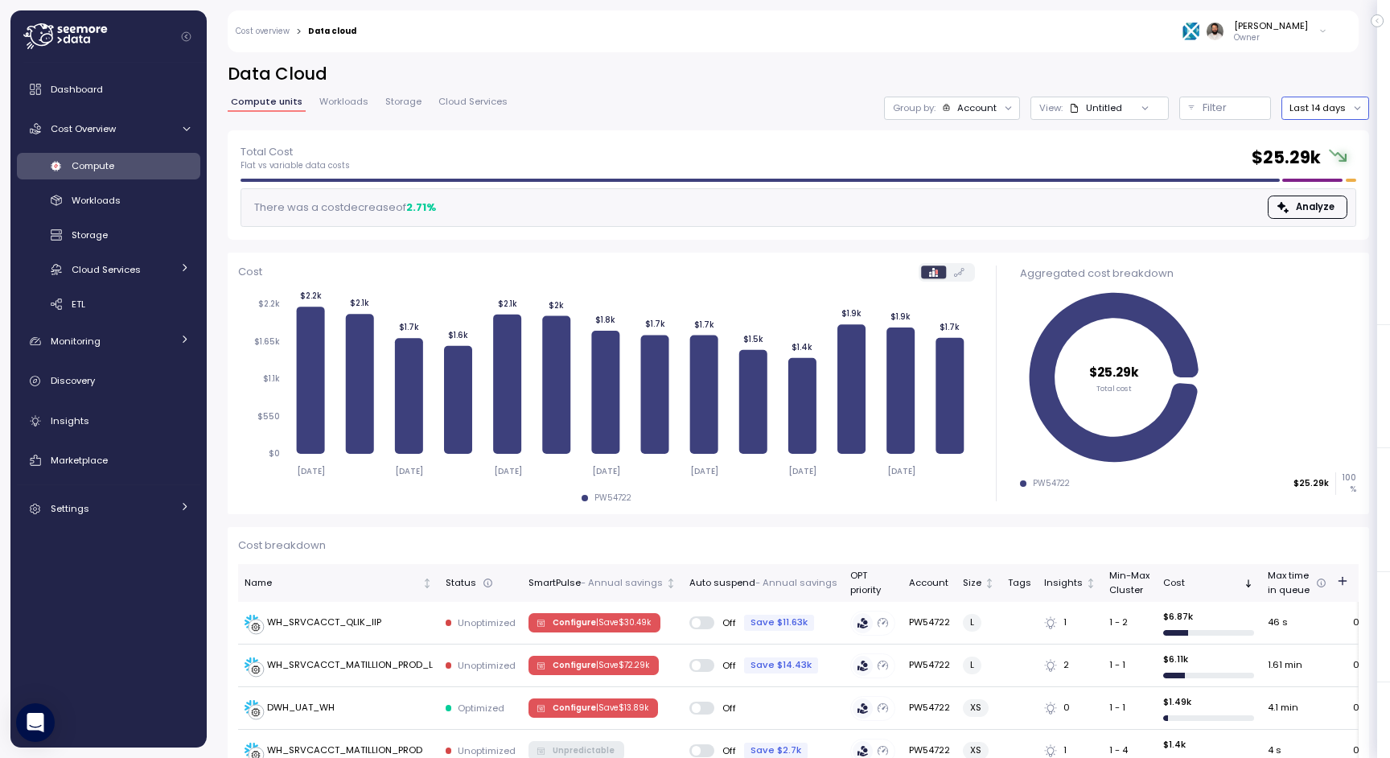
click at [926, 109] on button "Last 14 days" at bounding box center [1326, 108] width 88 height 23
click at [926, 245] on div "Last 6 months" at bounding box center [1337, 245] width 67 height 13
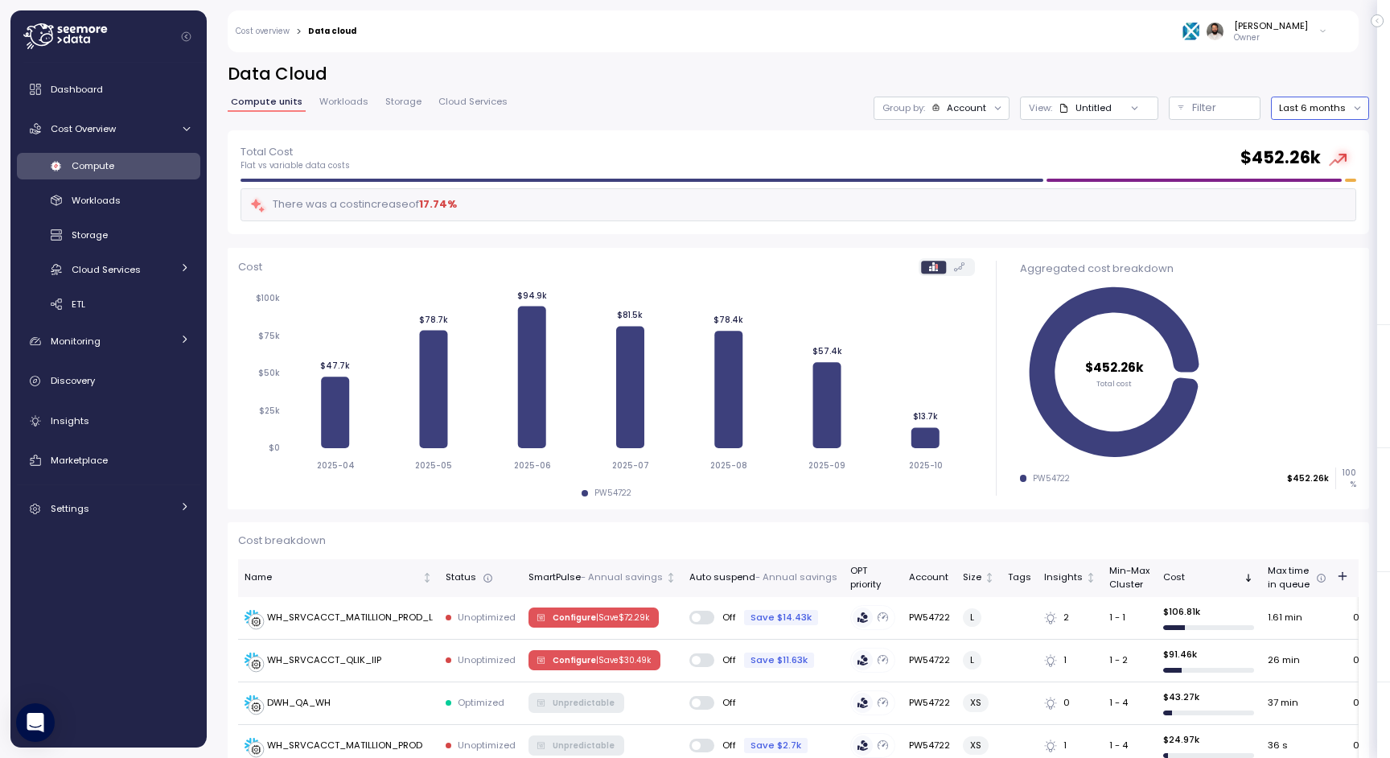
click at [926, 110] on div "Account" at bounding box center [966, 107] width 39 height 13
click at [926, 205] on div "Compute unit" at bounding box center [947, 196] width 111 height 19
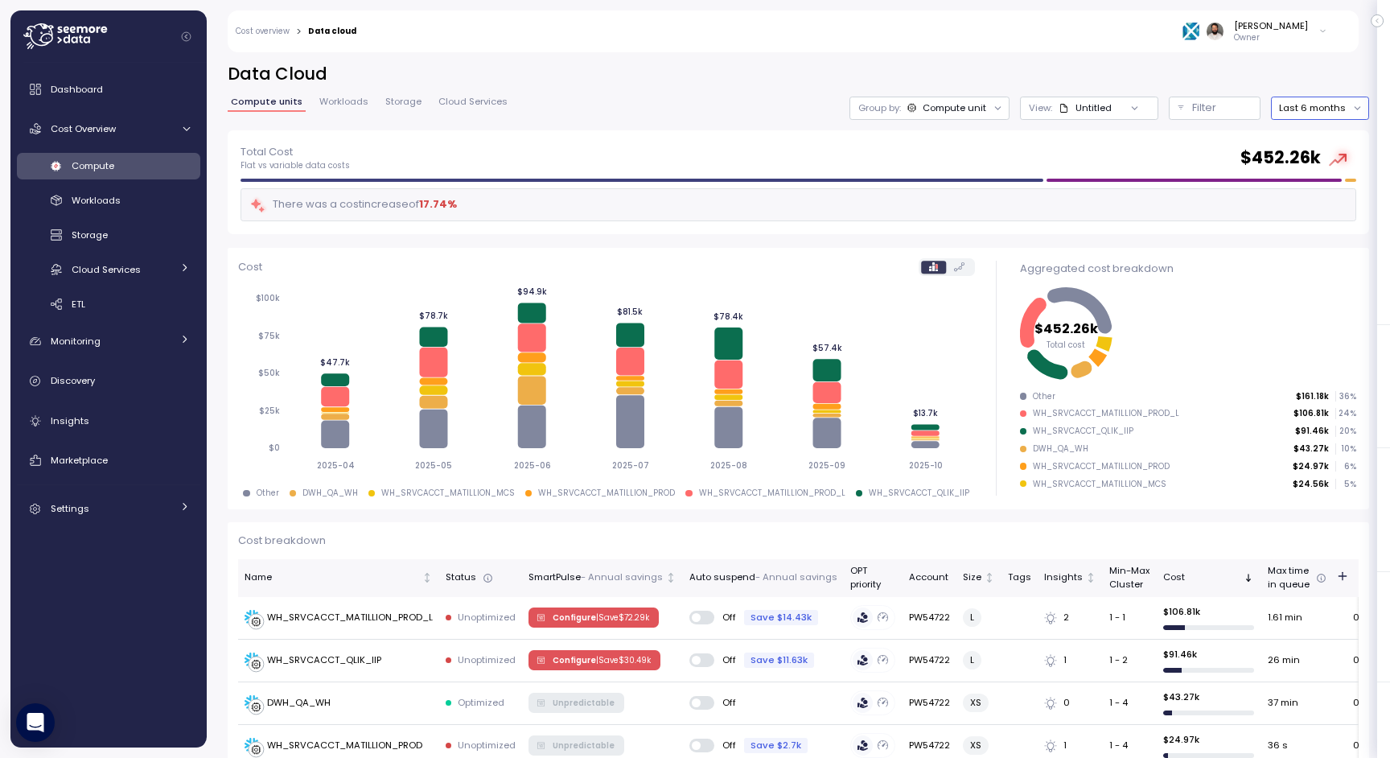
click at [926, 105] on button "Last 6 months" at bounding box center [1320, 108] width 98 height 23
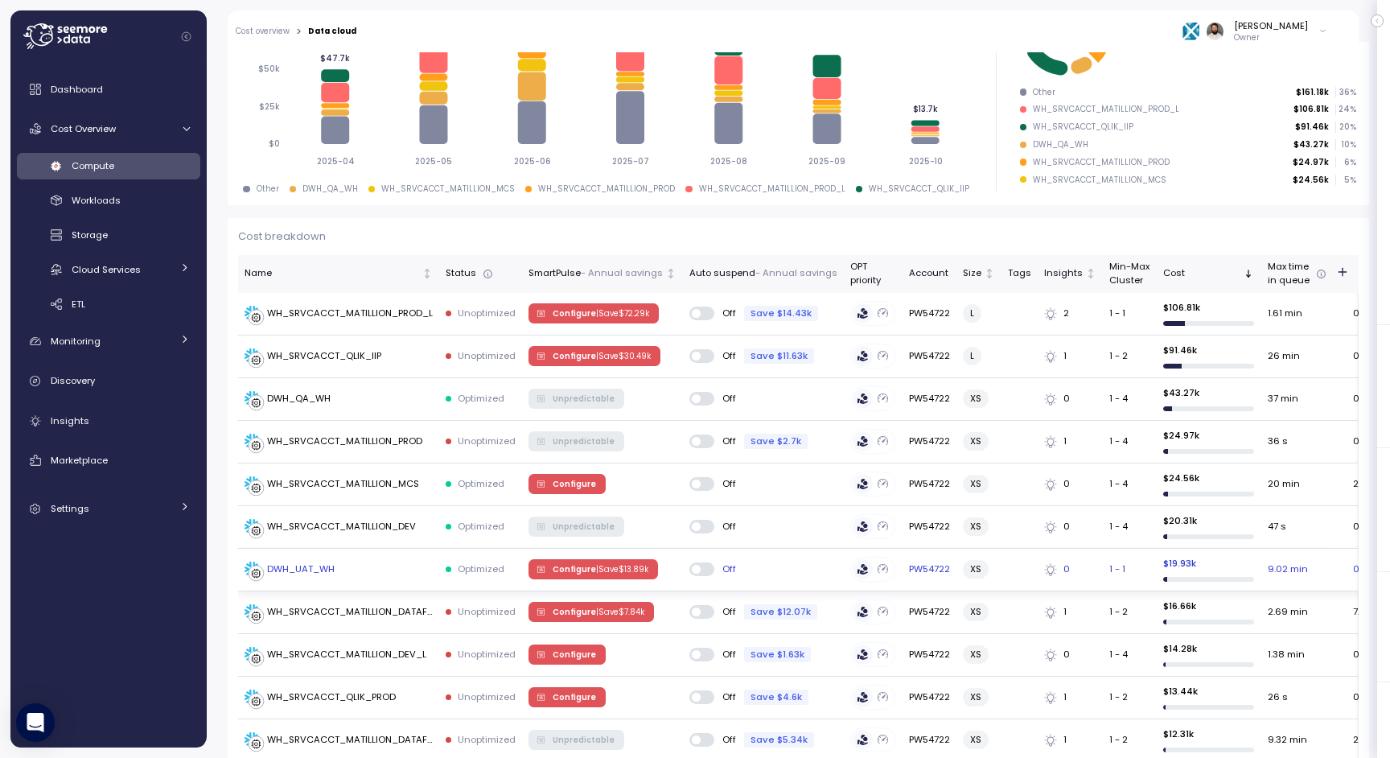
scroll to position [307, 0]
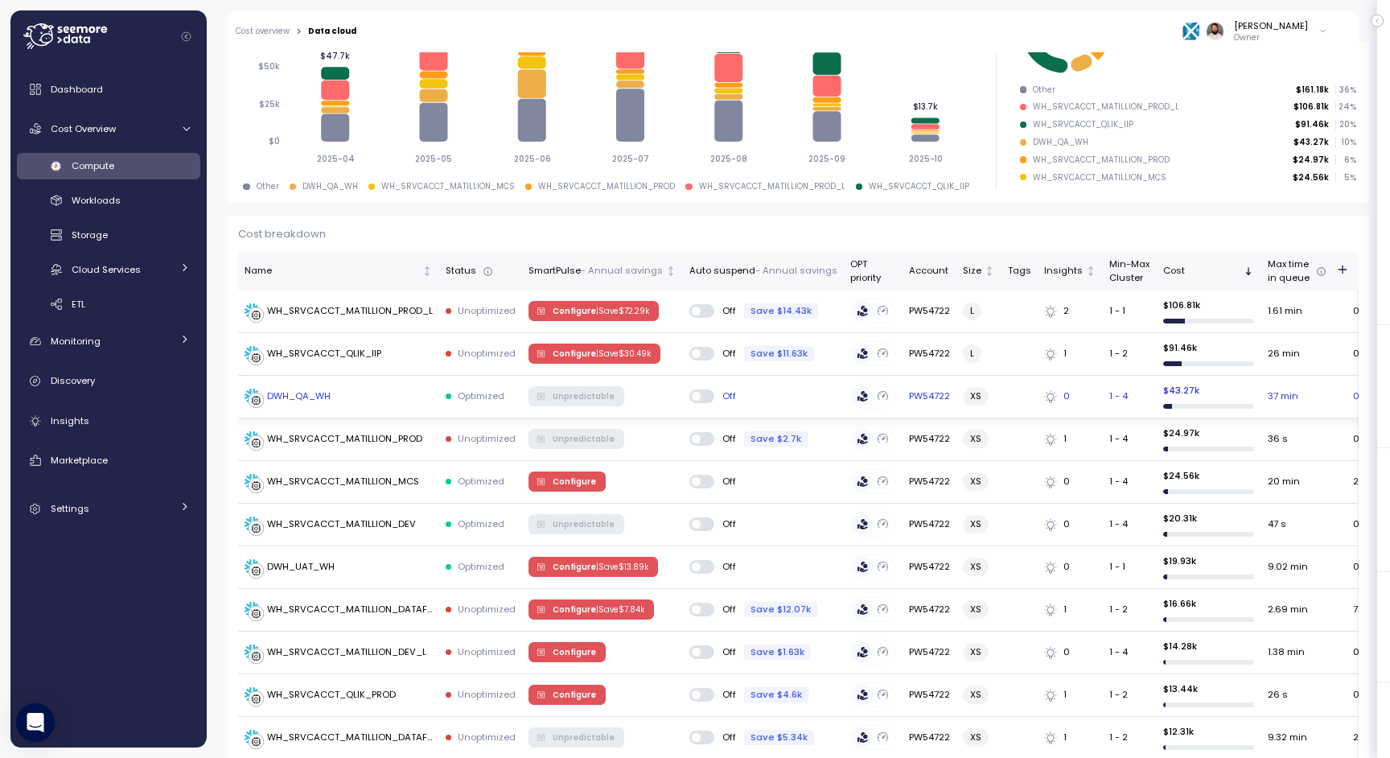
click at [748, 403] on td "Off" at bounding box center [763, 397] width 161 height 43
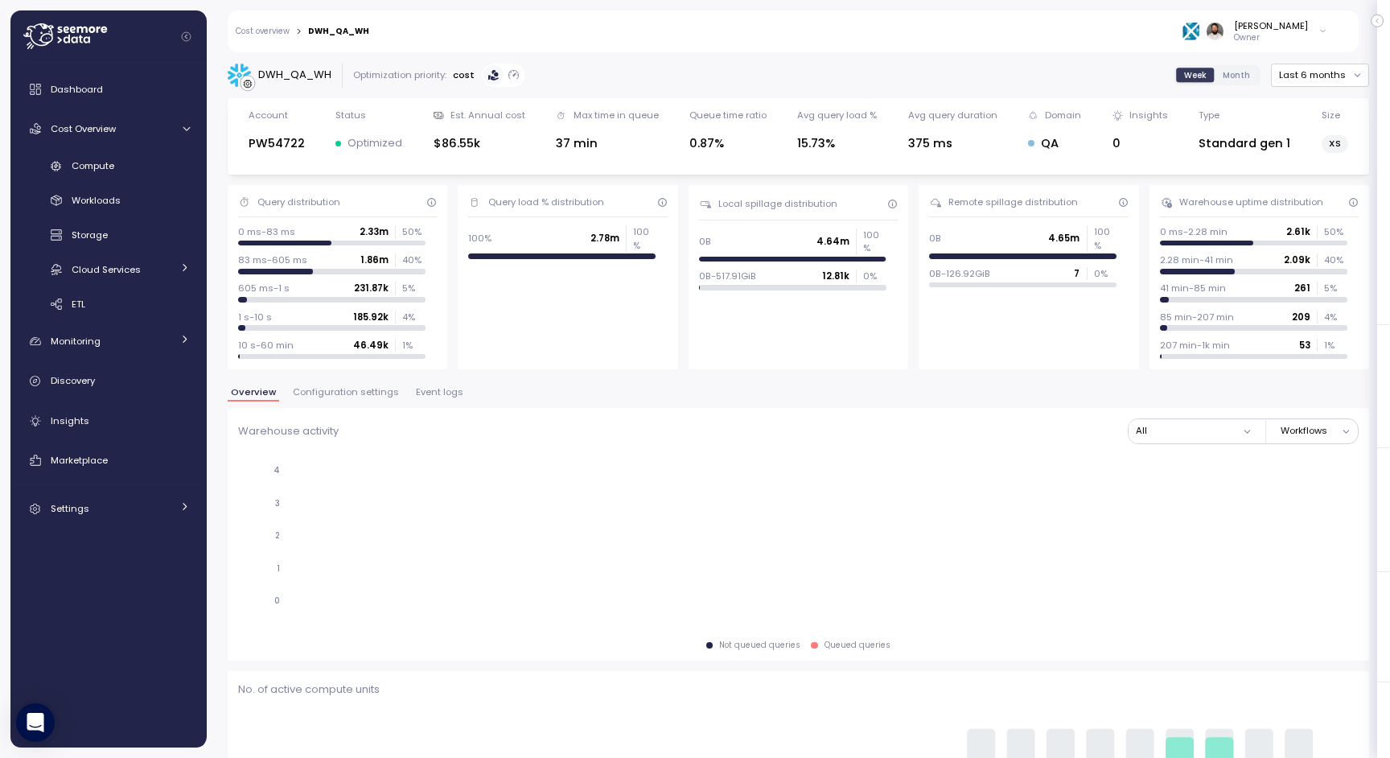
click at [416, 394] on span "Event logs" at bounding box center [439, 392] width 47 height 9
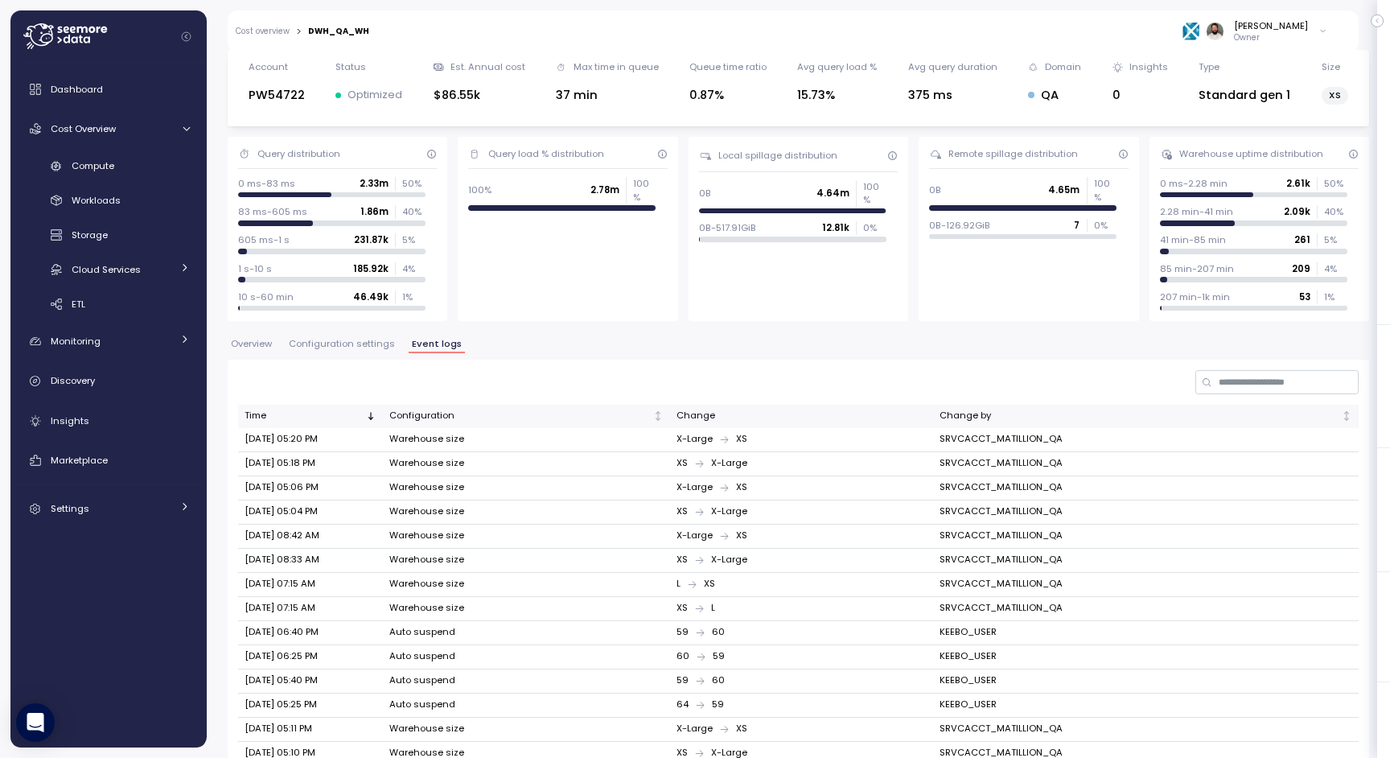
scroll to position [50, 0]
click at [373, 349] on button "Configuration settings" at bounding box center [342, 345] width 113 height 14
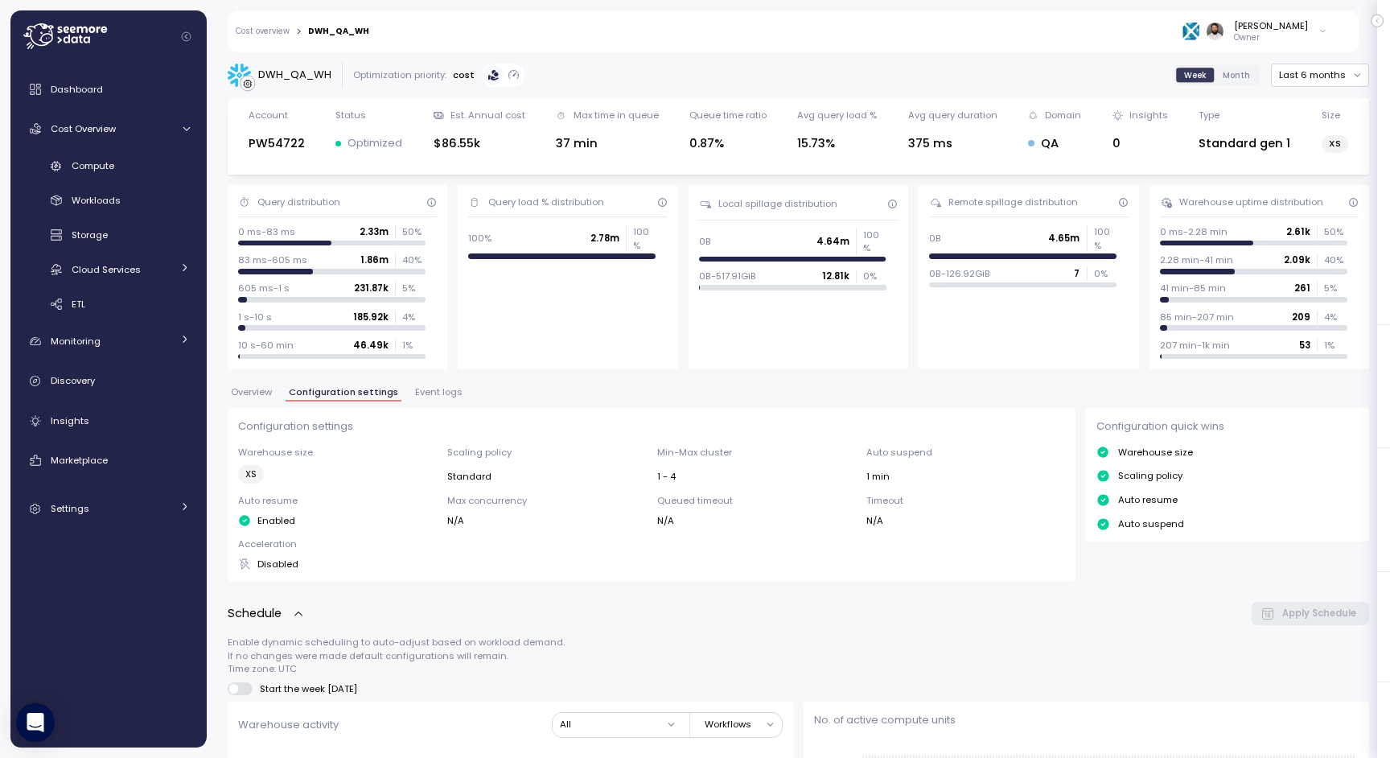
click at [447, 393] on span "Event logs" at bounding box center [438, 392] width 47 height 9
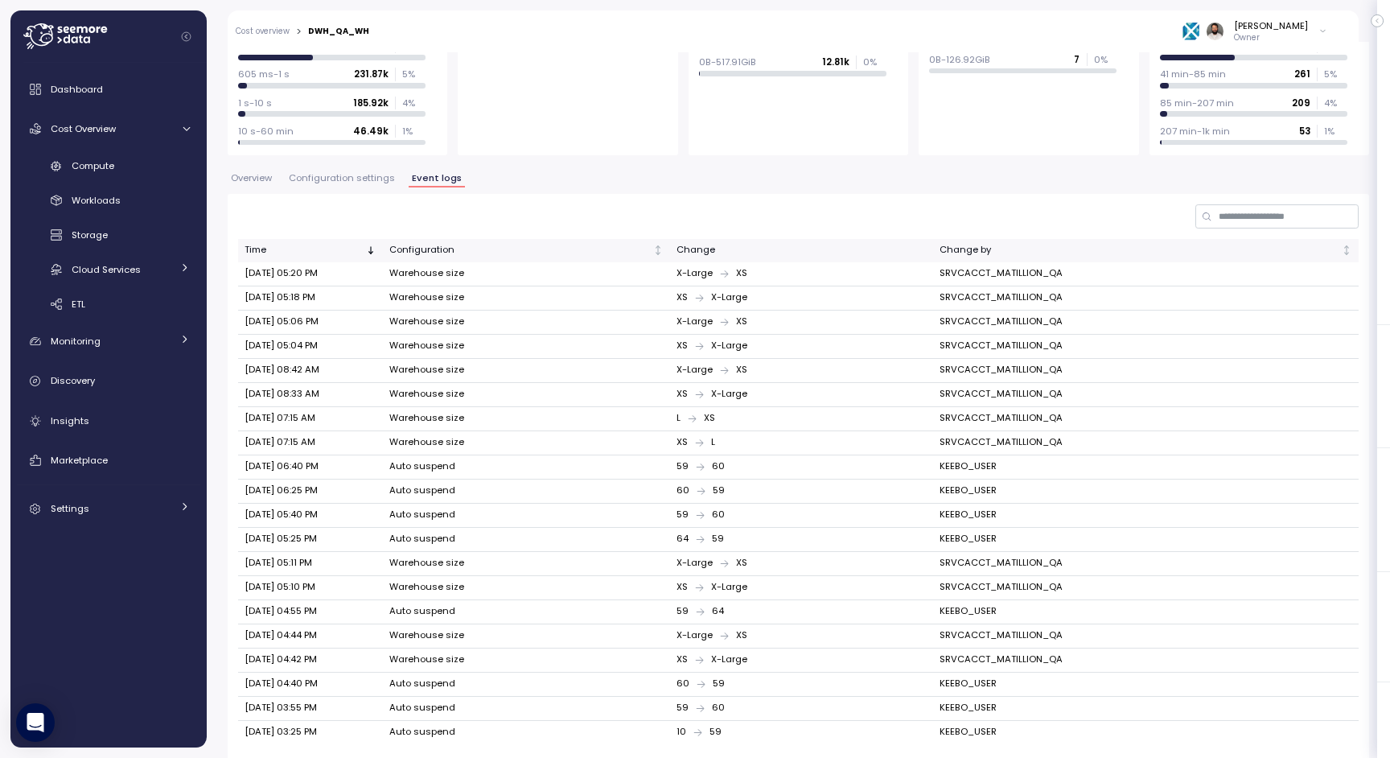
scroll to position [254, 0]
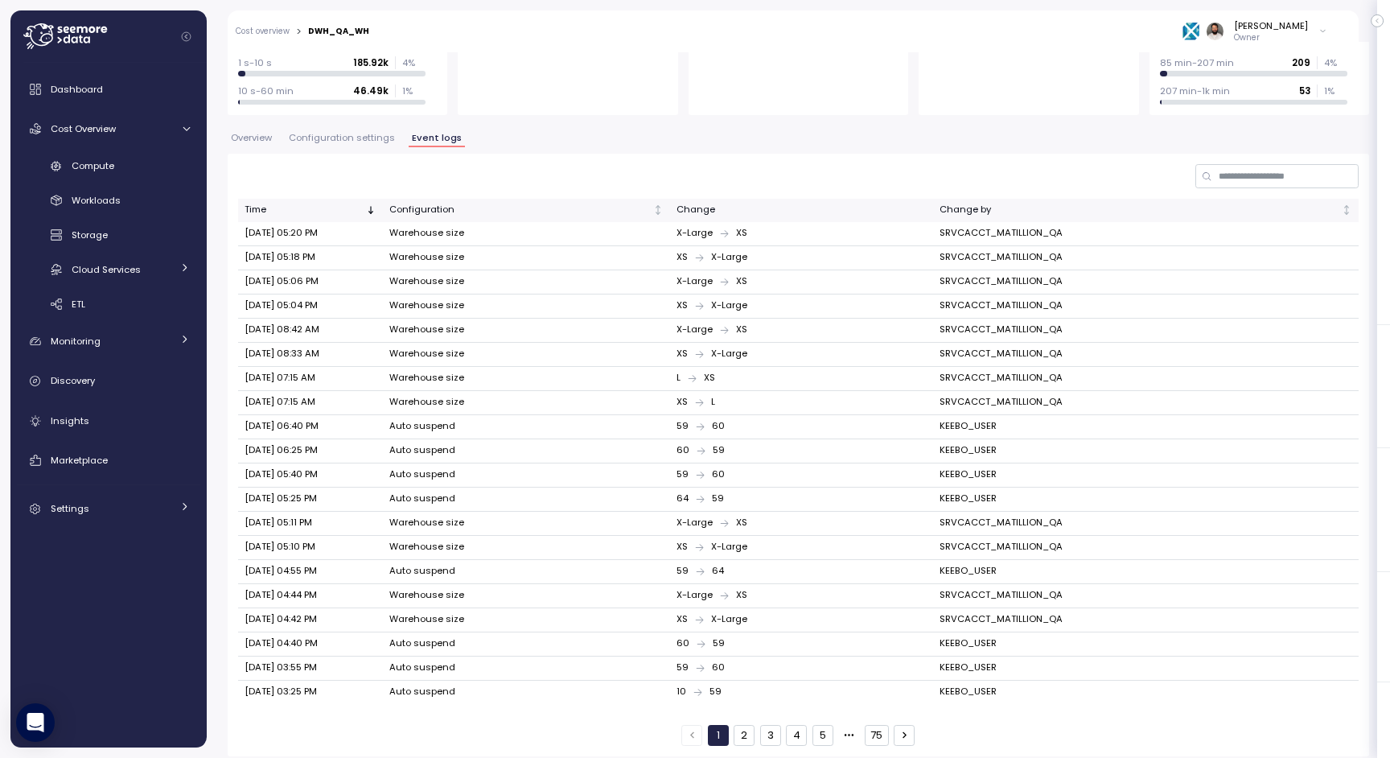
click at [926, 192] on div "Time Configuration Change Change by Oct 08, 2025 05:20 PM Warehouse size X-Larg…" at bounding box center [799, 455] width 1142 height 602
click at [926, 184] on input at bounding box center [1277, 175] width 163 height 23
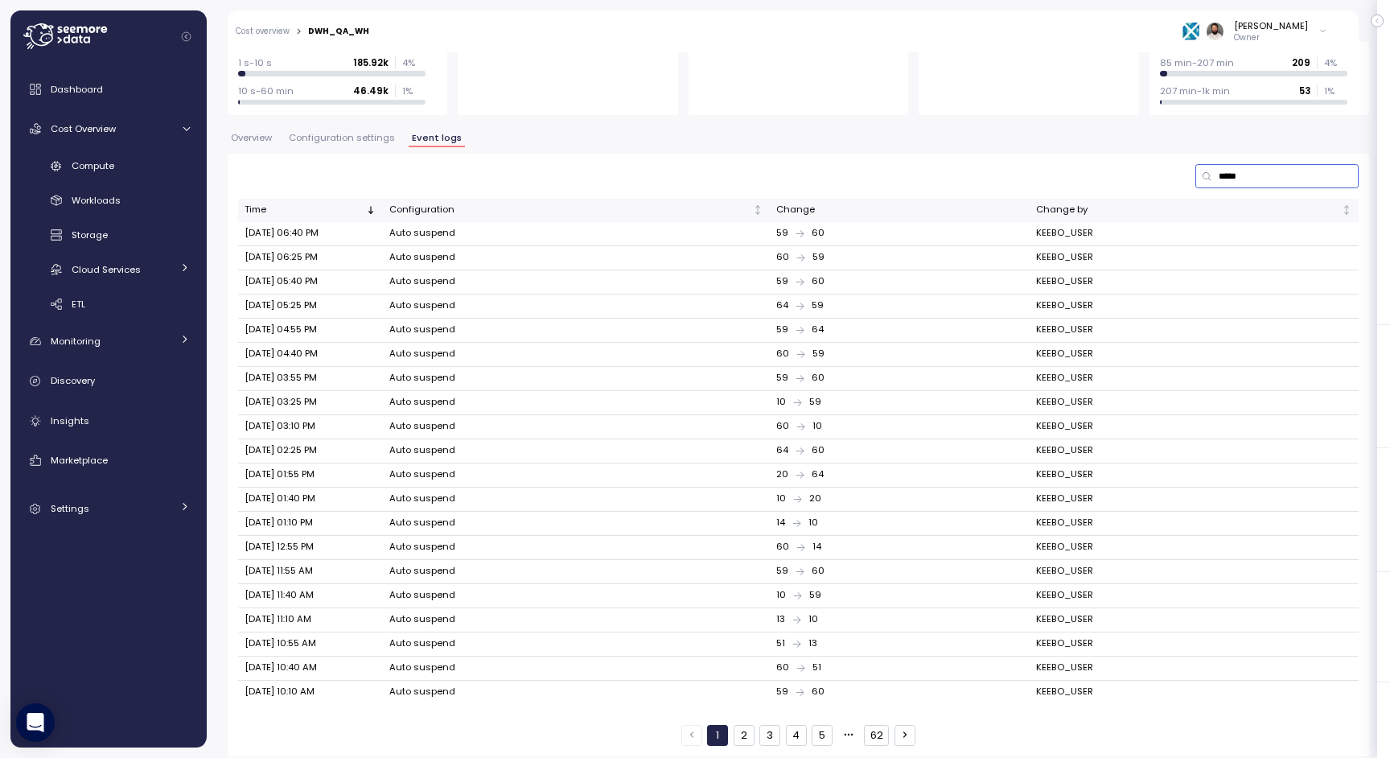
type input "*****"
click at [752, 505] on button "2" at bounding box center [744, 735] width 21 height 21
click at [772, 505] on button "3" at bounding box center [770, 735] width 21 height 21
click at [793, 505] on button "4" at bounding box center [796, 735] width 21 height 21
click at [836, 505] on div "1 2 3 4 5 62" at bounding box center [799, 735] width 234 height 21
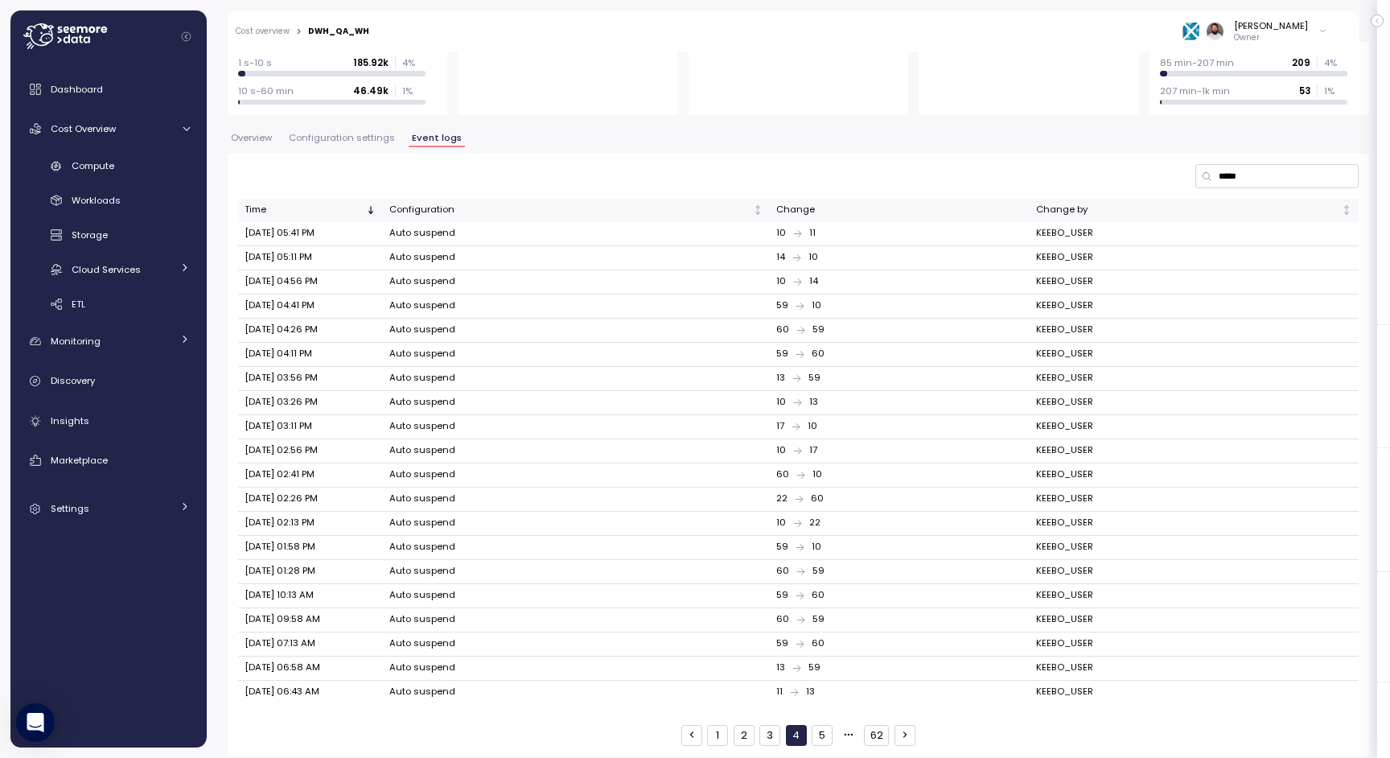
click at [832, 505] on button "5" at bounding box center [822, 735] width 21 height 21
click at [875, 505] on button "62" at bounding box center [876, 735] width 25 height 21
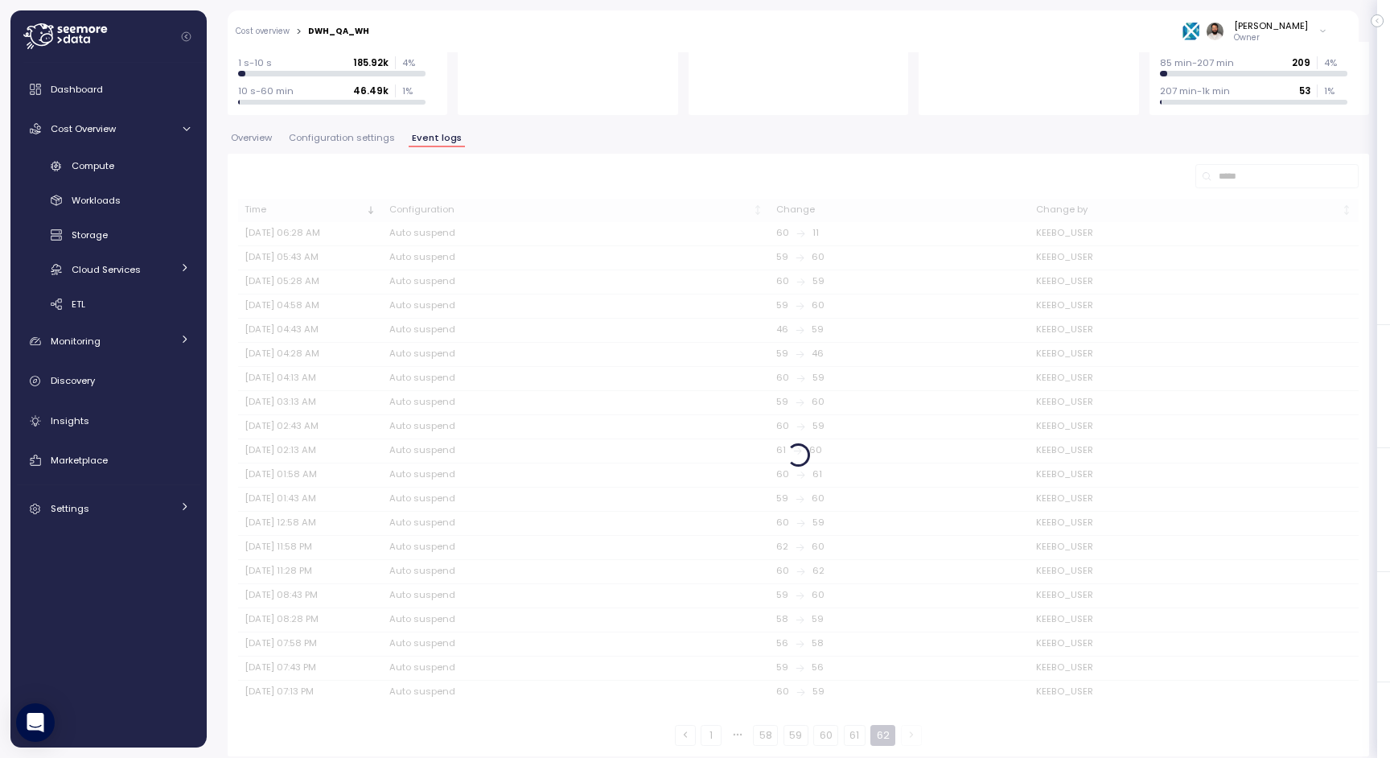
scroll to position [64, 0]
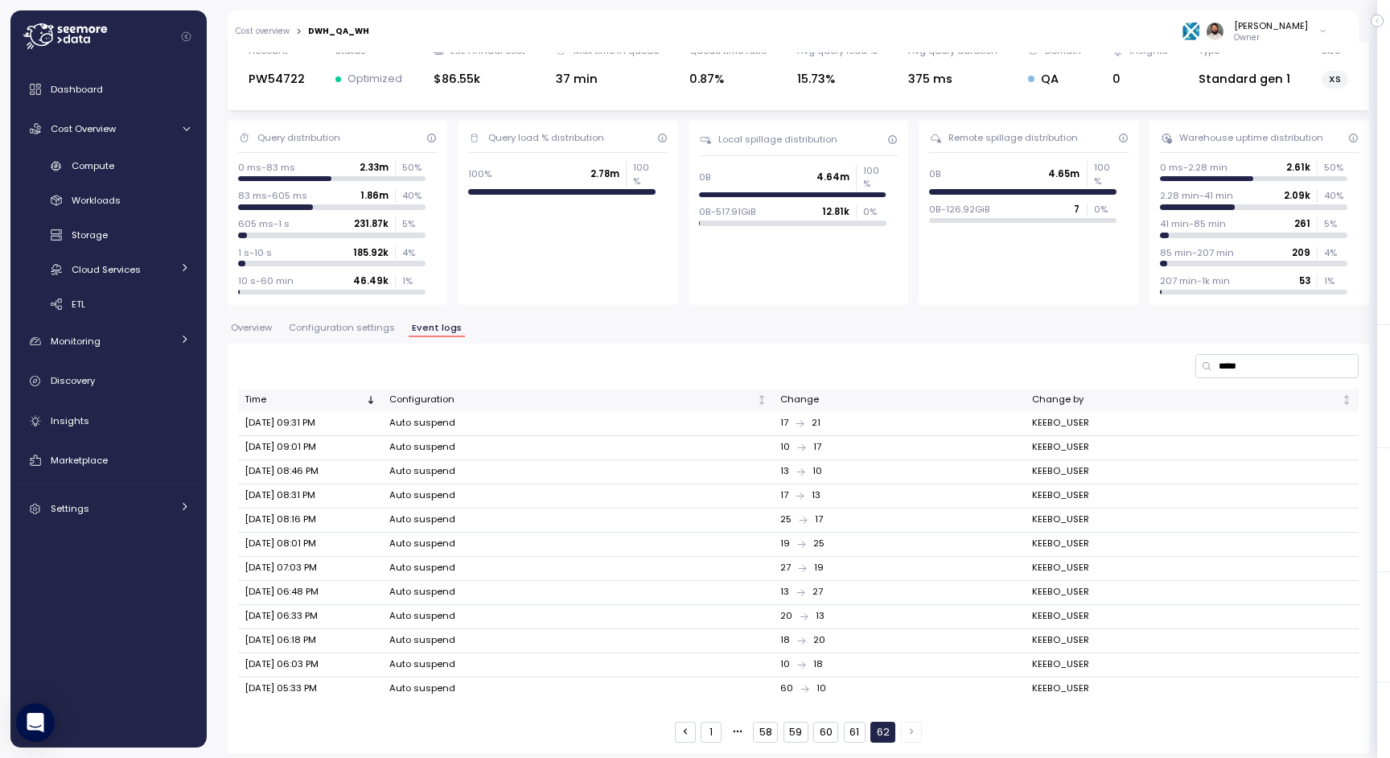
click at [847, 505] on button "61" at bounding box center [855, 732] width 22 height 21
click at [826, 505] on div "27 10" at bounding box center [899, 737] width 241 height 14
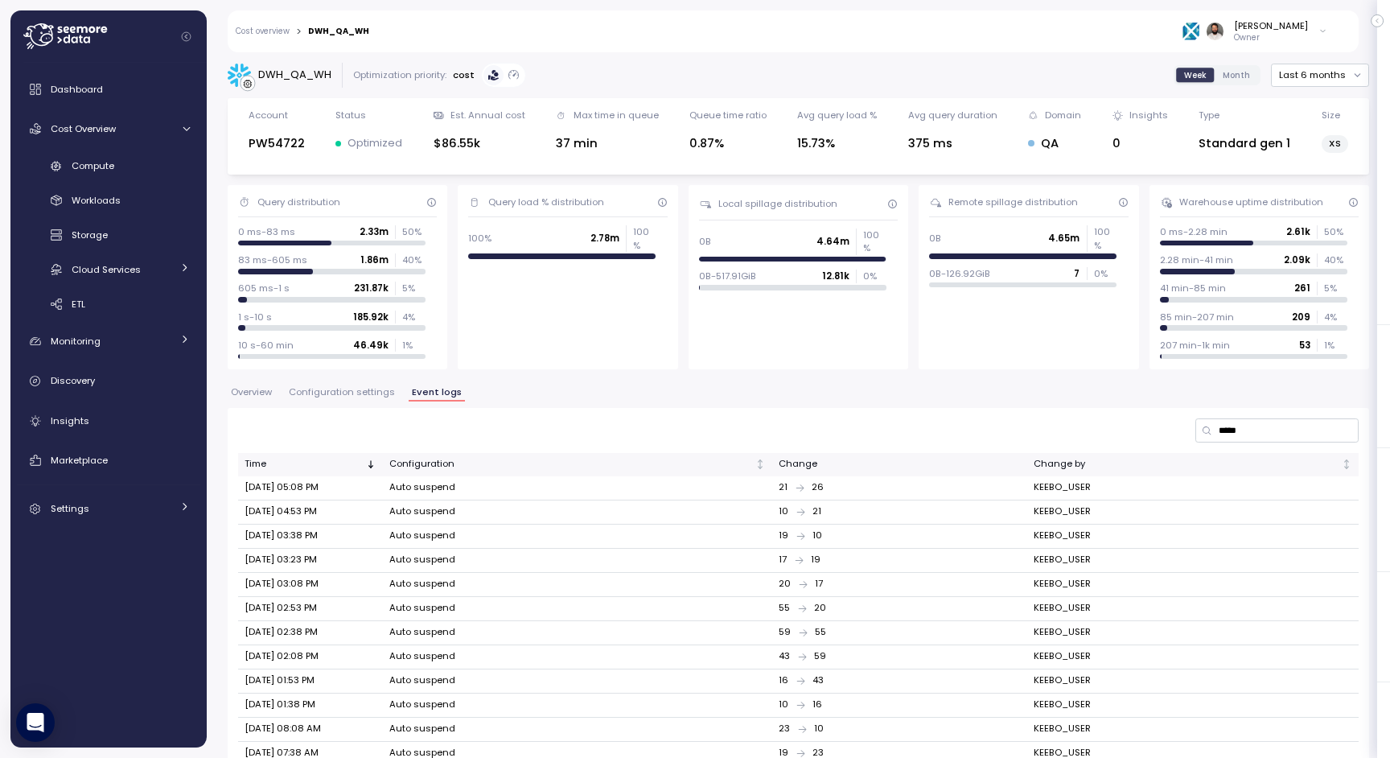
click at [274, 33] on link "Cost overview" at bounding box center [263, 31] width 54 height 8
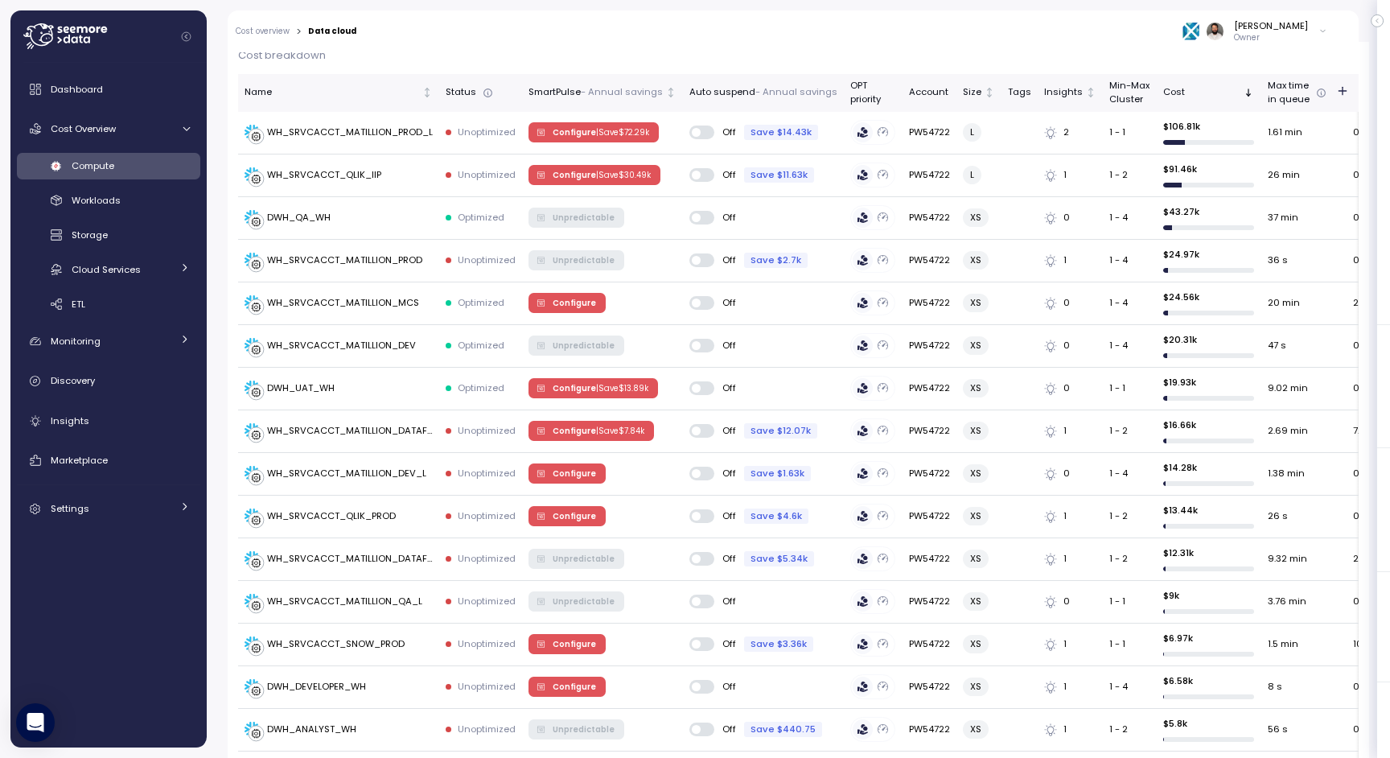
scroll to position [461, 0]
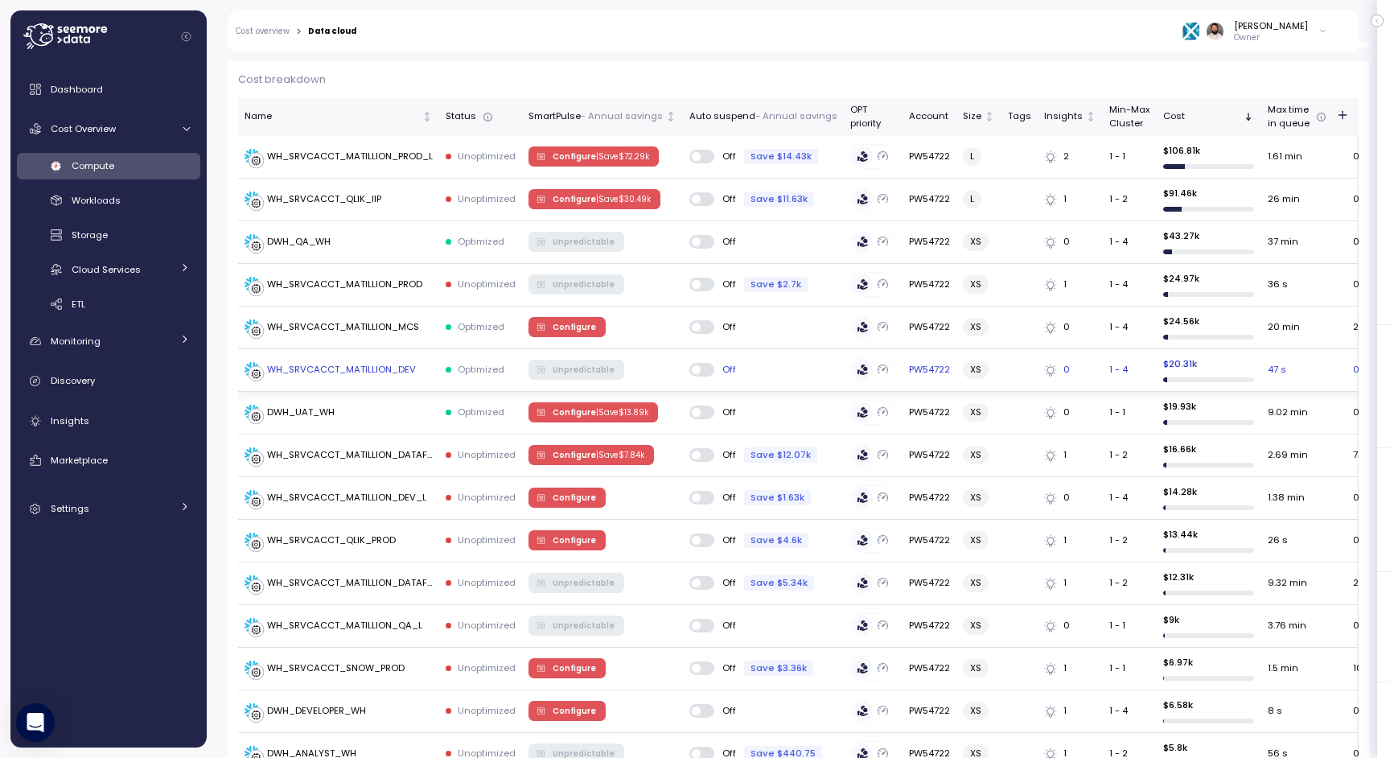
click at [392, 373] on div "WH_SRVCACCT_MATILLION_DEV" at bounding box center [341, 370] width 149 height 14
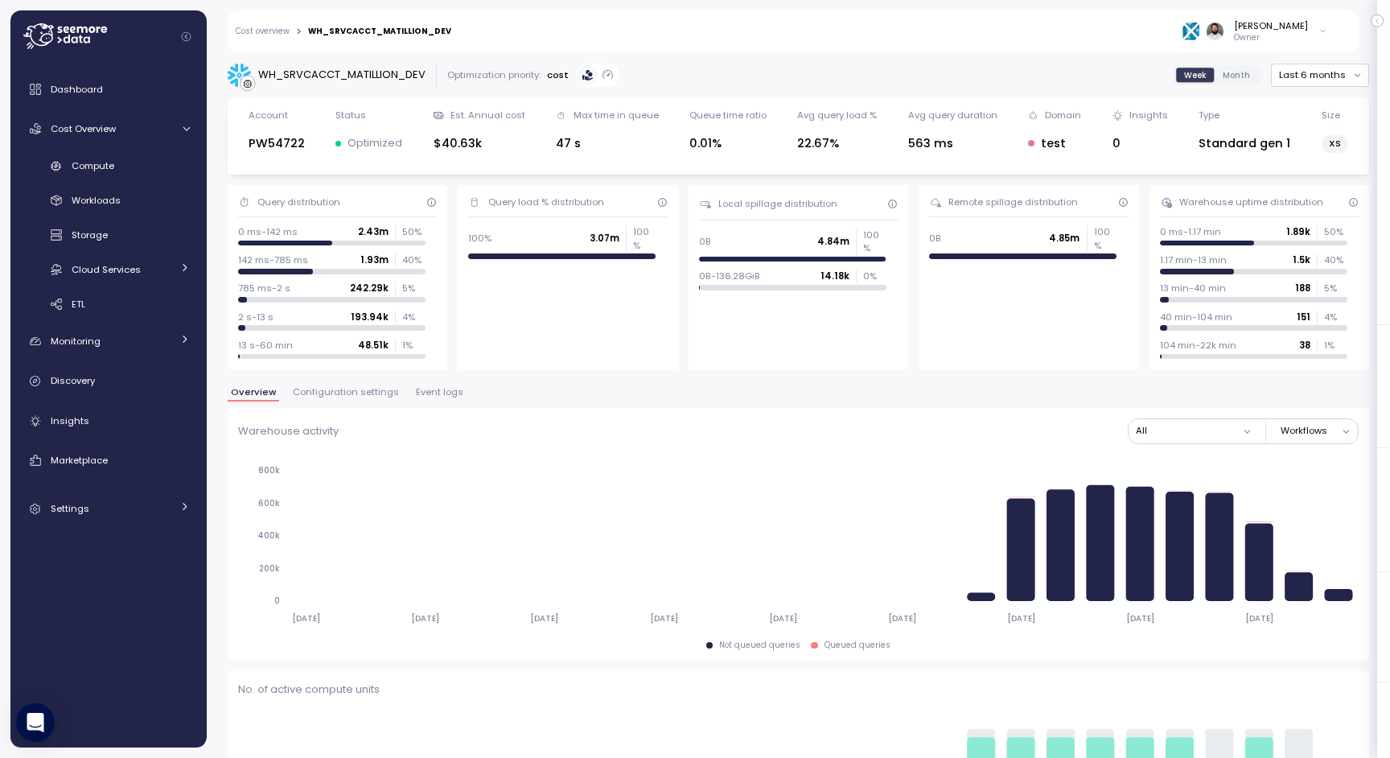
click at [340, 390] on span "Configuration settings" at bounding box center [346, 392] width 106 height 9
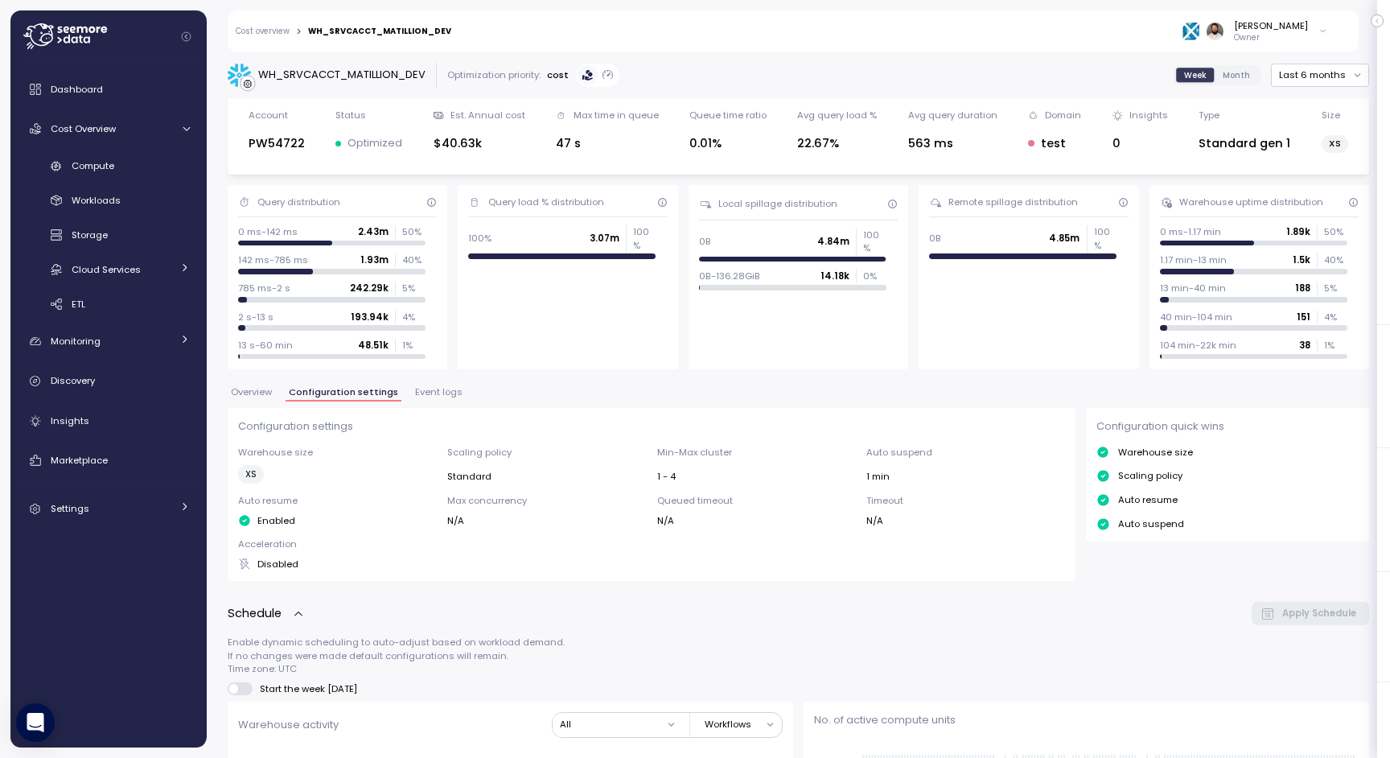
click at [461, 389] on div "Overview Configuration settings Event logs" at bounding box center [799, 398] width 1142 height 21
click at [435, 390] on span "Event logs" at bounding box center [438, 392] width 47 height 9
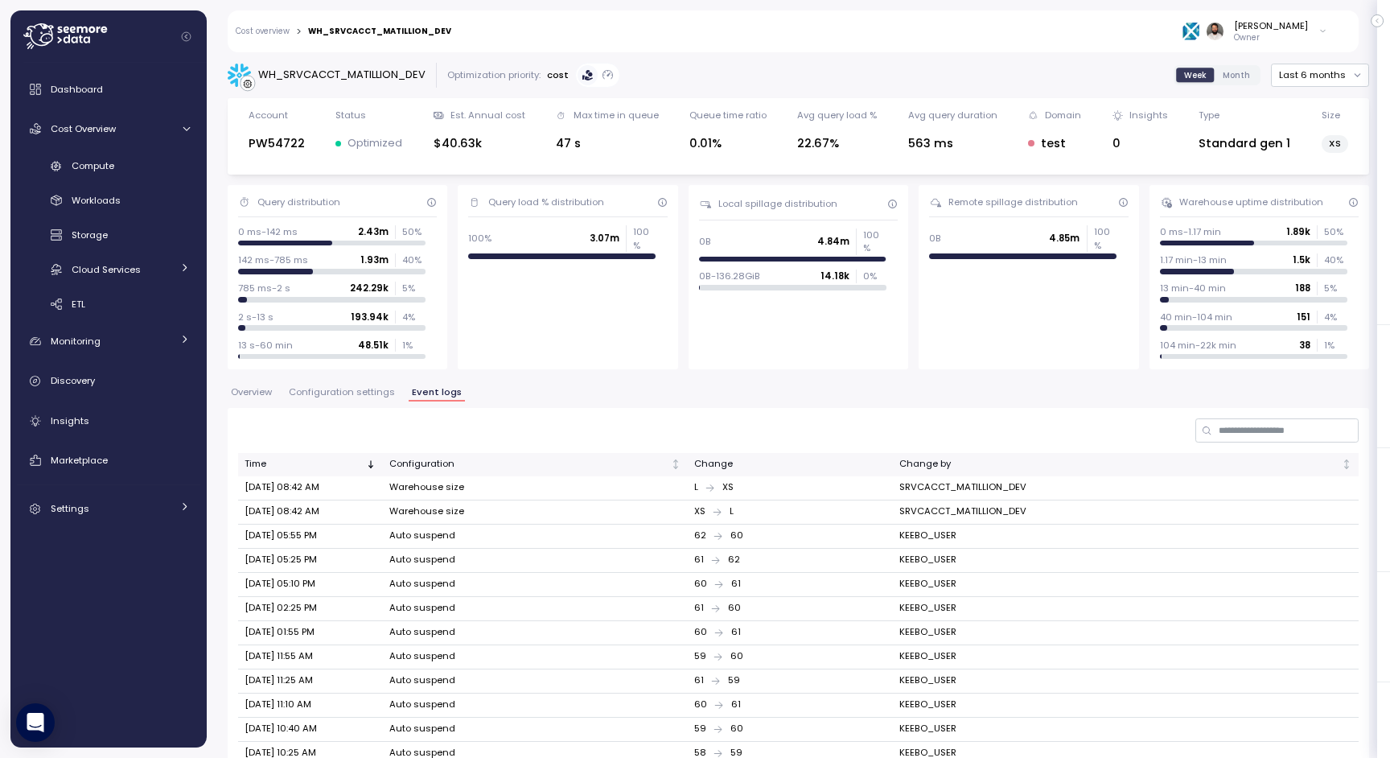
scroll to position [254, 0]
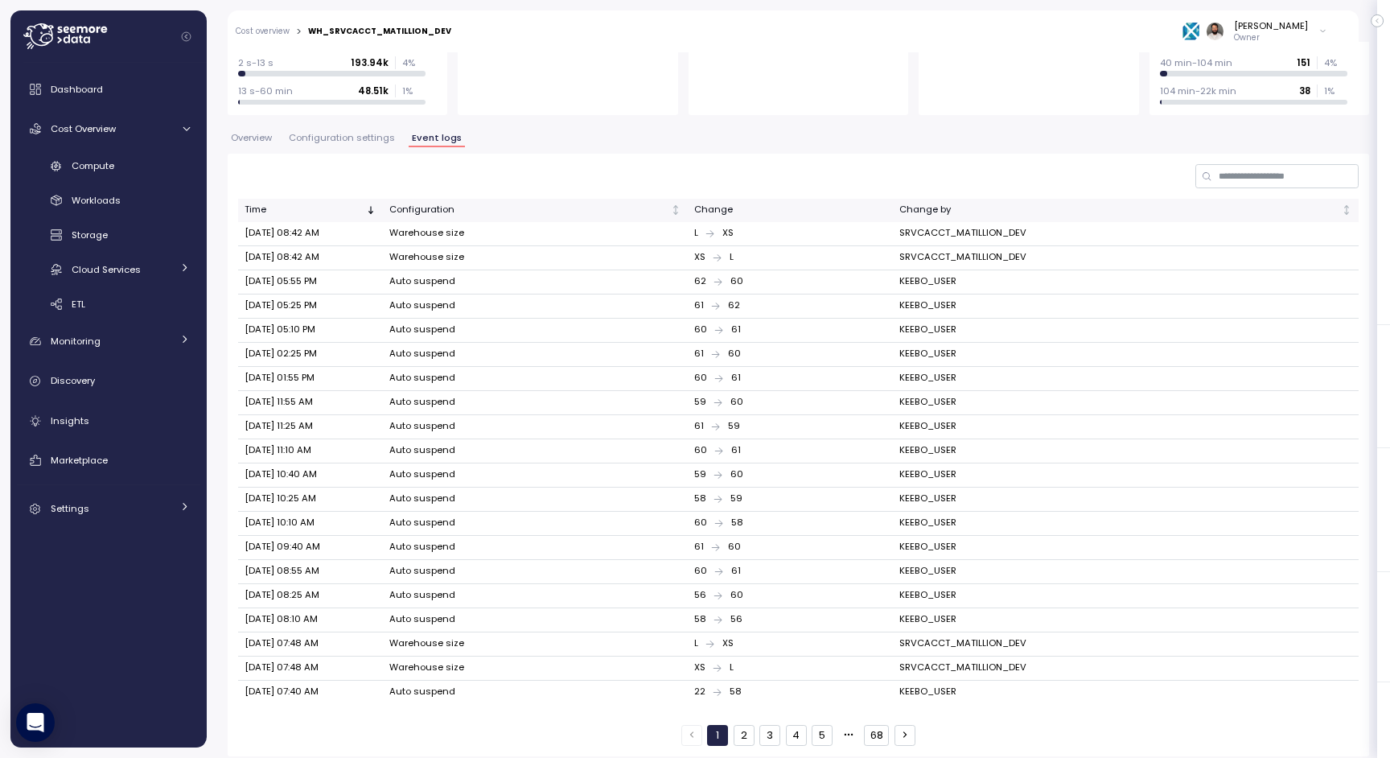
click at [741, 505] on button "2" at bounding box center [744, 735] width 21 height 21
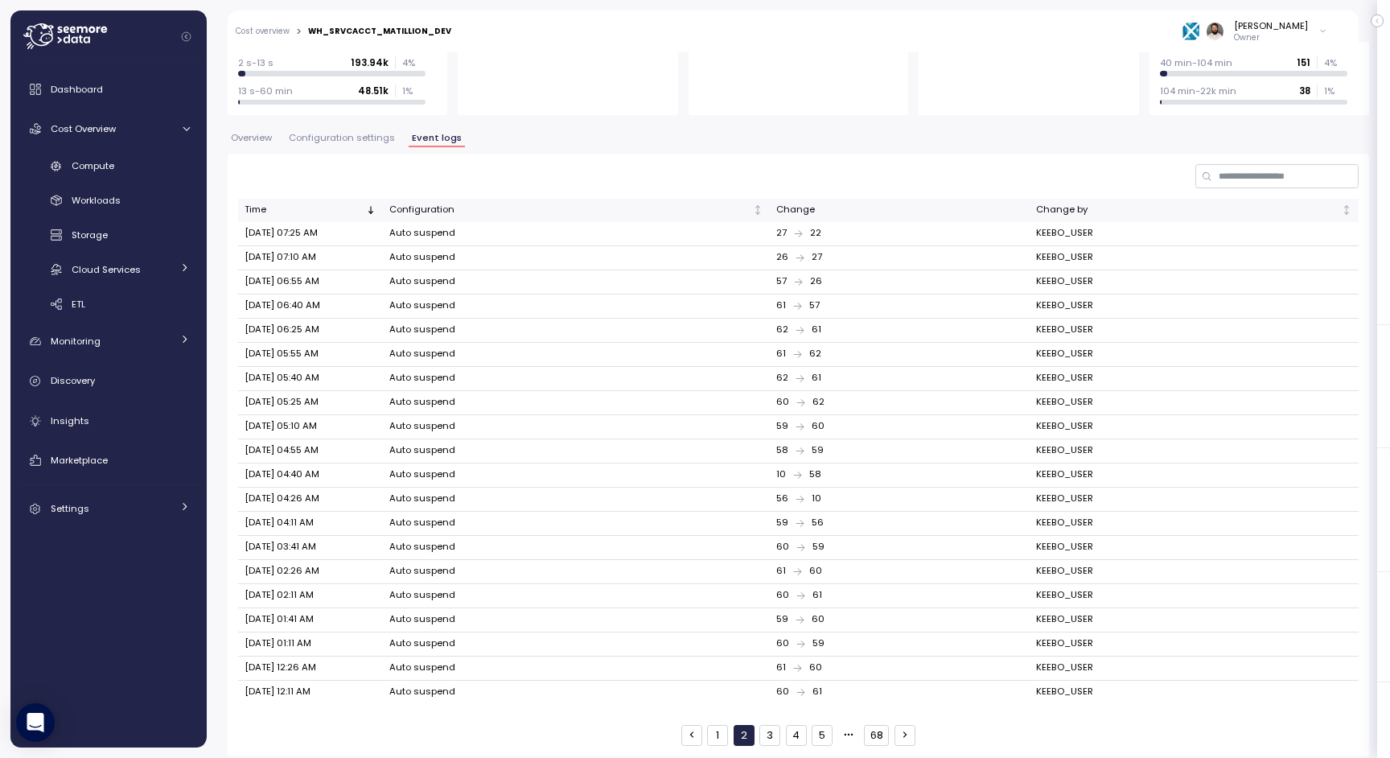
click at [779, 505] on button "3" at bounding box center [770, 735] width 21 height 21
click at [798, 505] on button "4" at bounding box center [796, 735] width 21 height 21
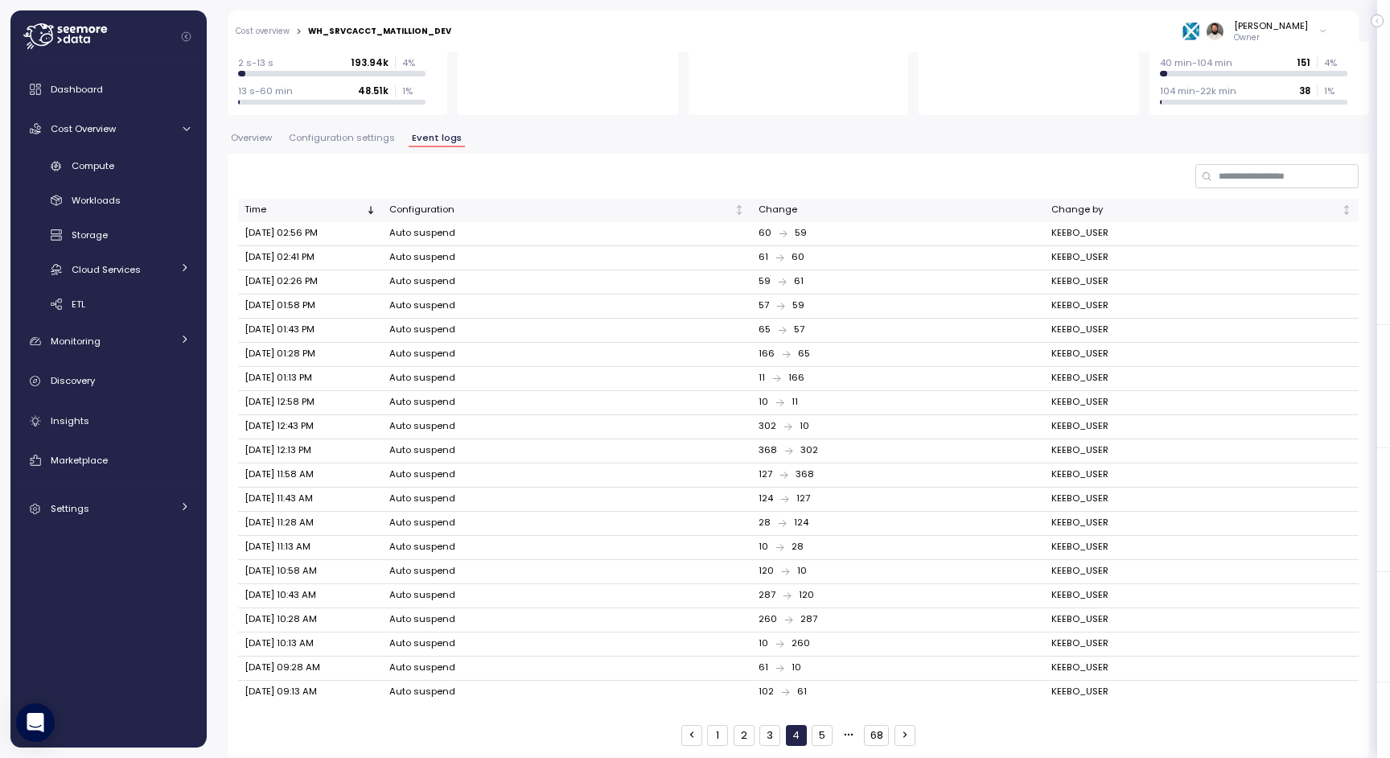
click at [826, 505] on button "5" at bounding box center [822, 735] width 21 height 21
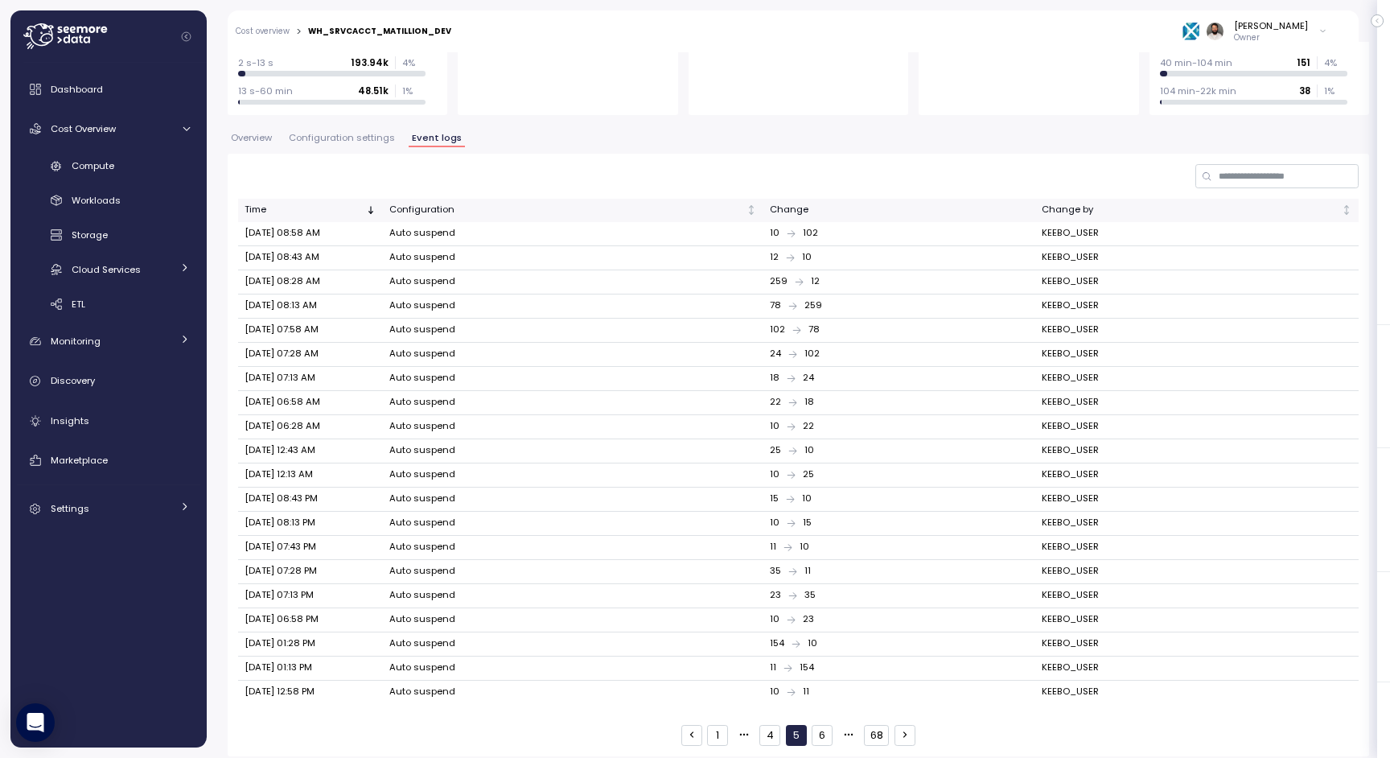
click at [831, 505] on button "6" at bounding box center [822, 735] width 21 height 21
click at [859, 505] on div "1 5 6 7 68" at bounding box center [799, 735] width 234 height 21
click at [871, 505] on button "68" at bounding box center [876, 735] width 25 height 21
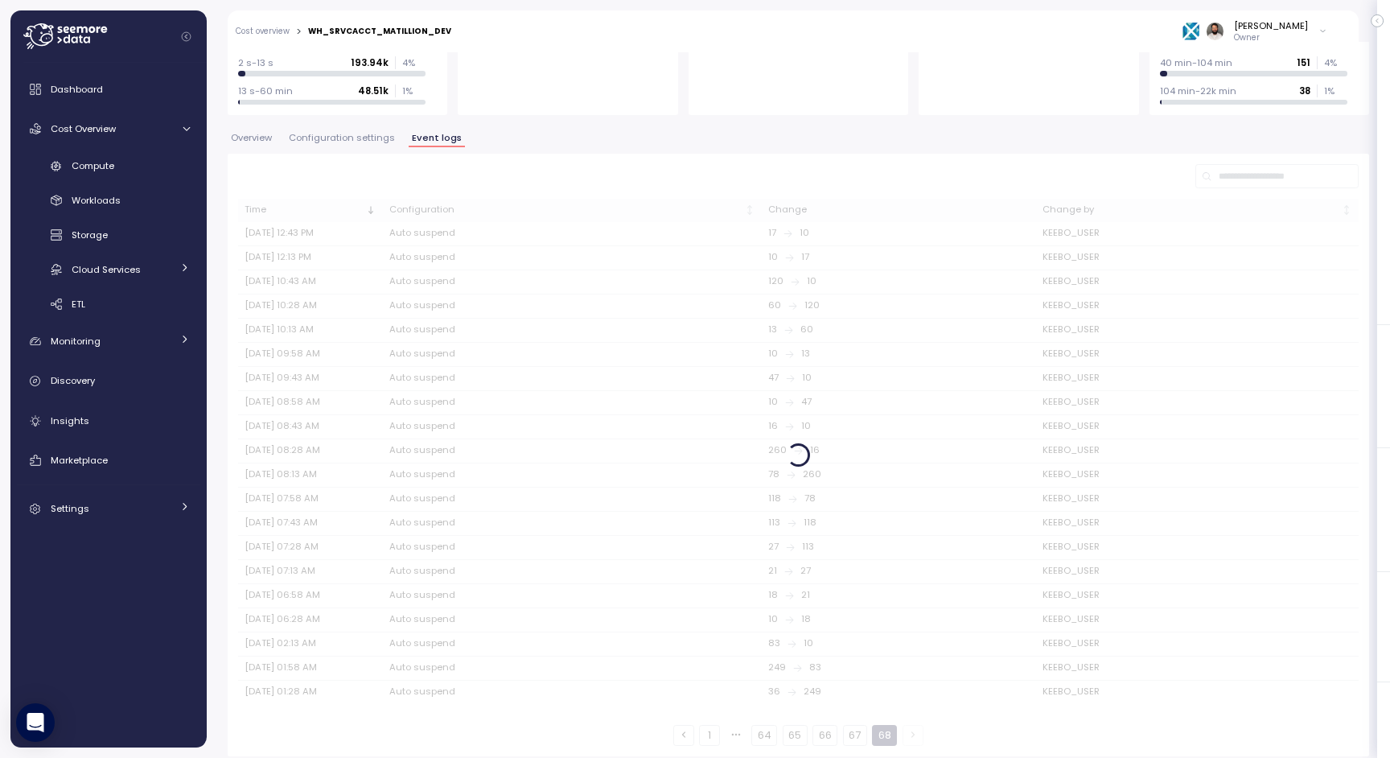
scroll to position [0, 0]
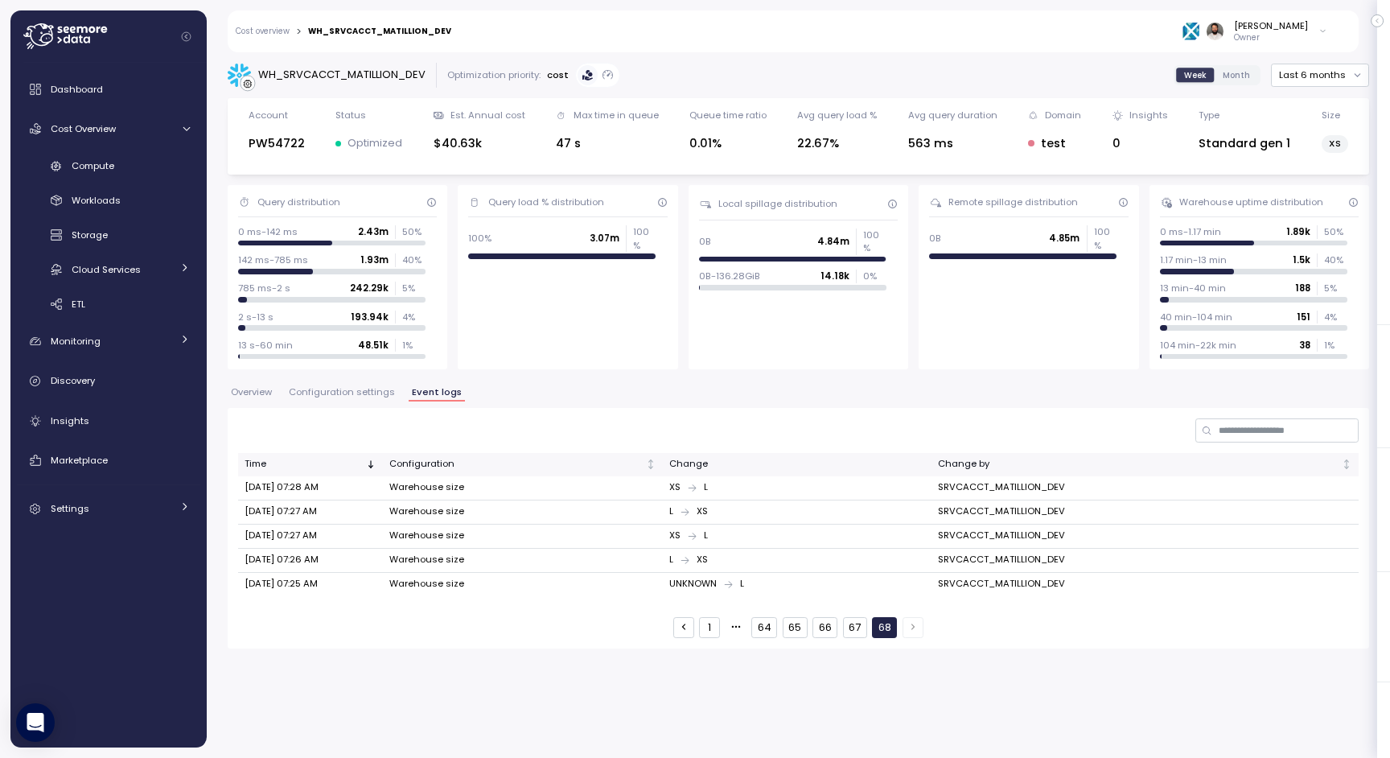
click at [825, 505] on div "Time Configuration Change Change by Aug 12, 2025 07:28 AM Warehouse size XS L S…" at bounding box center [799, 528] width 1142 height 240
click at [825, 505] on button "66" at bounding box center [825, 627] width 25 height 21
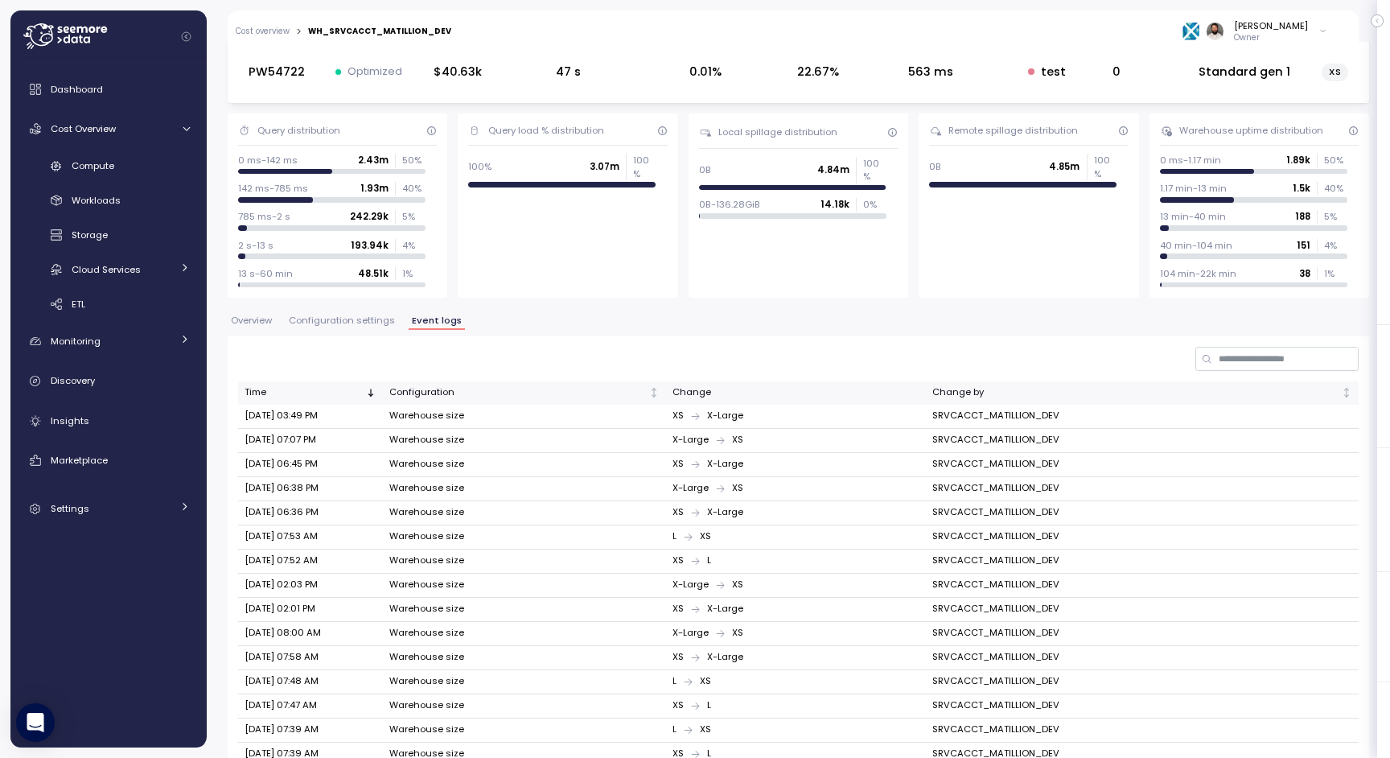
scroll to position [254, 0]
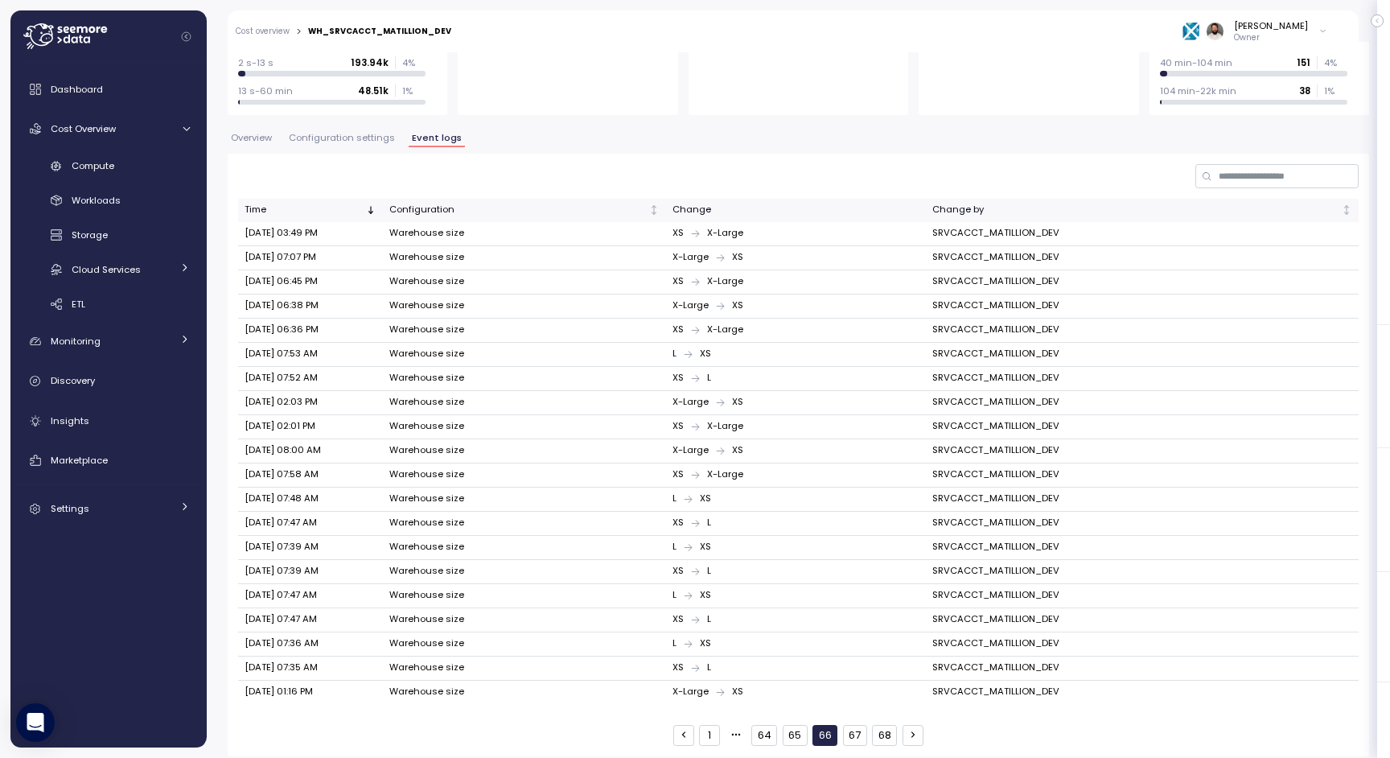
click at [800, 505] on button "65" at bounding box center [795, 735] width 25 height 21
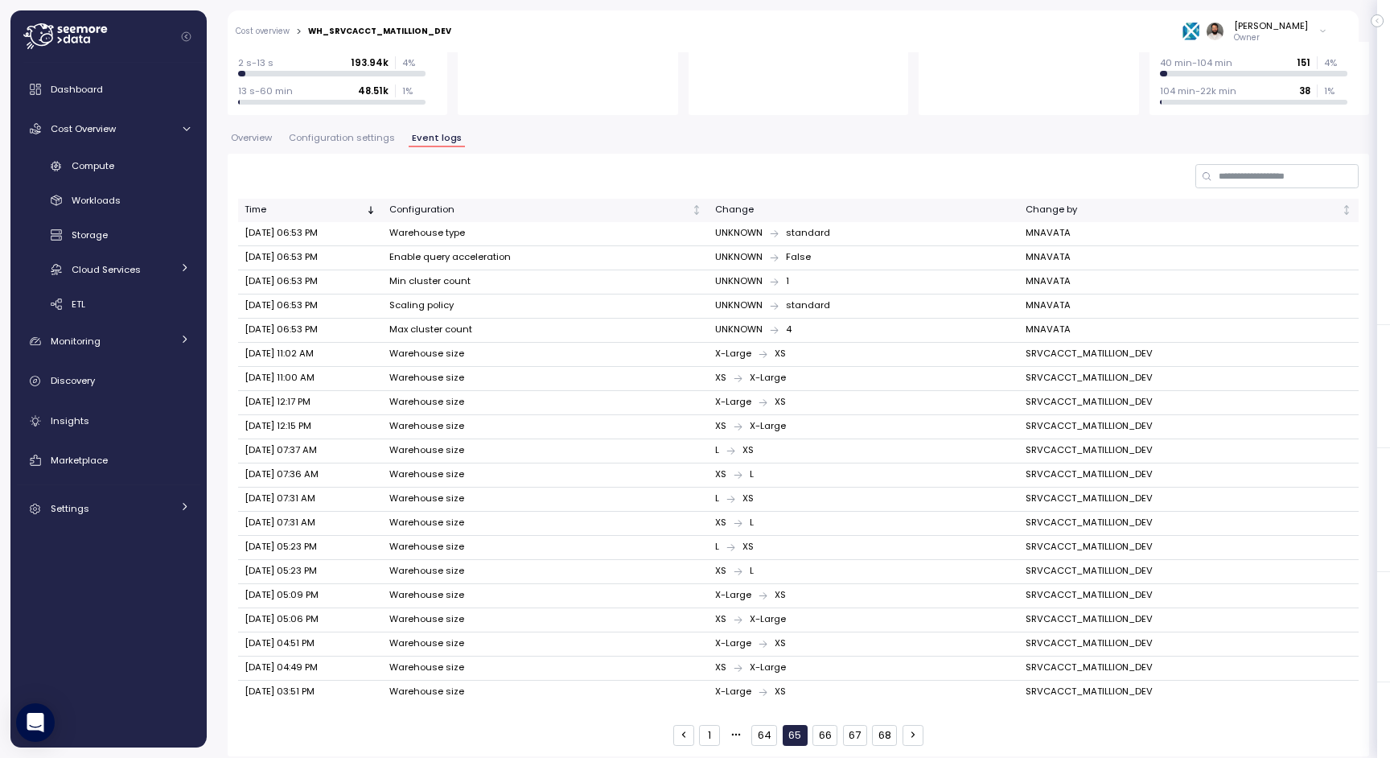
click at [761, 505] on button "64" at bounding box center [765, 735] width 26 height 21
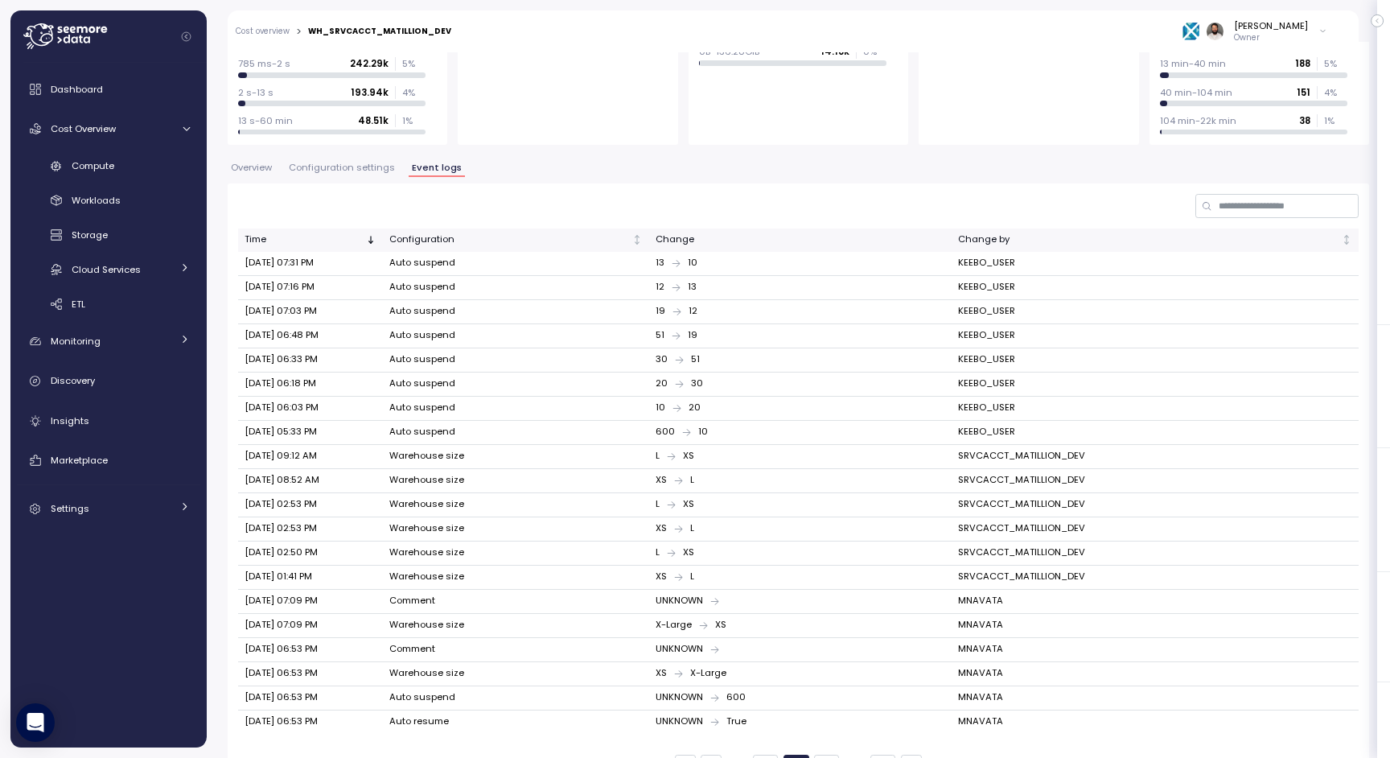
scroll to position [227, 0]
click at [926, 202] on input at bounding box center [1277, 203] width 163 height 23
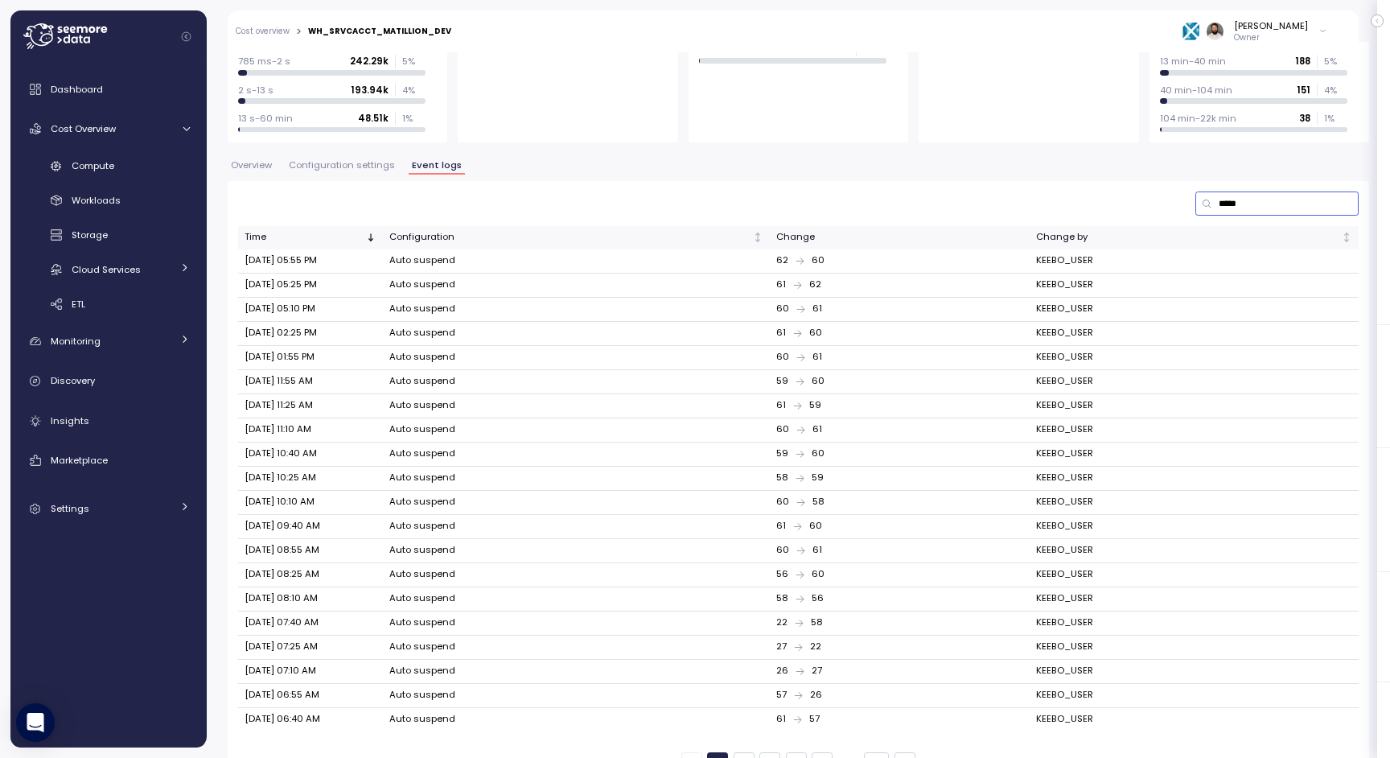
scroll to position [254, 0]
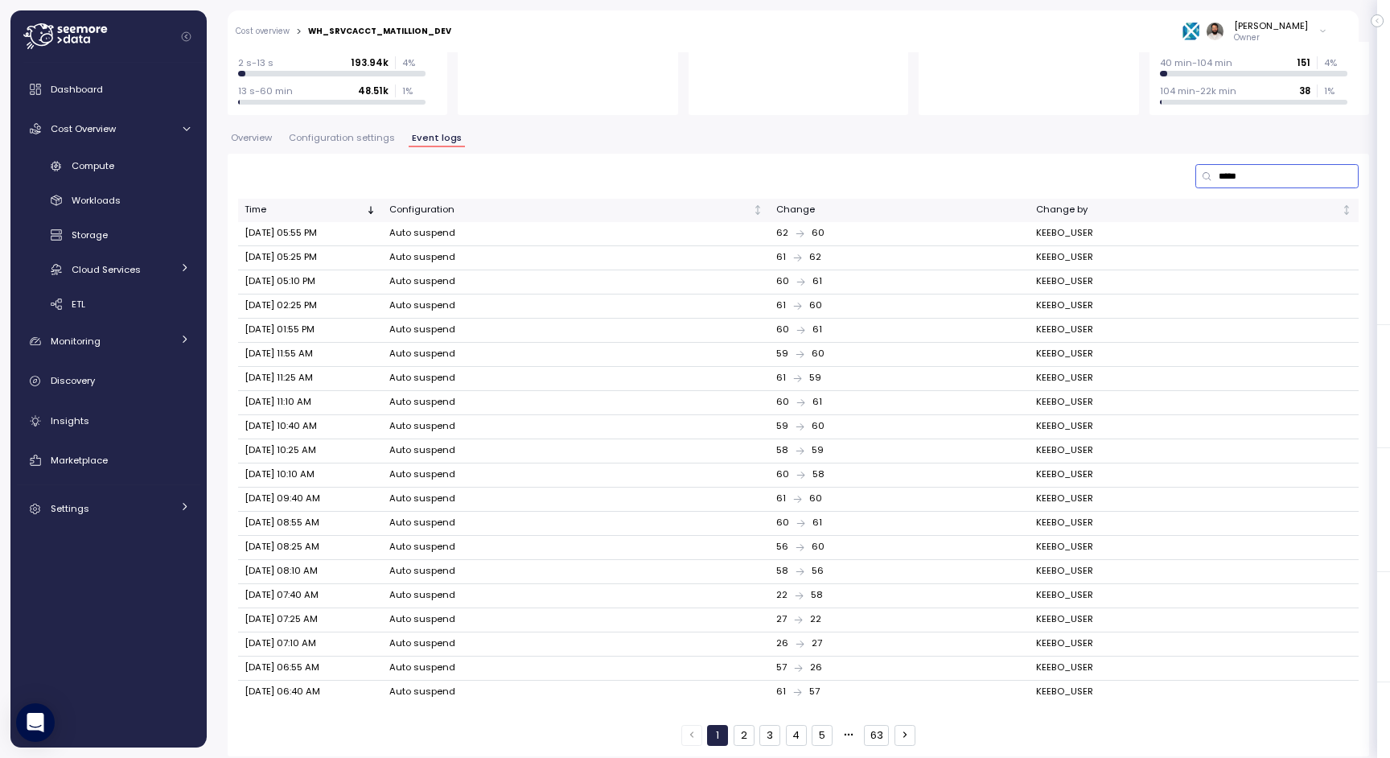
type input "*****"
click at [875, 505] on button "63" at bounding box center [876, 735] width 25 height 21
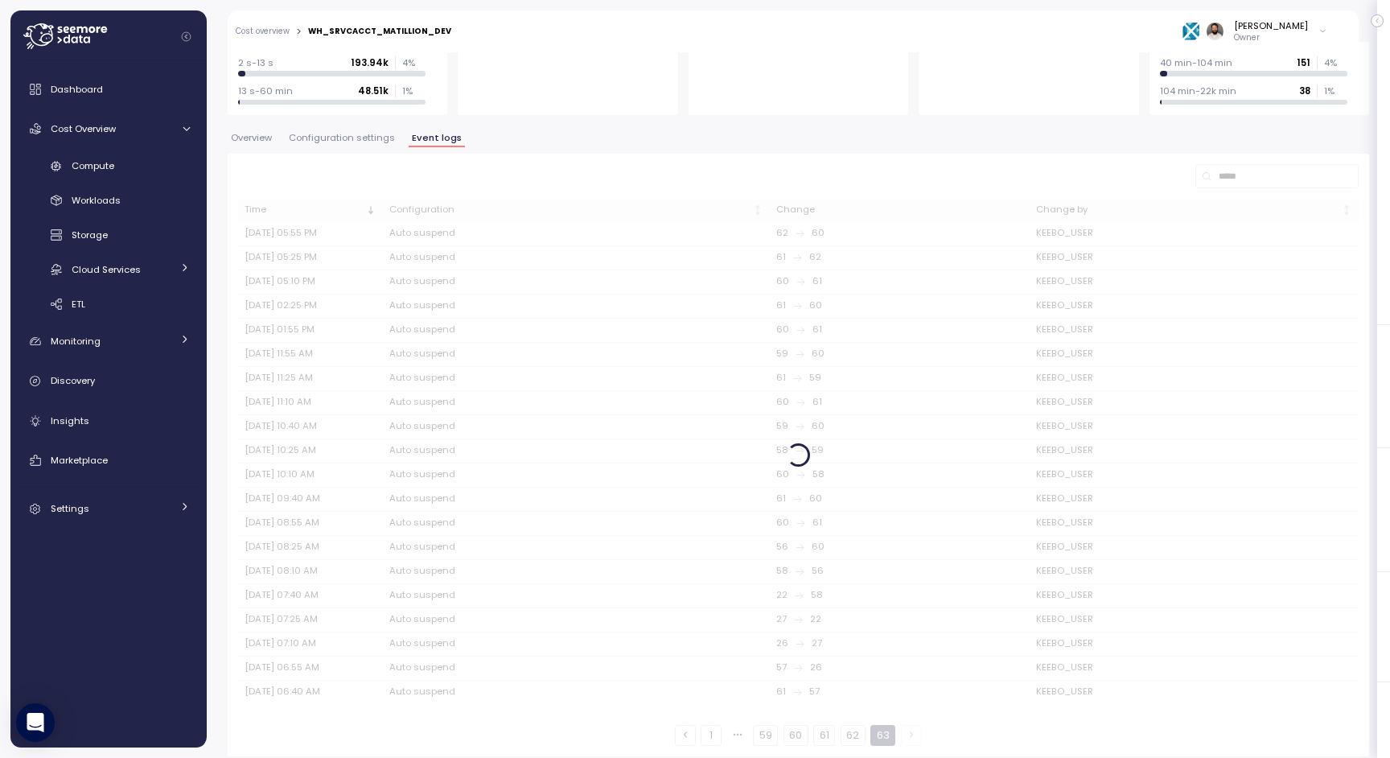
scroll to position [0, 0]
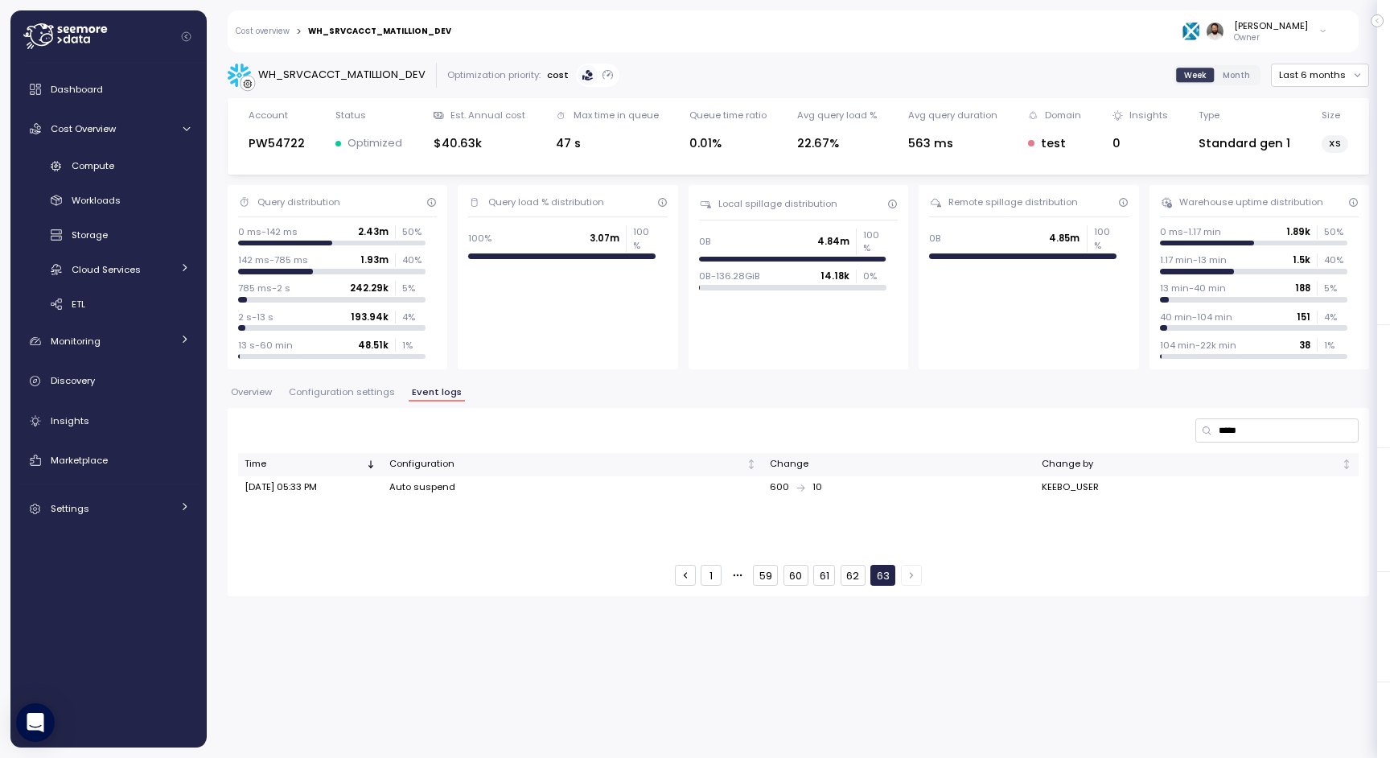
click at [803, 505] on button "60" at bounding box center [796, 575] width 25 height 21
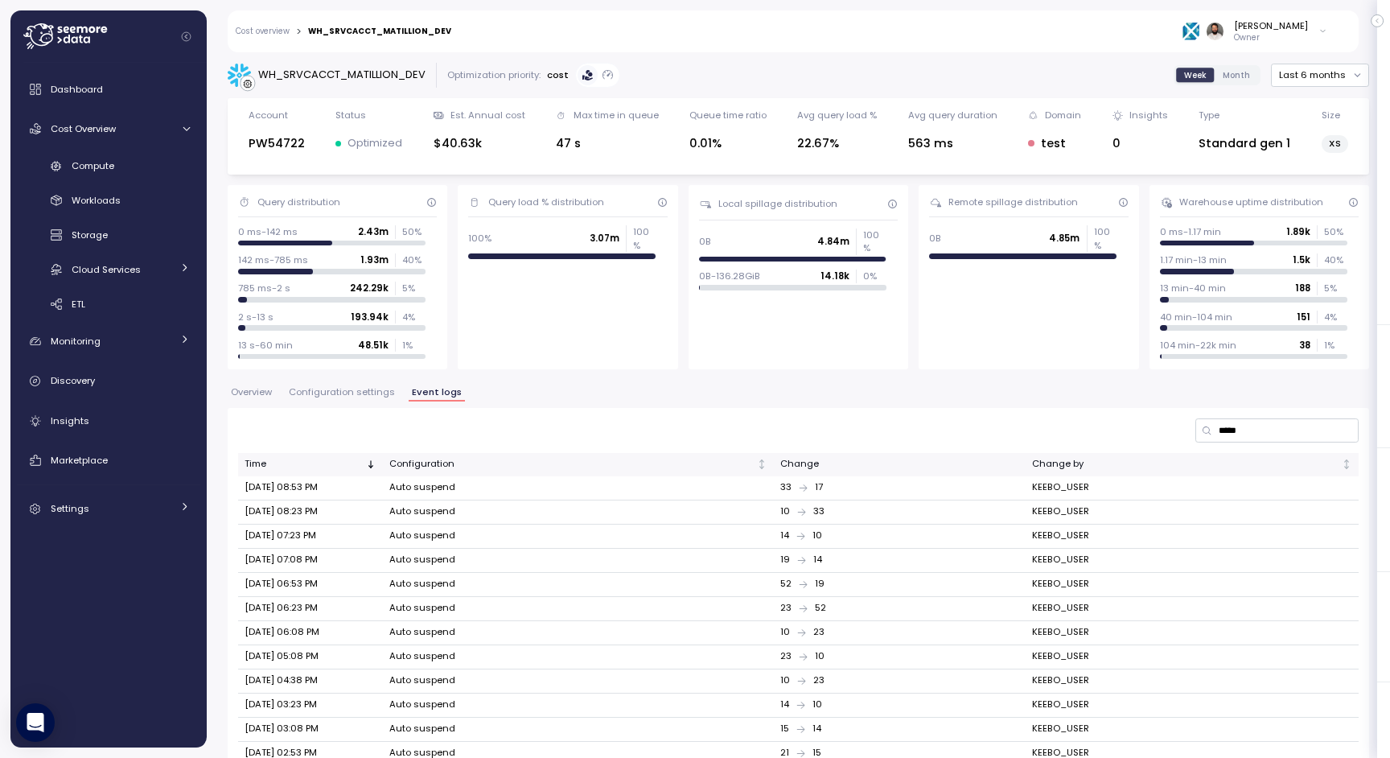
scroll to position [254, 0]
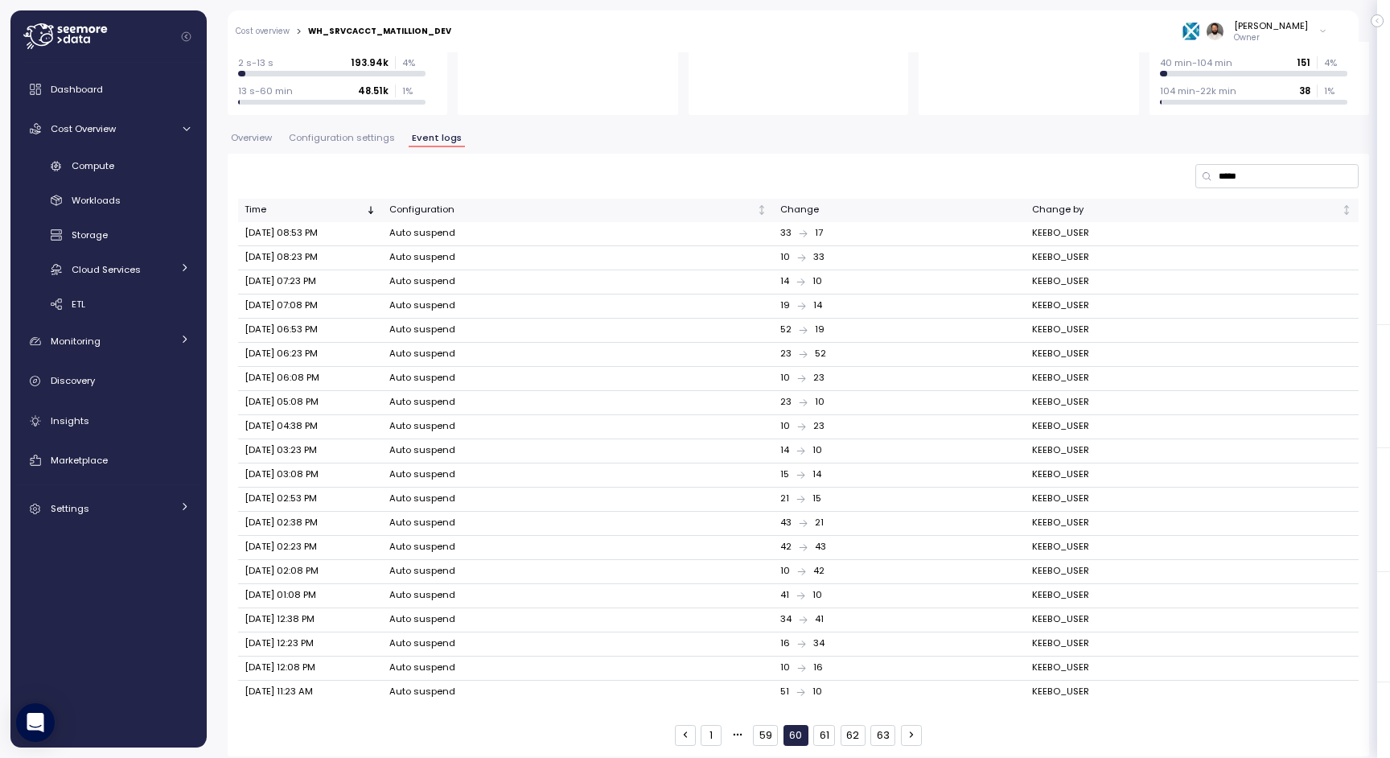
click at [765, 505] on button "59" at bounding box center [765, 735] width 25 height 21
click at [761, 505] on button "58" at bounding box center [766, 735] width 25 height 21
click at [727, 505] on div "1 57 58 59 63" at bounding box center [798, 735] width 245 height 21
click at [764, 505] on button "57" at bounding box center [766, 735] width 24 height 21
click at [758, 505] on button "56" at bounding box center [766, 735] width 25 height 21
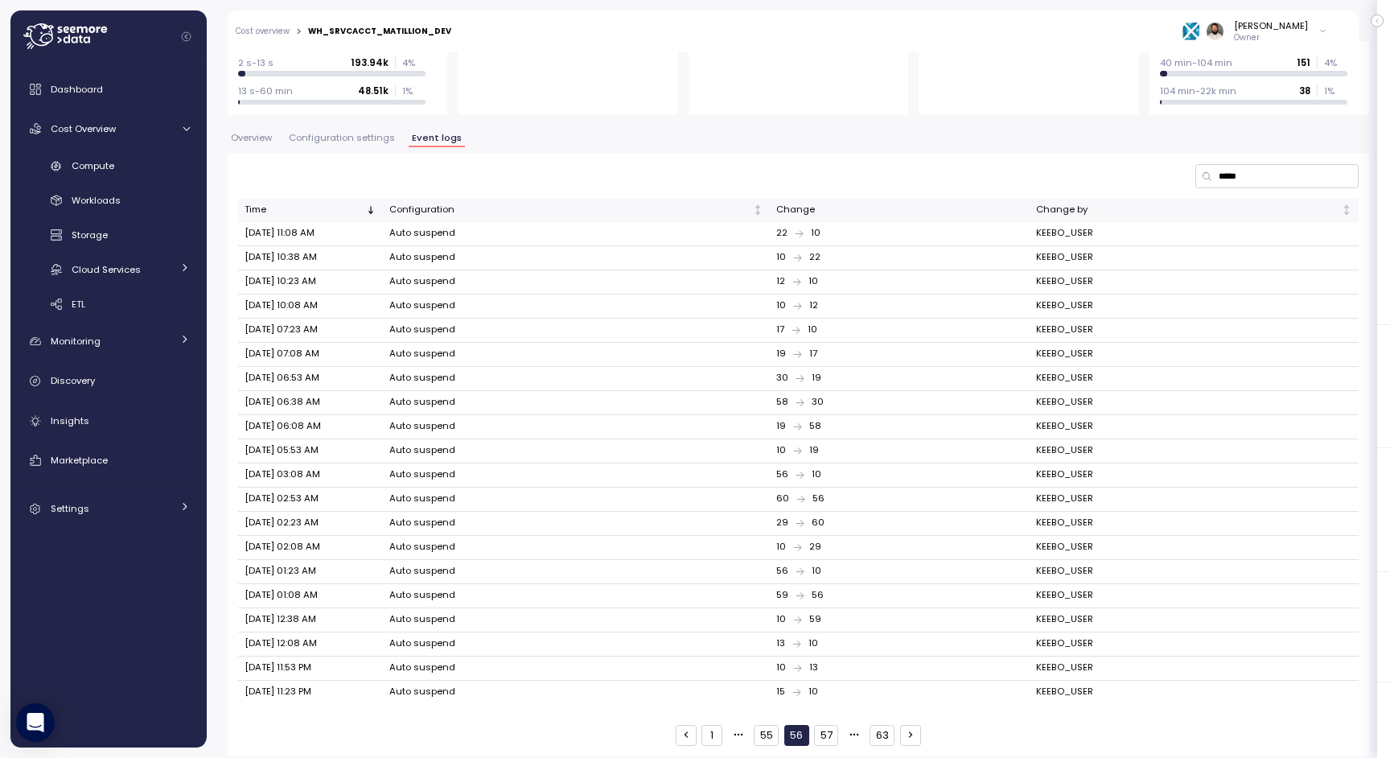
click at [758, 505] on button "55" at bounding box center [766, 735] width 25 height 21
click at [758, 505] on button "54" at bounding box center [766, 735] width 26 height 21
click at [758, 505] on button "53" at bounding box center [765, 735] width 25 height 21
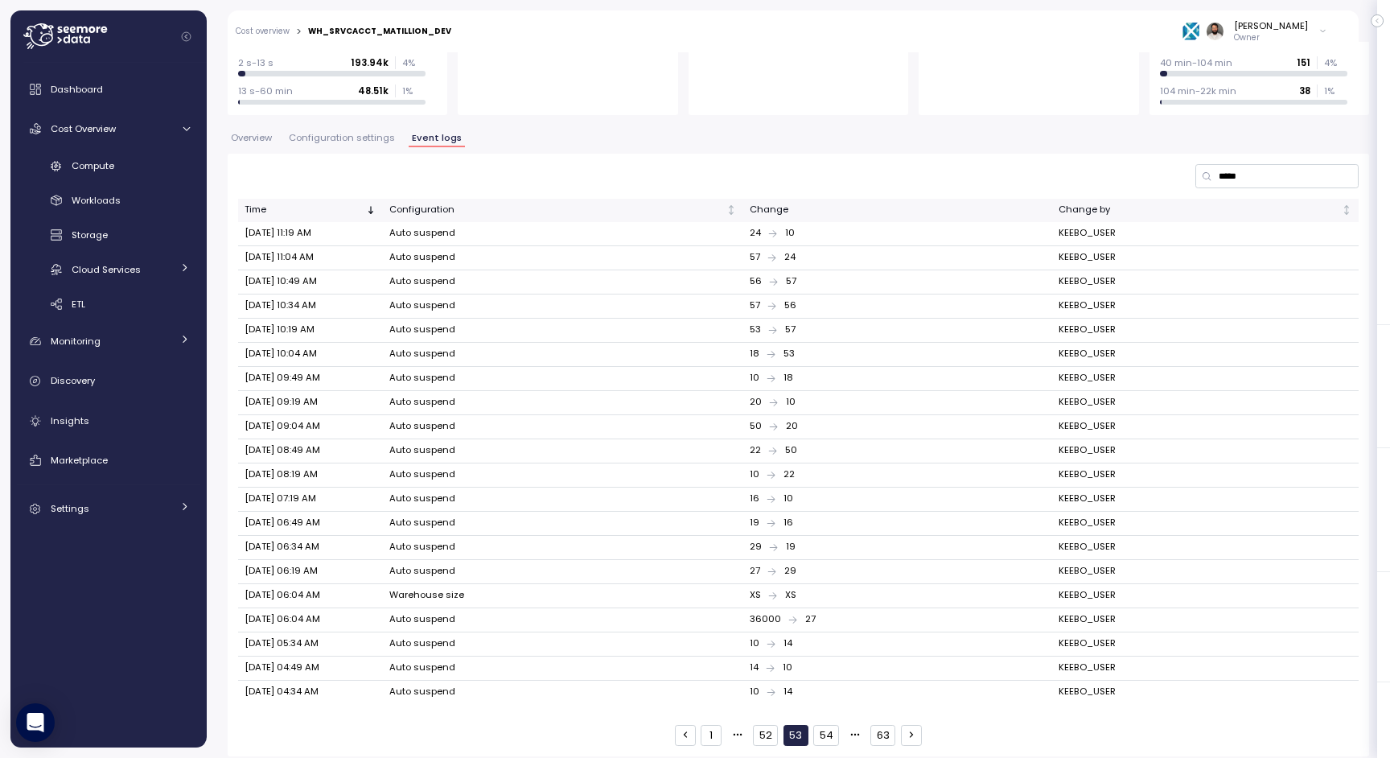
click at [758, 505] on button "52" at bounding box center [765, 735] width 25 height 21
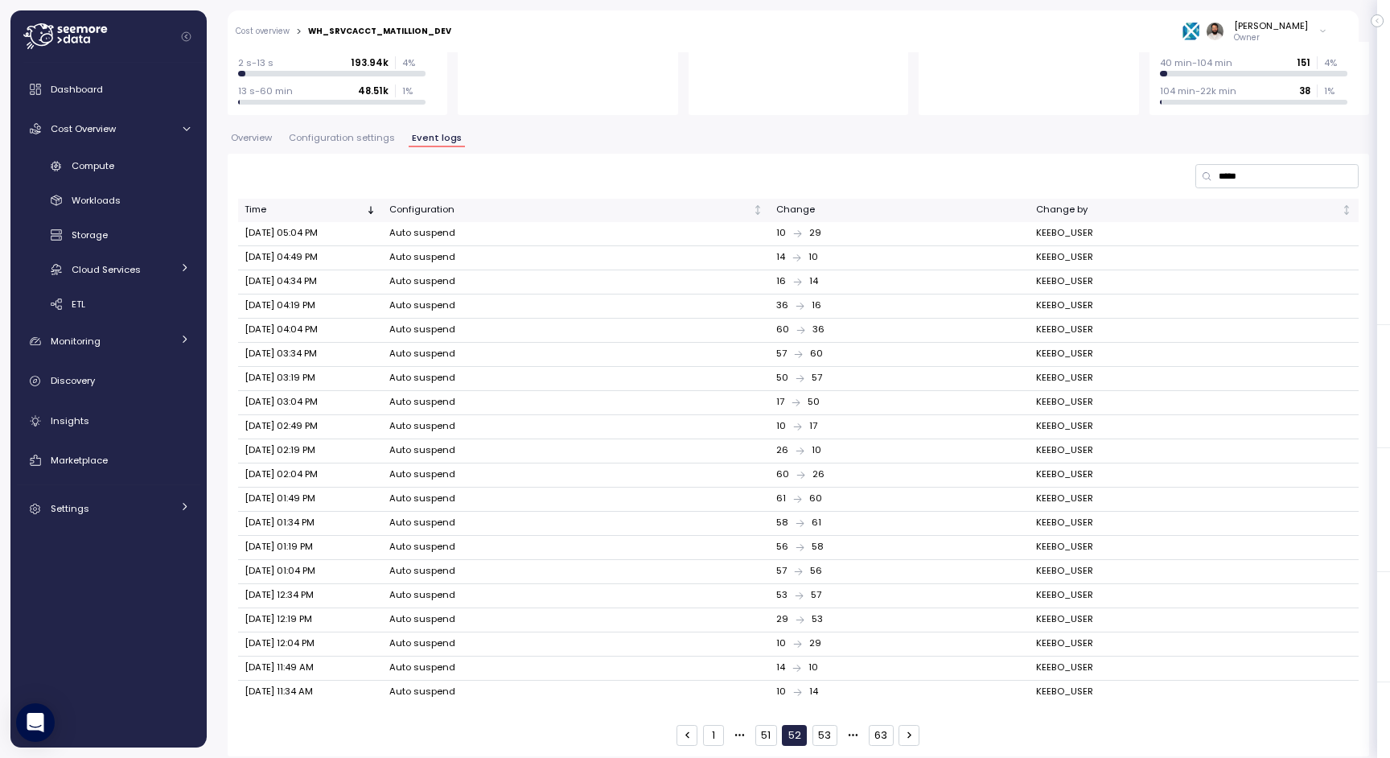
click at [724, 505] on button "1" at bounding box center [713, 735] width 21 height 21
click at [872, 505] on button "63" at bounding box center [876, 735] width 25 height 21
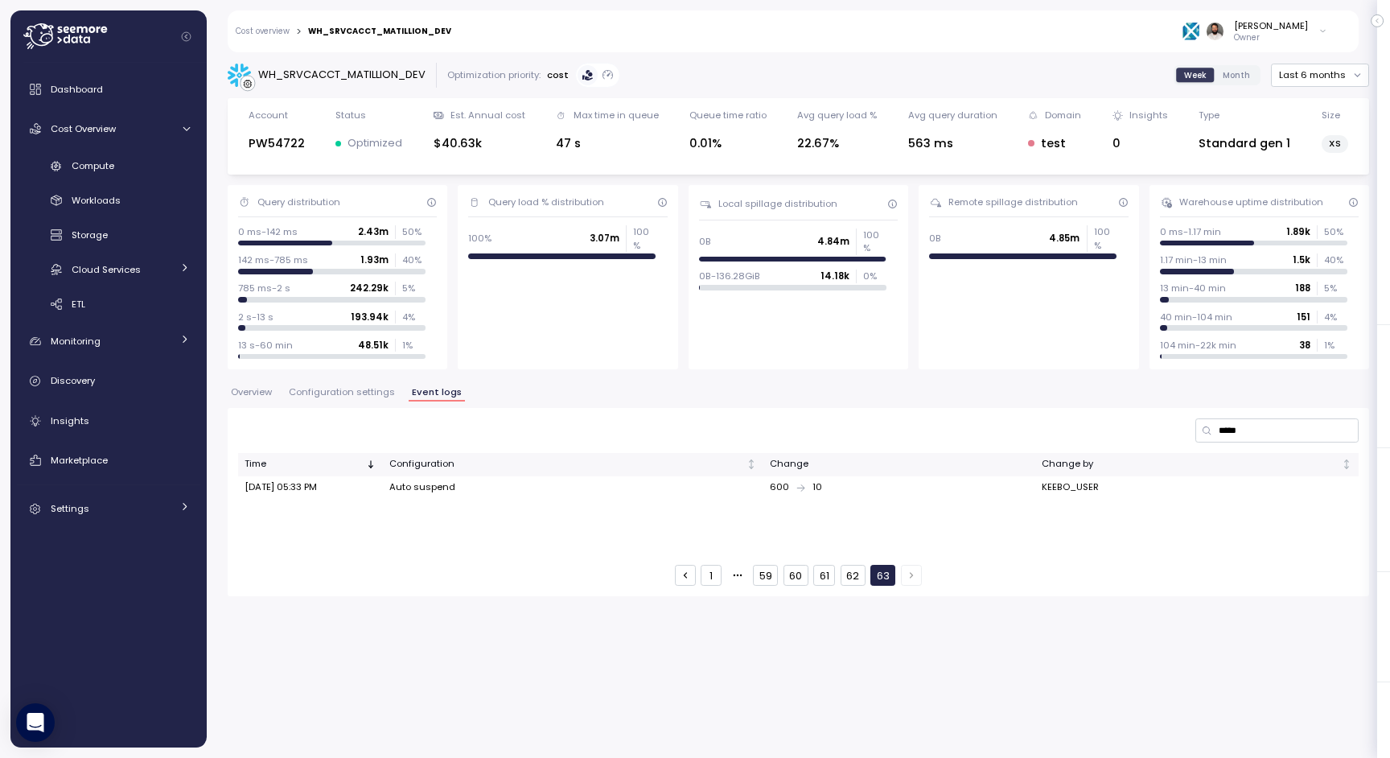
click at [258, 388] on span "Overview" at bounding box center [251, 392] width 41 height 9
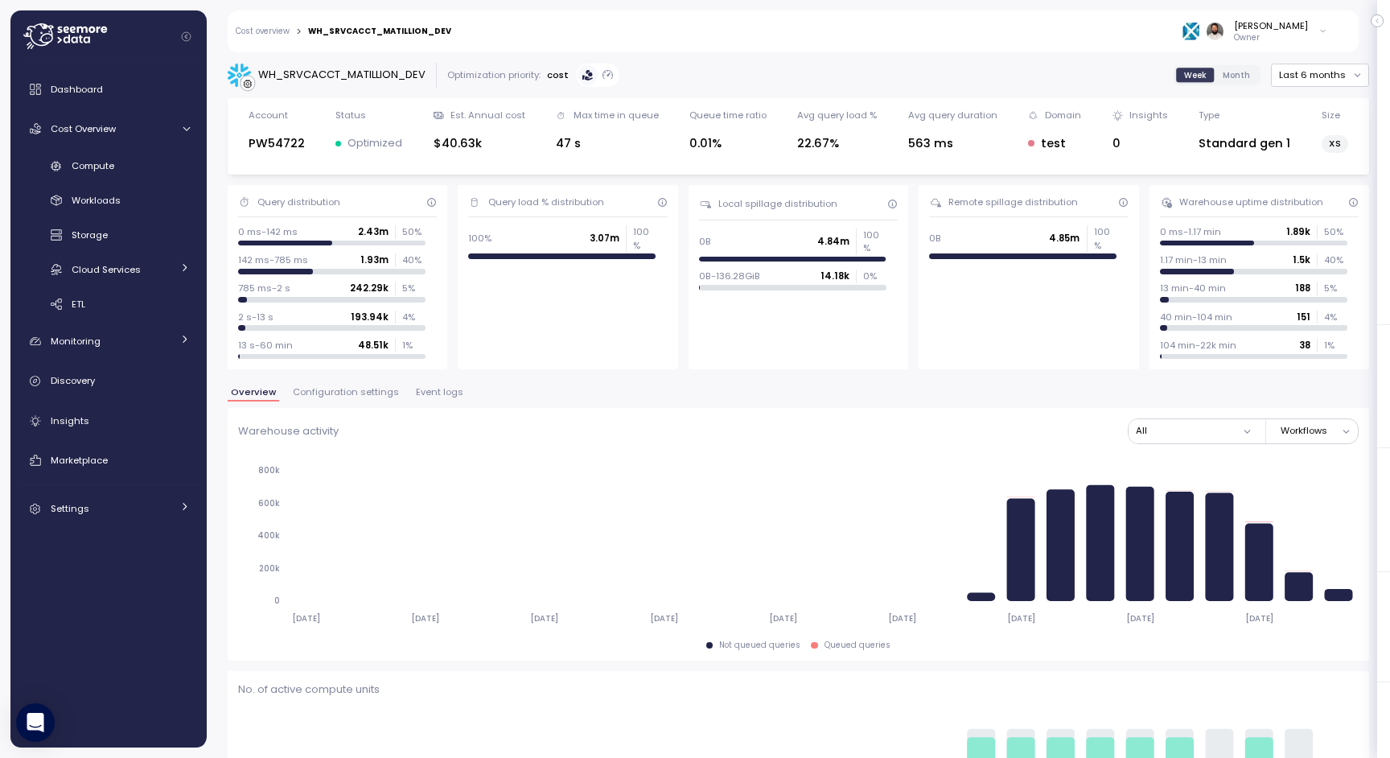
click at [356, 402] on div "Overview Configuration settings Event logs" at bounding box center [799, 398] width 1142 height 21
click at [356, 395] on span "Configuration settings" at bounding box center [346, 392] width 106 height 9
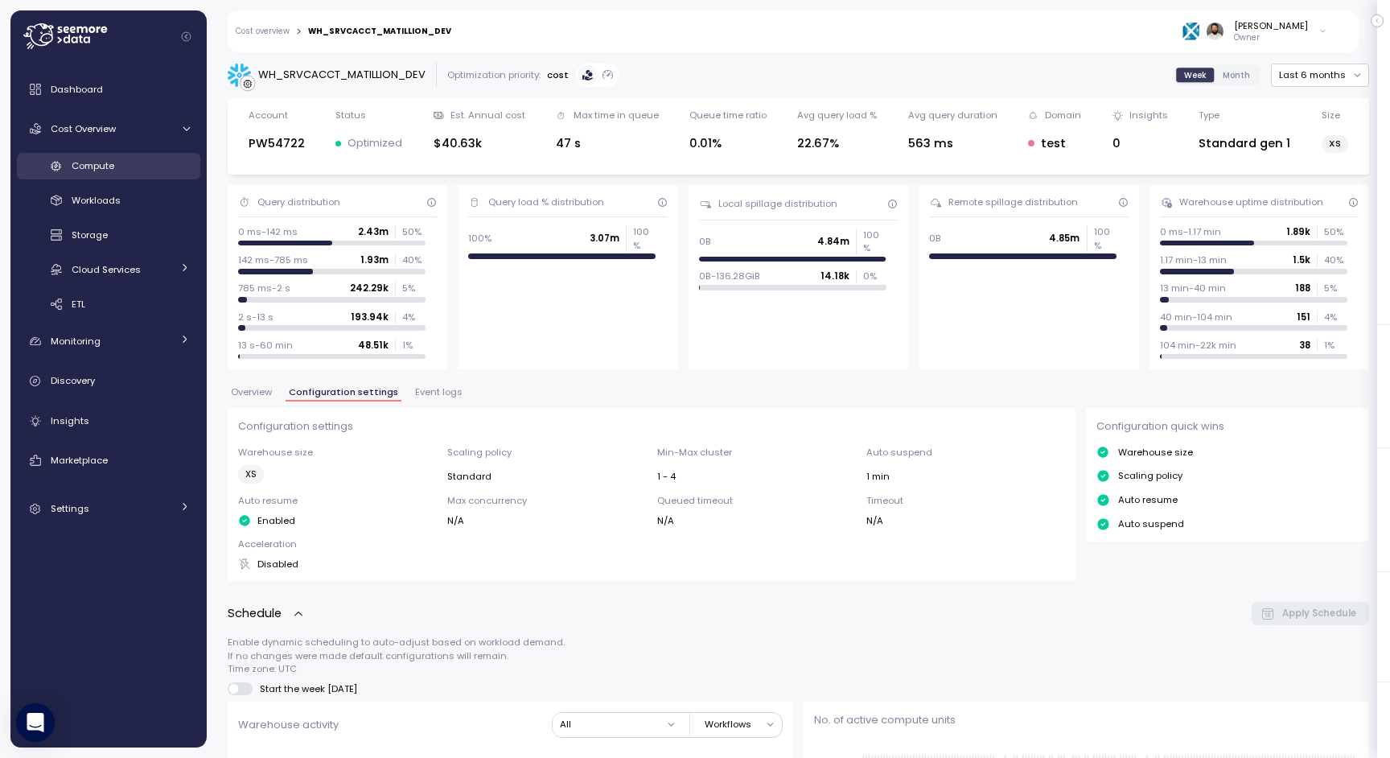
click at [105, 171] on span "Compute" at bounding box center [93, 165] width 43 height 13
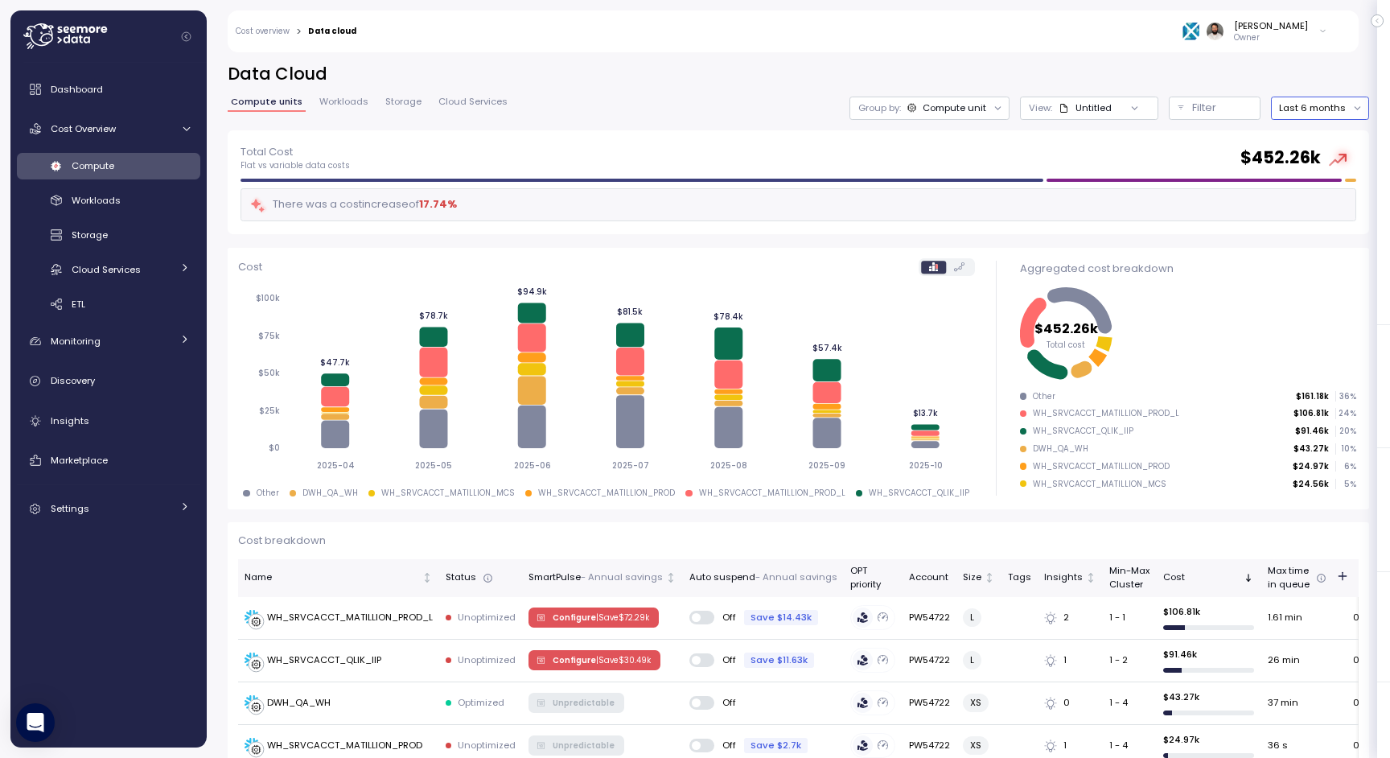
click at [926, 111] on button "Last 6 months" at bounding box center [1320, 108] width 98 height 23
click at [926, 218] on div "Last 30 days" at bounding box center [1329, 224] width 60 height 13
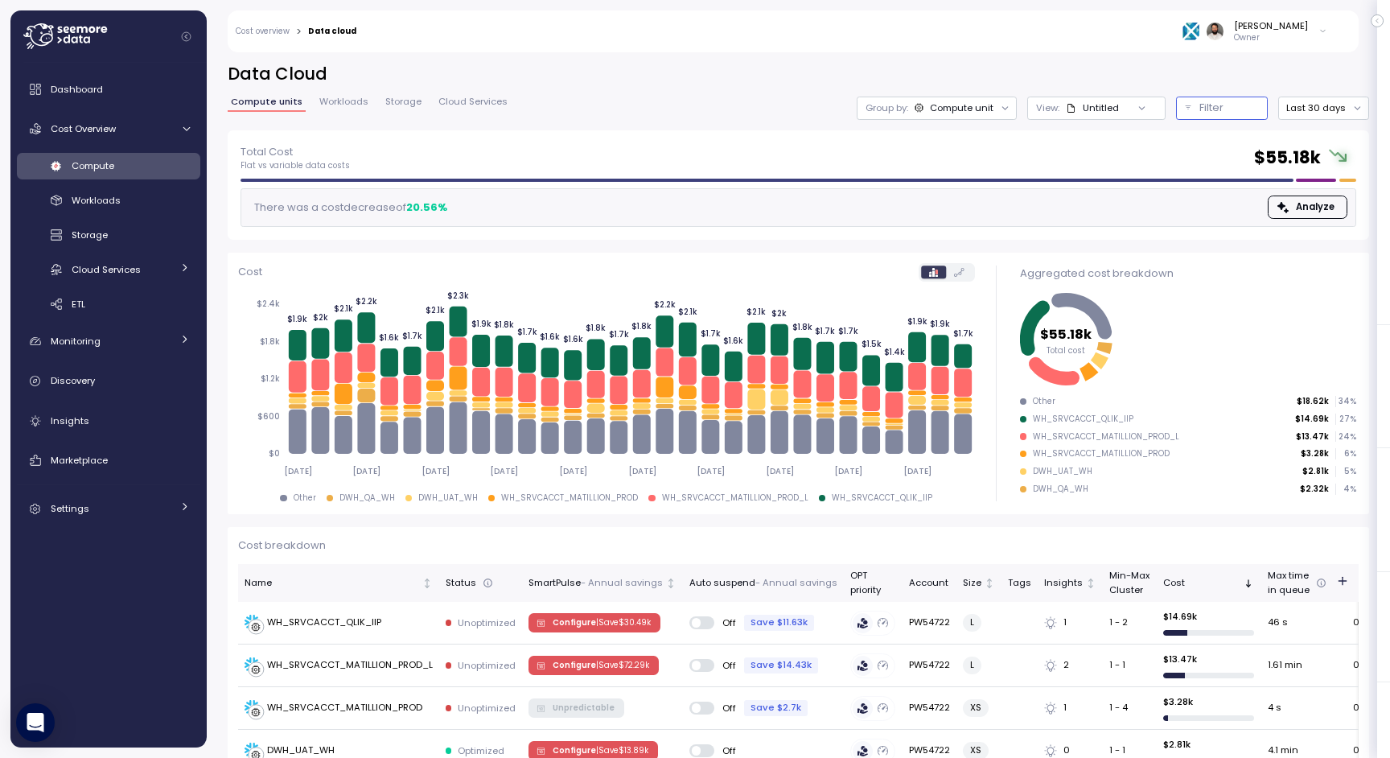
click at [1220, 110] on p "Filter" at bounding box center [1212, 108] width 24 height 16
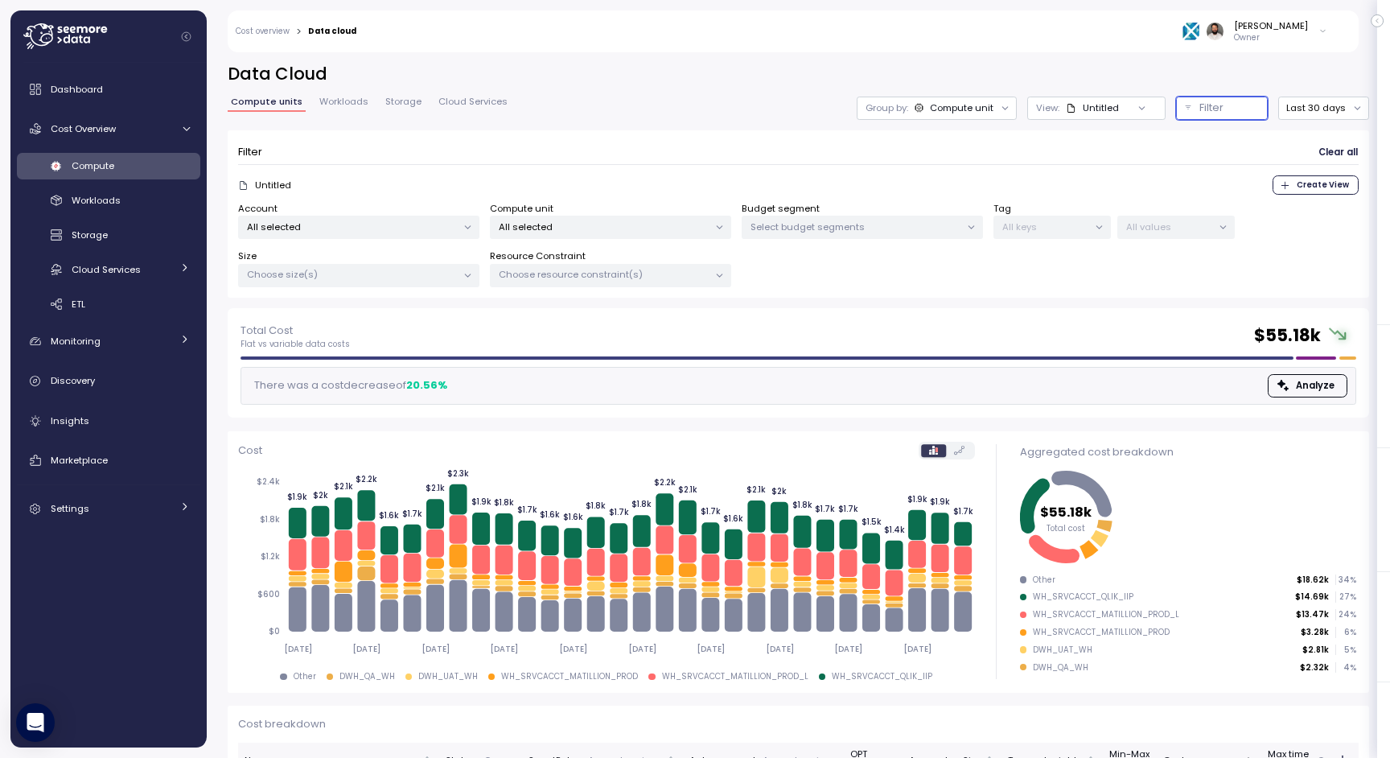
click at [576, 221] on p "All selected" at bounding box center [604, 226] width 210 height 13
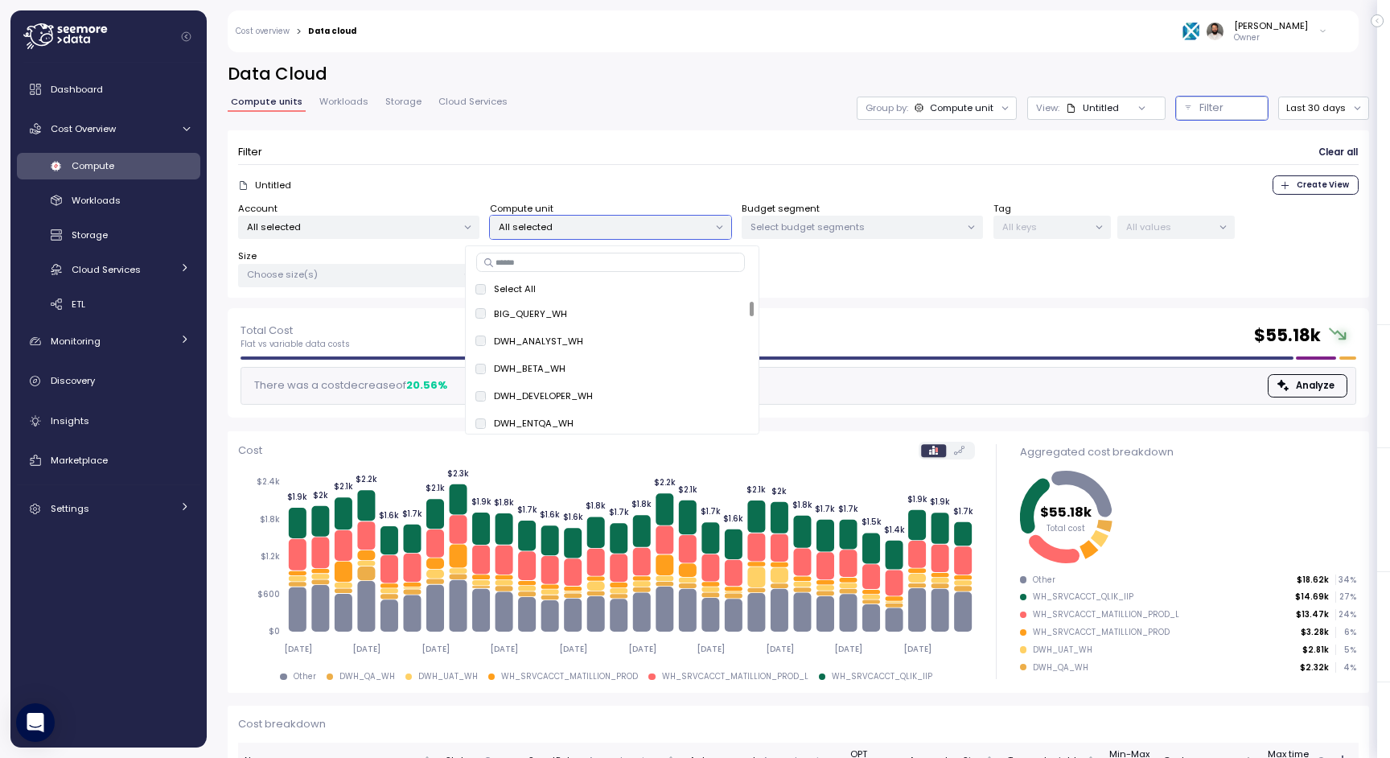
click at [544, 264] on input at bounding box center [610, 262] width 269 height 19
type input "**"
click at [722, 397] on span "only" at bounding box center [725, 396] width 19 height 18
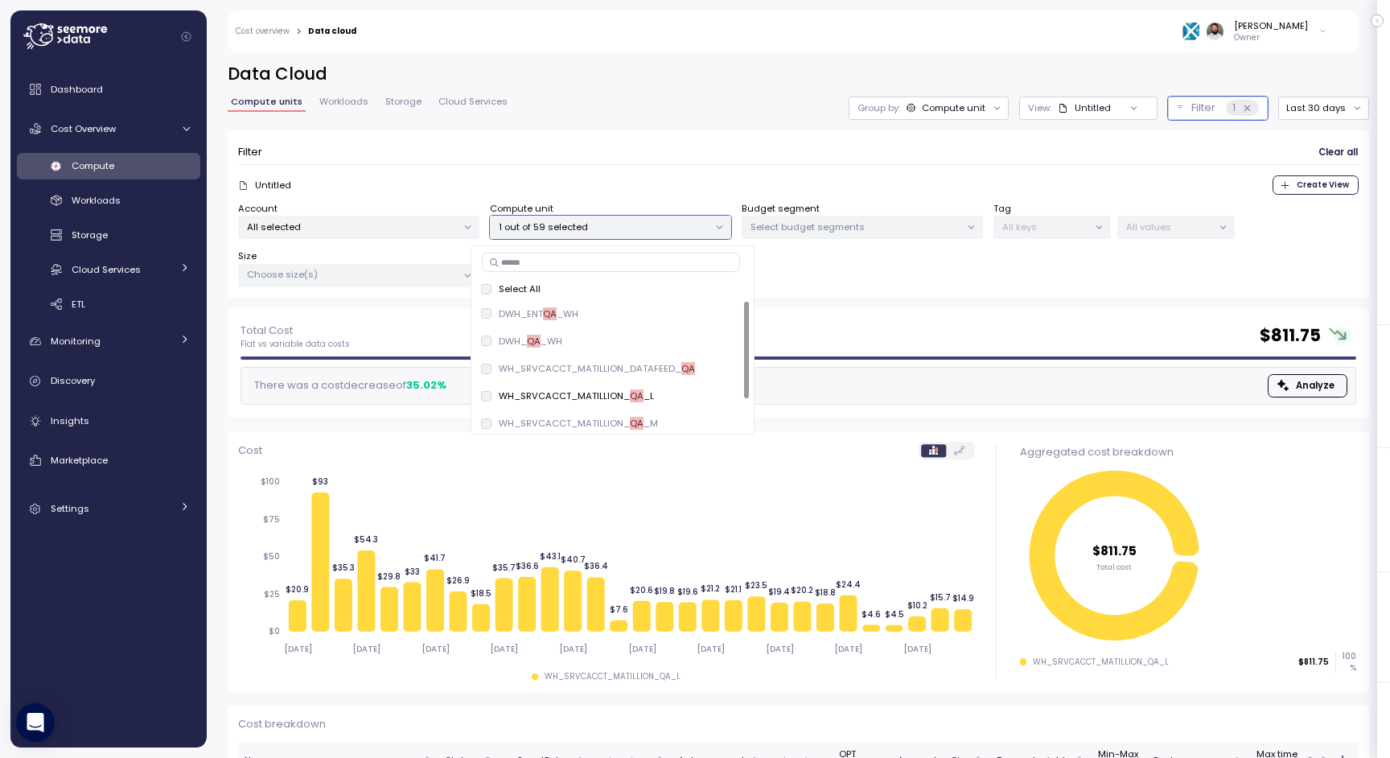
click at [875, 309] on div "Total Cost Flat vs variable data costs $ 811.75 There was a cost decrease of 35…" at bounding box center [799, 362] width 1142 height 109
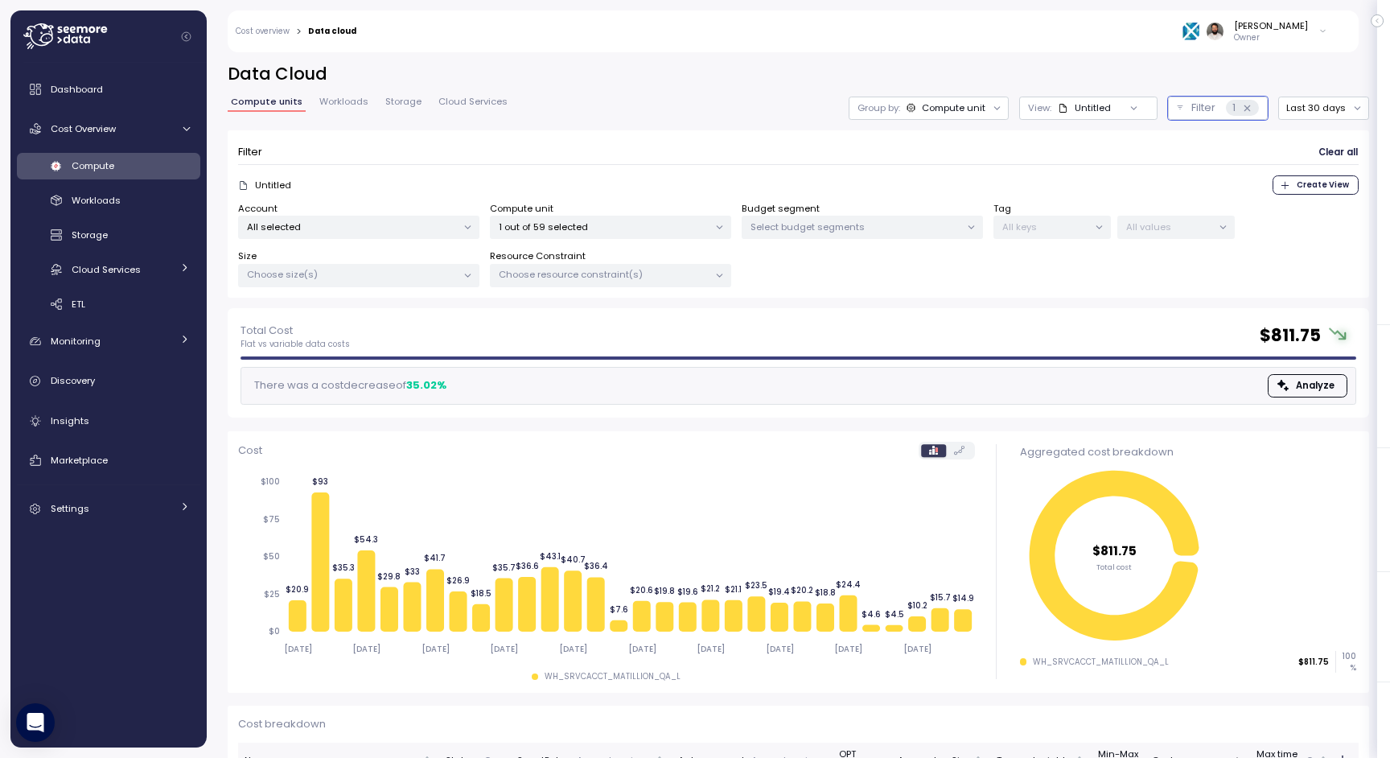
scroll to position [97, 0]
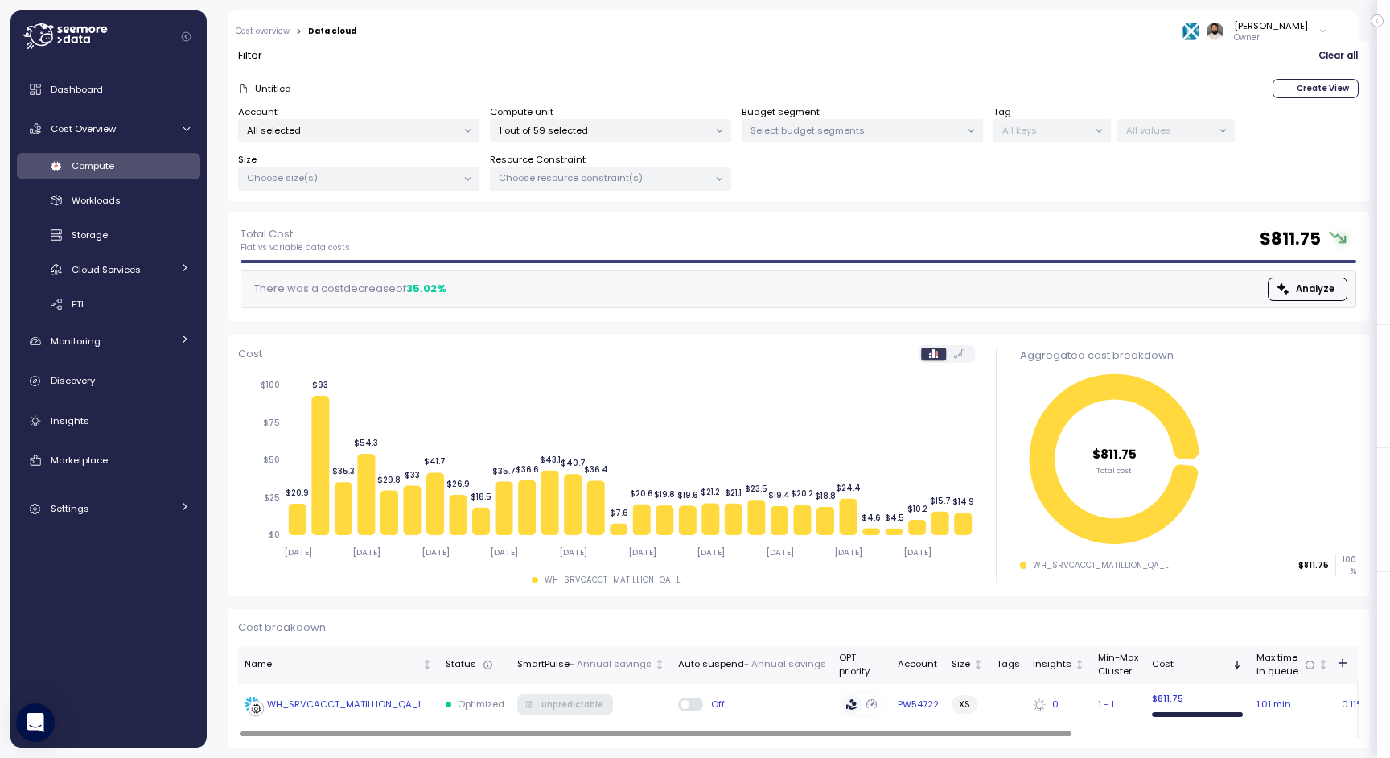
click at [350, 692] on td "WH_SRVCACCT_MATILLION_QA_L" at bounding box center [338, 705] width 201 height 42
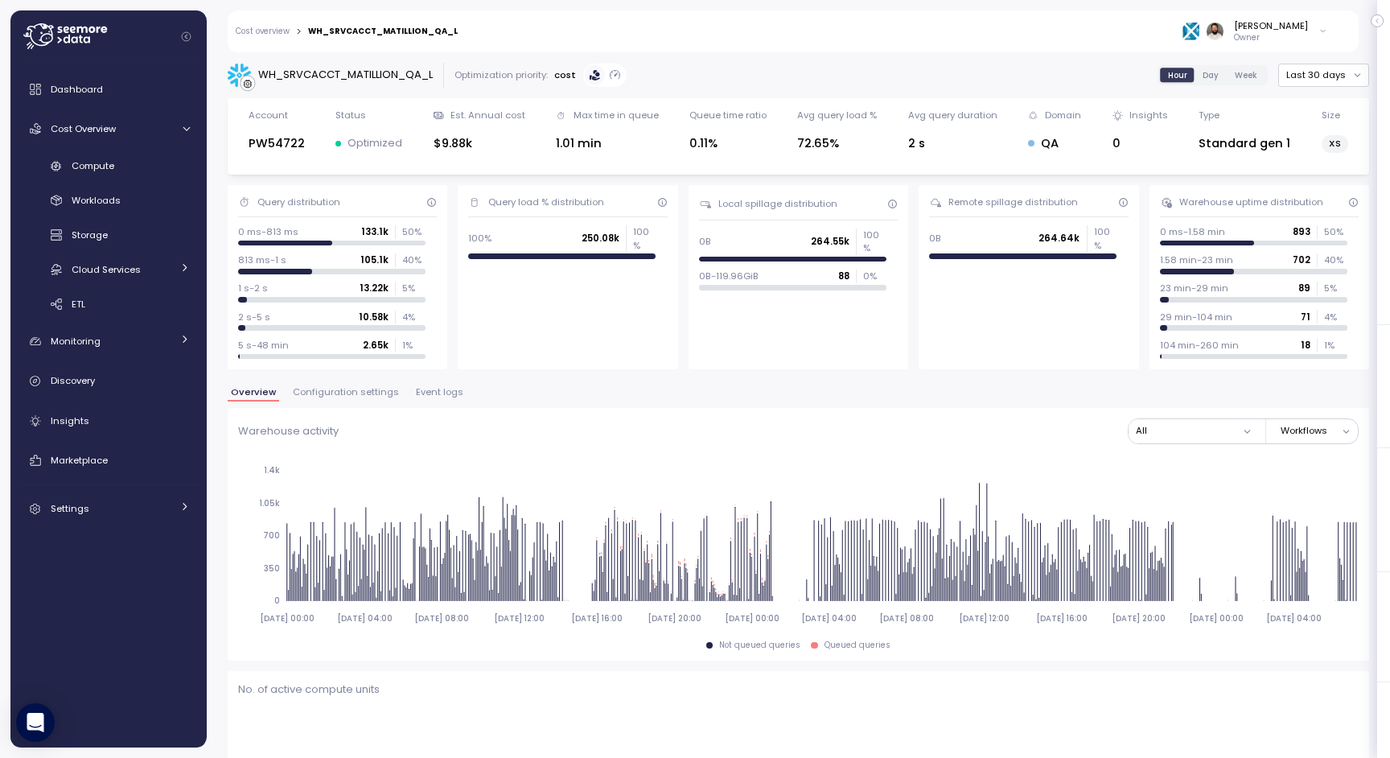
click at [369, 393] on span "Configuration settings" at bounding box center [346, 392] width 106 height 9
type input "*********"
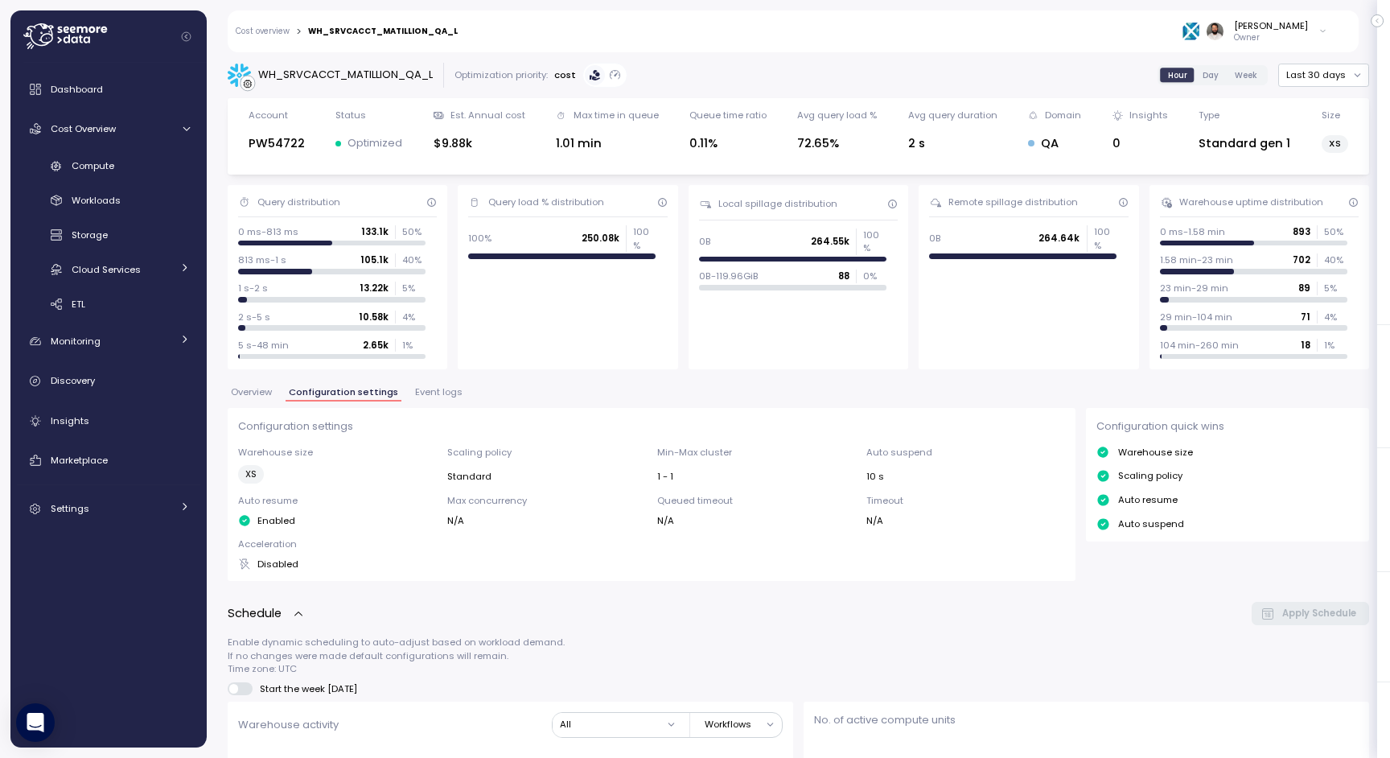
click at [422, 393] on span "Event logs" at bounding box center [438, 392] width 47 height 9
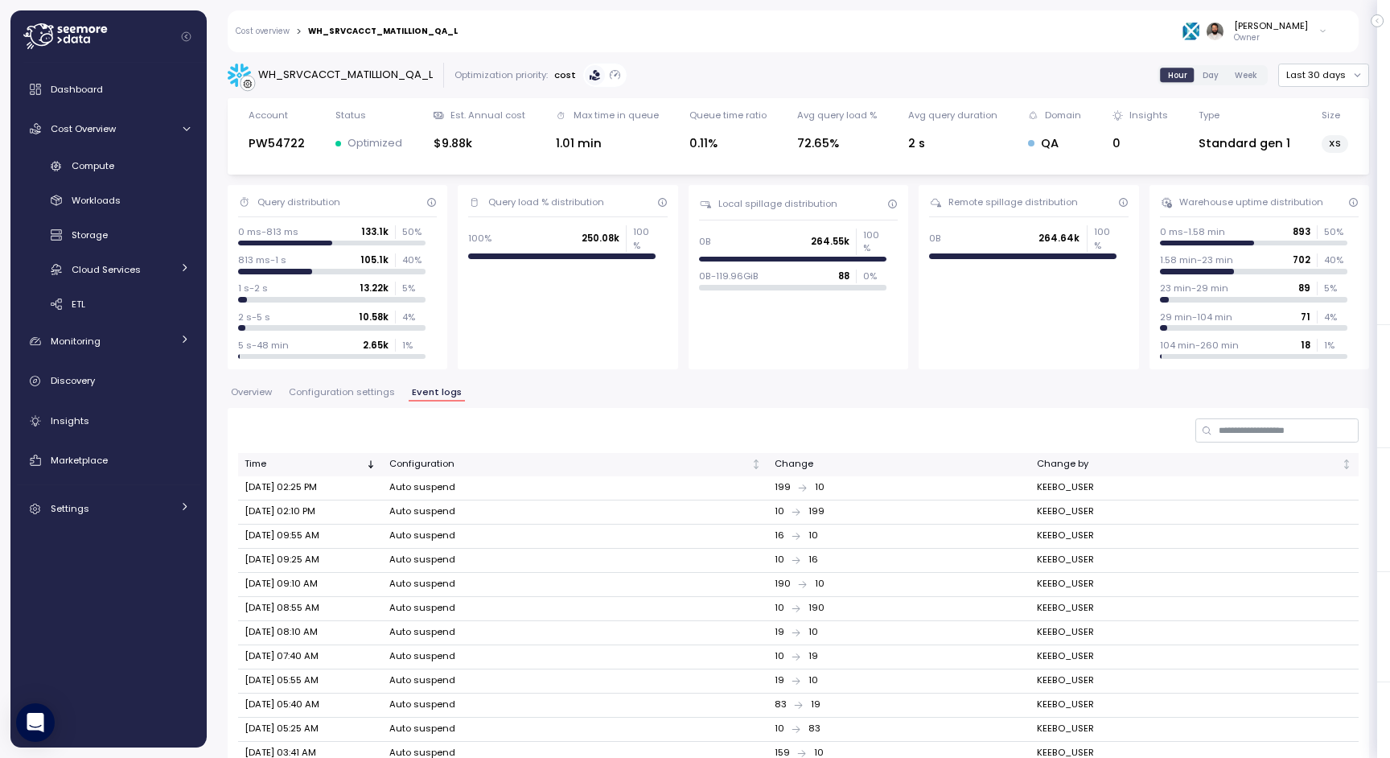
click at [378, 389] on span "Configuration settings" at bounding box center [342, 392] width 106 height 9
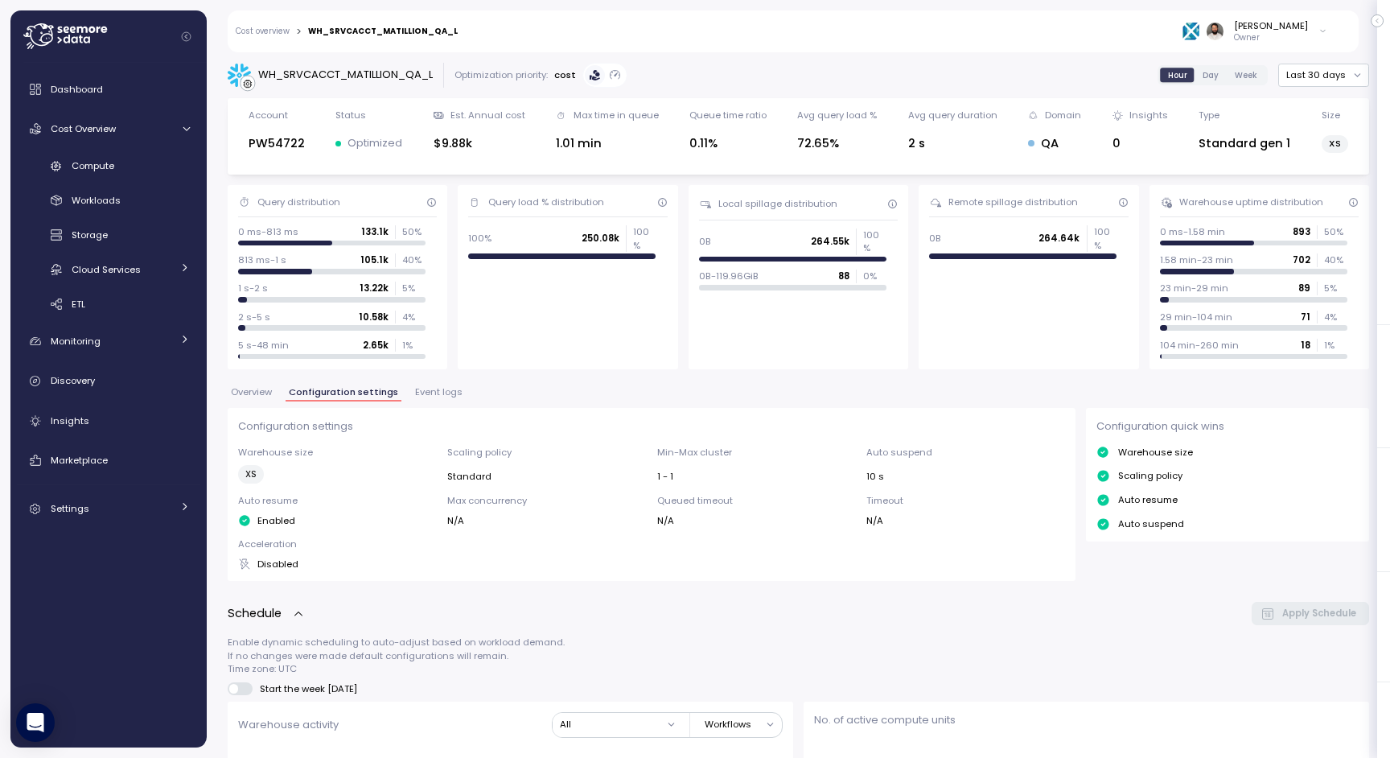
click at [431, 393] on span "Event logs" at bounding box center [438, 392] width 47 height 9
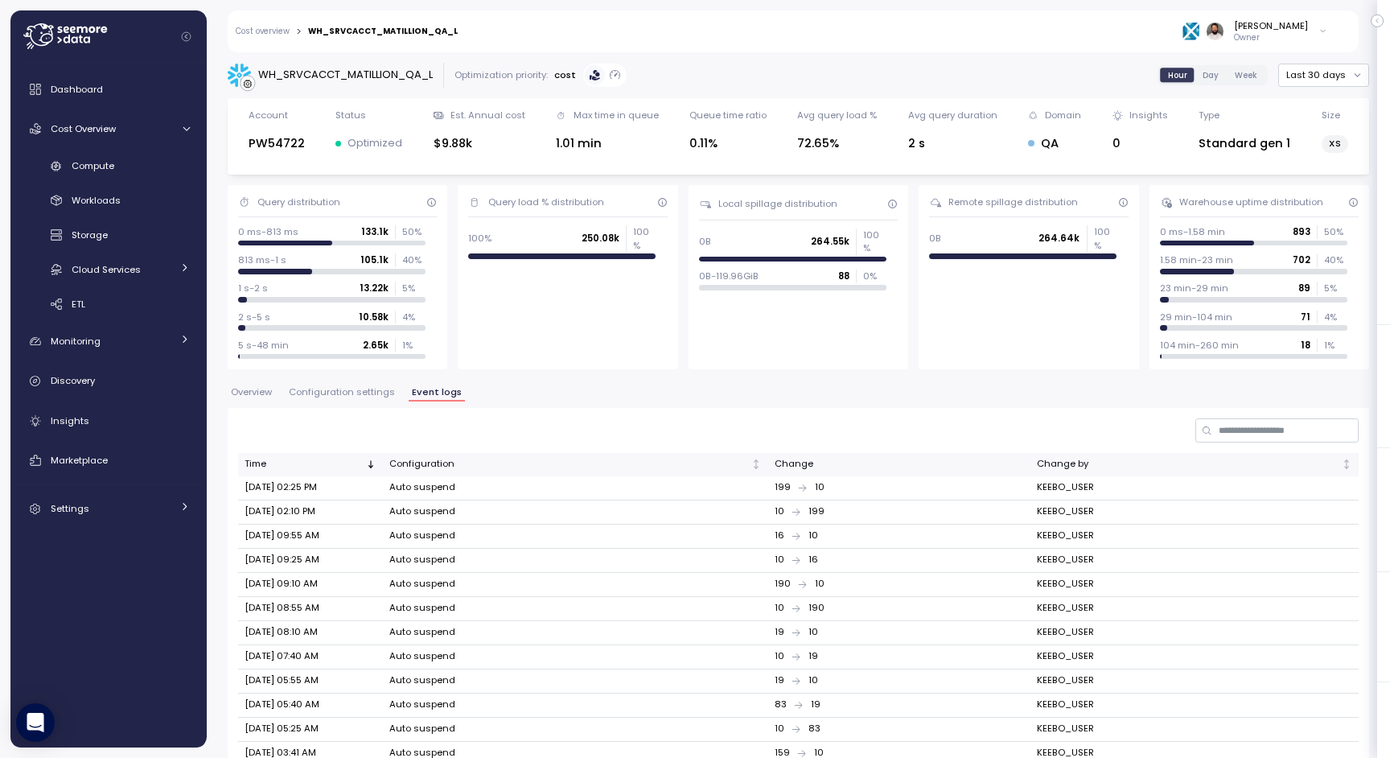
click at [350, 400] on button "Configuration settings" at bounding box center [342, 395] width 113 height 14
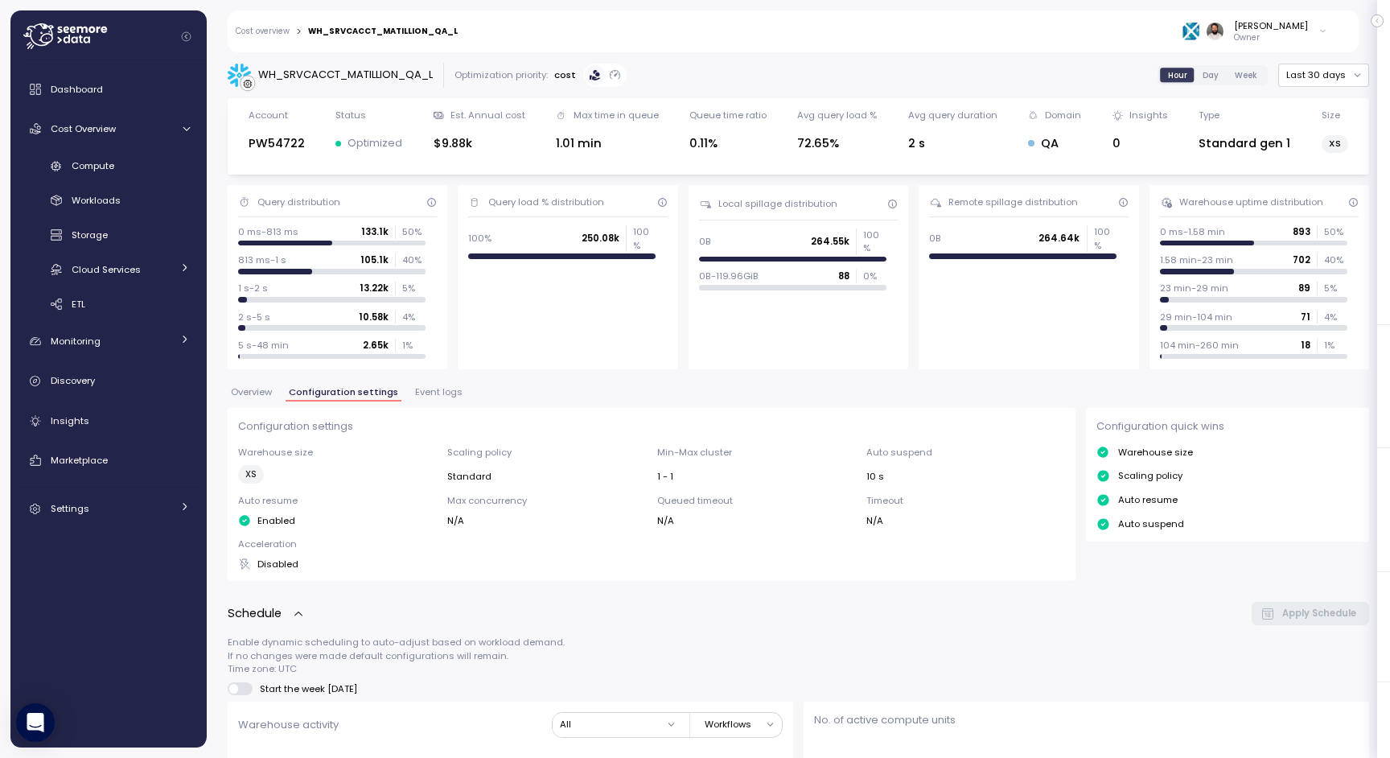
click at [441, 395] on span "Event logs" at bounding box center [438, 392] width 47 height 9
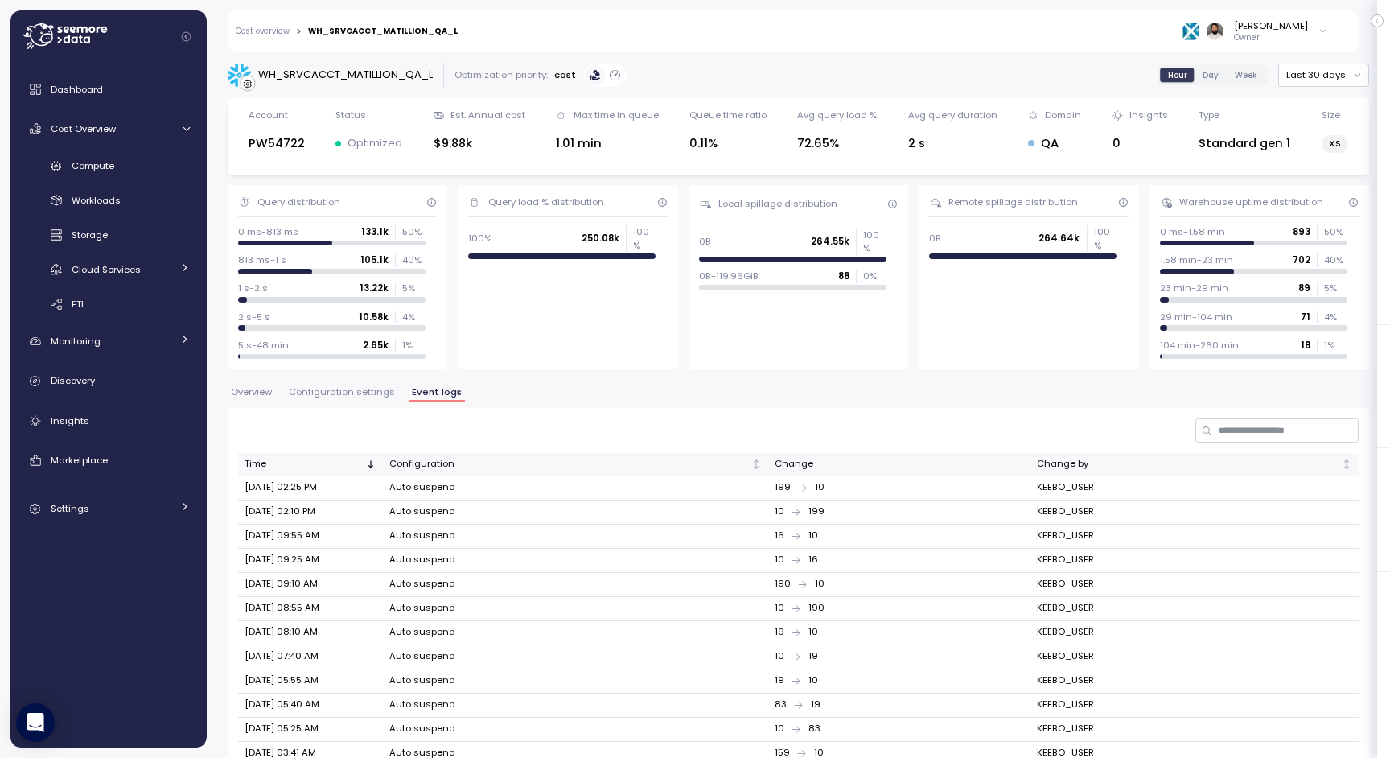
click at [362, 393] on span "Configuration settings" at bounding box center [342, 392] width 106 height 9
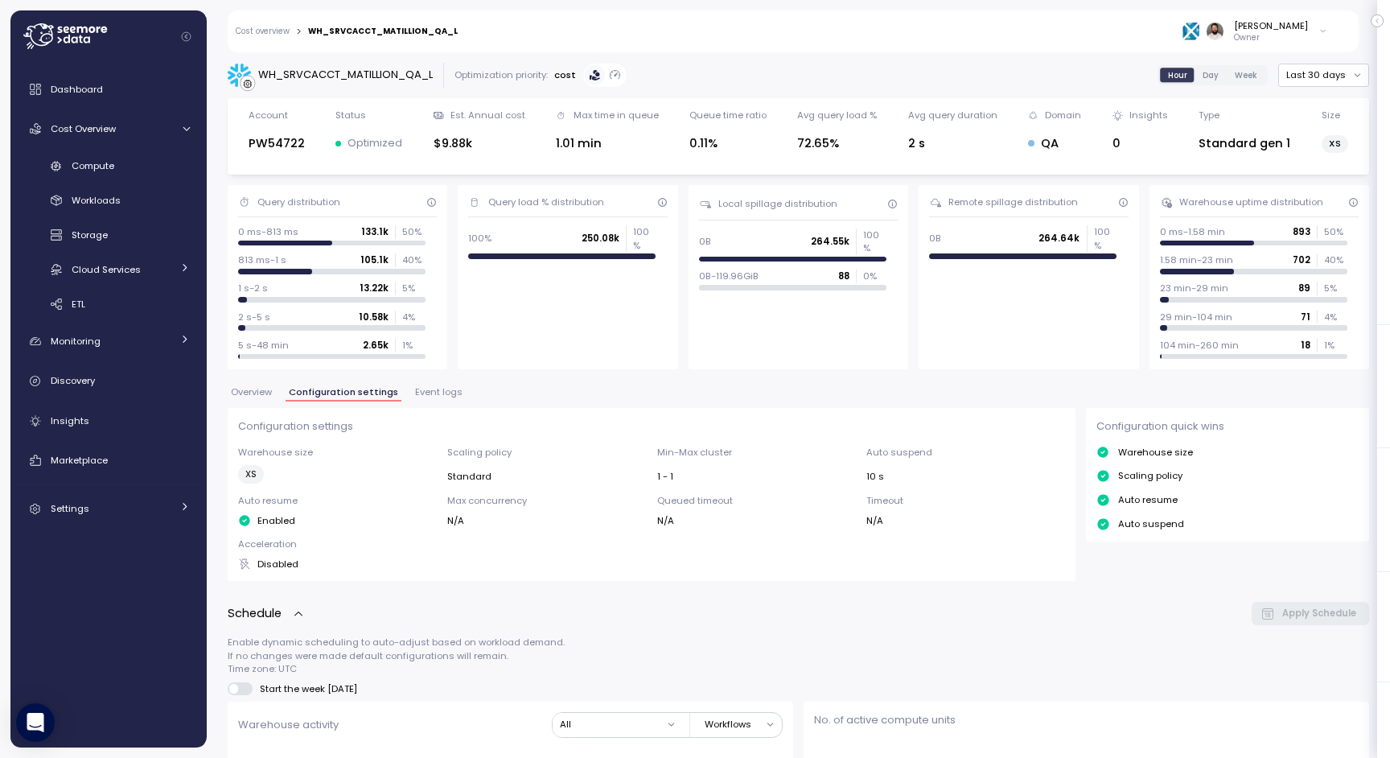
click at [439, 388] on span "Event logs" at bounding box center [438, 392] width 47 height 9
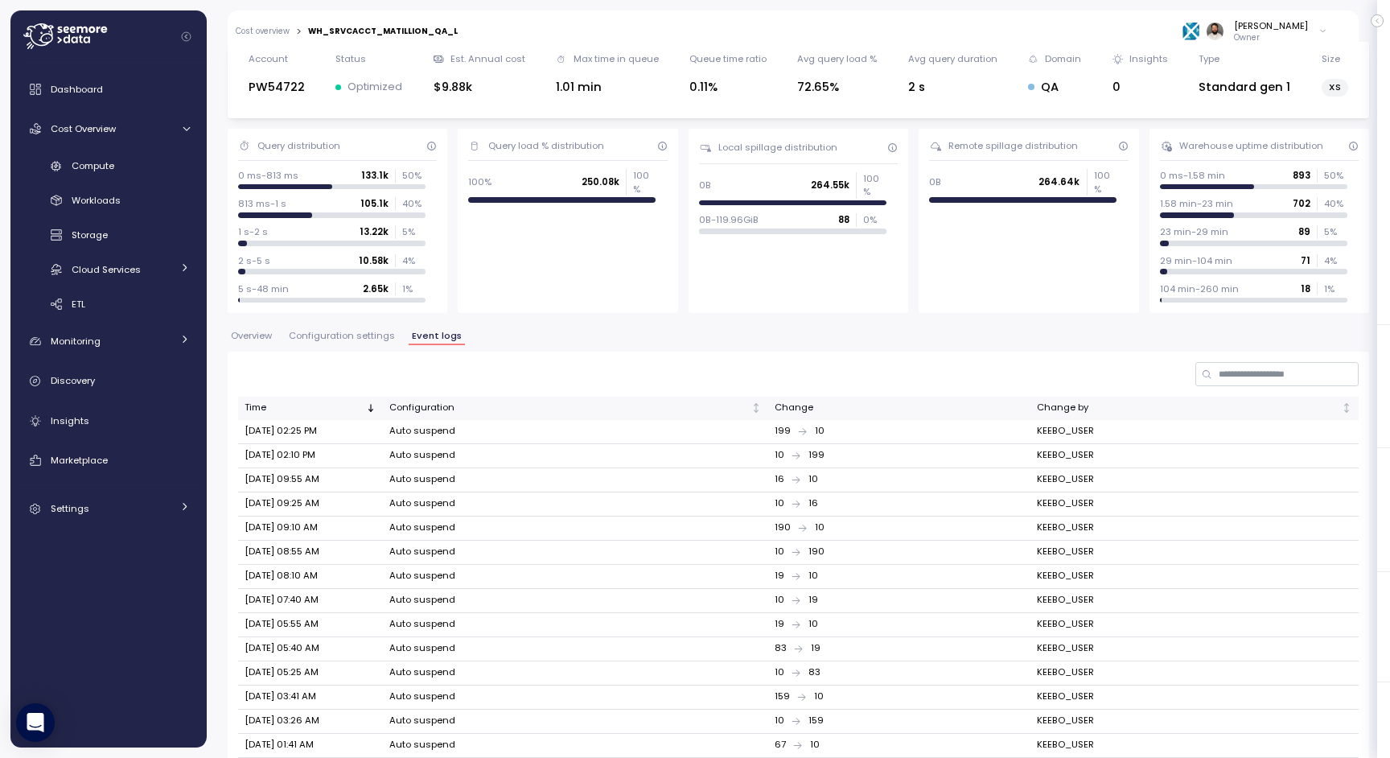
scroll to position [254, 0]
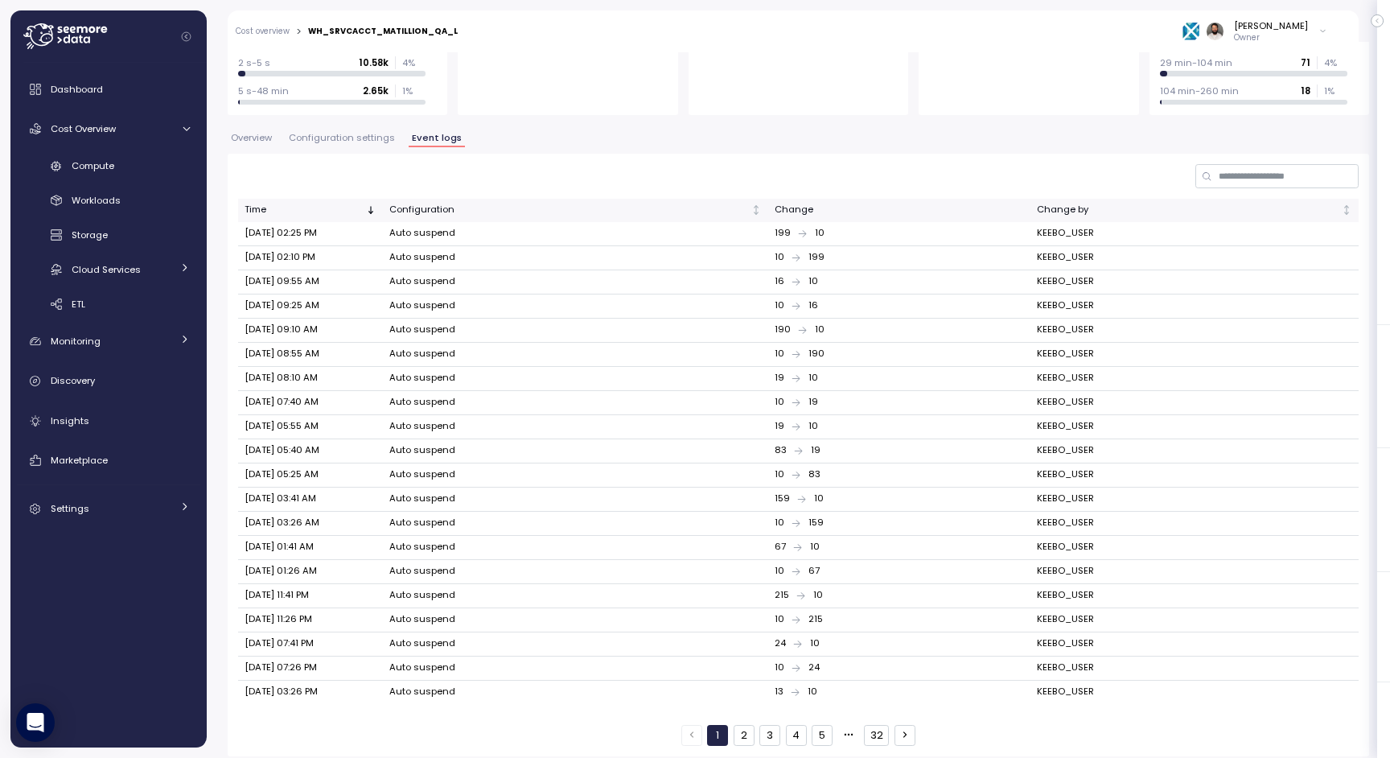
click at [822, 730] on button "5" at bounding box center [822, 735] width 21 height 21
click at [883, 726] on button "32" at bounding box center [876, 735] width 25 height 21
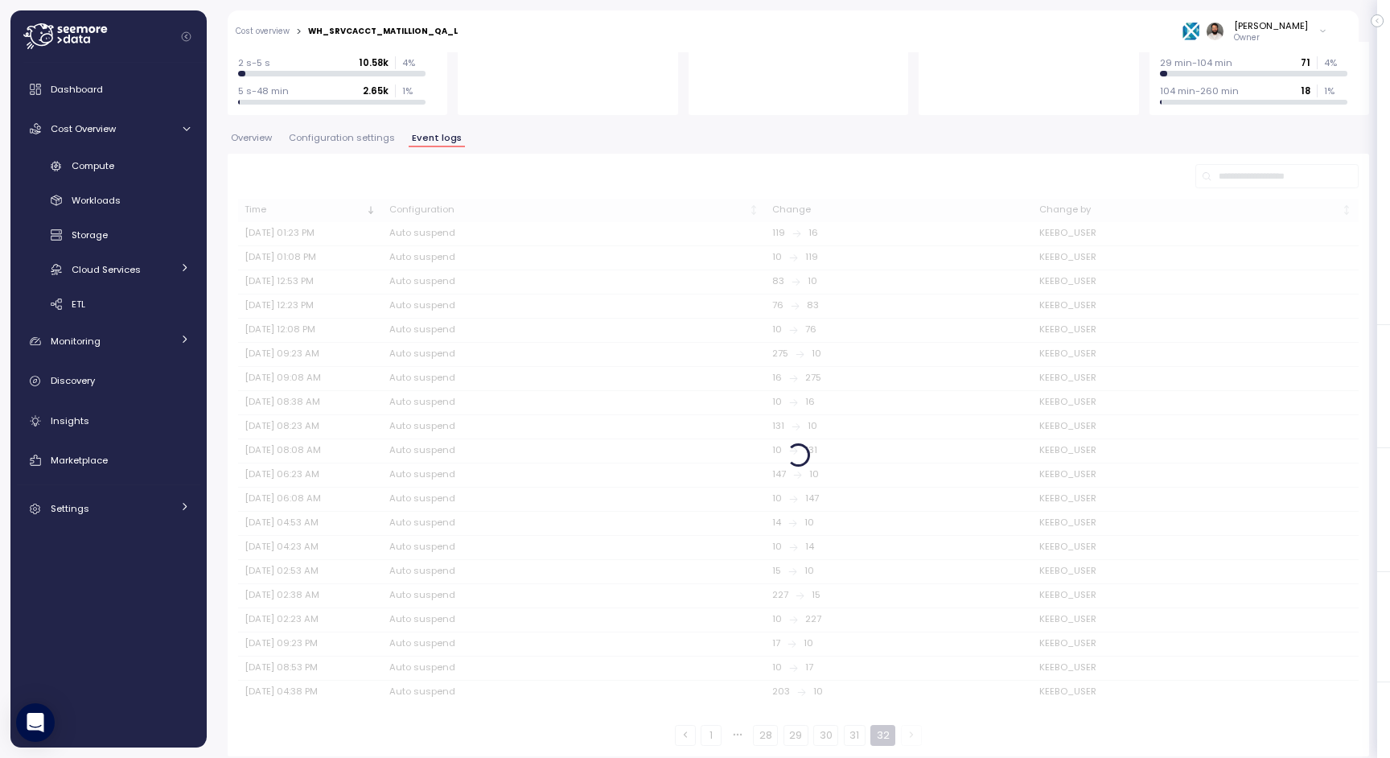
scroll to position [183, 0]
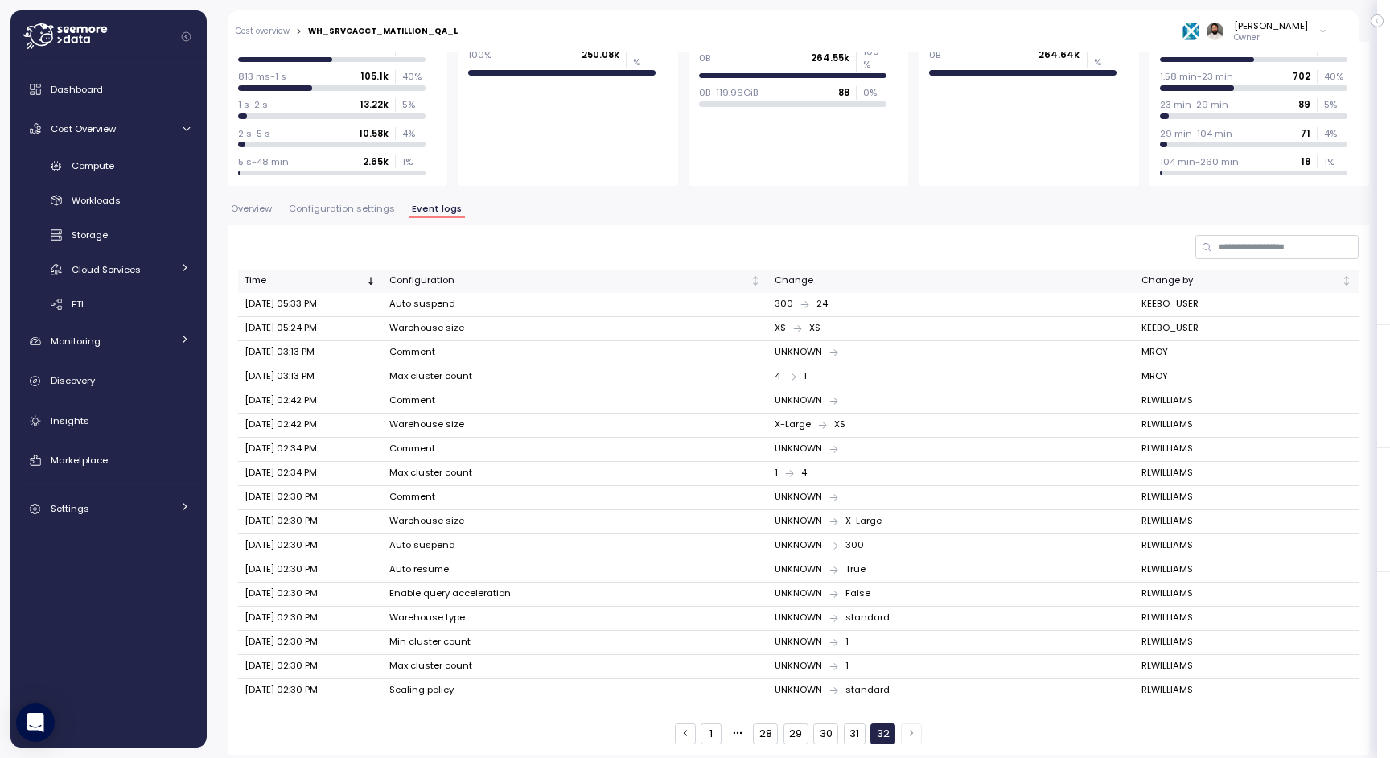
click at [851, 727] on button "31" at bounding box center [855, 733] width 22 height 21
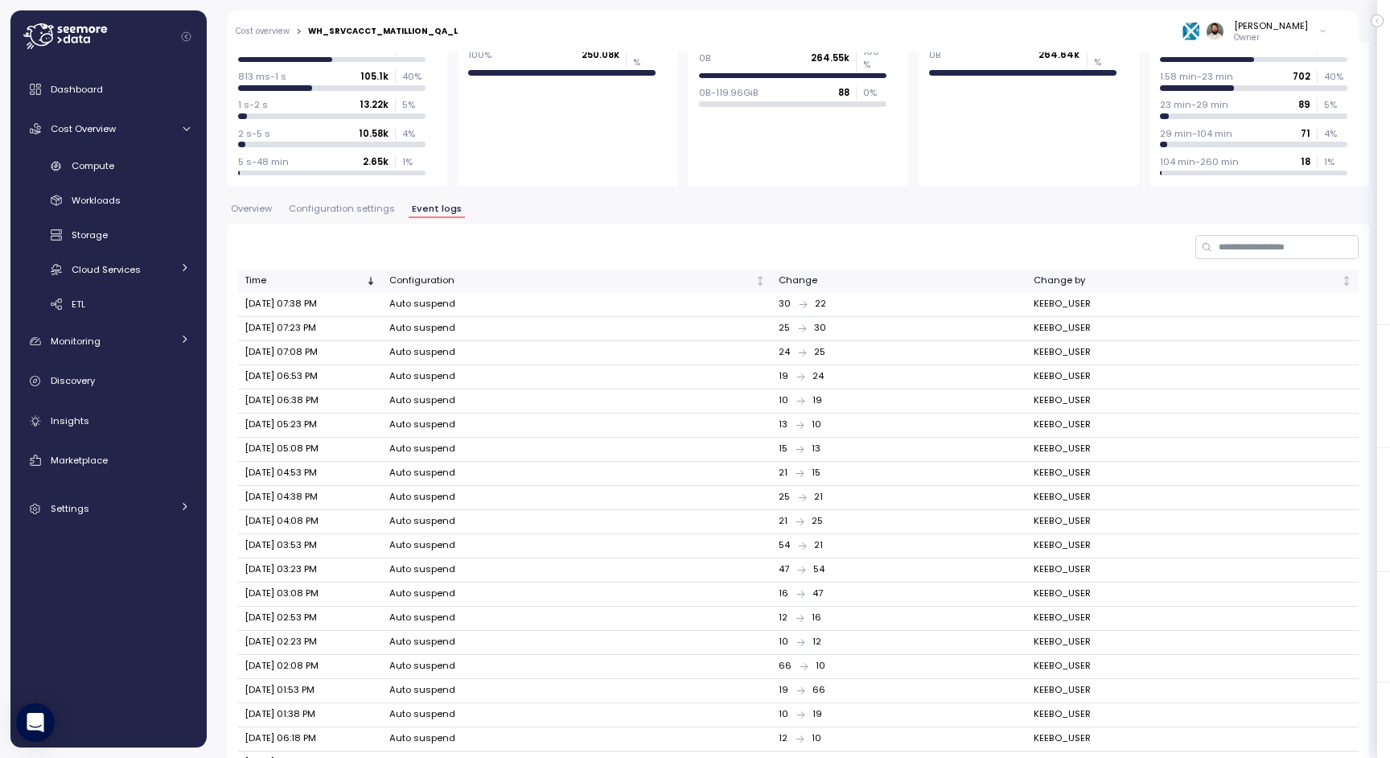
click at [385, 210] on span "Configuration settings" at bounding box center [342, 208] width 106 height 9
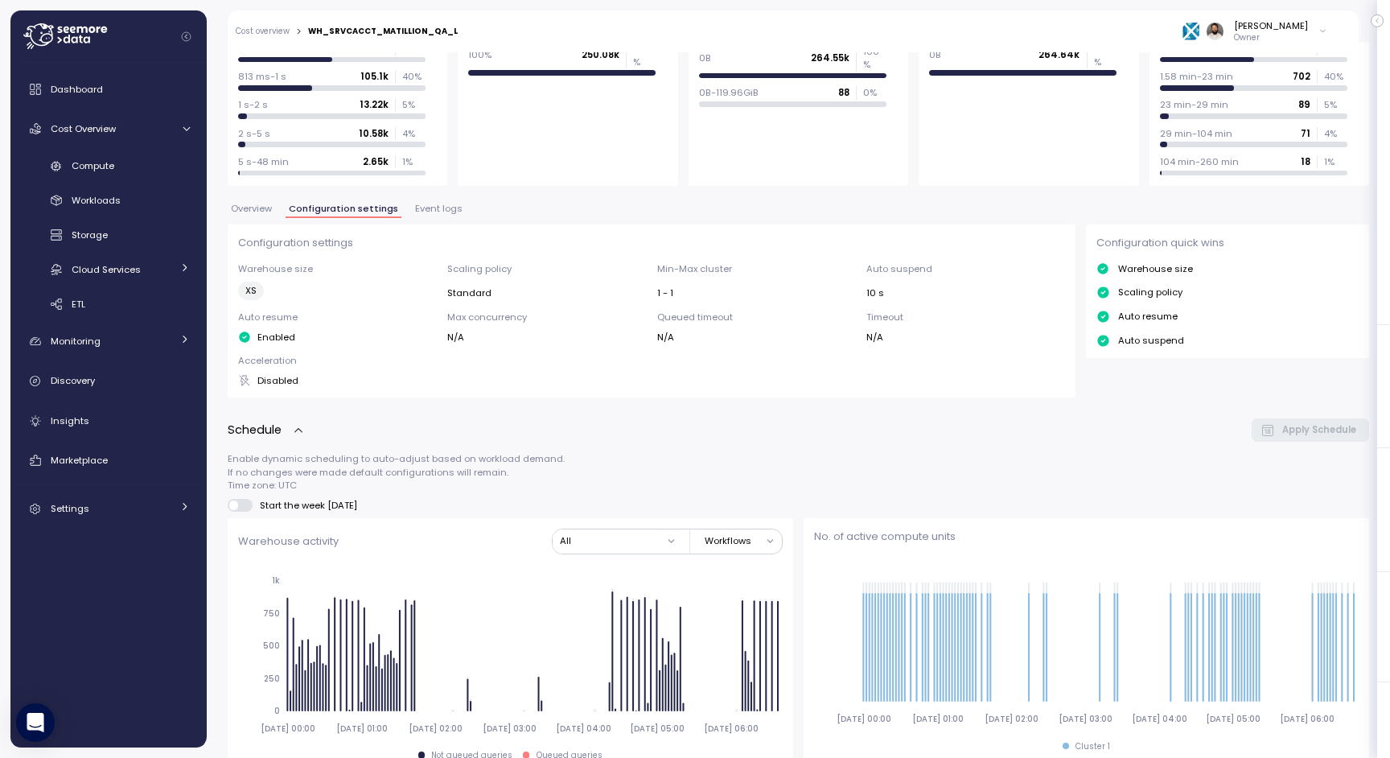
click at [428, 208] on span "Event logs" at bounding box center [438, 208] width 47 height 9
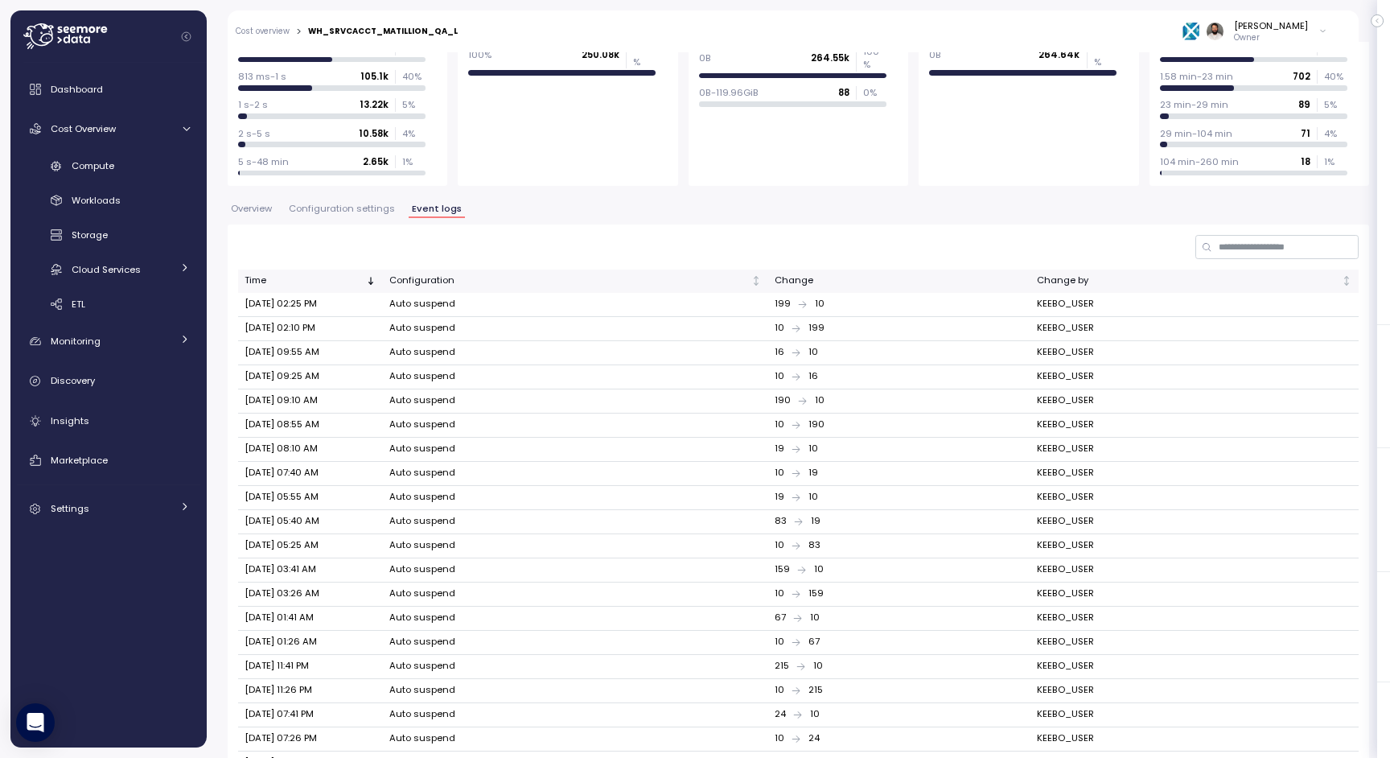
click at [374, 212] on span "Configuration settings" at bounding box center [342, 208] width 106 height 9
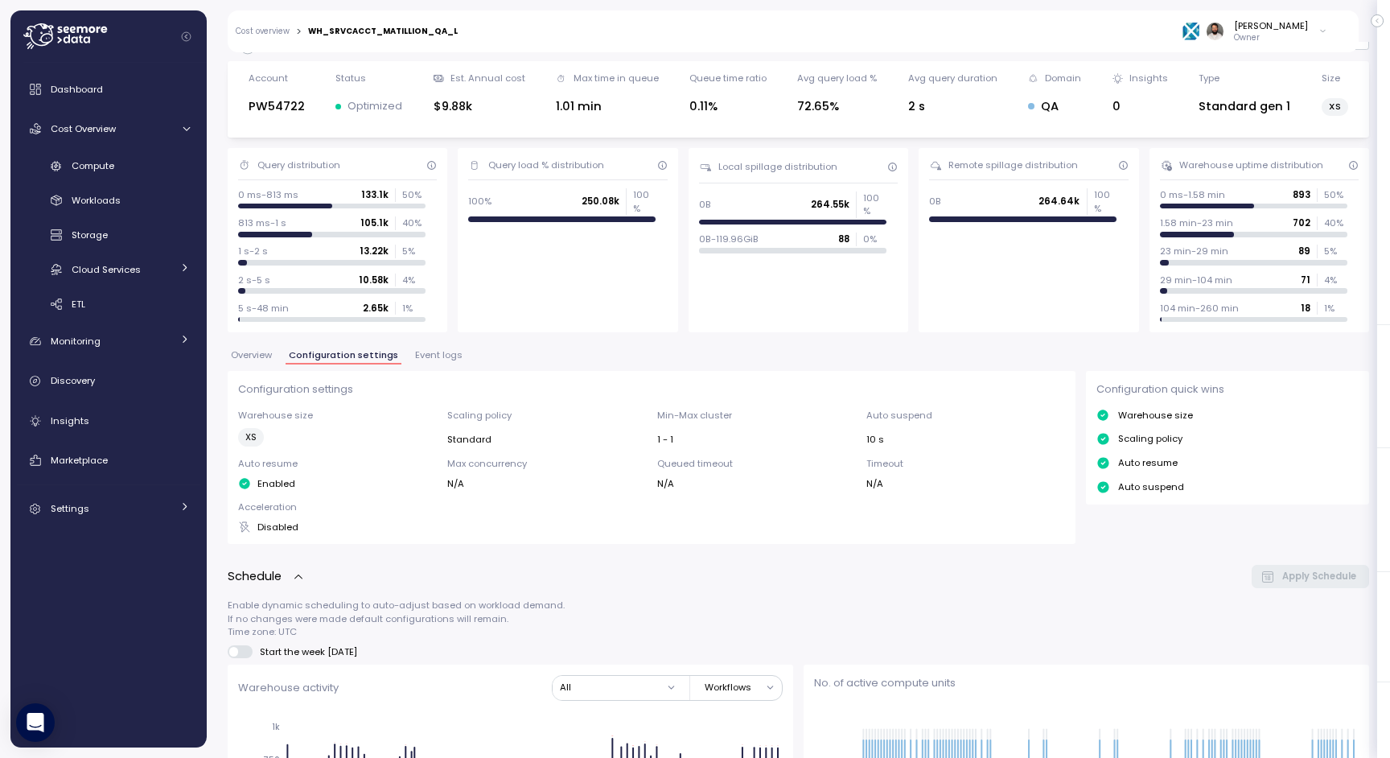
scroll to position [30, 0]
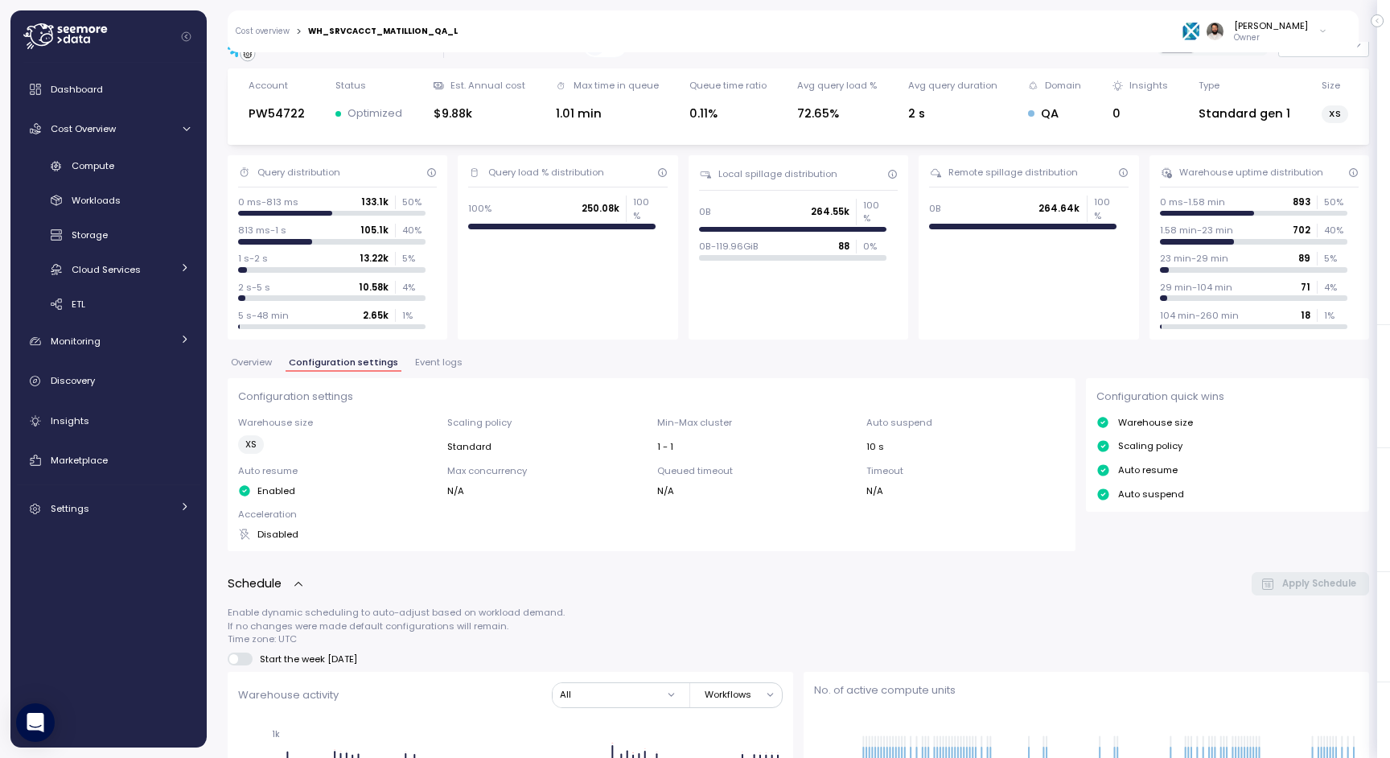
click at [435, 374] on div "Overview Configuration settings Event logs" at bounding box center [799, 368] width 1142 height 21
click at [435, 369] on button "Event logs" at bounding box center [439, 365] width 54 height 14
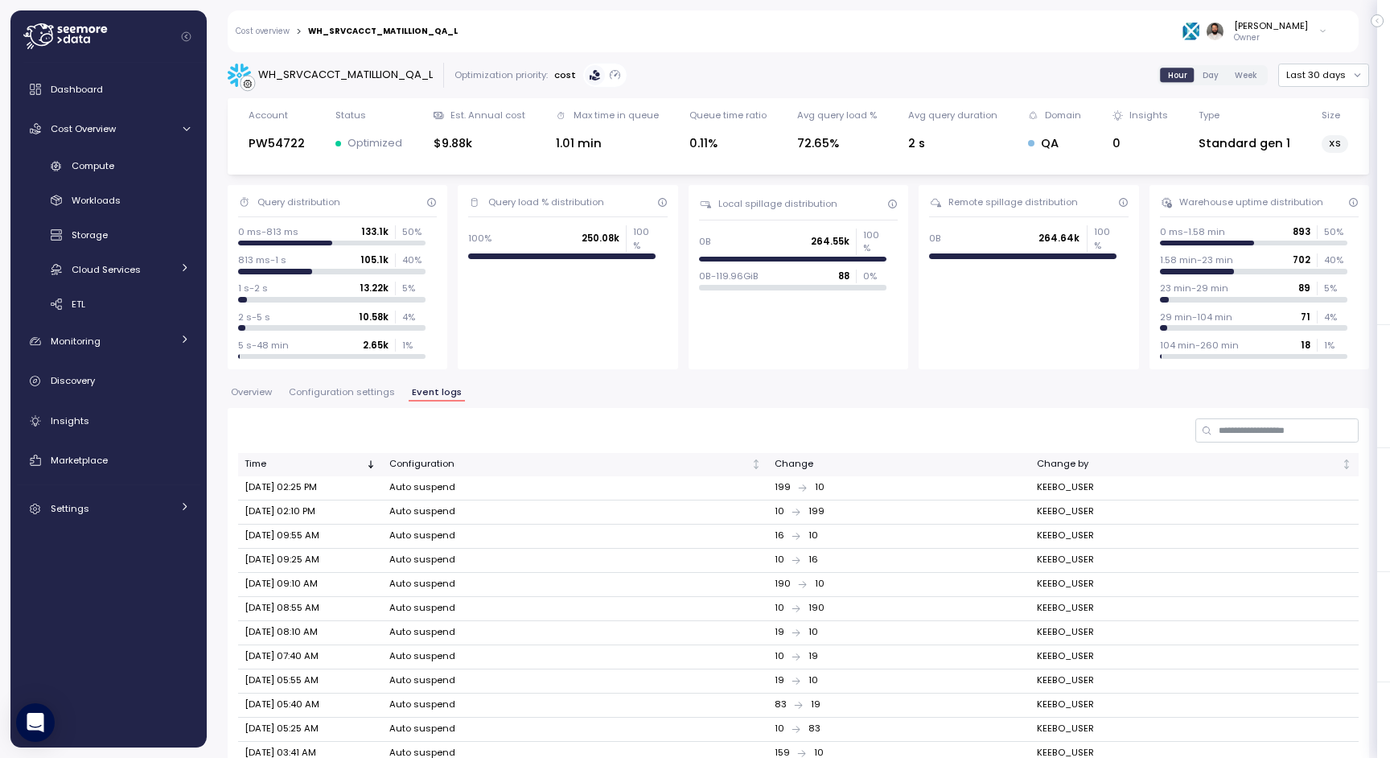
click at [357, 396] on span "Configuration settings" at bounding box center [342, 392] width 106 height 9
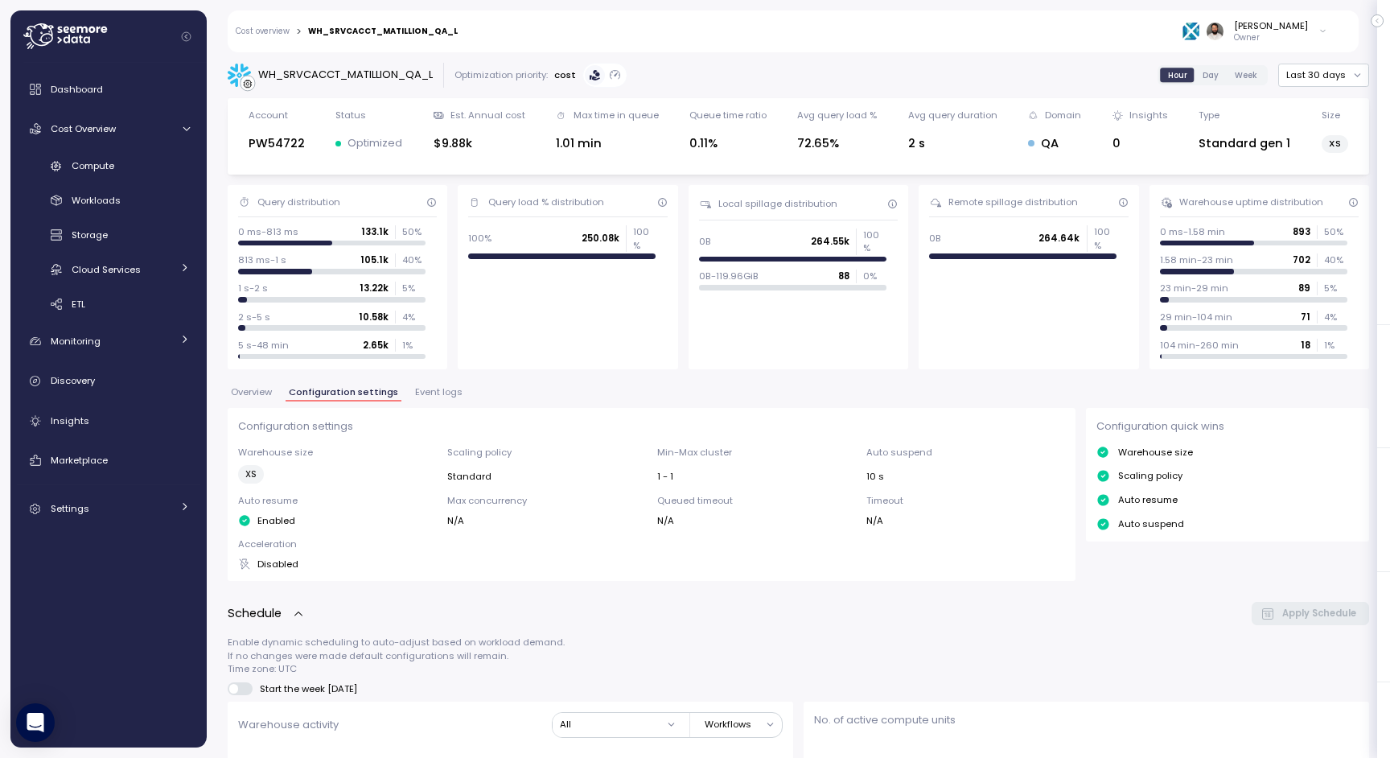
click at [451, 393] on span "Event logs" at bounding box center [438, 392] width 47 height 9
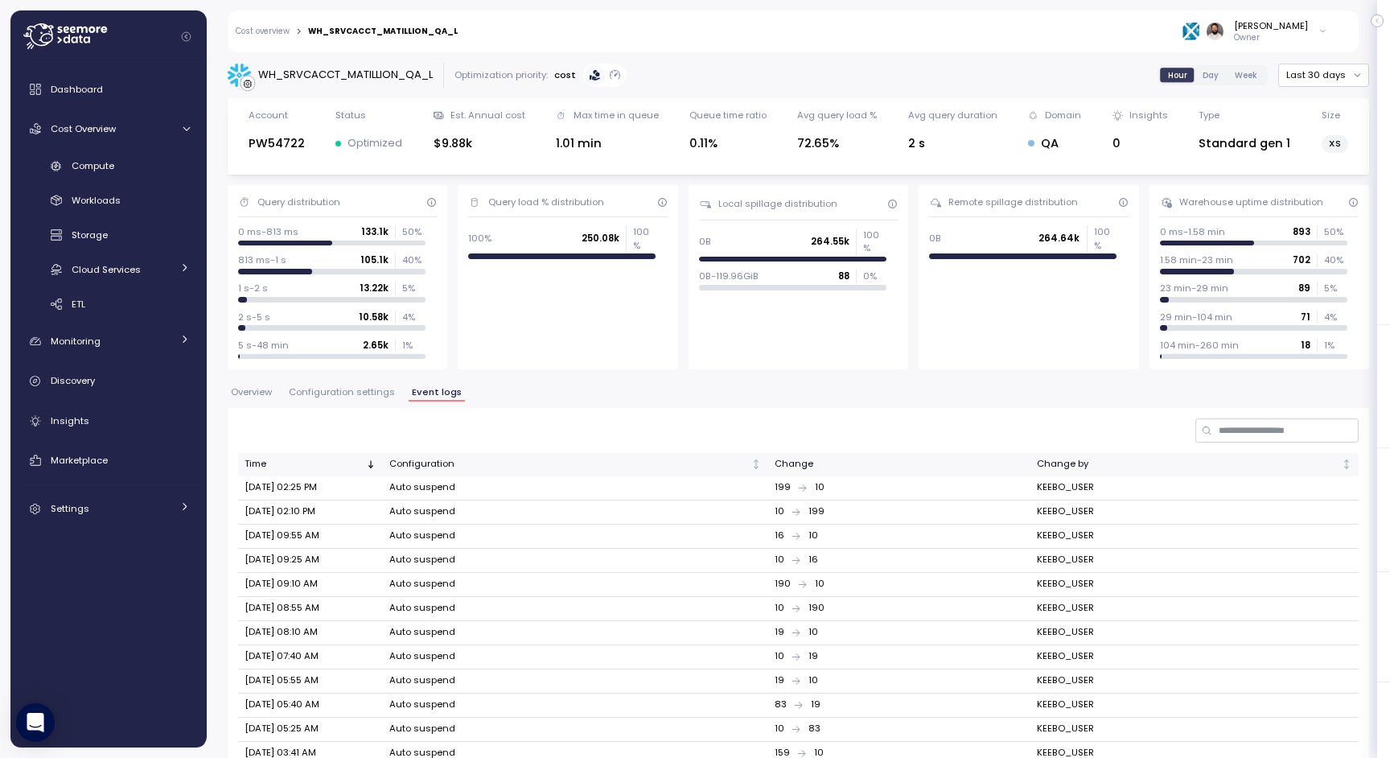
scroll to position [254, 0]
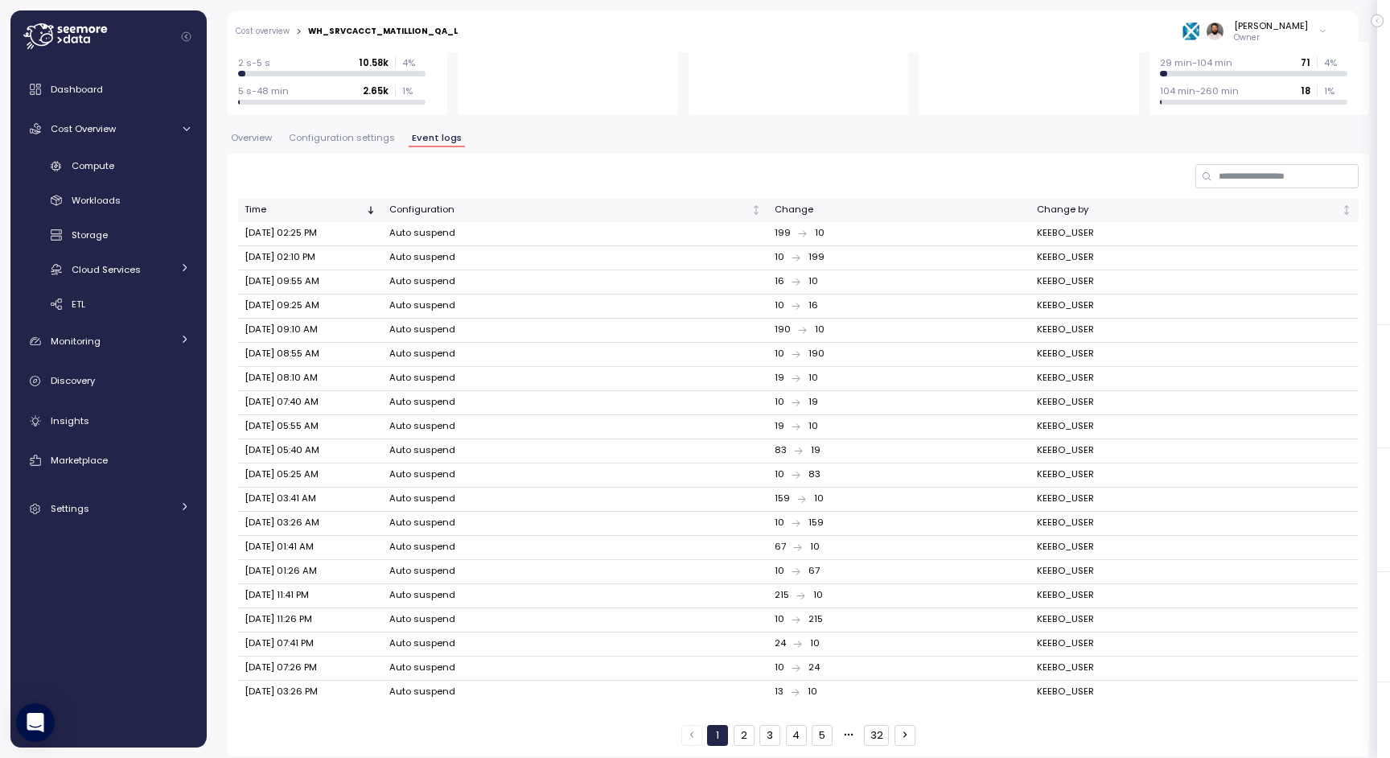
click at [882, 728] on button "32" at bounding box center [876, 735] width 25 height 21
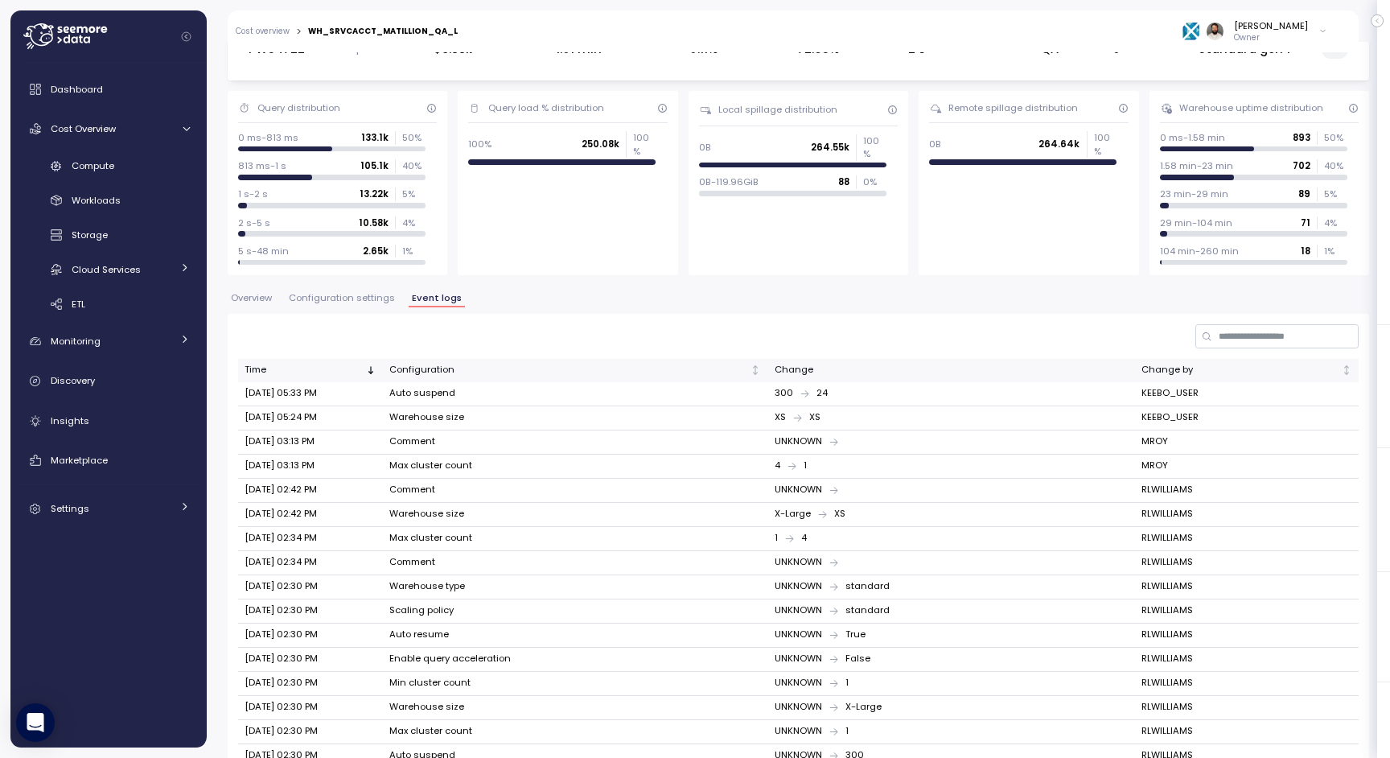
scroll to position [183, 0]
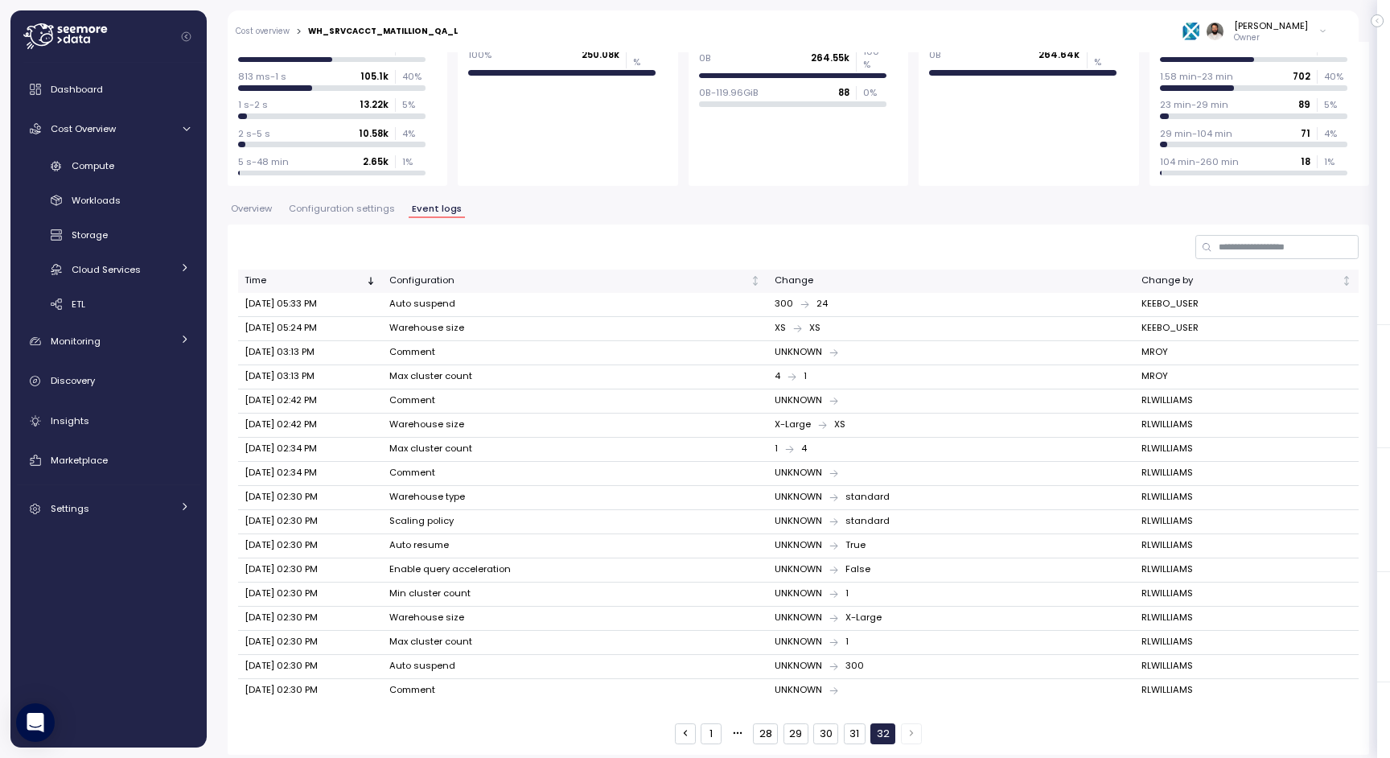
click at [853, 748] on div "Time Configuration Change Change by Sep 16, 2025 05:33 PM Auto suspend 300 24 K…" at bounding box center [799, 489] width 1142 height 529
click at [853, 731] on button "31" at bounding box center [855, 733] width 22 height 21
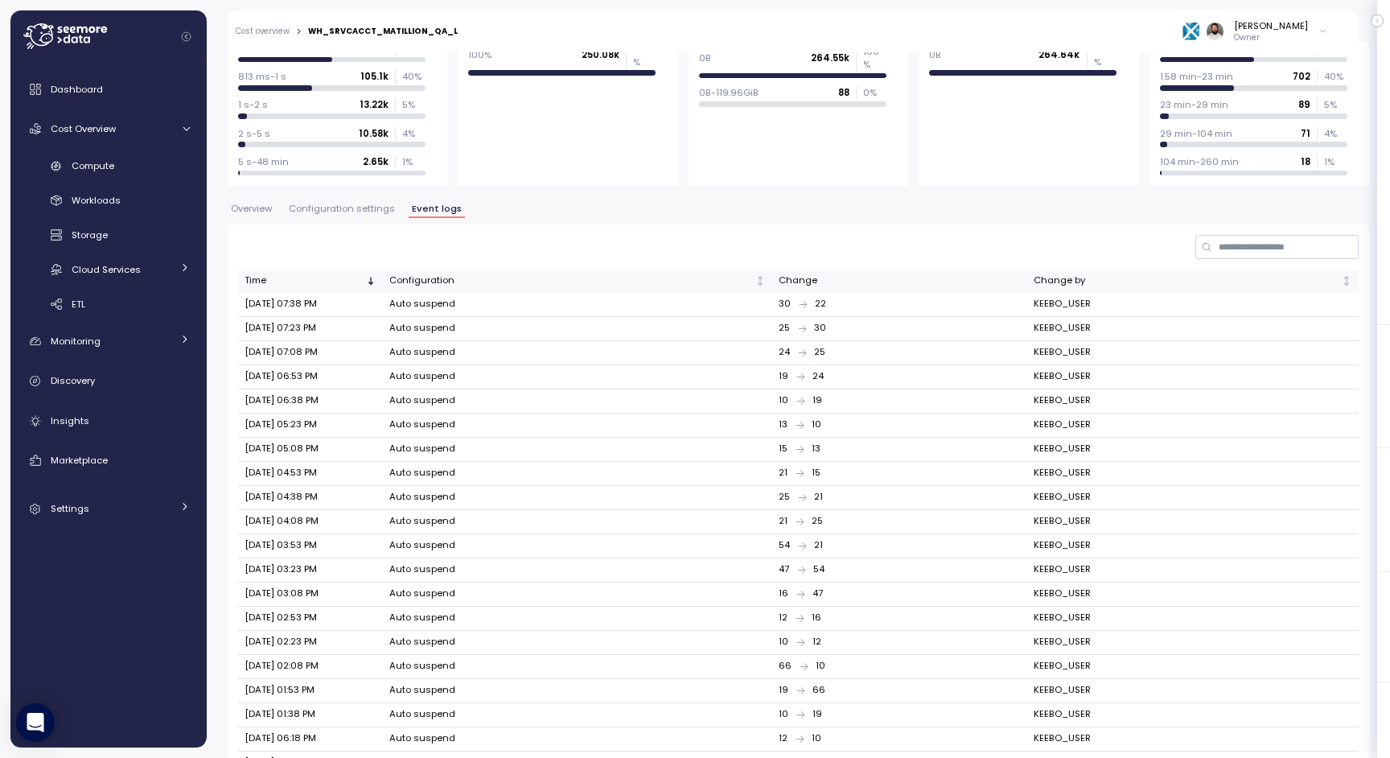
scroll to position [254, 0]
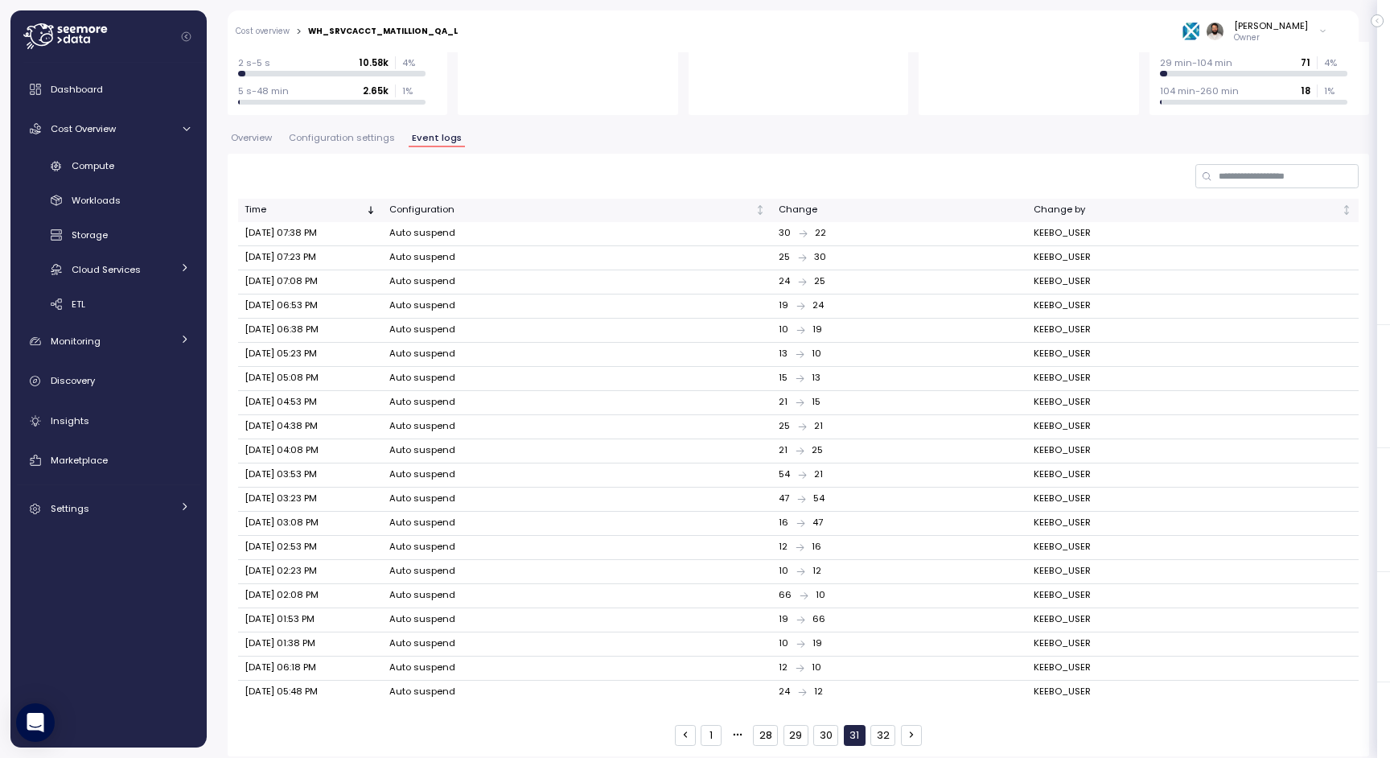
click at [821, 725] on button "30" at bounding box center [826, 735] width 25 height 21
click at [795, 727] on button "29" at bounding box center [796, 735] width 25 height 21
click at [773, 730] on button "28" at bounding box center [765, 735] width 25 height 21
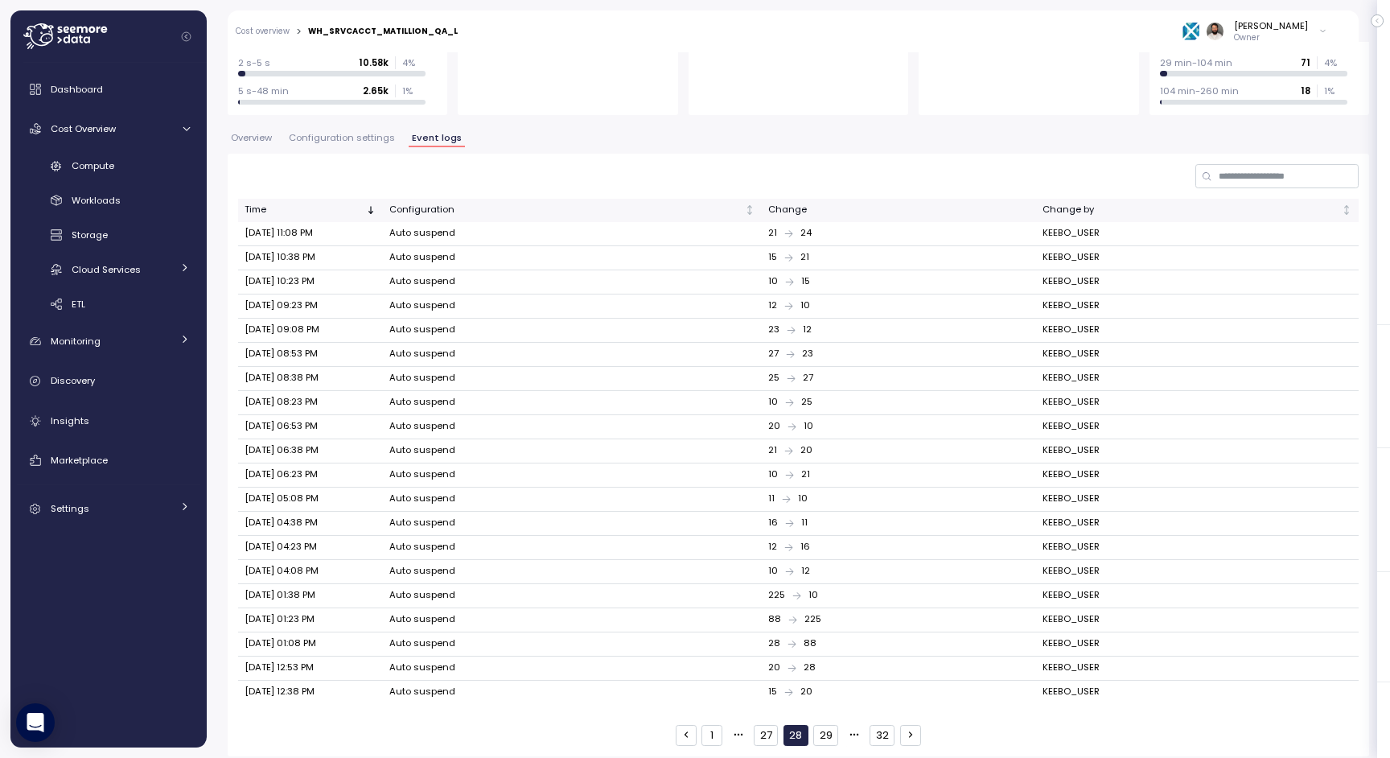
click at [762, 729] on button "27" at bounding box center [766, 735] width 24 height 21
click at [758, 729] on button "26" at bounding box center [766, 735] width 25 height 21
click at [758, 729] on button "25" at bounding box center [766, 735] width 25 height 21
click at [758, 729] on button "24" at bounding box center [766, 735] width 26 height 21
click at [758, 729] on button "23" at bounding box center [765, 735] width 25 height 21
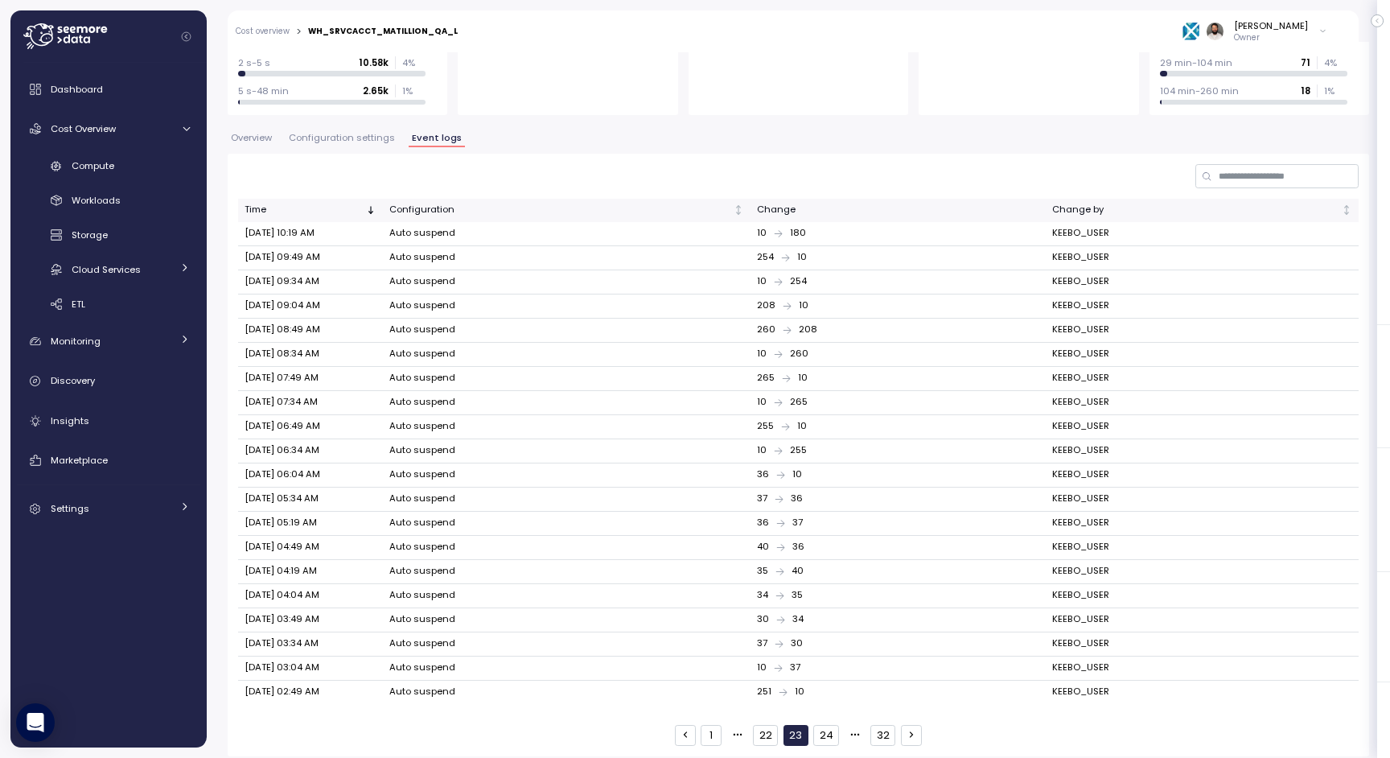
click at [758, 729] on button "22" at bounding box center [765, 735] width 25 height 21
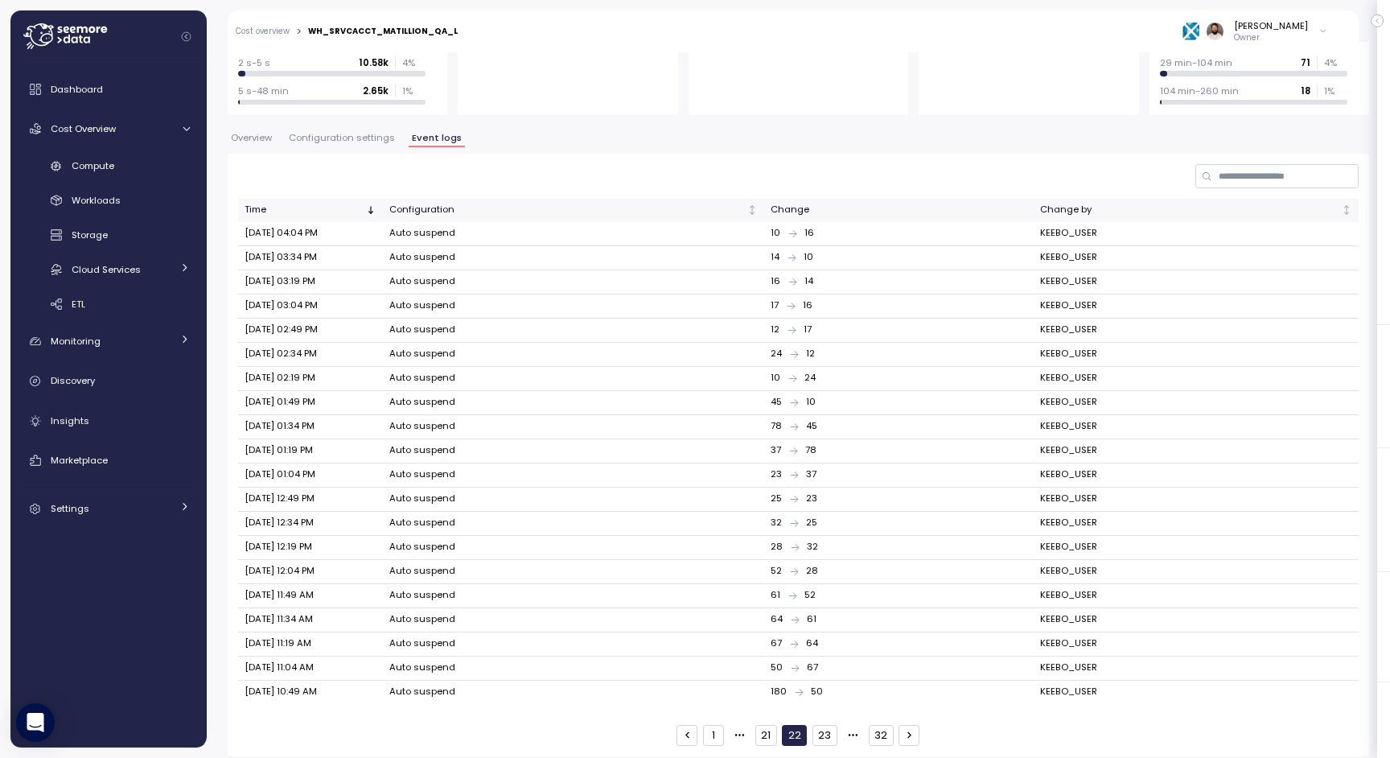
click at [818, 725] on button "23" at bounding box center [825, 735] width 25 height 21
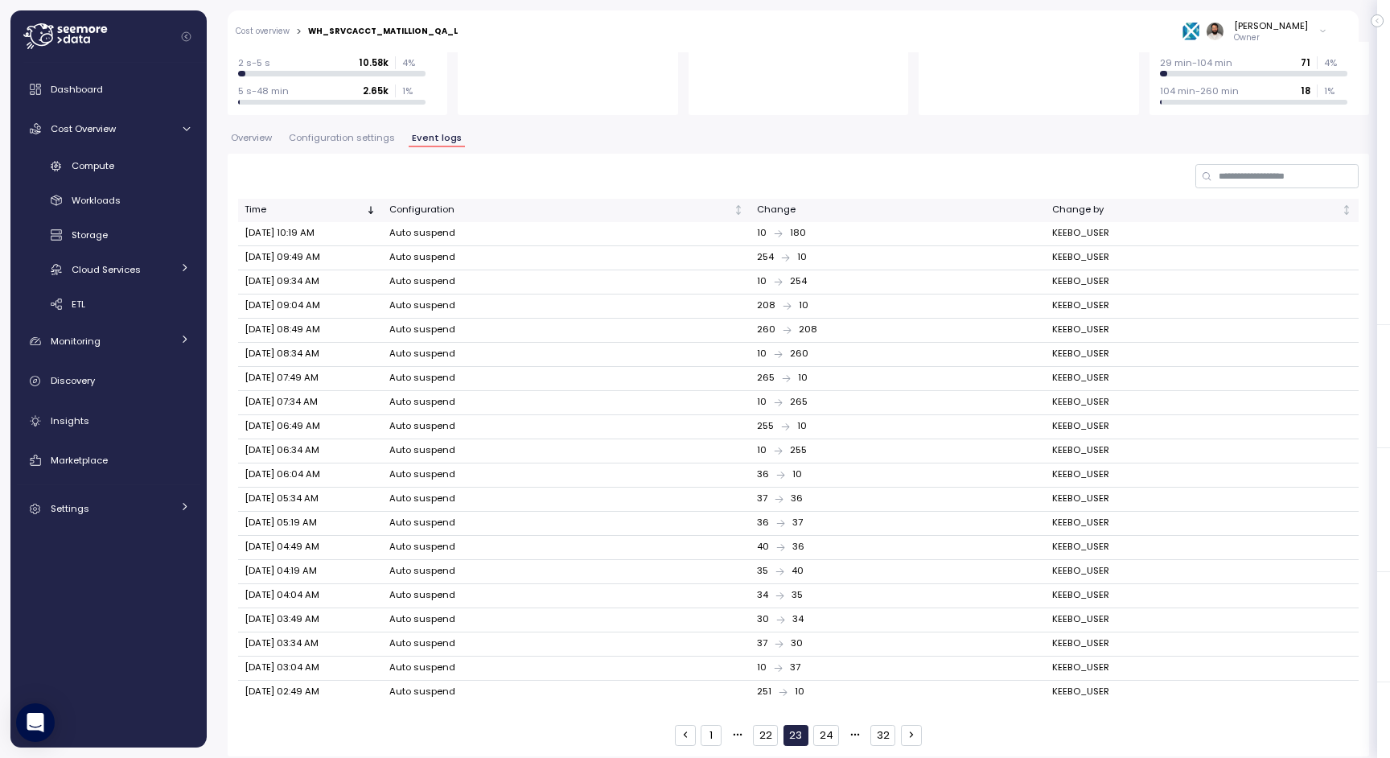
click at [768, 727] on button "22" at bounding box center [765, 735] width 25 height 21
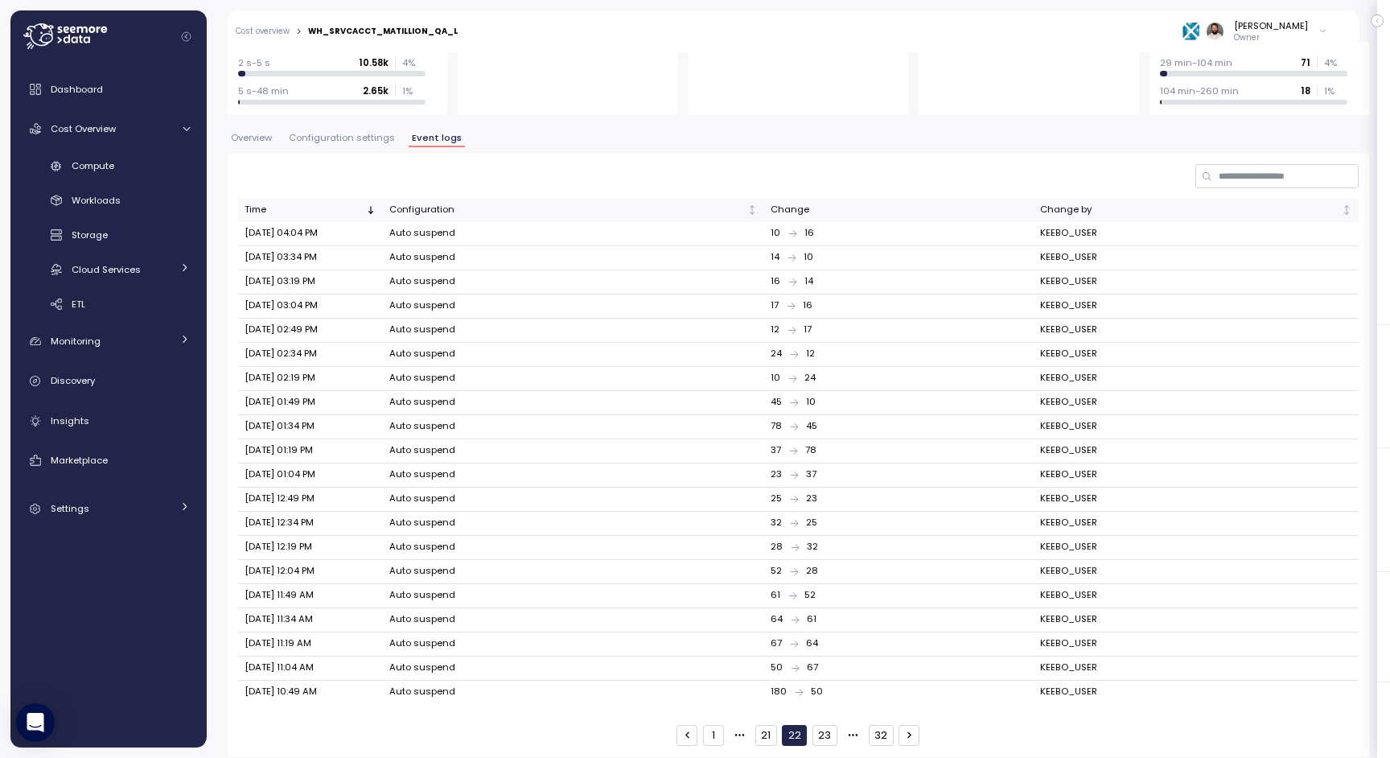
click at [764, 727] on button "21" at bounding box center [767, 735] width 22 height 21
click at [764, 727] on button "20" at bounding box center [768, 735] width 25 height 21
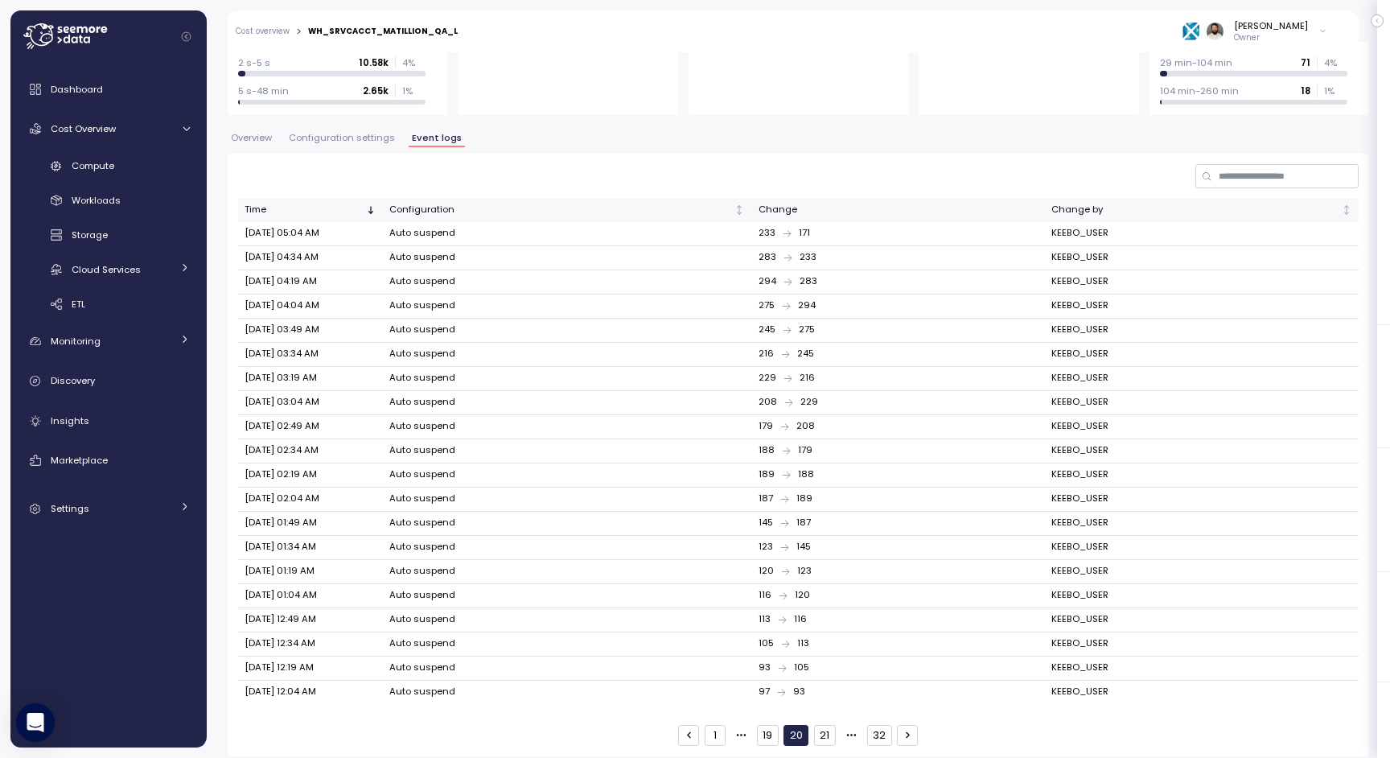
click at [764, 727] on button "19" at bounding box center [768, 735] width 22 height 21
click at [764, 727] on button "18" at bounding box center [768, 735] width 22 height 21
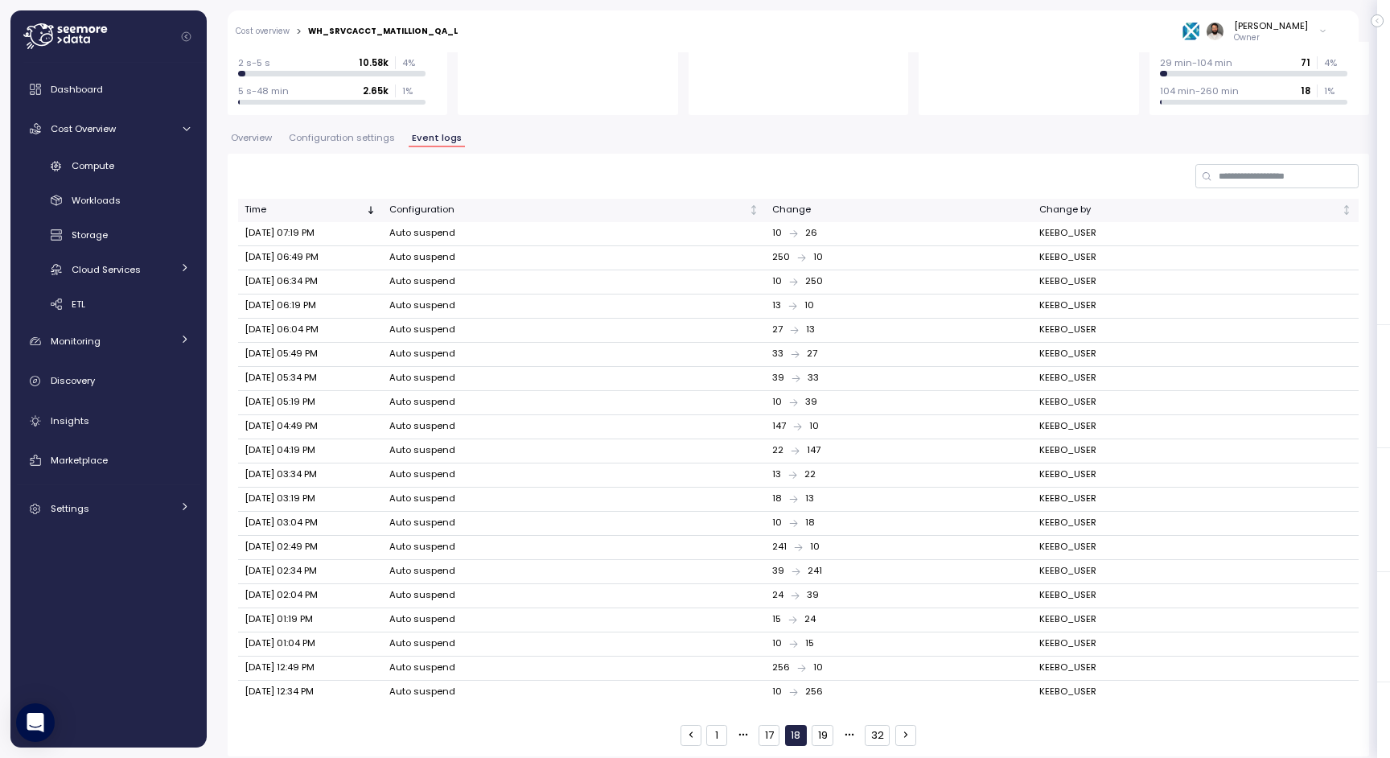
click at [764, 727] on button "17" at bounding box center [769, 735] width 21 height 21
click at [763, 727] on button "16" at bounding box center [770, 735] width 22 height 21
click at [760, 726] on button "15" at bounding box center [770, 735] width 22 height 21
click at [766, 726] on button "14" at bounding box center [769, 735] width 23 height 21
click at [879, 725] on button "32" at bounding box center [878, 735] width 25 height 21
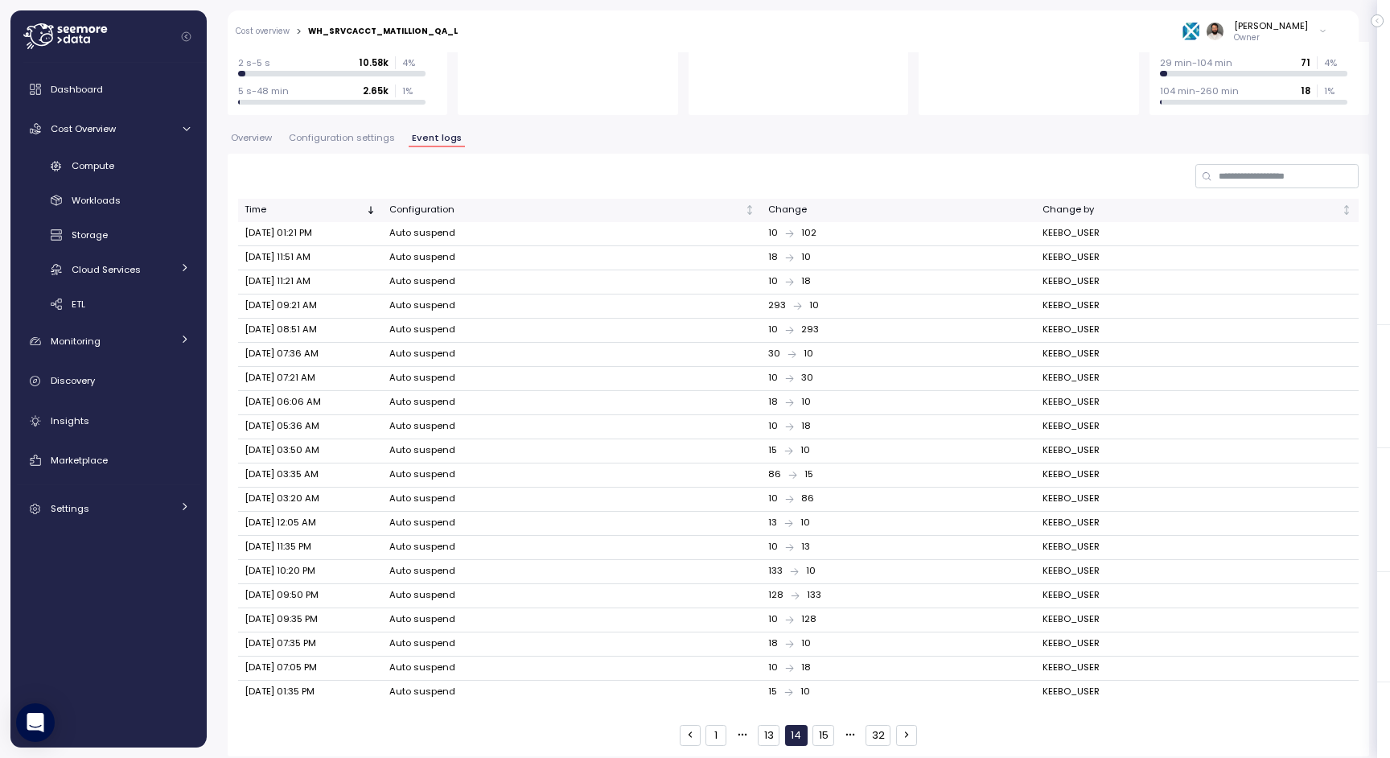
scroll to position [183, 0]
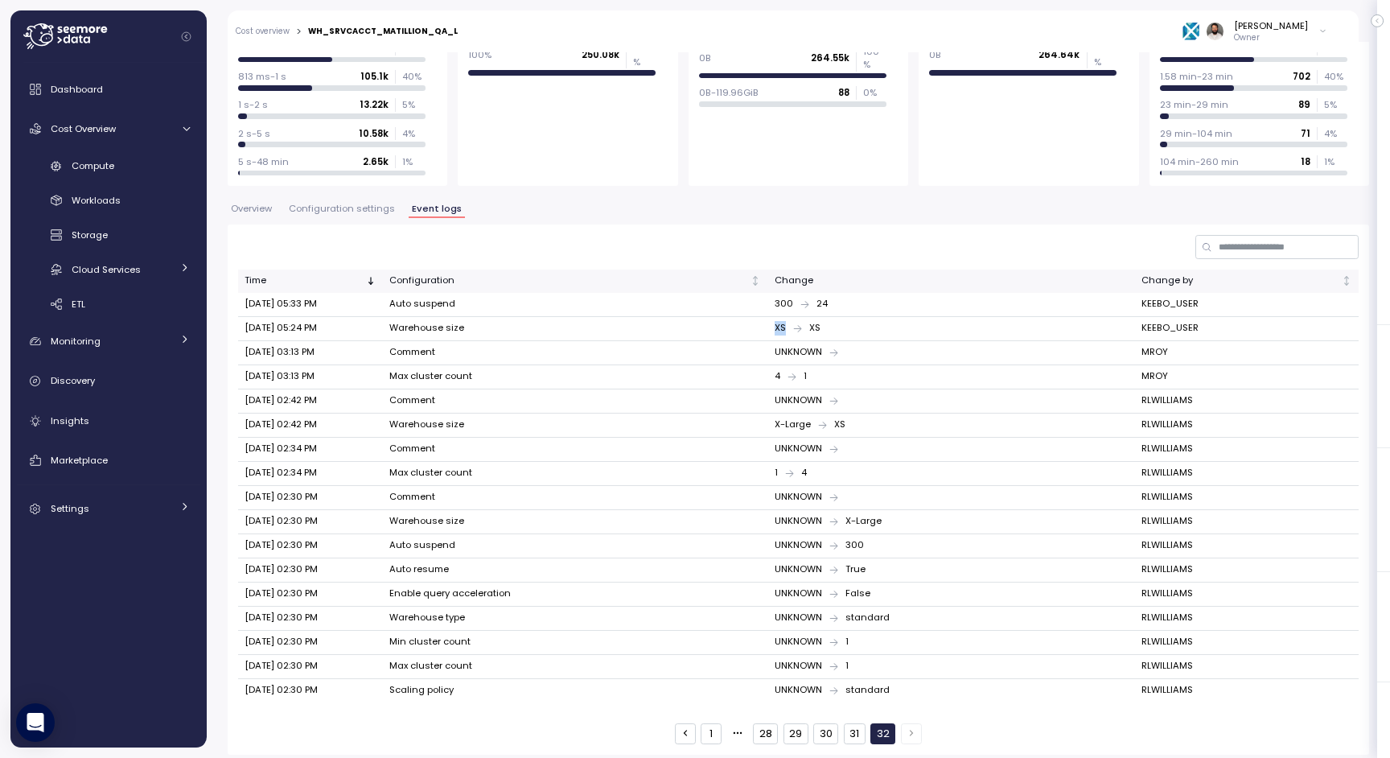
drag, startPoint x: 767, startPoint y: 320, endPoint x: 833, endPoint y: 320, distance: 66.0
click at [833, 320] on tr "Sep 16, 2025 05:24 PM Warehouse size XS XS KEEBO_USER" at bounding box center [798, 329] width 1121 height 24
click at [833, 321] on div "XS XS" at bounding box center [952, 328] width 354 height 14
drag, startPoint x: 832, startPoint y: 328, endPoint x: 769, endPoint y: 290, distance: 72.9
click at [769, 290] on table "Time Configuration Change Change by Sep 16, 2025 05:33 PM Auto suspend 300 24 K…" at bounding box center [798, 486] width 1121 height 433
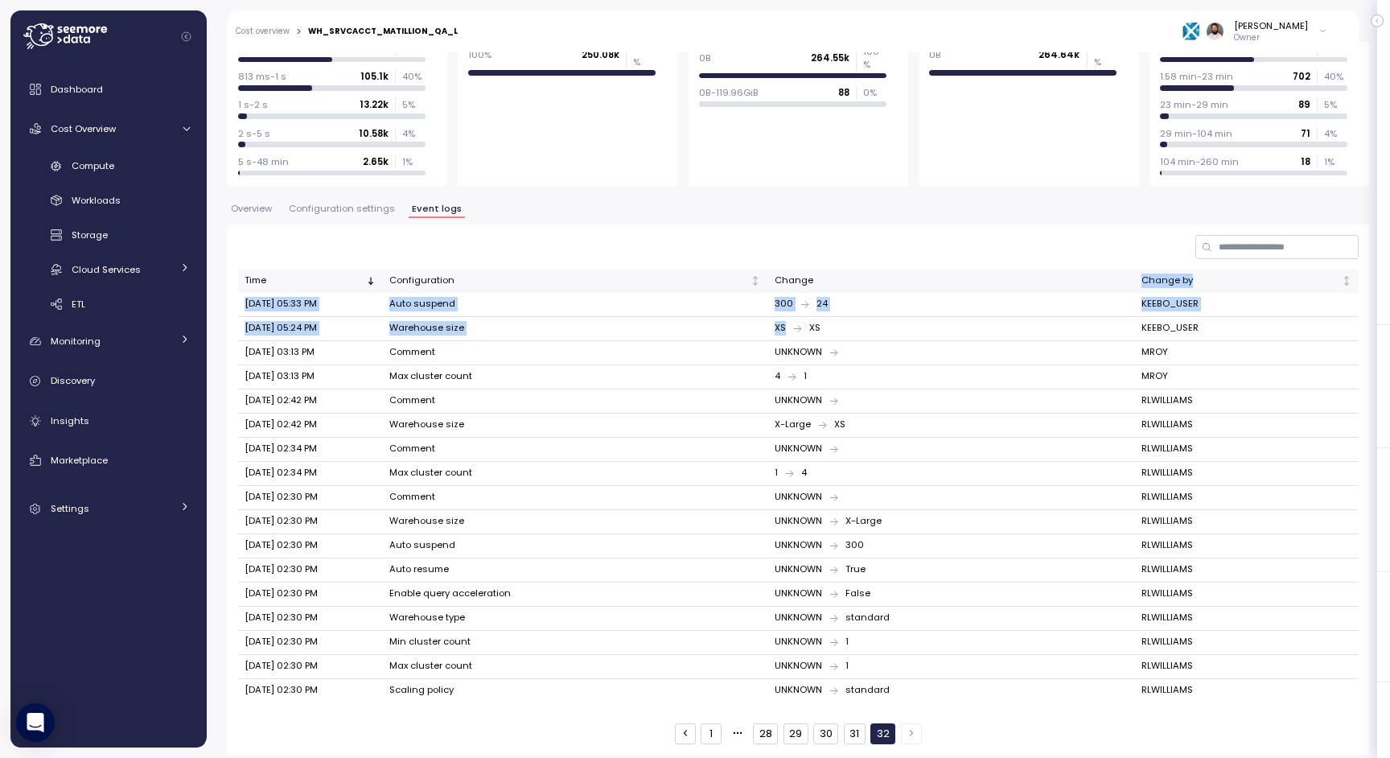
click at [769, 290] on th "Change" at bounding box center [952, 281] width 368 height 23
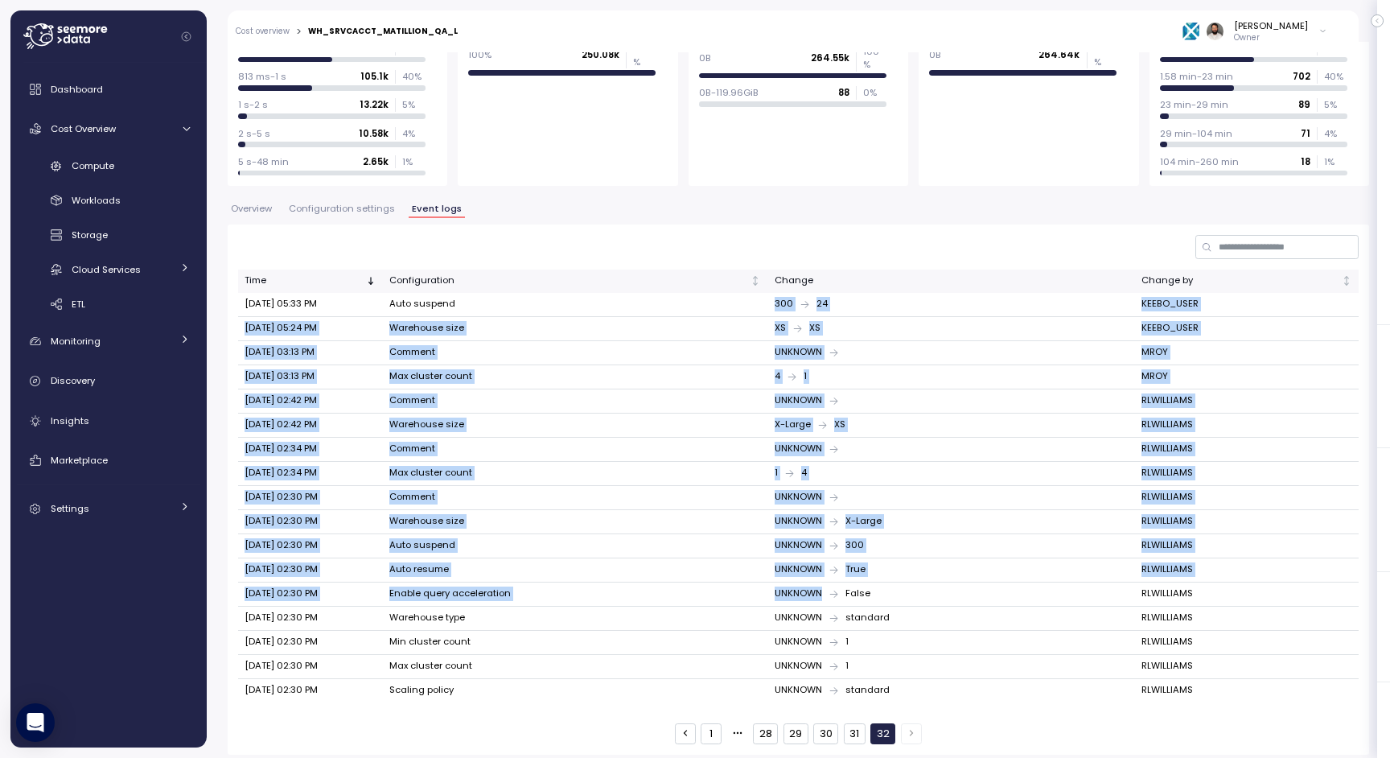
drag, startPoint x: 769, startPoint y: 302, endPoint x: 838, endPoint y: 586, distance: 292.4
click at [838, 586] on tbody "Sep 16, 2025 05:33 PM Auto suspend 300 24 KEEBO_USER Sep 16, 2025 05:24 PM Ware…" at bounding box center [798, 498] width 1121 height 410
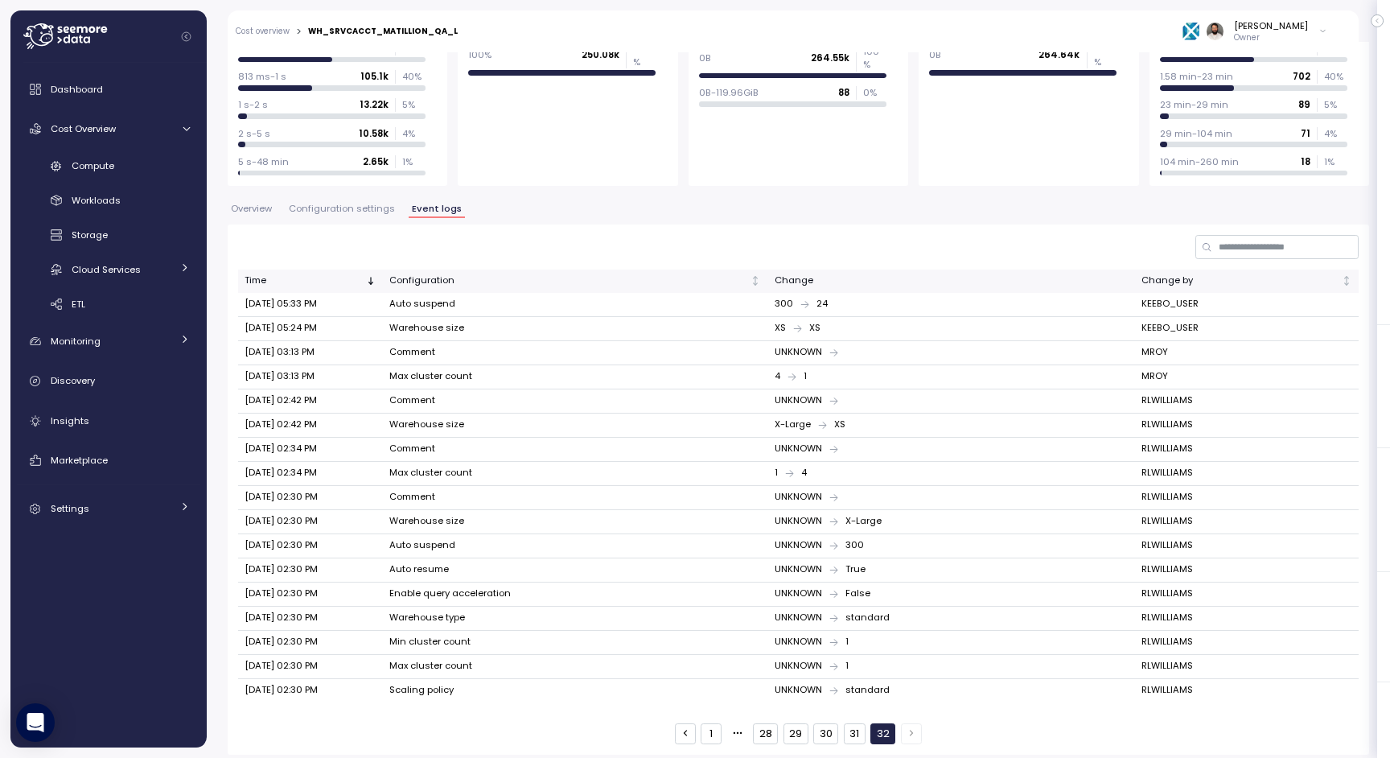
click at [838, 589] on icon at bounding box center [834, 594] width 10 height 10
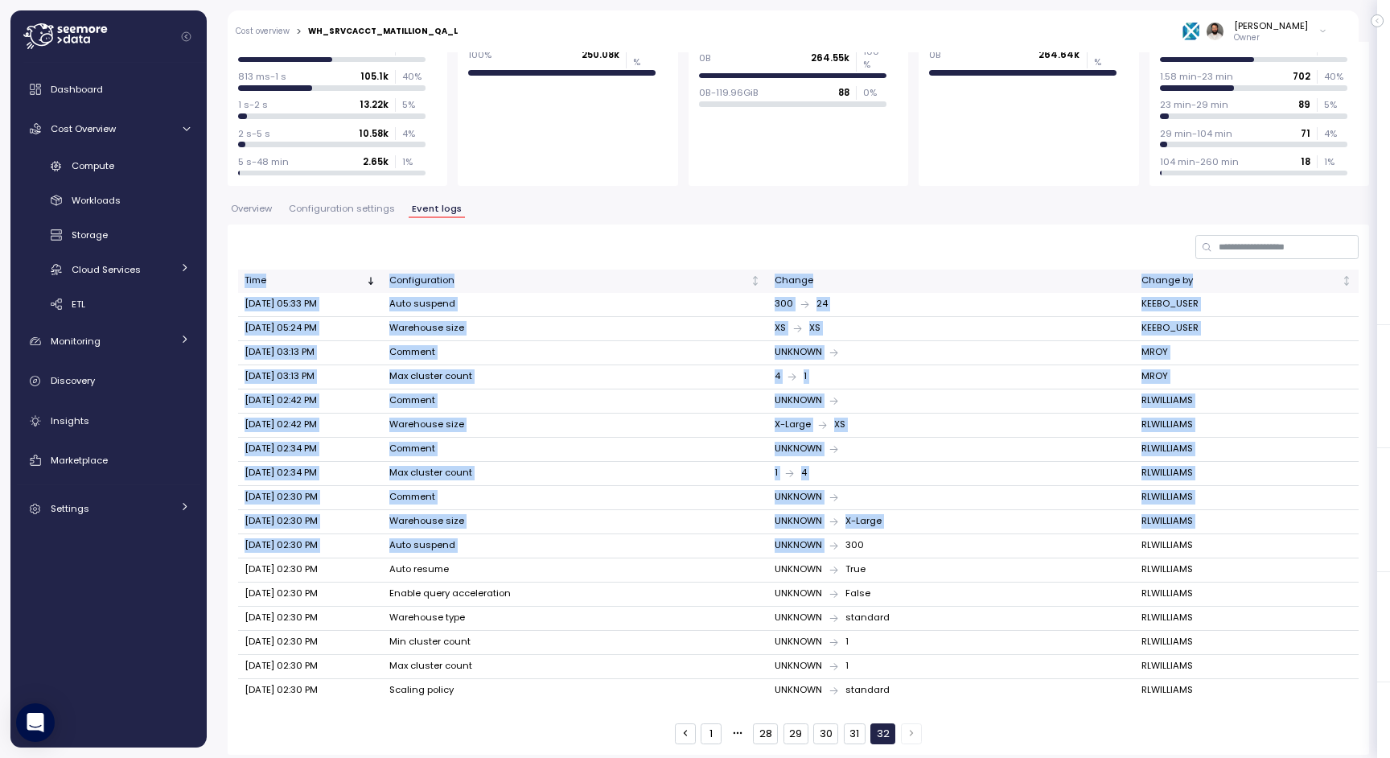
drag, startPoint x: 913, startPoint y: 698, endPoint x: 837, endPoint y: 542, distance: 173.8
click at [837, 542] on div "Time Configuration Change Change by Sep 16, 2025 05:33 PM Auto suspend 300 24 K…" at bounding box center [799, 489] width 1142 height 529
click at [837, 542] on icon at bounding box center [834, 545] width 8 height 7
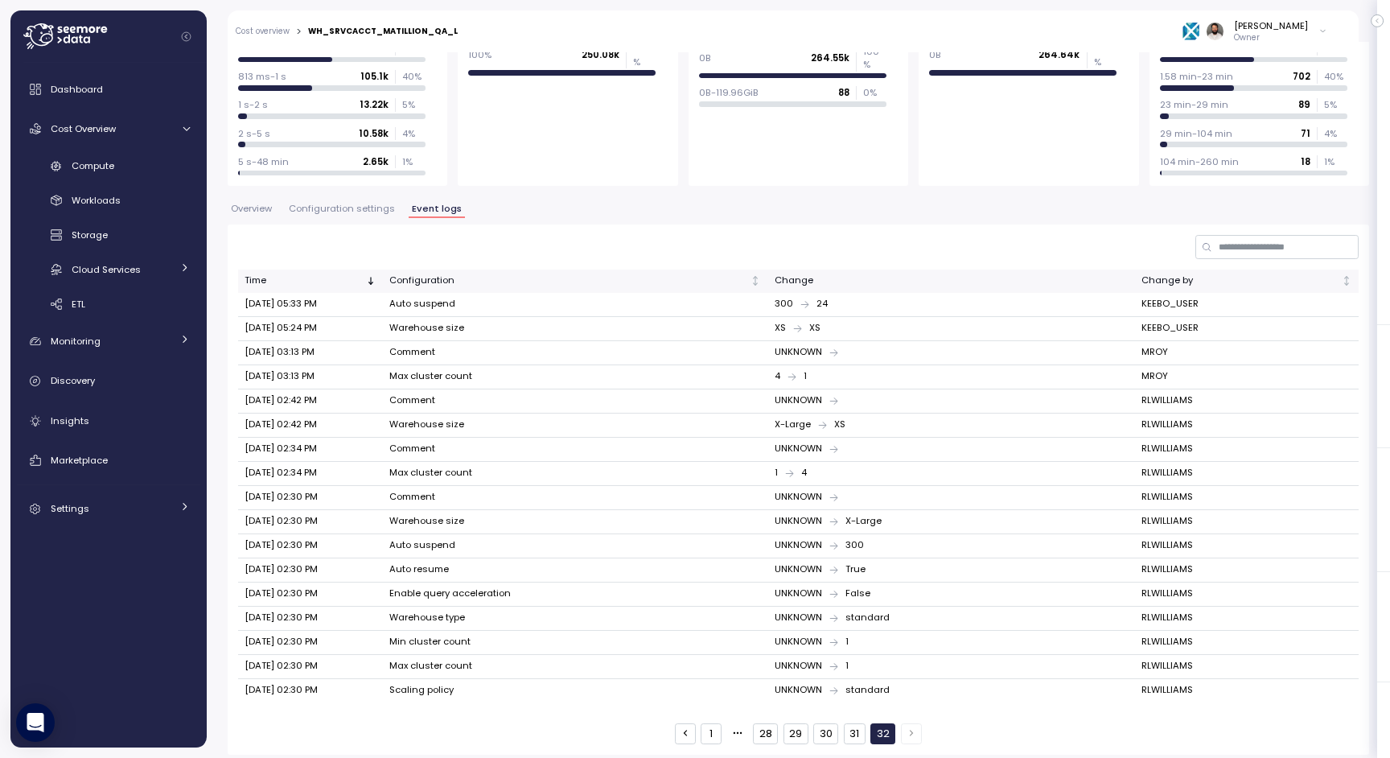
click at [853, 734] on button "31" at bounding box center [855, 733] width 22 height 21
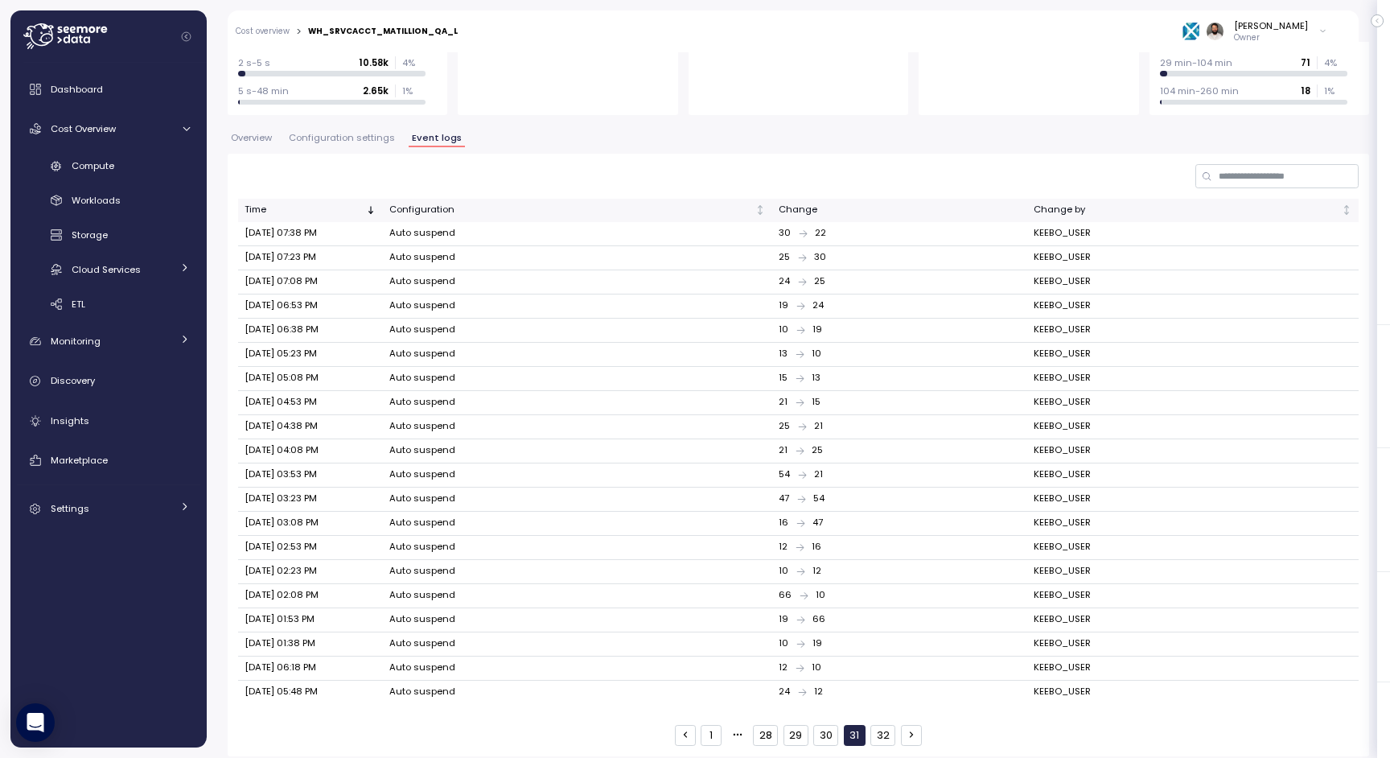
click at [872, 731] on button "32" at bounding box center [883, 735] width 25 height 21
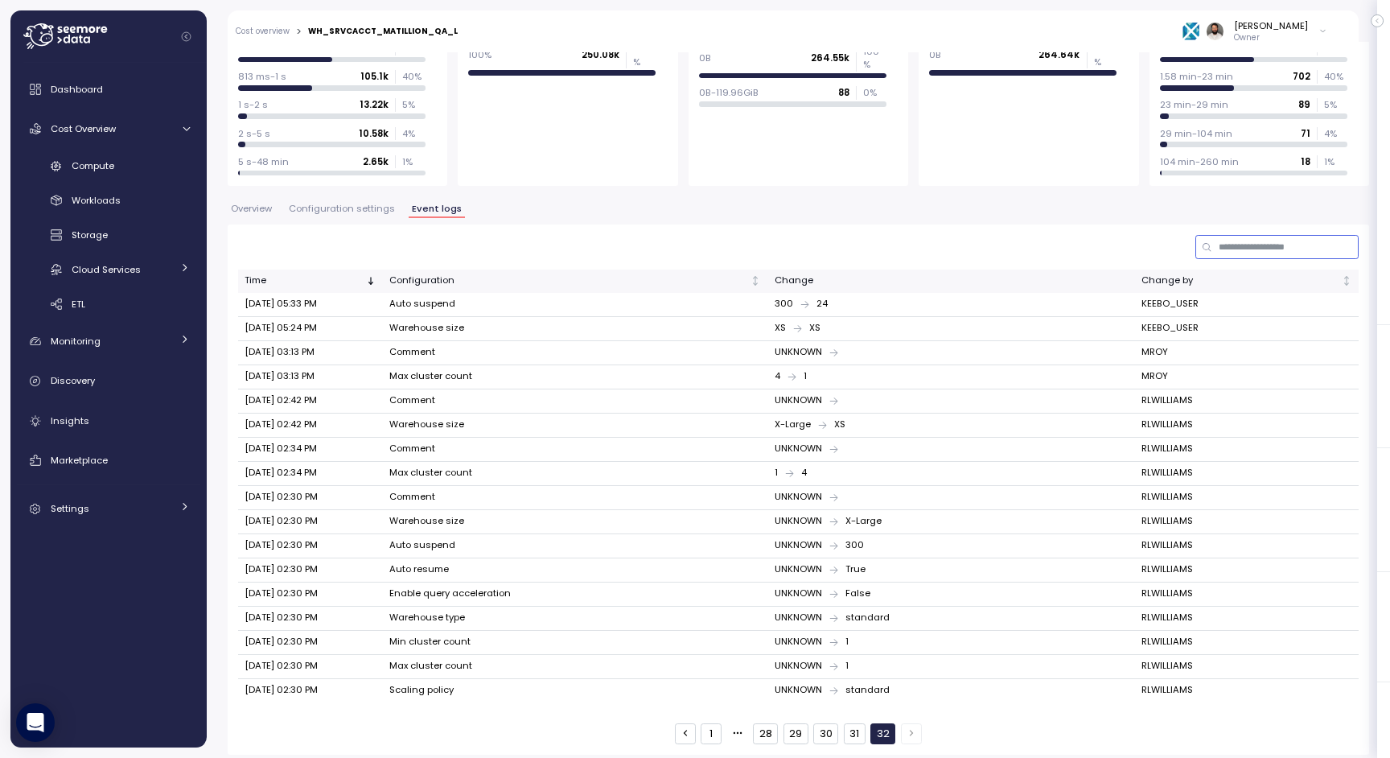
click at [1255, 236] on input at bounding box center [1277, 246] width 163 height 23
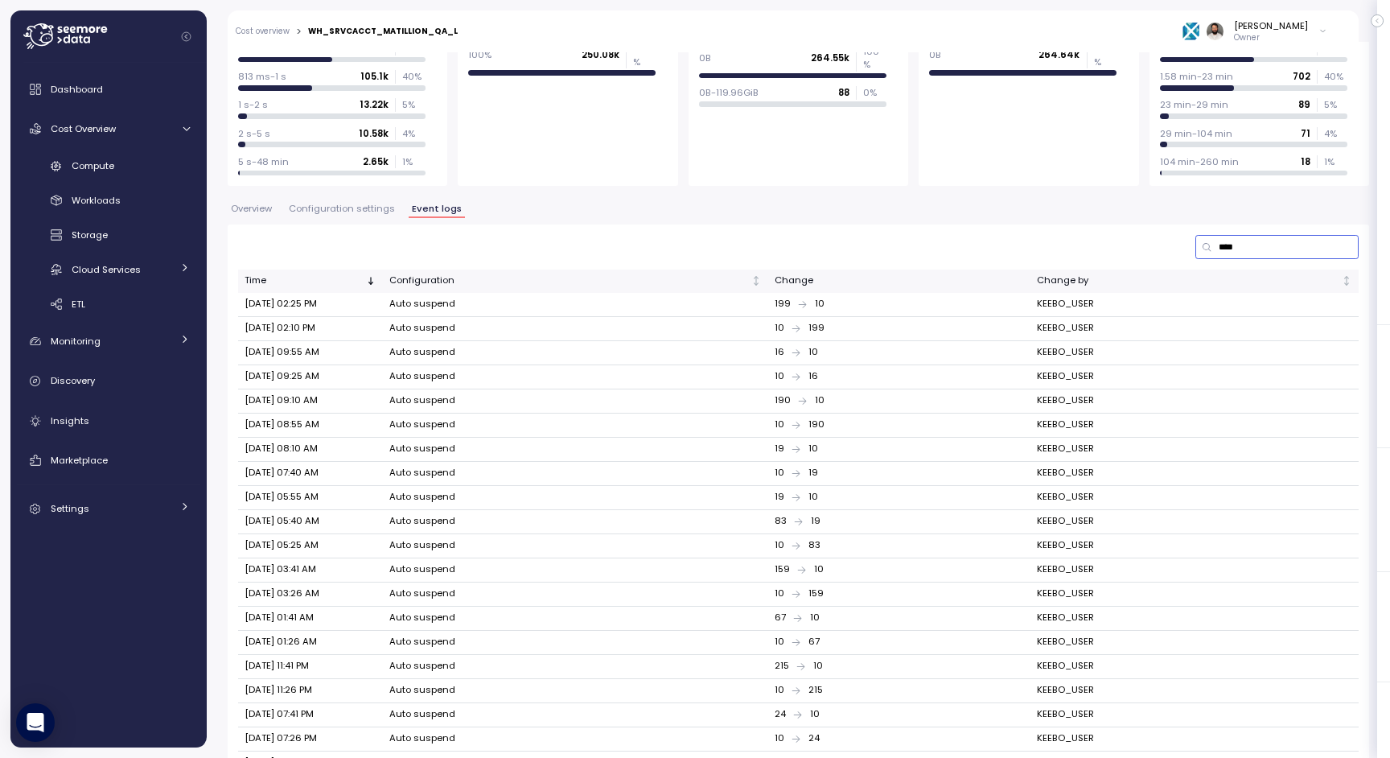
type input "*****"
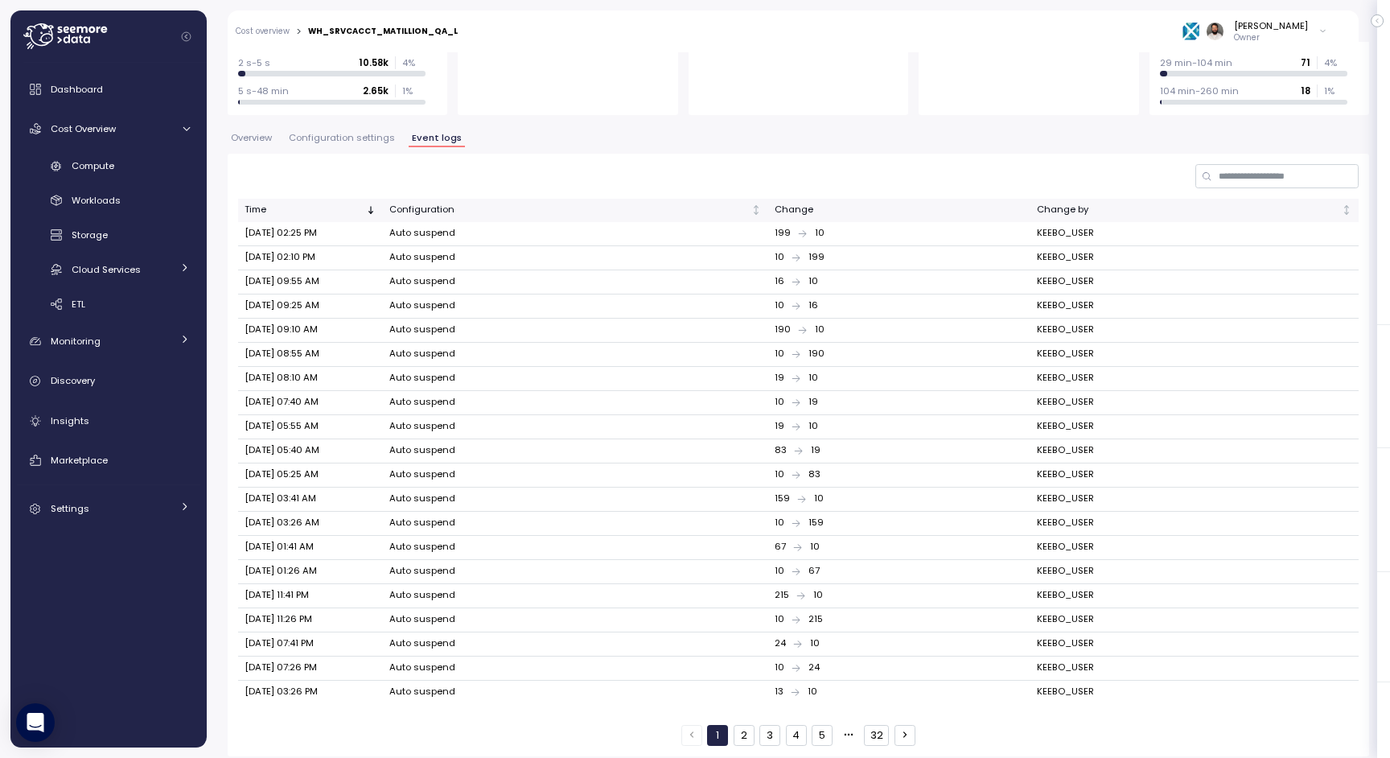
click at [882, 725] on button "32" at bounding box center [876, 735] width 25 height 21
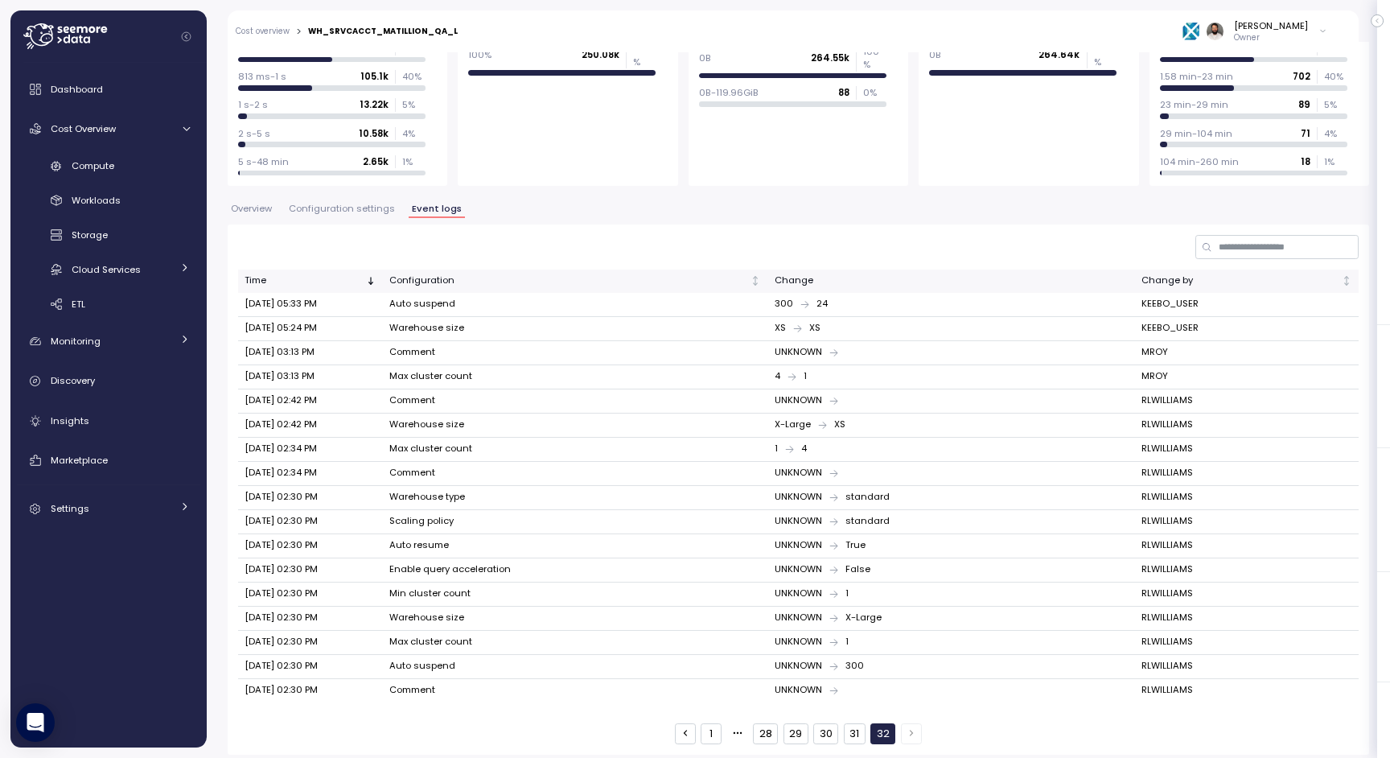
click at [855, 729] on button "31" at bounding box center [855, 733] width 22 height 21
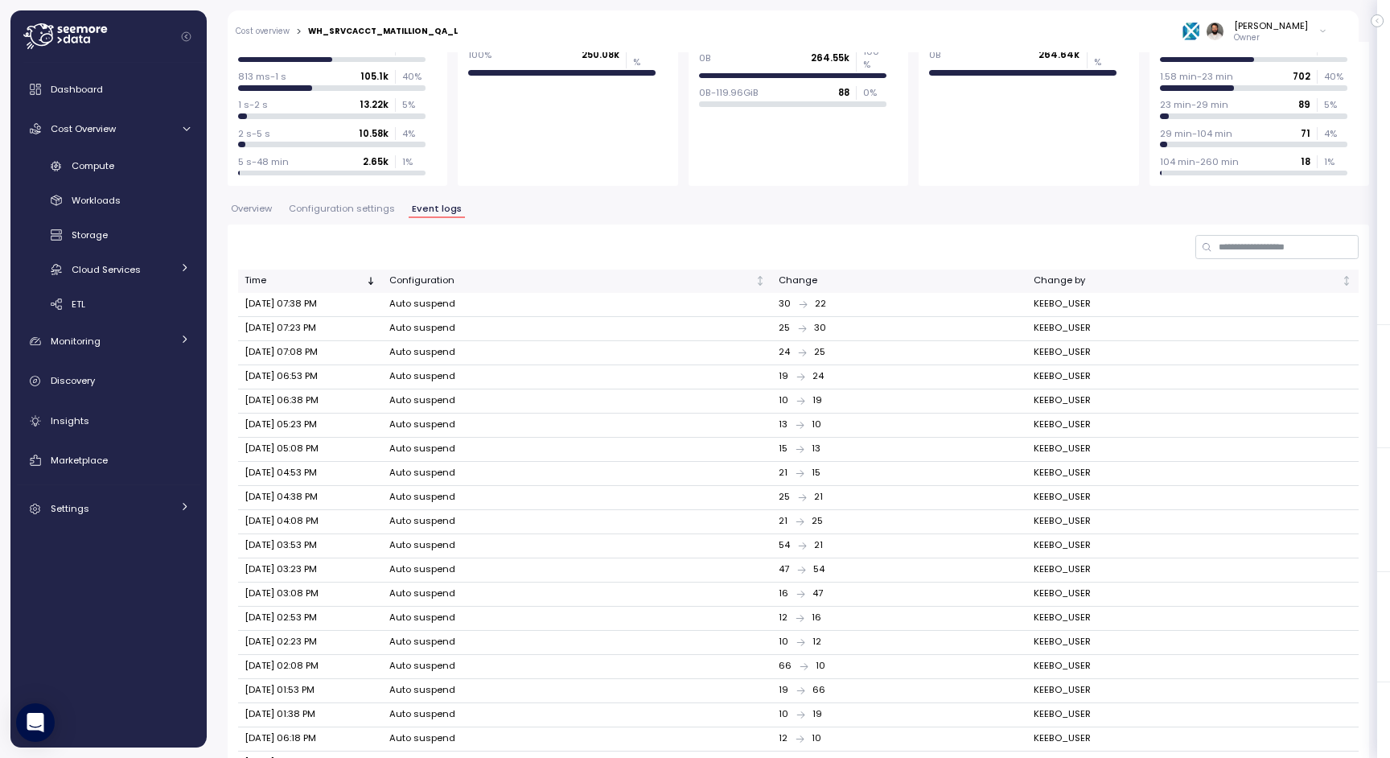
scroll to position [254, 0]
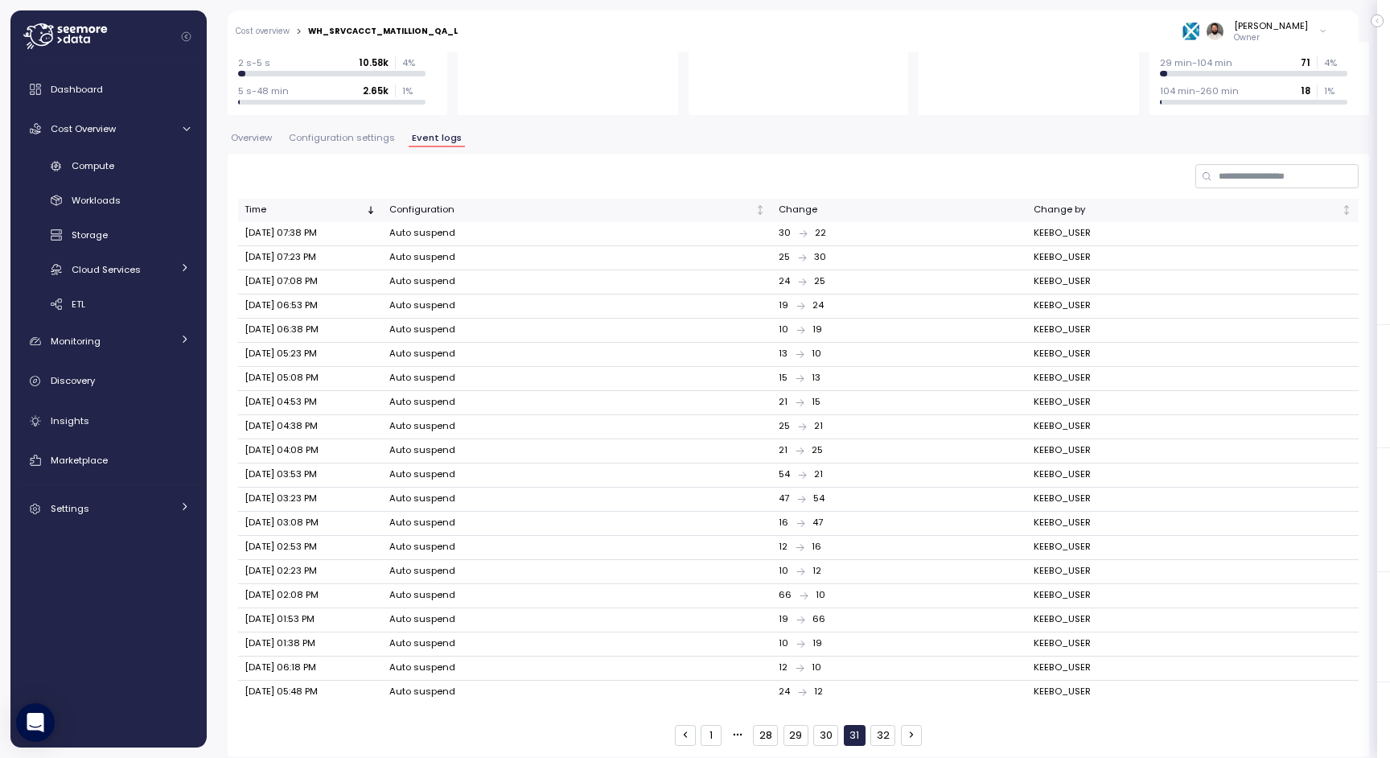
click at [719, 725] on button "1" at bounding box center [711, 735] width 21 height 21
click at [165, 163] on div "Compute" at bounding box center [131, 166] width 118 height 16
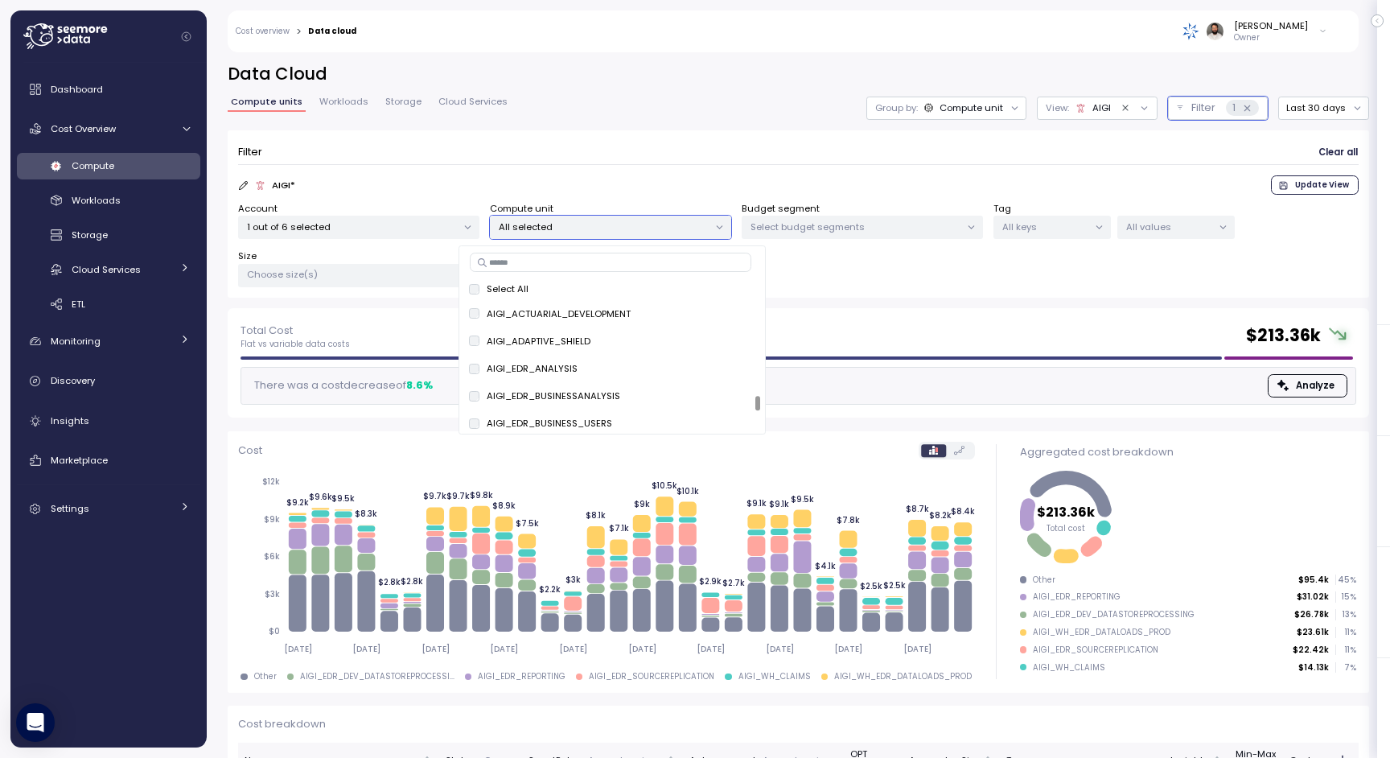
scroll to position [1989, 0]
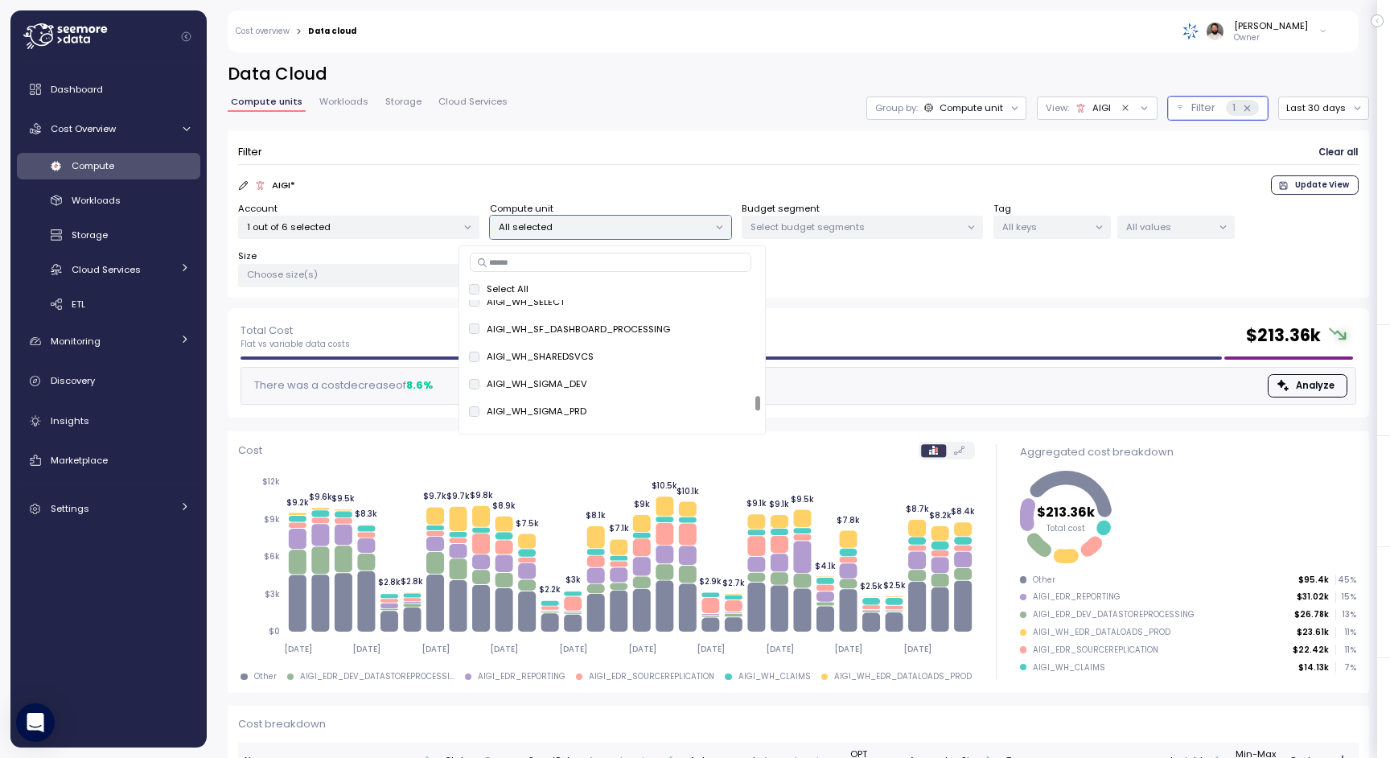
click at [665, 76] on h2 "Data Cloud" at bounding box center [799, 74] width 1142 height 23
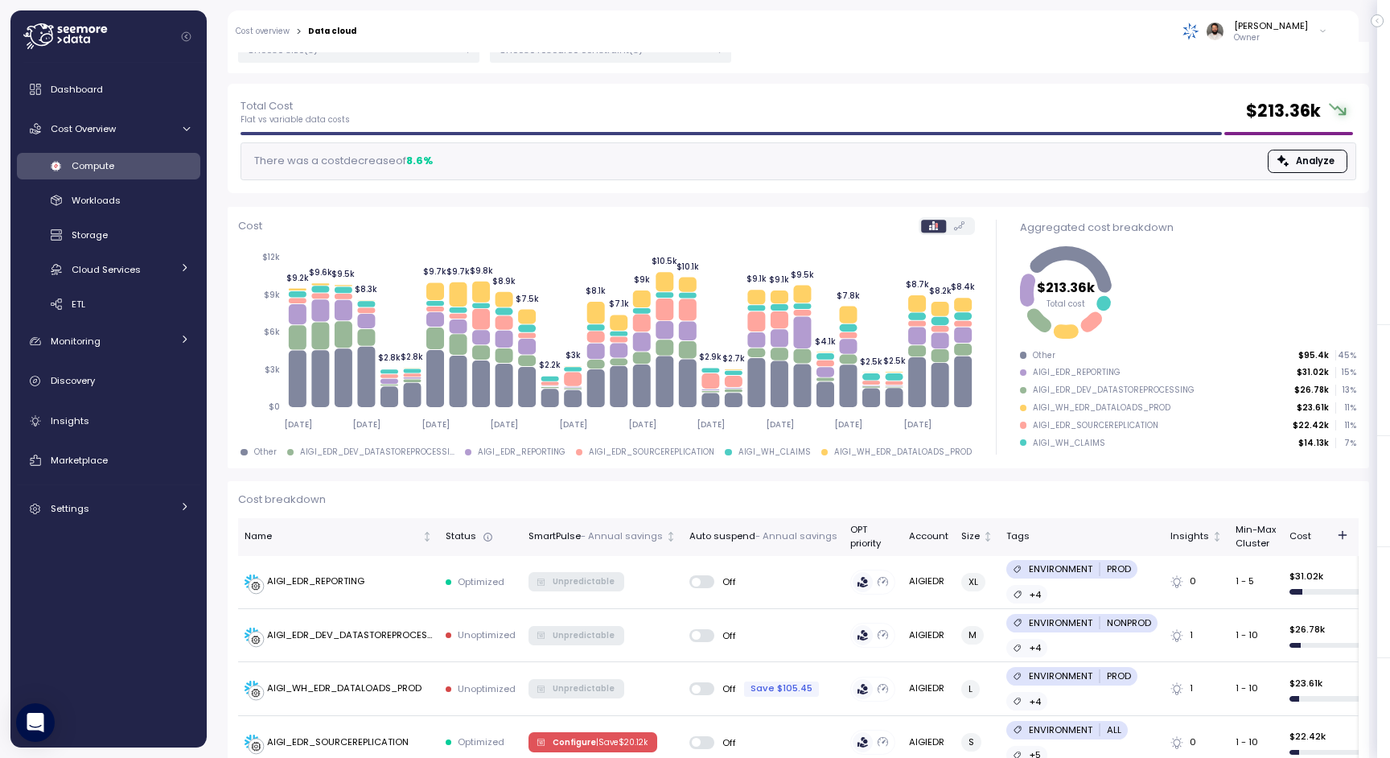
scroll to position [194, 0]
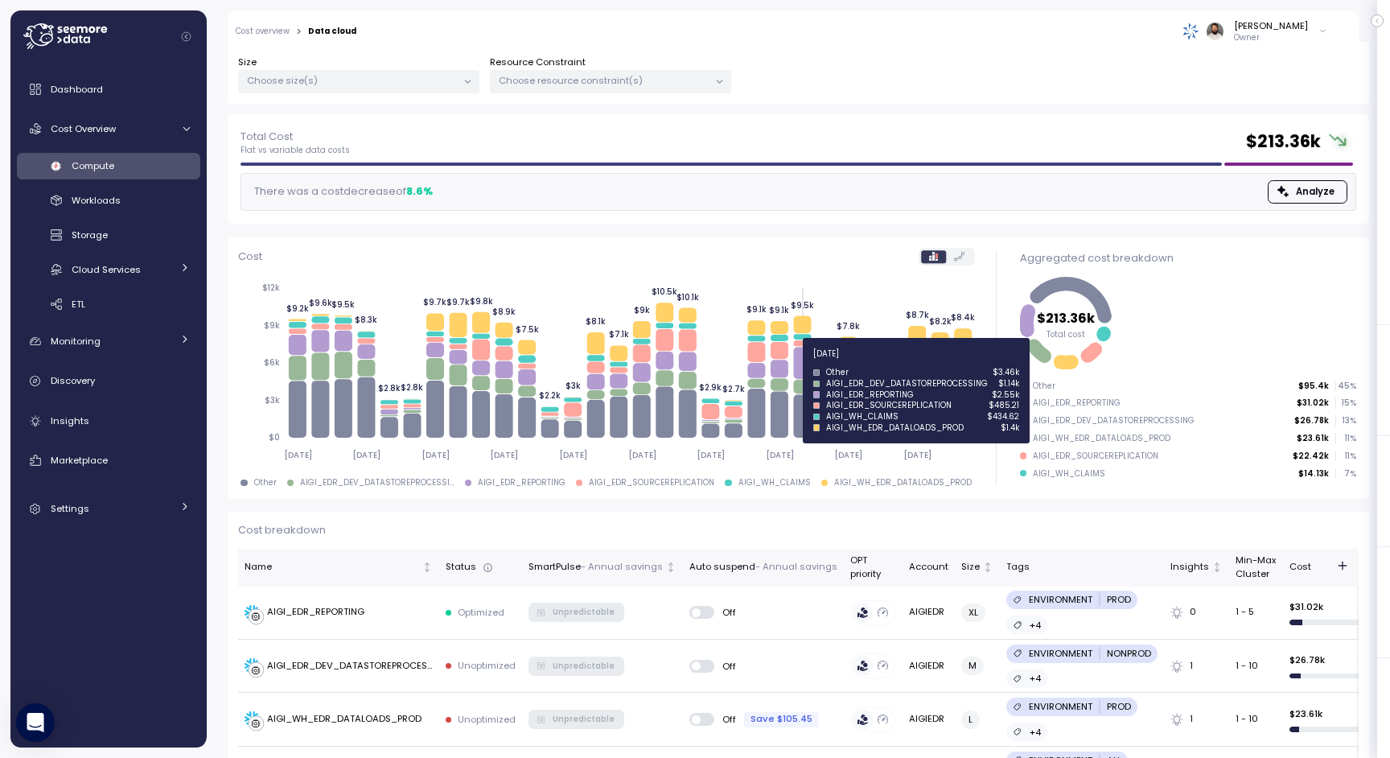
click at [805, 363] on icon at bounding box center [802, 364] width 18 height 32
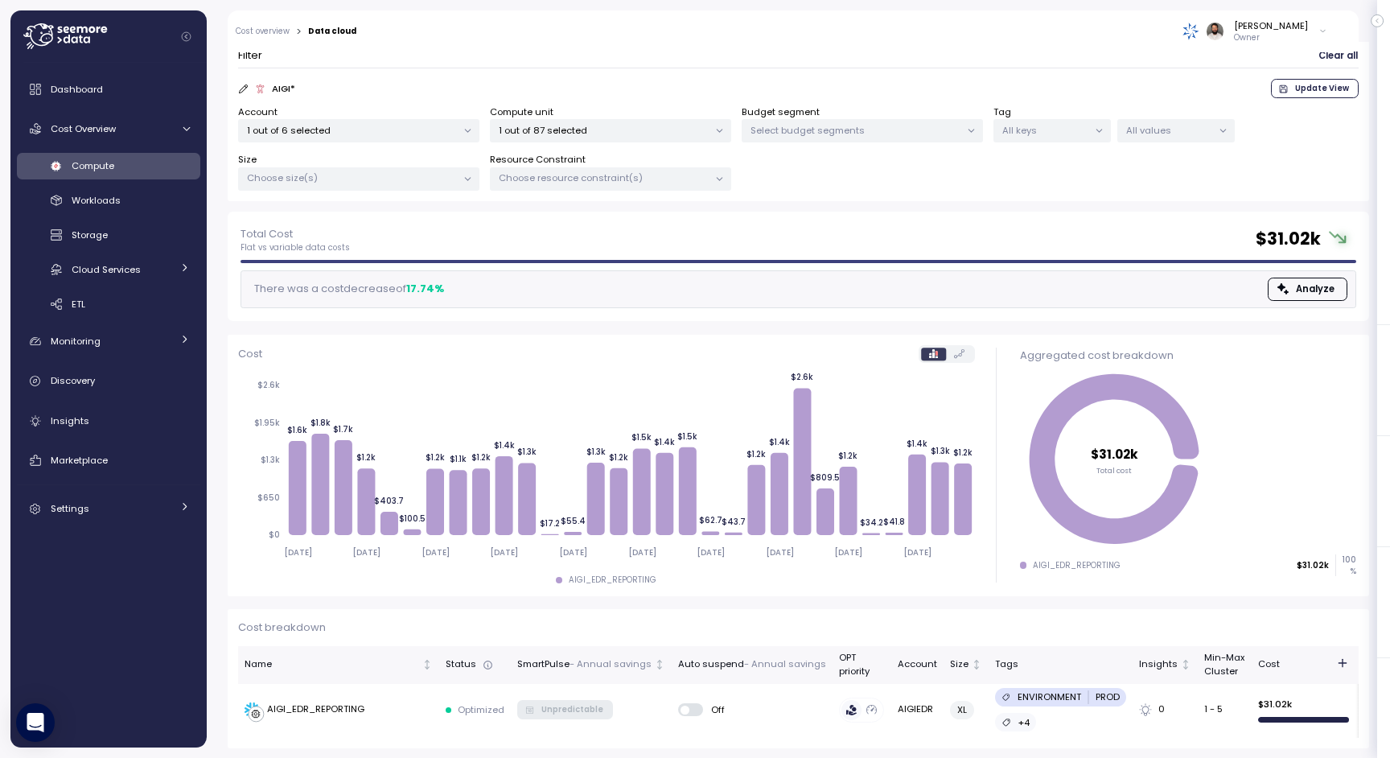
click at [159, 164] on div "Compute" at bounding box center [131, 166] width 118 height 16
click at [135, 198] on div "Workloads" at bounding box center [131, 200] width 118 height 16
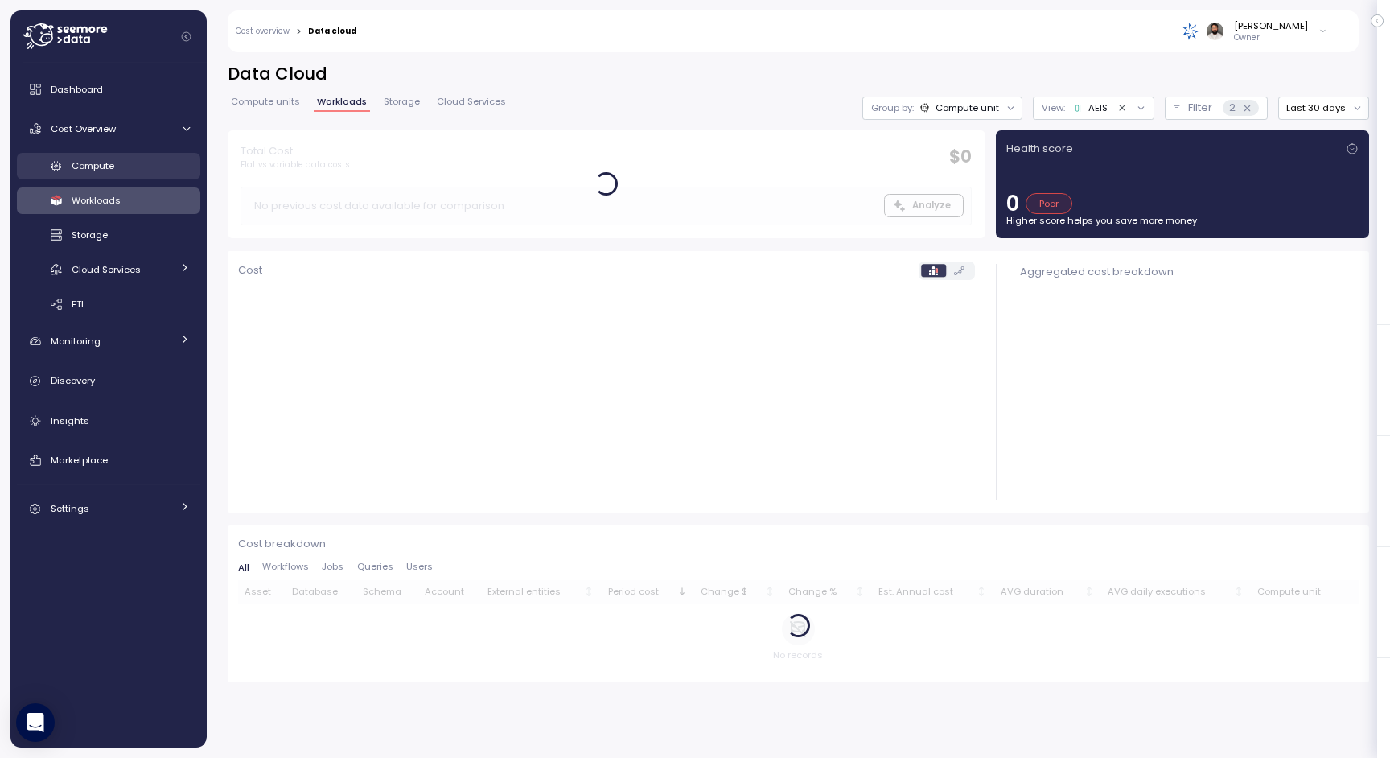
click at [143, 169] on div "Compute" at bounding box center [131, 166] width 118 height 16
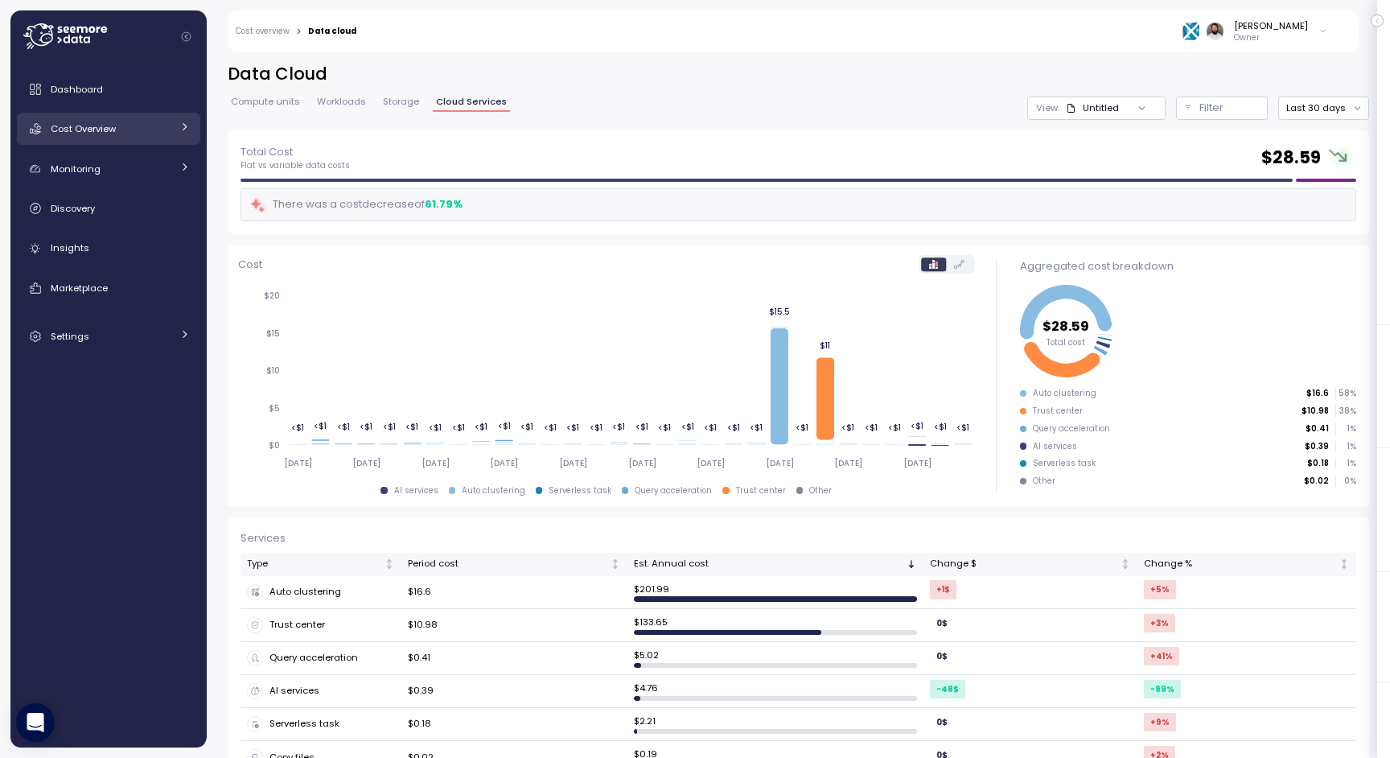
click at [122, 131] on div "Cost Overview" at bounding box center [111, 129] width 121 height 16
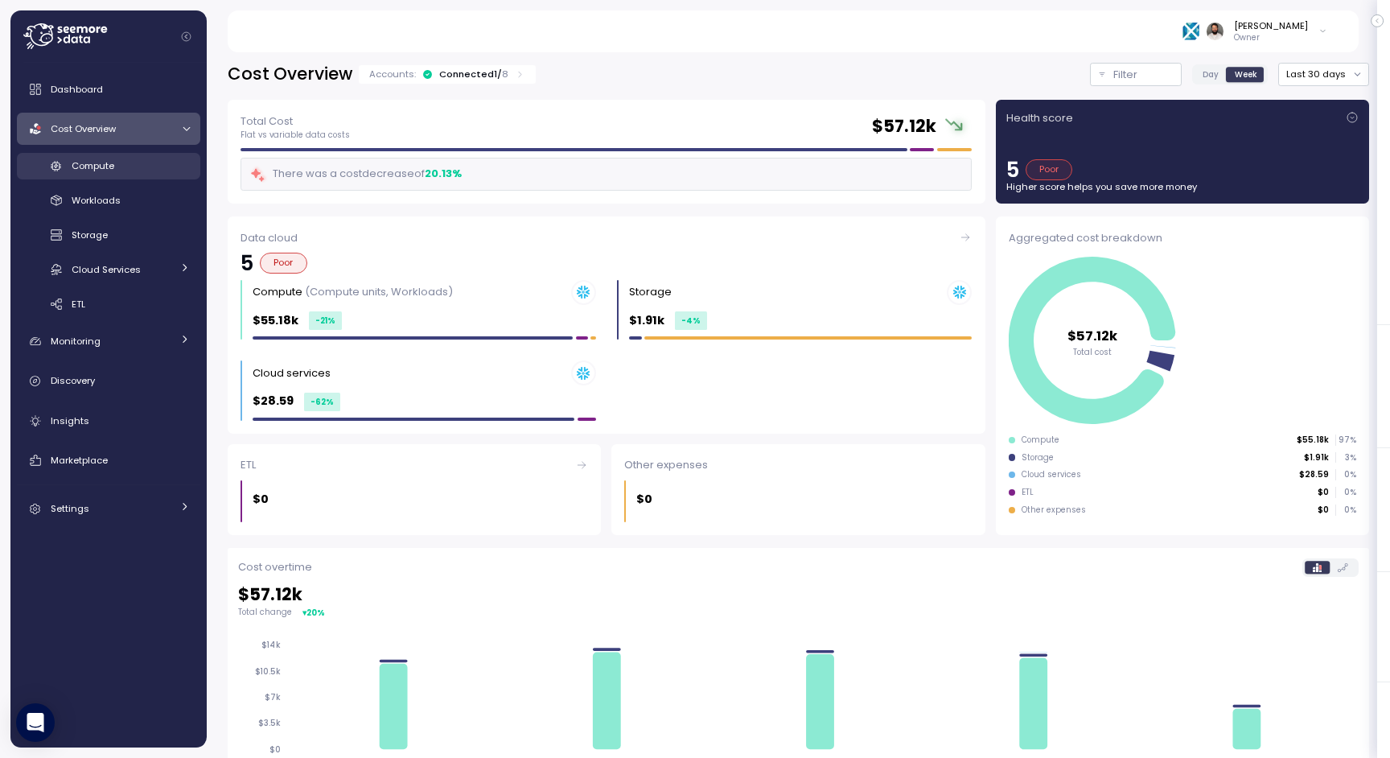
click at [120, 170] on div "Compute" at bounding box center [131, 166] width 118 height 16
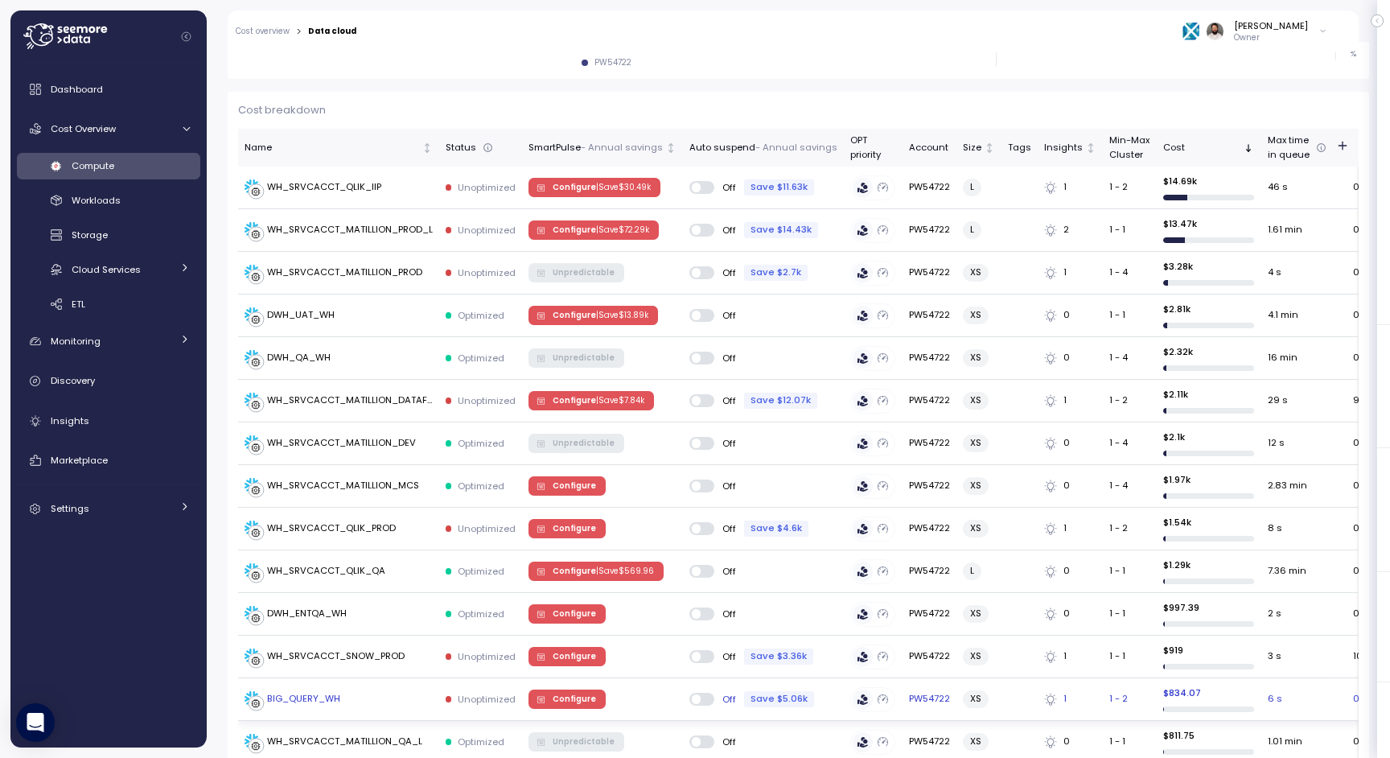
scroll to position [420, 0]
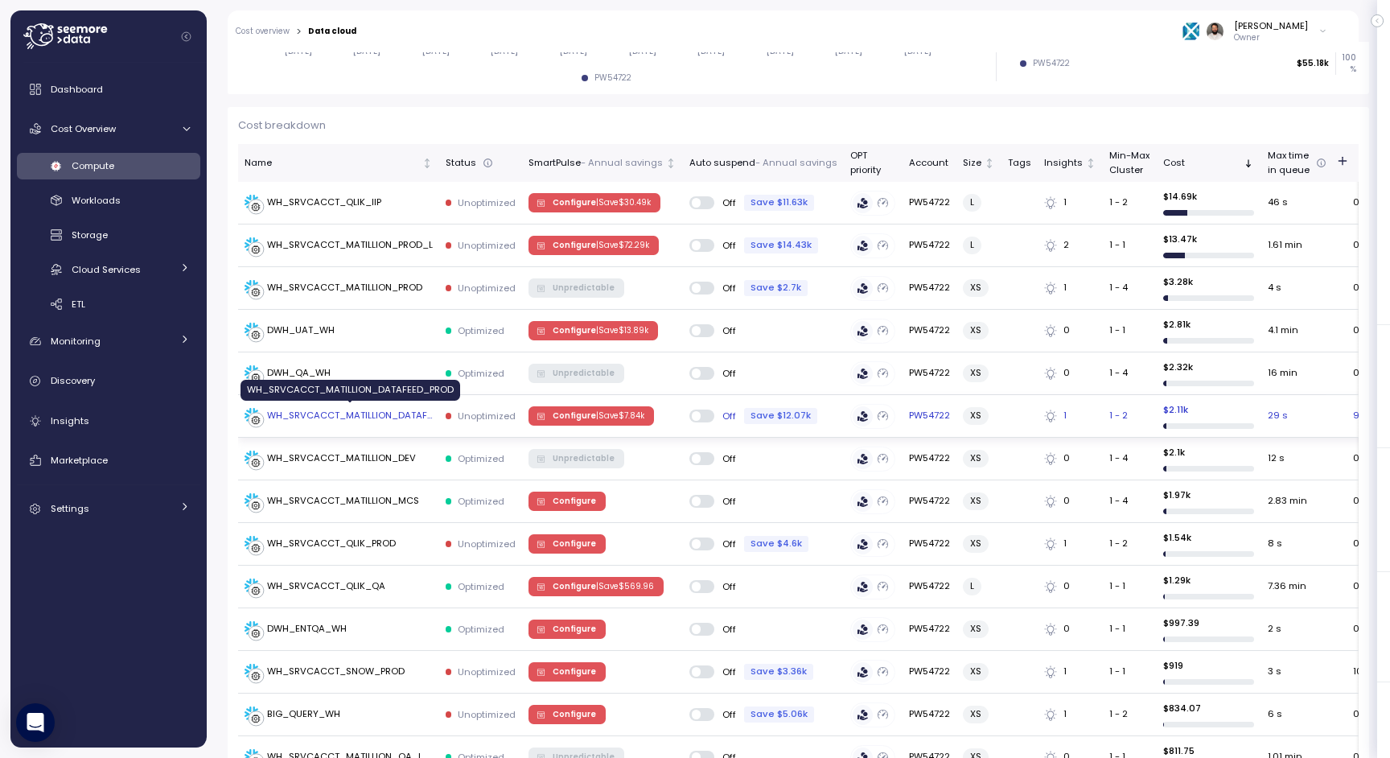
click at [368, 414] on div "WH_SRVCACCT_MATILLION_DATAFEED_PROD" at bounding box center [350, 416] width 166 height 14
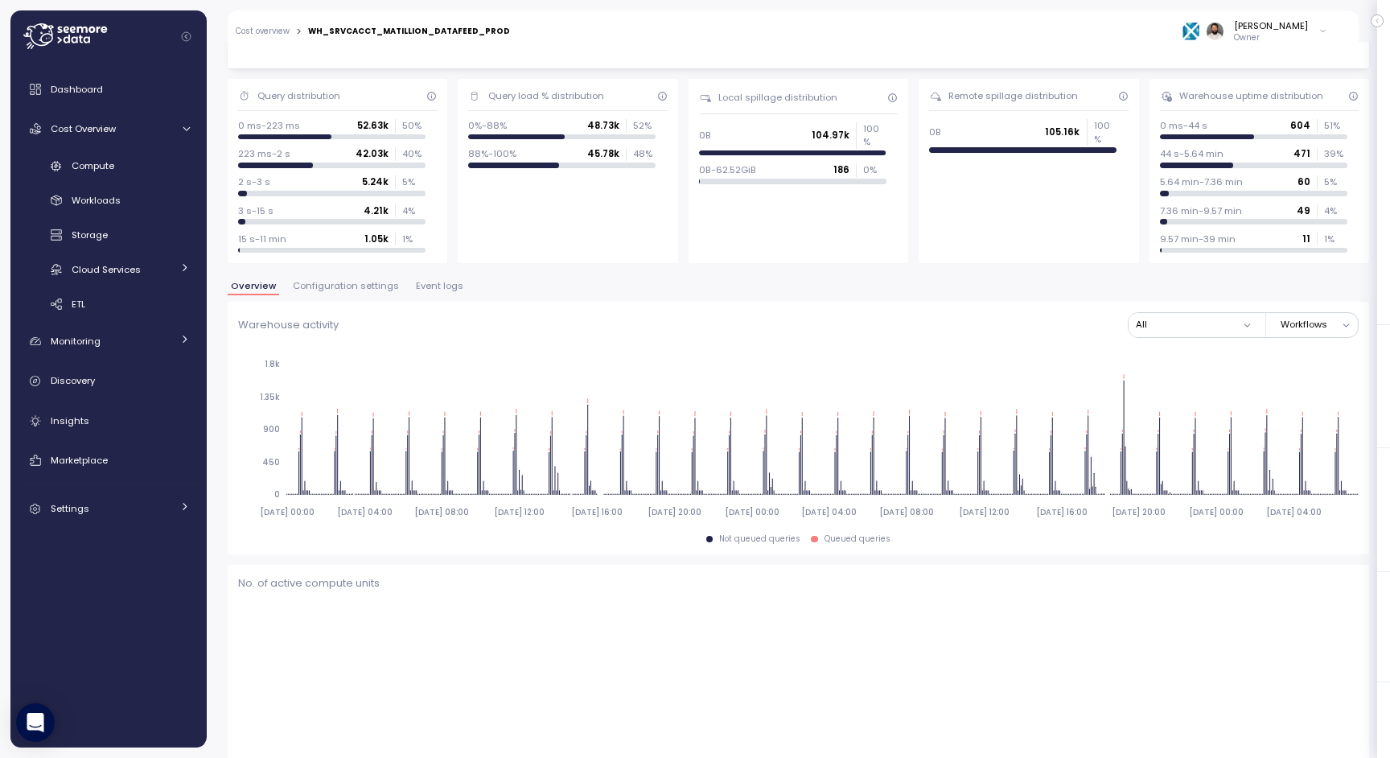
scroll to position [49, 0]
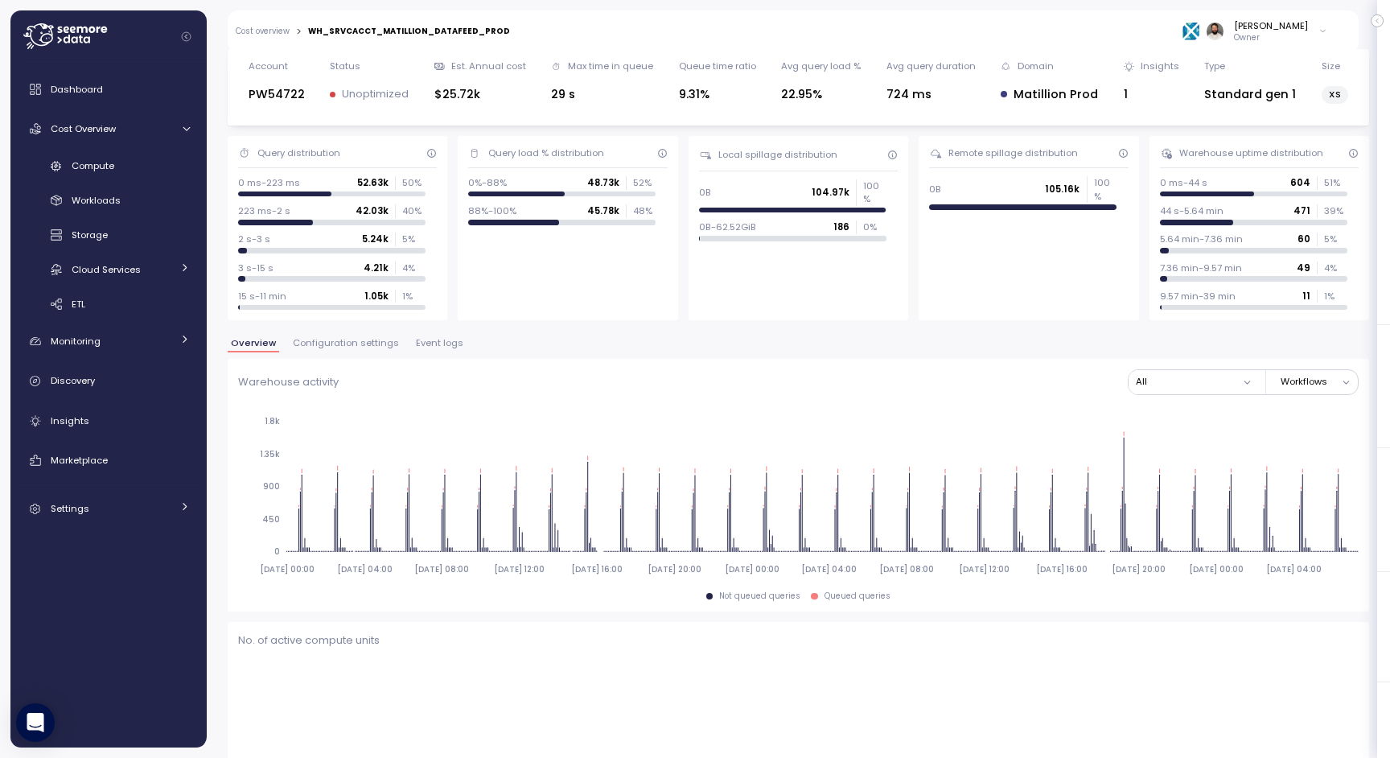
click at [437, 354] on div "Overview Configuration settings Event logs" at bounding box center [799, 349] width 1142 height 21
click at [436, 344] on span "Event logs" at bounding box center [439, 343] width 47 height 9
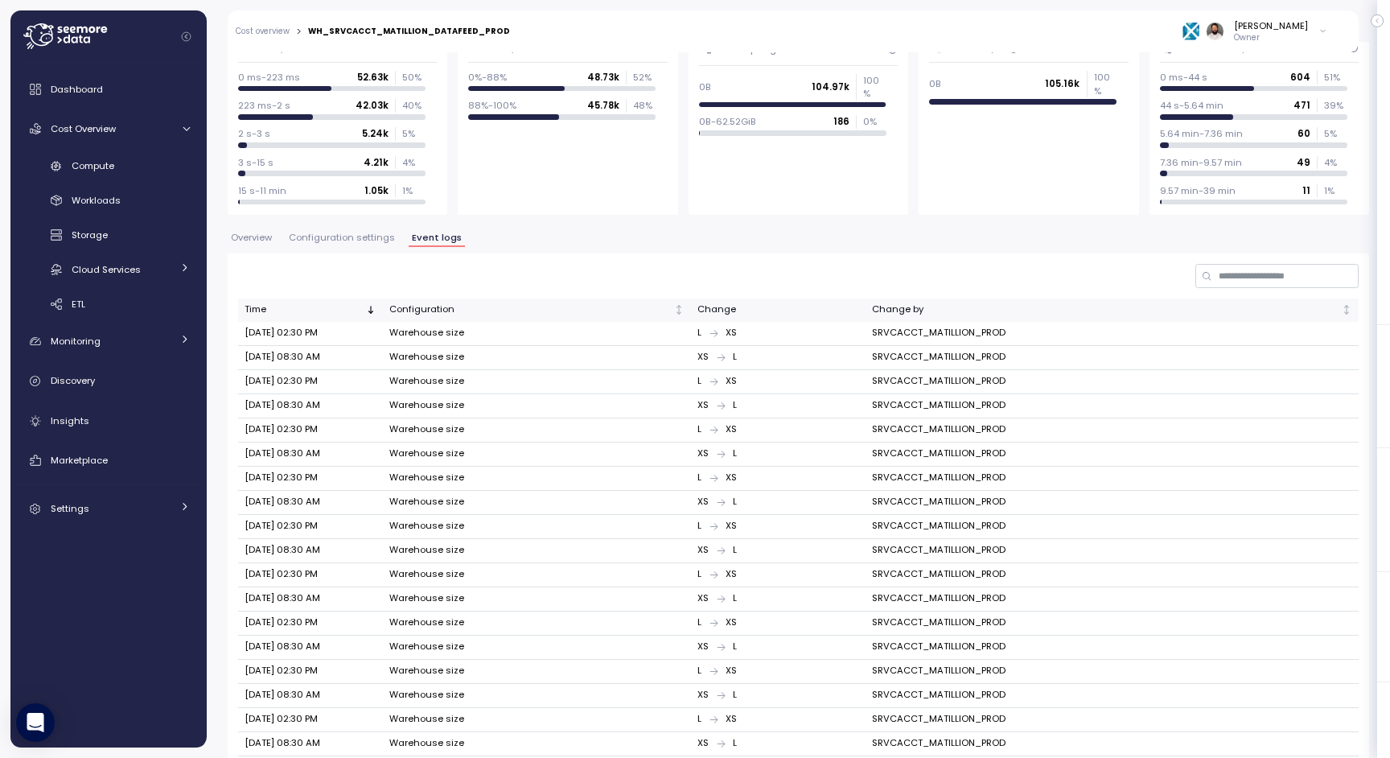
scroll to position [254, 0]
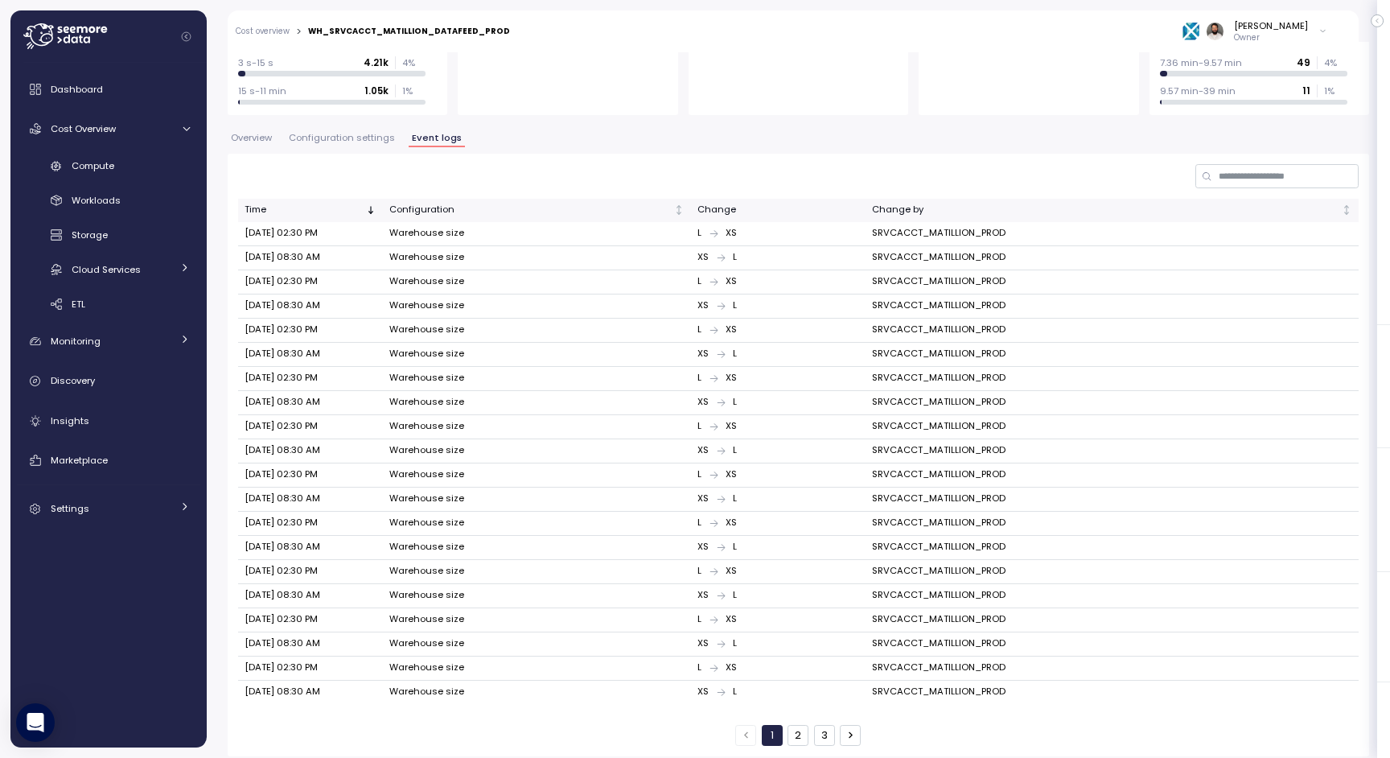
click at [353, 142] on span "Configuration settings" at bounding box center [342, 138] width 106 height 9
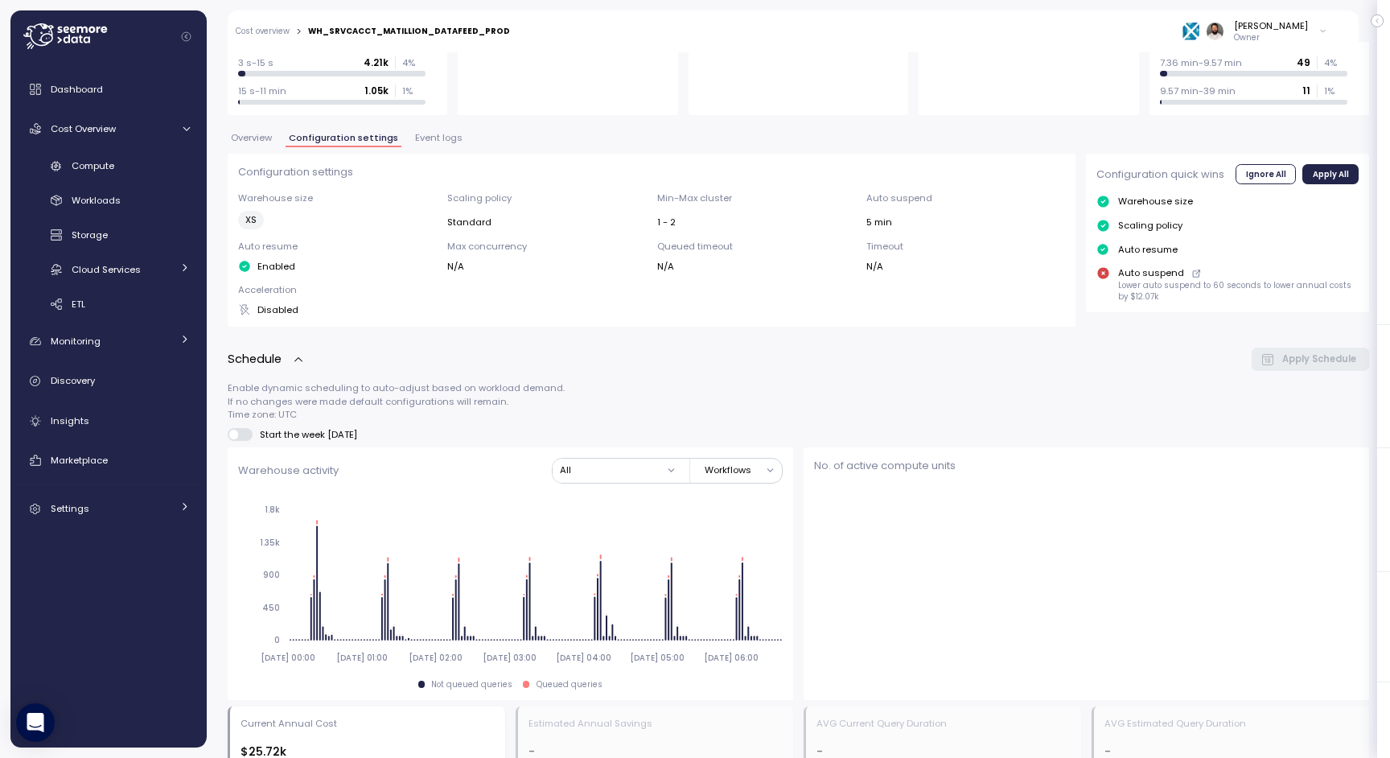
click at [258, 142] on span "Overview" at bounding box center [251, 138] width 41 height 9
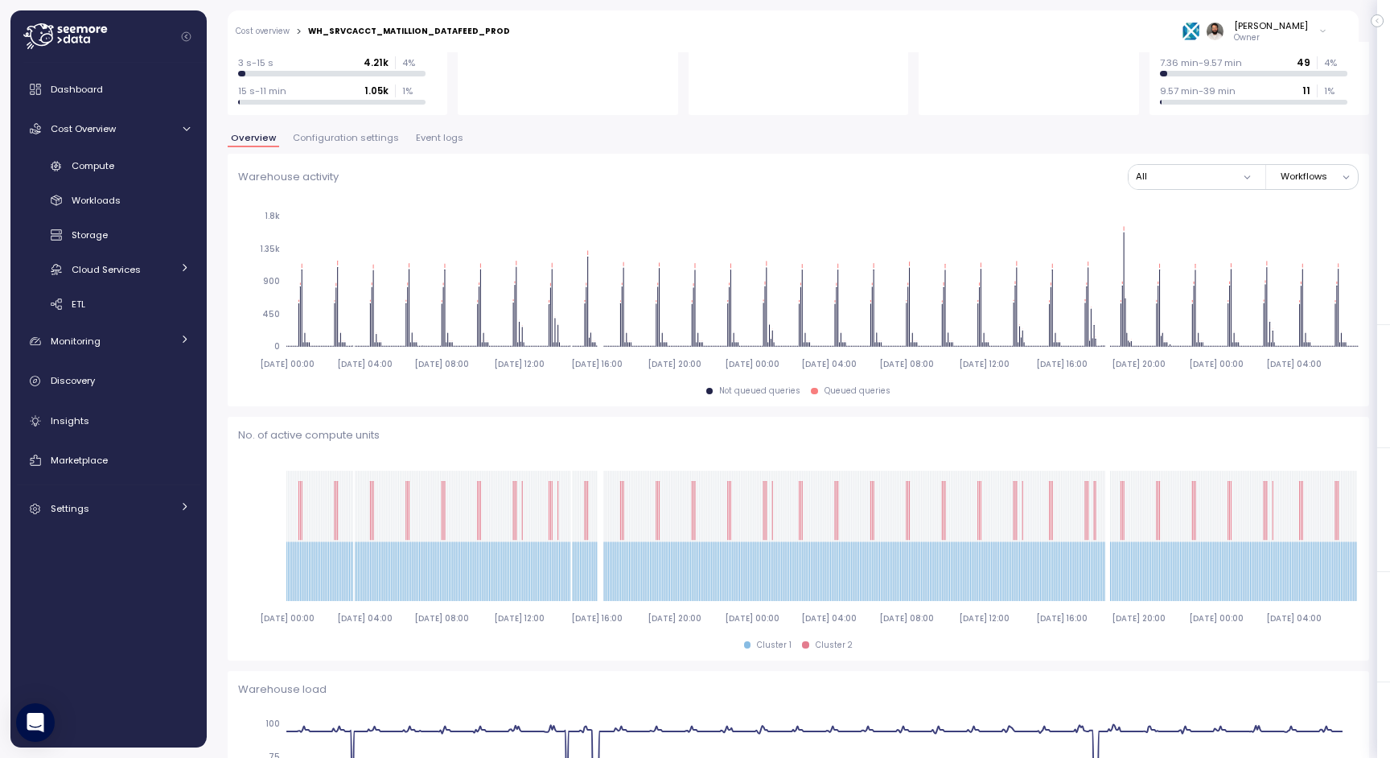
click at [440, 146] on div "Overview Configuration settings Event logs" at bounding box center [799, 144] width 1142 height 21
click at [443, 134] on span "Event logs" at bounding box center [439, 138] width 47 height 9
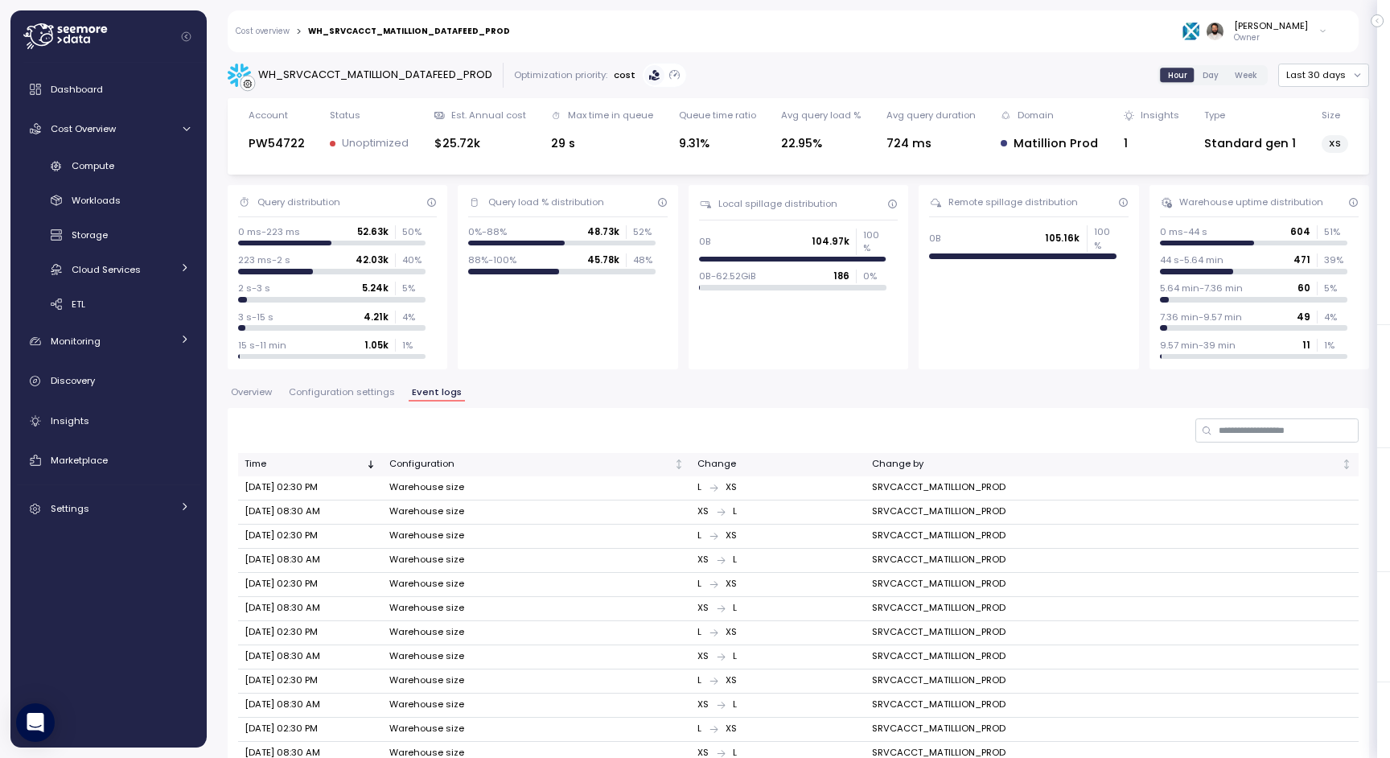
scroll to position [254, 0]
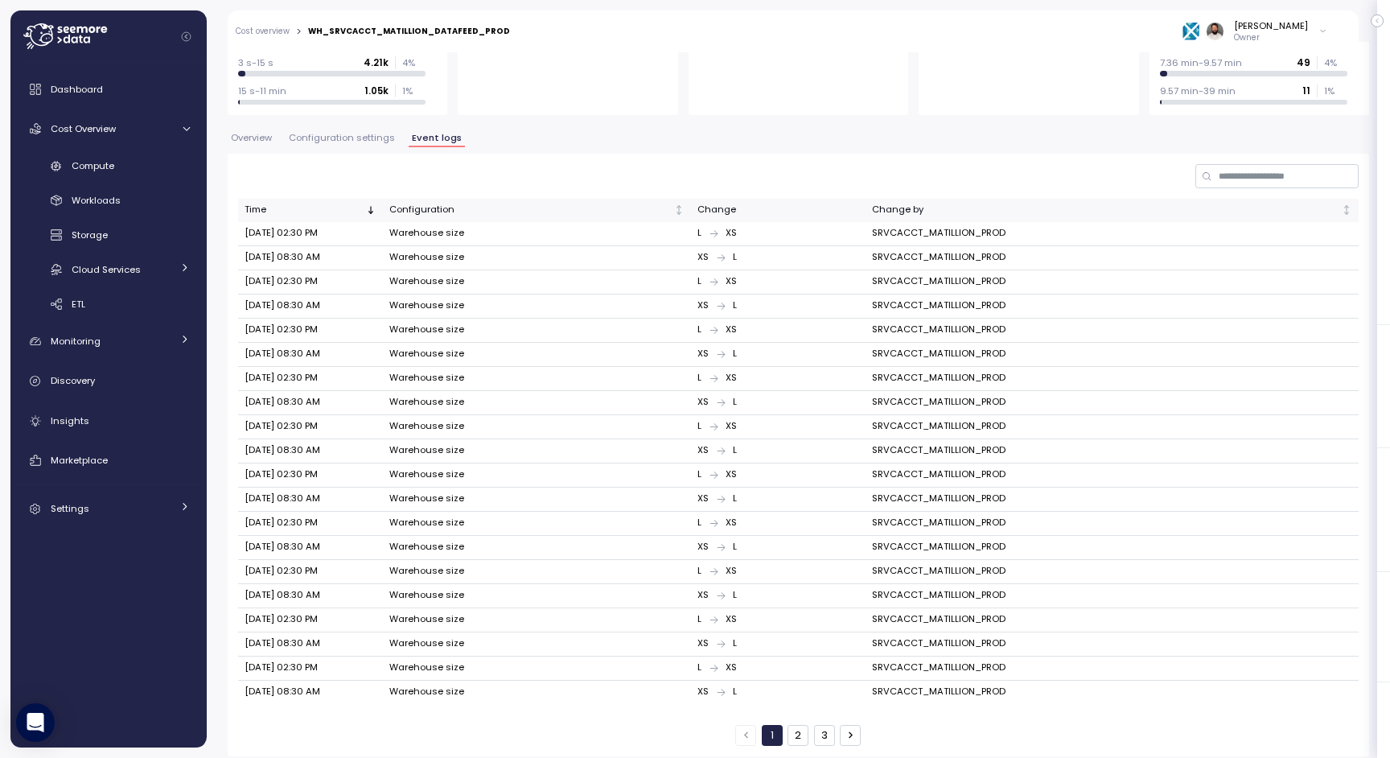
click at [905, 233] on td "SRVCACCT_MATILLION_PROD" at bounding box center [1112, 234] width 493 height 24
click at [350, 139] on span "Configuration settings" at bounding box center [342, 138] width 106 height 9
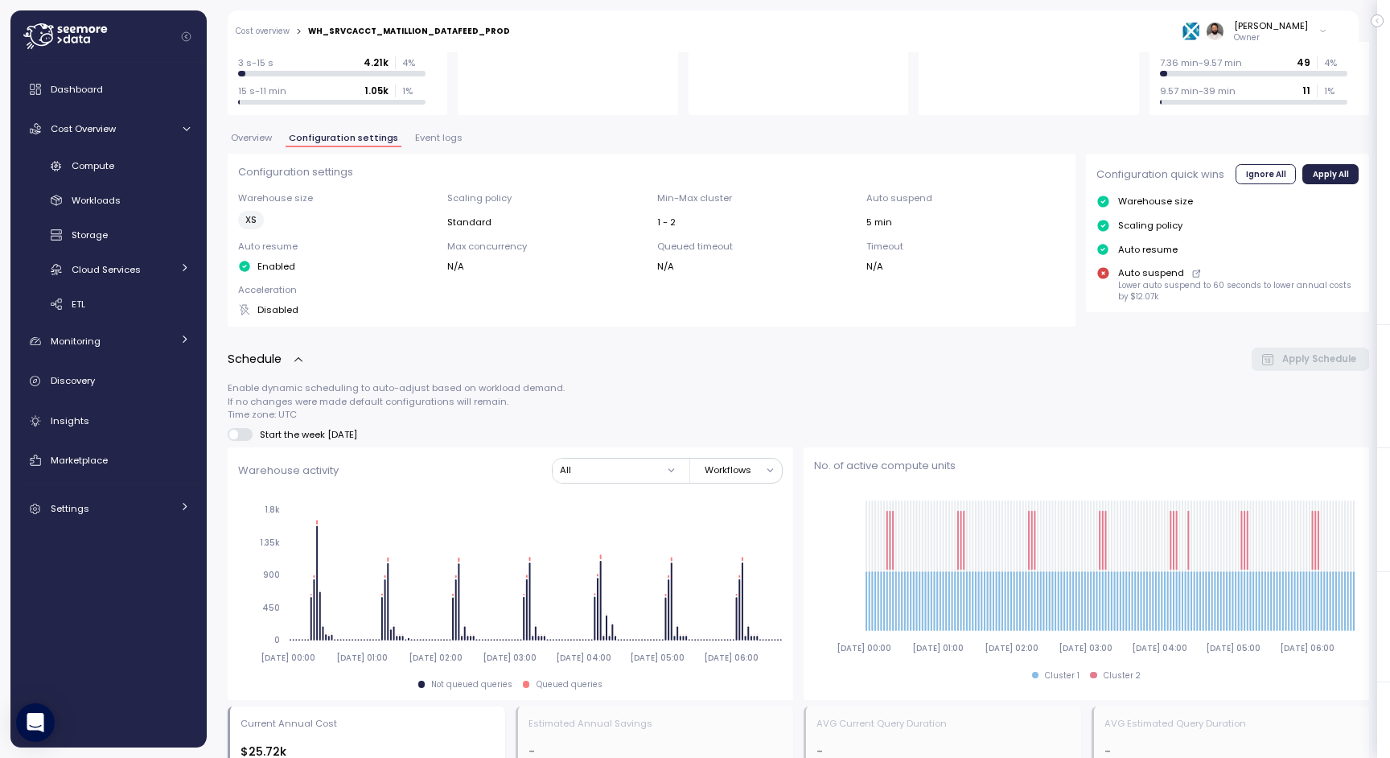
click at [262, 142] on span "Overview" at bounding box center [251, 138] width 41 height 9
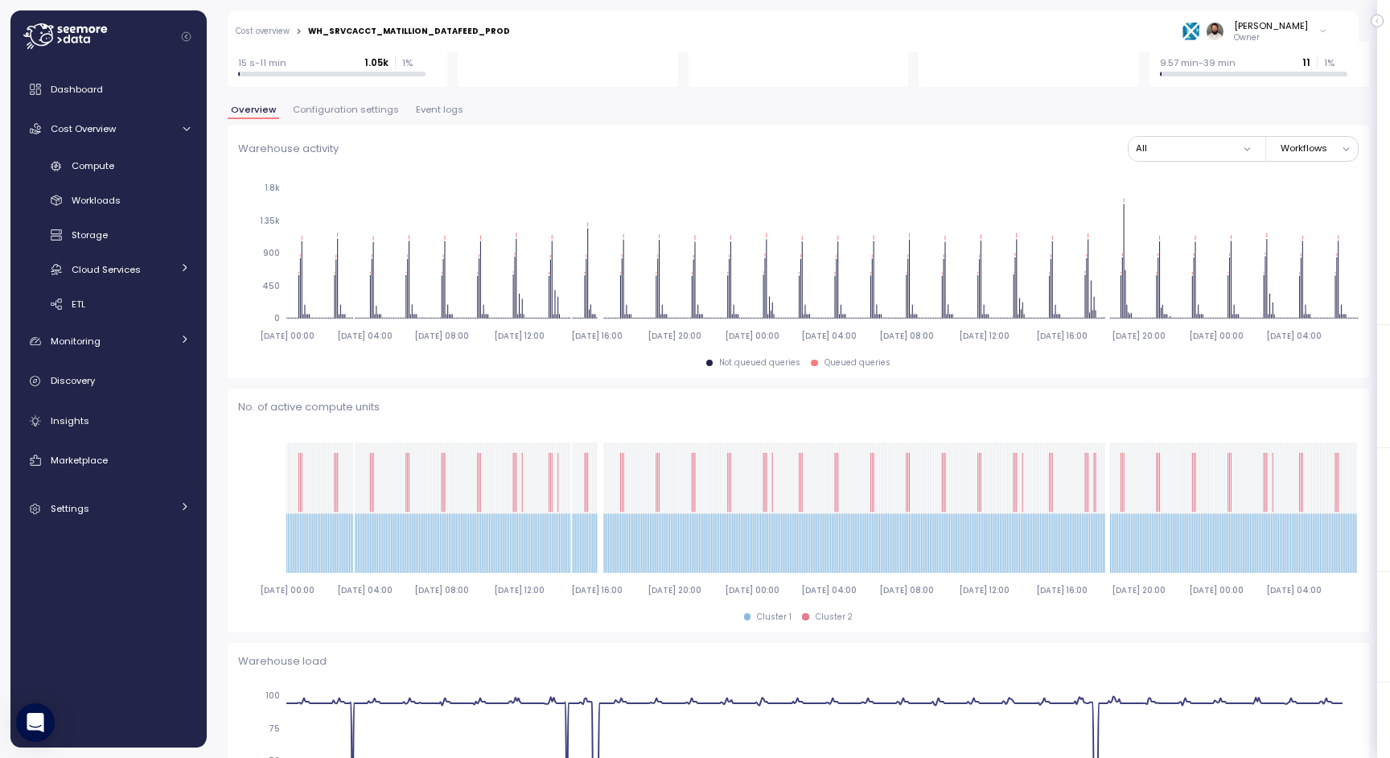
scroll to position [215, 0]
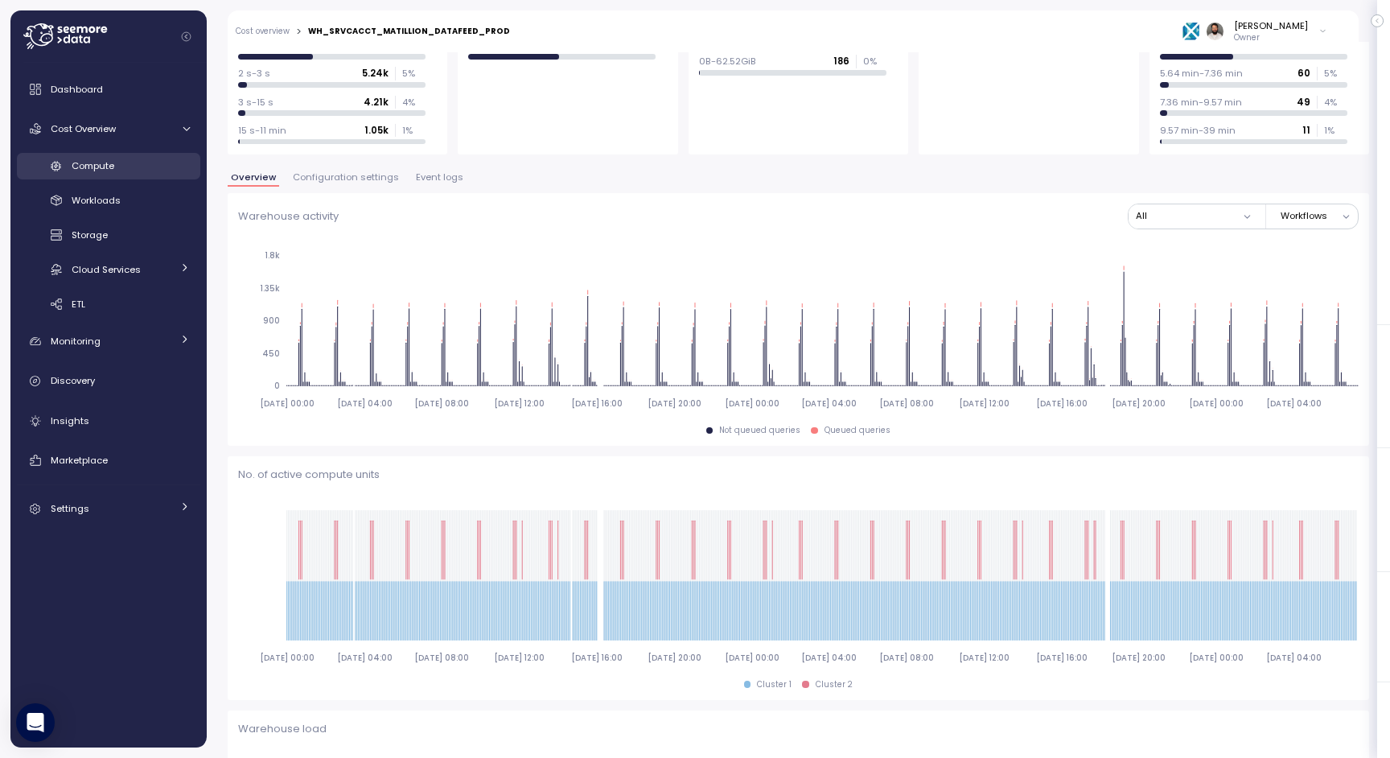
click at [150, 162] on div "Compute" at bounding box center [131, 166] width 118 height 16
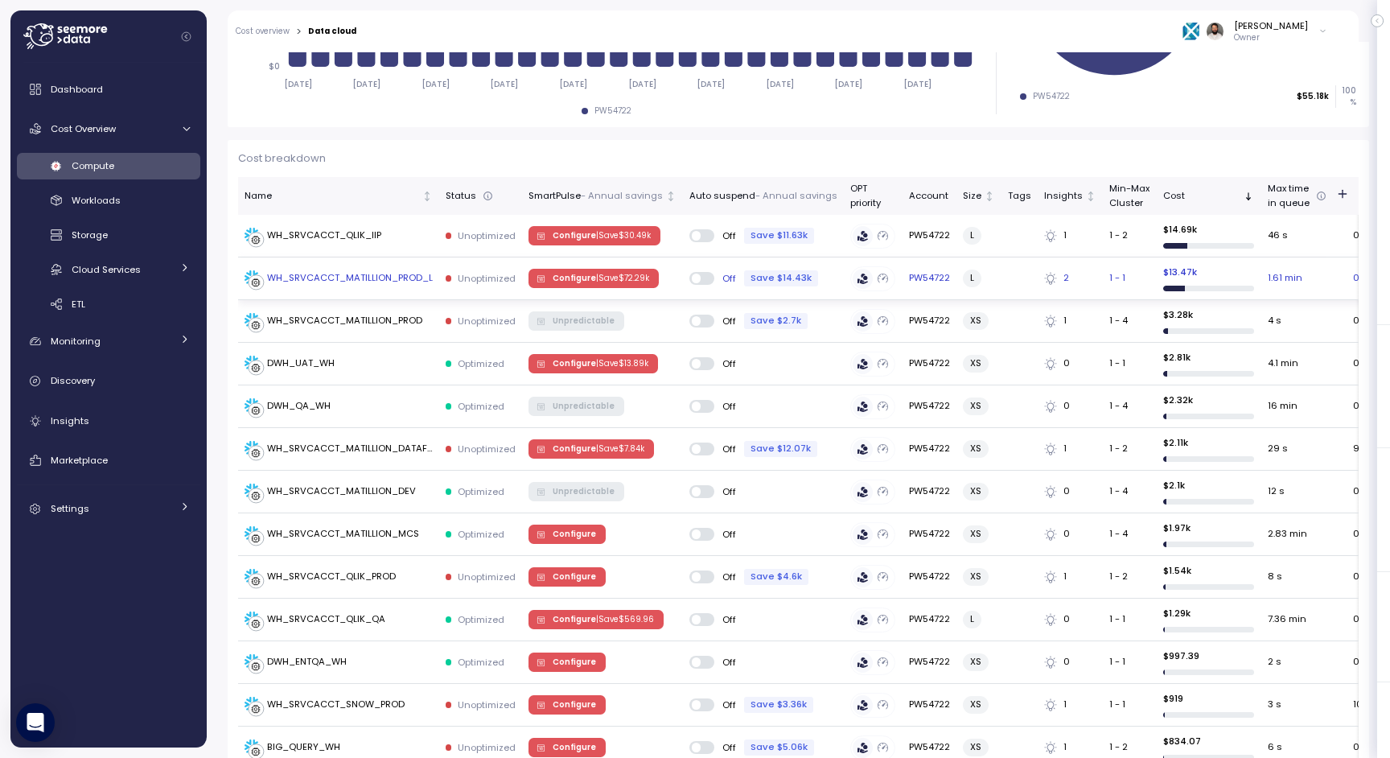
scroll to position [376, 0]
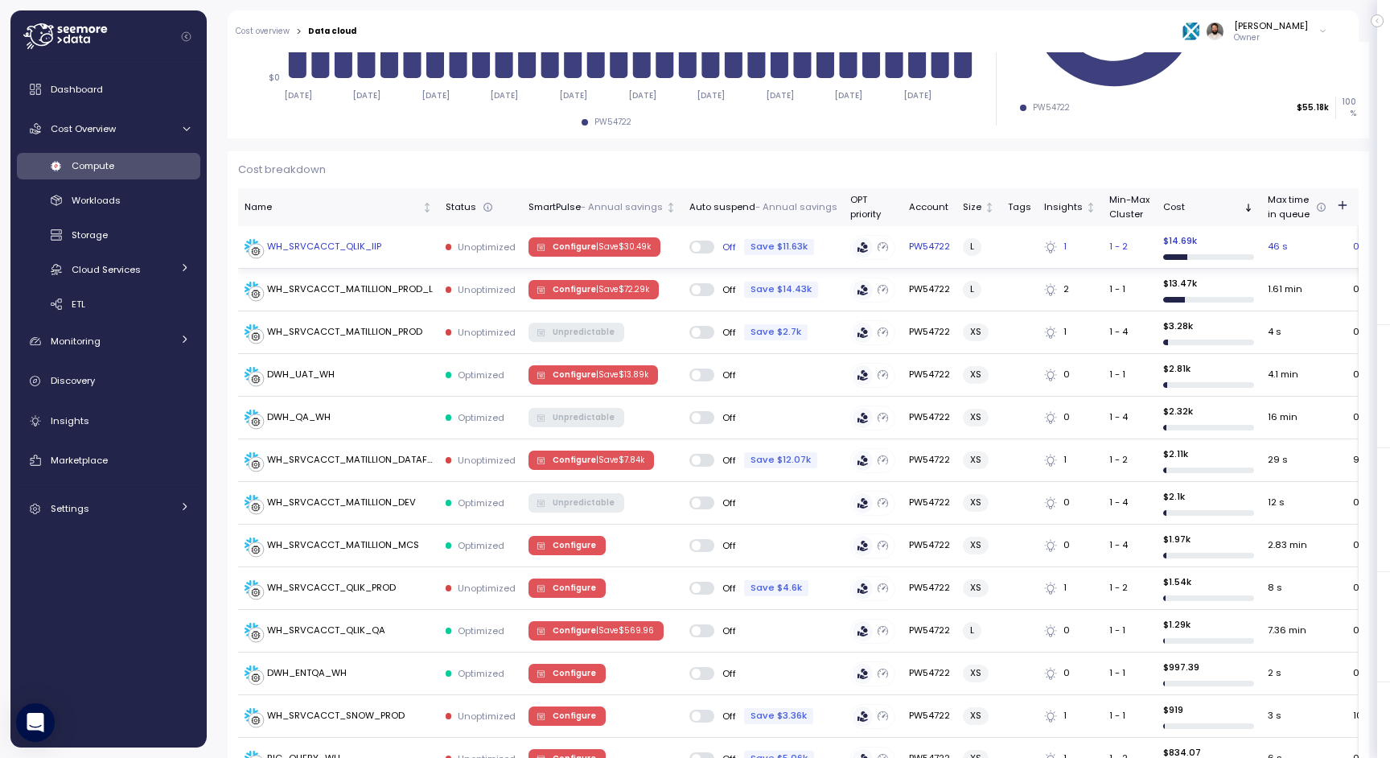
click at [418, 245] on div "WH_SRVCACCT_QLIK_IIP" at bounding box center [339, 247] width 188 height 16
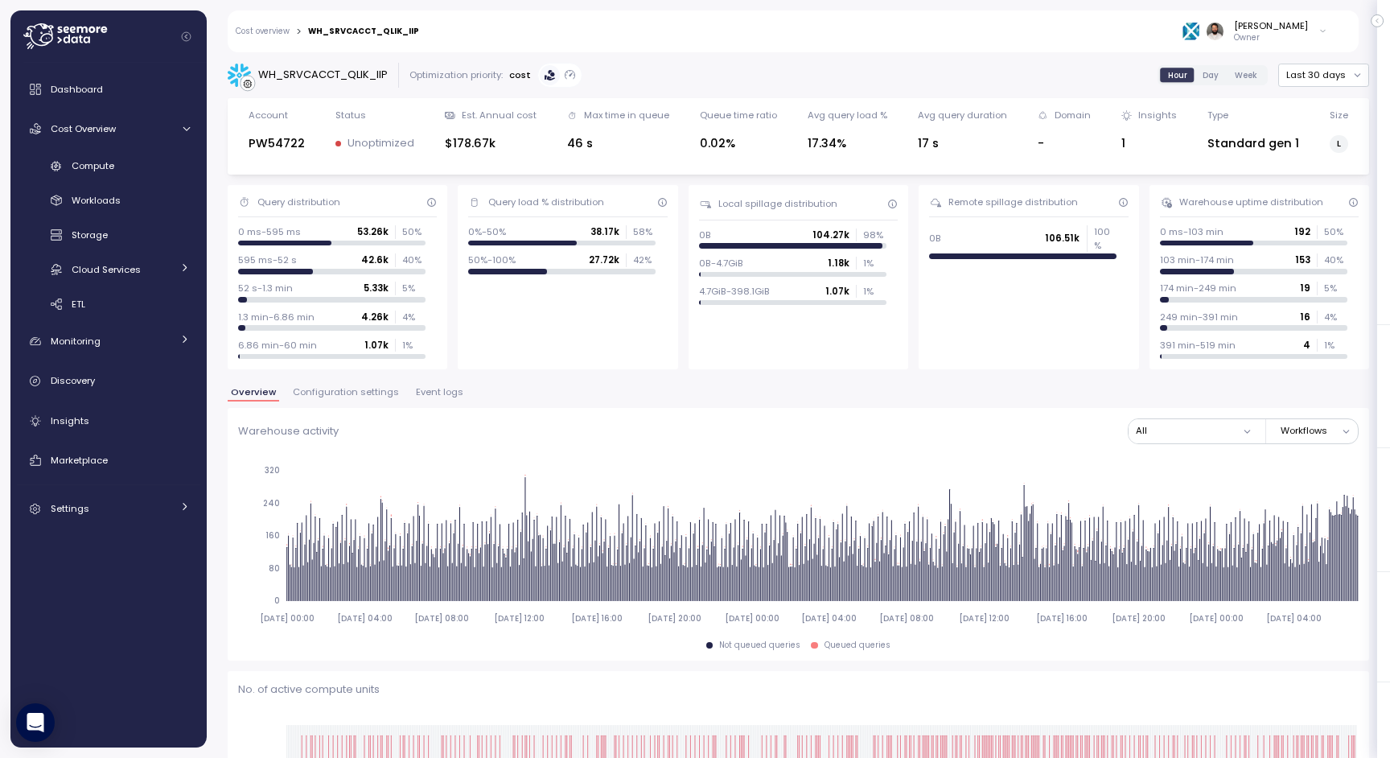
click at [359, 388] on span "Configuration settings" at bounding box center [346, 392] width 106 height 9
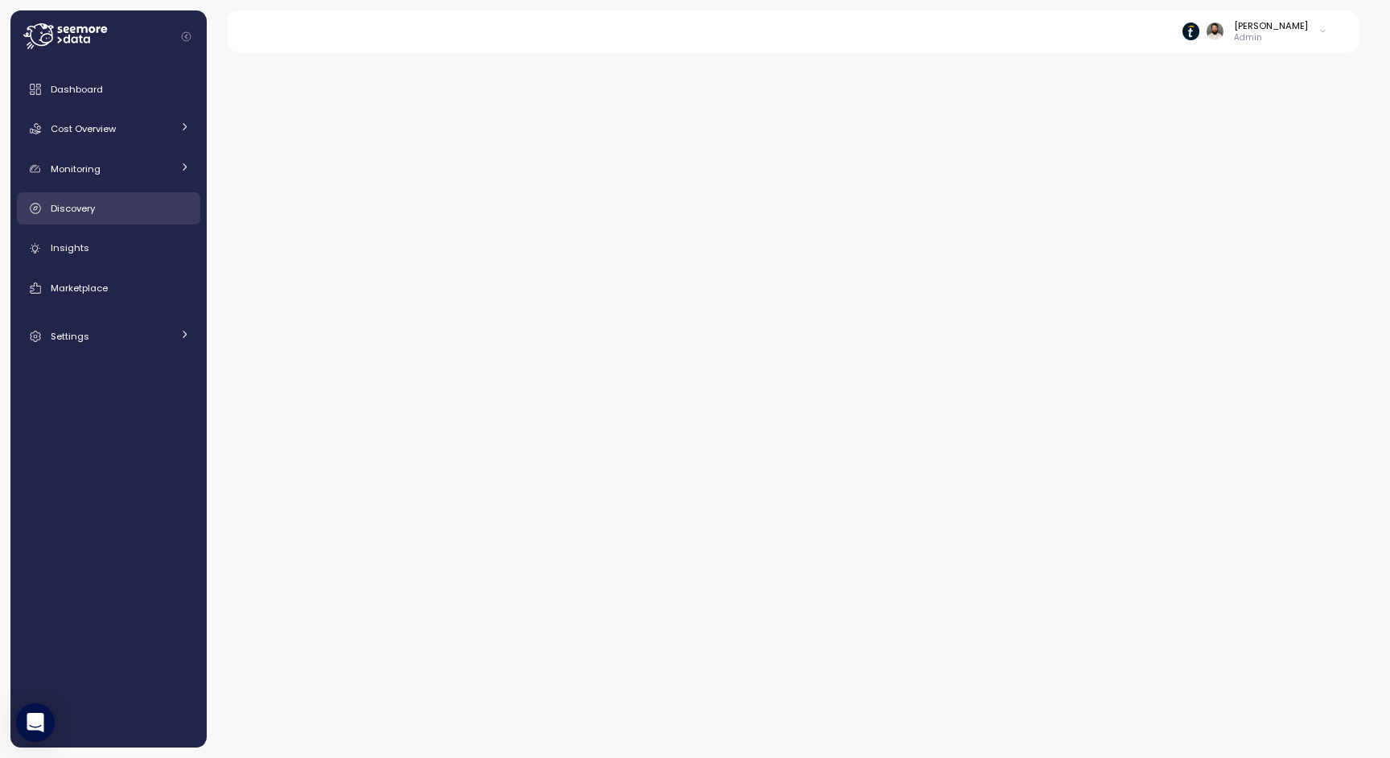
click at [74, 210] on span "Discovery" at bounding box center [73, 208] width 44 height 13
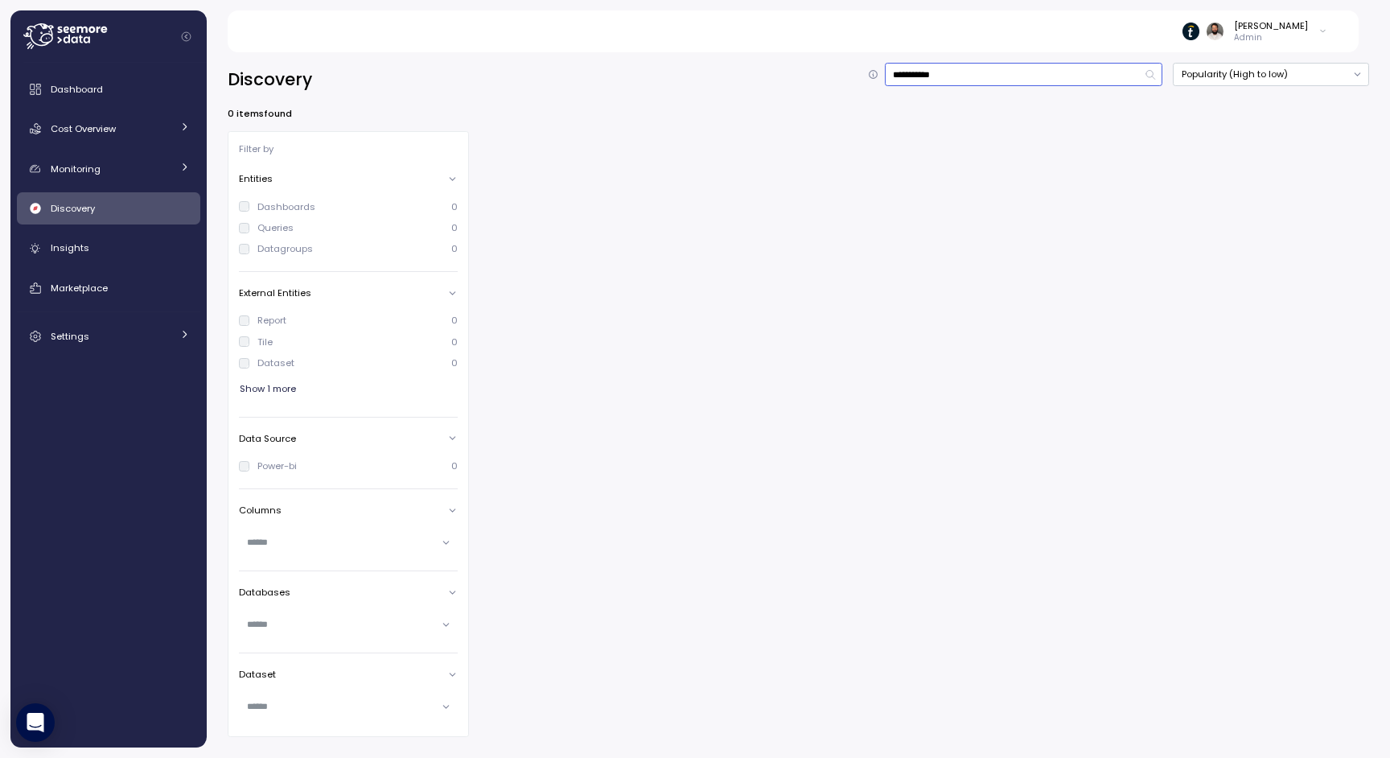
click at [1053, 78] on input "**********" at bounding box center [1024, 74] width 278 height 23
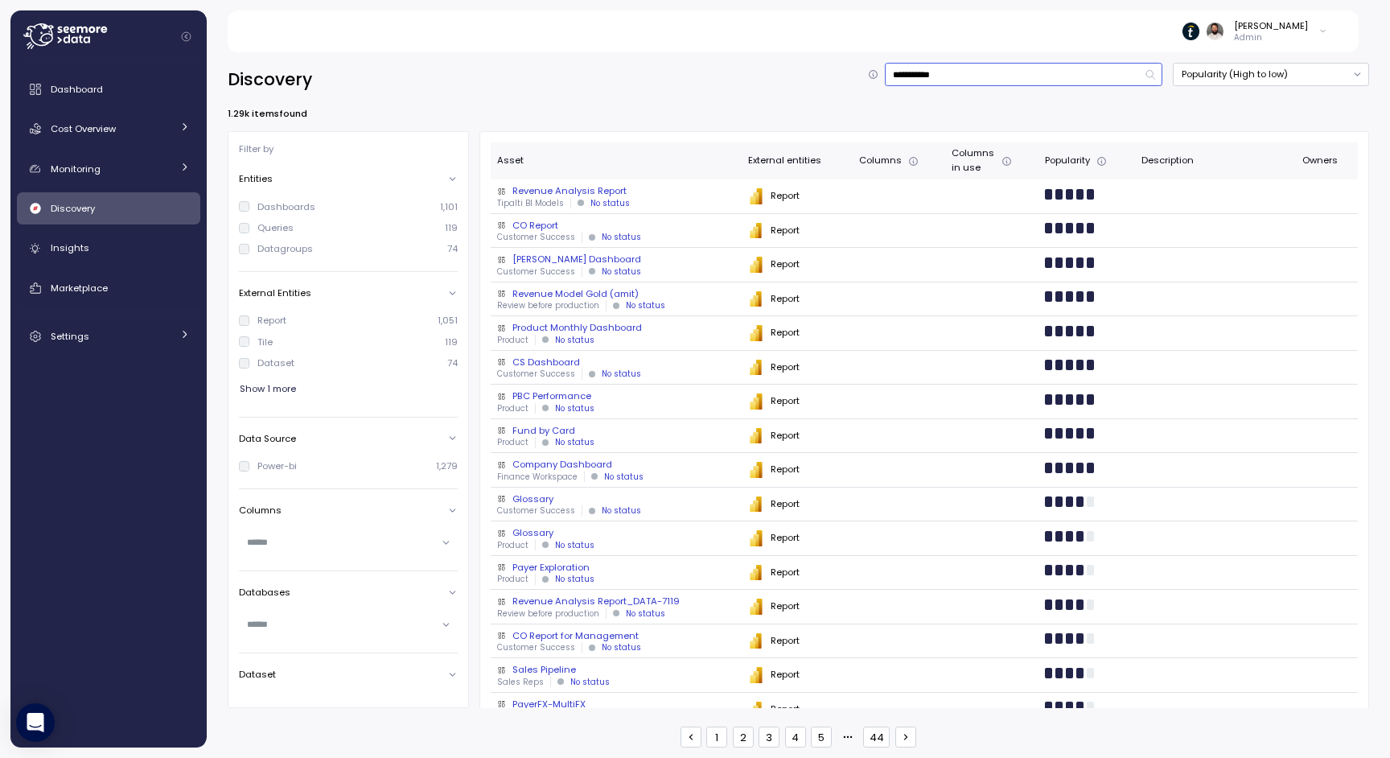
click at [1053, 78] on input "**********" at bounding box center [1024, 74] width 278 height 23
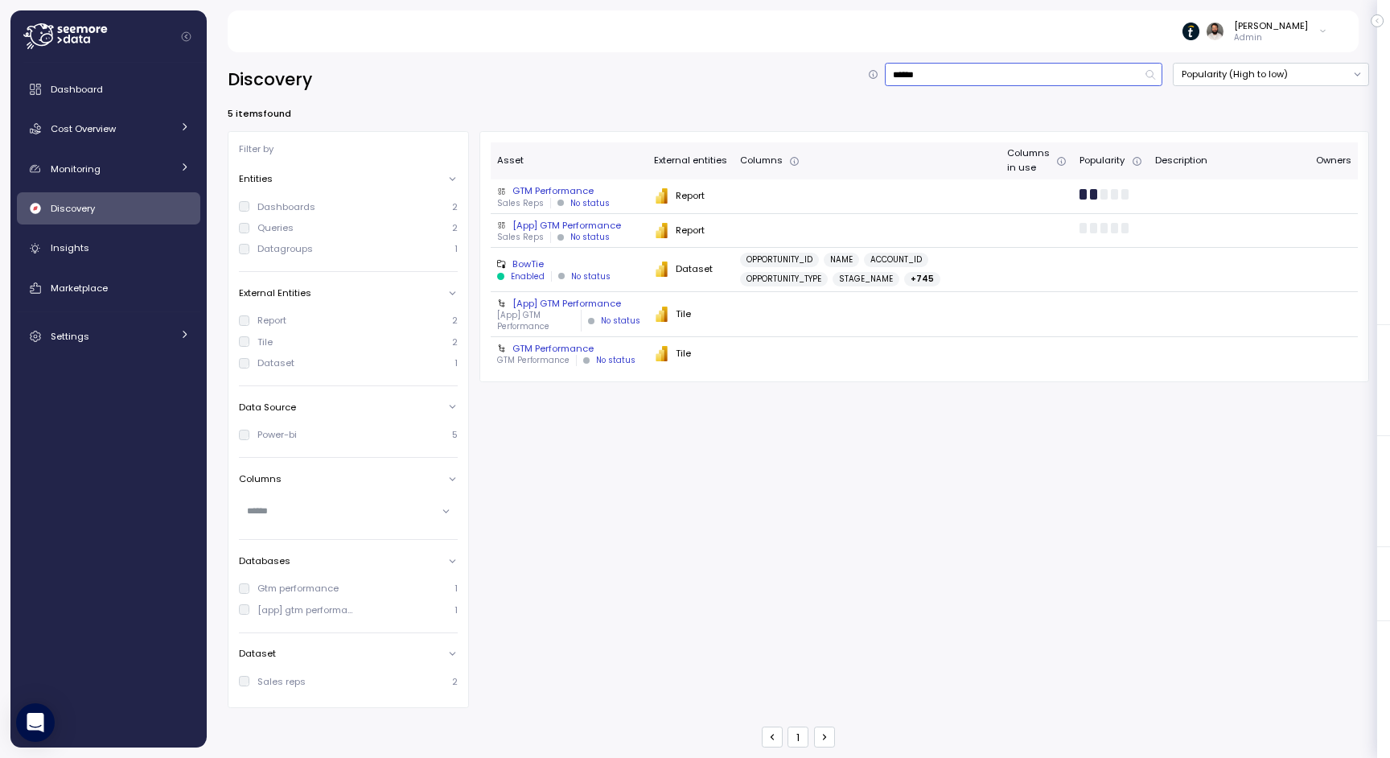
type input "******"
click at [595, 200] on div "No status" at bounding box center [590, 203] width 39 height 11
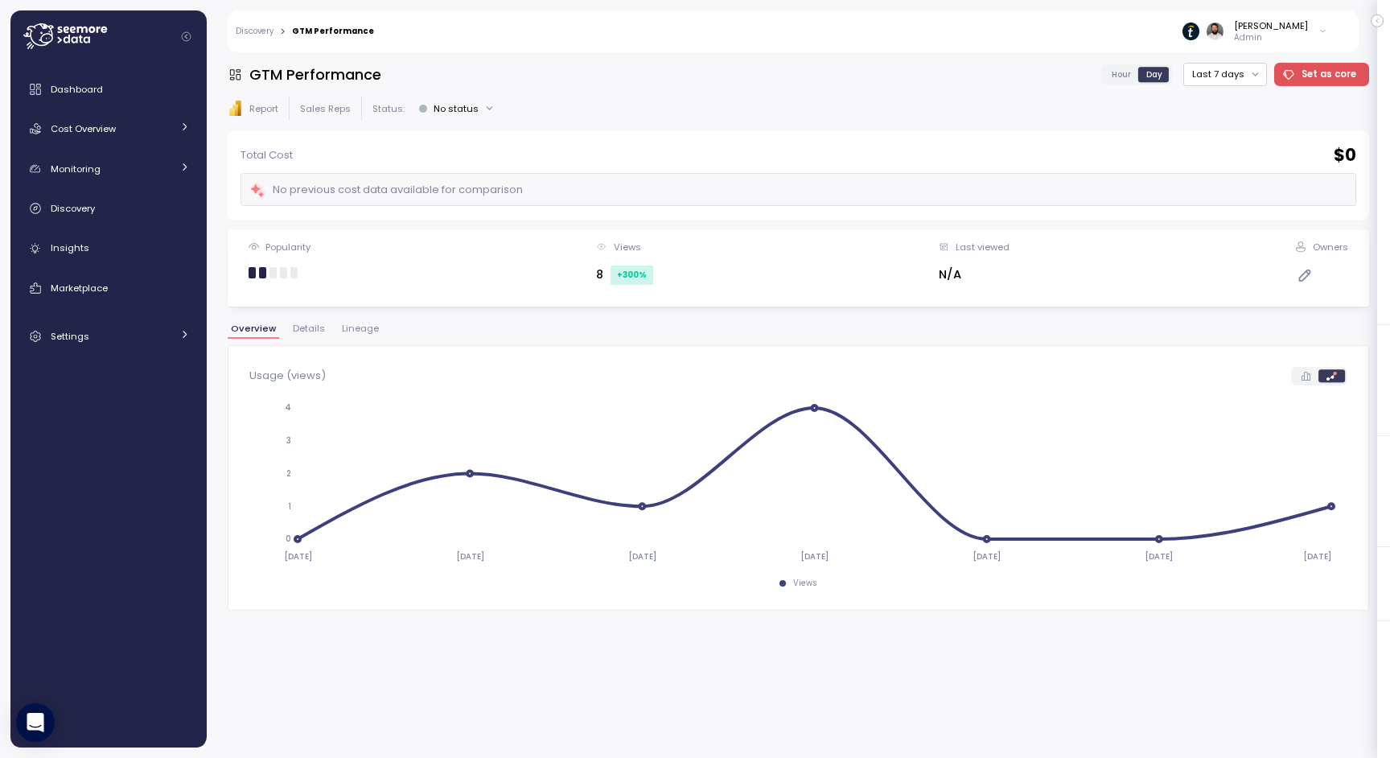
click at [337, 339] on div "Overview Details Lineage" at bounding box center [799, 334] width 1142 height 21
click at [344, 338] on button "Lineage" at bounding box center [360, 331] width 43 height 14
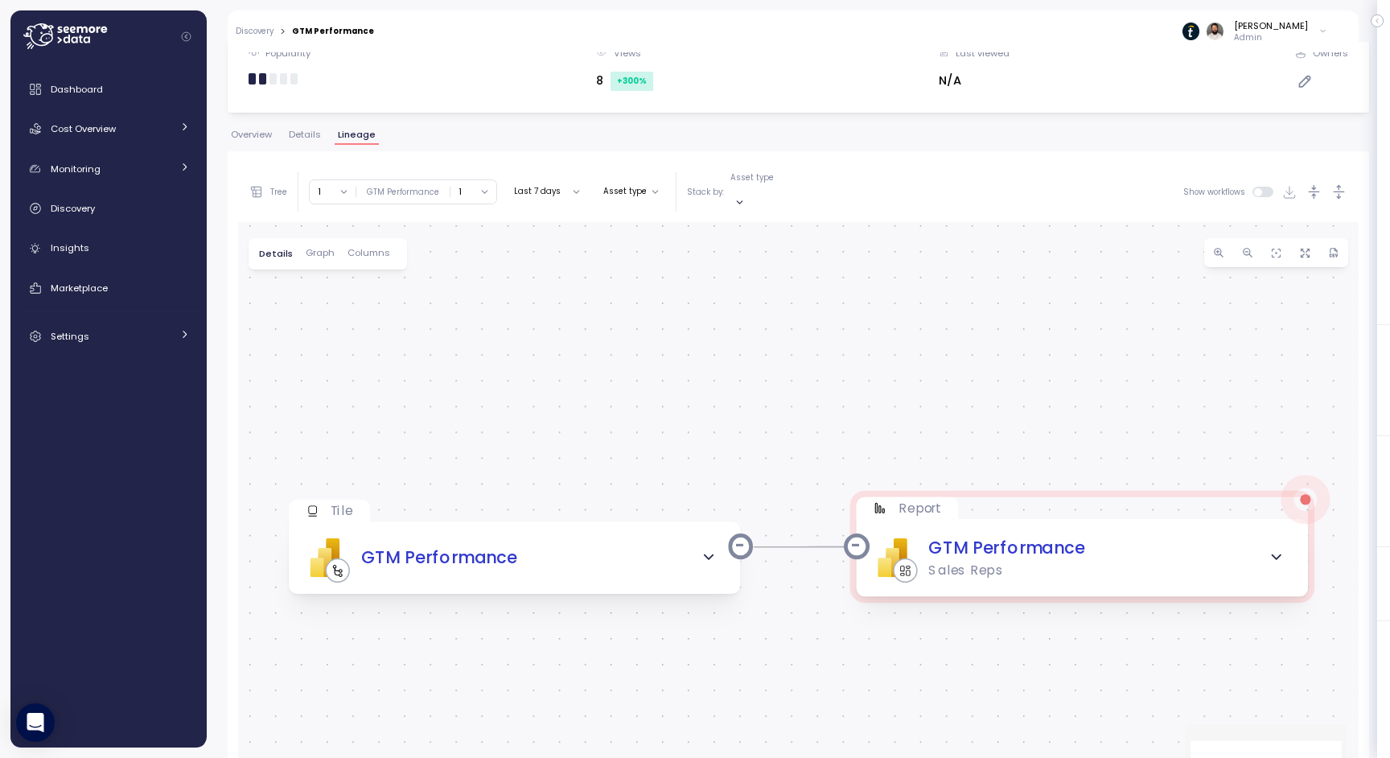
scroll to position [228, 0]
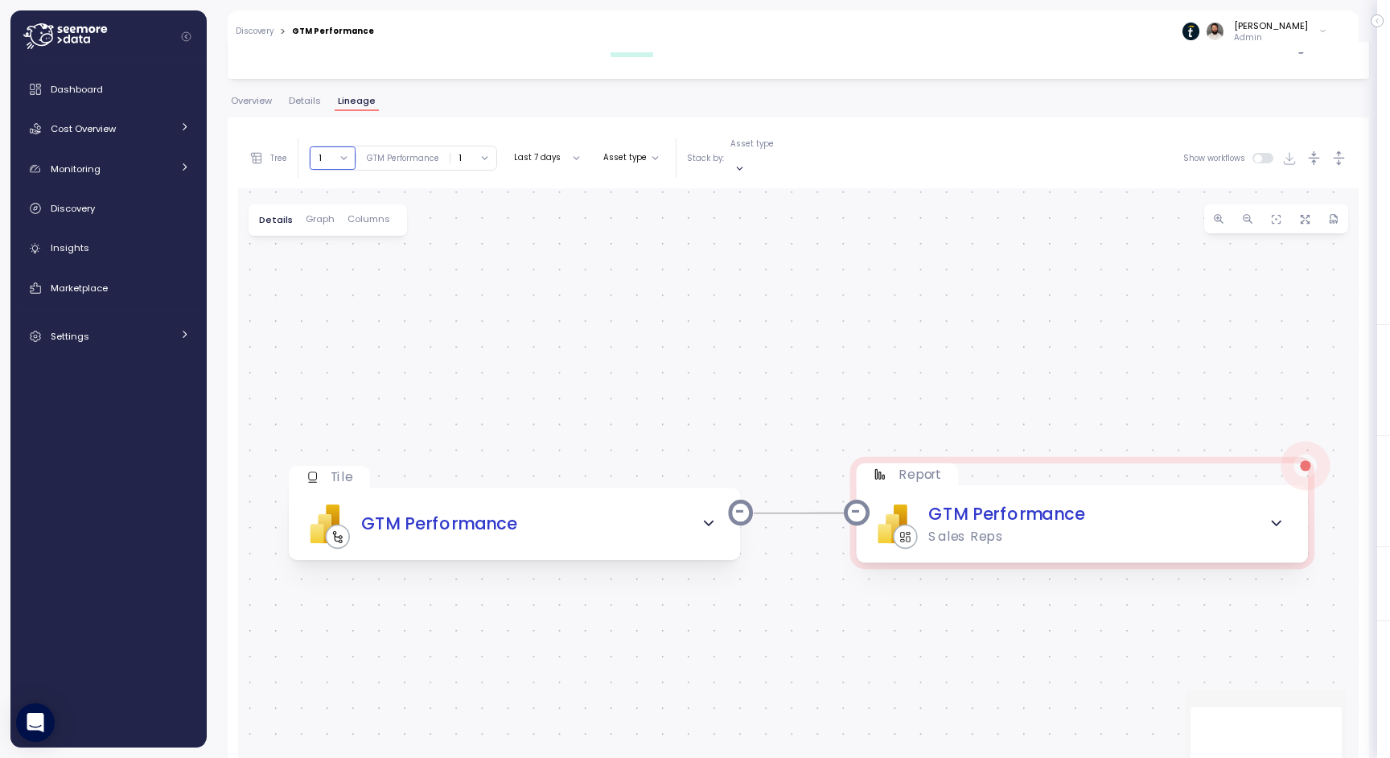
click at [340, 146] on button "1" at bounding box center [333, 157] width 46 height 23
click at [348, 290] on div "4" at bounding box center [333, 288] width 46 height 21
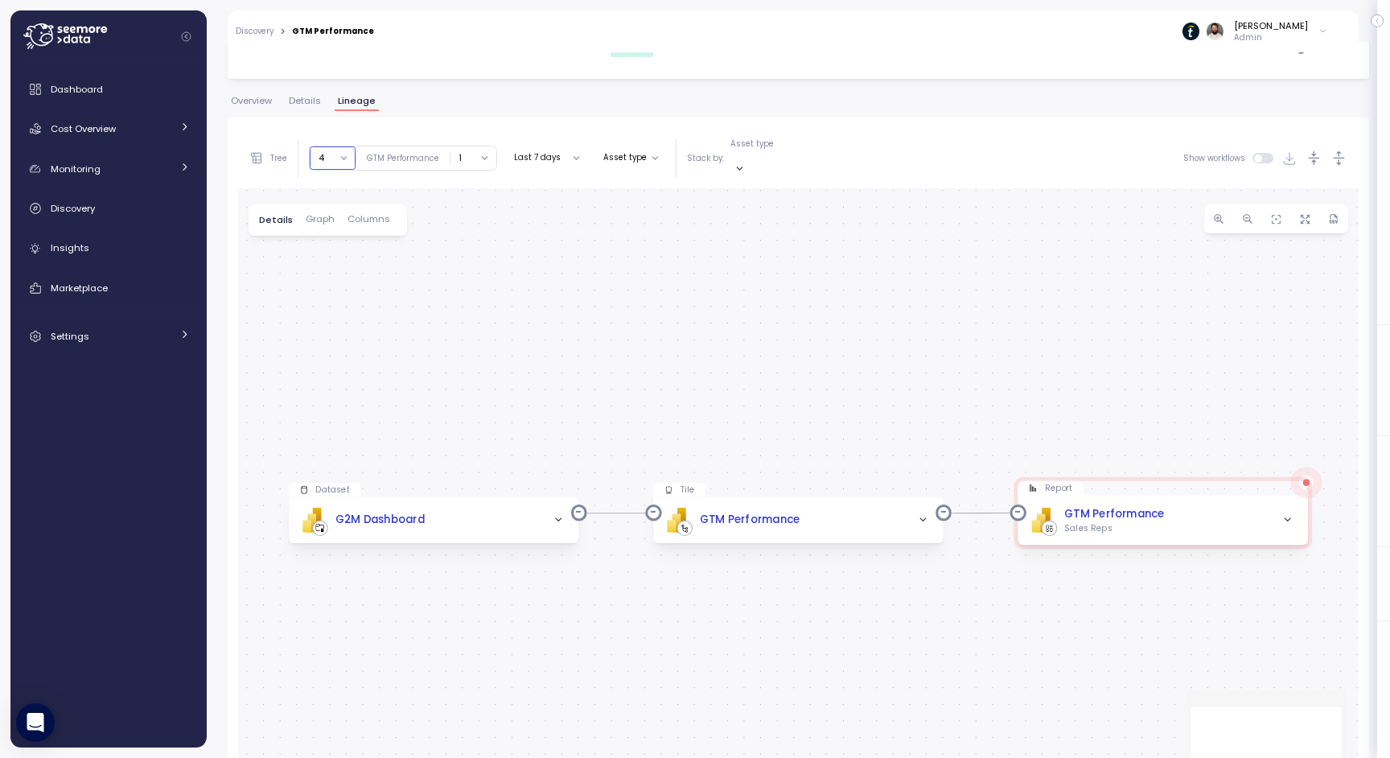
click at [344, 147] on button "4" at bounding box center [333, 157] width 46 height 23
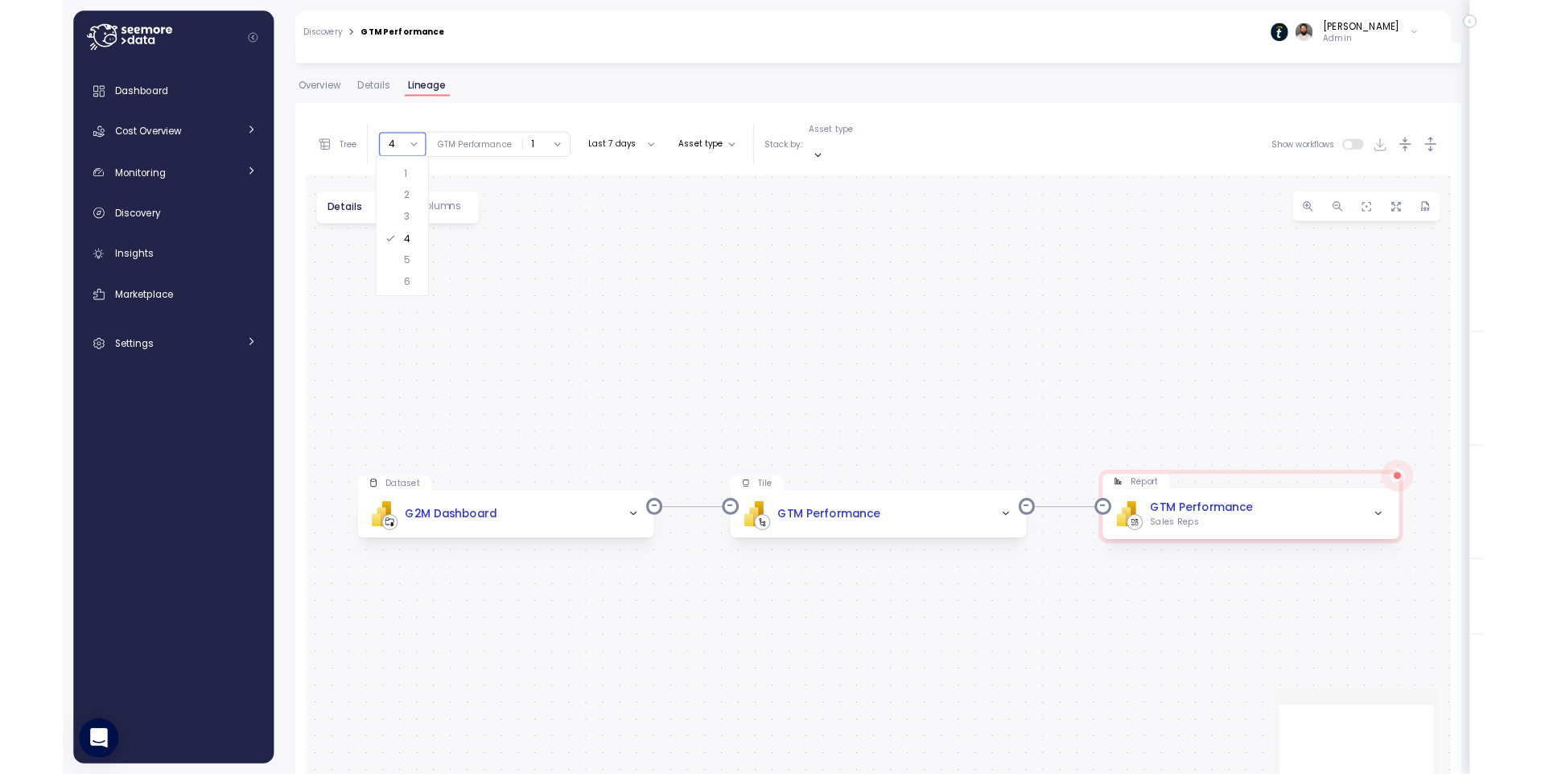
scroll to position [42, 0]
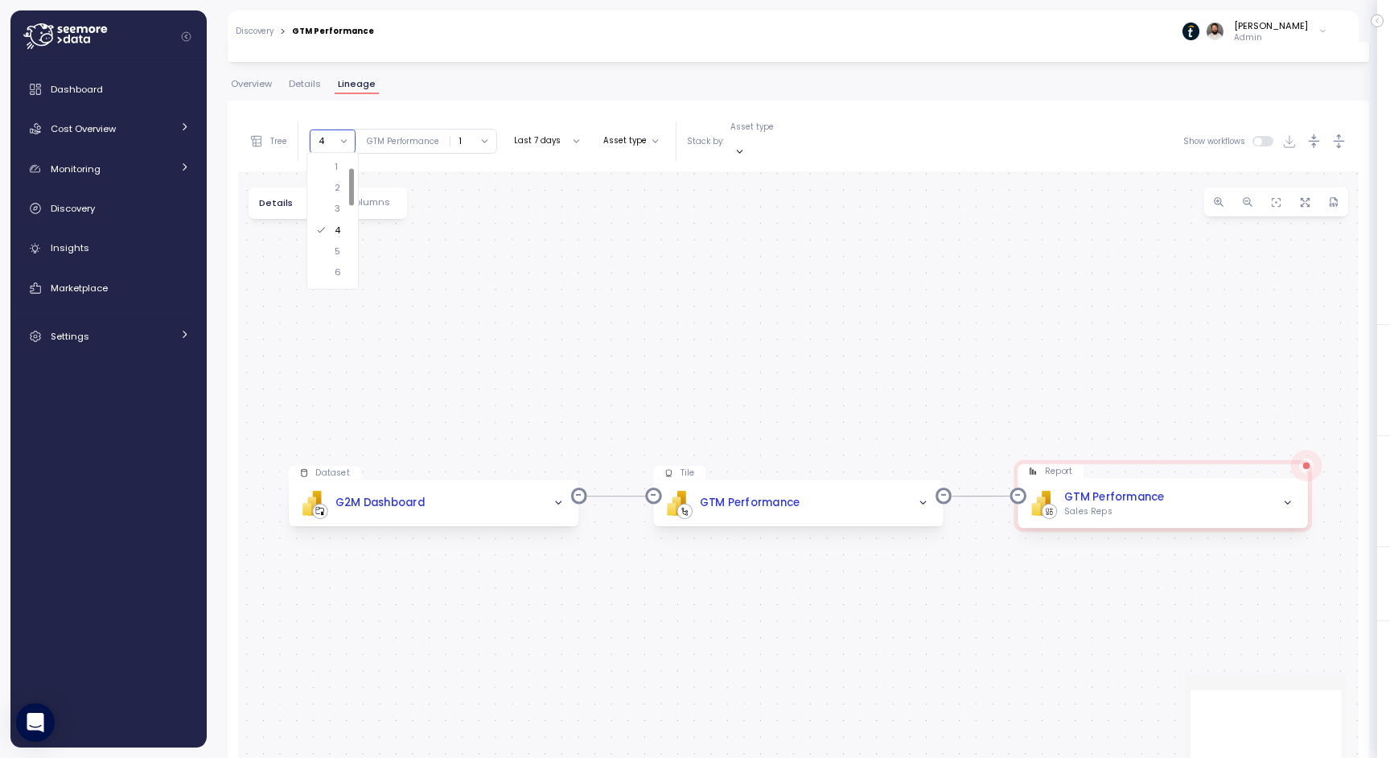
click at [340, 262] on div "6" at bounding box center [333, 272] width 46 height 21
click at [442, 491] on div "PBI Logo Created with Sketch. G2M Dashboard" at bounding box center [433, 503] width 269 height 25
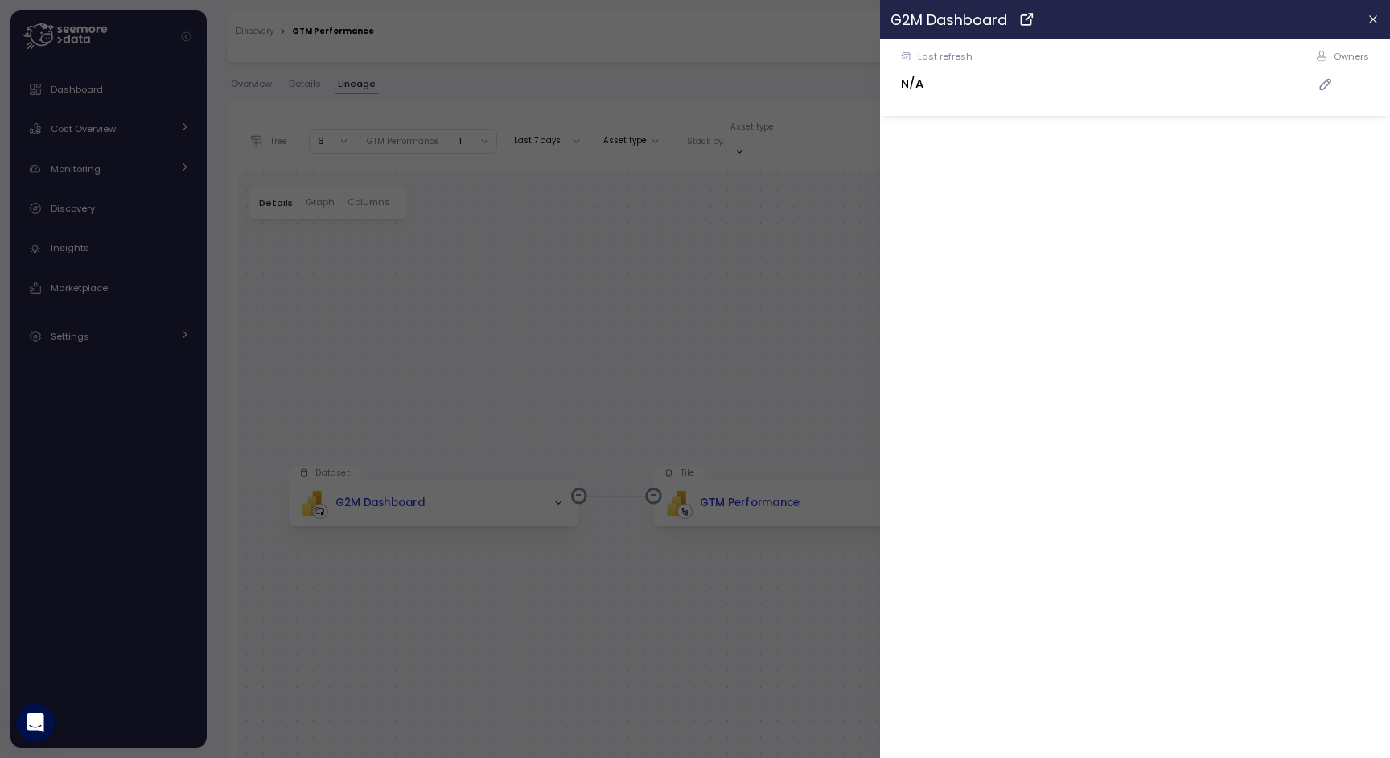
click at [410, 489] on div at bounding box center [695, 379] width 1390 height 758
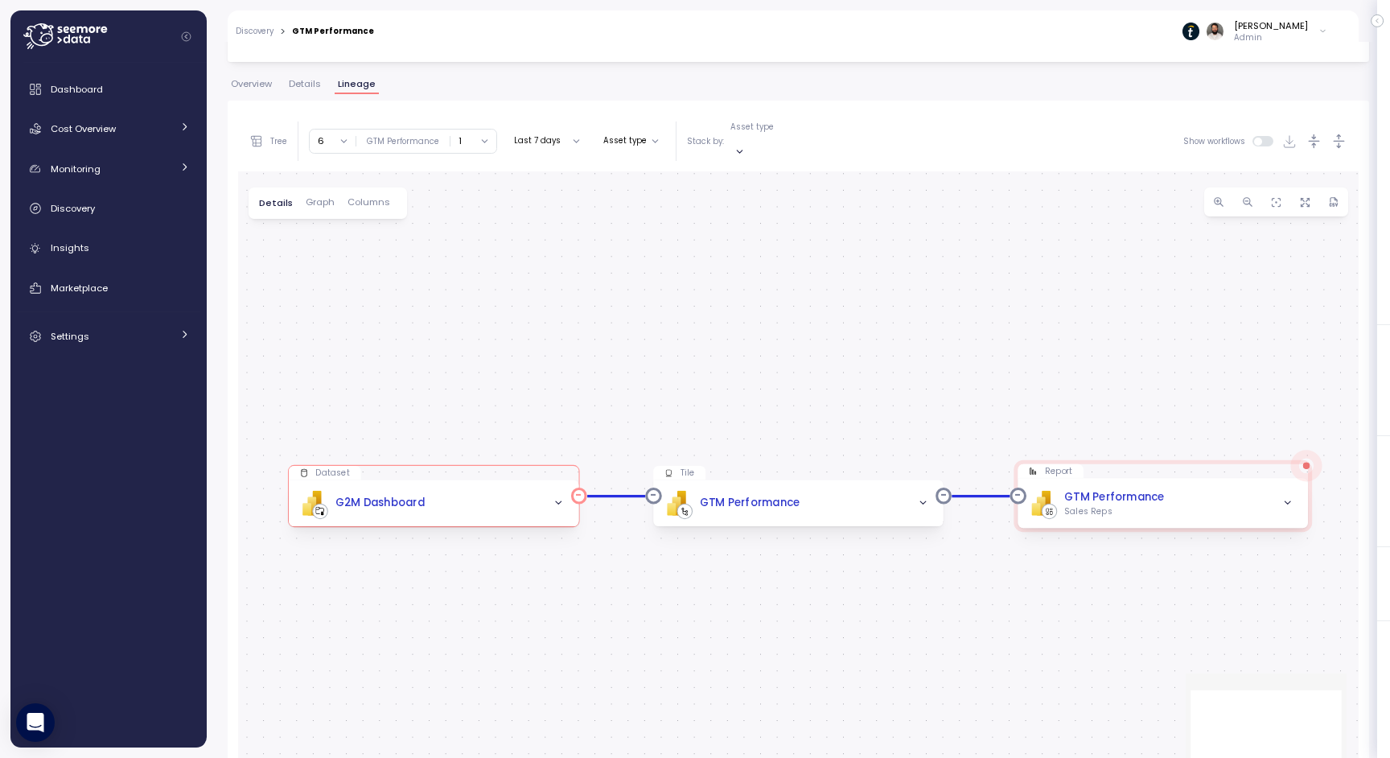
click at [403, 495] on div "G2M Dashboard" at bounding box center [379, 503] width 89 height 17
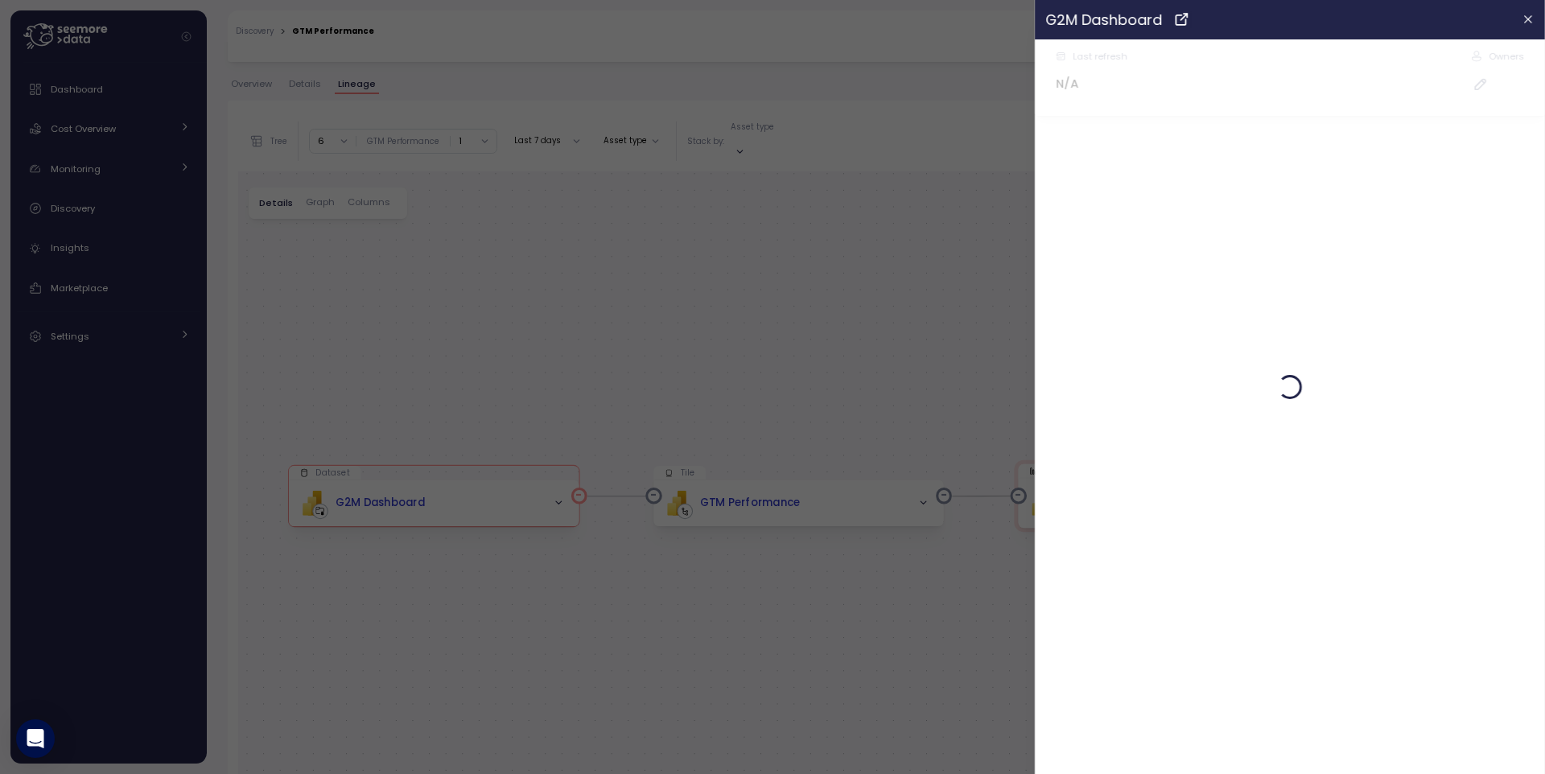
scroll to position [245, 0]
click at [909, 174] on div at bounding box center [772, 387] width 1545 height 774
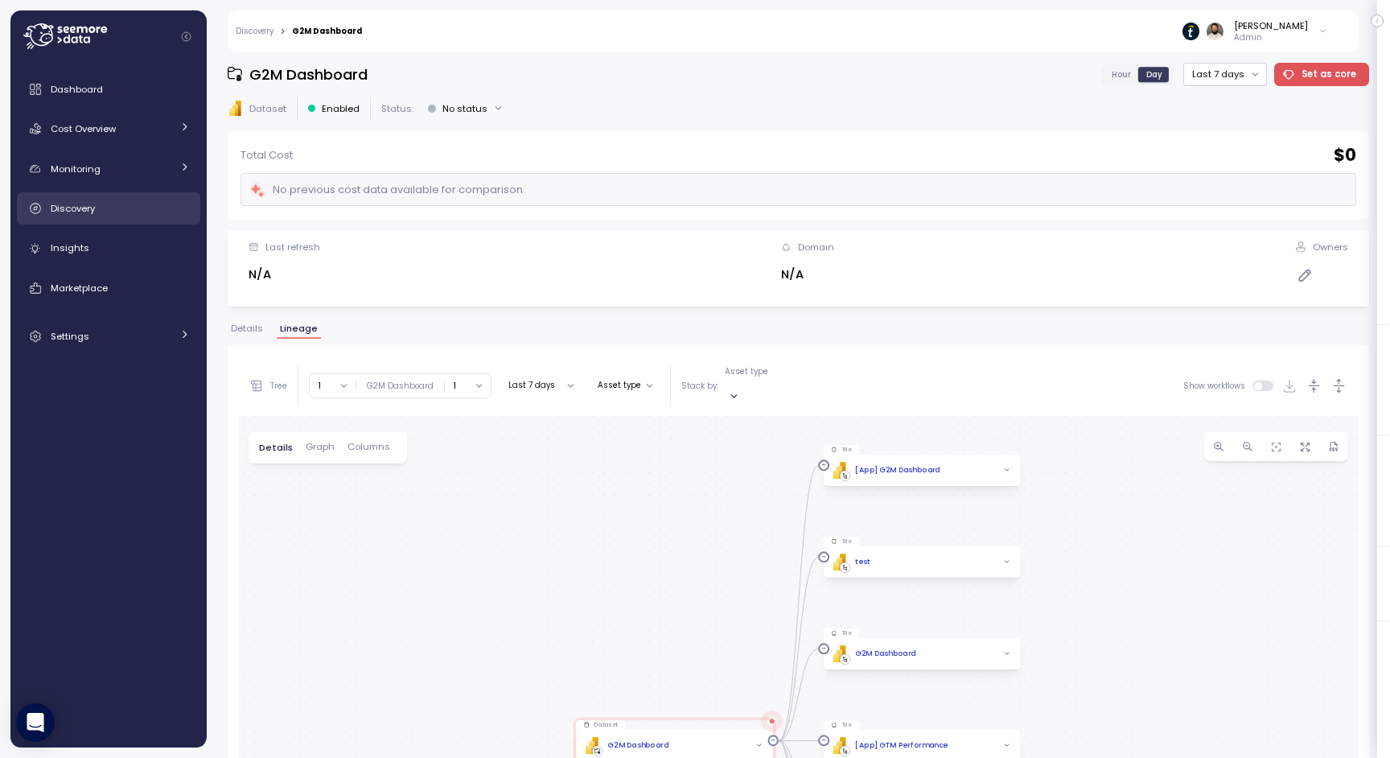
click at [108, 211] on div "Discovery" at bounding box center [120, 208] width 139 height 16
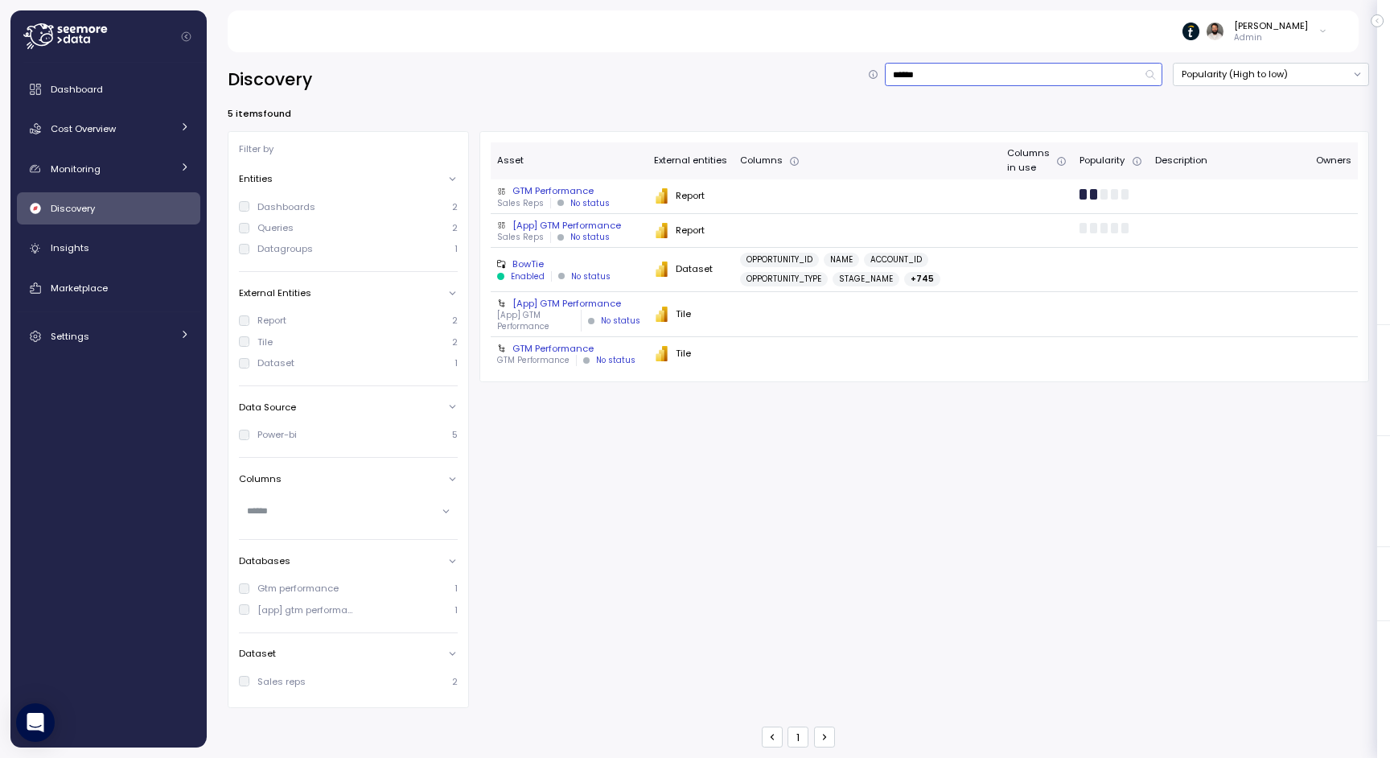
click at [921, 76] on input "******" at bounding box center [1024, 74] width 278 height 23
click at [921, 79] on input "******" at bounding box center [1024, 74] width 278 height 23
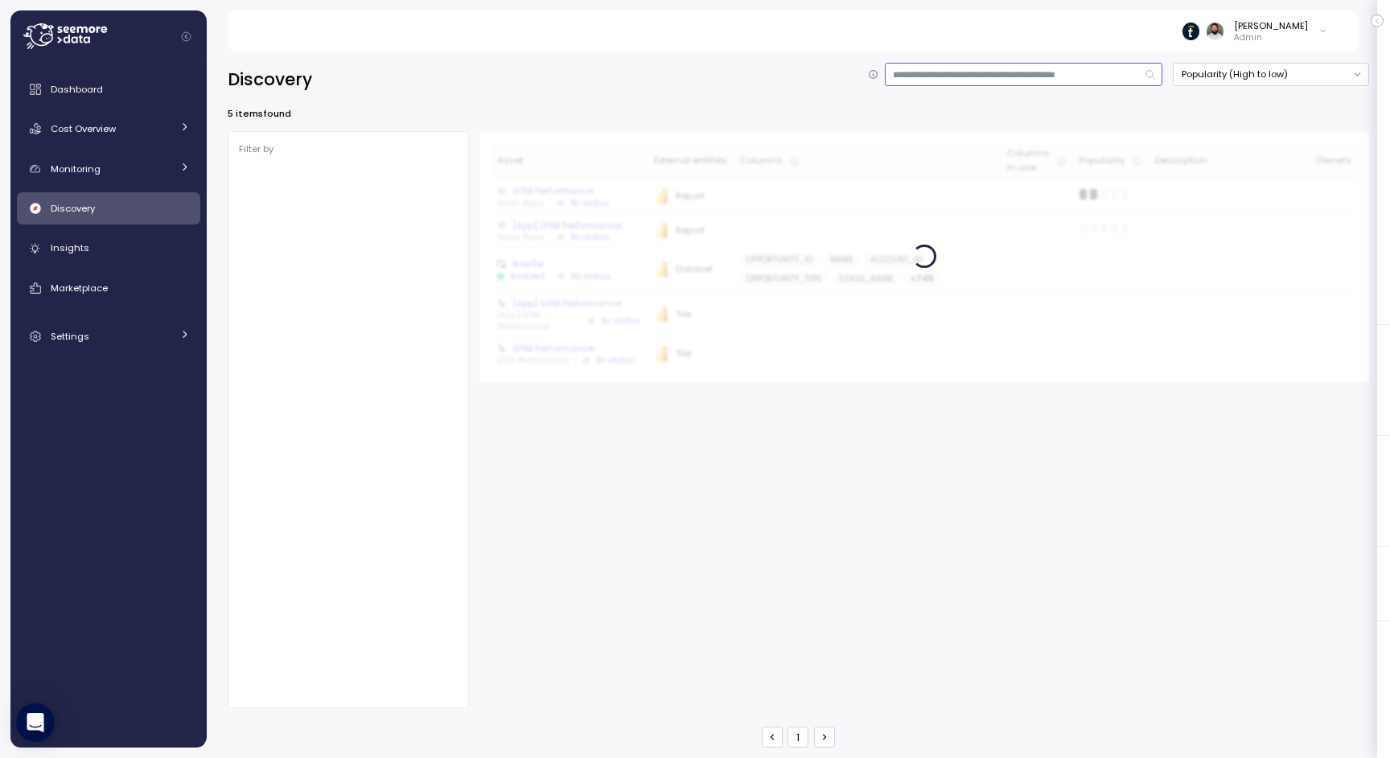
type input "*"
type input "*****"
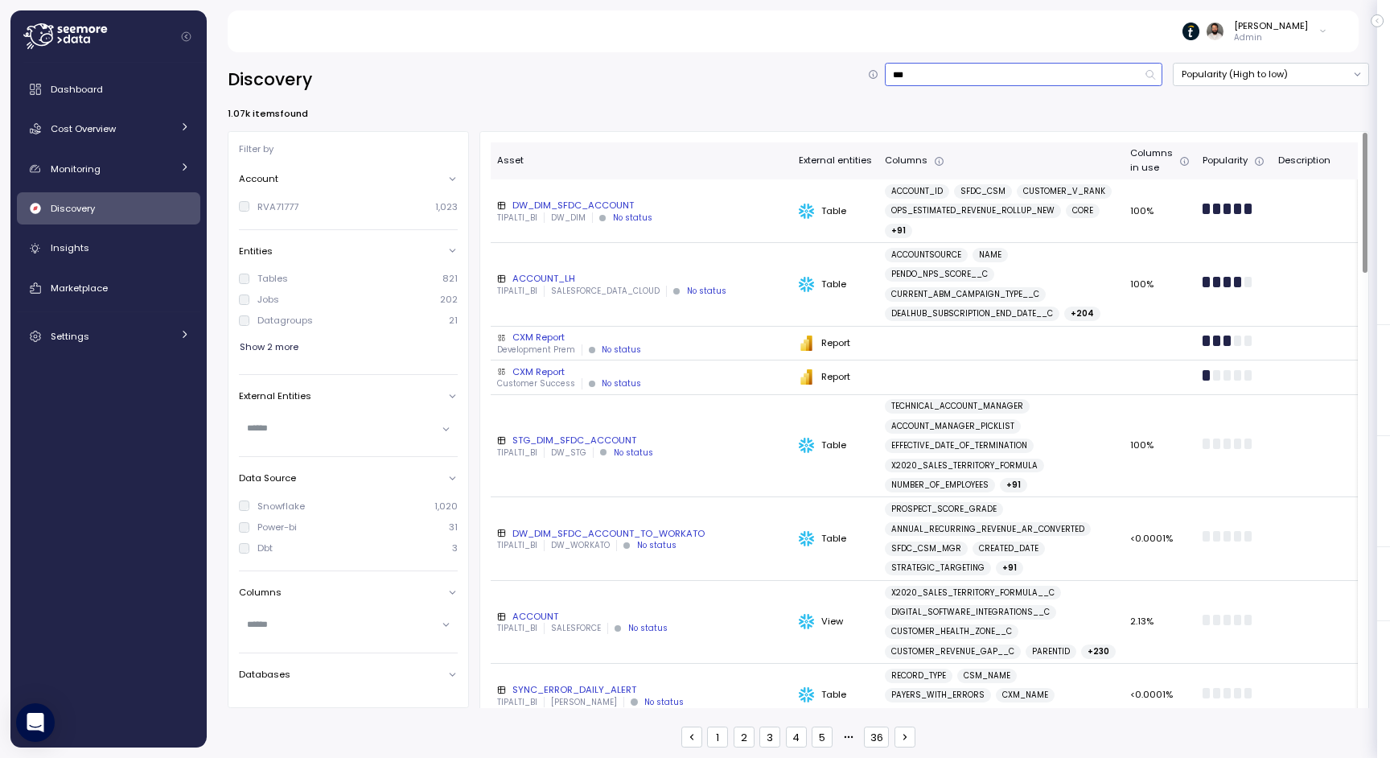
type input "***"
click at [599, 339] on div "CXM Report" at bounding box center [641, 337] width 289 height 13
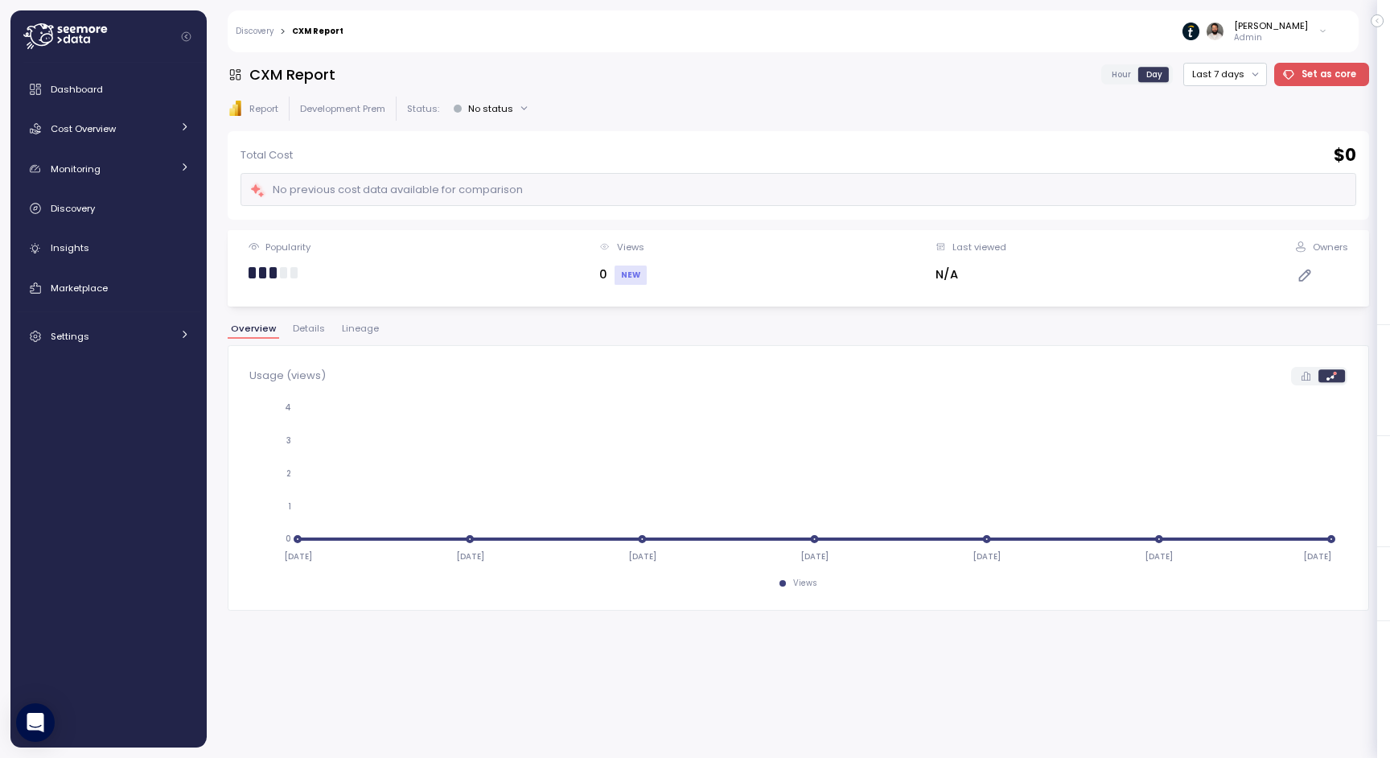
click at [356, 333] on span "Lineage" at bounding box center [360, 328] width 37 height 9
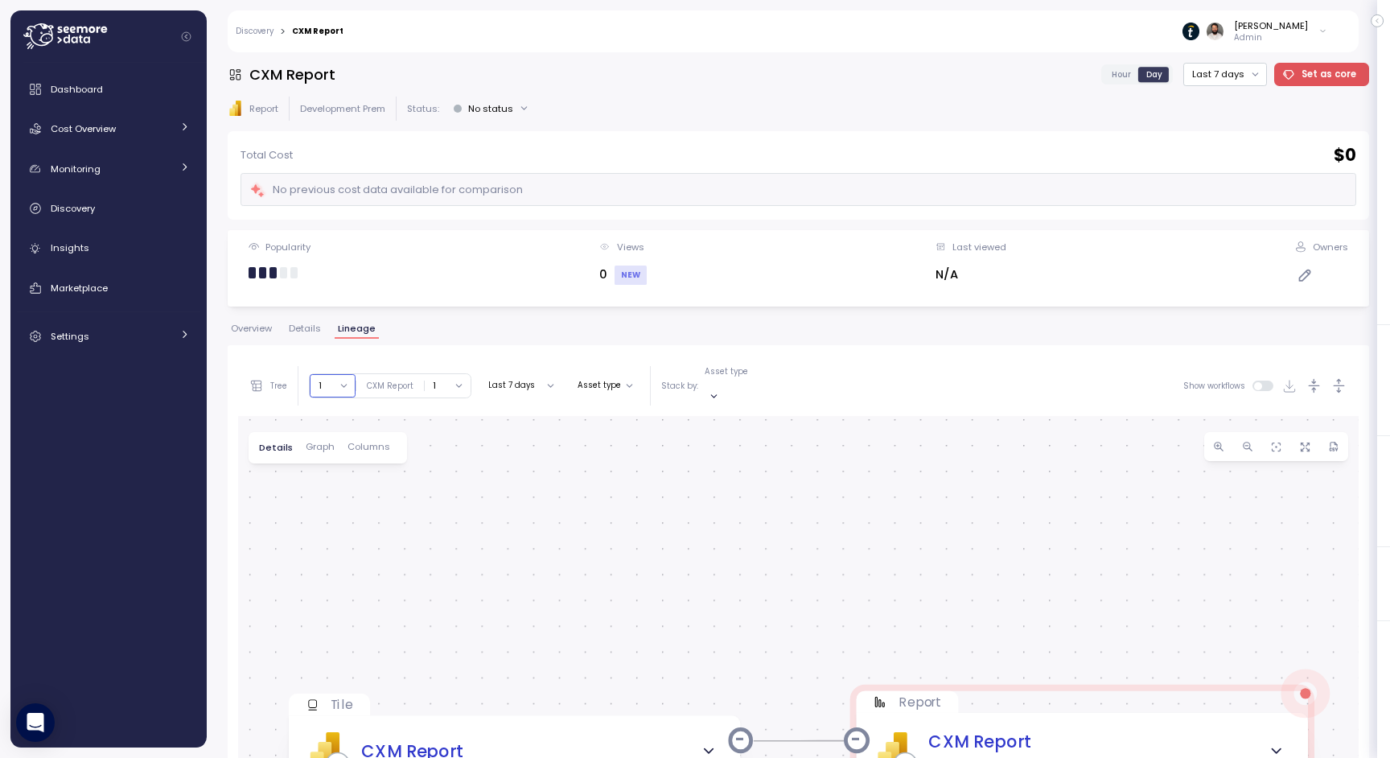
click at [343, 382] on button "1" at bounding box center [333, 385] width 46 height 23
click at [338, 515] on div "4" at bounding box center [338, 516] width 6 height 13
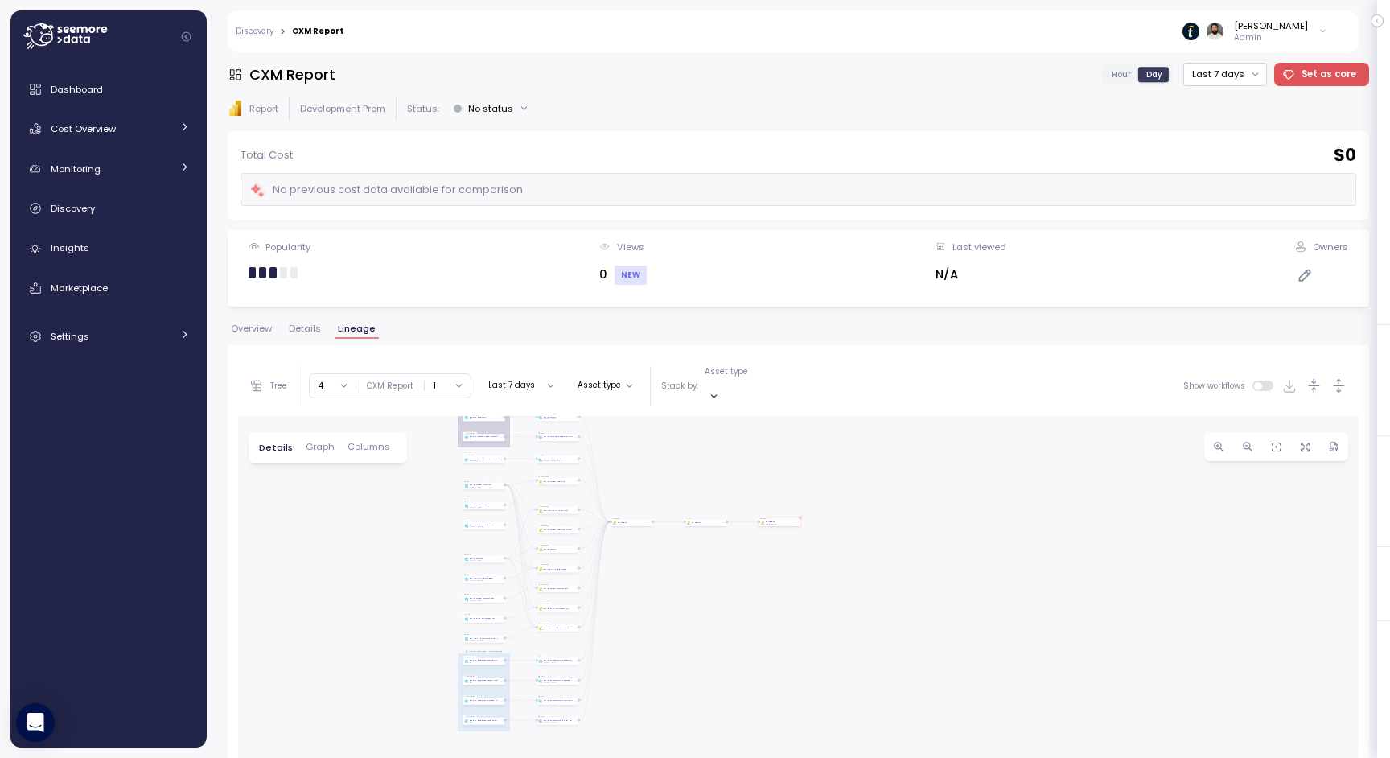
drag, startPoint x: 375, startPoint y: 532, endPoint x: 393, endPoint y: 475, distance: 59.8
click at [393, 475] on div "EXECUTE IMMEDIATE Job Execute immediate EXECUTE IMMEDIATE Job Execute immediate…" at bounding box center [798, 733] width 1121 height 635
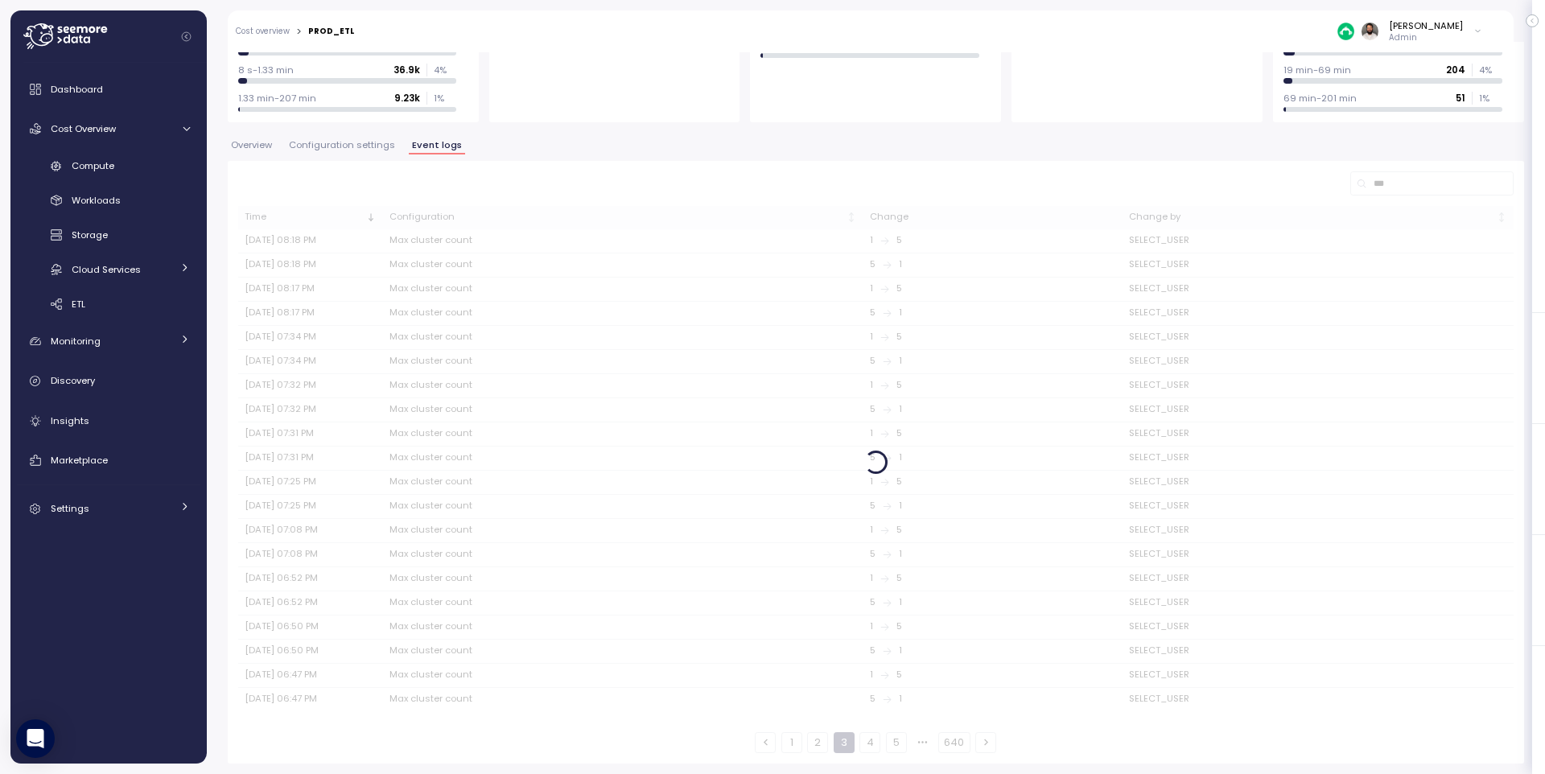
scroll to position [239, 0]
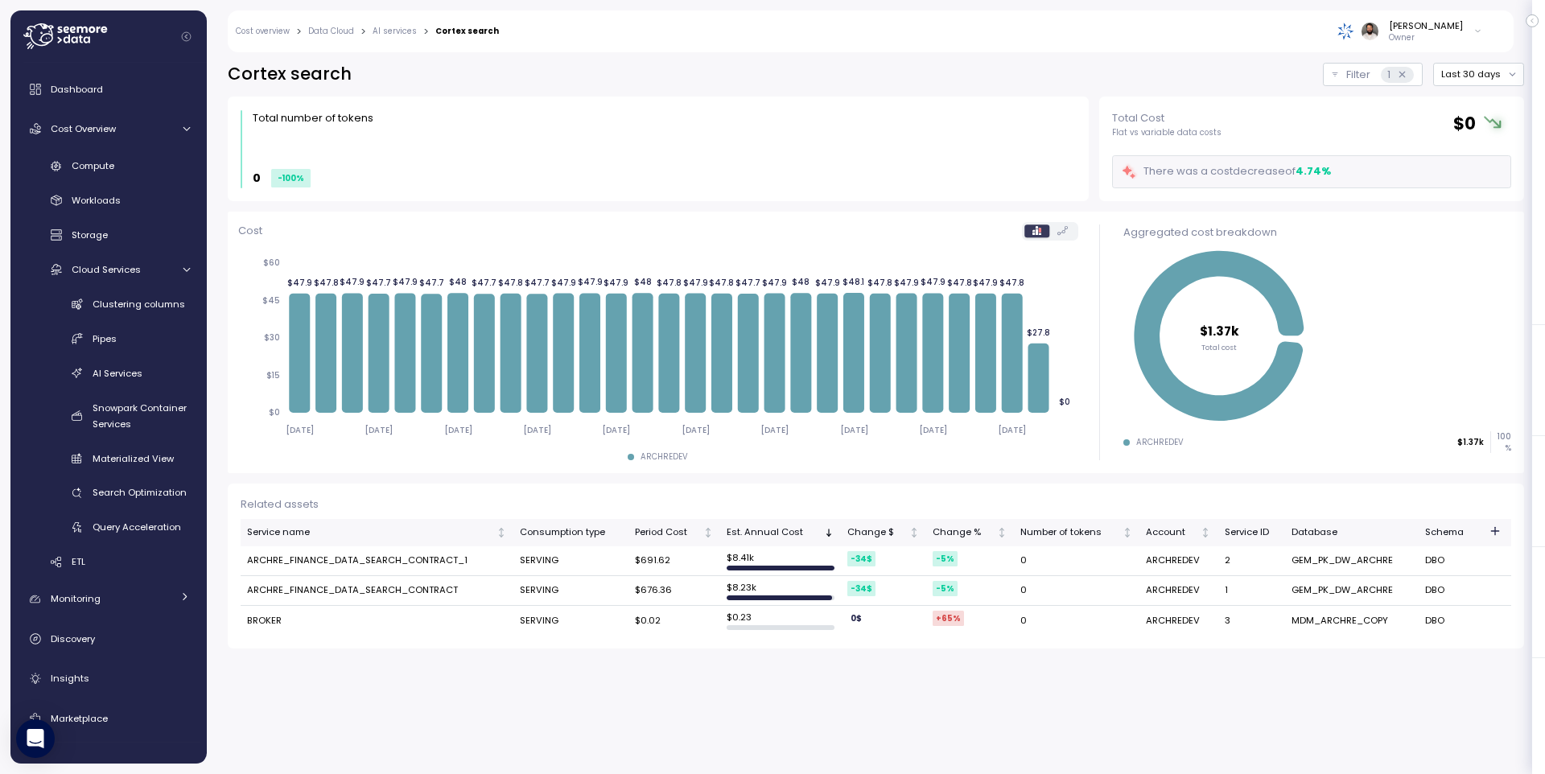
scroll to position [12, 0]
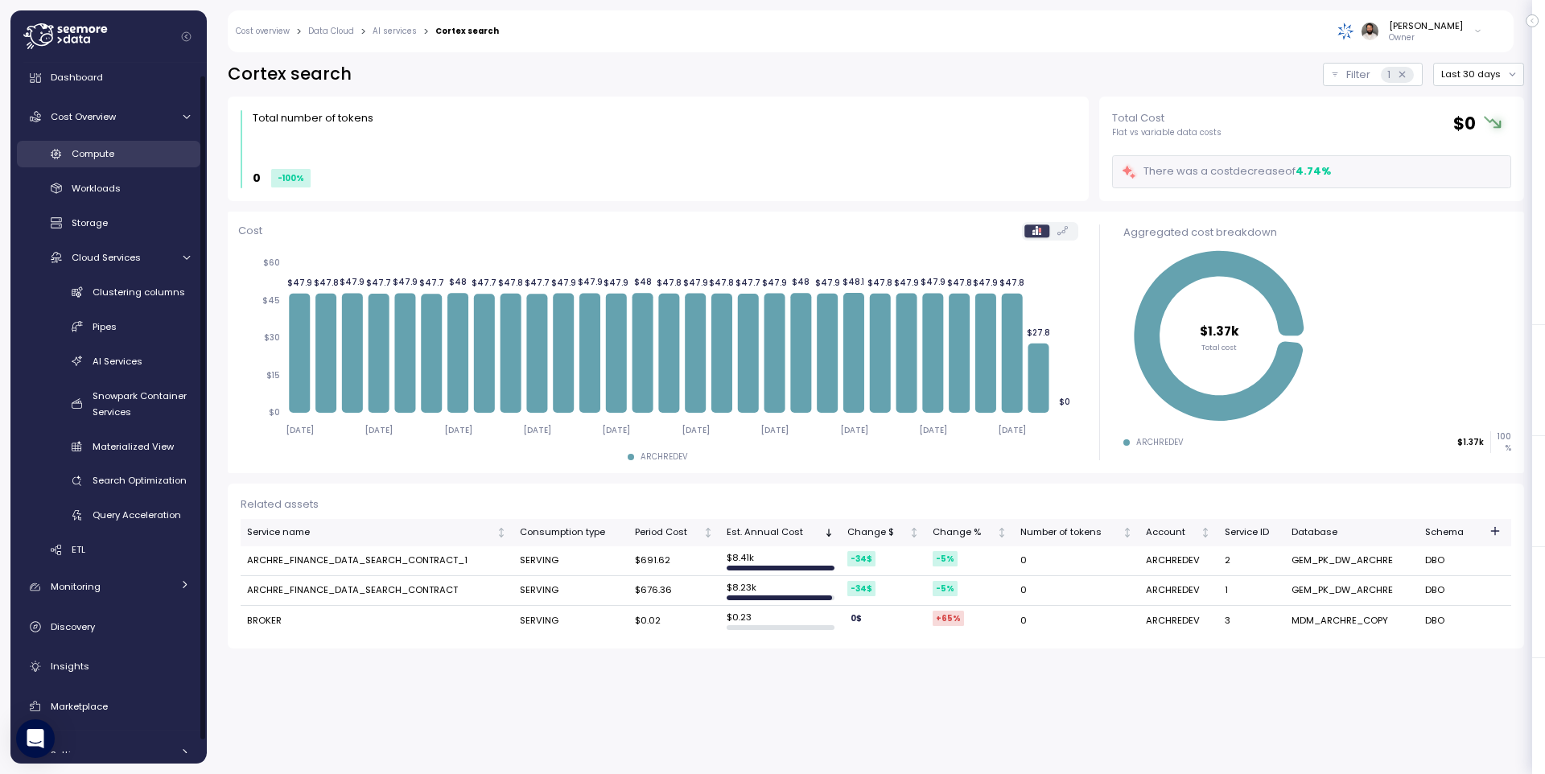
click at [94, 159] on span "Compute" at bounding box center [93, 153] width 43 height 13
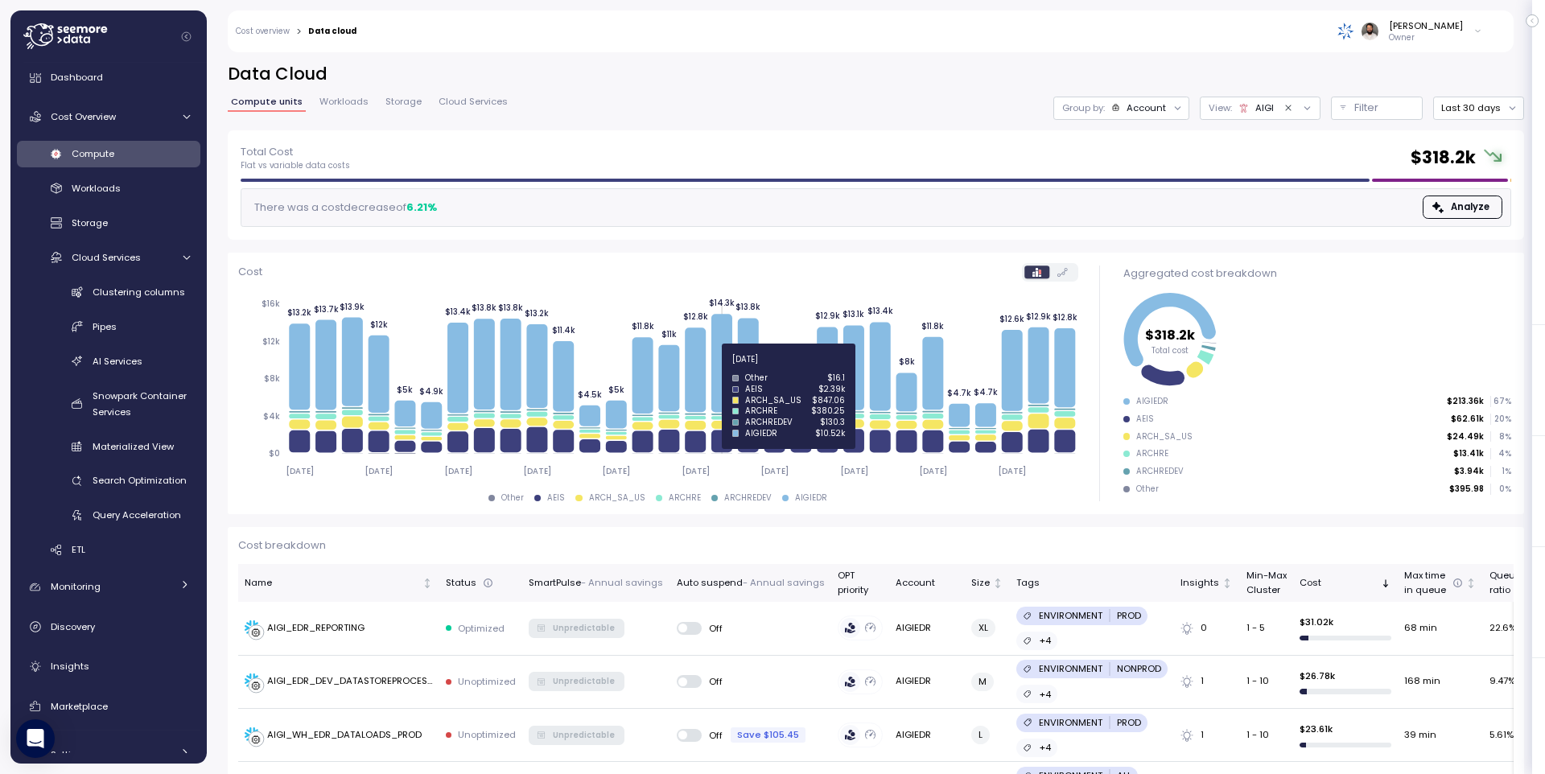
click at [724, 368] on icon at bounding box center [721, 363] width 21 height 98
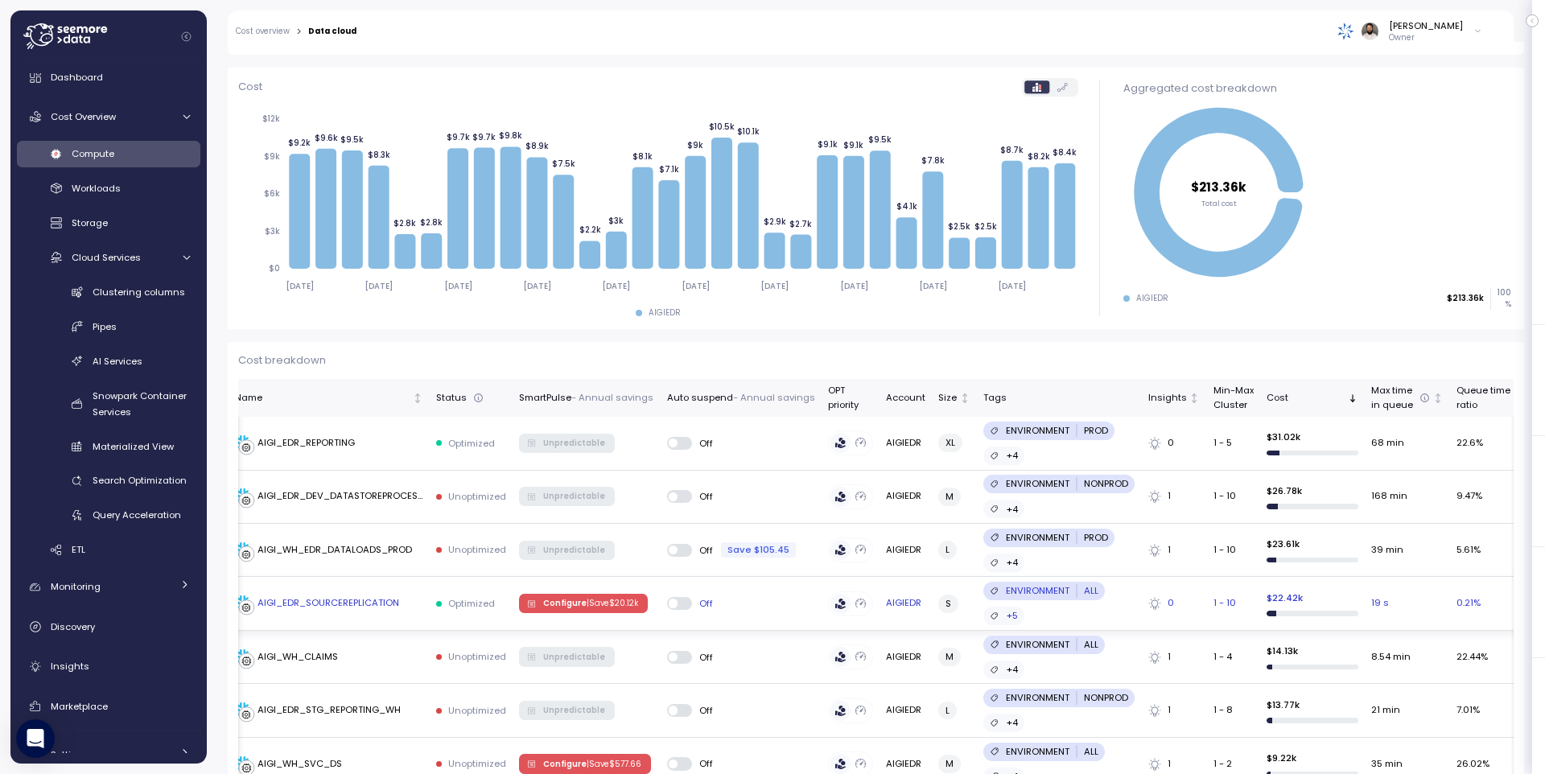
scroll to position [181, 0]
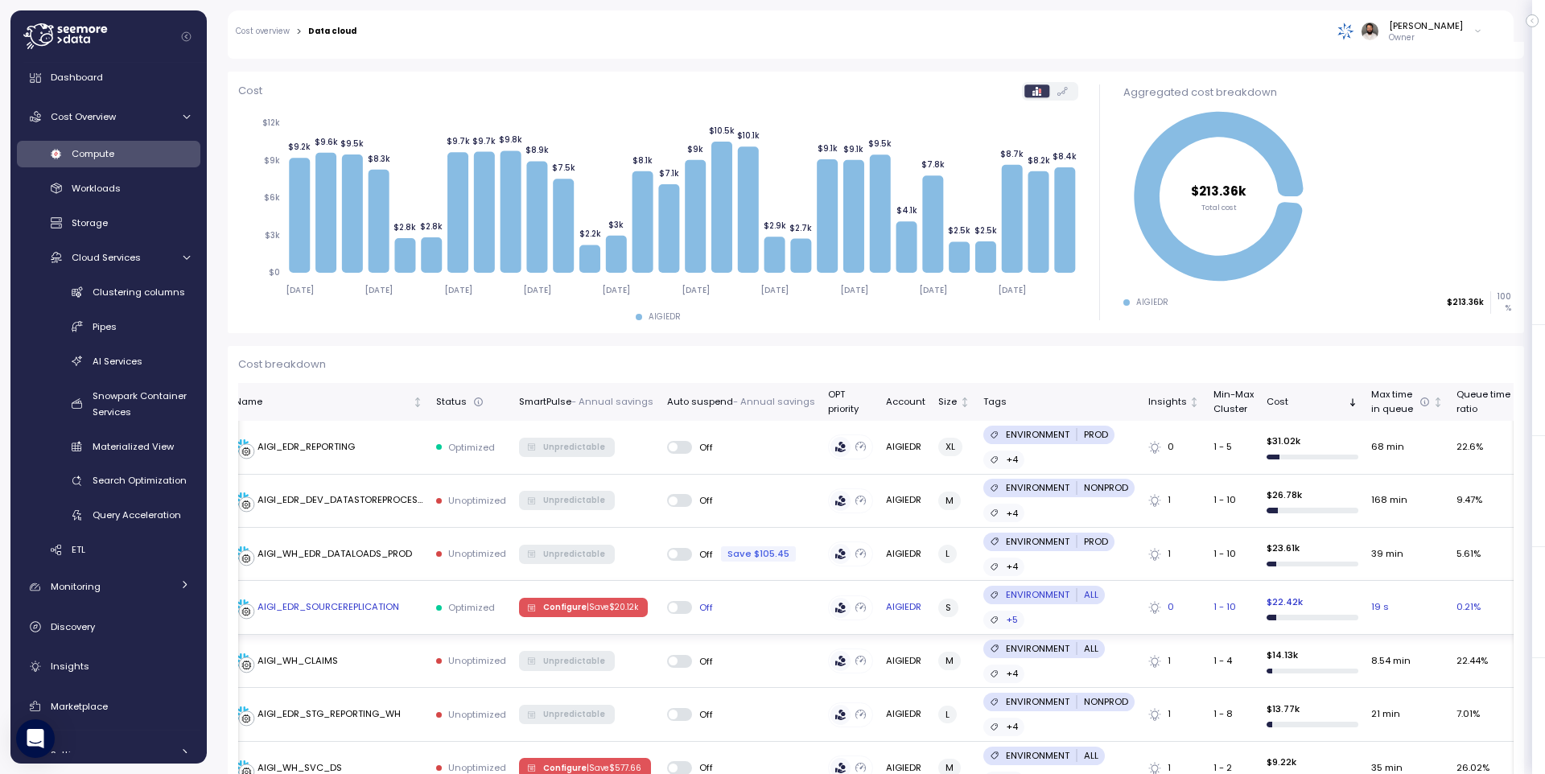
click at [345, 608] on div "AIGI_EDR_SOURCEREPLICATION" at bounding box center [328, 607] width 142 height 14
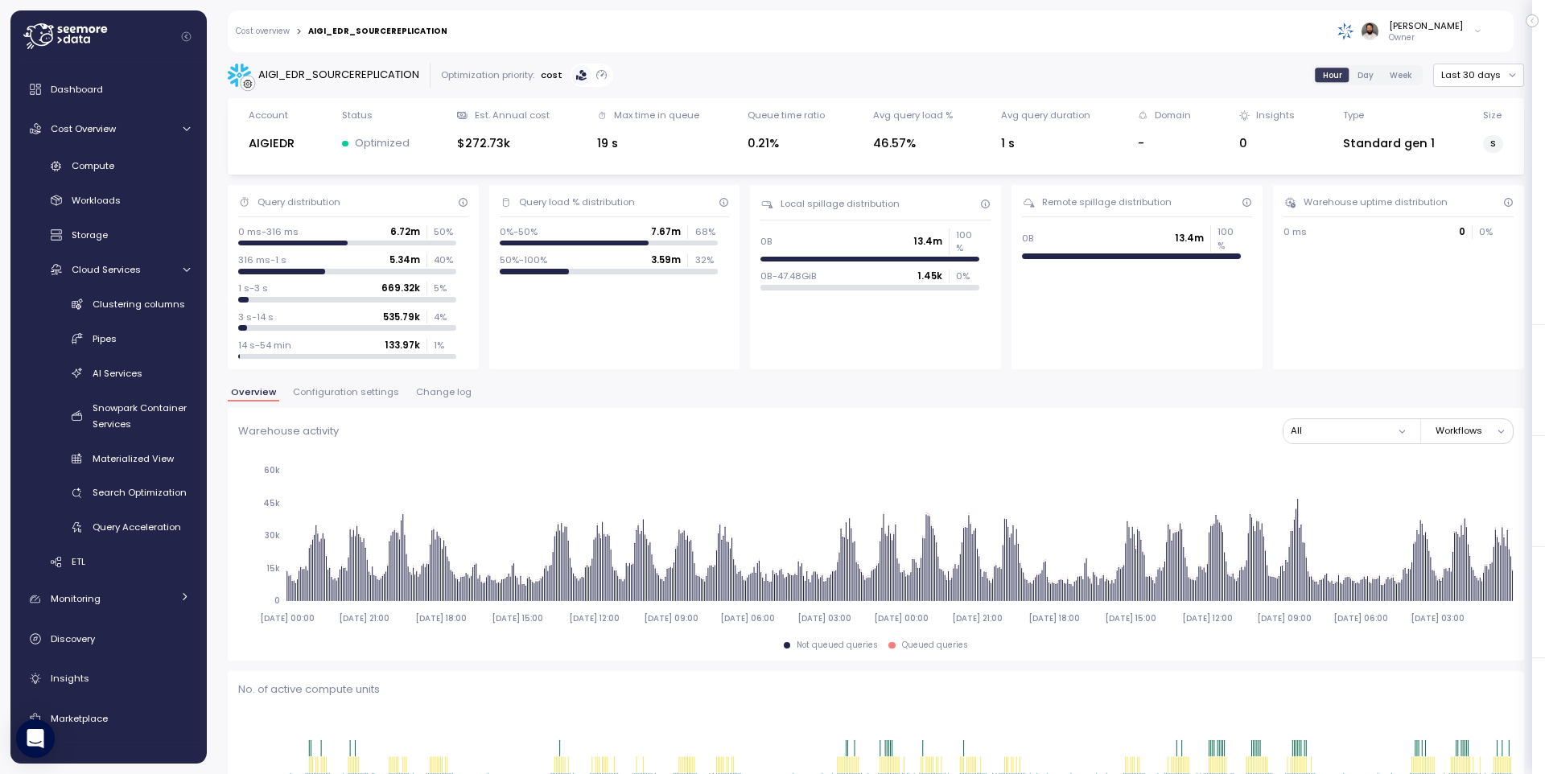
scroll to position [12, 0]
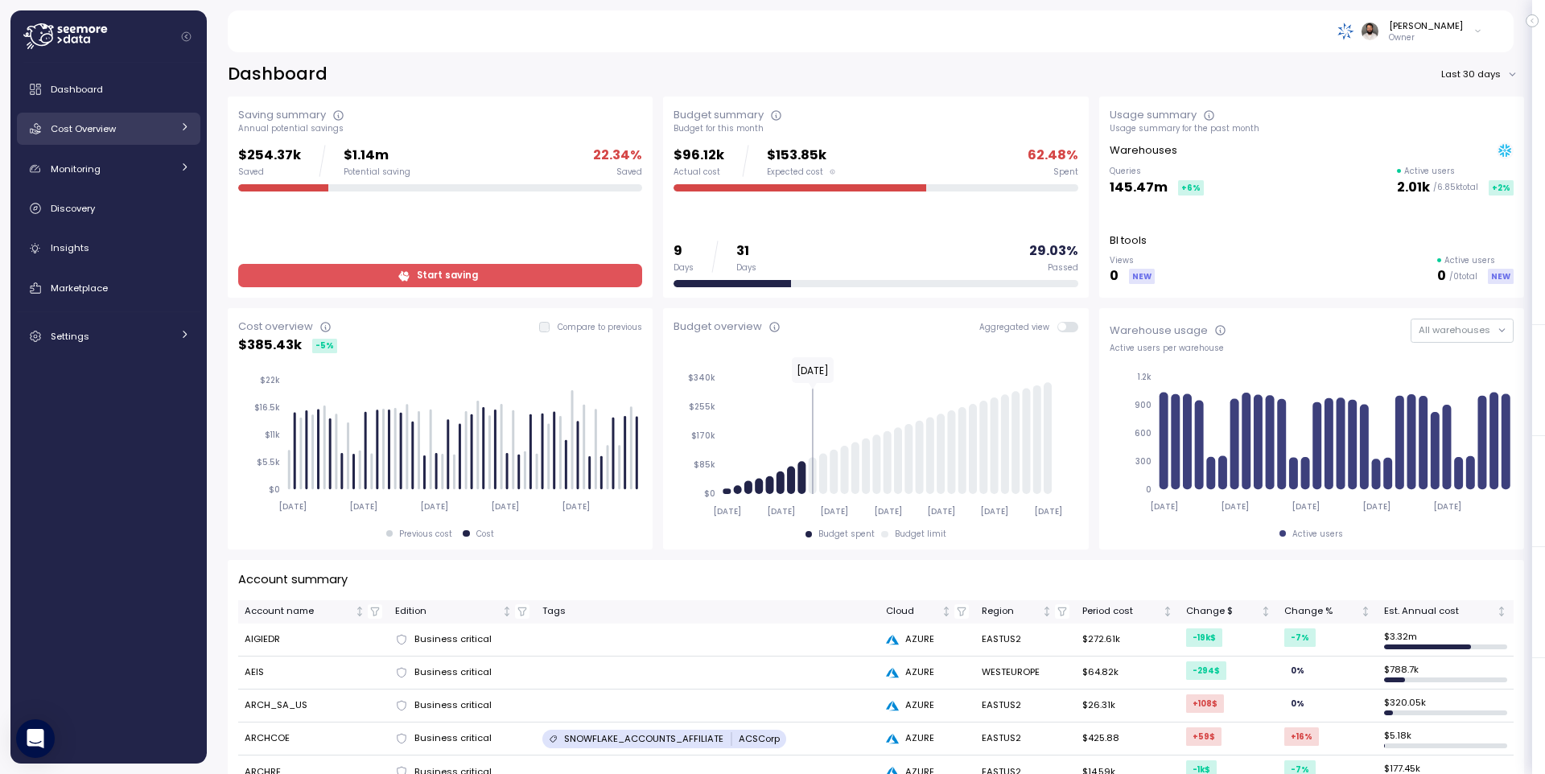
click at [131, 119] on link "Cost Overview" at bounding box center [108, 129] width 183 height 32
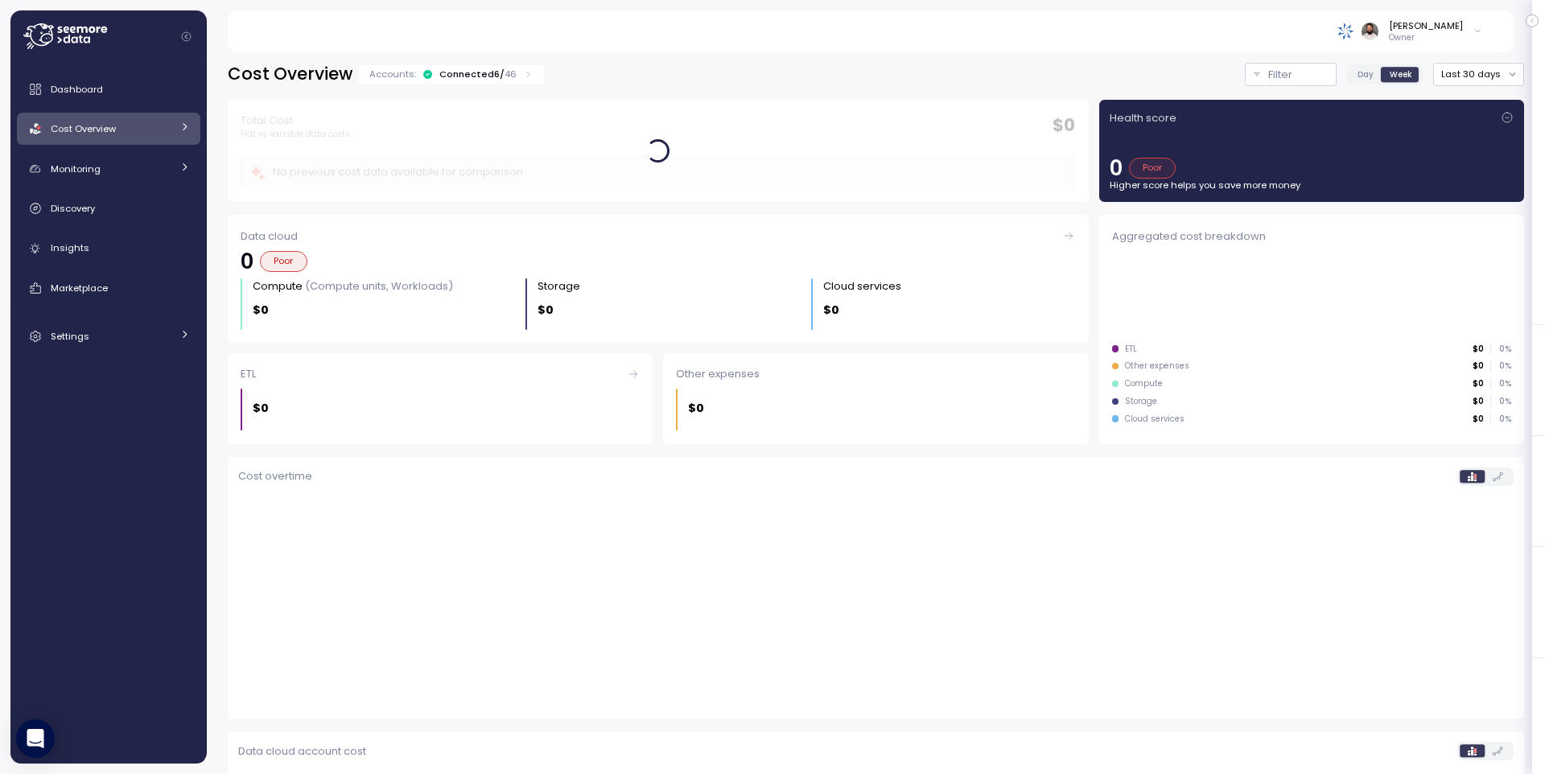
click at [146, 140] on link "Cost Overview" at bounding box center [108, 129] width 183 height 32
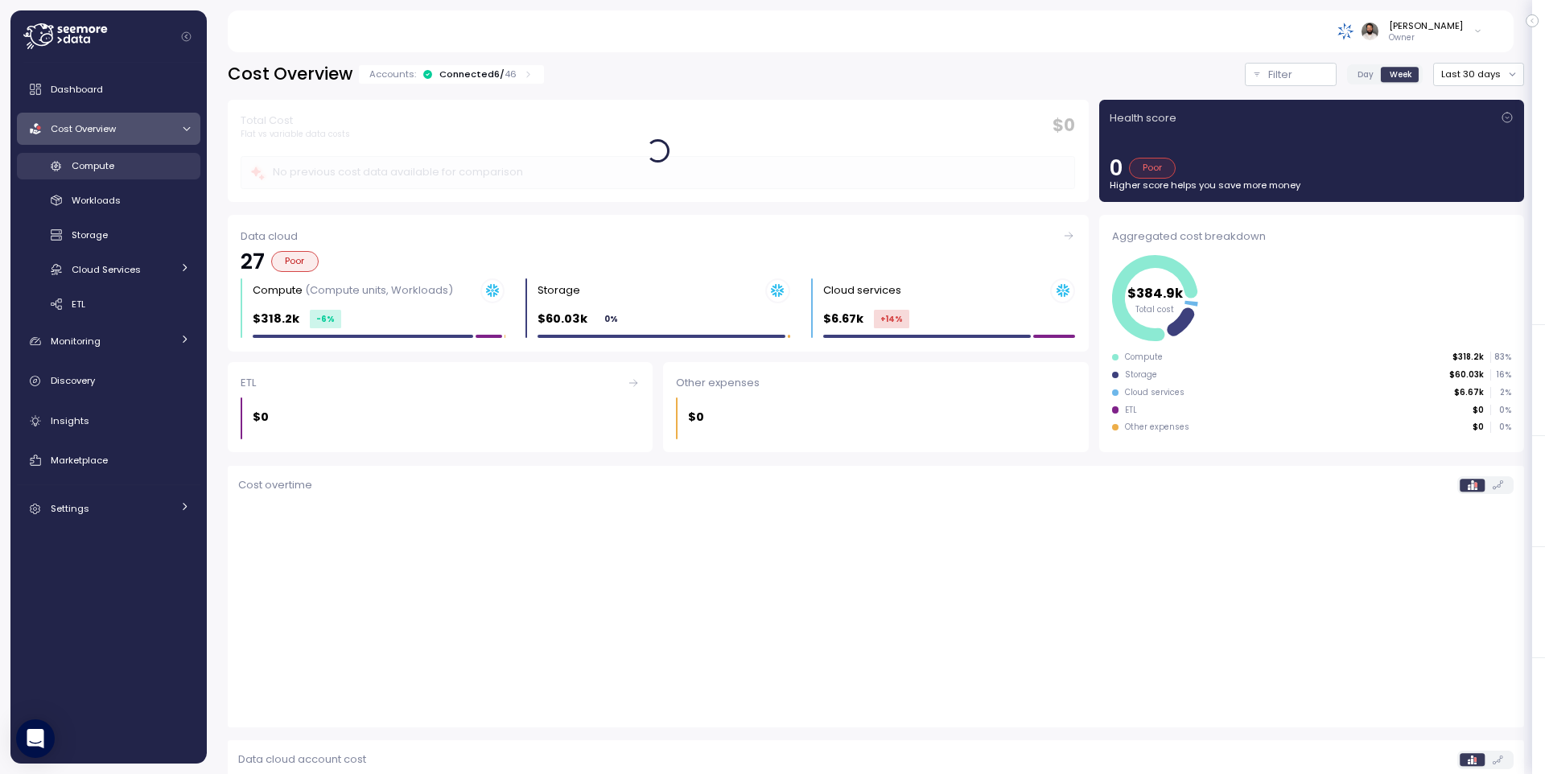
click at [146, 173] on div "Compute" at bounding box center [131, 166] width 118 height 16
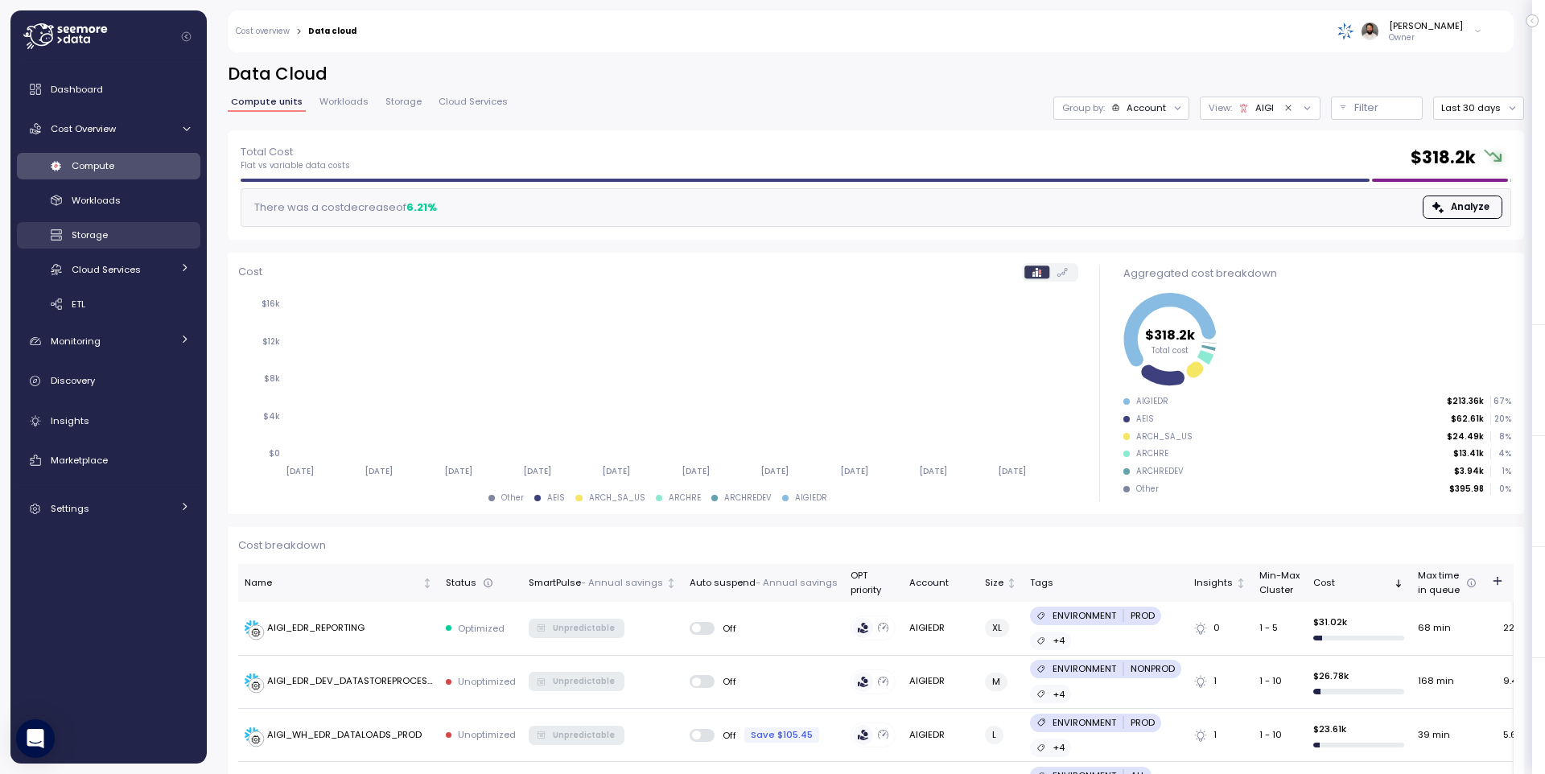
click at [107, 233] on span "Storage" at bounding box center [90, 235] width 36 height 13
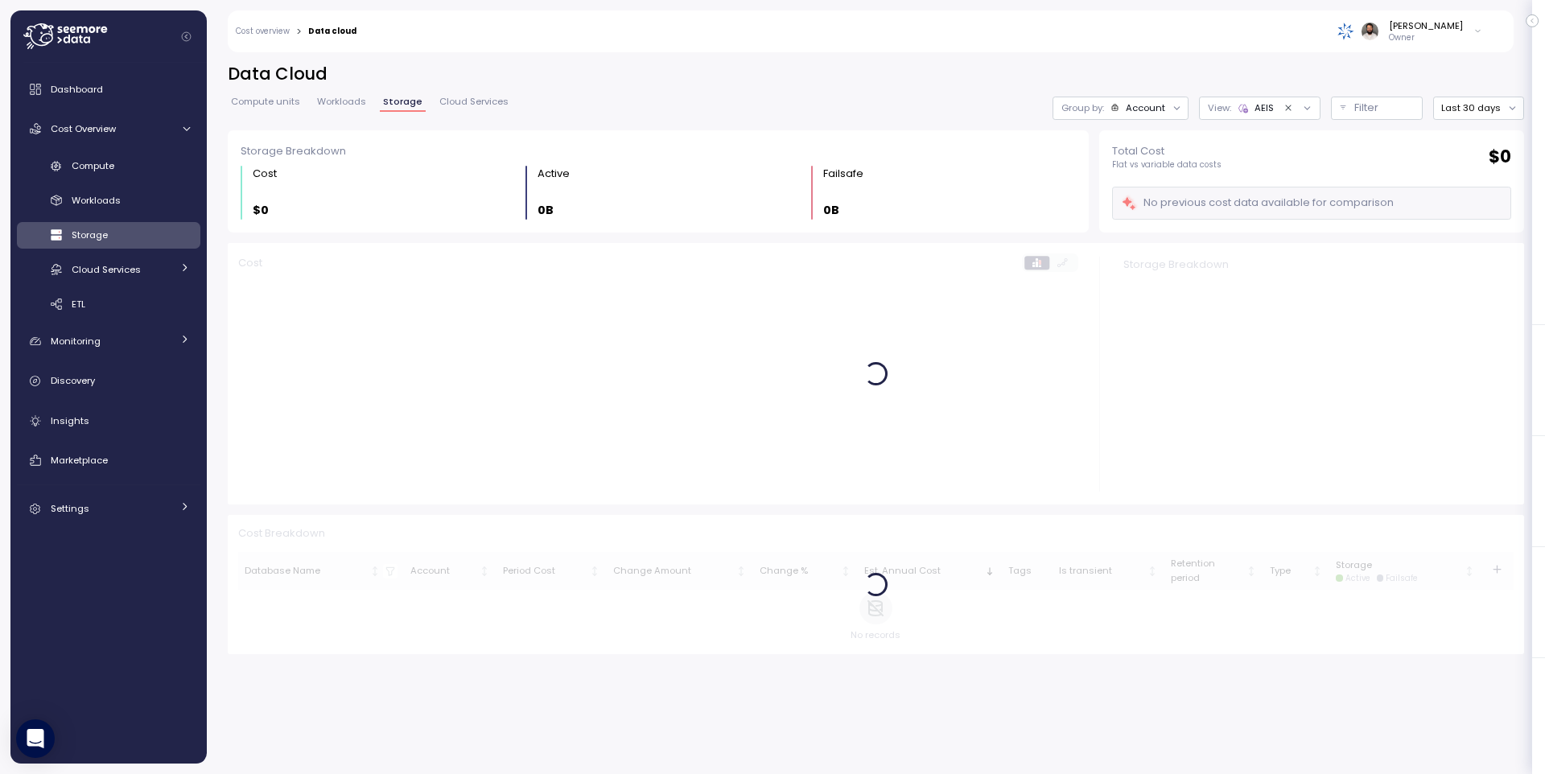
click at [1288, 109] on icon "Clear value" at bounding box center [1288, 108] width 10 height 10
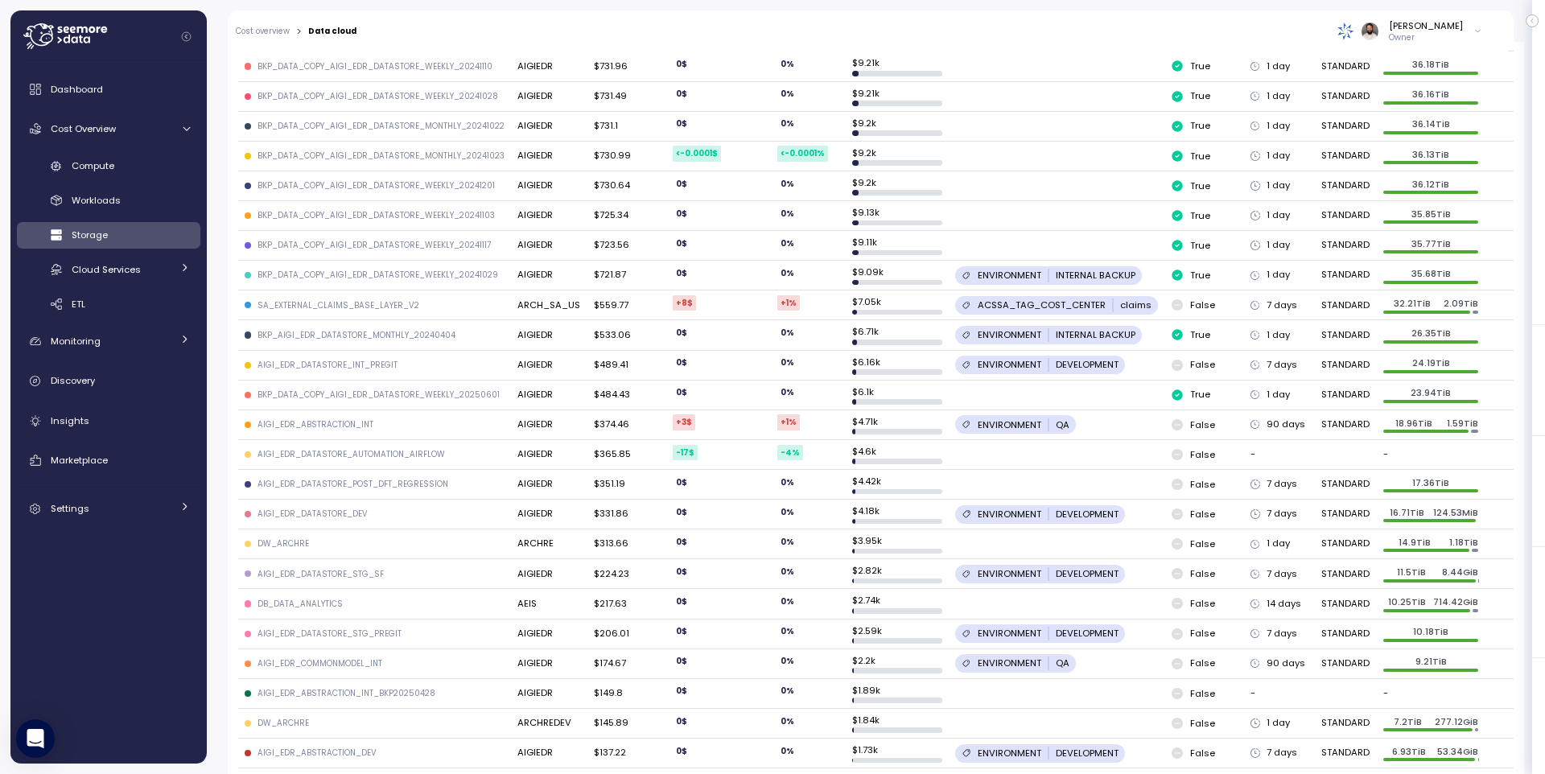
scroll to position [461, 0]
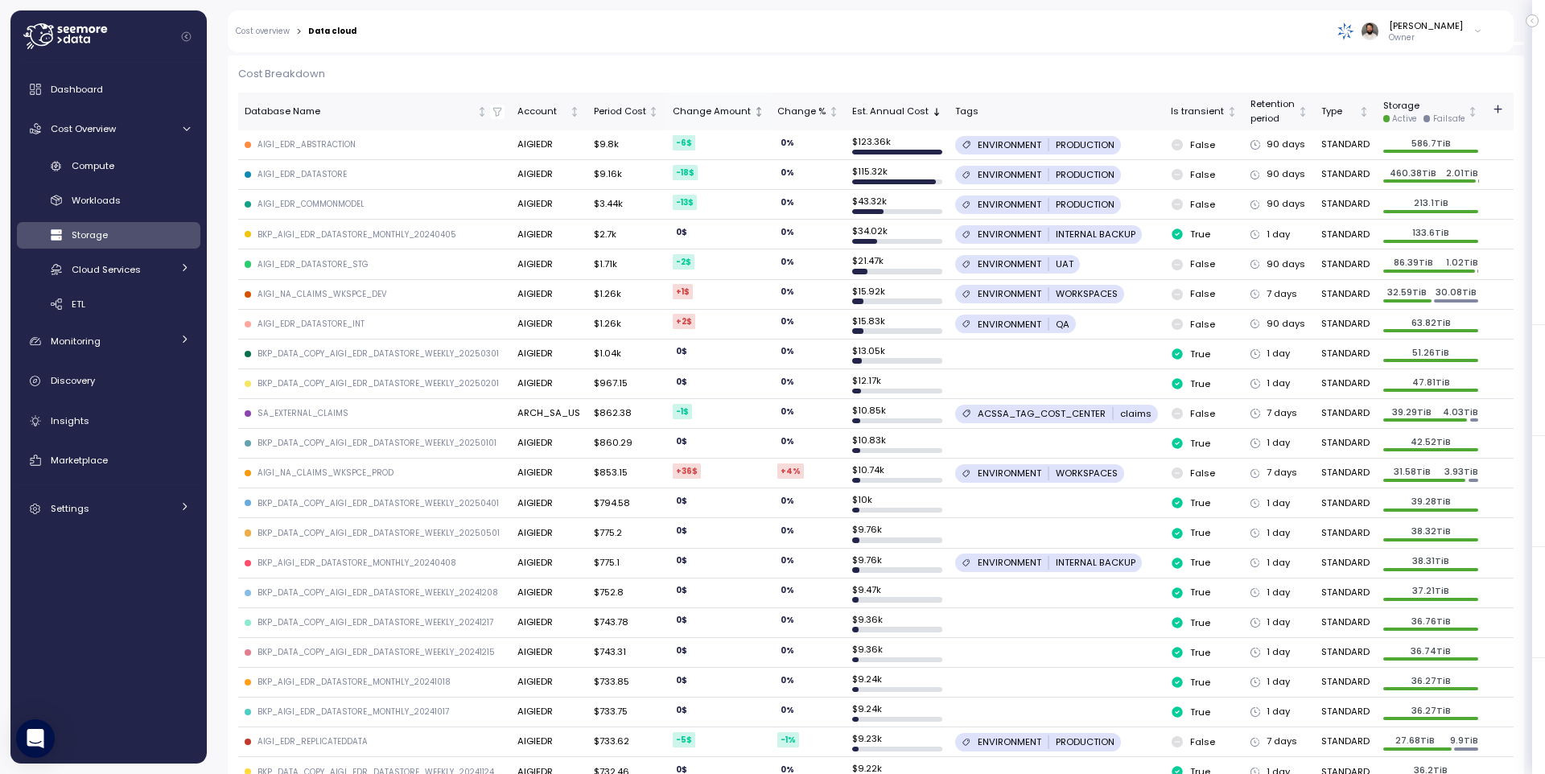
click at [716, 113] on div "Change Amount" at bounding box center [712, 112] width 78 height 14
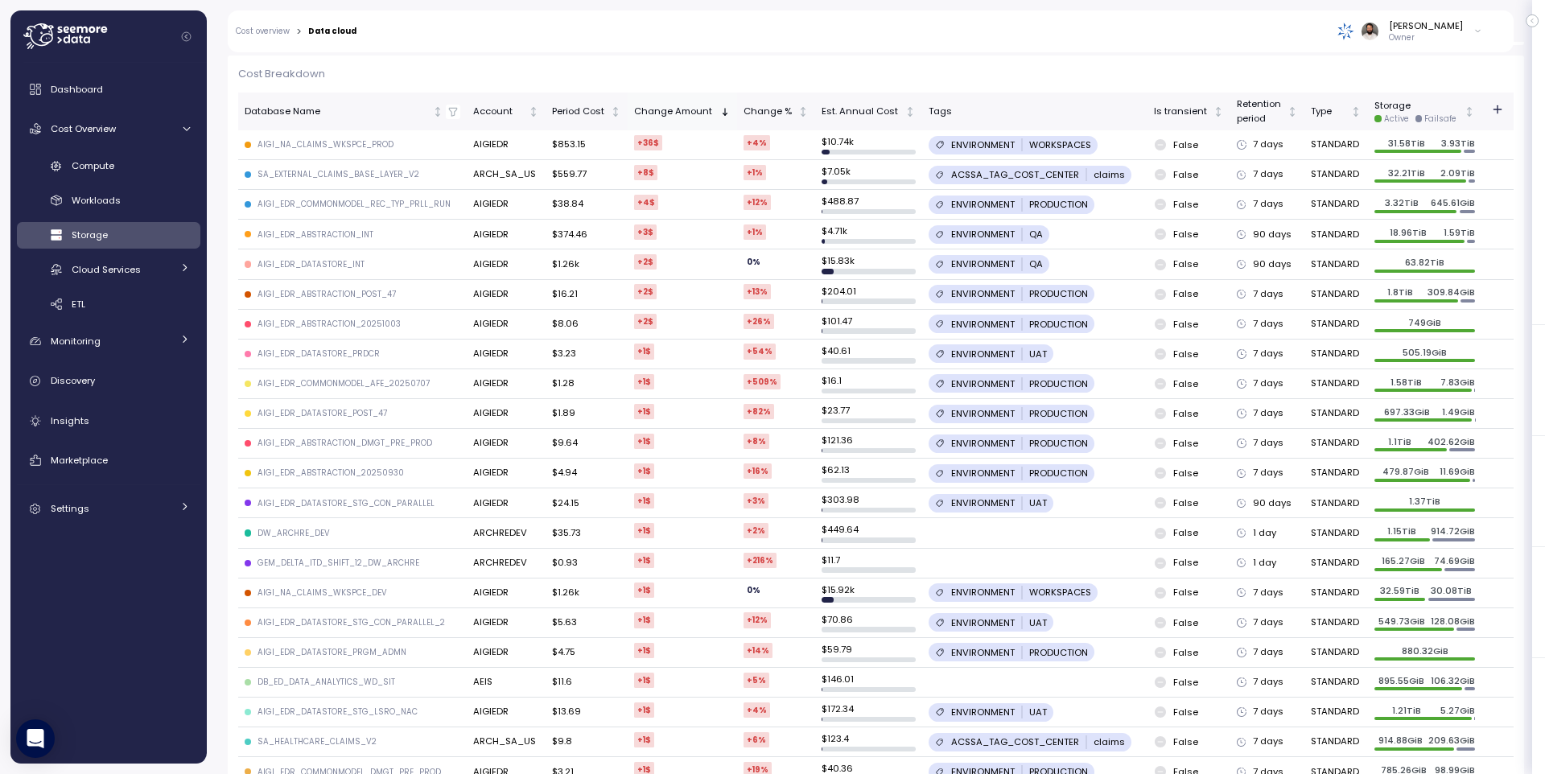
click at [716, 113] on div "Change Amount" at bounding box center [675, 112] width 82 height 14
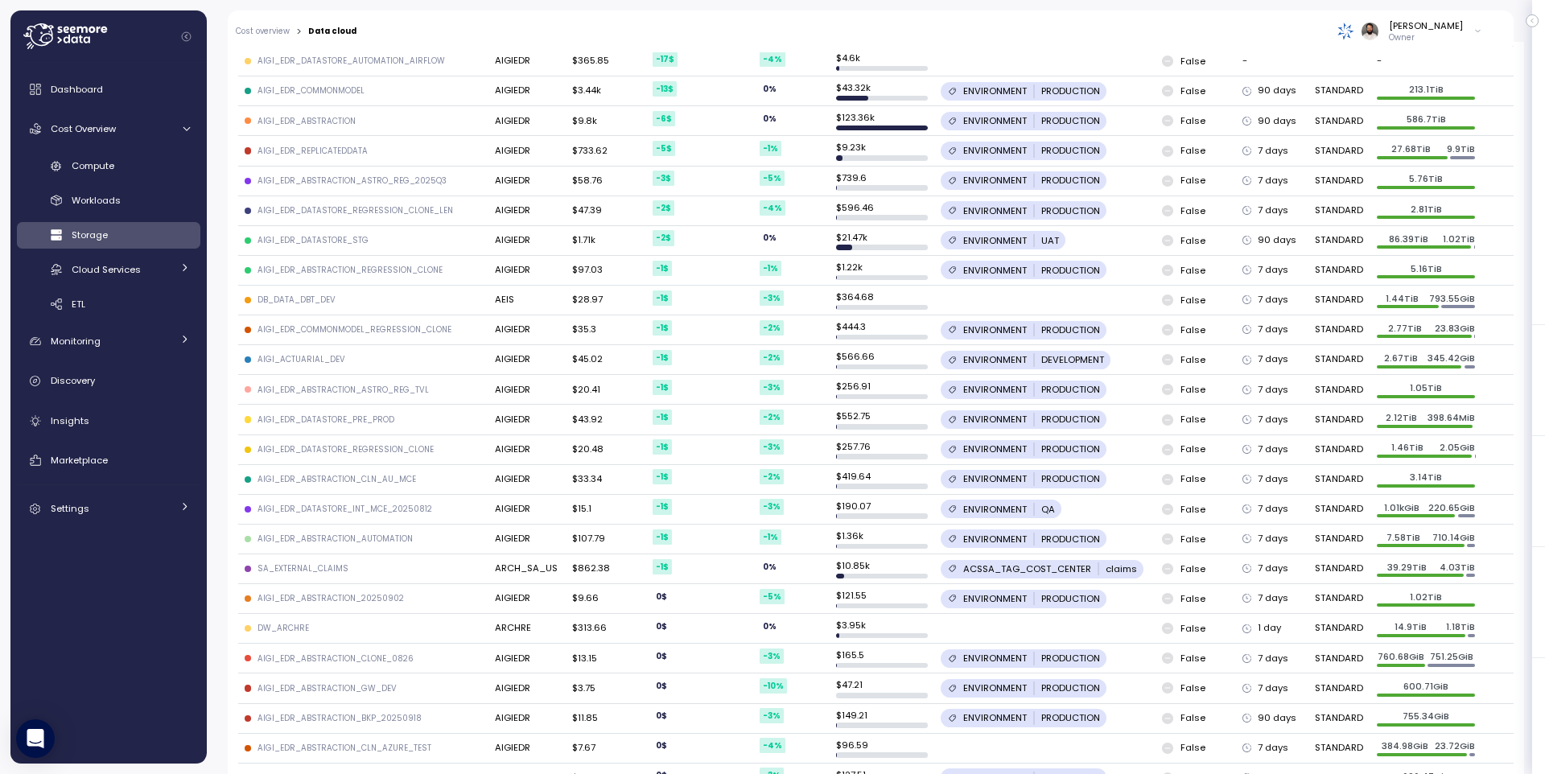
scroll to position [448, 0]
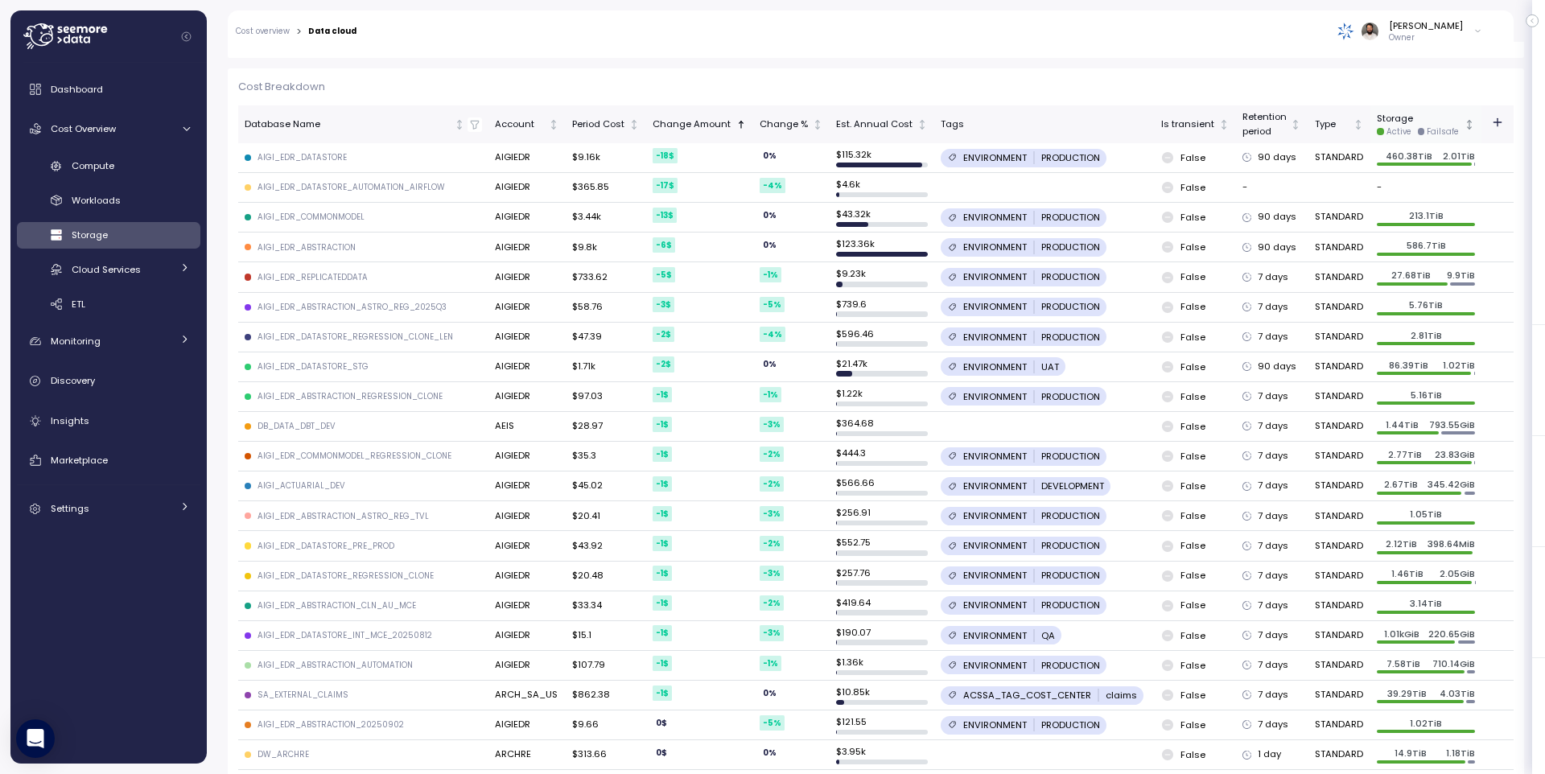
click at [1456, 119] on div "Storage Active Failsafe" at bounding box center [1419, 124] width 84 height 25
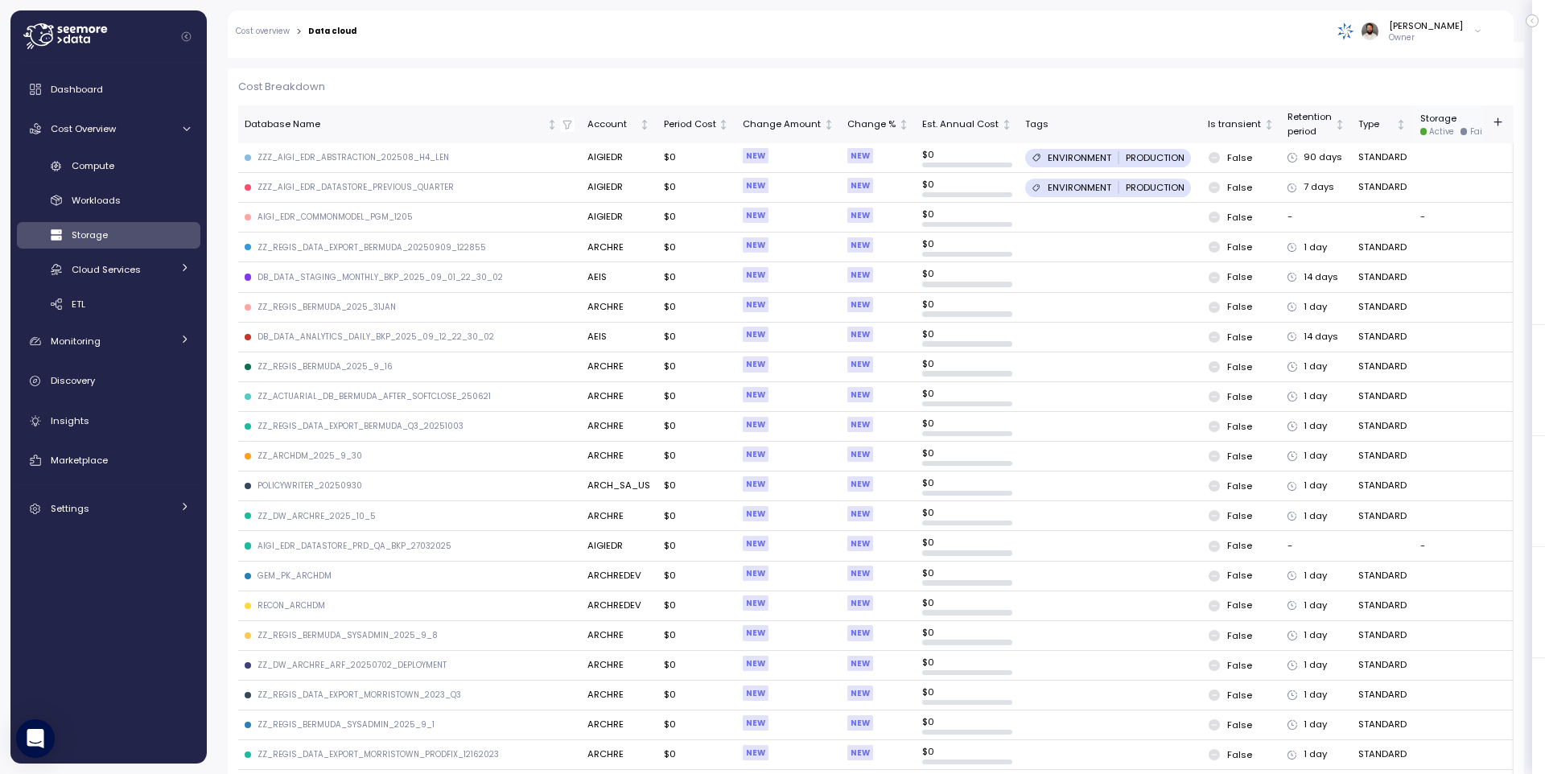
click at [1456, 119] on div "Storage Active Failsafe" at bounding box center [1461, 124] width 82 height 25
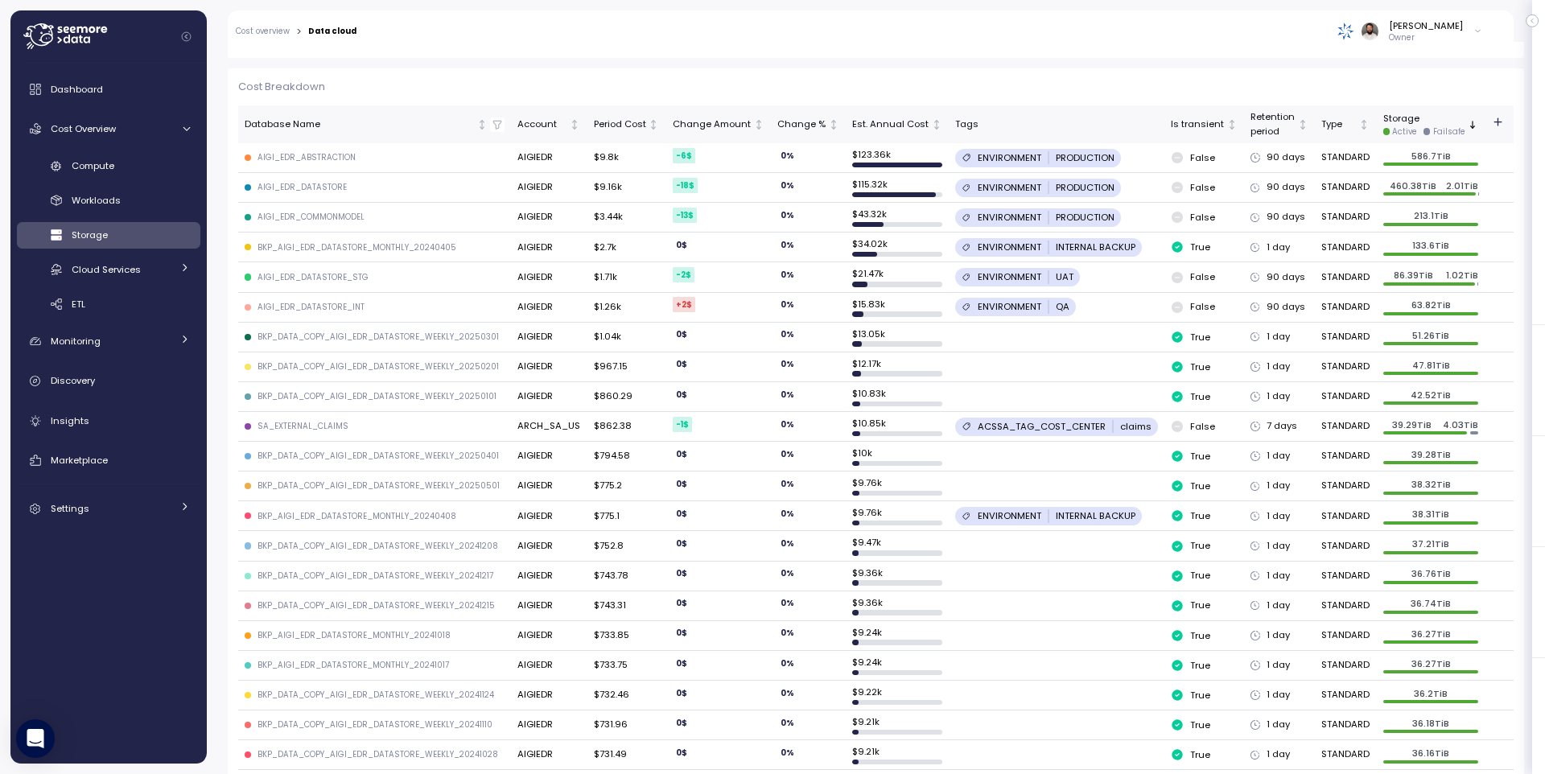
click at [1439, 166] on td "586.7TiB" at bounding box center [1431, 158] width 109 height 30
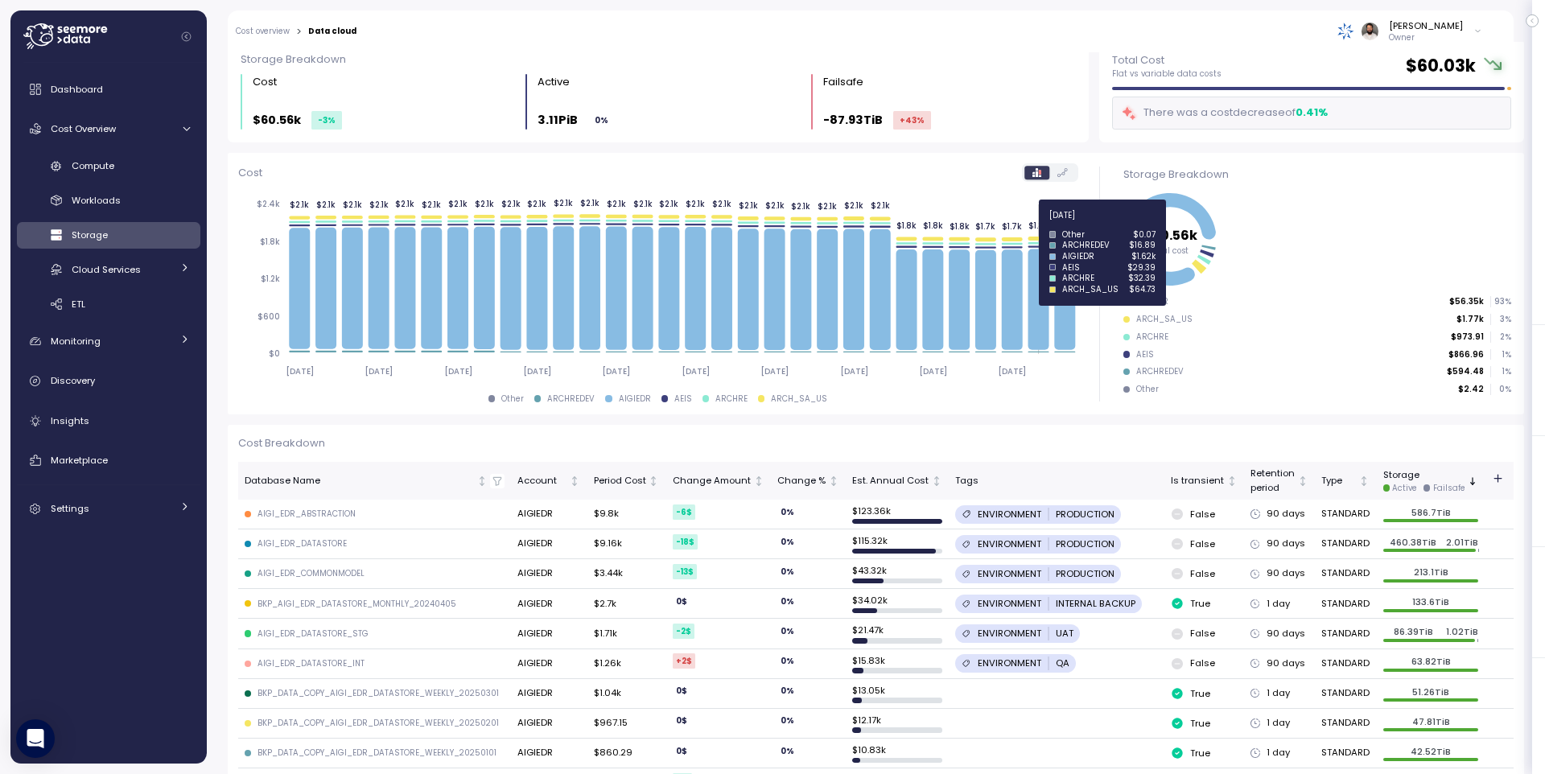
scroll to position [101, 0]
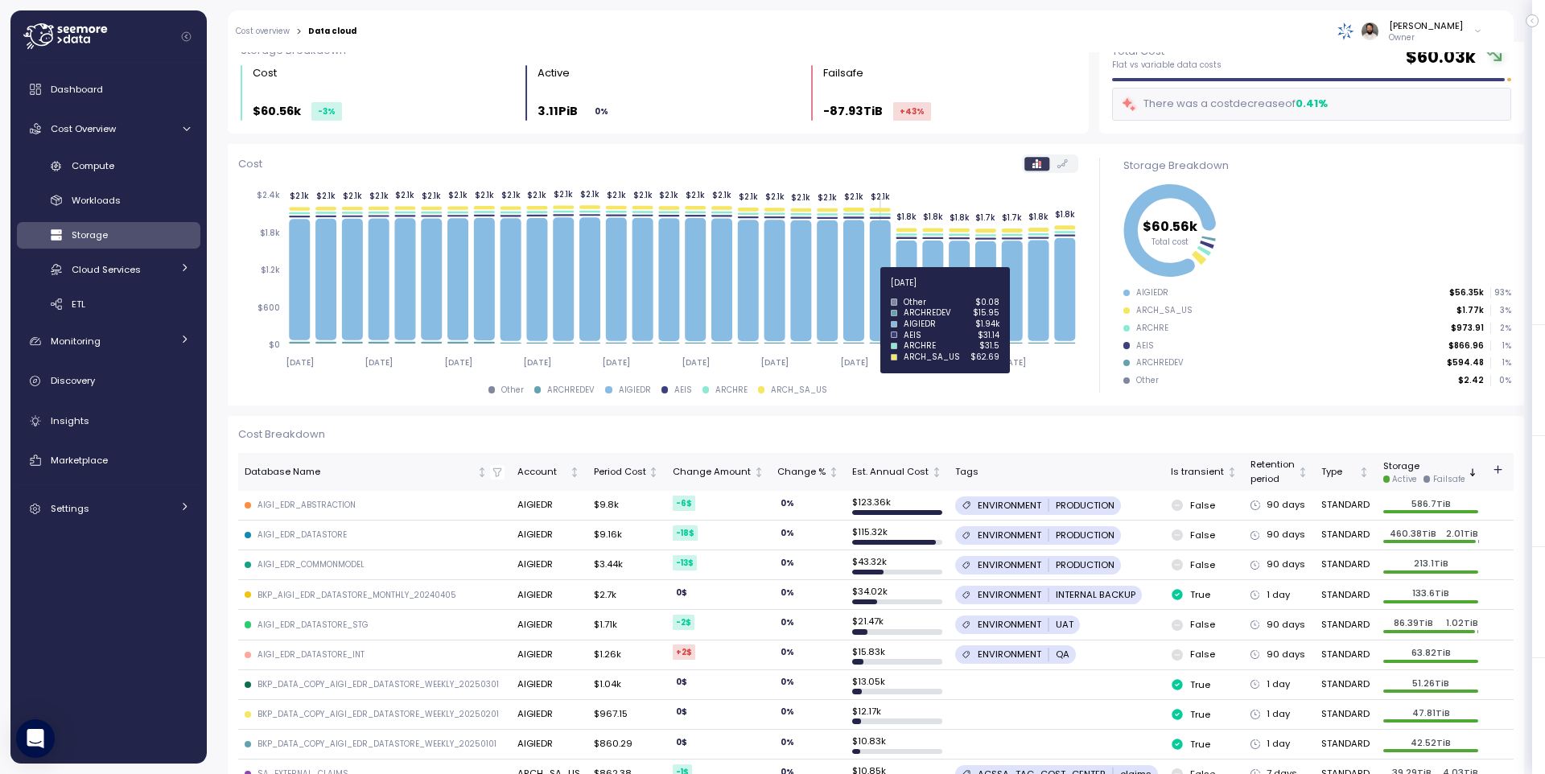
click at [884, 292] on icon at bounding box center [880, 280] width 21 height 121
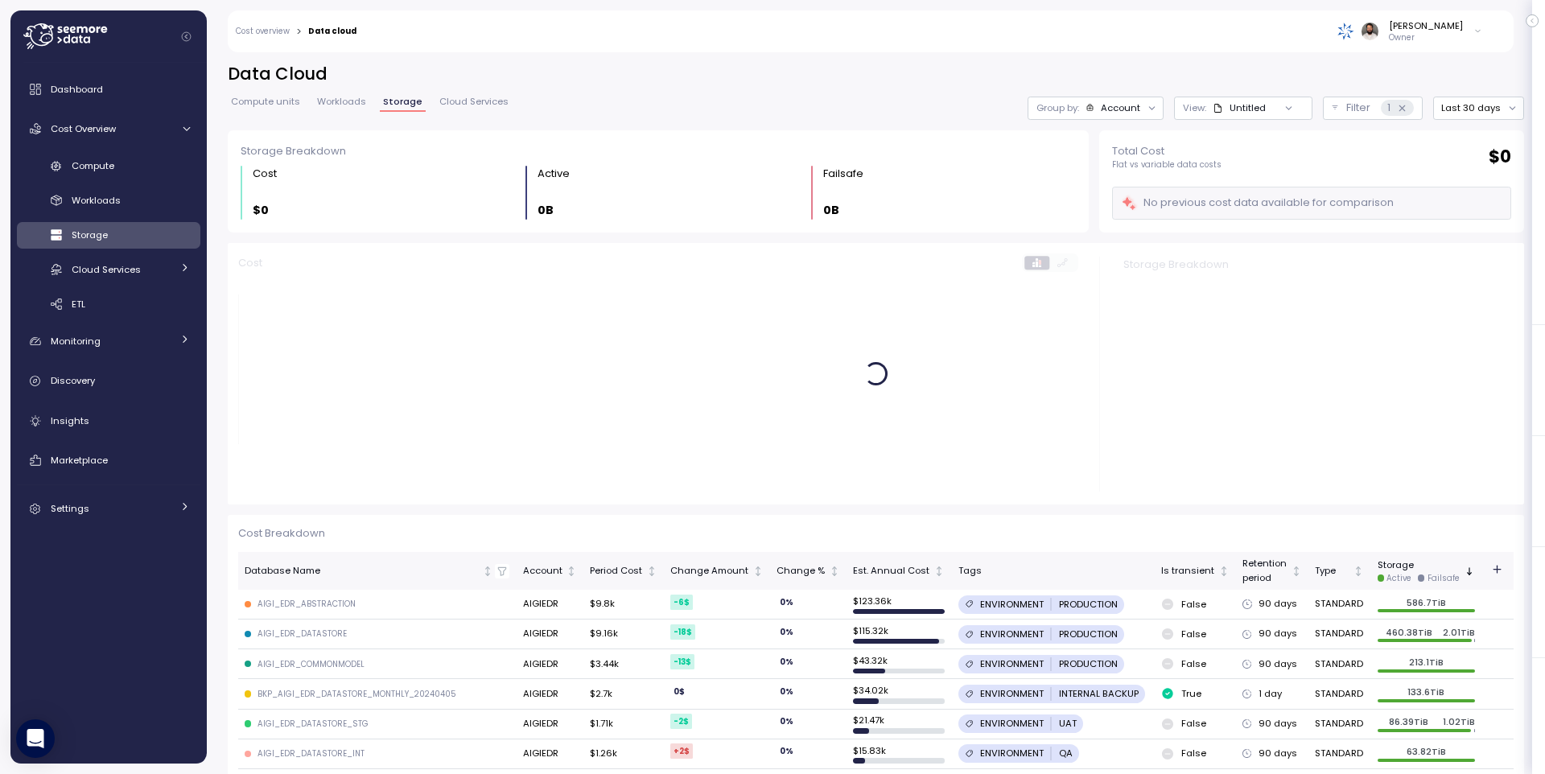
click at [1120, 101] on div "Account" at bounding box center [1120, 107] width 39 height 13
click at [1131, 171] on p "Database" at bounding box center [1116, 169] width 46 height 13
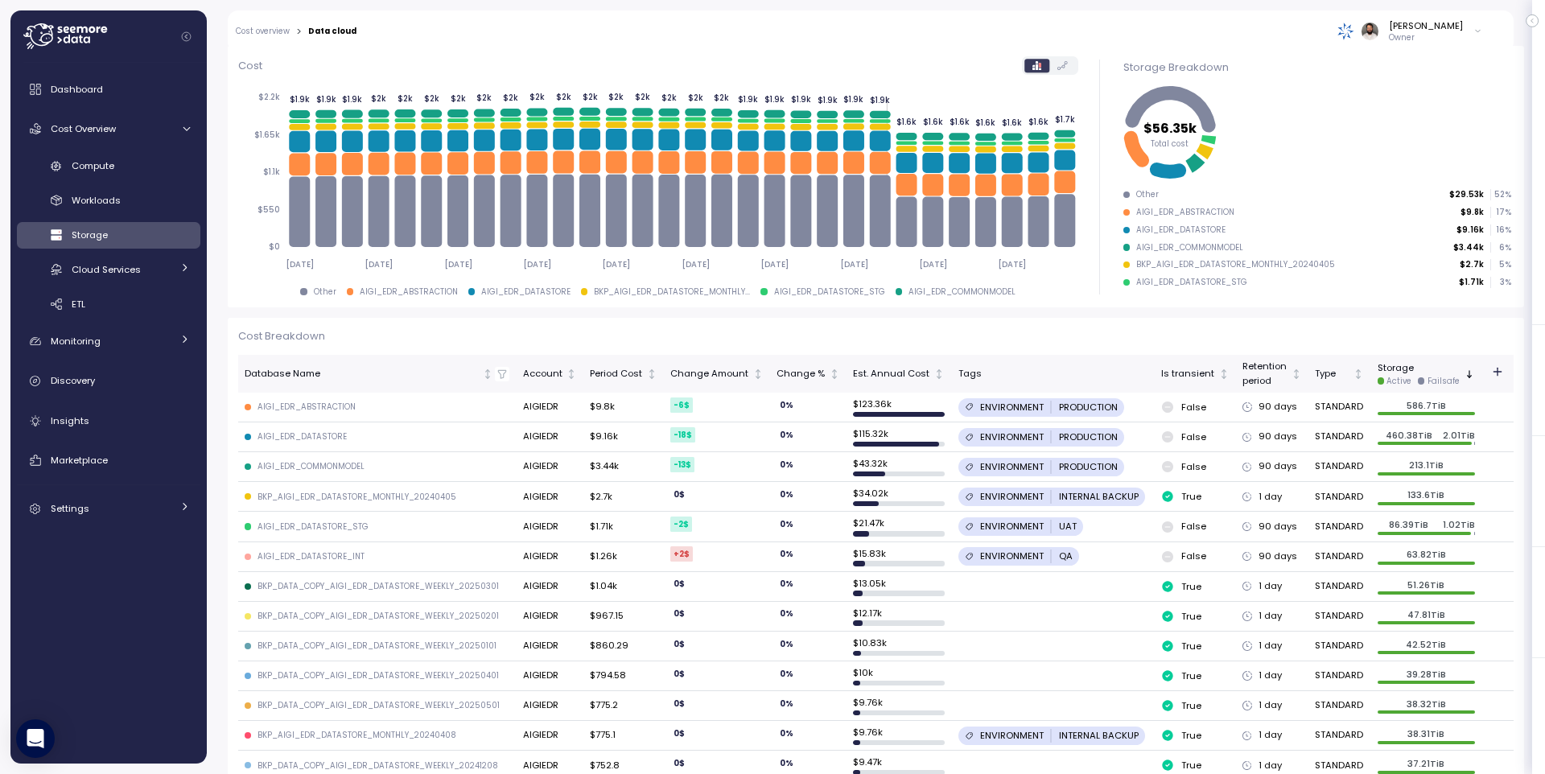
scroll to position [160, 0]
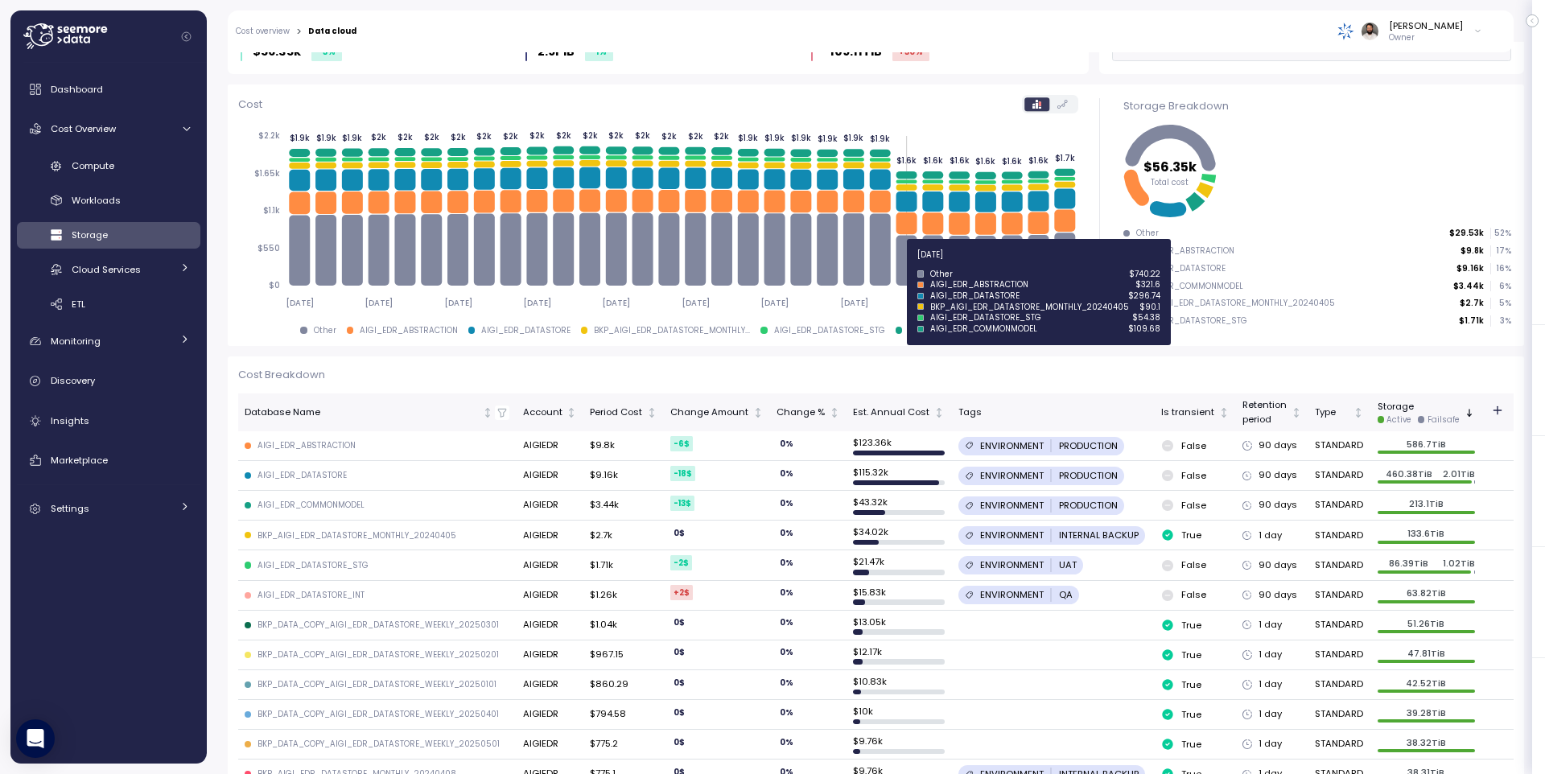
click at [901, 263] on icon at bounding box center [906, 261] width 21 height 51
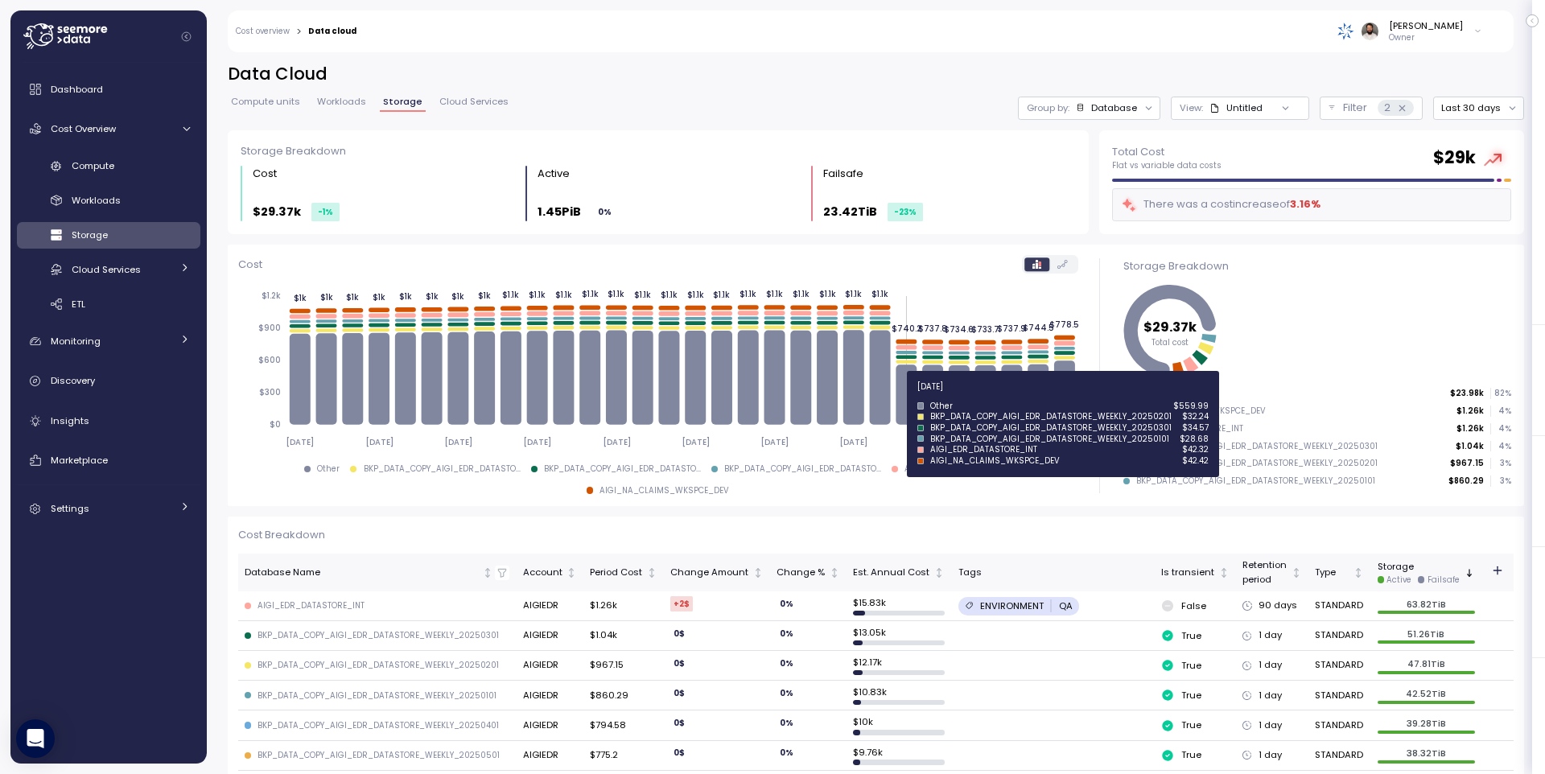
click at [906, 396] on icon at bounding box center [906, 395] width 21 height 60
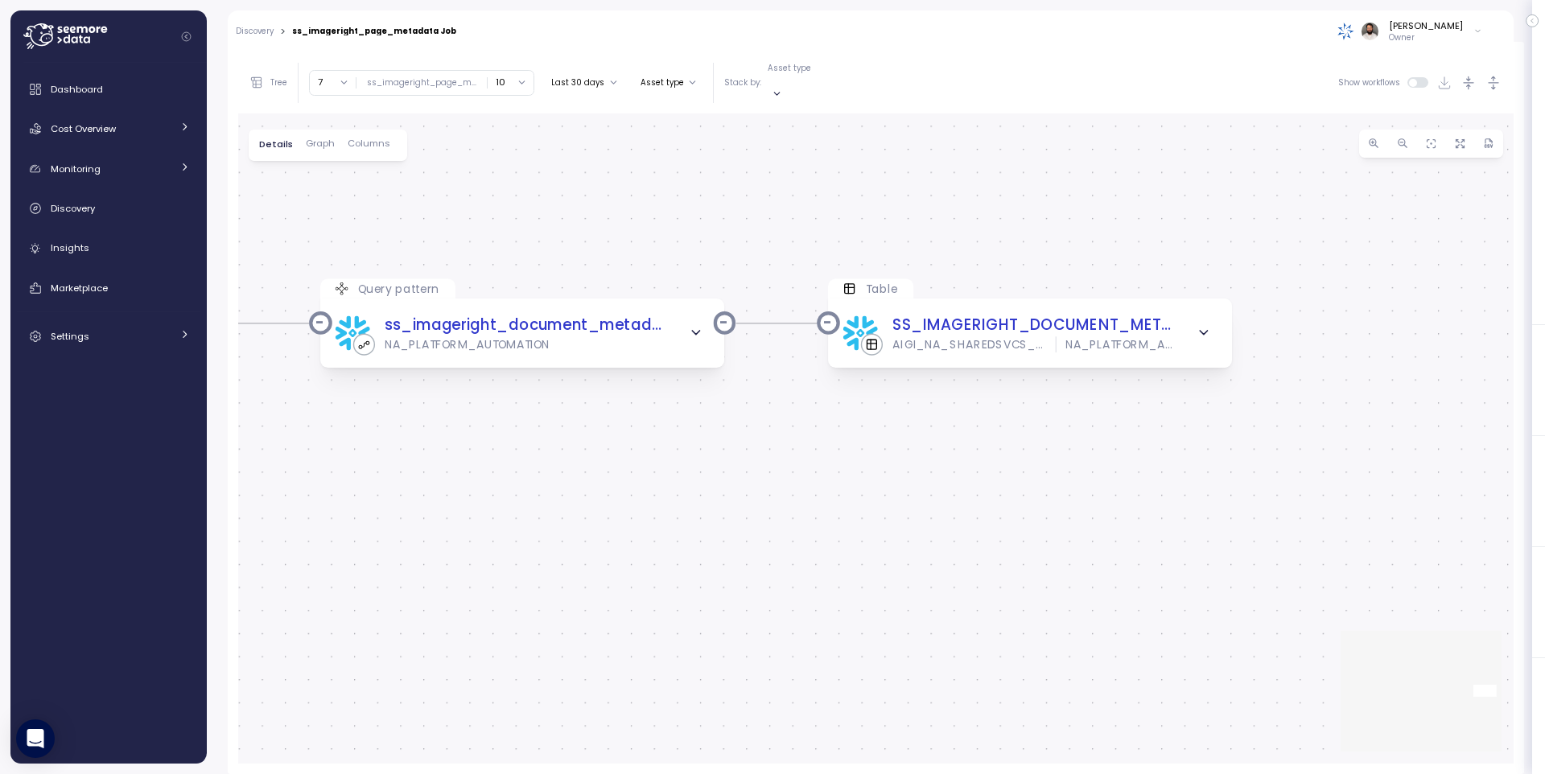
scroll to position [309, 0]
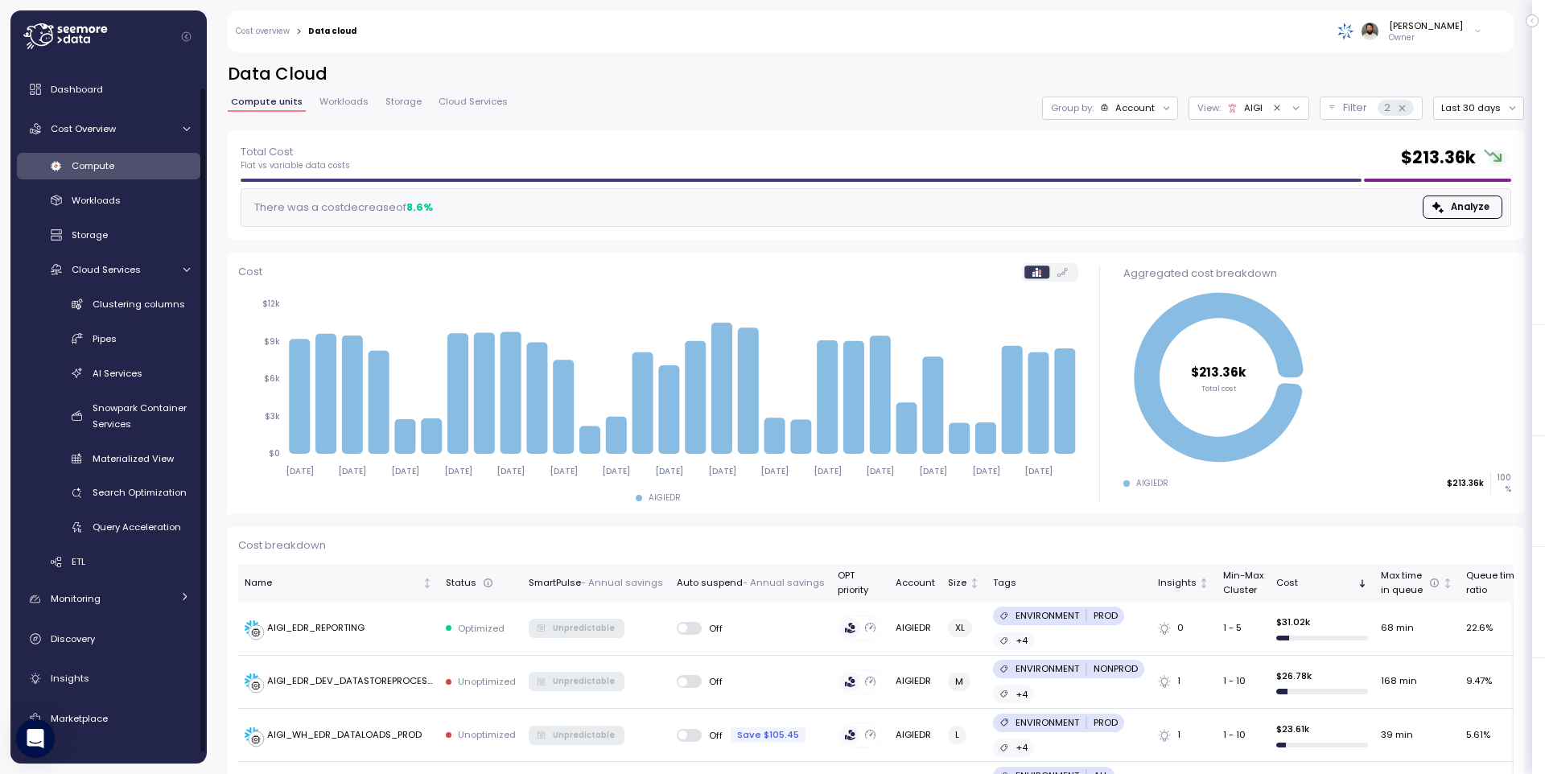
click at [1155, 109] on div "Account" at bounding box center [1134, 107] width 39 height 13
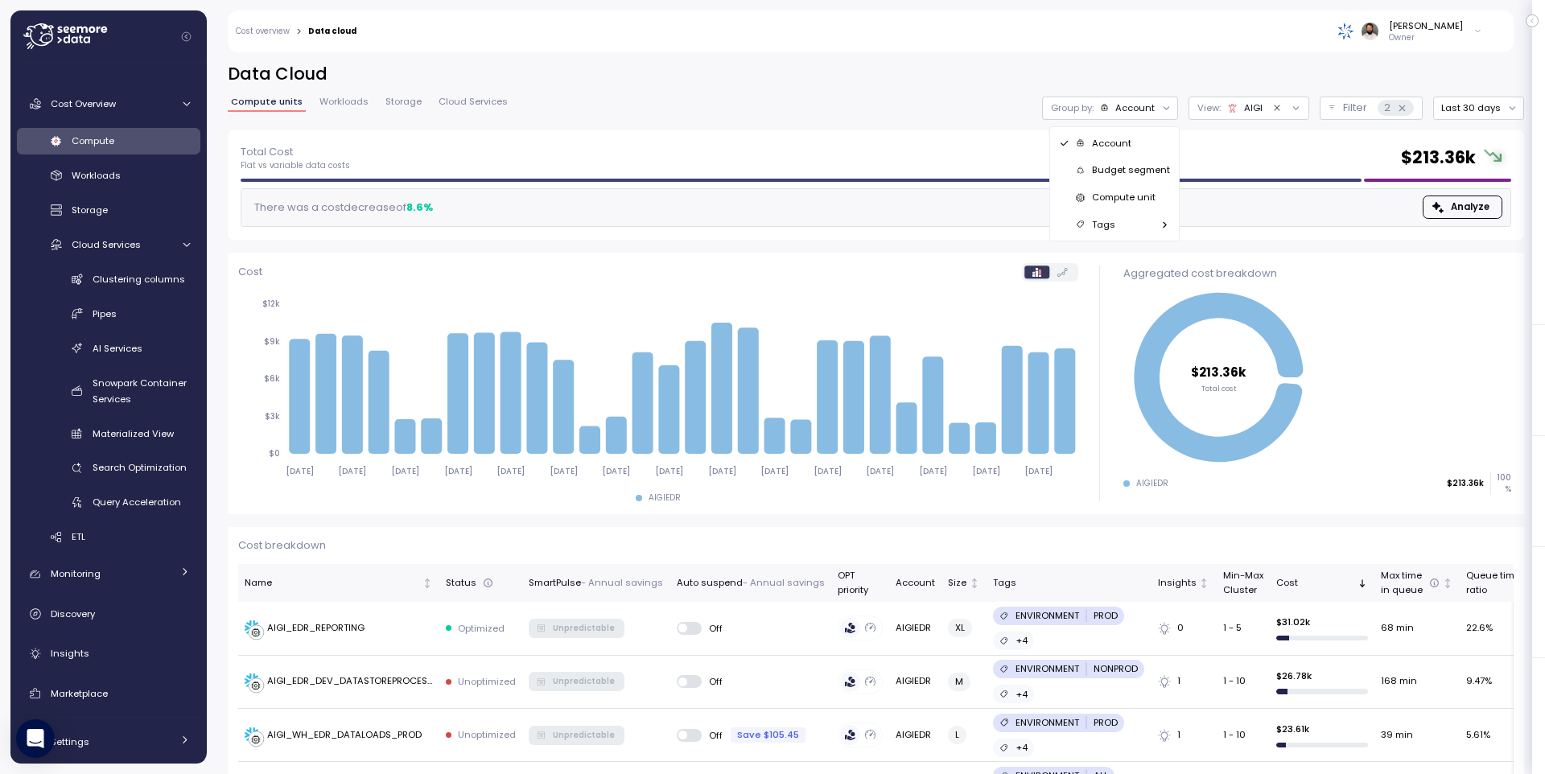
drag, startPoint x: 1265, startPoint y: 85, endPoint x: 1326, endPoint y: 89, distance: 61.2
click at [1266, 85] on div "Data Cloud Compute units Workloads Storage Cloud Services Group by: Account Vie…" at bounding box center [876, 97] width 1296 height 68
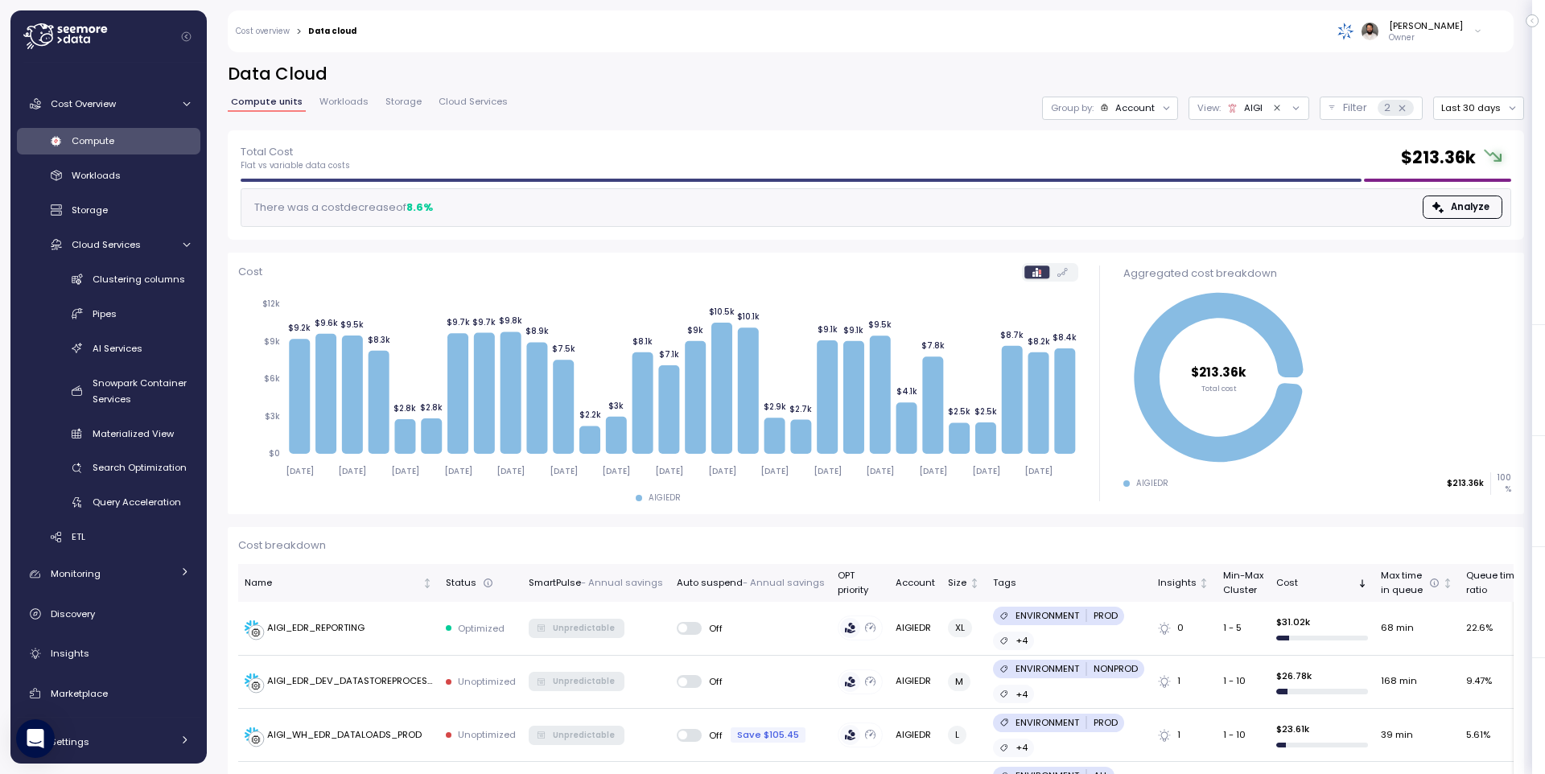
click at [1114, 102] on div "Account" at bounding box center [1128, 107] width 56 height 13
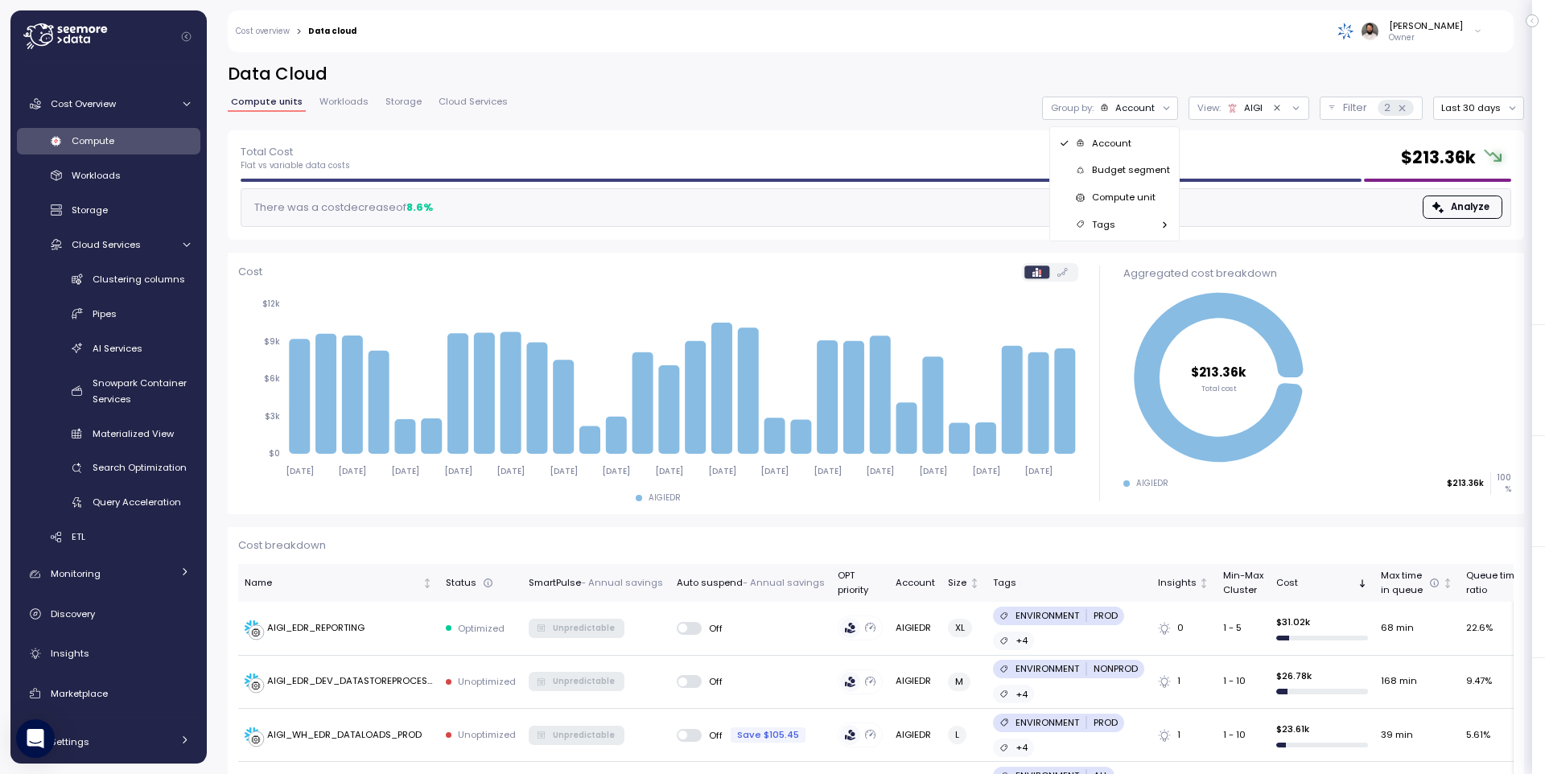
drag, startPoint x: 1127, startPoint y: 194, endPoint x: 809, endPoint y: 196, distance: 318.7
click at [1127, 194] on p "Compute unit" at bounding box center [1124, 197] width 64 height 13
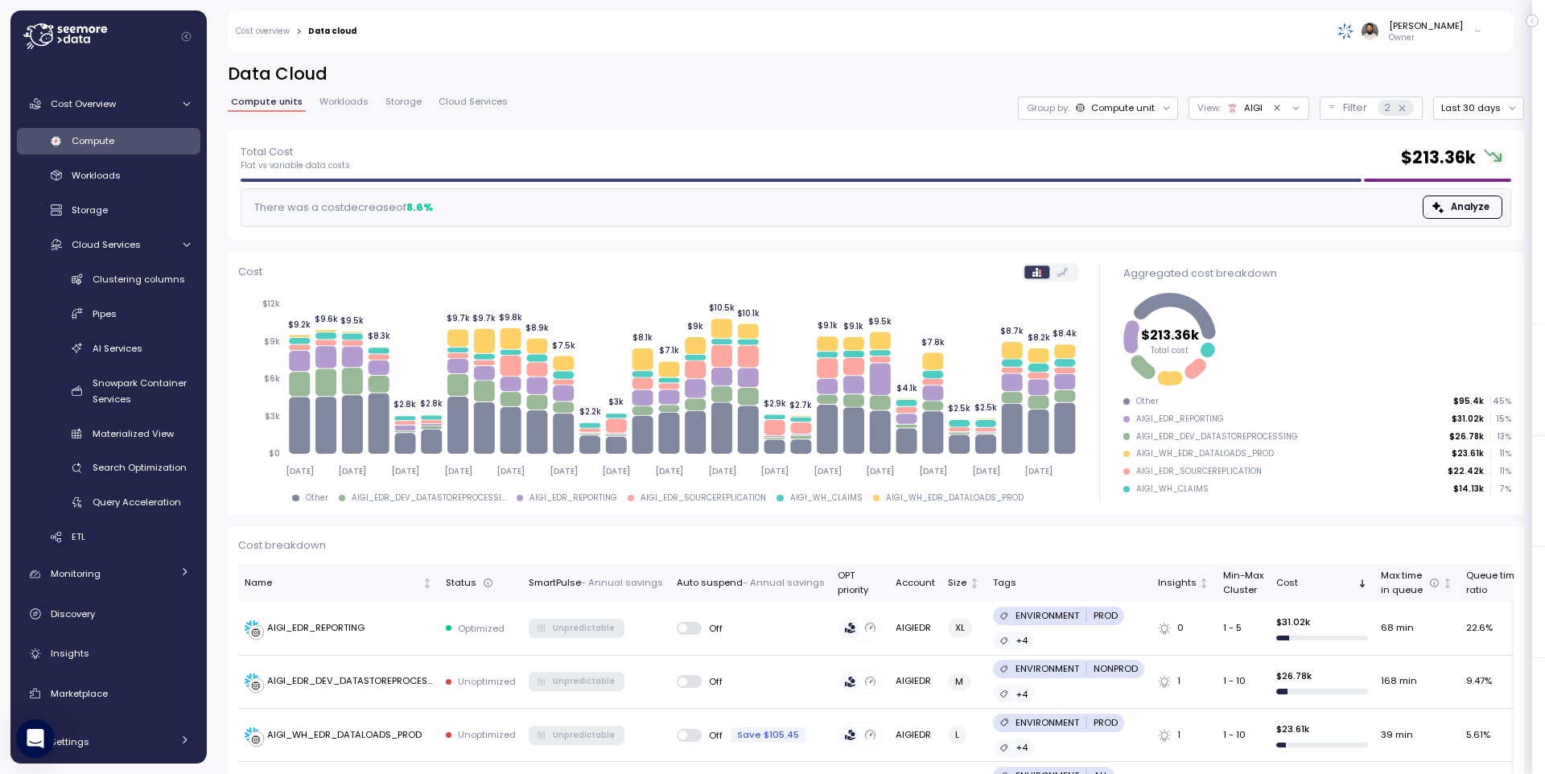
click at [356, 117] on div "Compute units Workloads Storage Cloud Services" at bounding box center [369, 107] width 283 height 21
click at [1336, 111] on button "Filter 2" at bounding box center [1371, 108] width 103 height 23
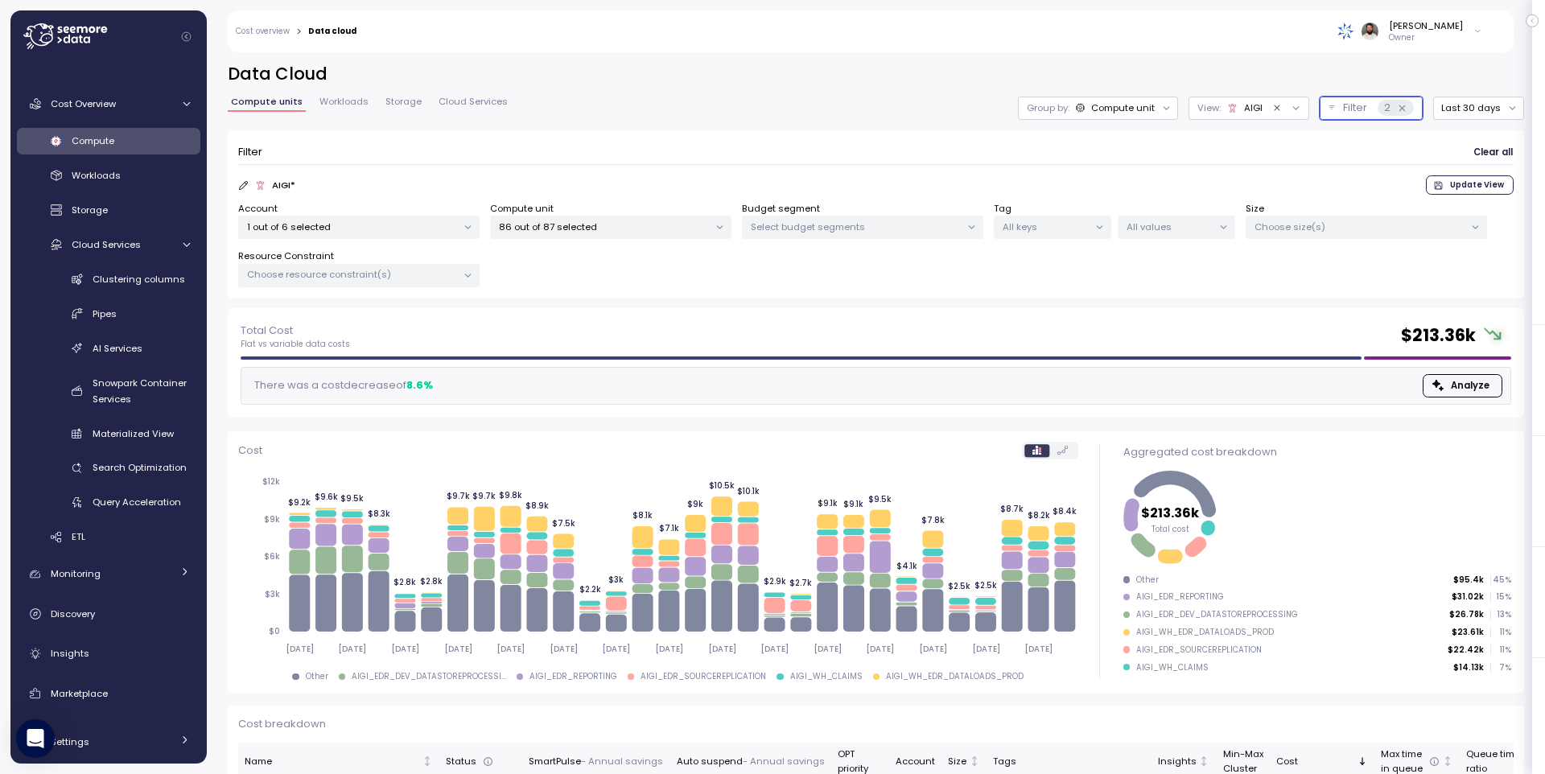
click at [553, 225] on p "86 out of 87 selected" at bounding box center [604, 226] width 210 height 13
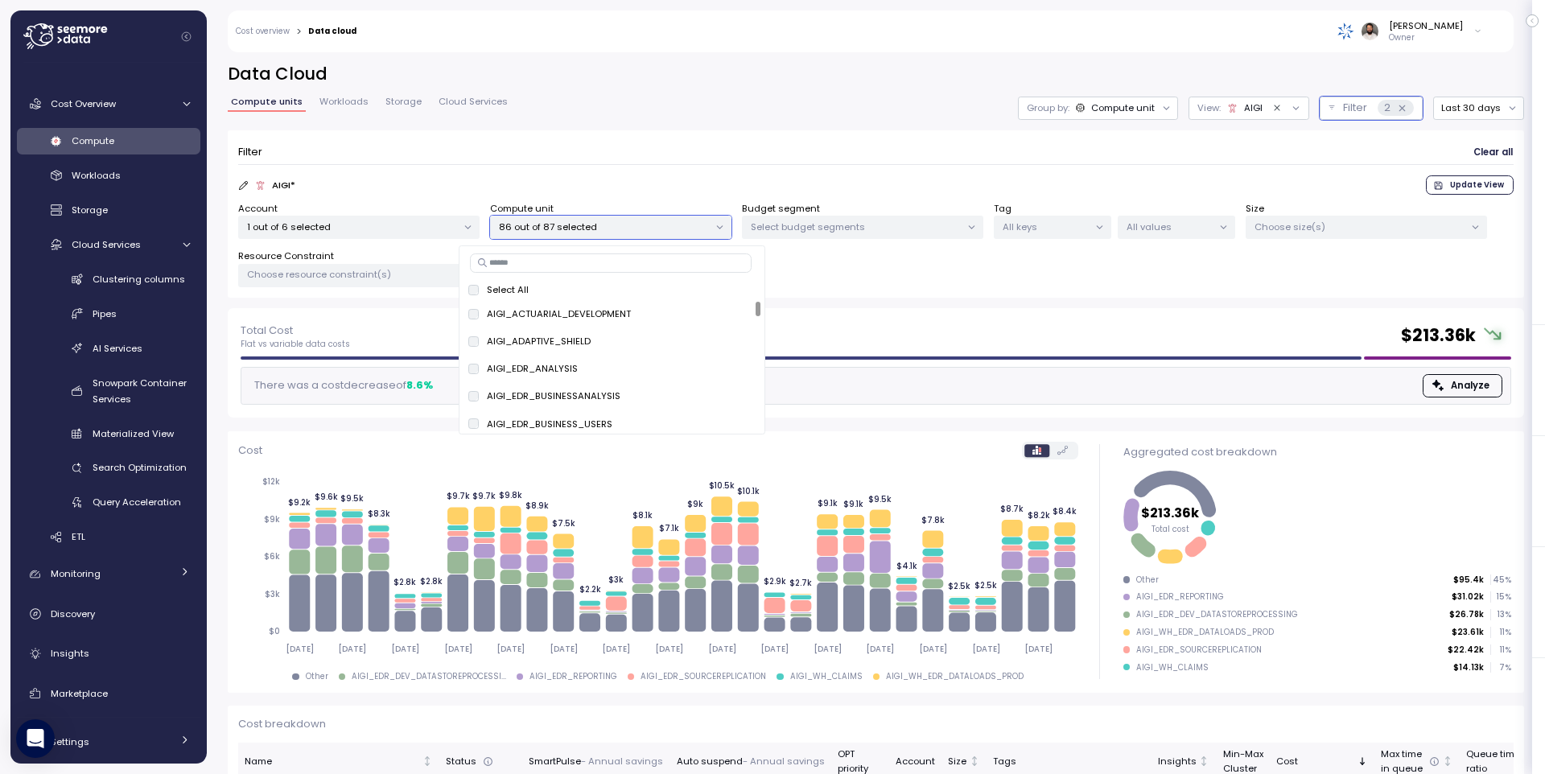
click at [555, 273] on div "Select All AIGI_ACTUARIAL_DEVELOPMENT only AIGI_ADAPTIVE_SHIELD only AIGI_EDR_A…" at bounding box center [612, 339] width 307 height 189
drag, startPoint x: 558, startPoint y: 268, endPoint x: 567, endPoint y: 271, distance: 9.4
click at [558, 268] on input at bounding box center [611, 262] width 282 height 19
paste input "**********"
type input "**********"
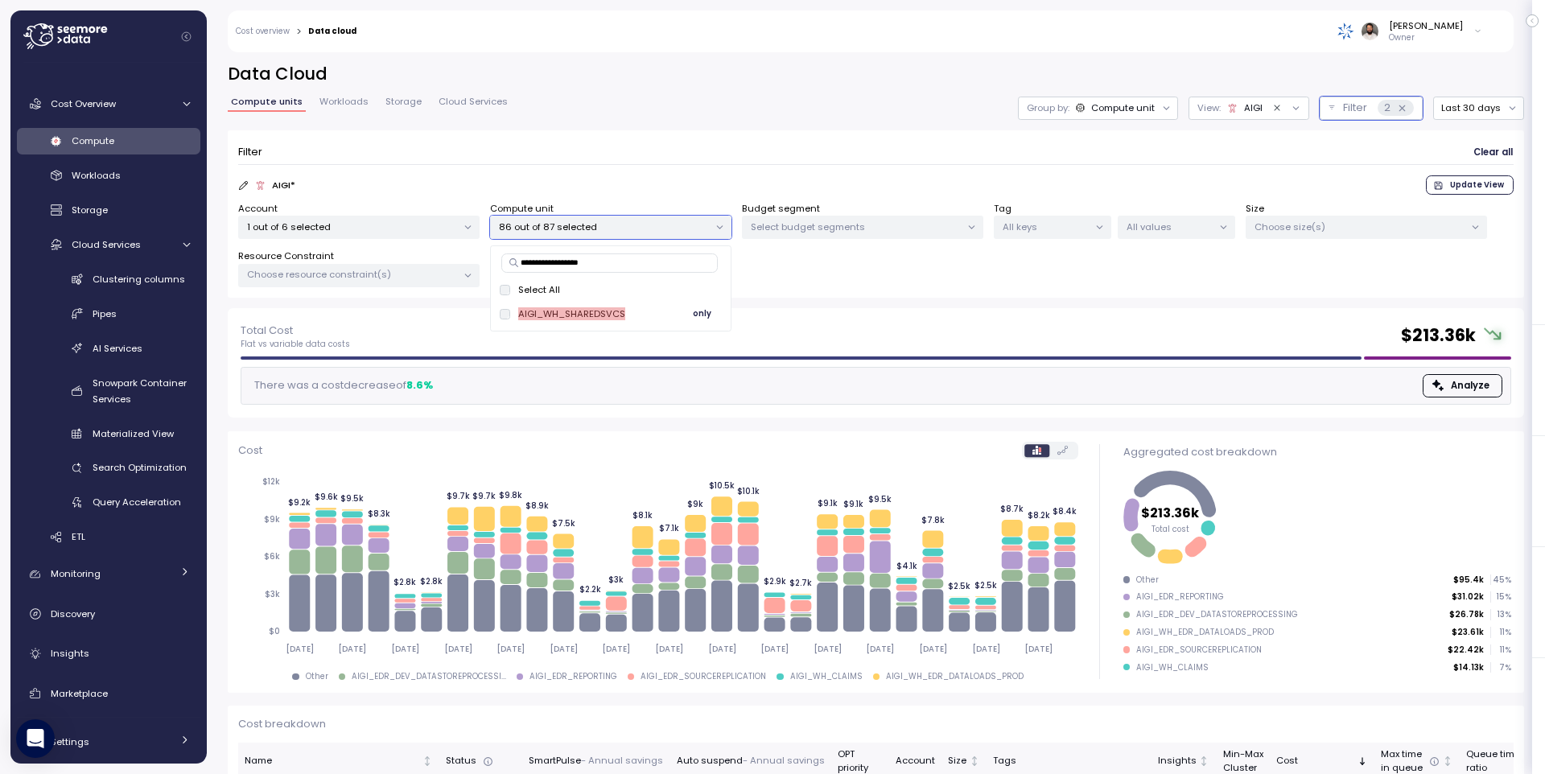
click at [704, 319] on span "only" at bounding box center [702, 314] width 19 height 18
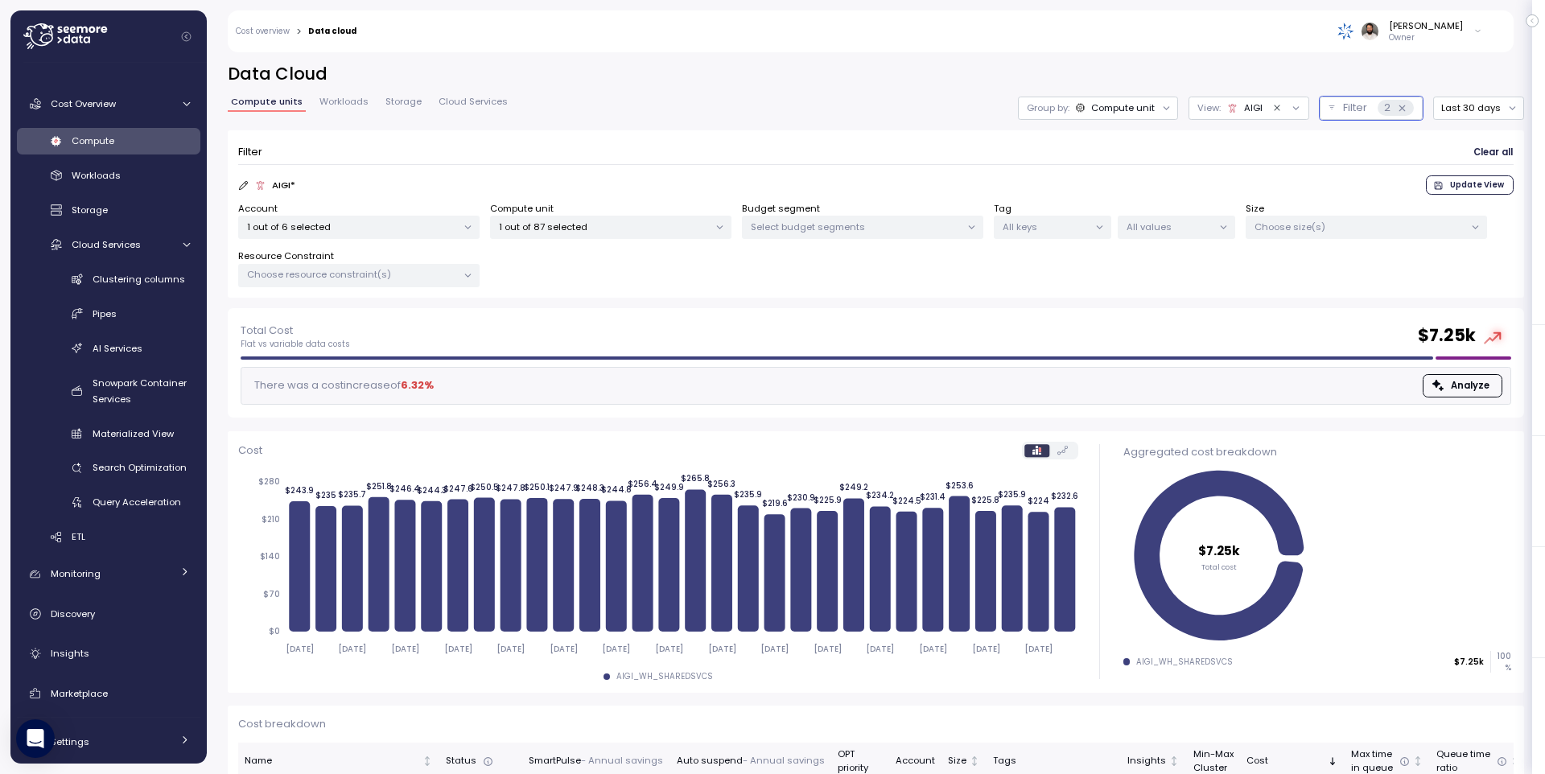
drag, startPoint x: 909, startPoint y: 295, endPoint x: 871, endPoint y: 377, distance: 90.0
click at [908, 295] on div "Filter Clear all AIGI * Update View Account 1 out of 6 selected Compute unit 1 …" at bounding box center [876, 214] width 1296 height 168
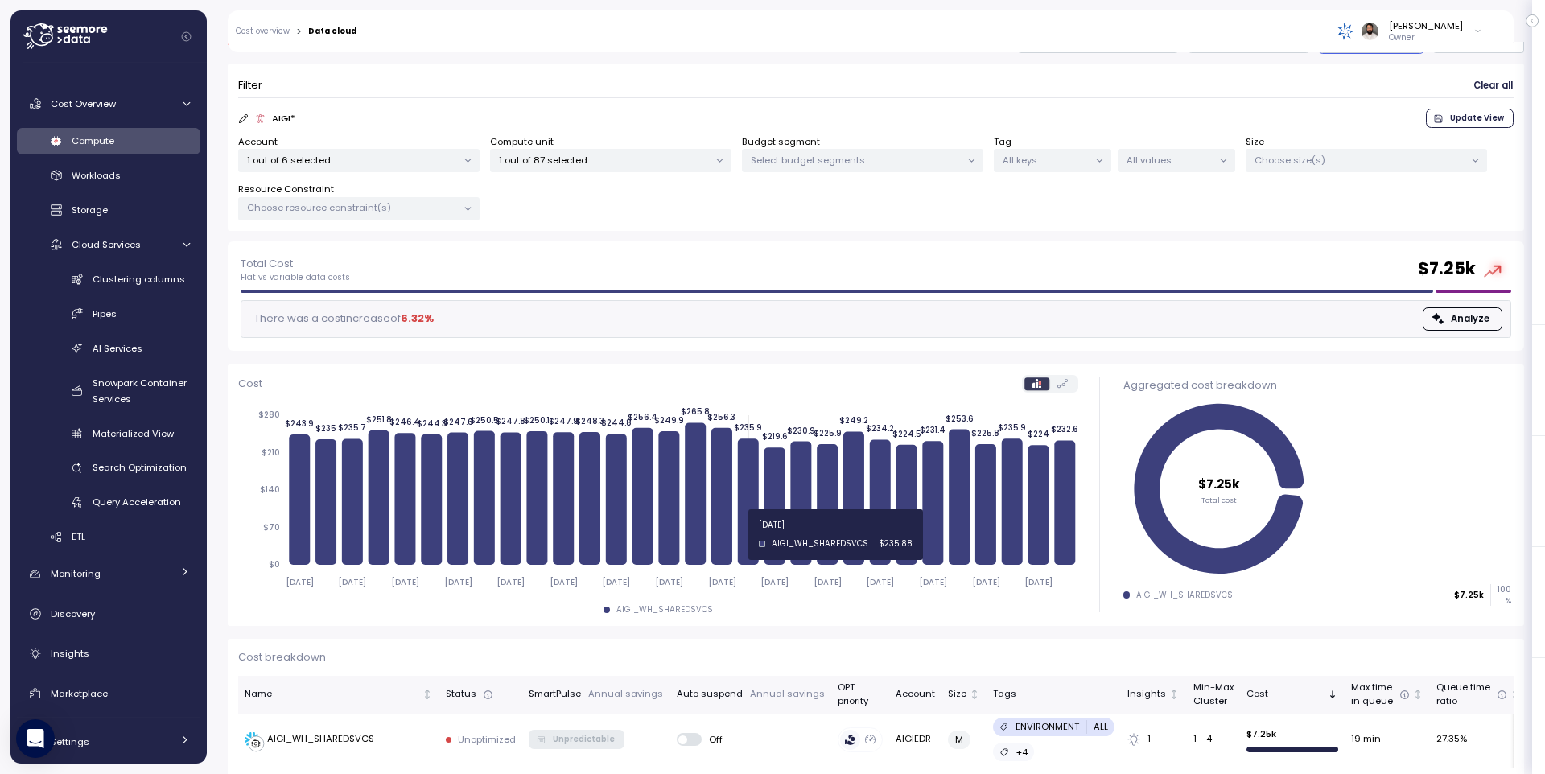
scroll to position [81, 0]
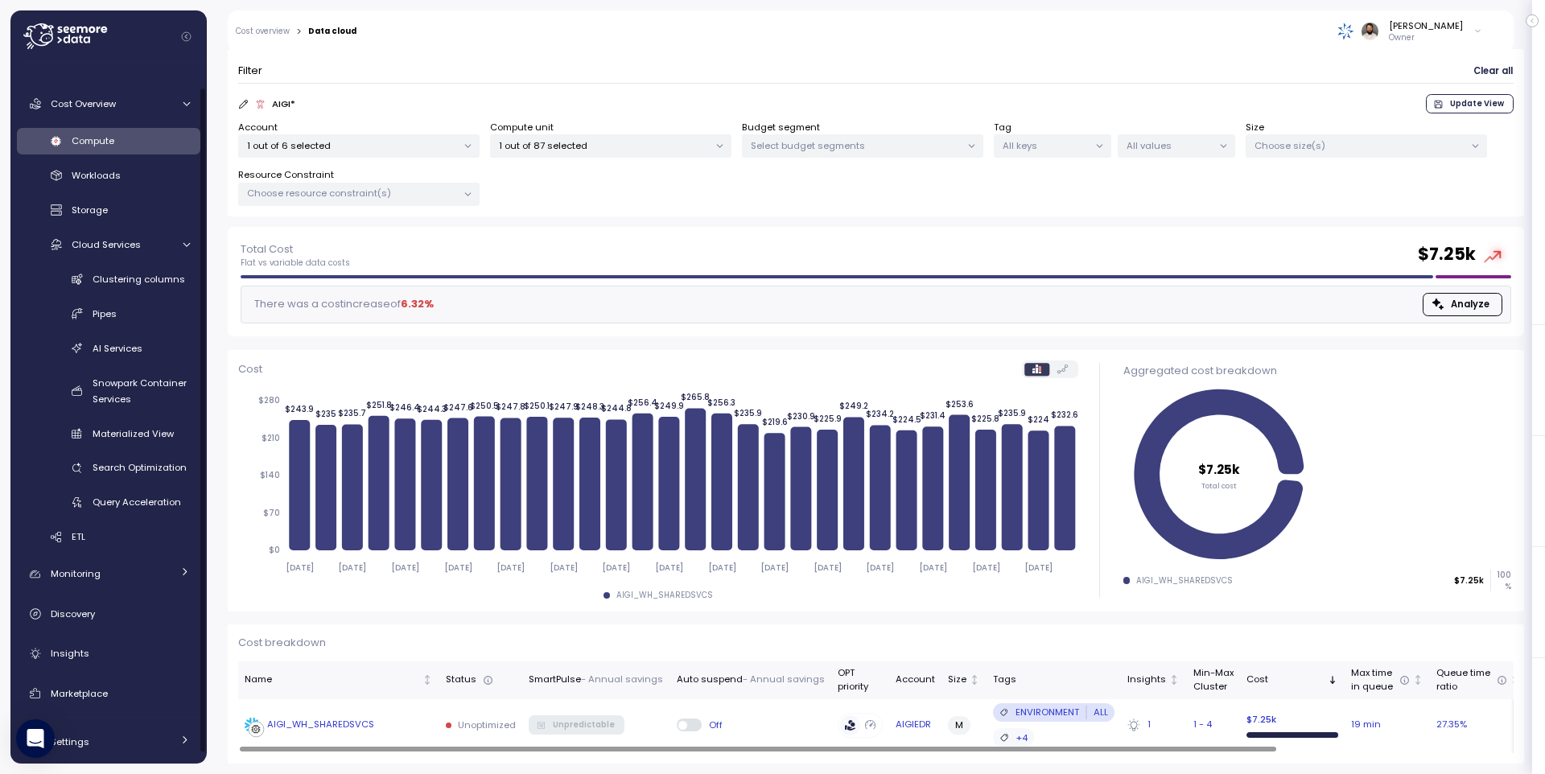
click at [362, 735] on td "AIGI_WH_SHAREDSVCS" at bounding box center [338, 725] width 201 height 52
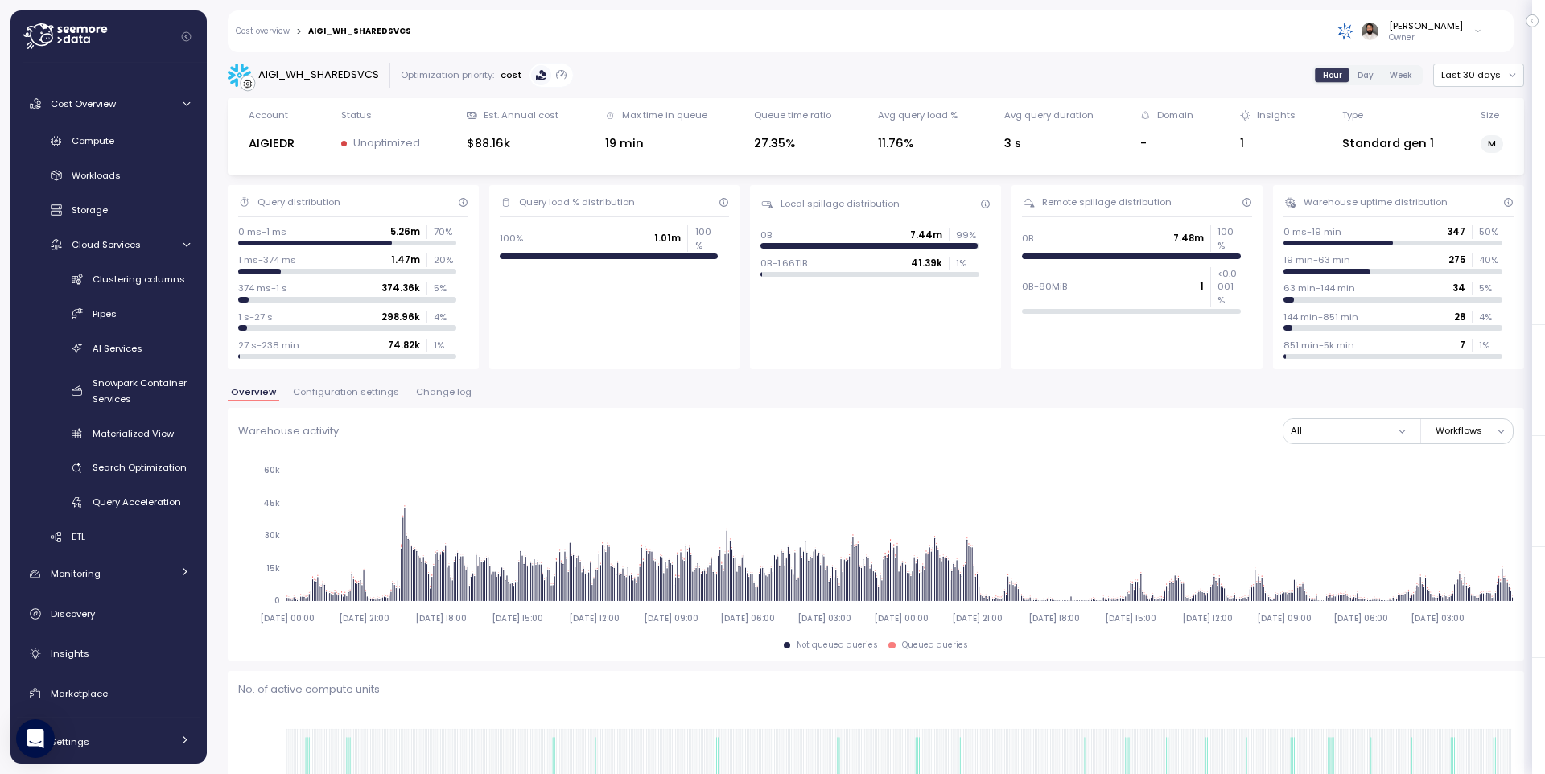
click at [424, 397] on span "Change log" at bounding box center [444, 392] width 56 height 9
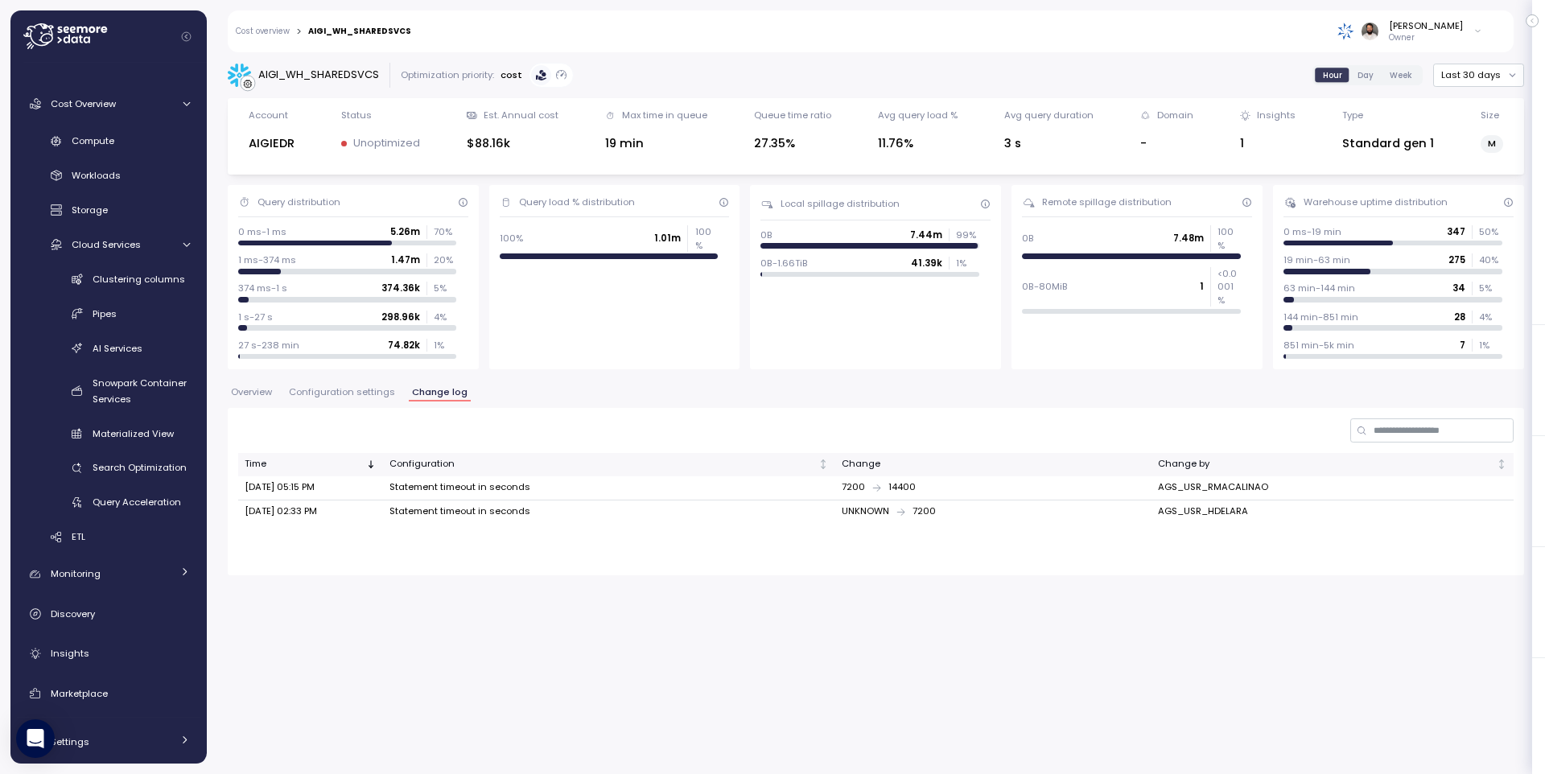
click at [270, 393] on span "Overview" at bounding box center [251, 392] width 41 height 9
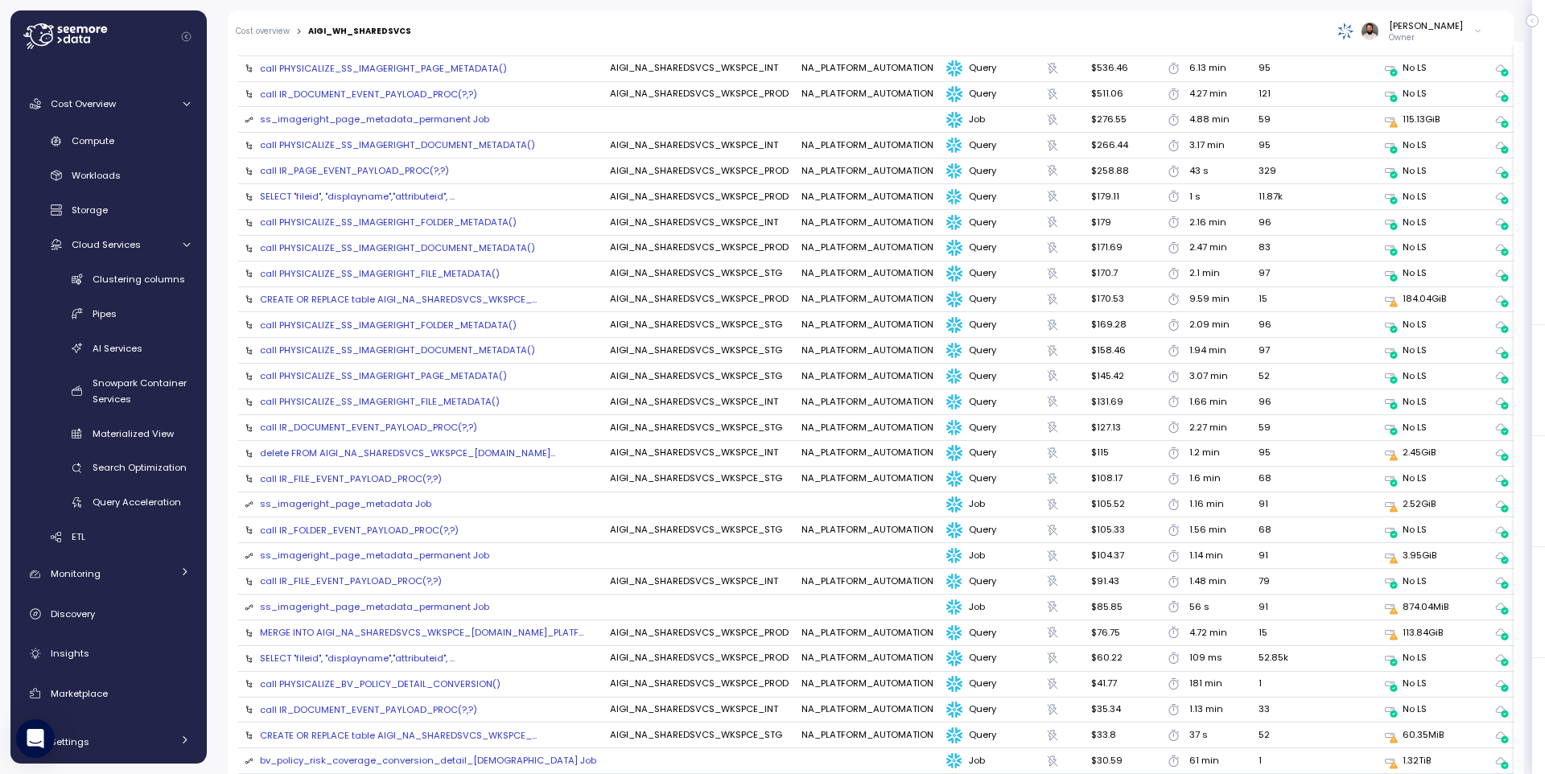
scroll to position [1790, 0]
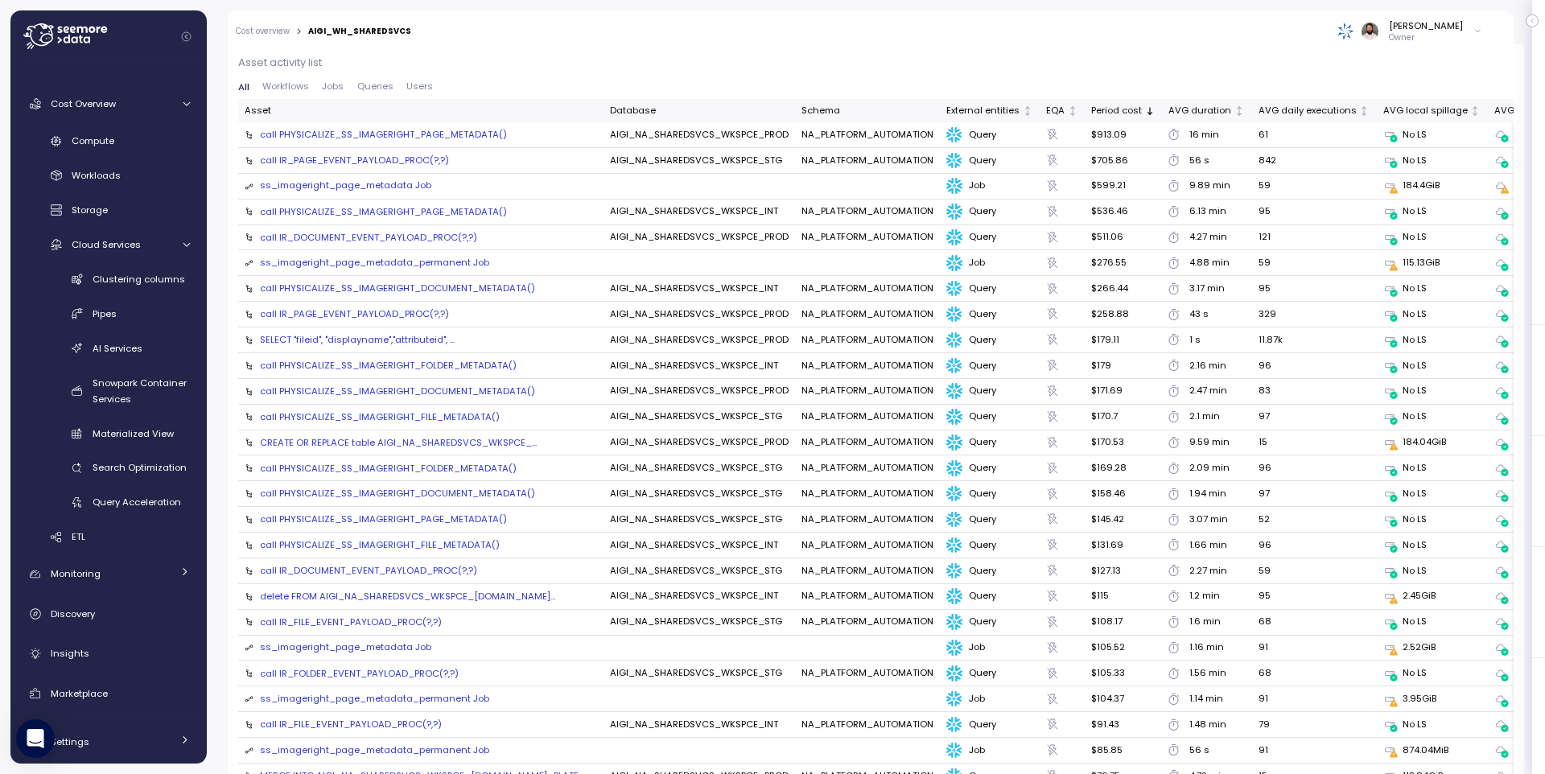
click at [368, 92] on button "Queries" at bounding box center [374, 87] width 49 height 10
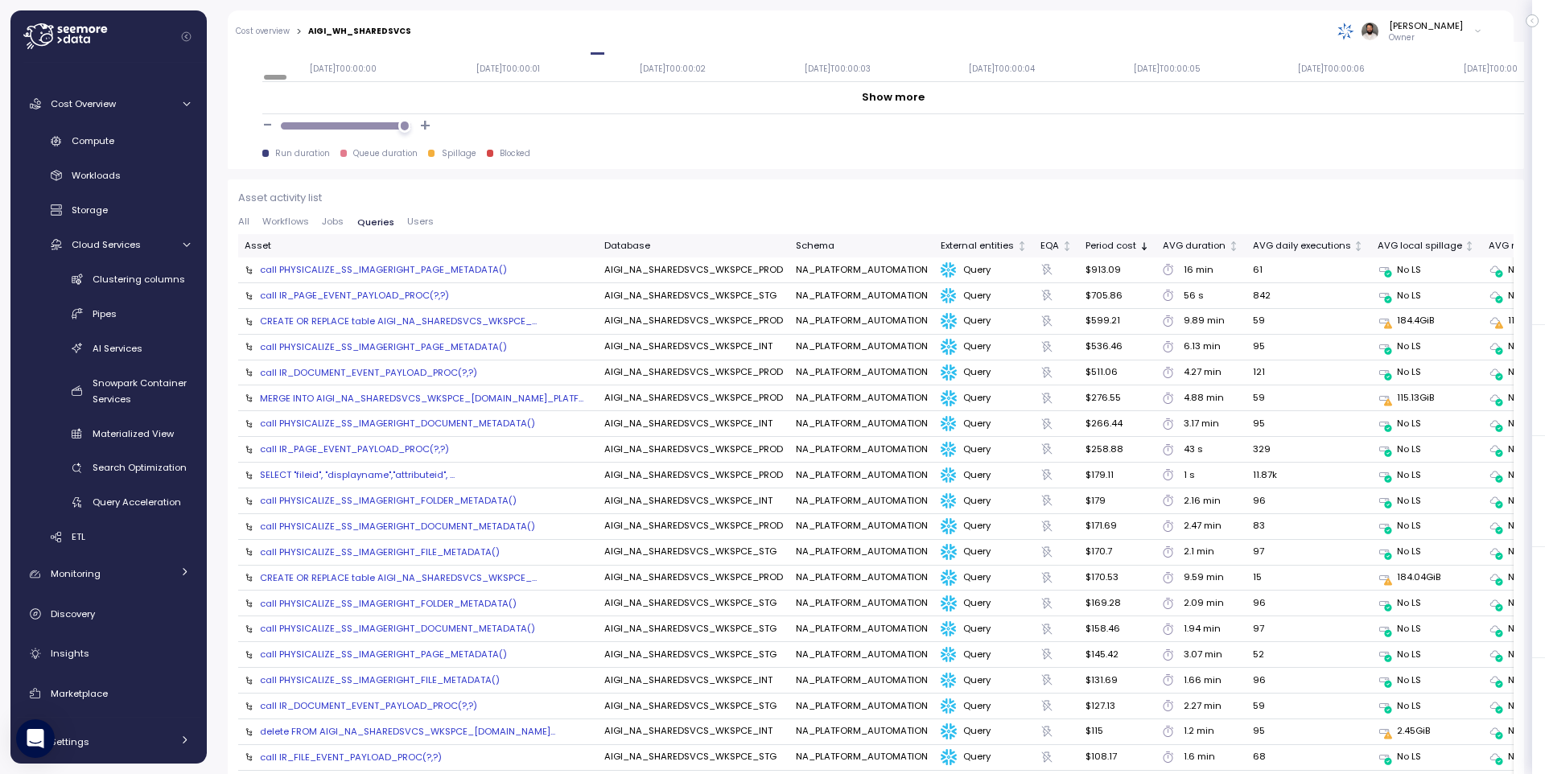
scroll to position [1590, 0]
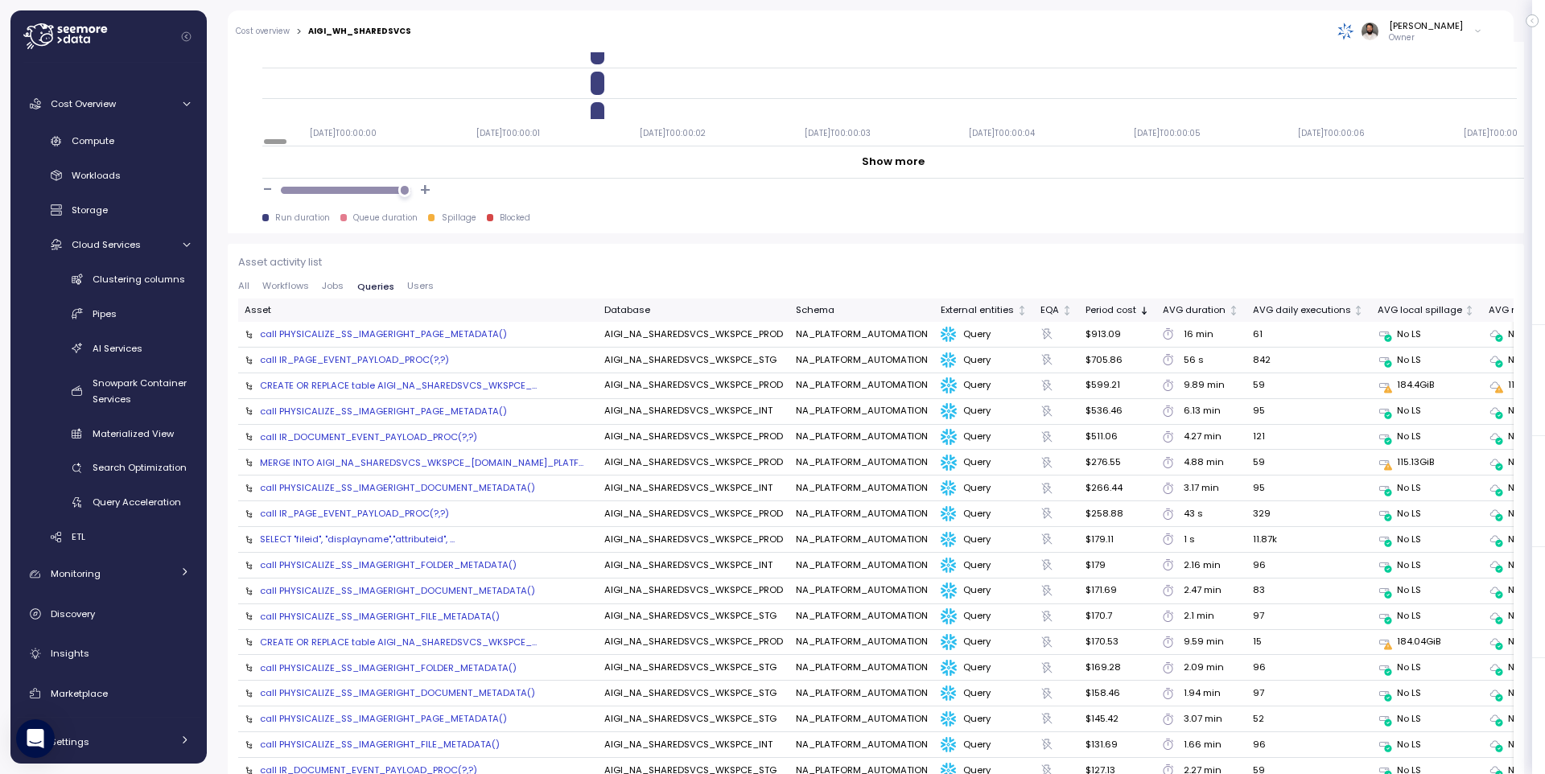
click at [475, 386] on div "CREATE OR REPLACE table AIGI_NA_SHAREDSVCS_WKSPCE_..." at bounding box center [398, 385] width 277 height 13
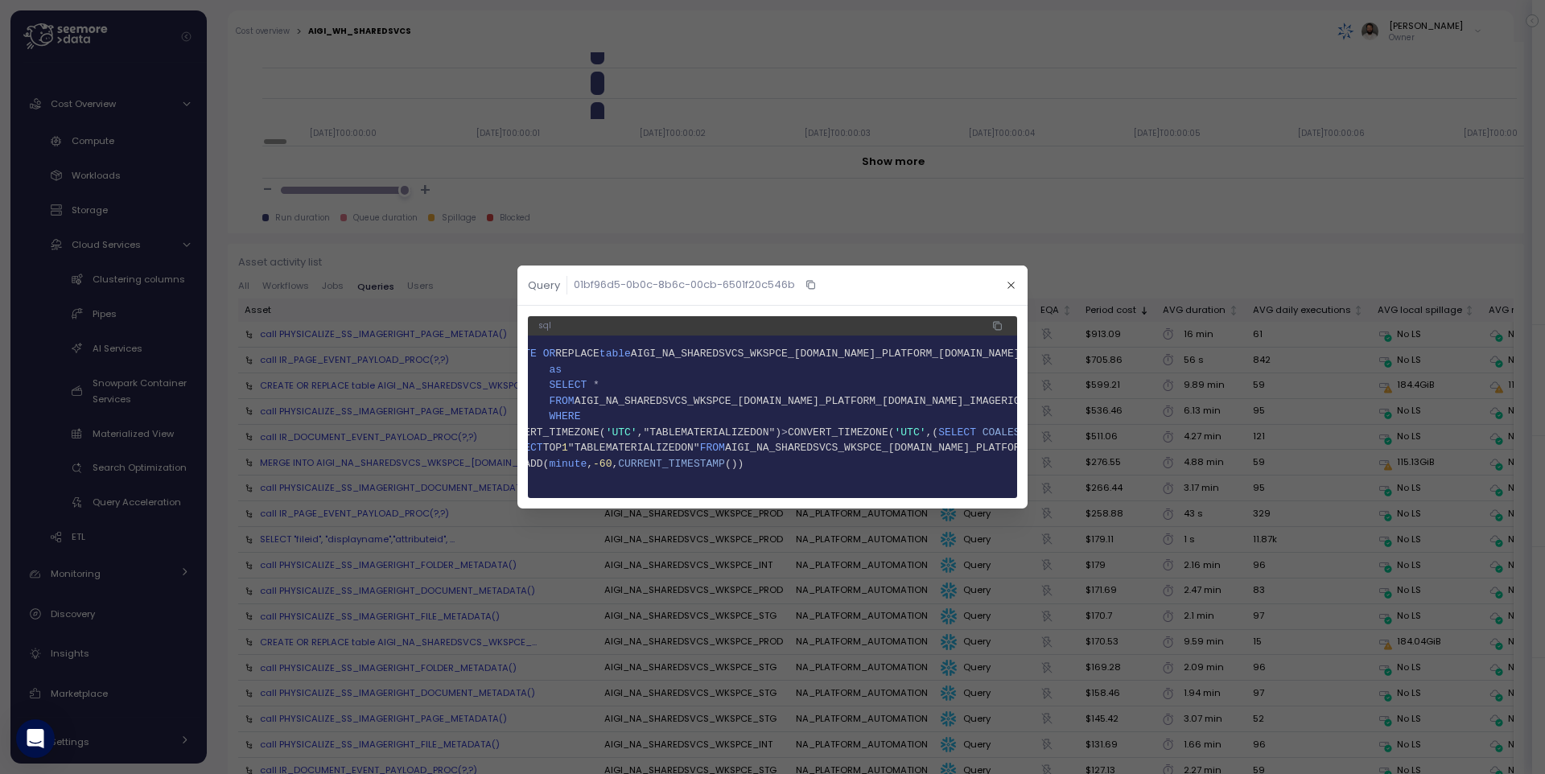
scroll to position [0, 44]
click at [1016, 287] on button "button" at bounding box center [1011, 285] width 19 height 19
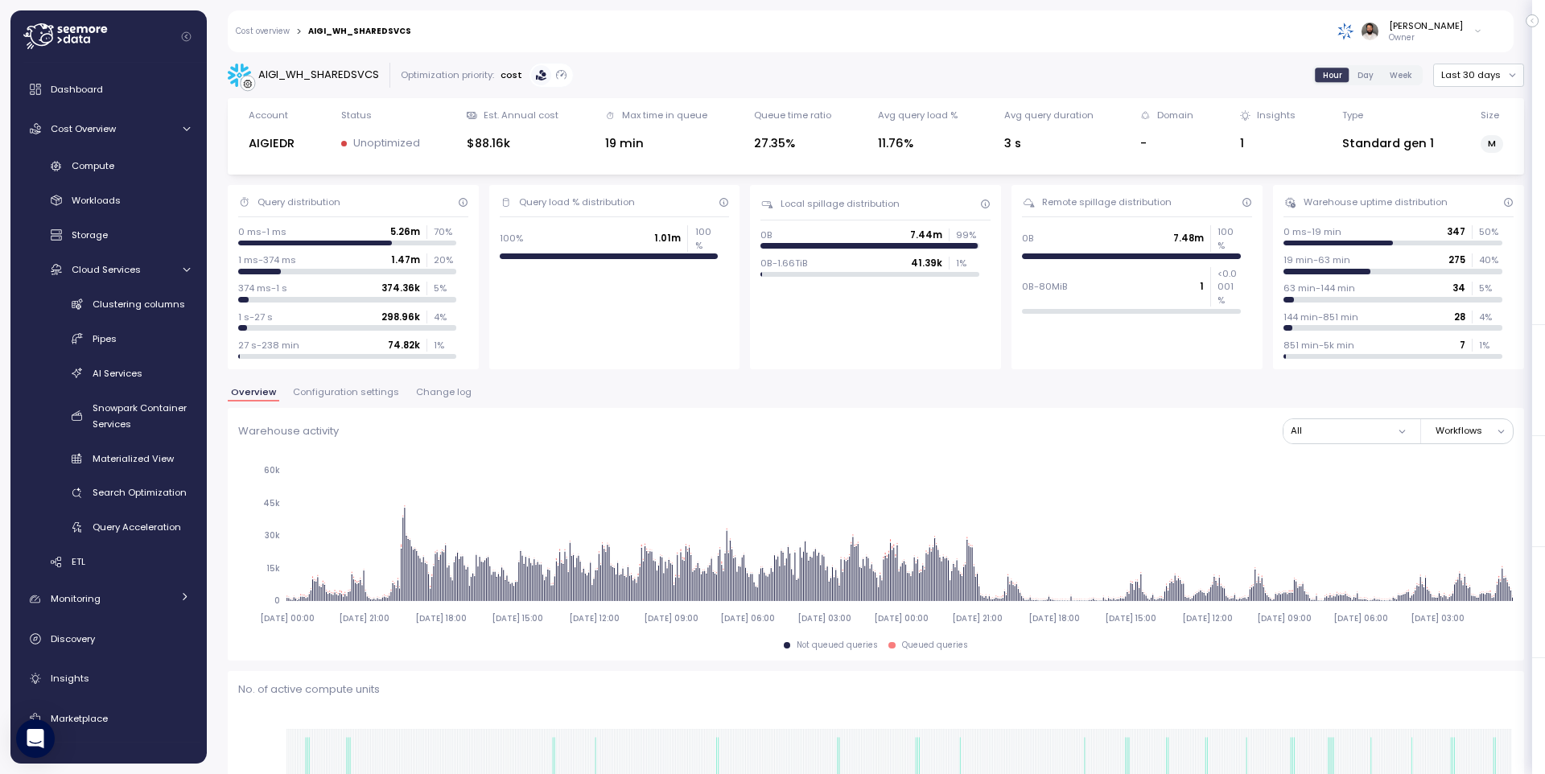
scroll to position [0, 1]
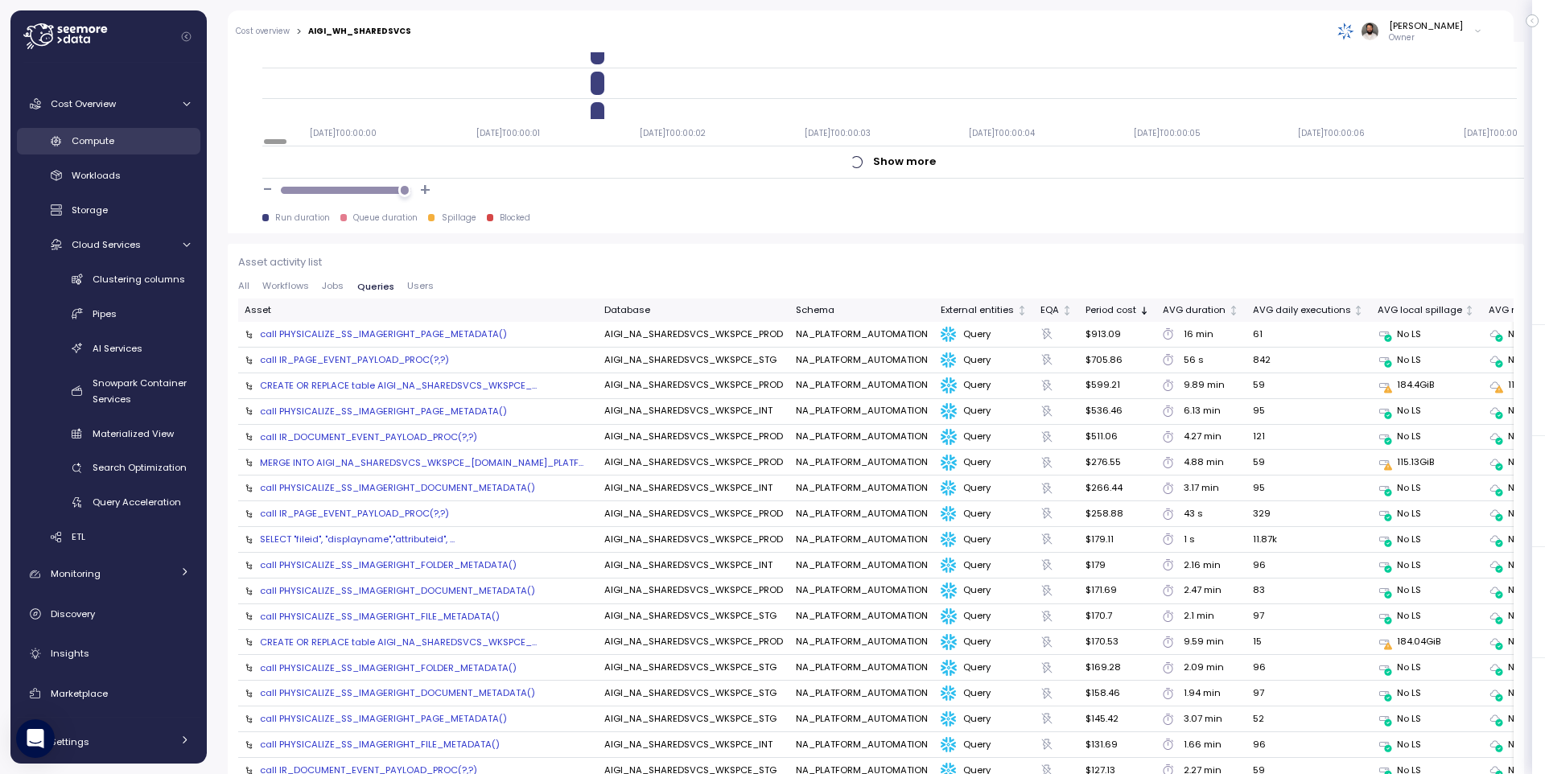
click at [126, 130] on link "Compute" at bounding box center [108, 141] width 183 height 27
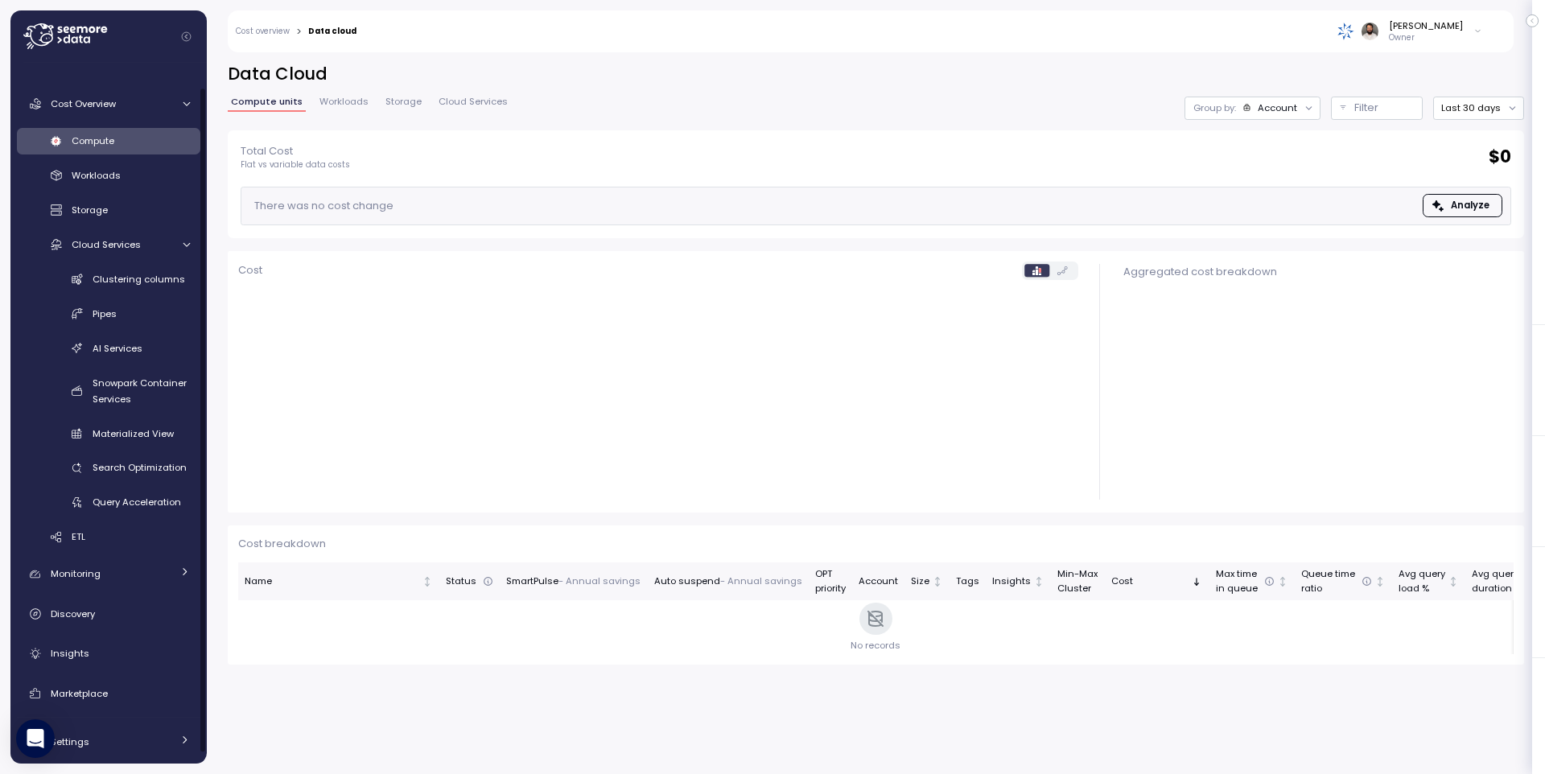
click at [128, 142] on div "Compute" at bounding box center [131, 141] width 118 height 16
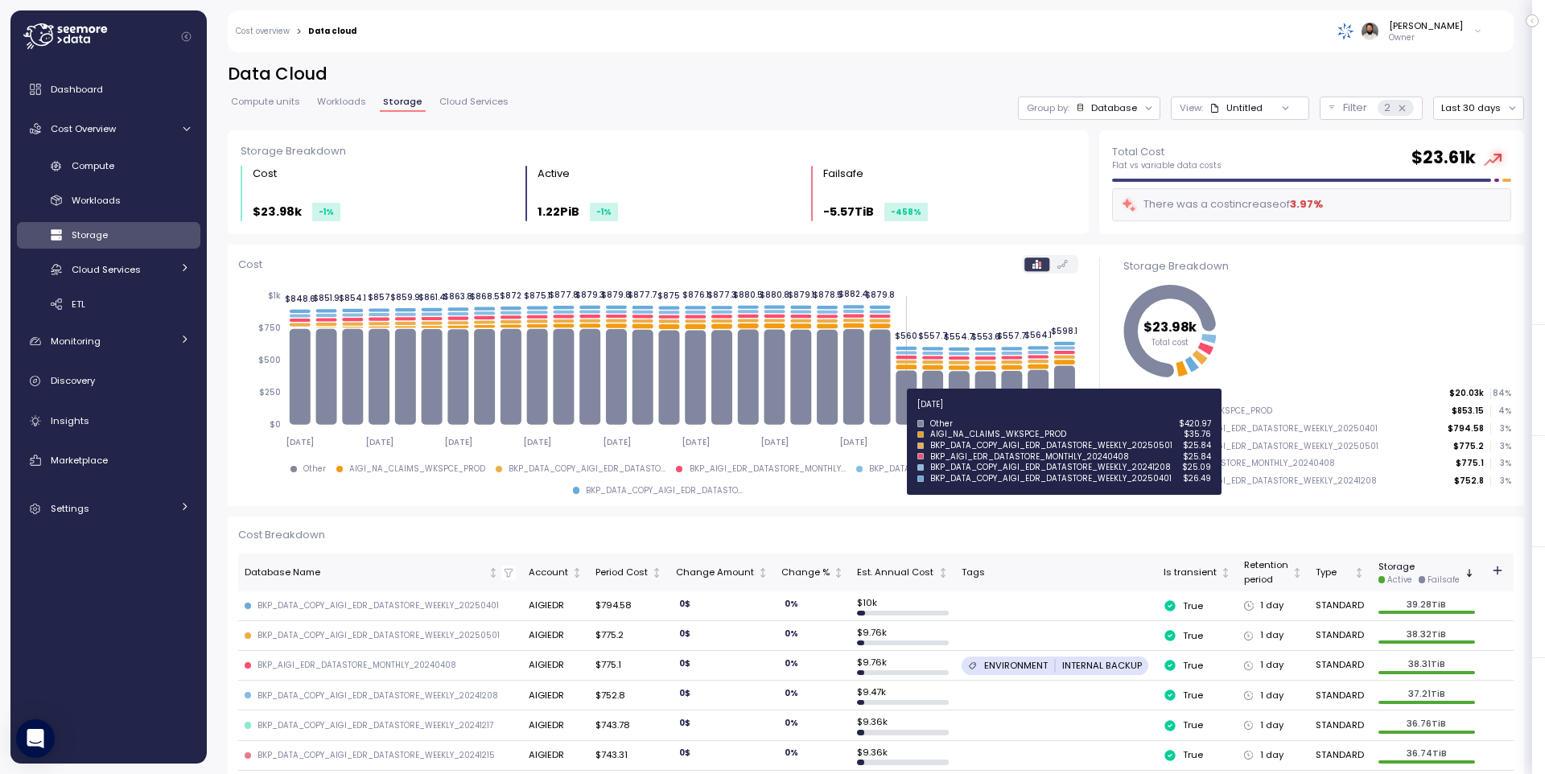
click at [904, 414] on icon at bounding box center [906, 398] width 21 height 54
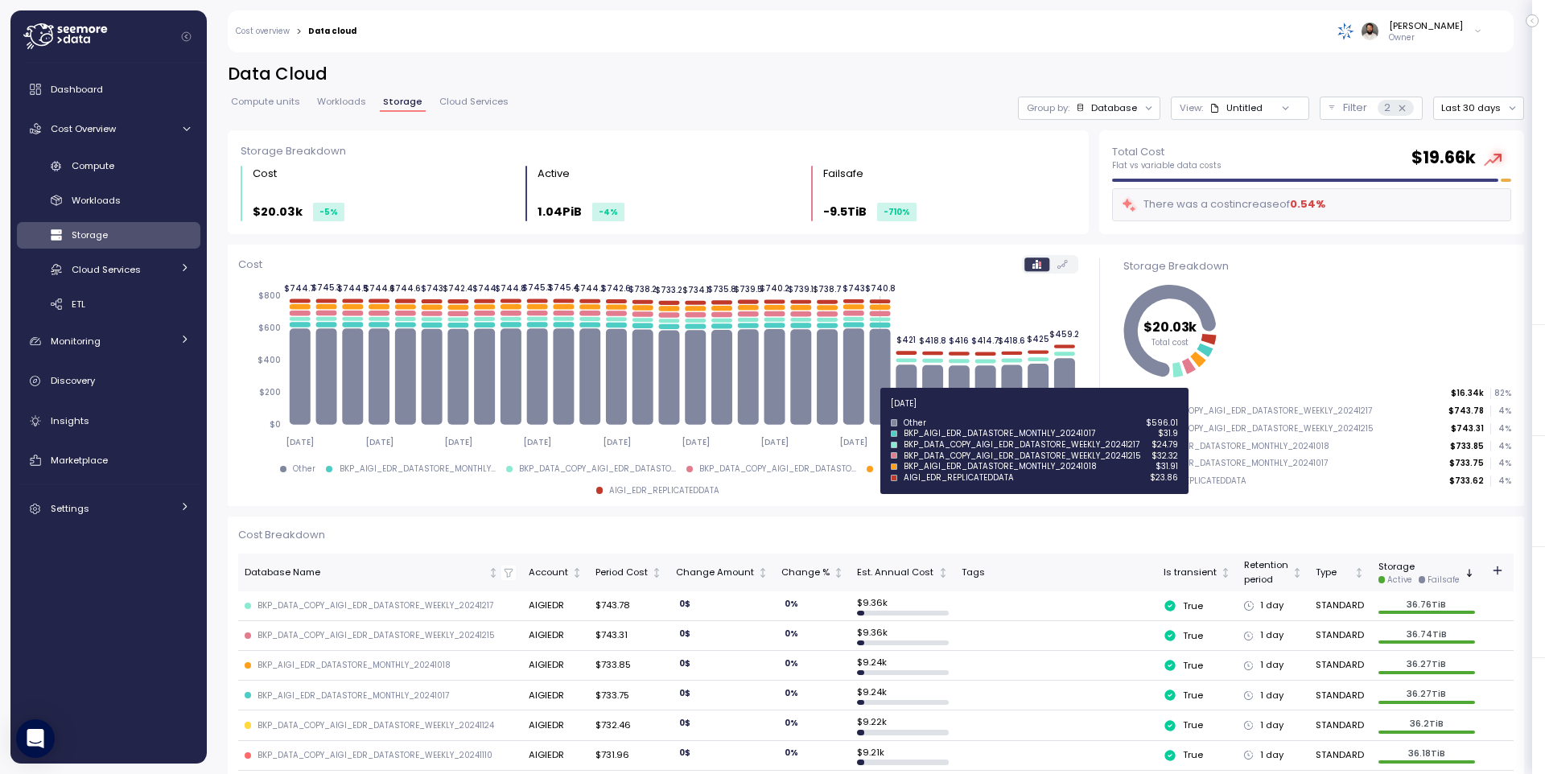
click at [883, 412] on icon at bounding box center [879, 377] width 21 height 96
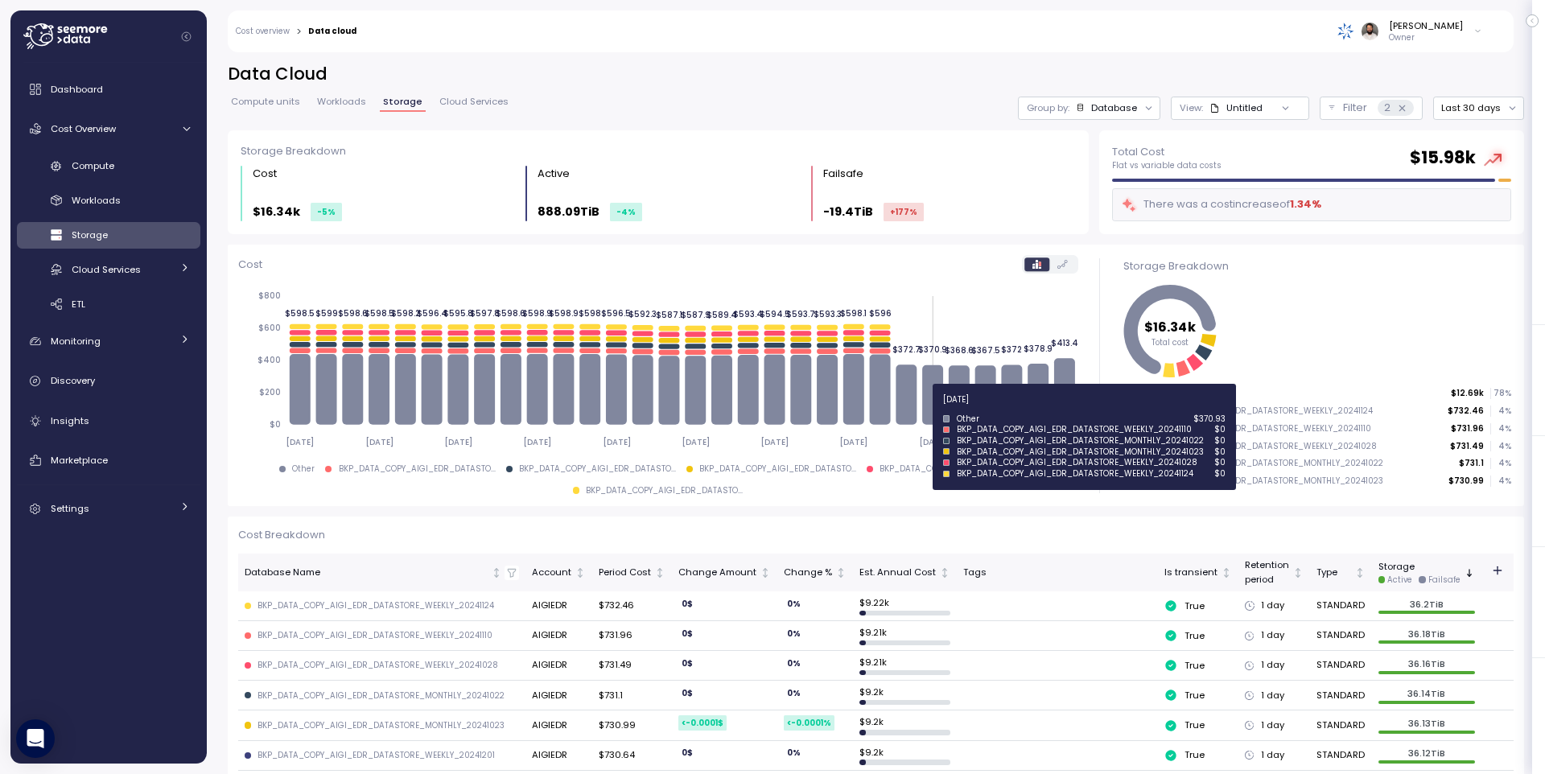
click at [923, 409] on icon at bounding box center [932, 395] width 21 height 60
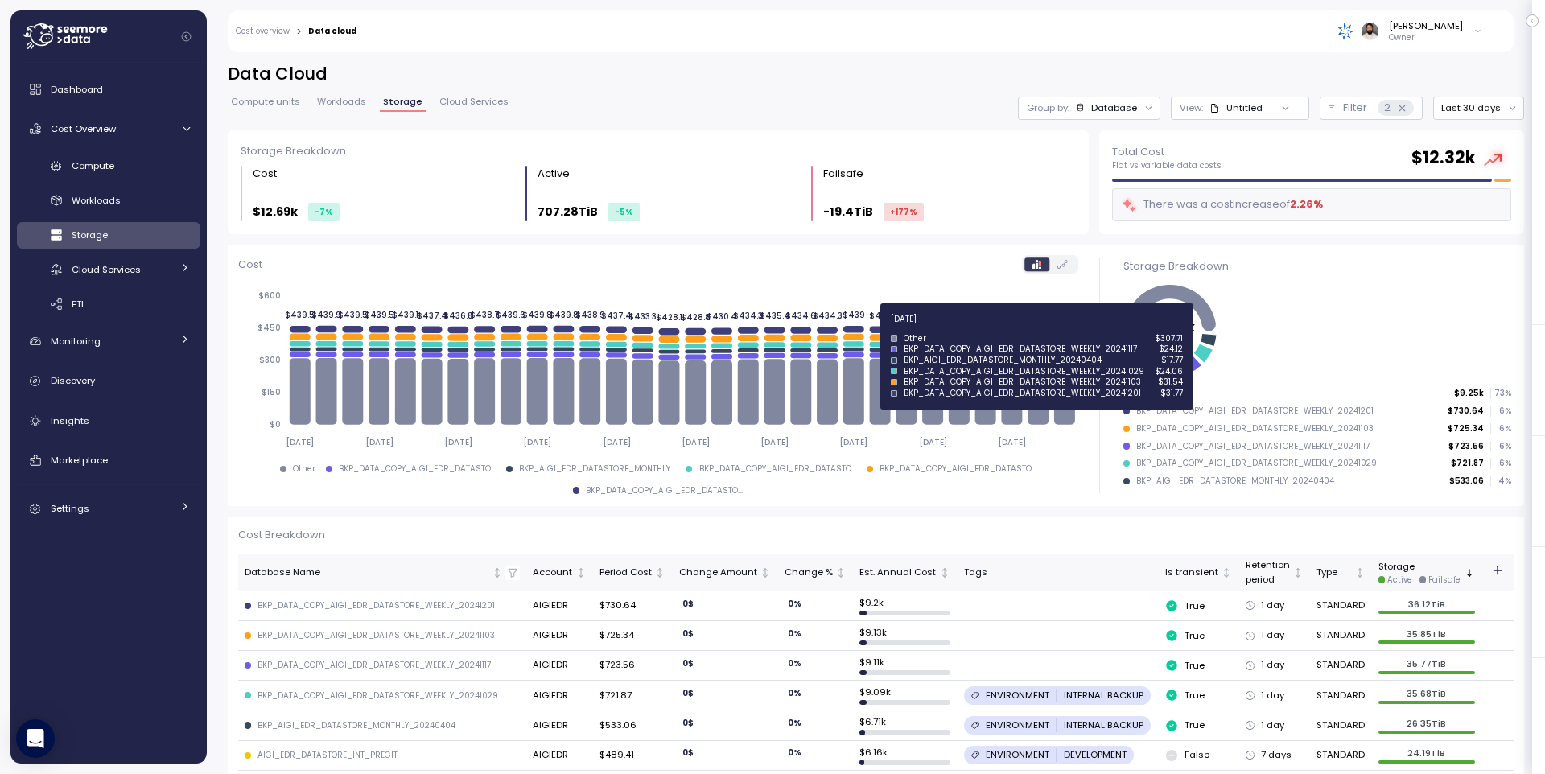
click at [876, 328] on icon at bounding box center [879, 330] width 21 height 6
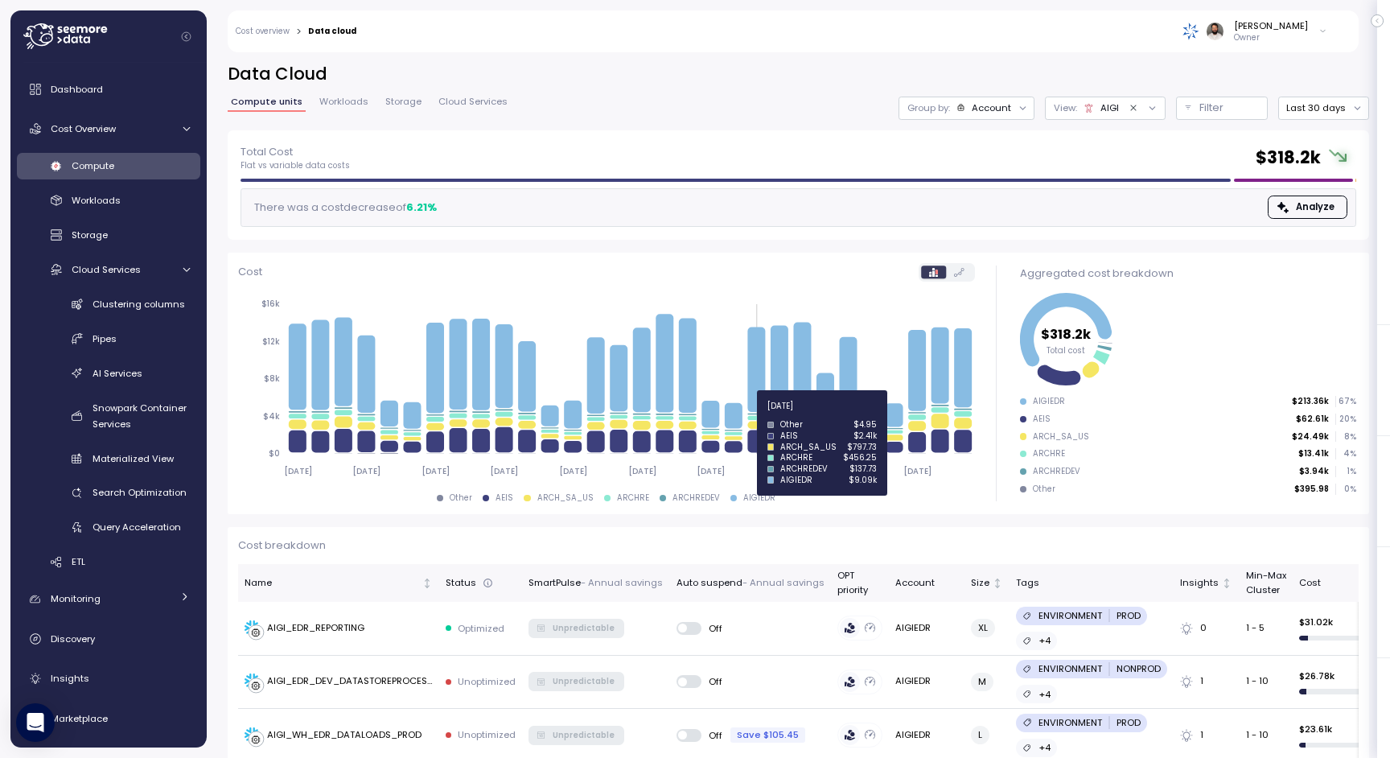
scroll to position [25, 0]
